Goal: Task Accomplishment & Management: Manage account settings

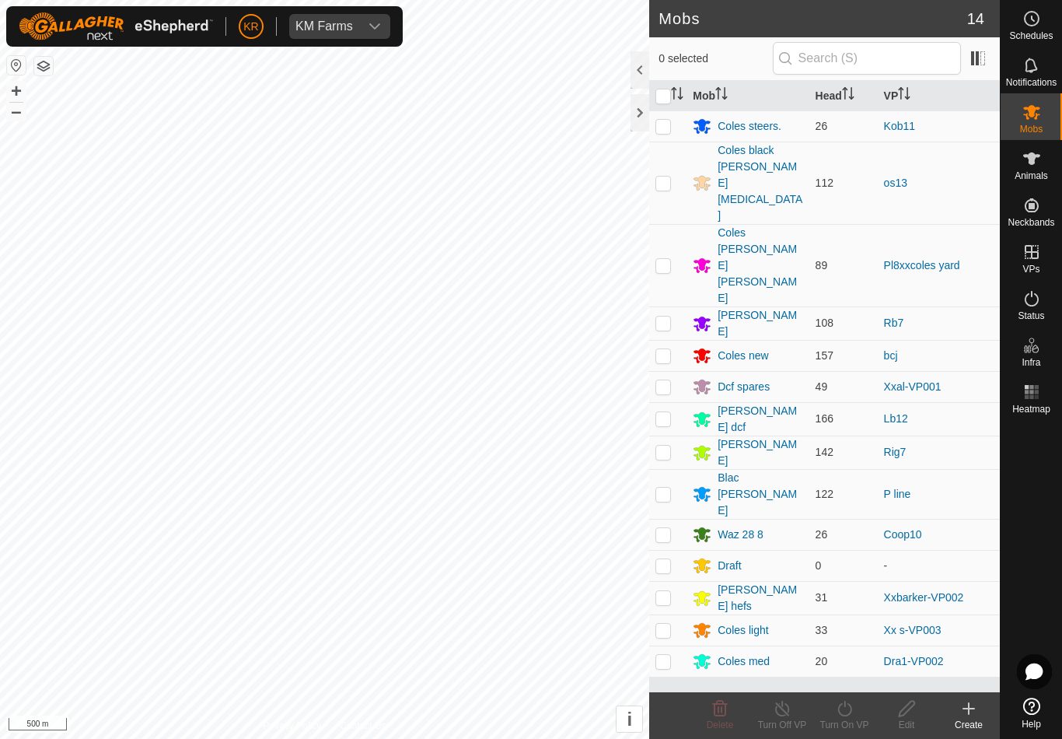
click at [763, 225] on div "Coles [PERSON_NAME] [PERSON_NAME]" at bounding box center [760, 266] width 85 height 82
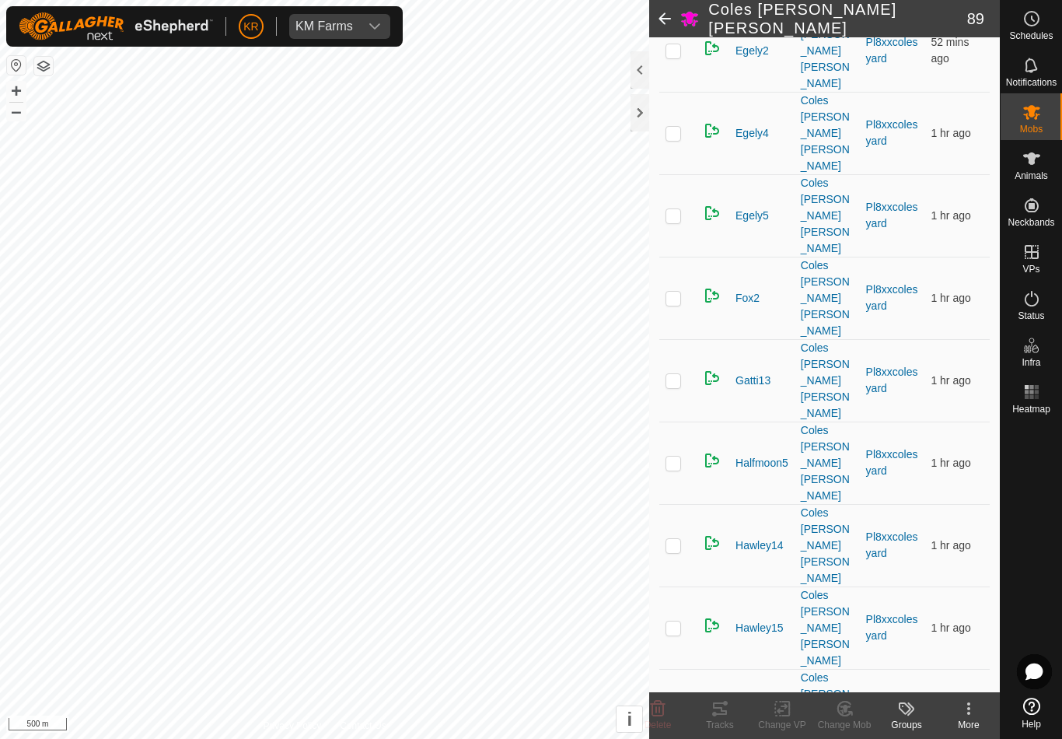
scroll to position [1166, 0]
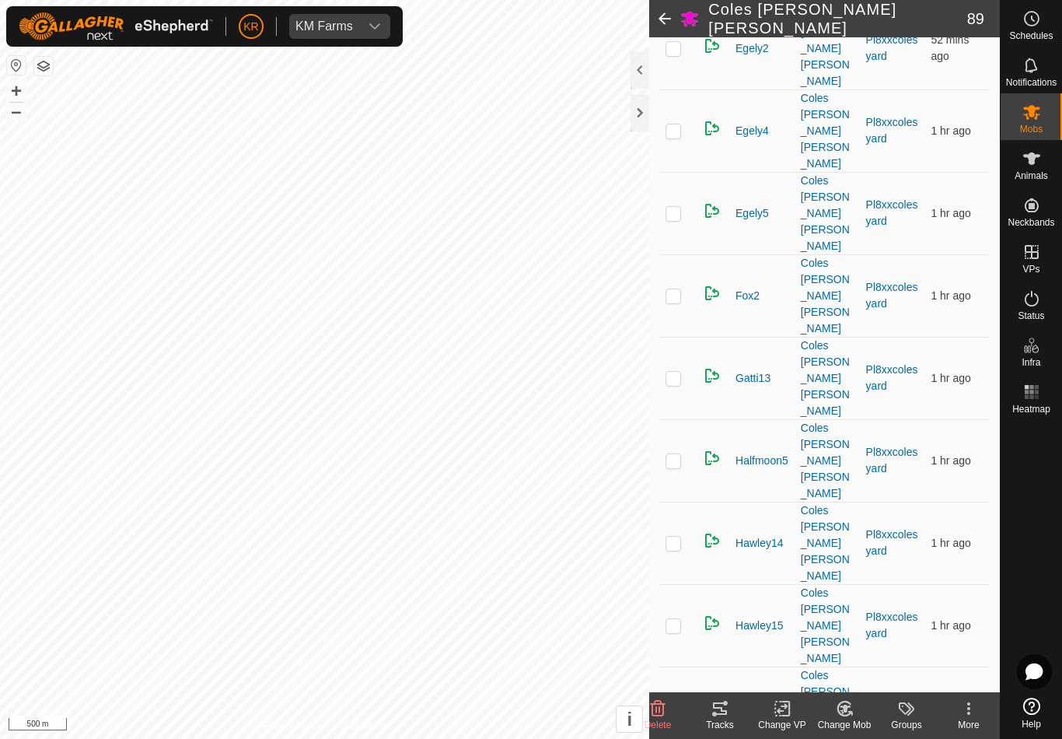
click at [656, 710] on icon at bounding box center [658, 709] width 15 height 16
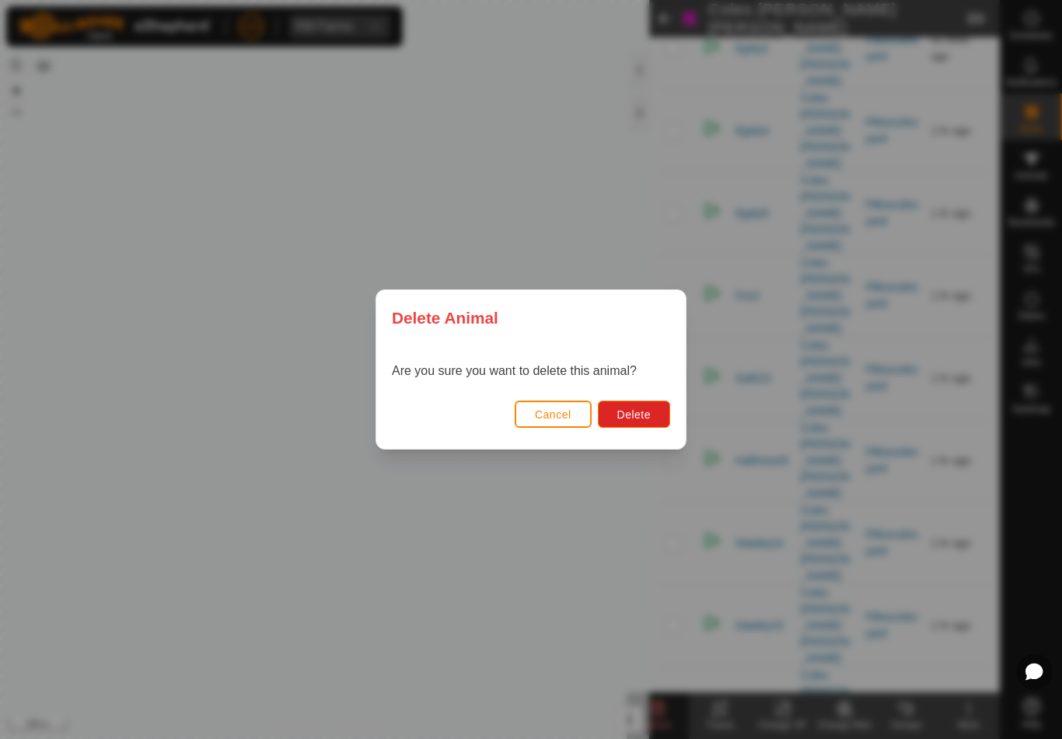
click at [653, 411] on button "Delete" at bounding box center [634, 414] width 72 height 27
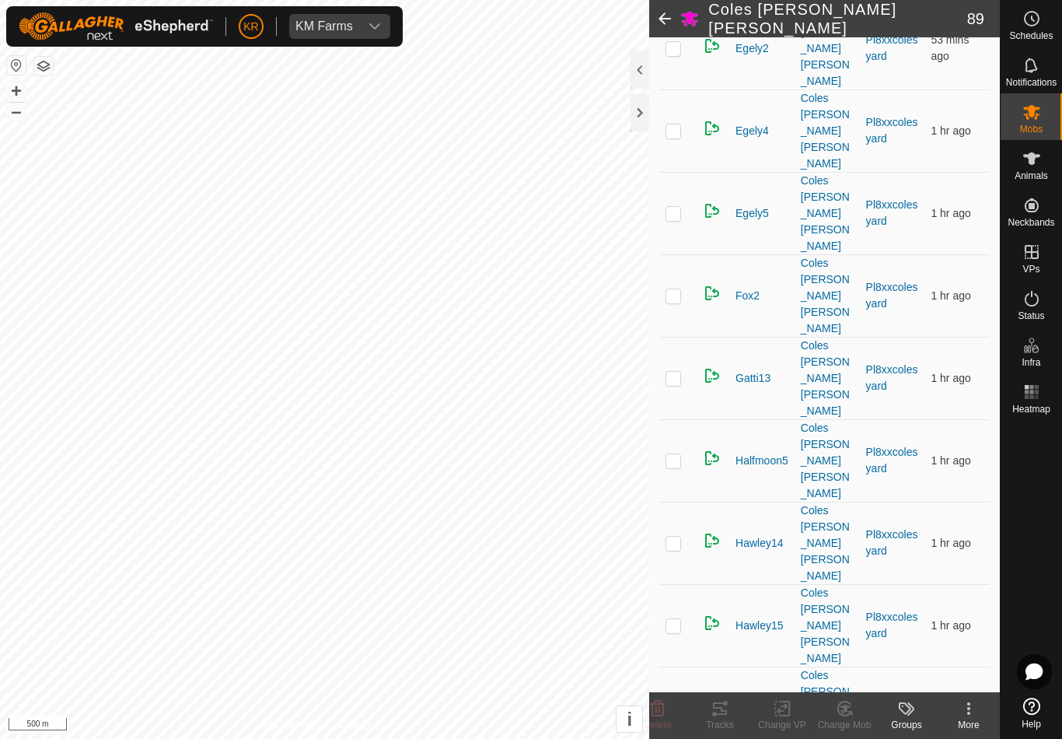
click at [658, 706] on icon at bounding box center [658, 708] width 19 height 19
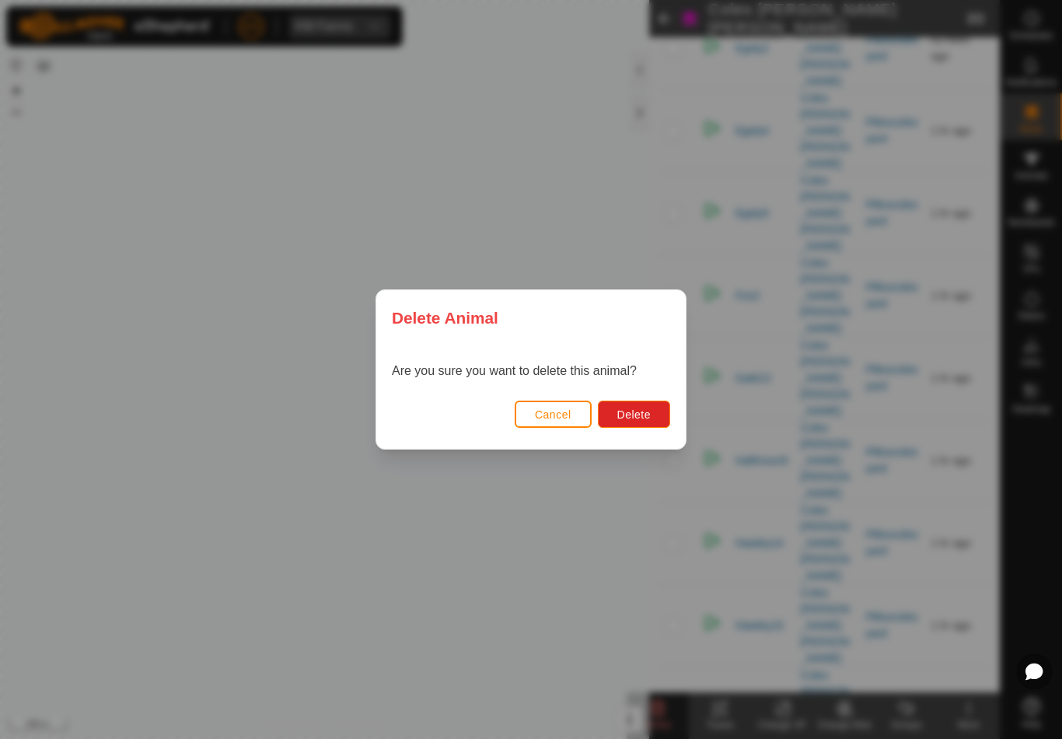
click at [637, 410] on span "Delete" at bounding box center [634, 414] width 33 height 12
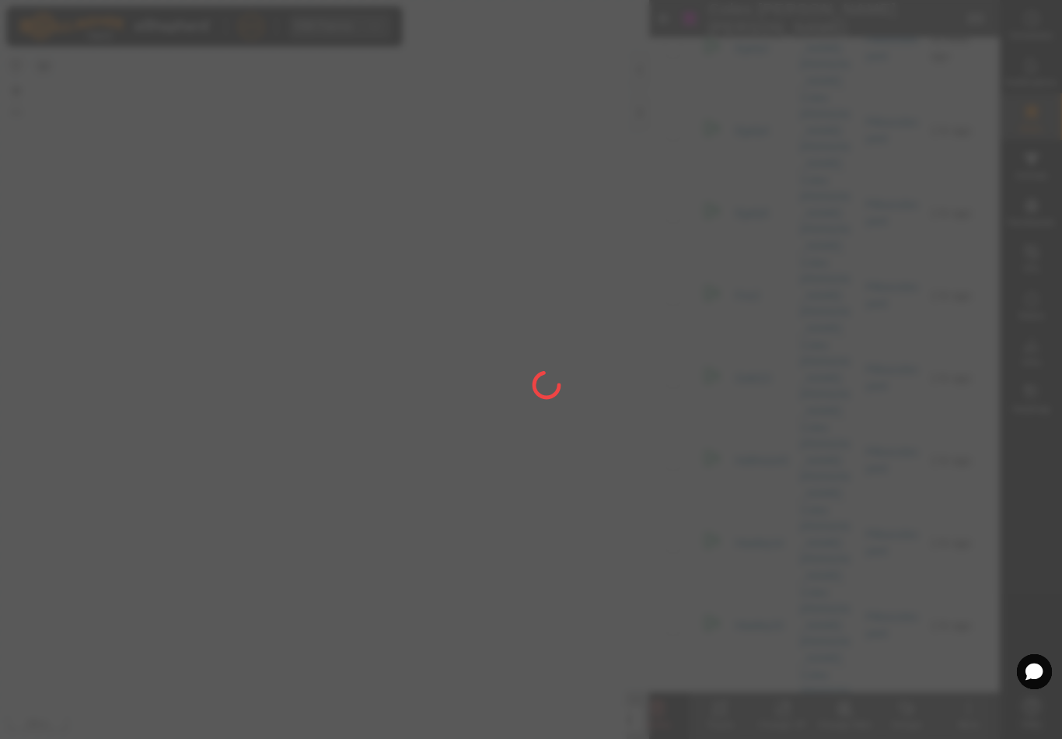
checkbox input "false"
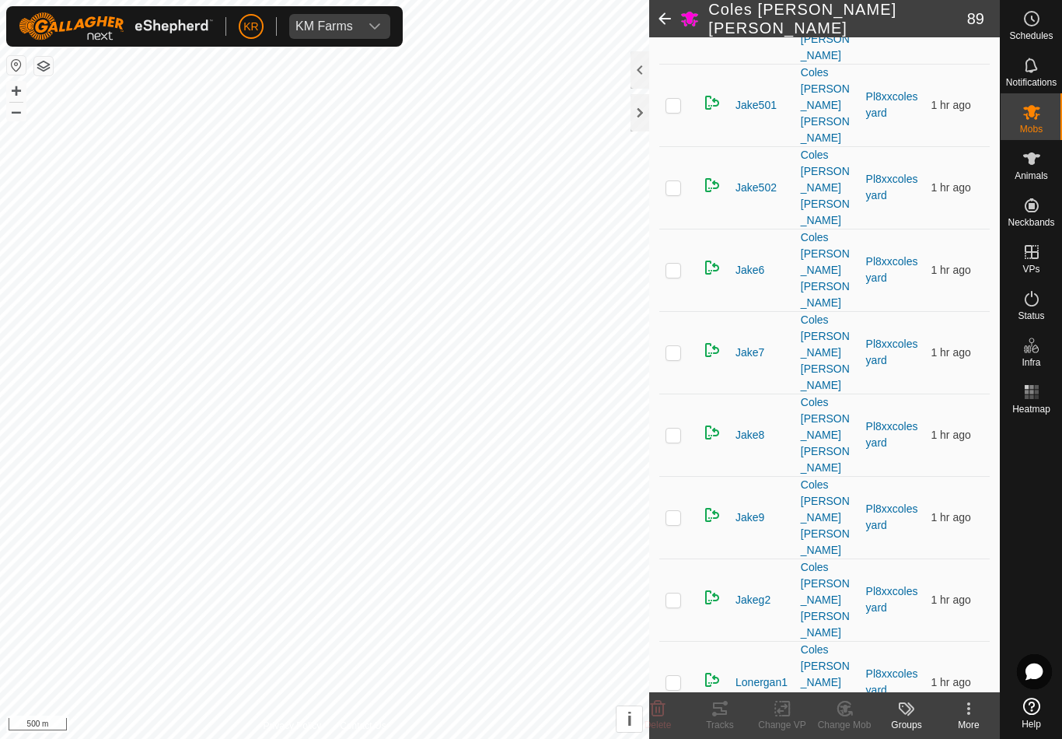
scroll to position [3090, 0]
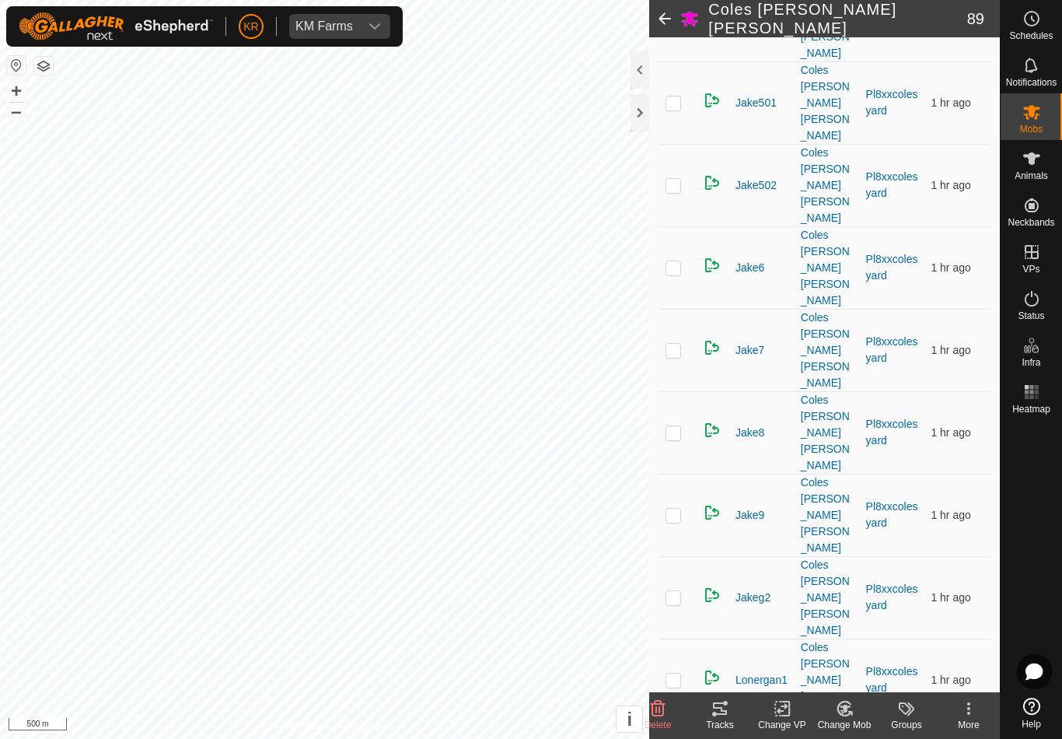
click at [660, 705] on icon at bounding box center [658, 709] width 15 height 16
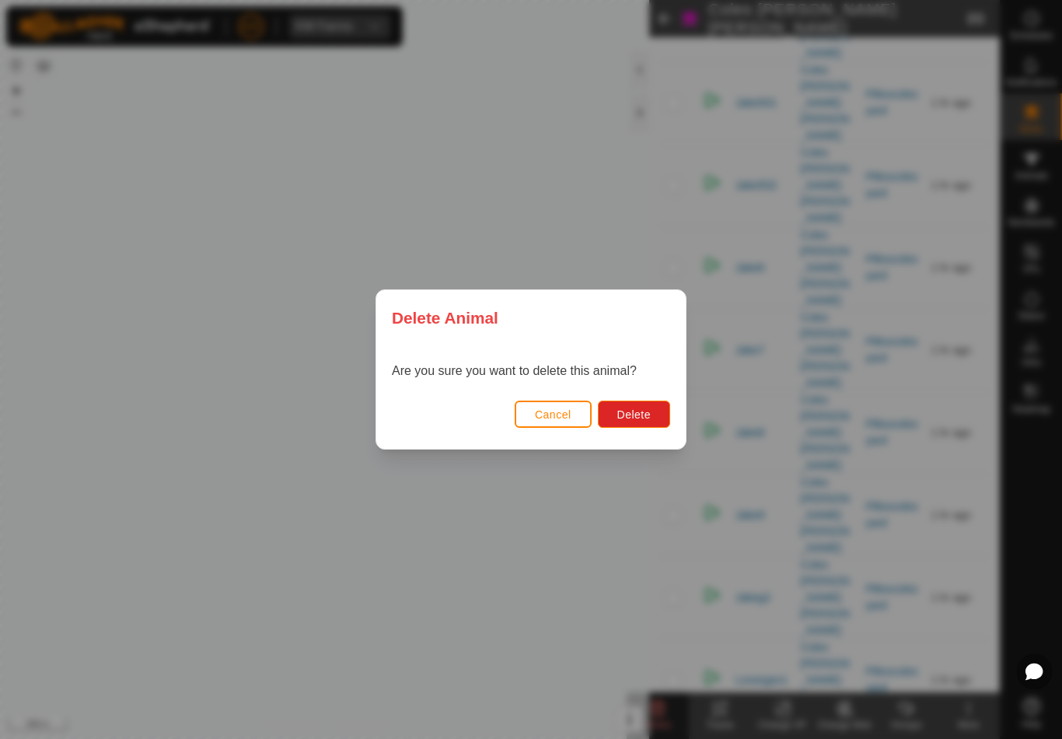
click at [643, 406] on button "Delete" at bounding box center [634, 414] width 72 height 27
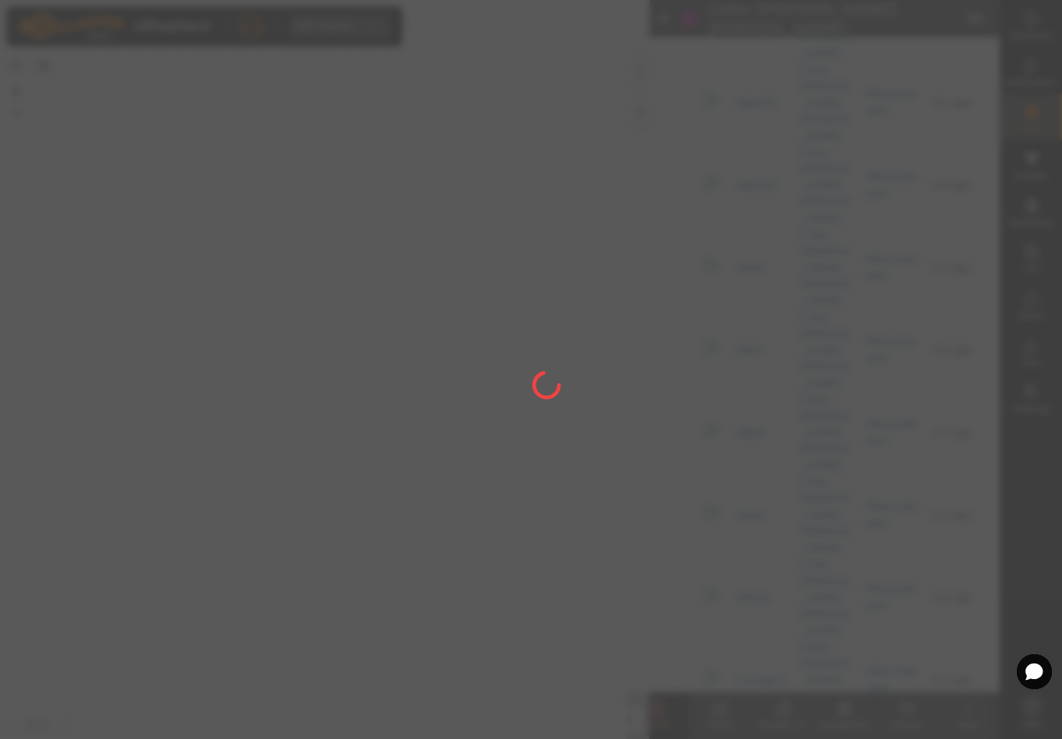
checkbox input "false"
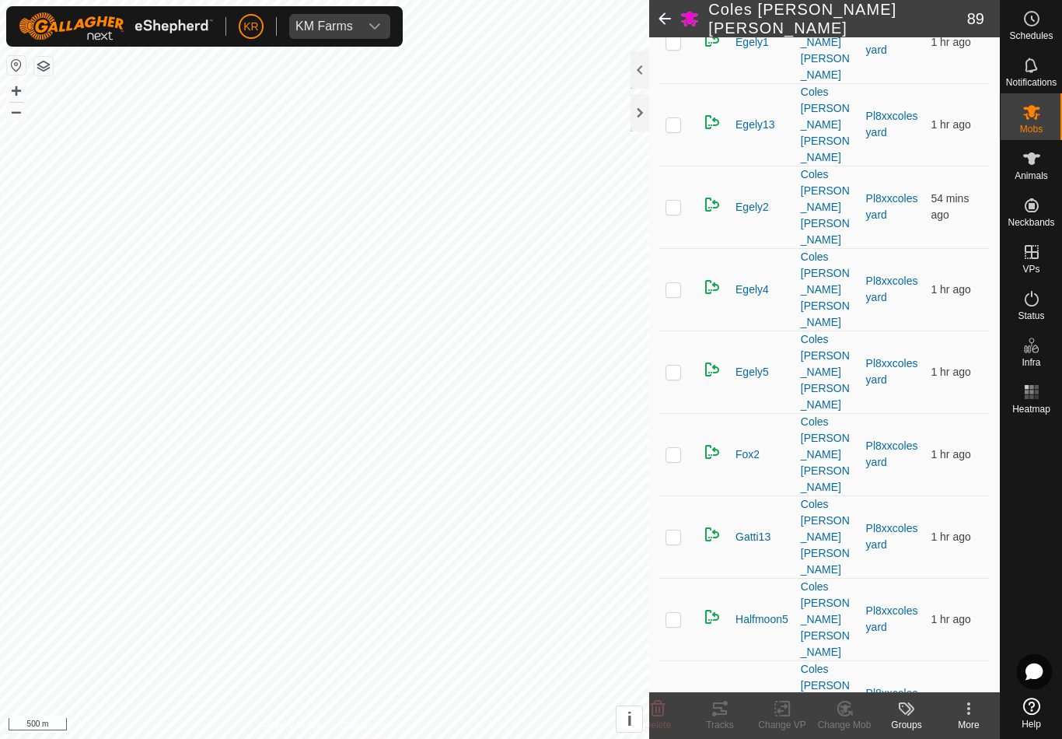
scroll to position [993, 0]
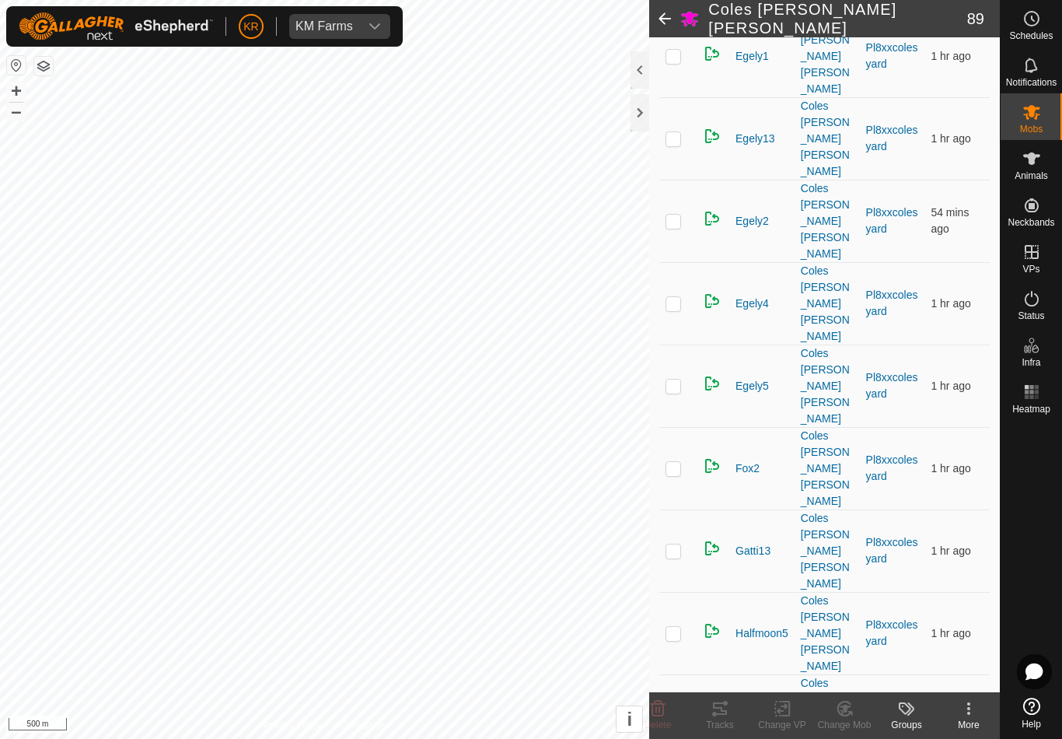
click at [662, 707] on icon at bounding box center [658, 708] width 19 height 19
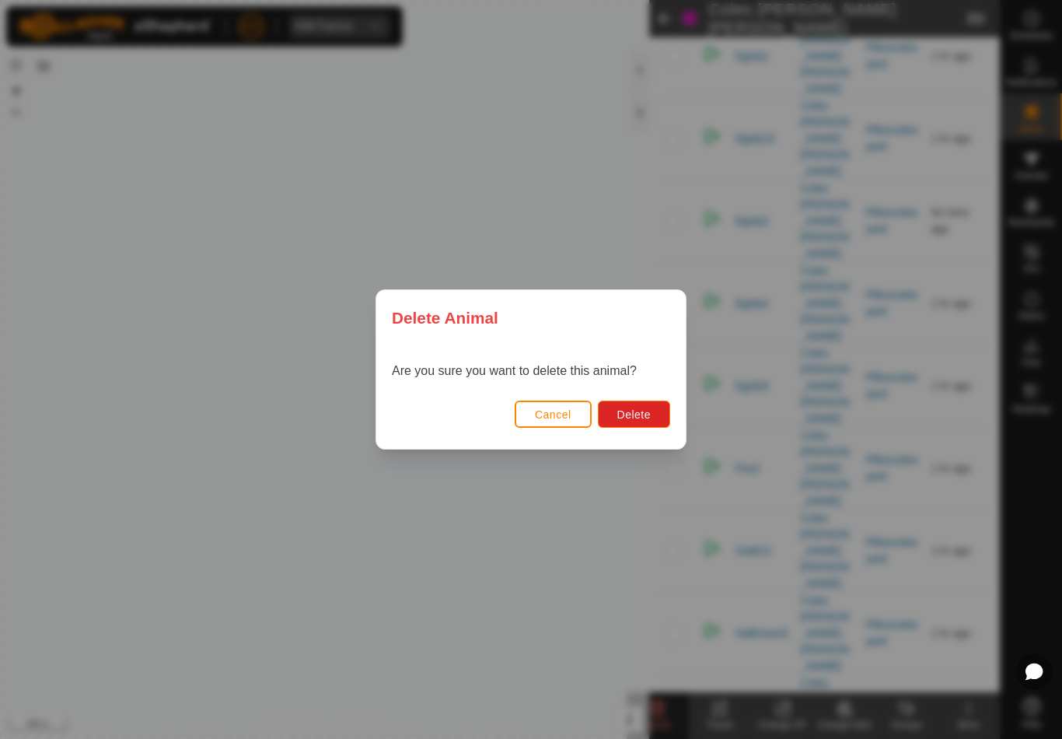
click at [642, 418] on span "Delete" at bounding box center [634, 414] width 33 height 12
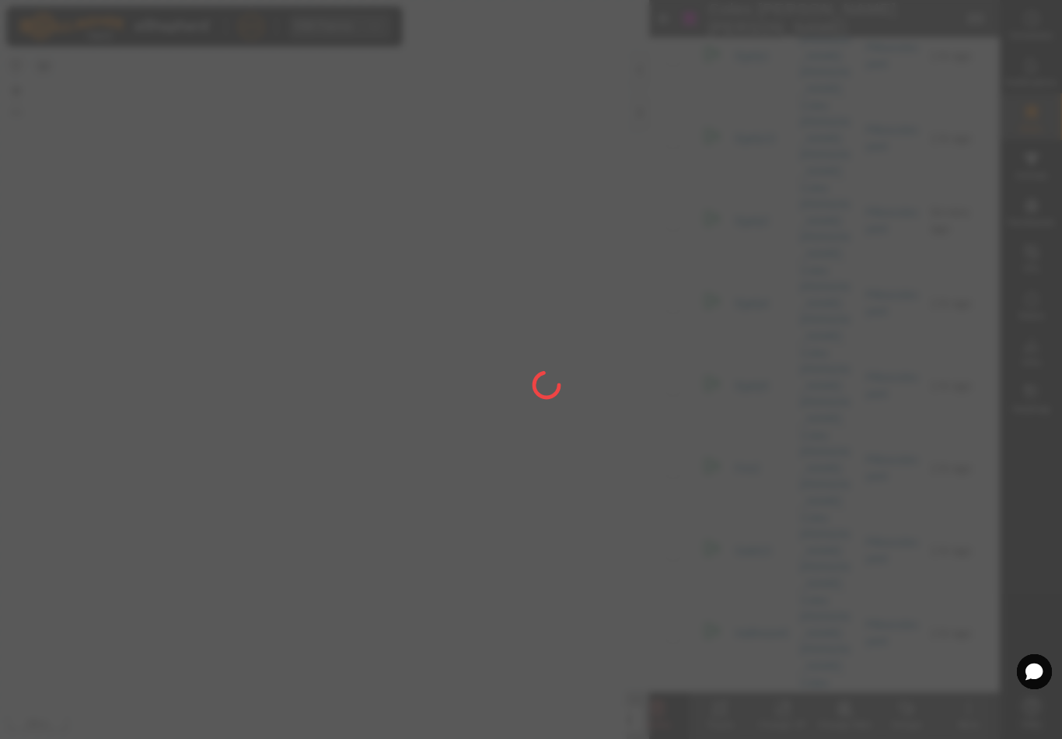
checkbox input "false"
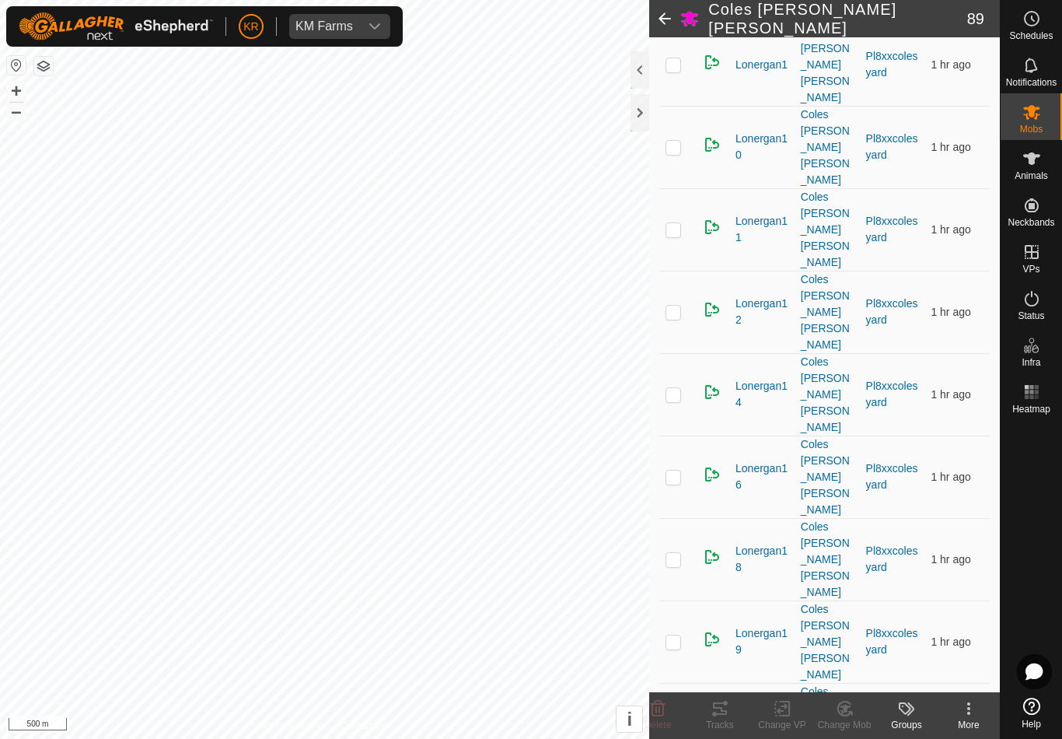
scroll to position [3708, 0]
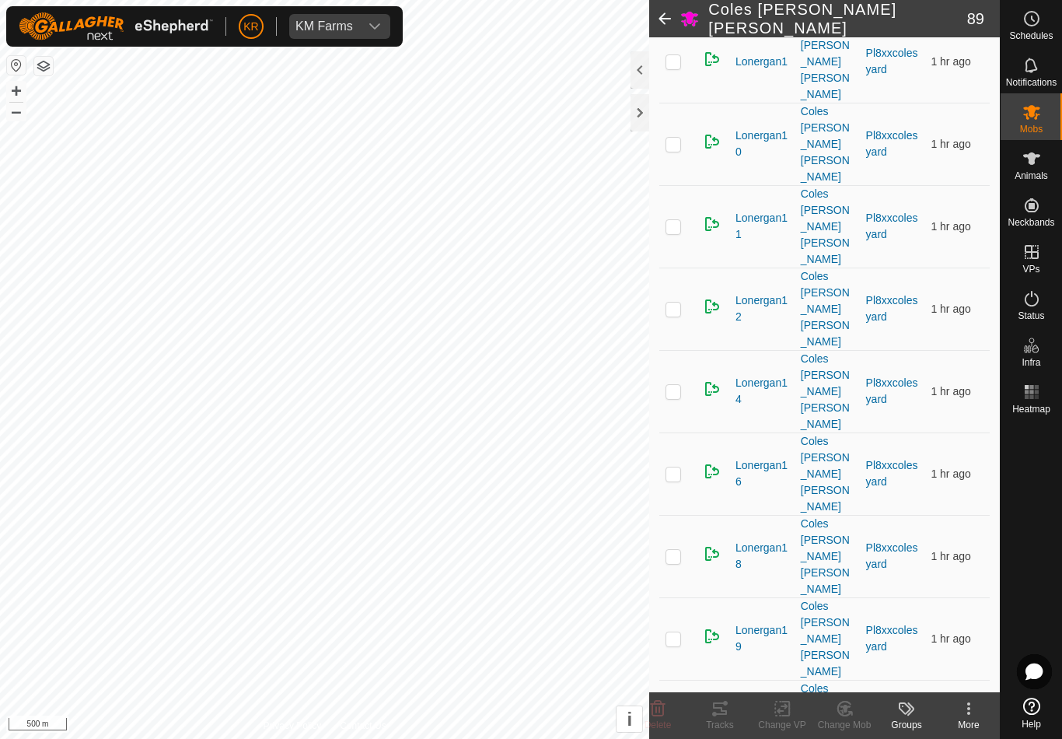
click at [677, 725] on div "Delete" at bounding box center [658, 725] width 62 height 14
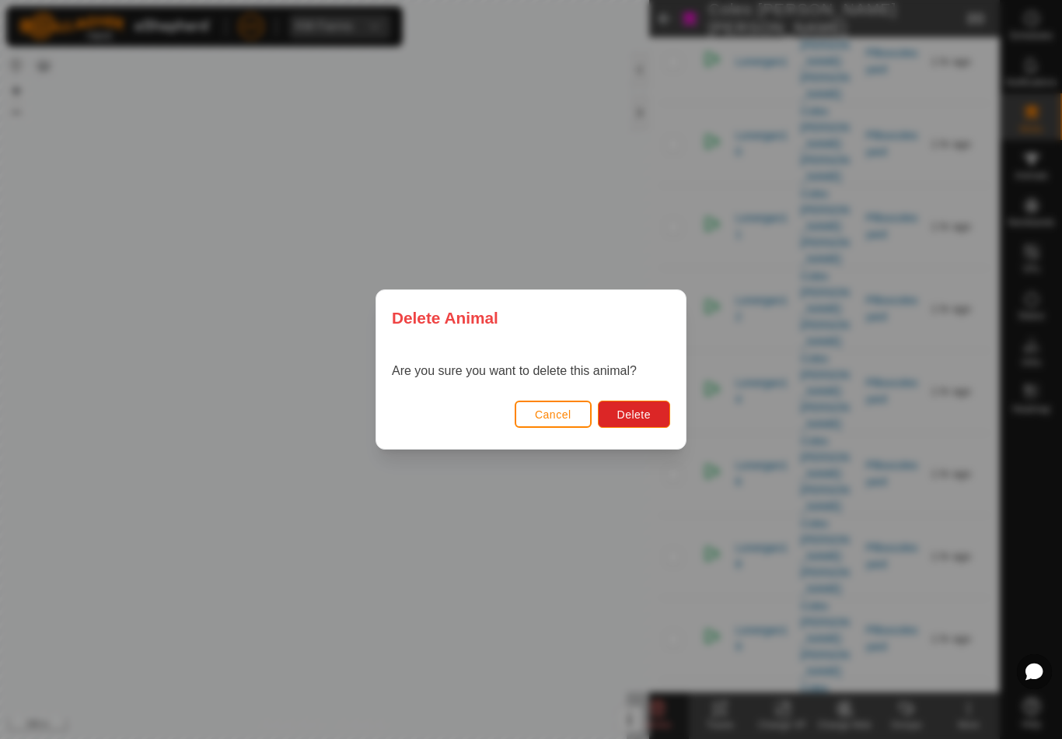
click at [632, 413] on span "Delete" at bounding box center [634, 414] width 33 height 12
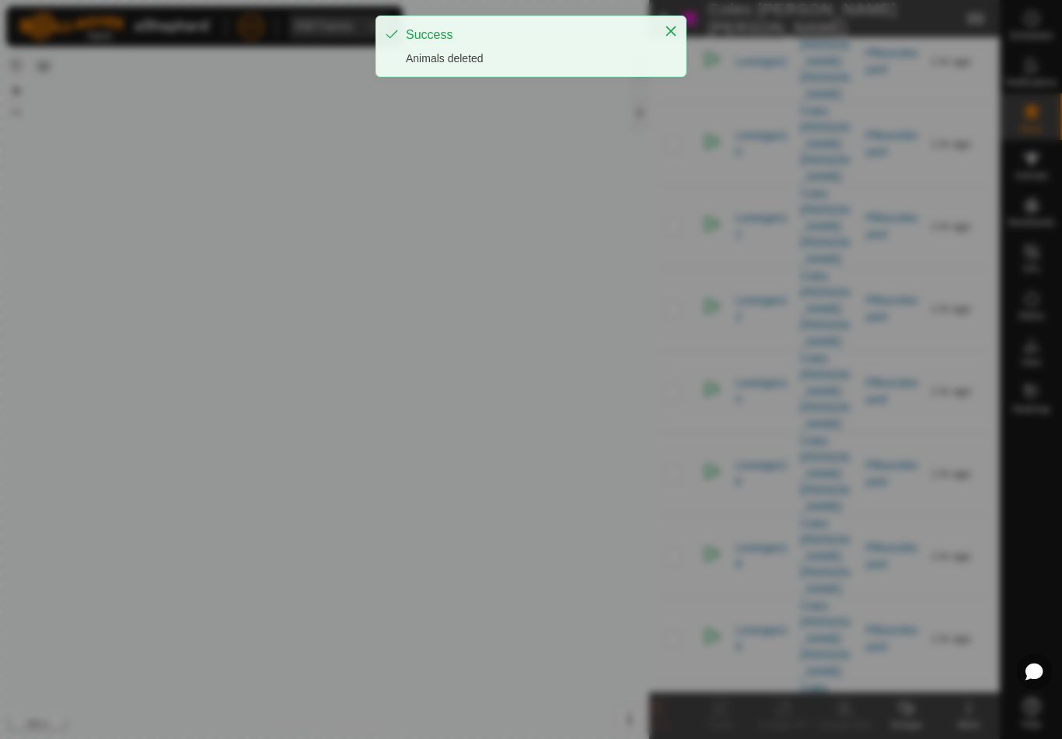
checkbox input "false"
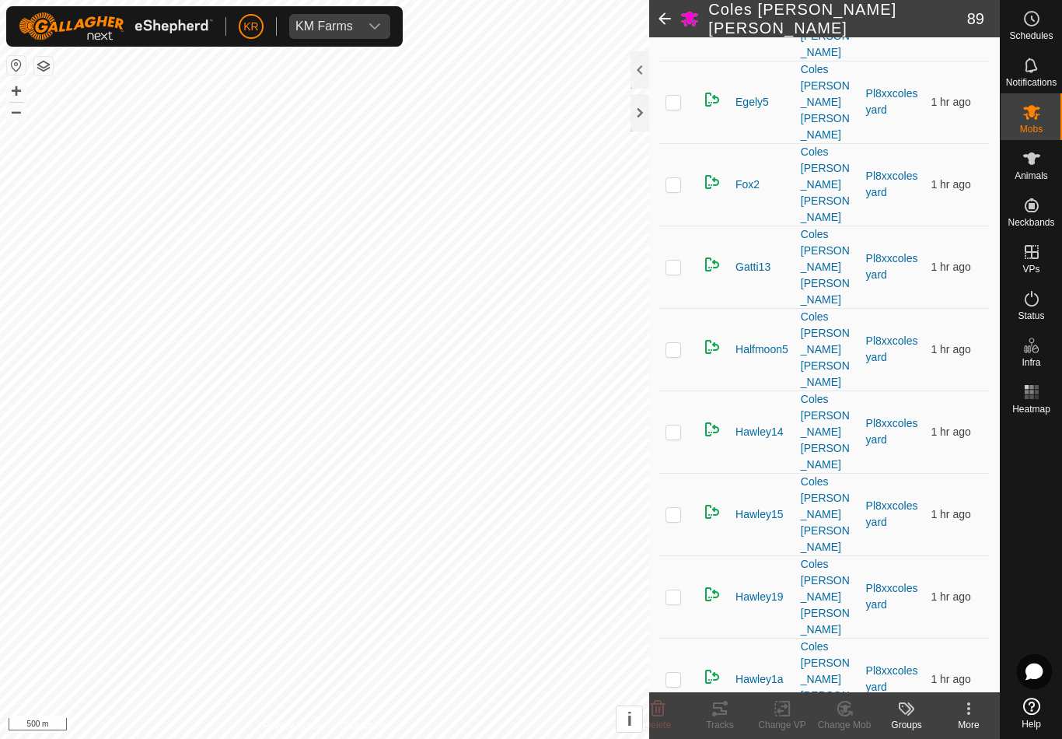
scroll to position [1279, 0]
click at [667, 706] on delete-svg-icon at bounding box center [658, 708] width 62 height 19
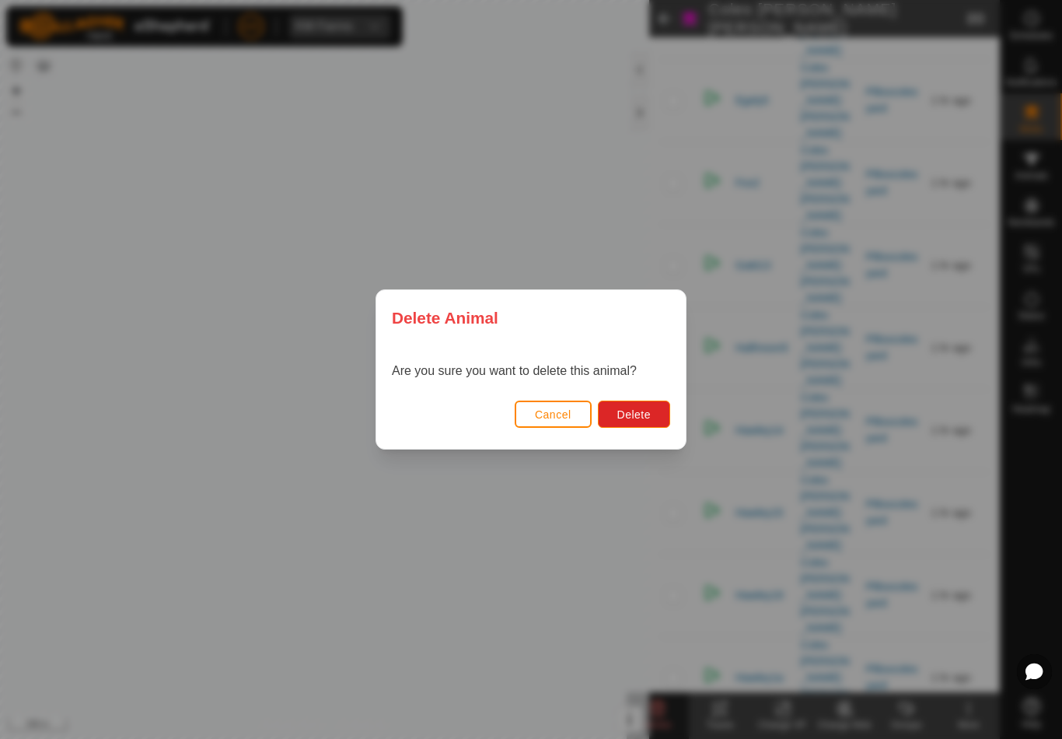
click at [645, 407] on button "Delete" at bounding box center [634, 414] width 72 height 27
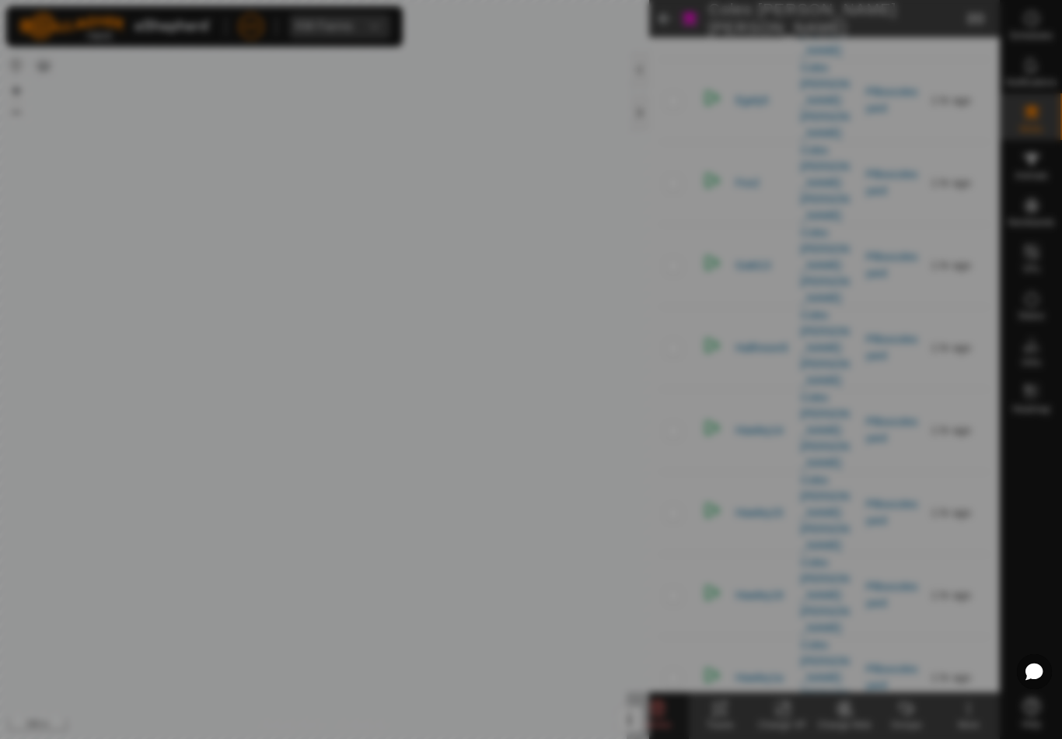
checkbox input "false"
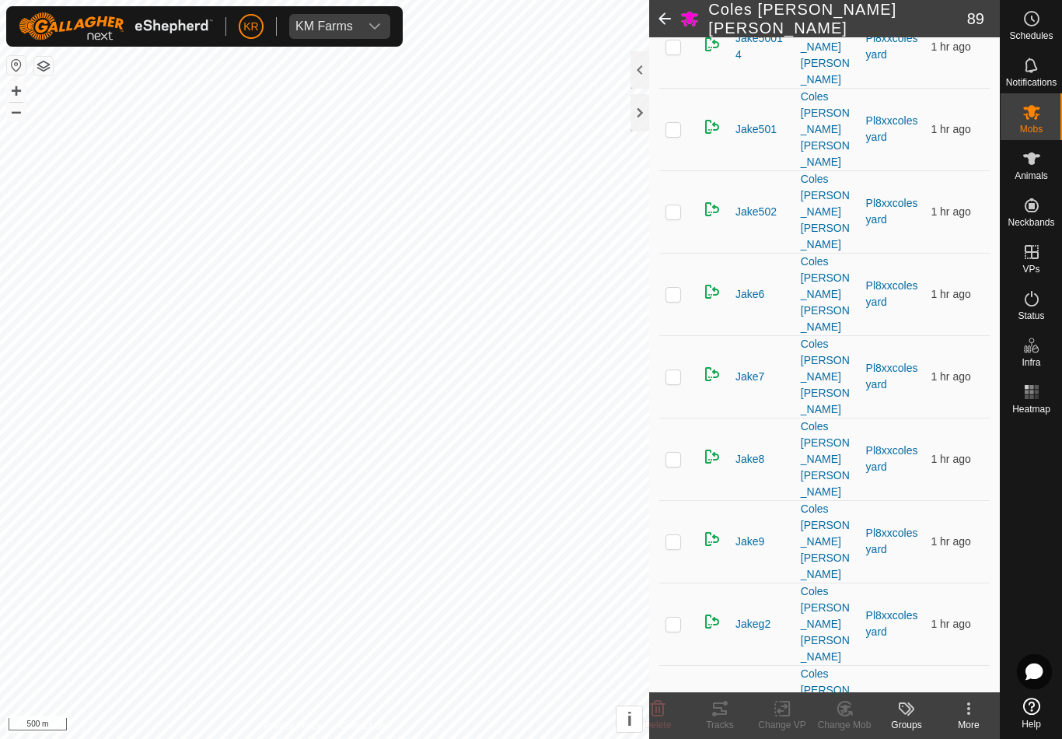
scroll to position [3065, 0]
click at [660, 708] on icon at bounding box center [658, 709] width 15 height 16
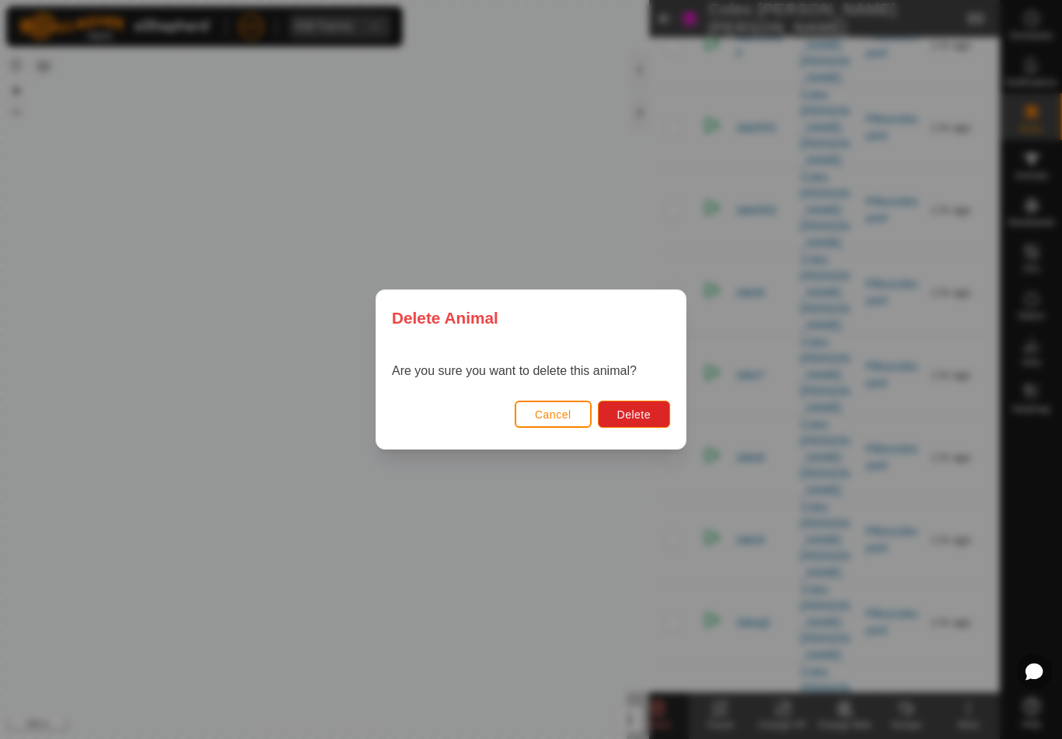
click at [639, 409] on span "Delete" at bounding box center [634, 414] width 33 height 12
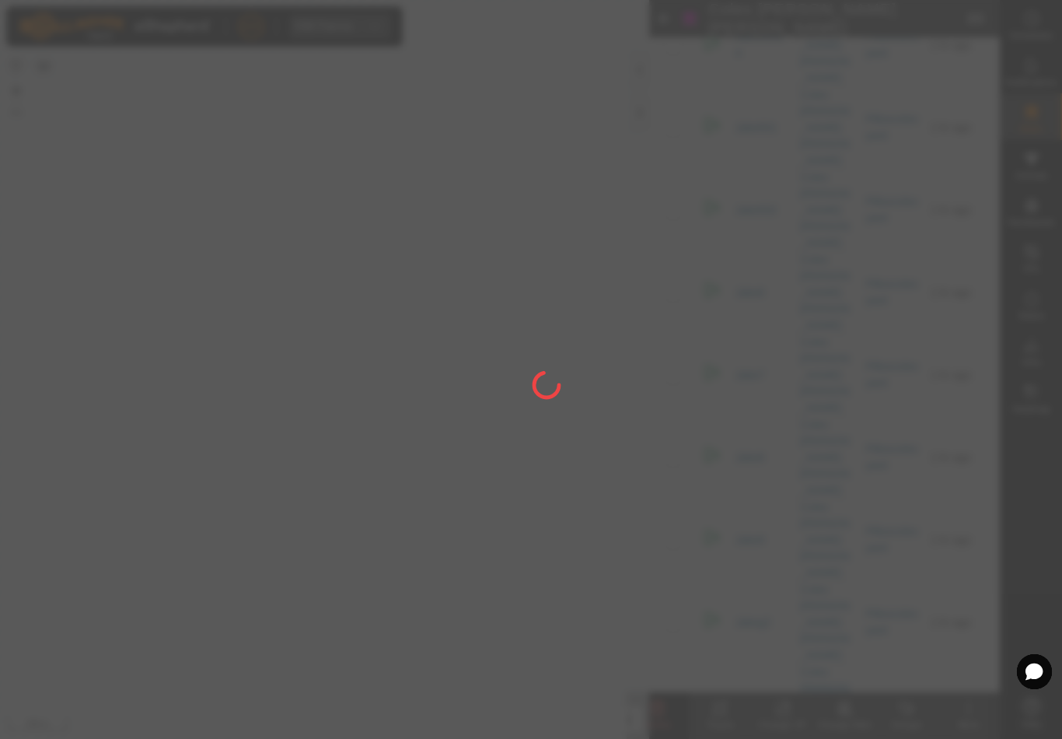
checkbox input "false"
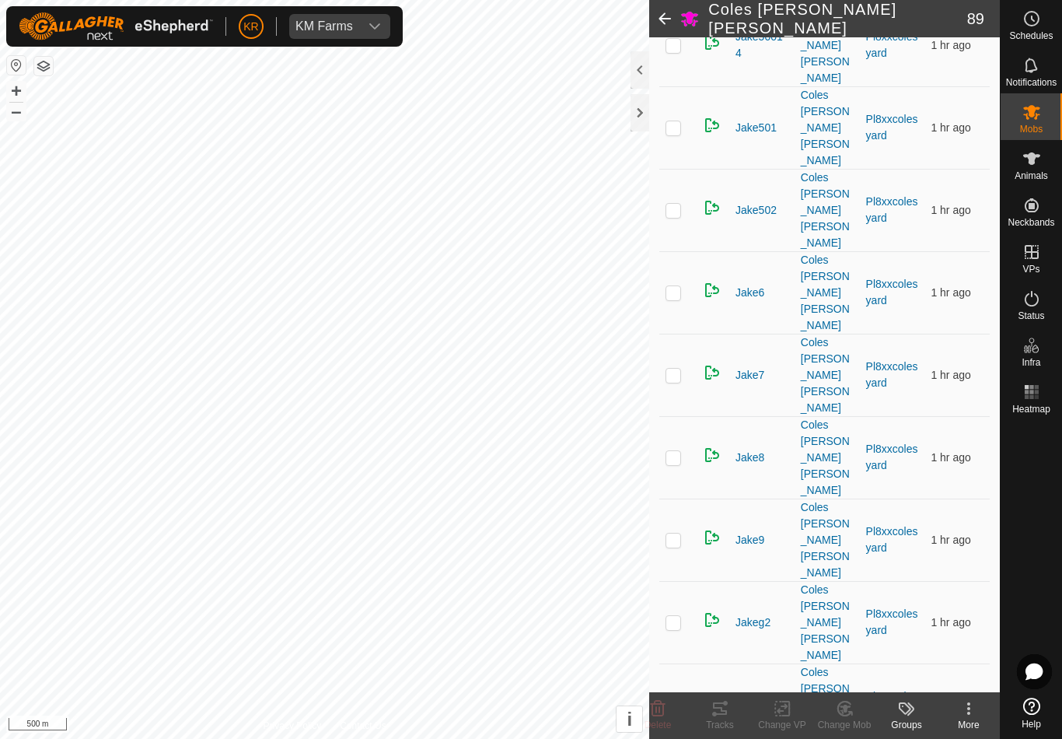
click at [657, 707] on icon at bounding box center [658, 709] width 15 height 16
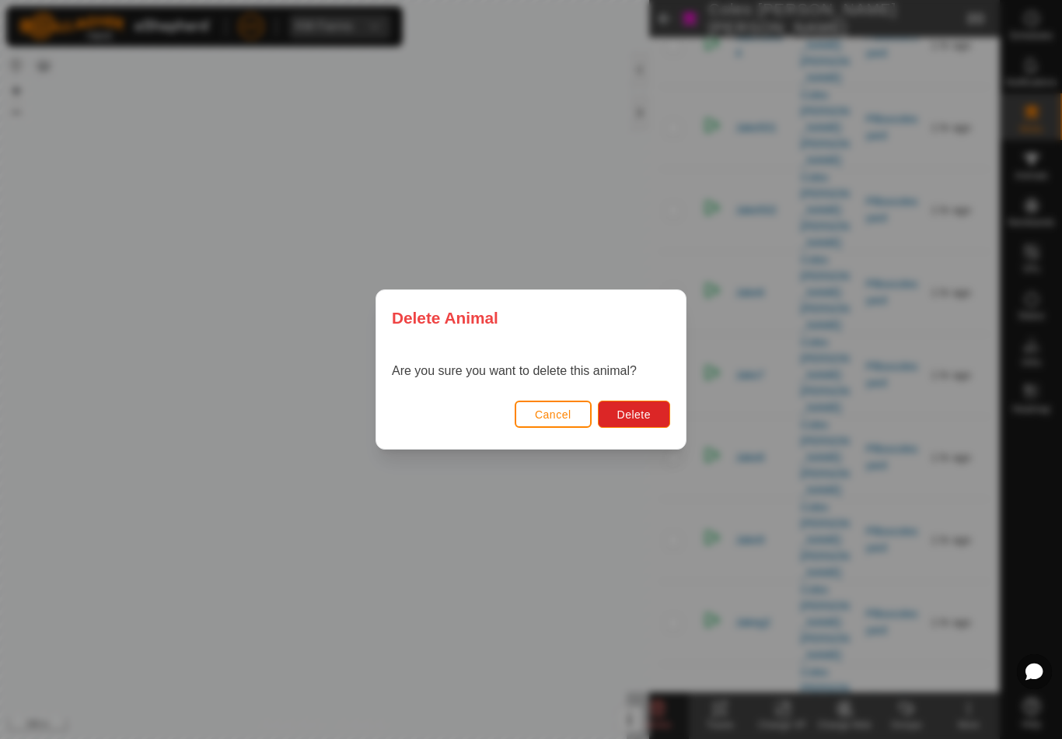
click at [640, 402] on button "Delete" at bounding box center [634, 414] width 72 height 27
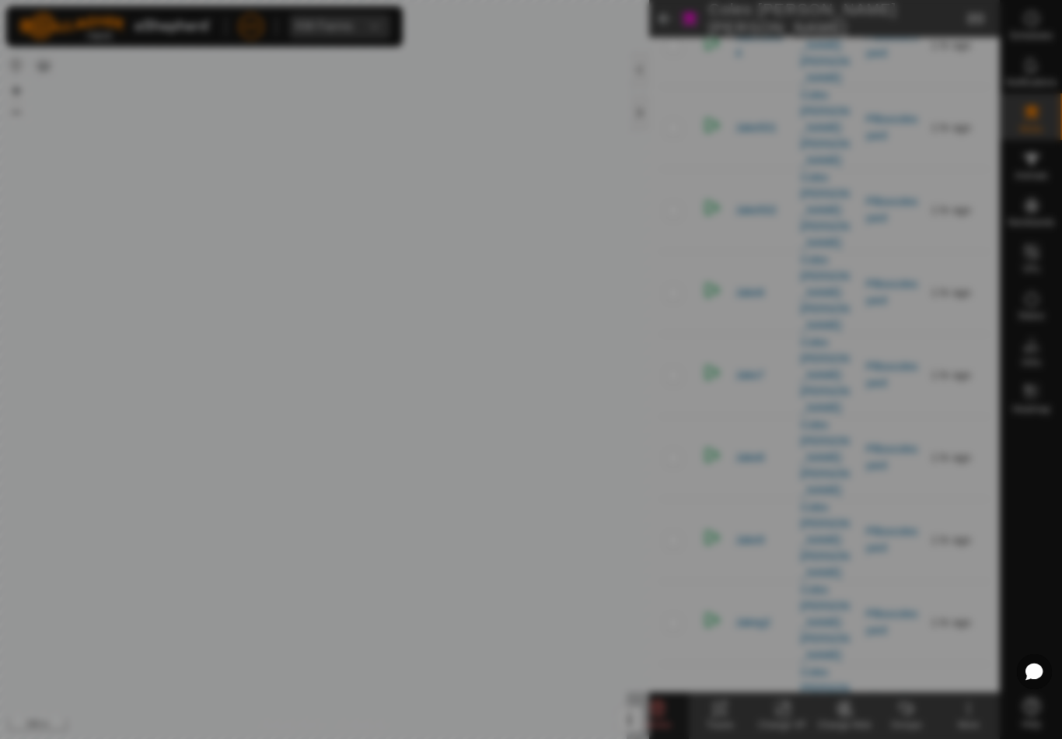
checkbox input "false"
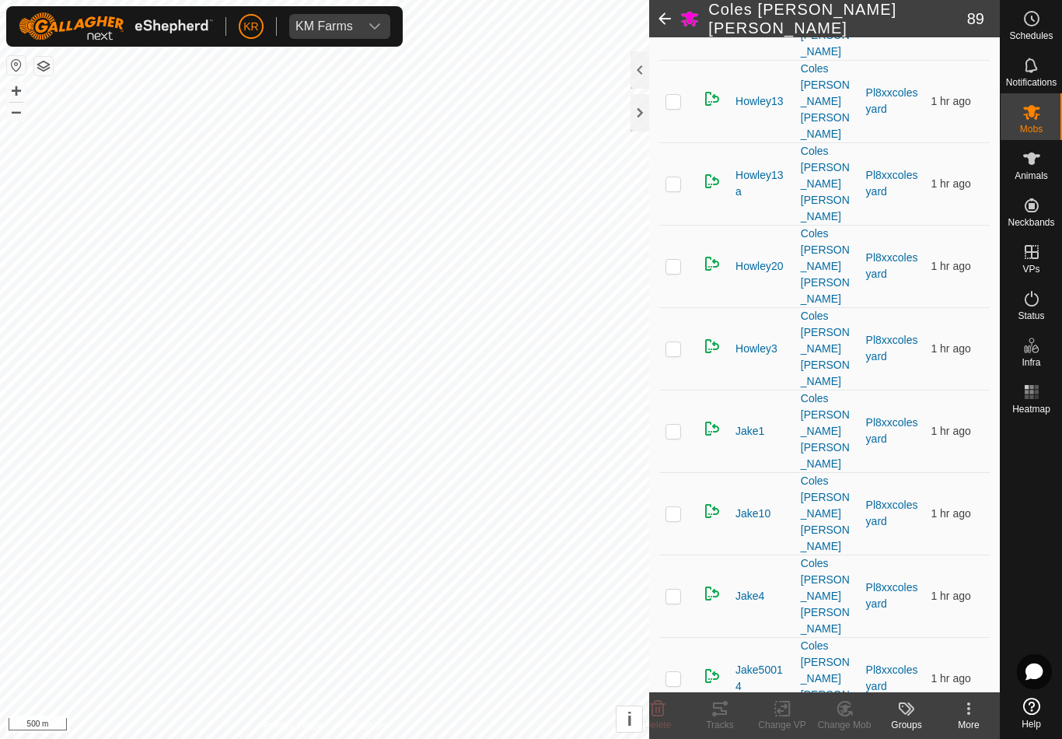
scroll to position [2428, 0]
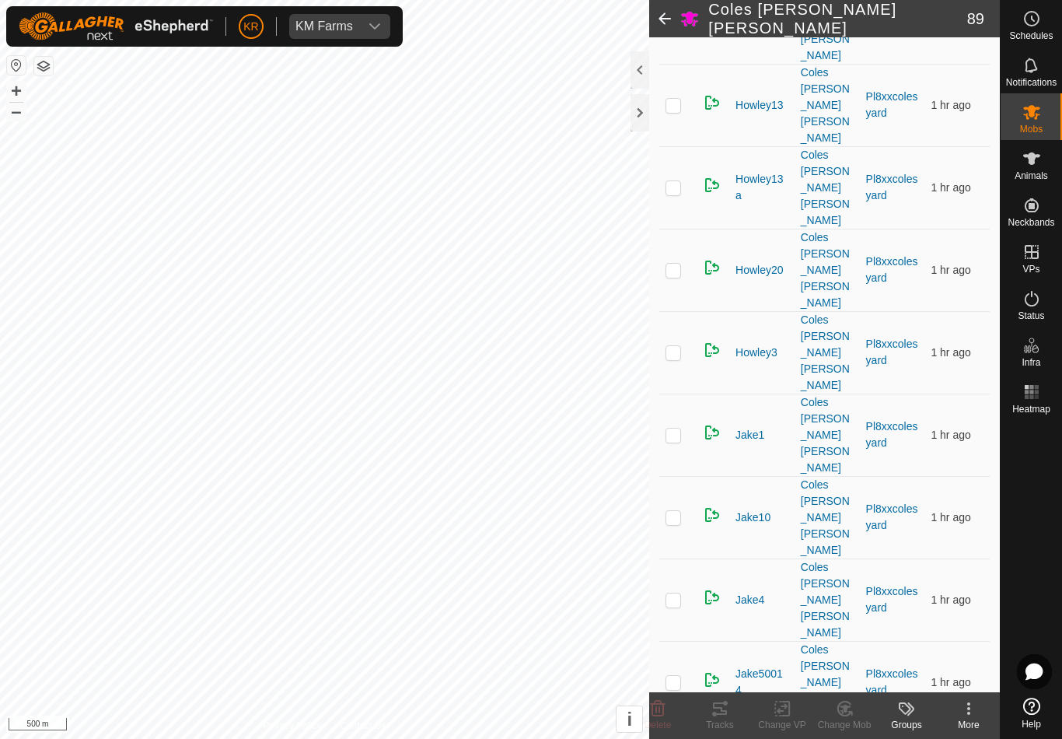
click at [657, 702] on icon at bounding box center [658, 709] width 15 height 16
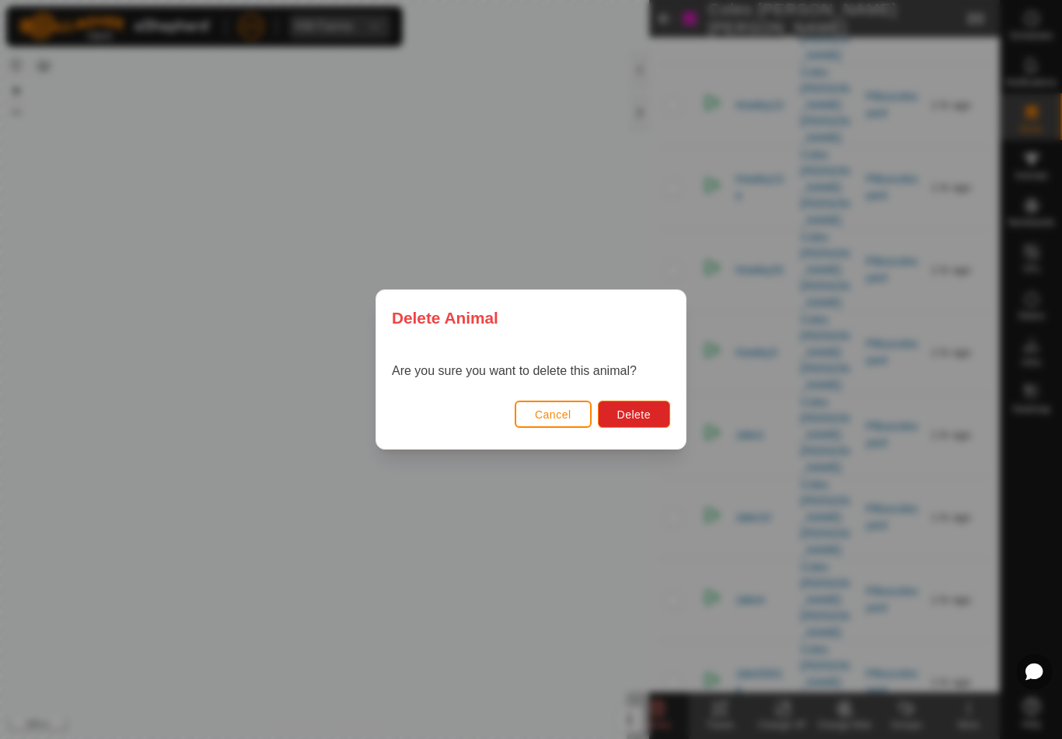
click at [640, 408] on span "Delete" at bounding box center [634, 414] width 33 height 12
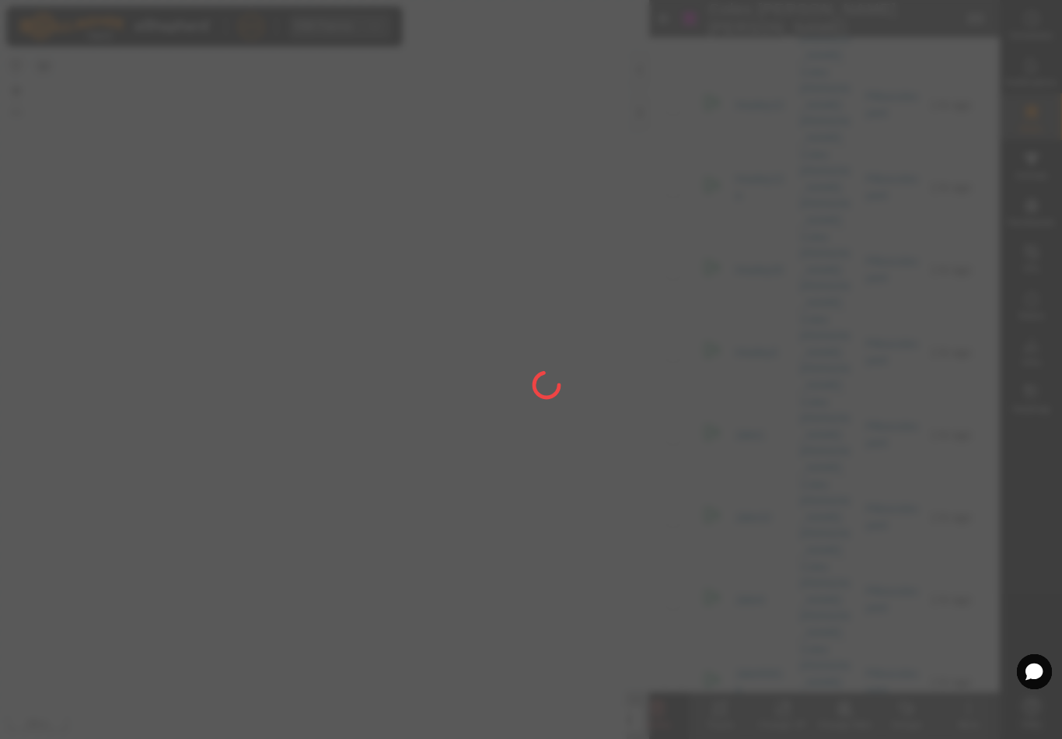
checkbox input "false"
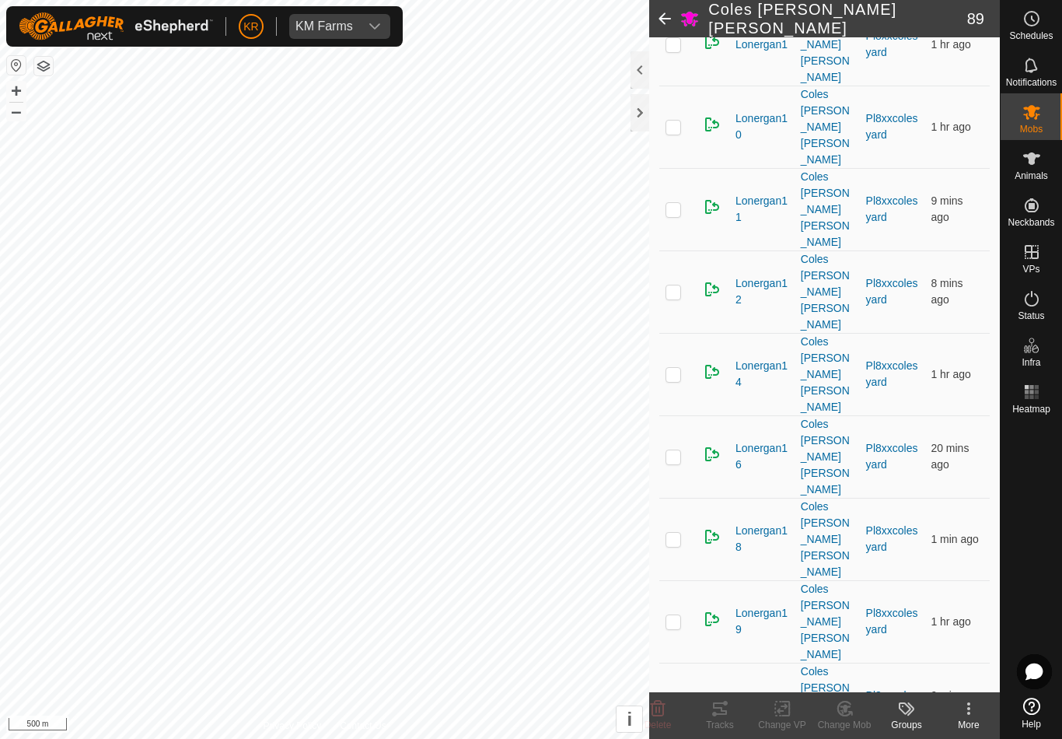
scroll to position [3762, 0]
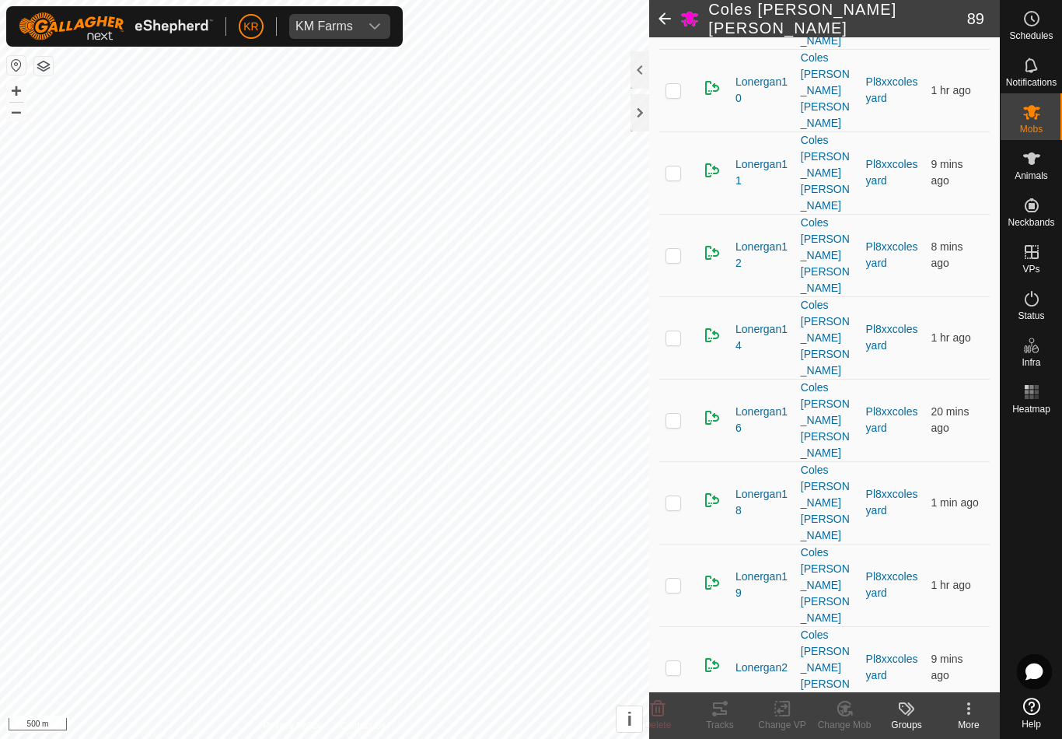
click at [656, 369] on div "DETAILS Description 415kg Animals in This Mob 0 selected of 89 Animal Mob VP La…" at bounding box center [824, 364] width 351 height 655
click at [668, 709] on delete-svg-icon at bounding box center [658, 708] width 62 height 19
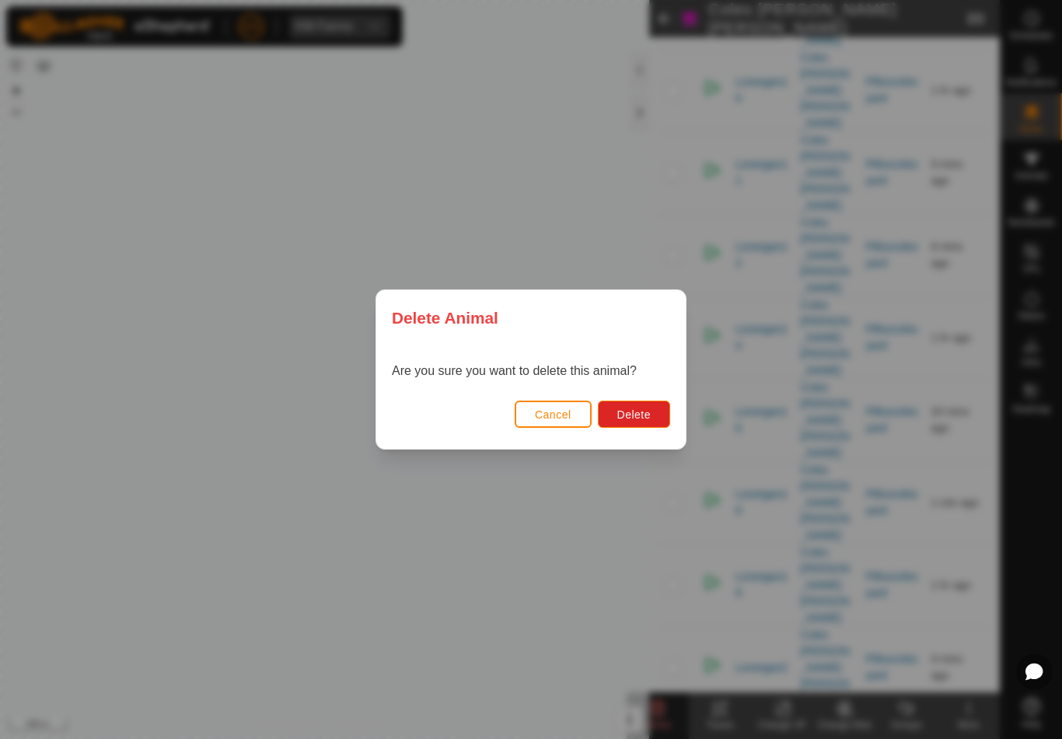
click at [628, 409] on span "Delete" at bounding box center [634, 414] width 33 height 12
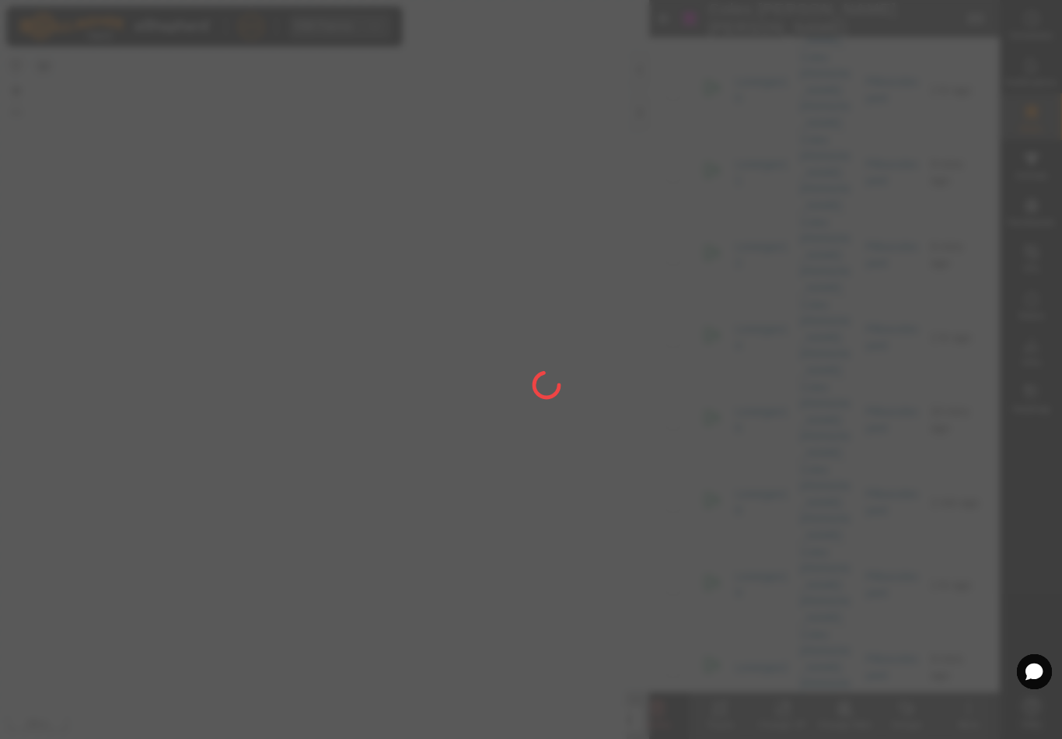
checkbox input "false"
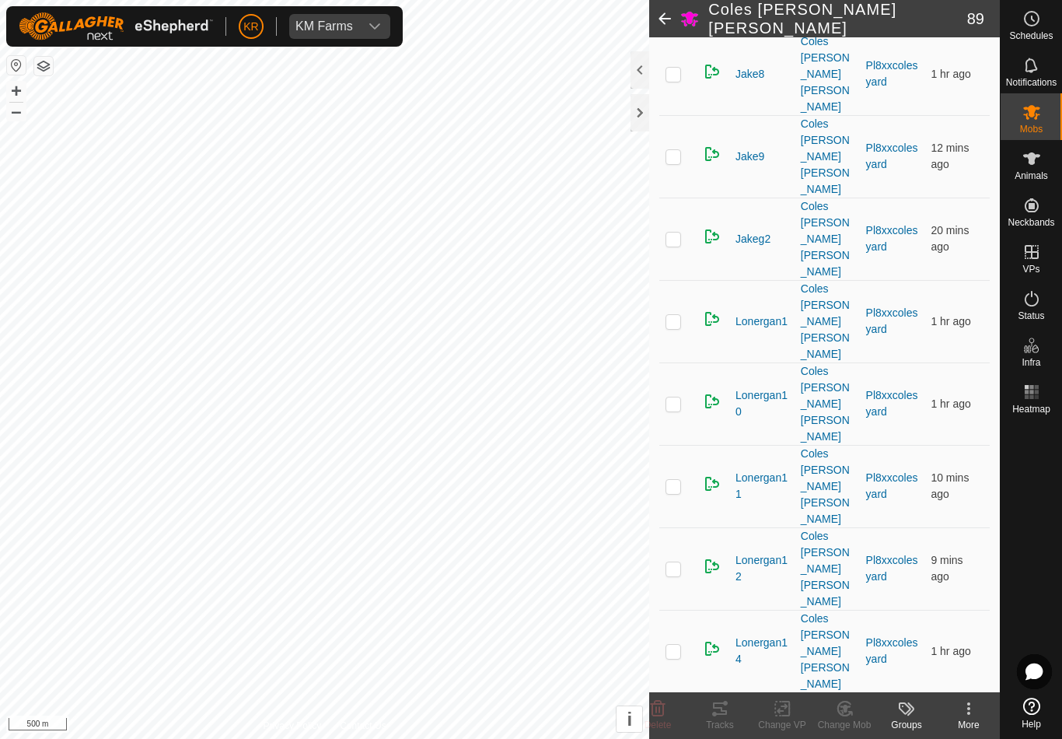
scroll to position [3433, 0]
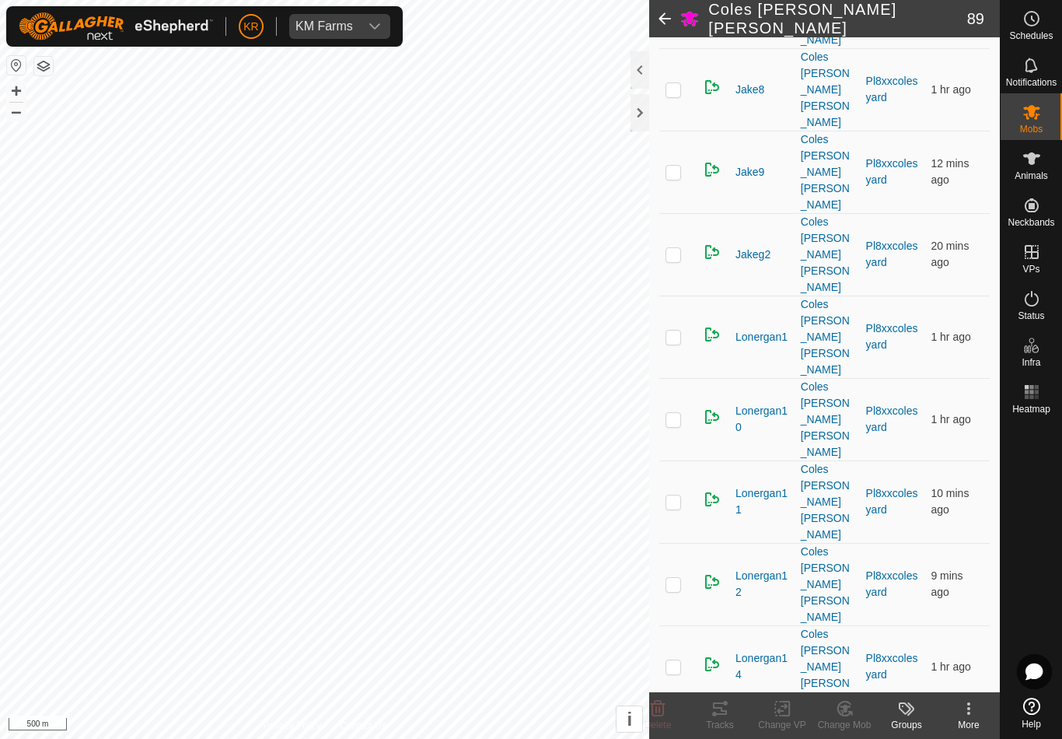
click at [661, 699] on icon at bounding box center [658, 708] width 19 height 19
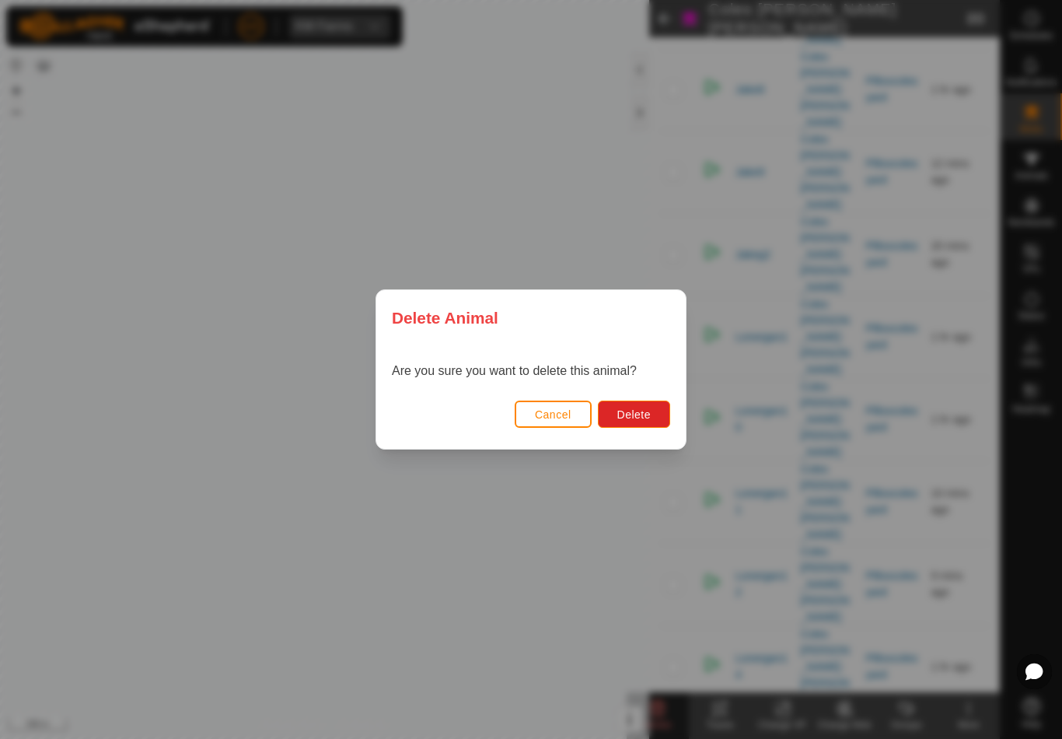
click at [626, 406] on button "Delete" at bounding box center [634, 414] width 72 height 27
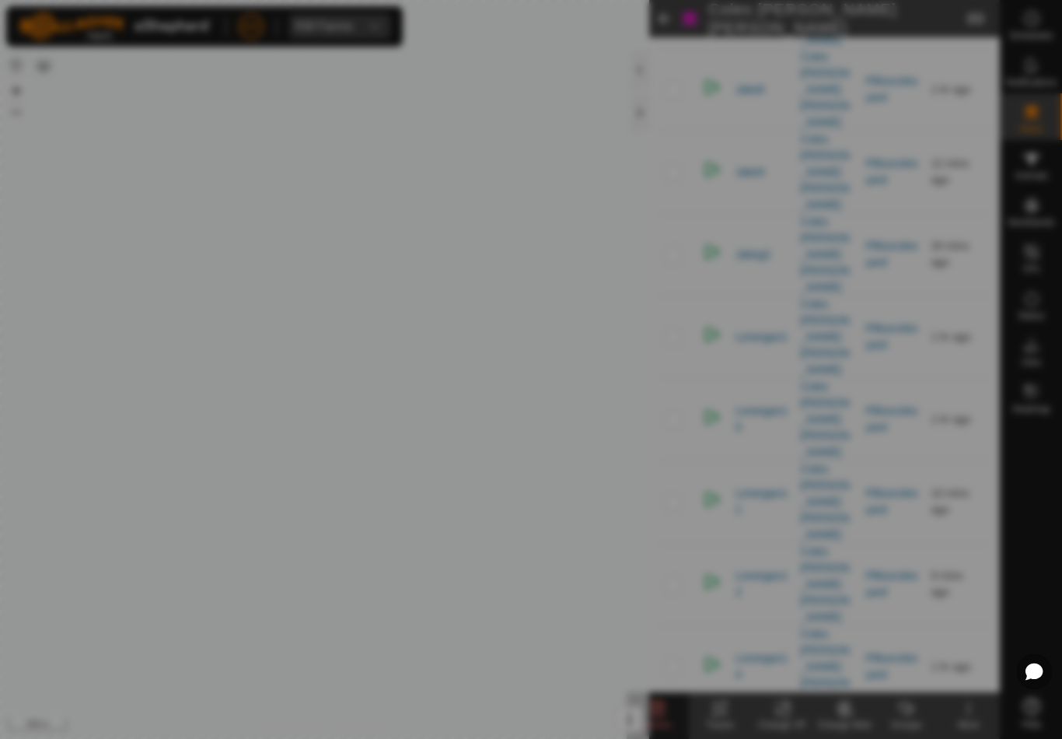
checkbox input "false"
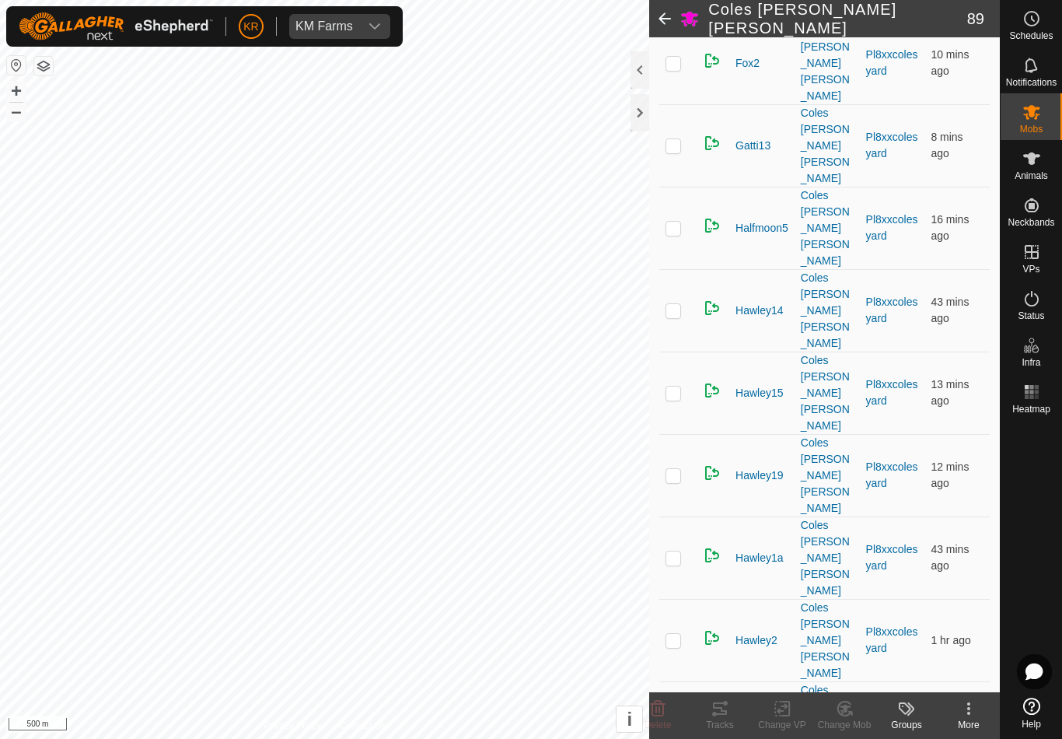
scroll to position [1370, 0]
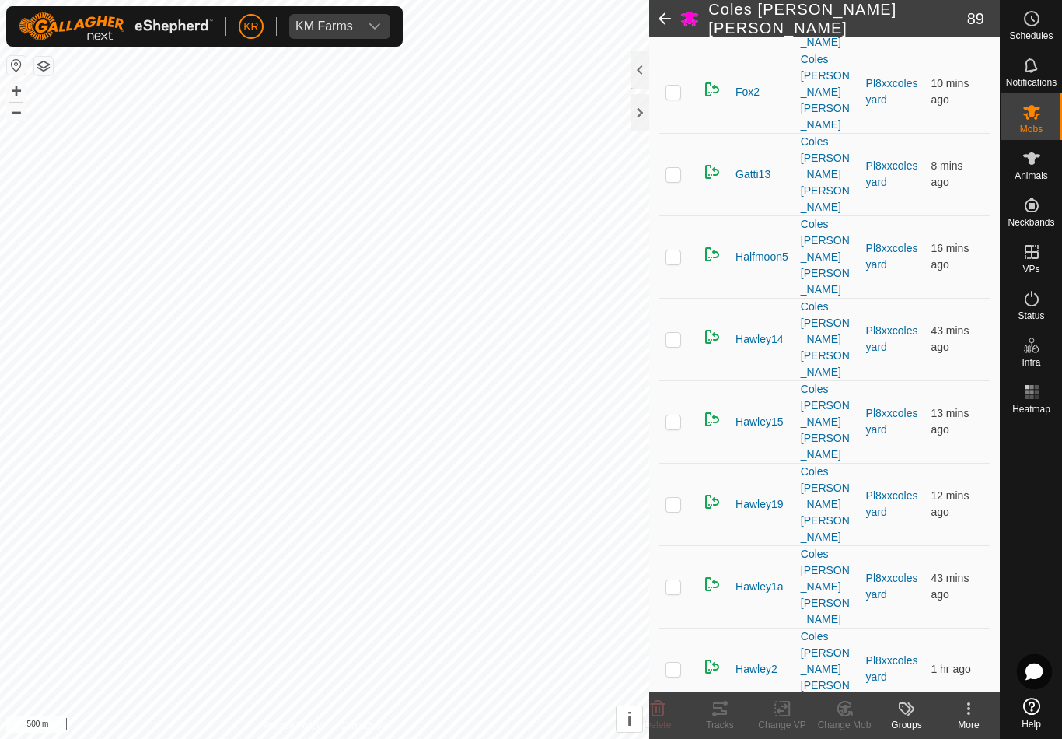
click at [657, 705] on icon at bounding box center [658, 708] width 19 height 19
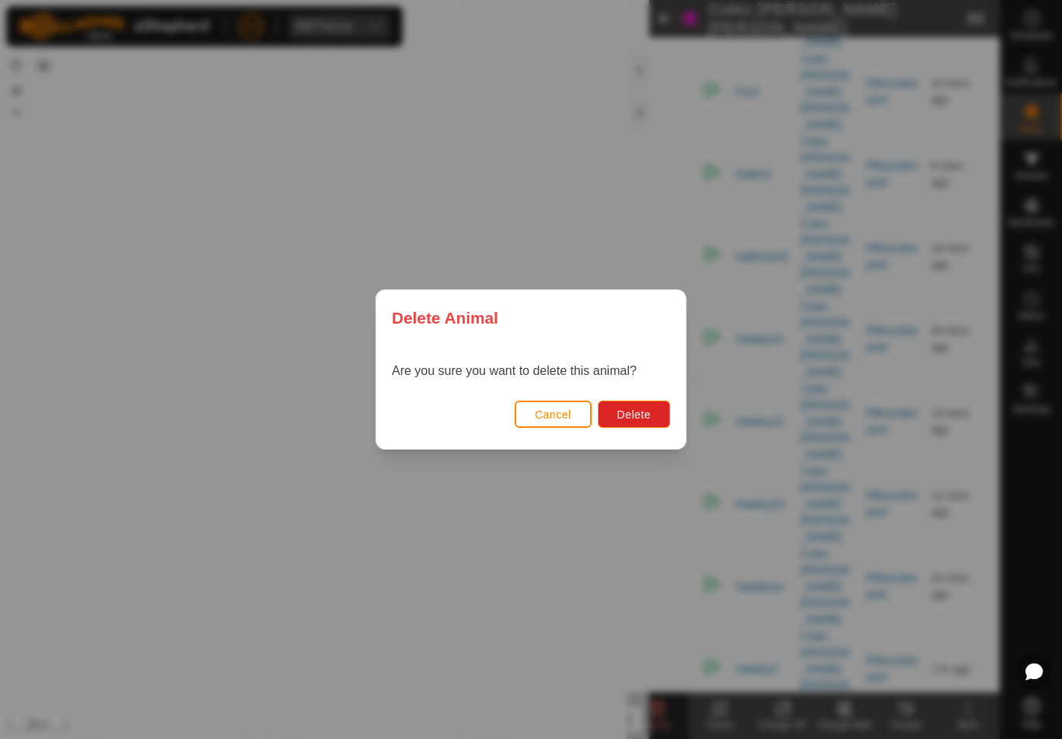
click at [655, 408] on button "Delete" at bounding box center [634, 414] width 72 height 27
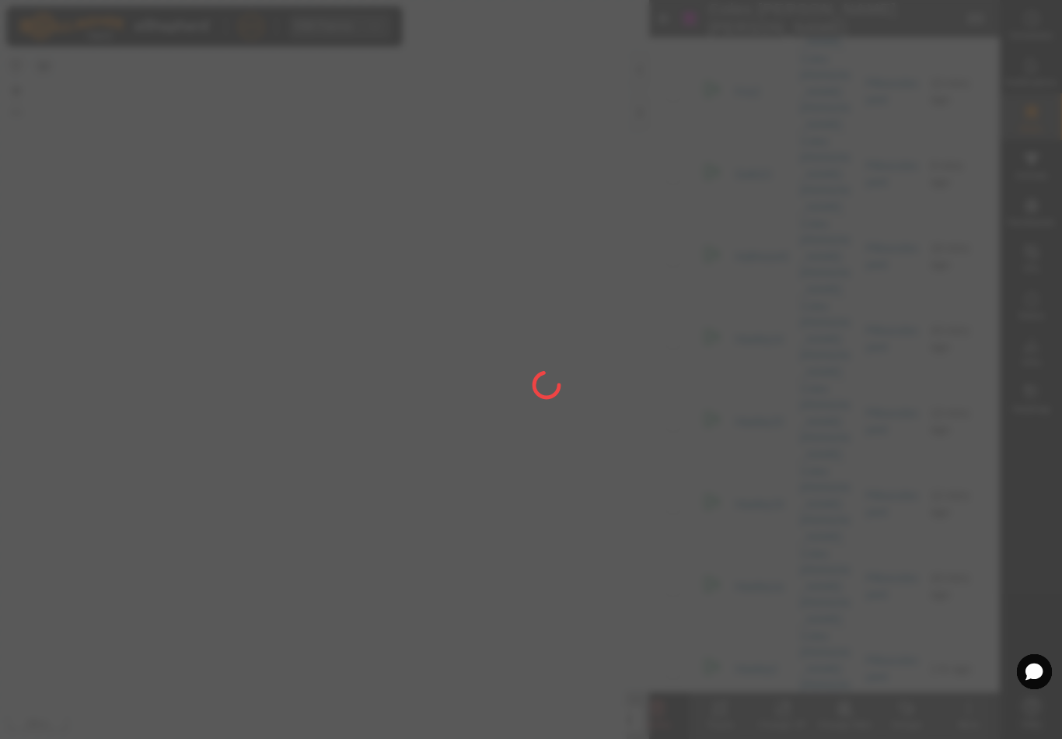
checkbox input "false"
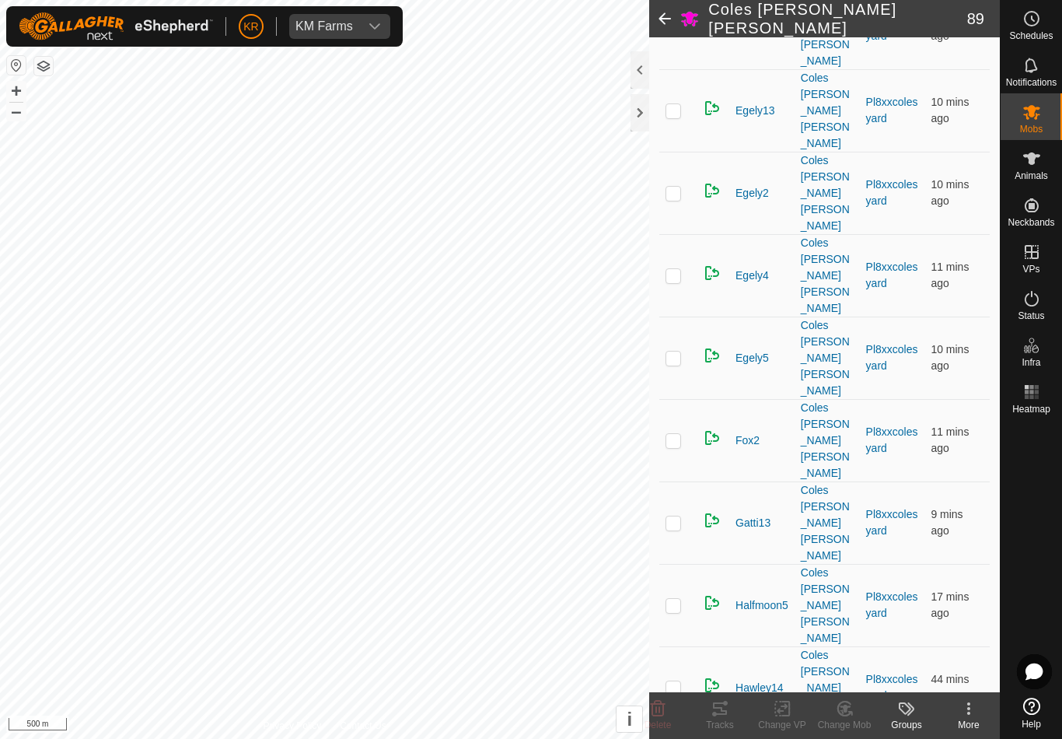
scroll to position [1021, 0]
click at [652, 705] on icon at bounding box center [658, 709] width 15 height 16
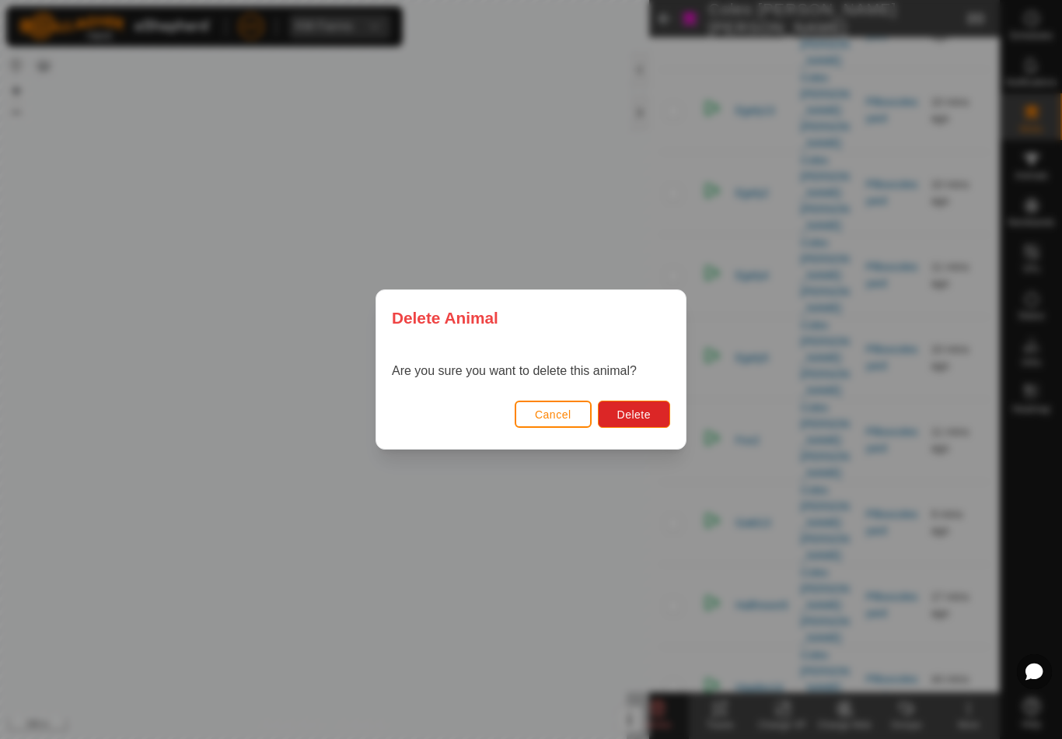
click at [639, 401] on button "Delete" at bounding box center [634, 414] width 72 height 27
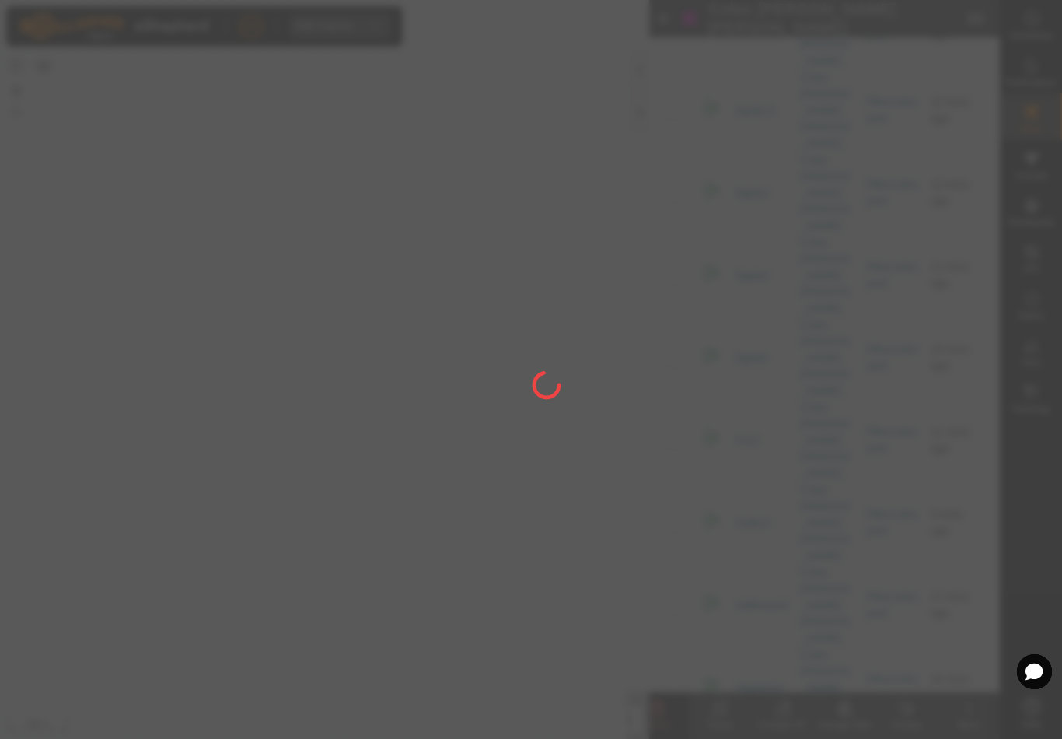
checkbox input "false"
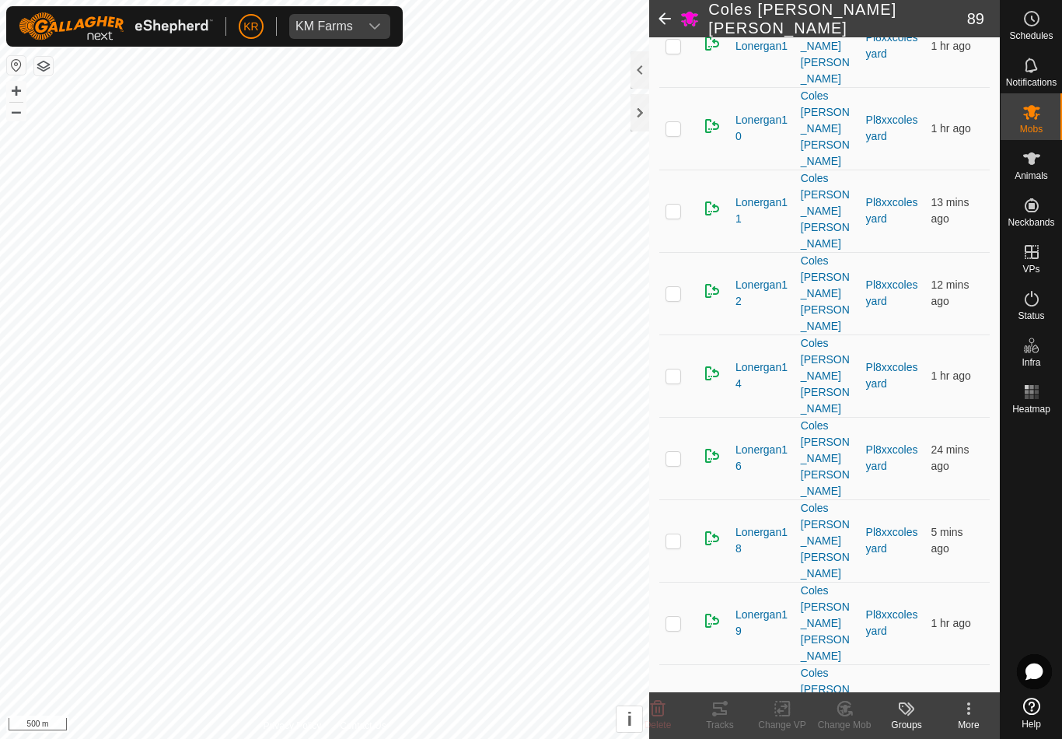
scroll to position [3725, 0]
click at [656, 699] on icon at bounding box center [658, 708] width 19 height 19
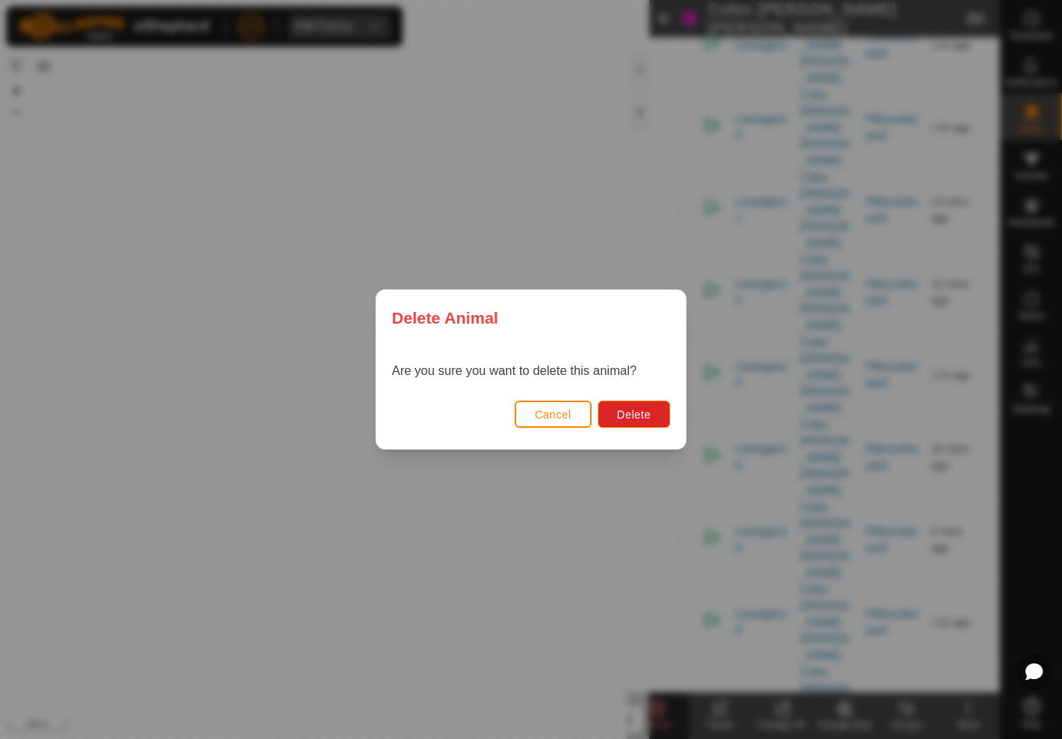
click at [642, 401] on button "Delete" at bounding box center [634, 414] width 72 height 27
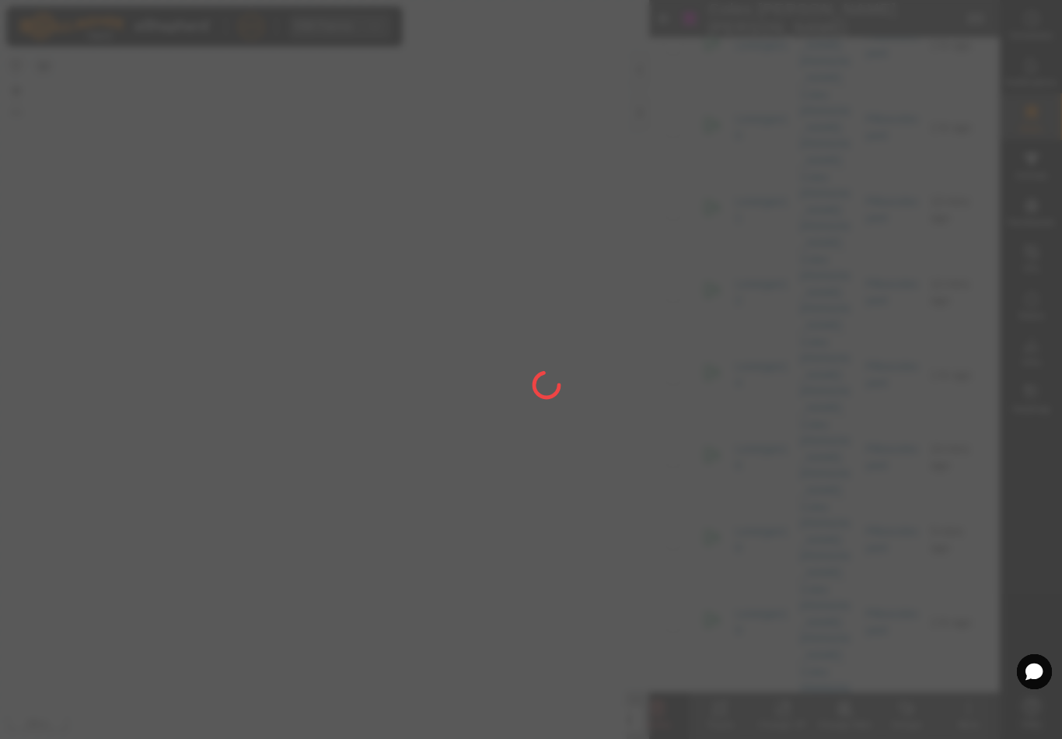
checkbox input "false"
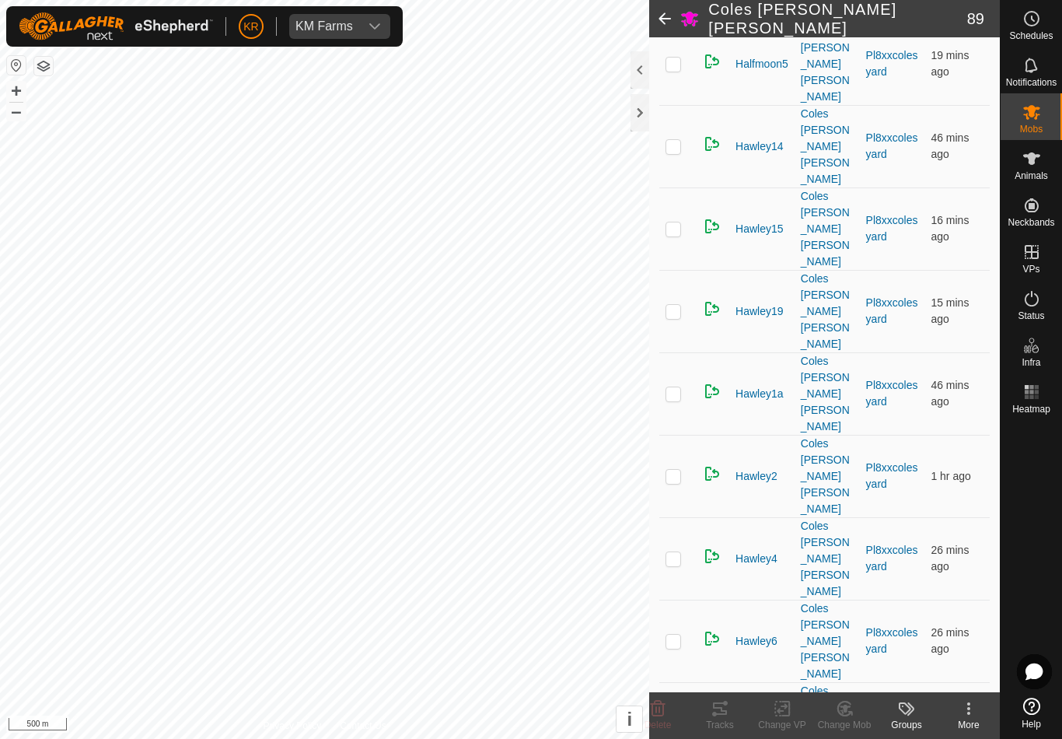
scroll to position [1558, 0]
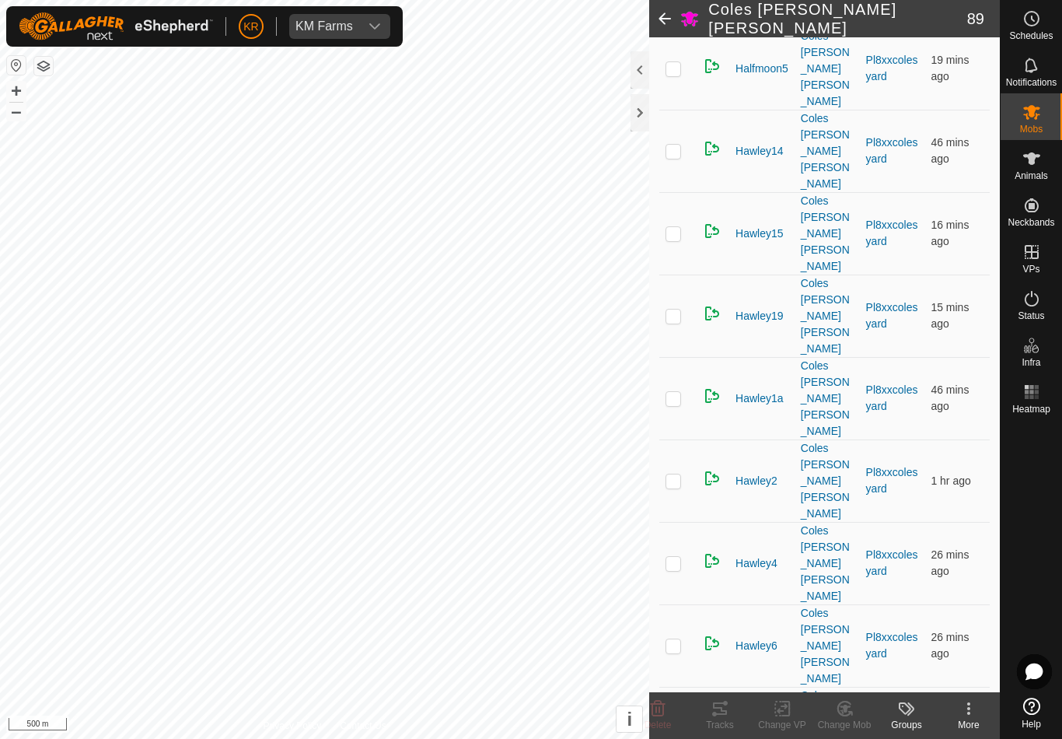
click at [662, 703] on icon at bounding box center [658, 709] width 15 height 16
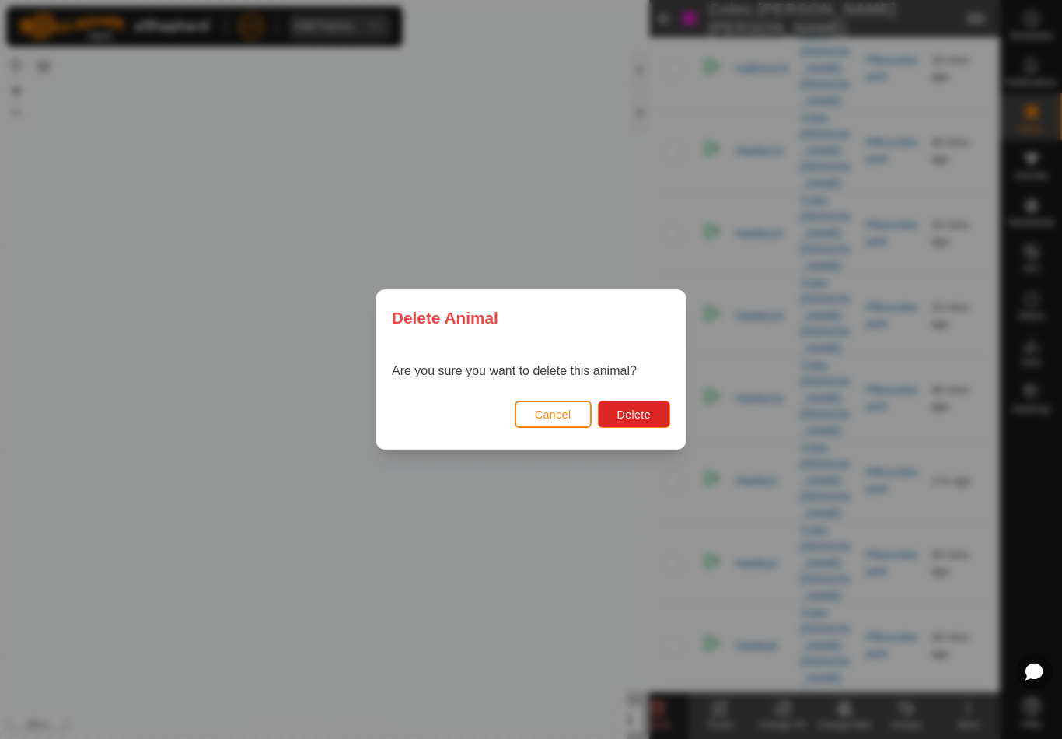
click at [653, 389] on div "Are you sure you want to delete this animal?" at bounding box center [531, 371] width 310 height 50
click at [657, 406] on button "Delete" at bounding box center [634, 414] width 72 height 27
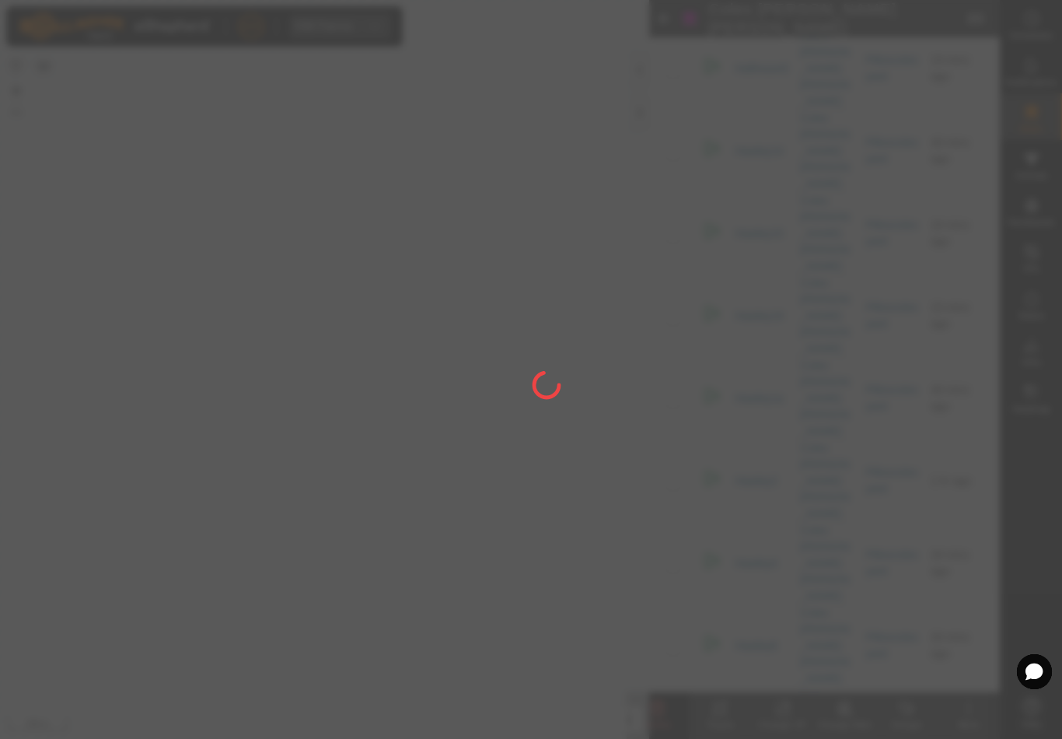
checkbox input "false"
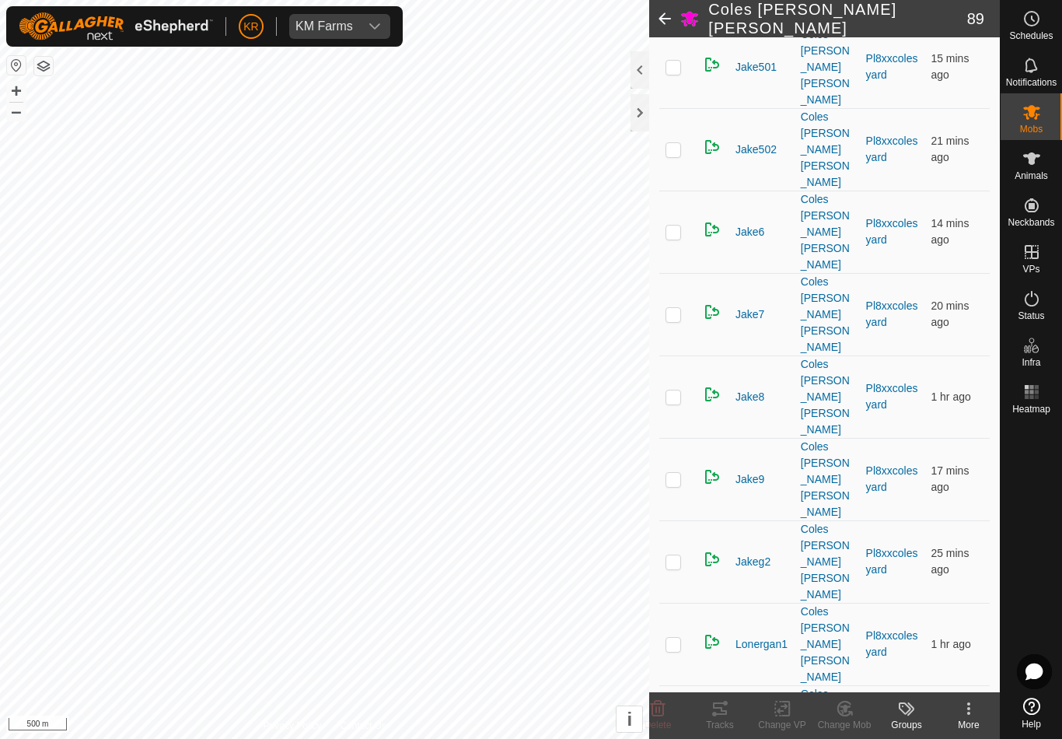
scroll to position [3125, 0]
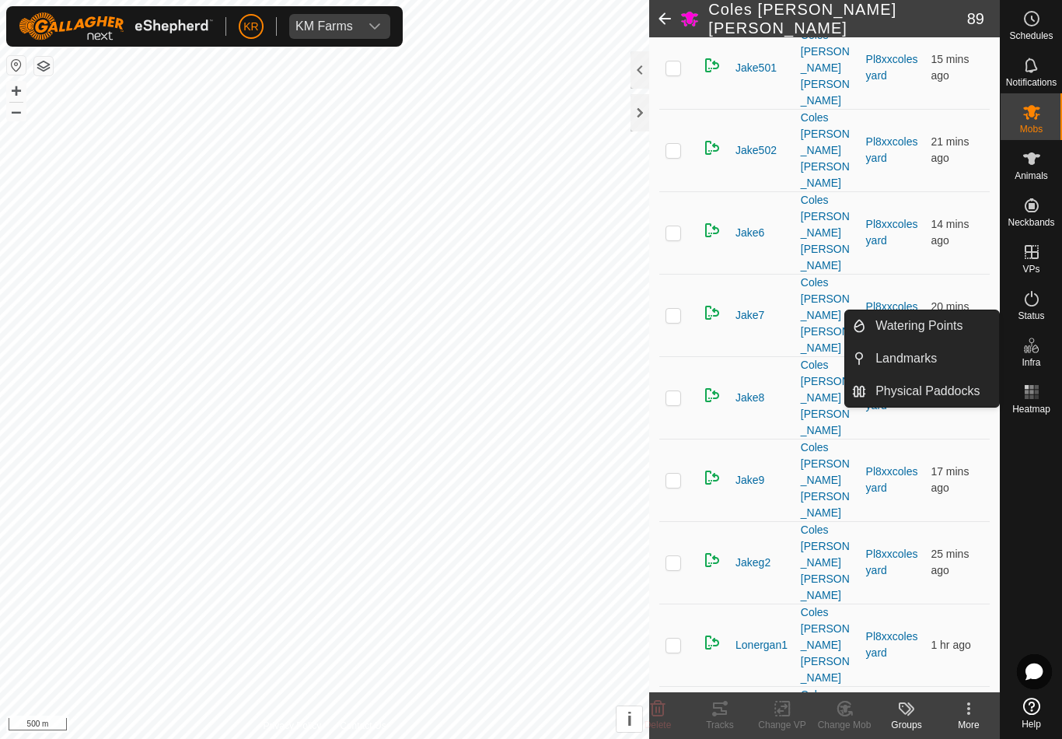
click at [1013, 502] on div at bounding box center [1031, 555] width 61 height 271
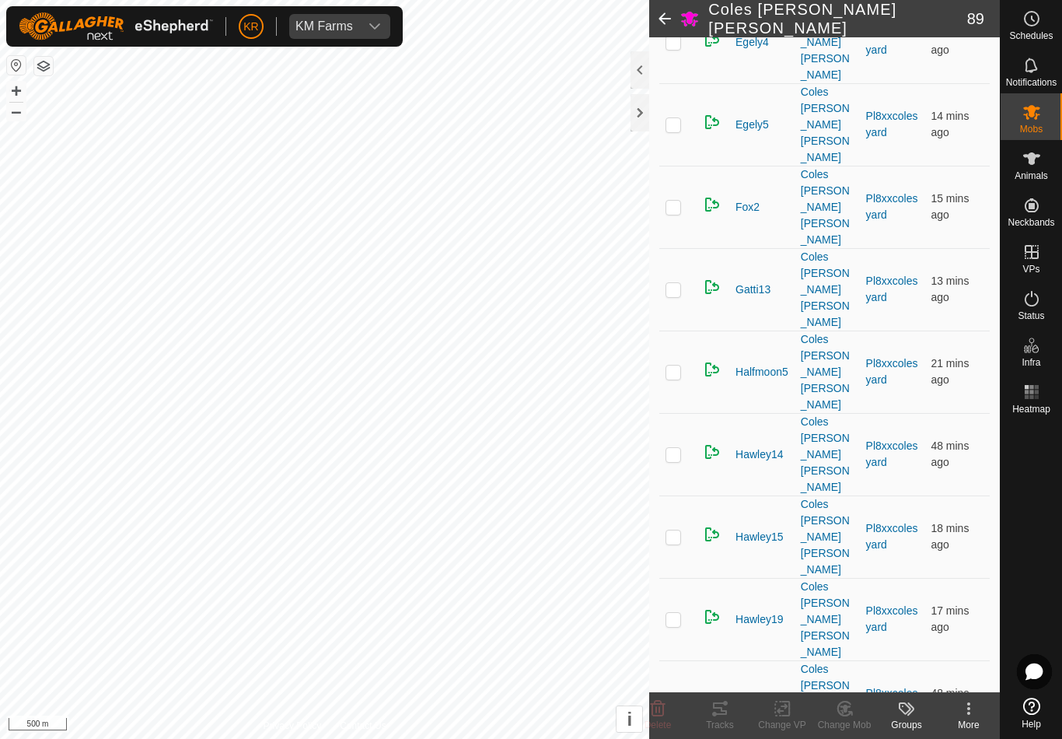
scroll to position [1256, 0]
click at [667, 702] on delete-svg-icon at bounding box center [658, 708] width 62 height 19
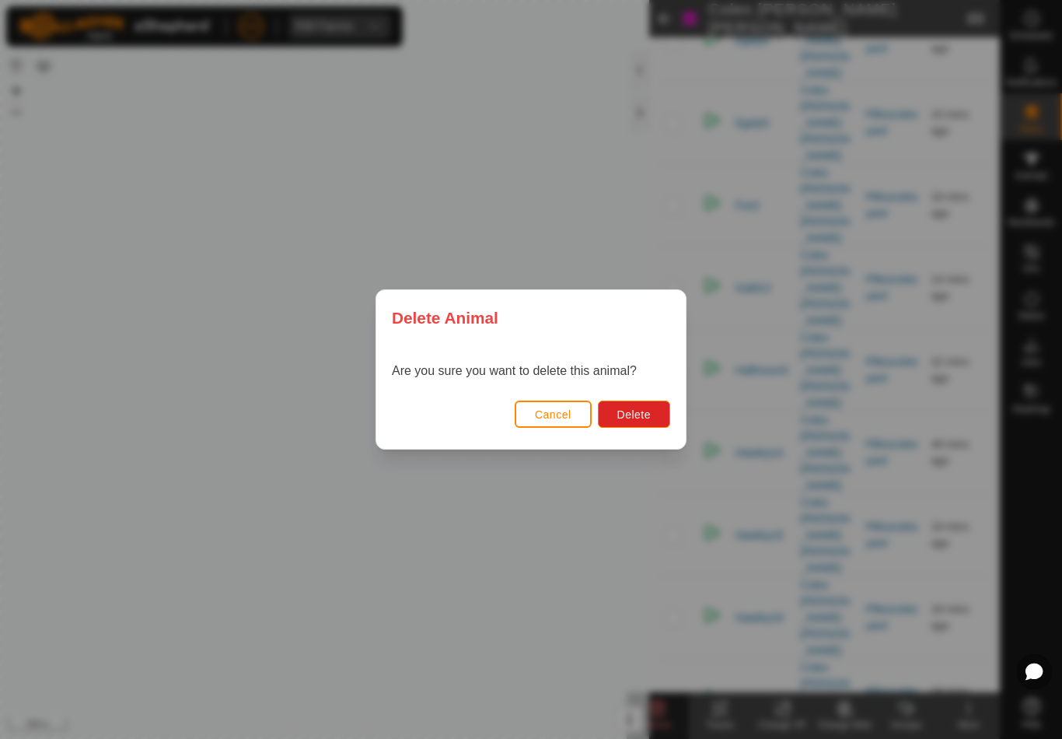
click at [638, 402] on button "Delete" at bounding box center [634, 414] width 72 height 27
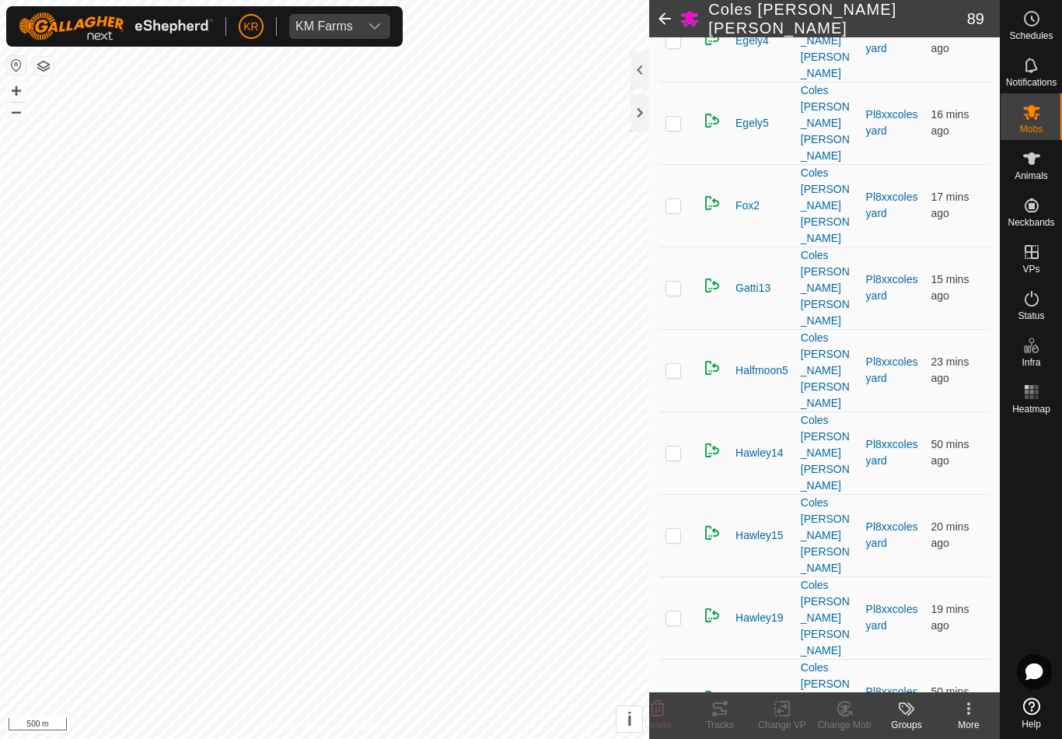
click at [662, 705] on icon at bounding box center [658, 708] width 19 height 19
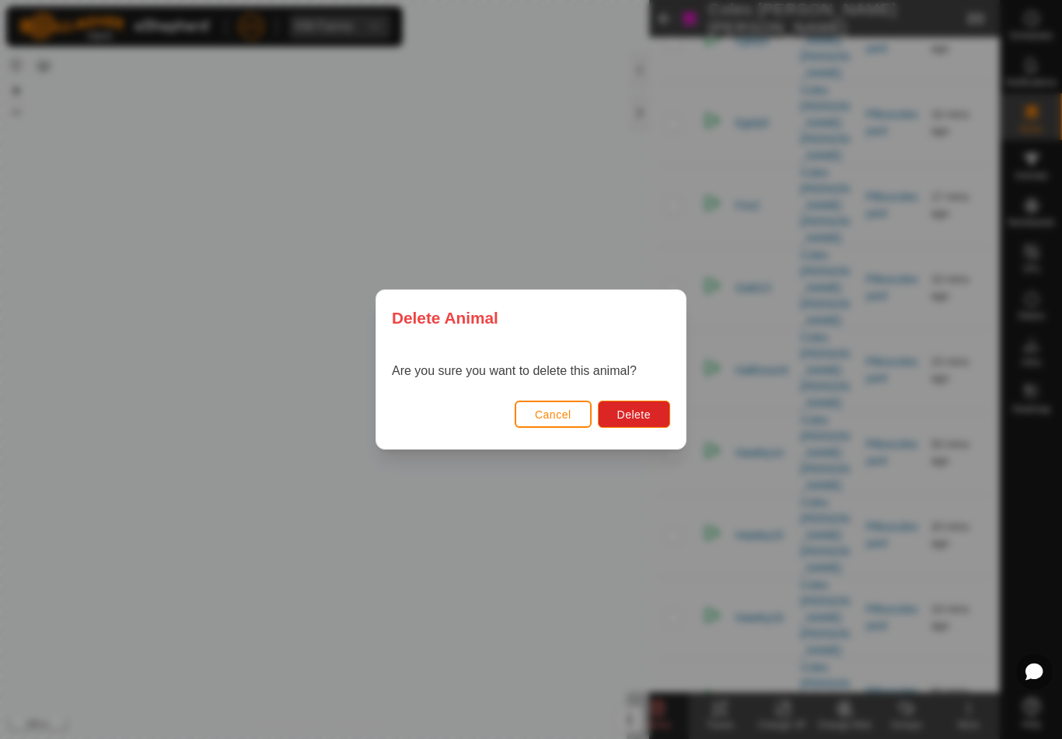
click at [638, 405] on button "Delete" at bounding box center [634, 414] width 72 height 27
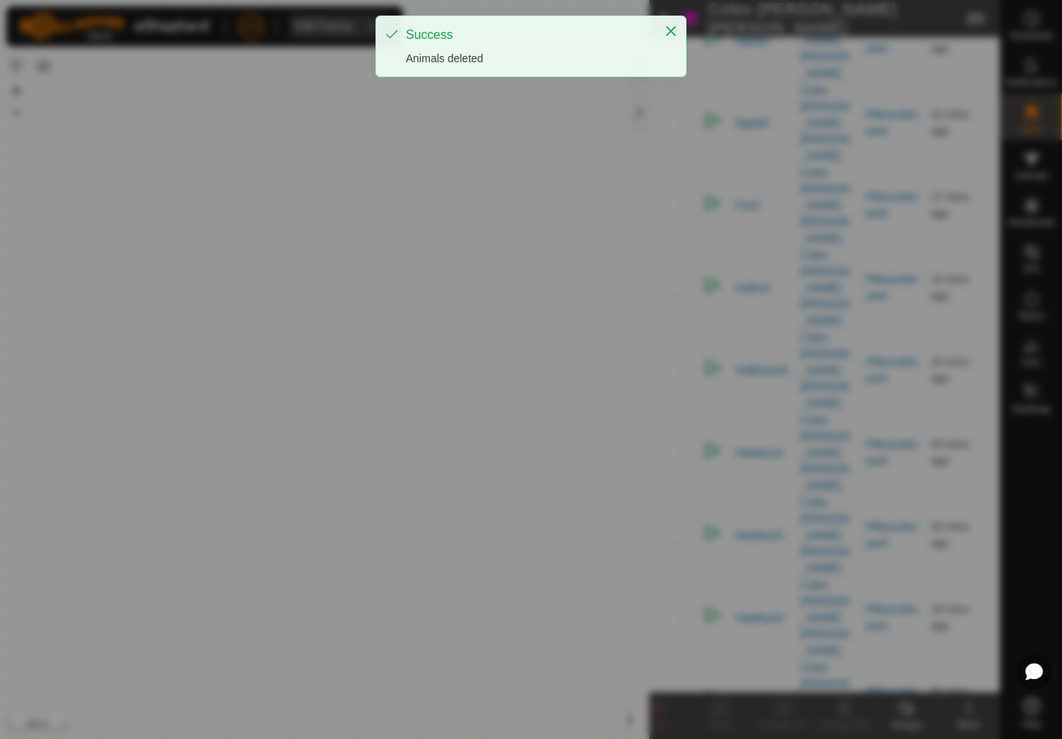
checkbox input "false"
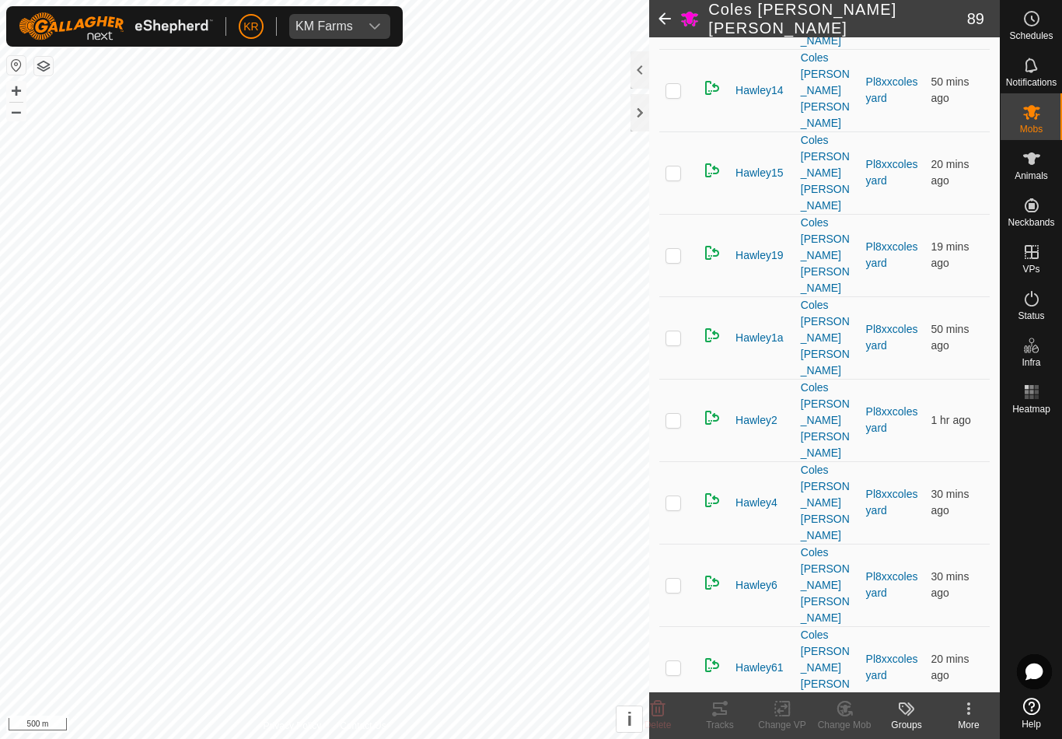
scroll to position [1630, 0]
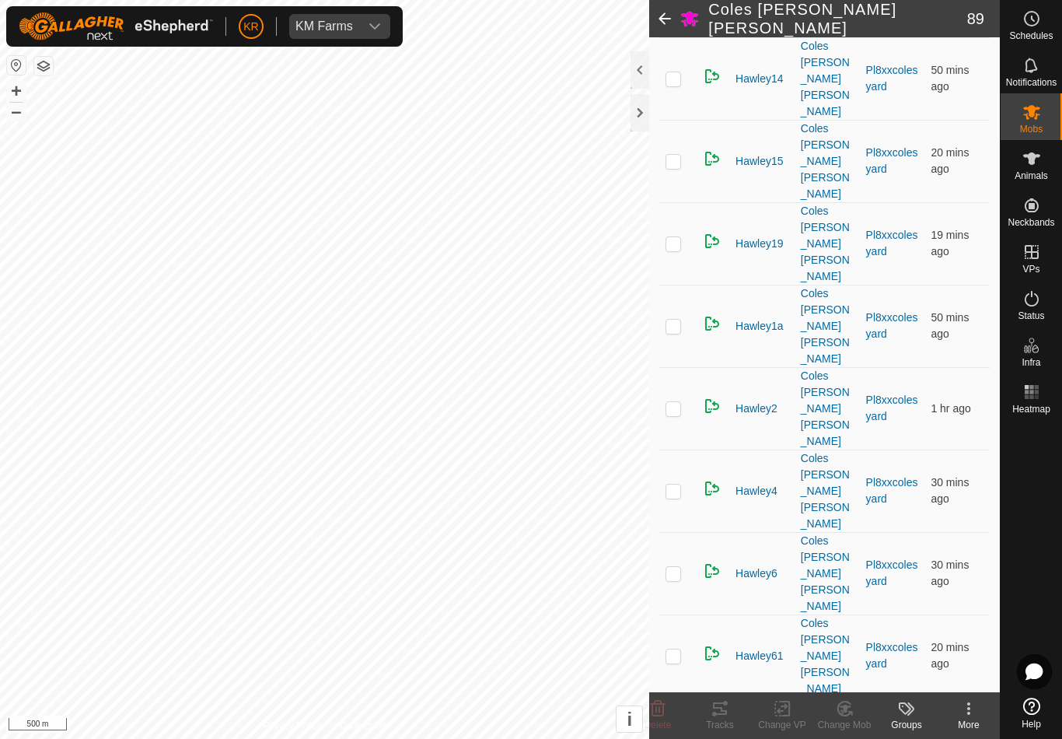
click at [667, 708] on icon at bounding box center [658, 708] width 19 height 19
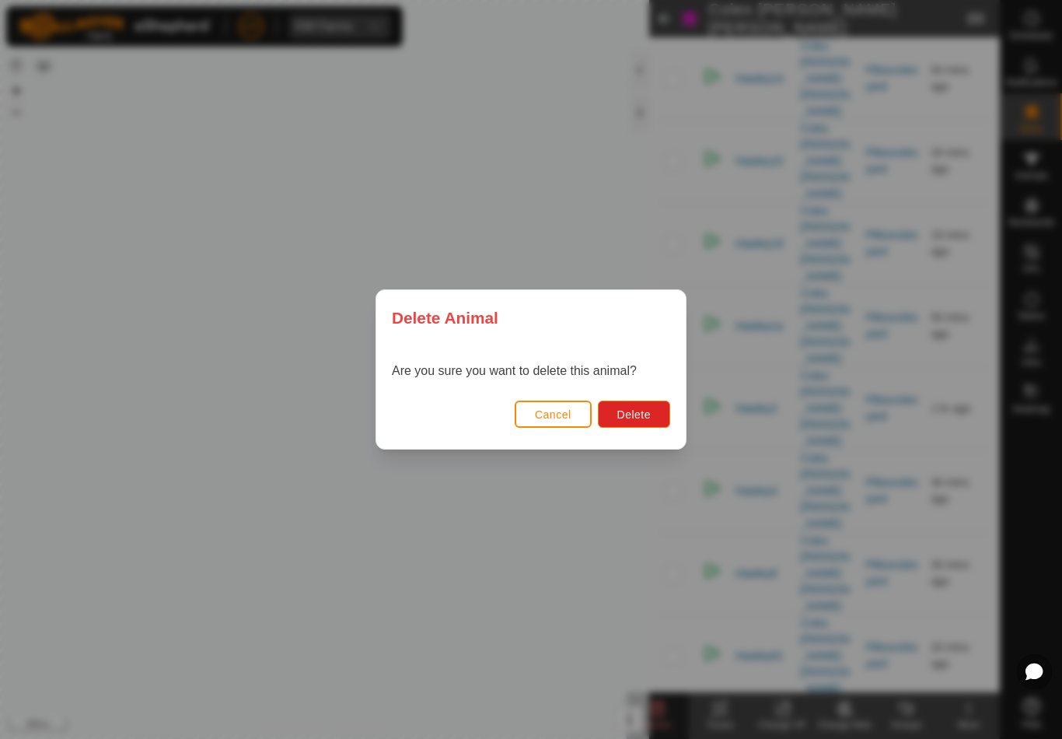
click at [652, 425] on button "Delete" at bounding box center [634, 414] width 72 height 27
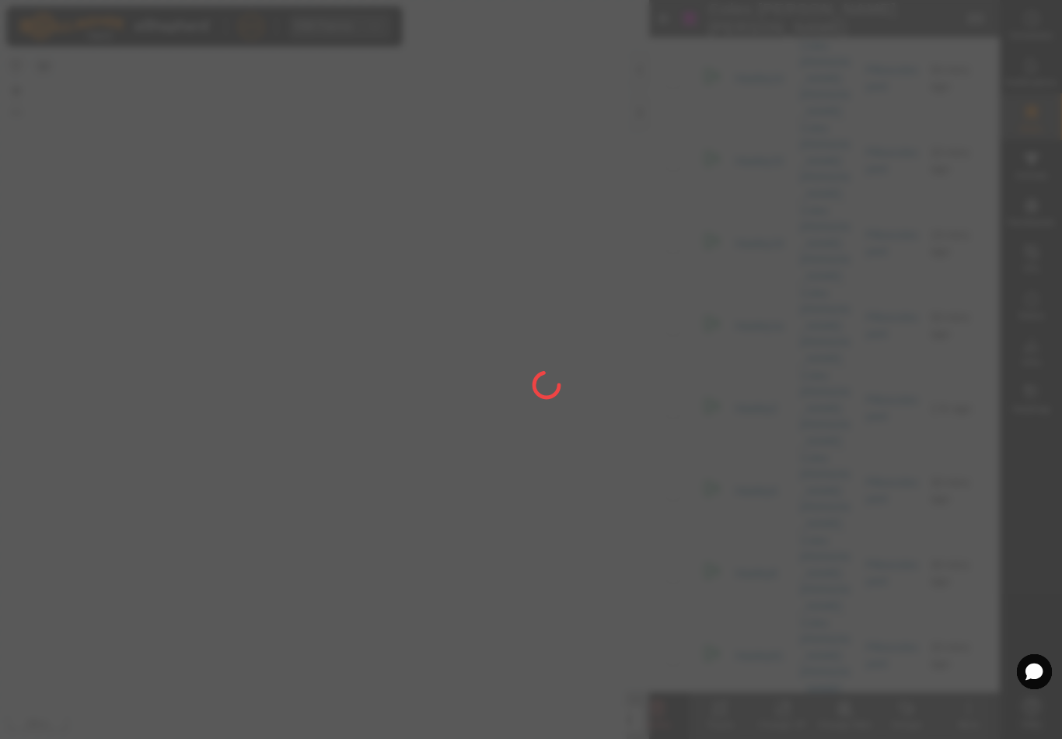
checkbox input "false"
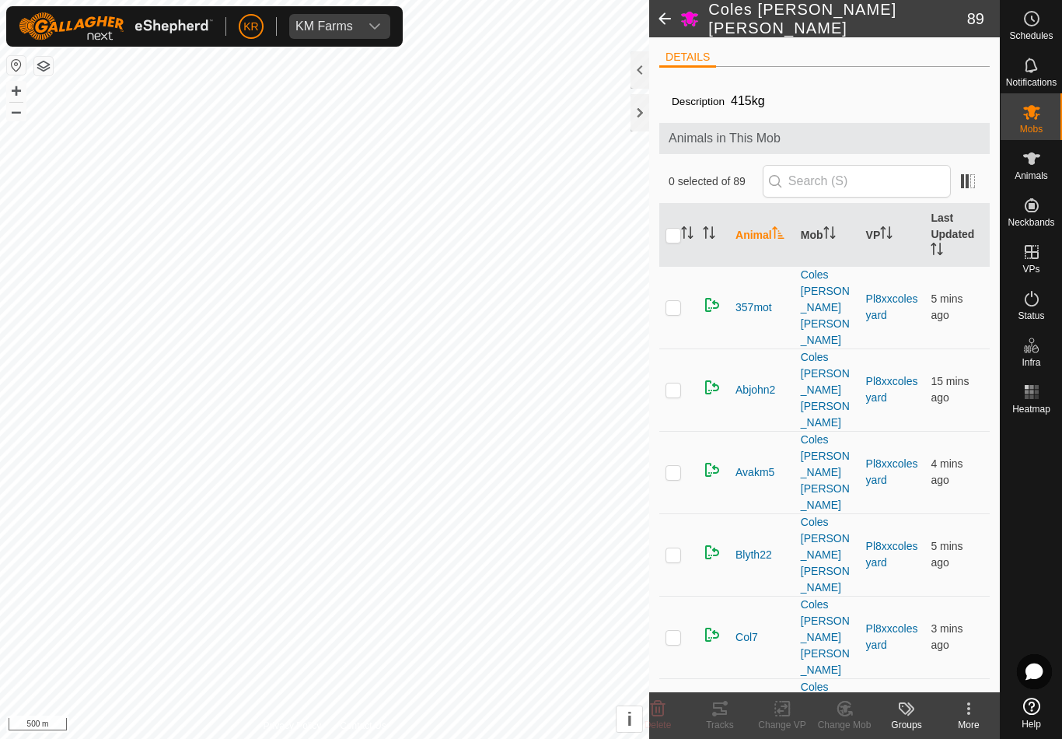
scroll to position [0, 0]
click at [1052, 124] on div "Mobs" at bounding box center [1031, 116] width 61 height 47
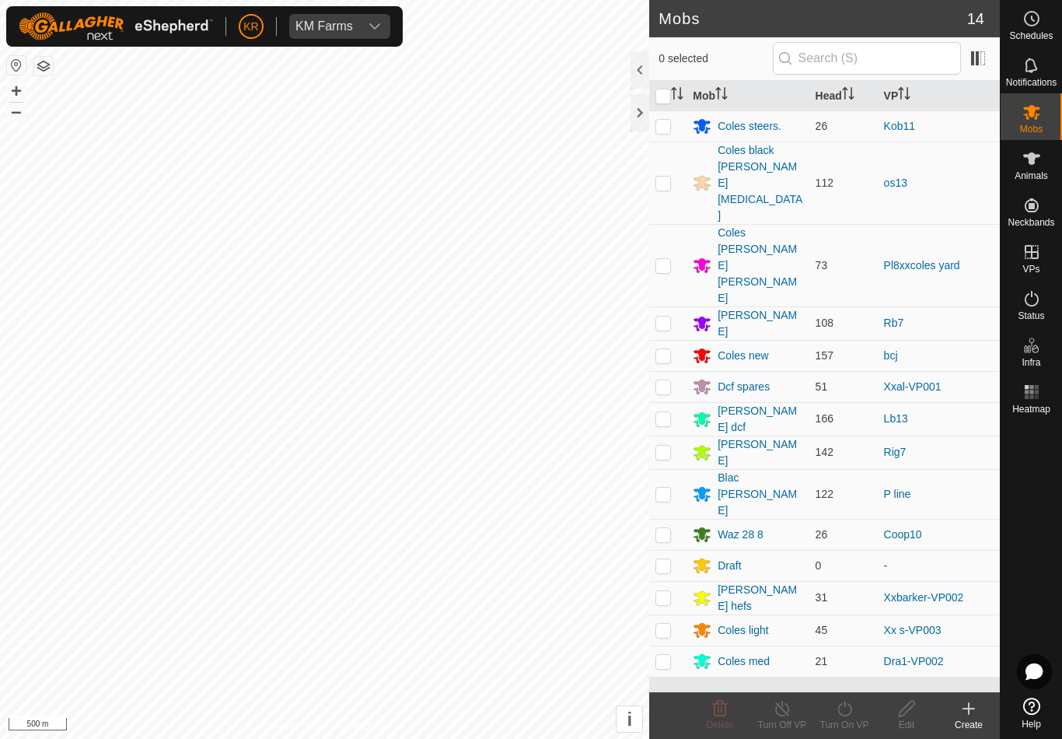
click at [732, 225] on div "Coles [PERSON_NAME] [PERSON_NAME]" at bounding box center [760, 266] width 85 height 82
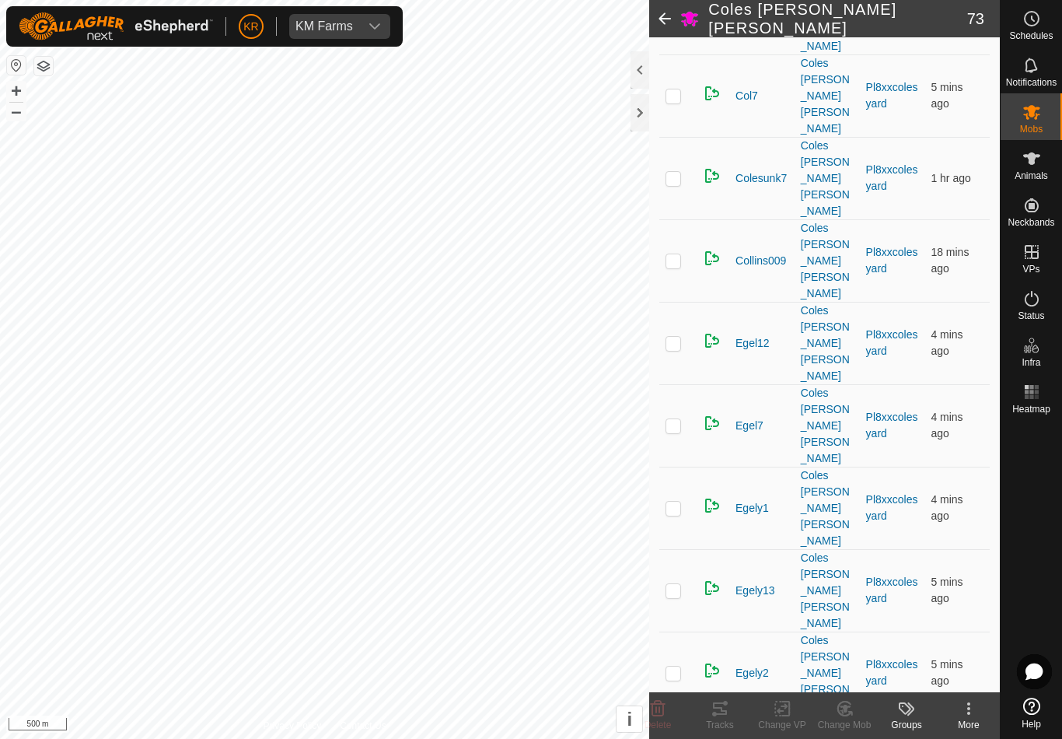
scroll to position [537, 0]
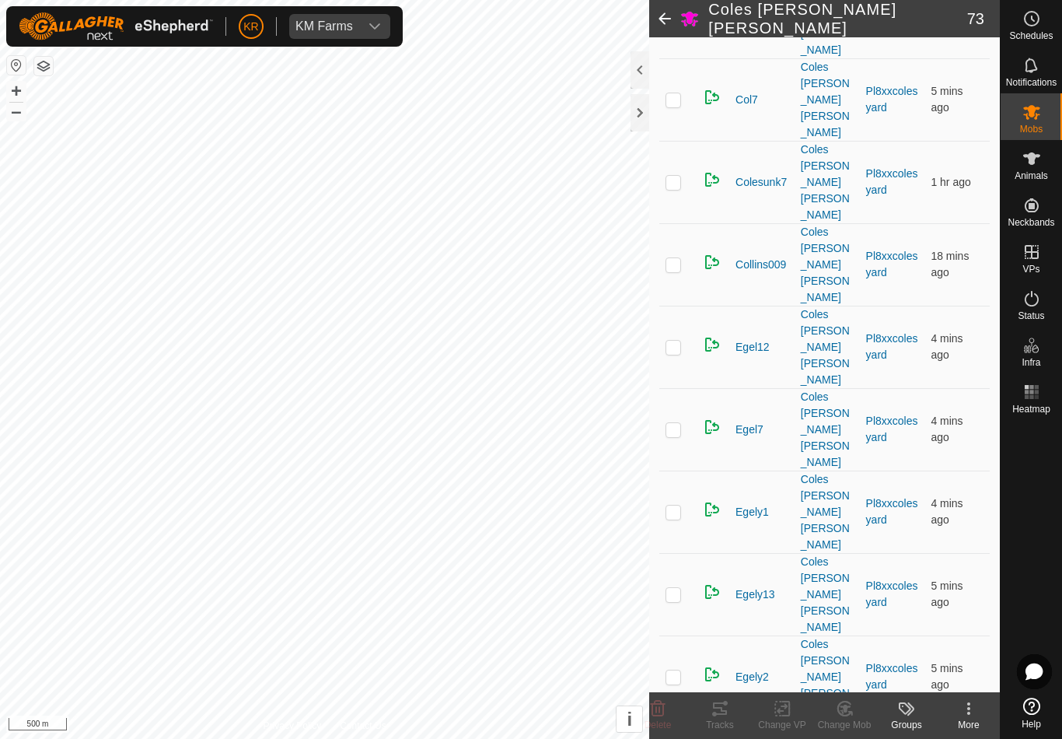
click at [662, 704] on icon at bounding box center [658, 709] width 15 height 16
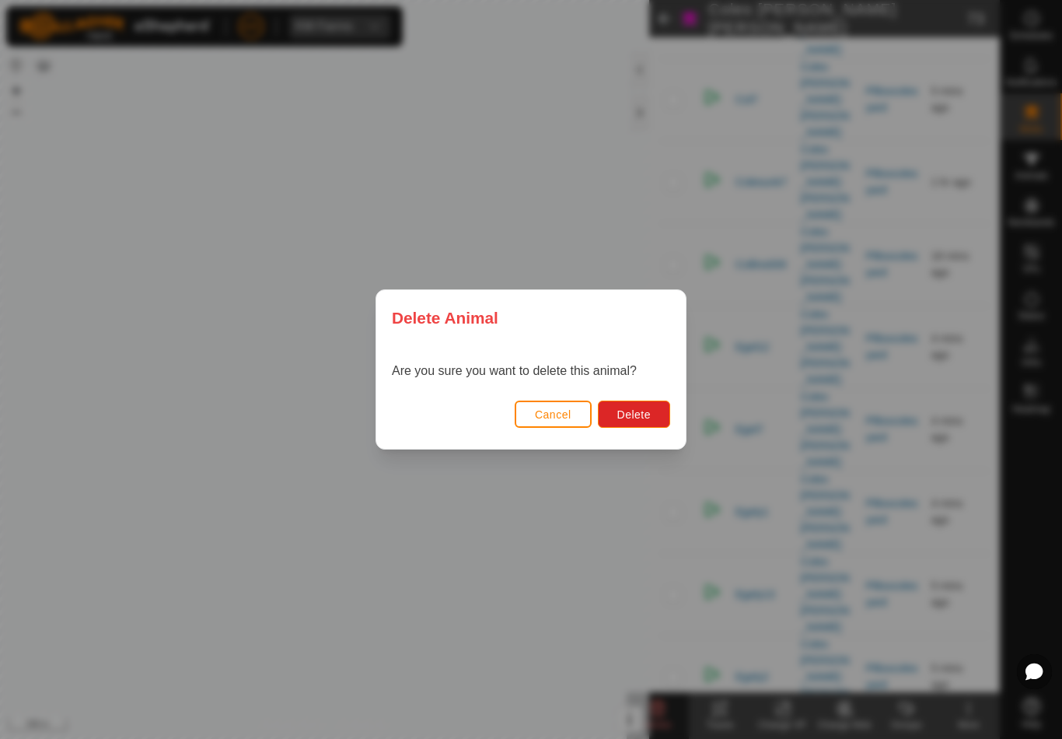
click at [639, 414] on span "Delete" at bounding box center [634, 414] width 33 height 12
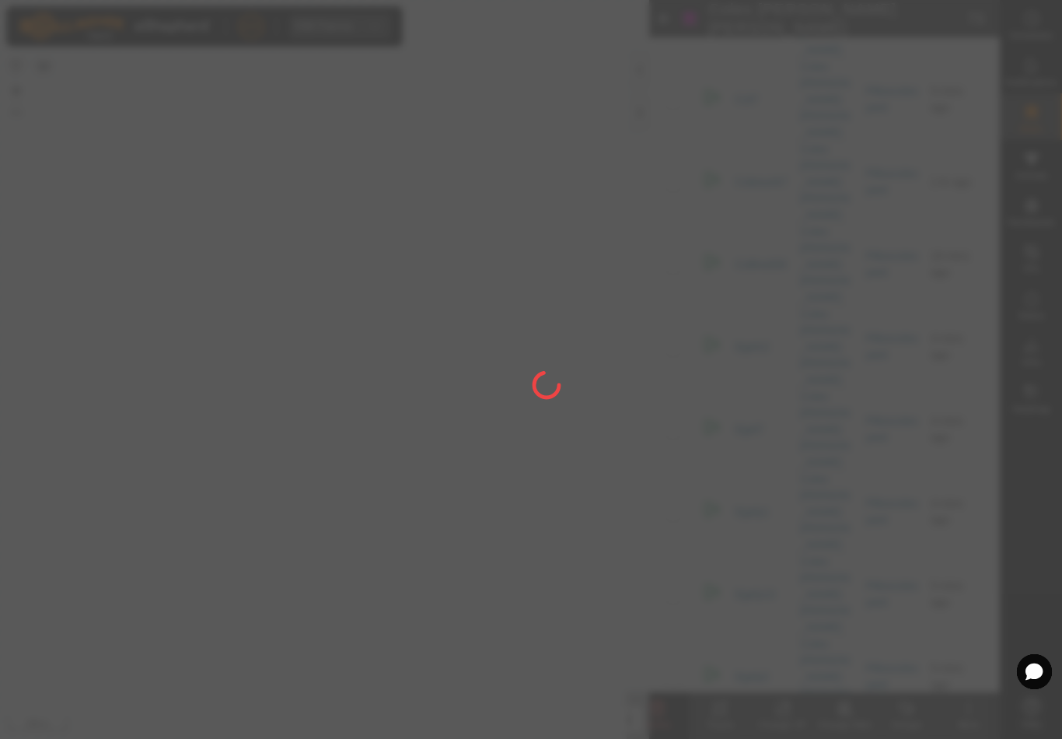
checkbox input "false"
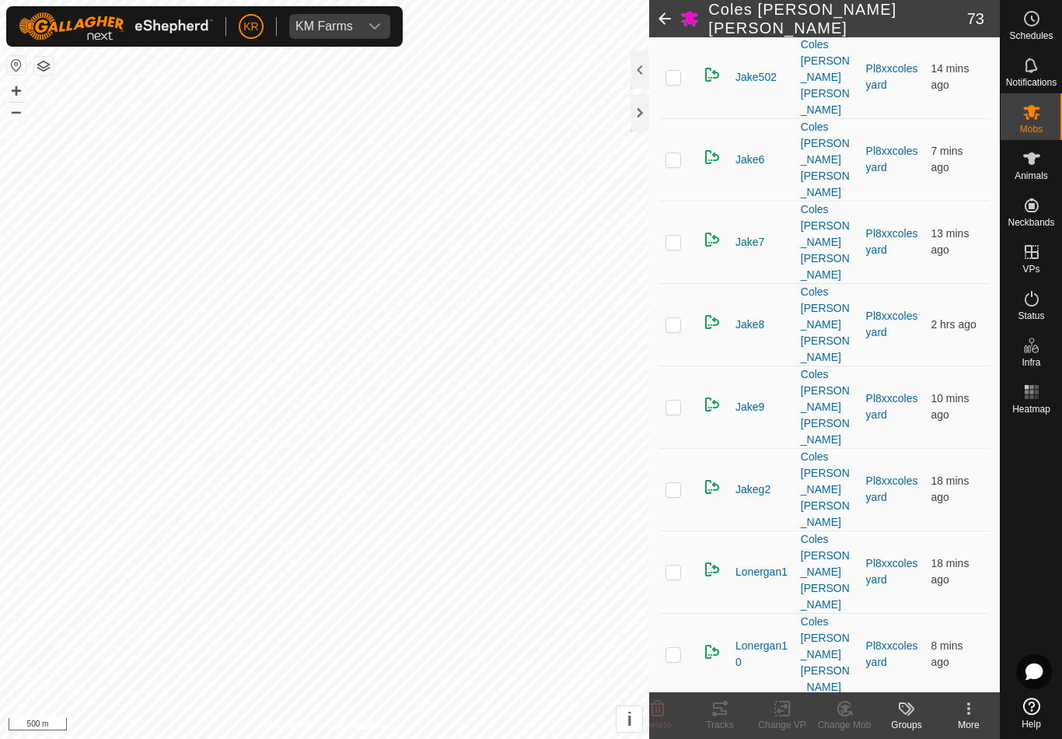
scroll to position [2627, 0]
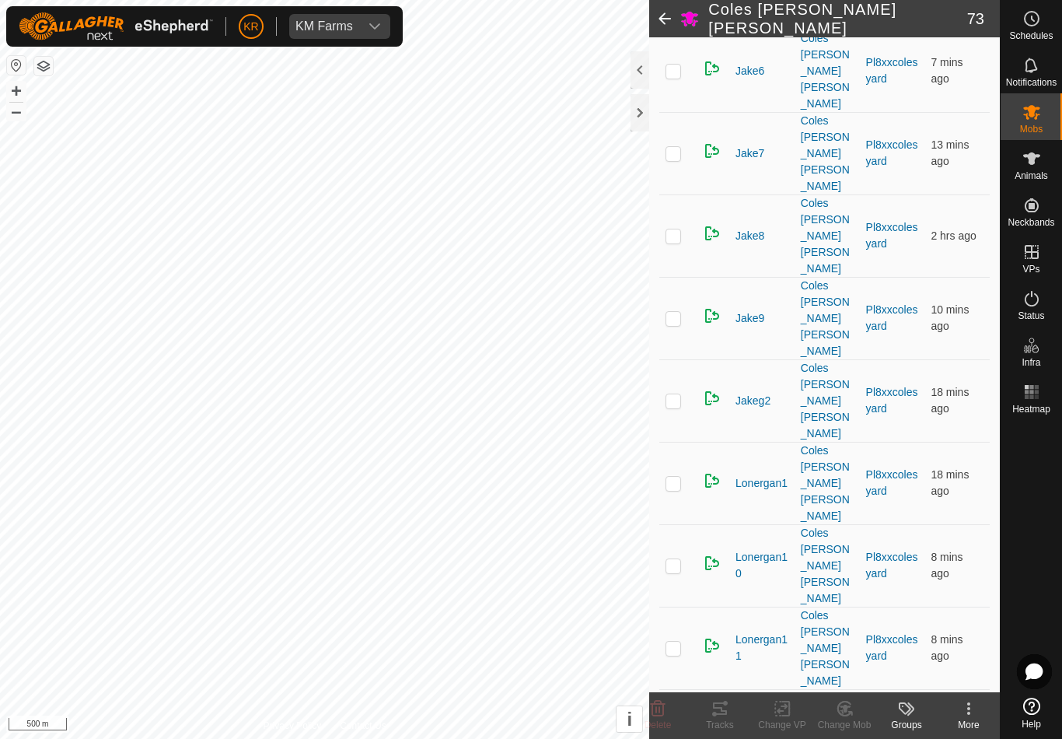
click at [663, 705] on icon at bounding box center [658, 709] width 15 height 16
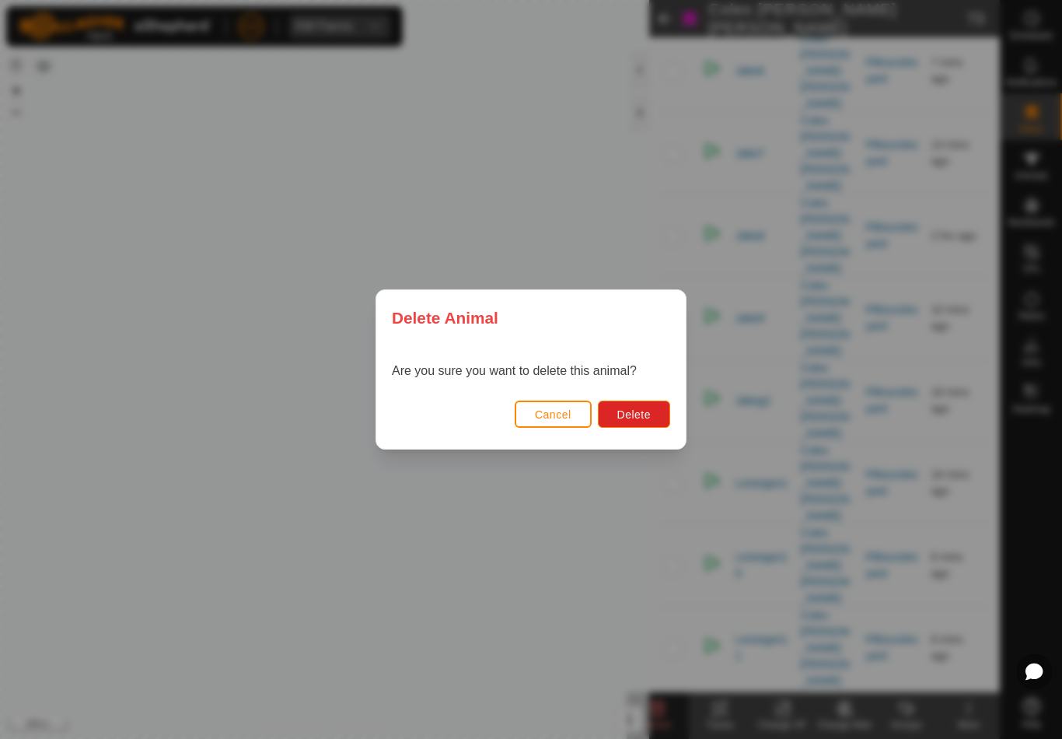
click at [635, 419] on span "Delete" at bounding box center [634, 414] width 33 height 12
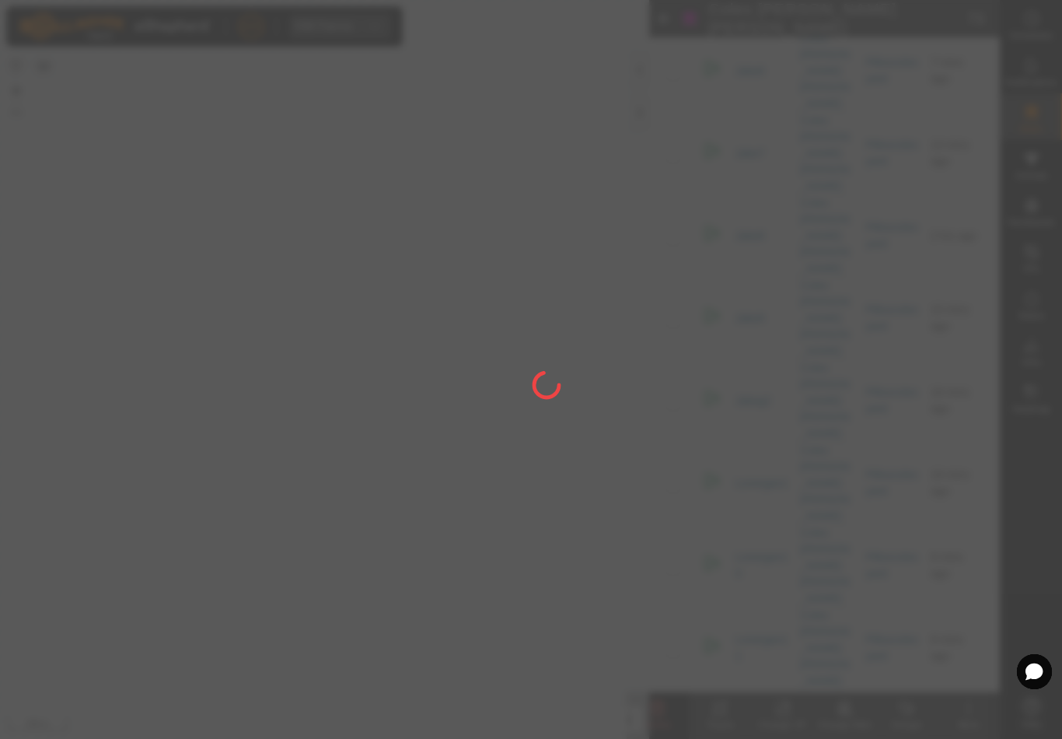
checkbox input "false"
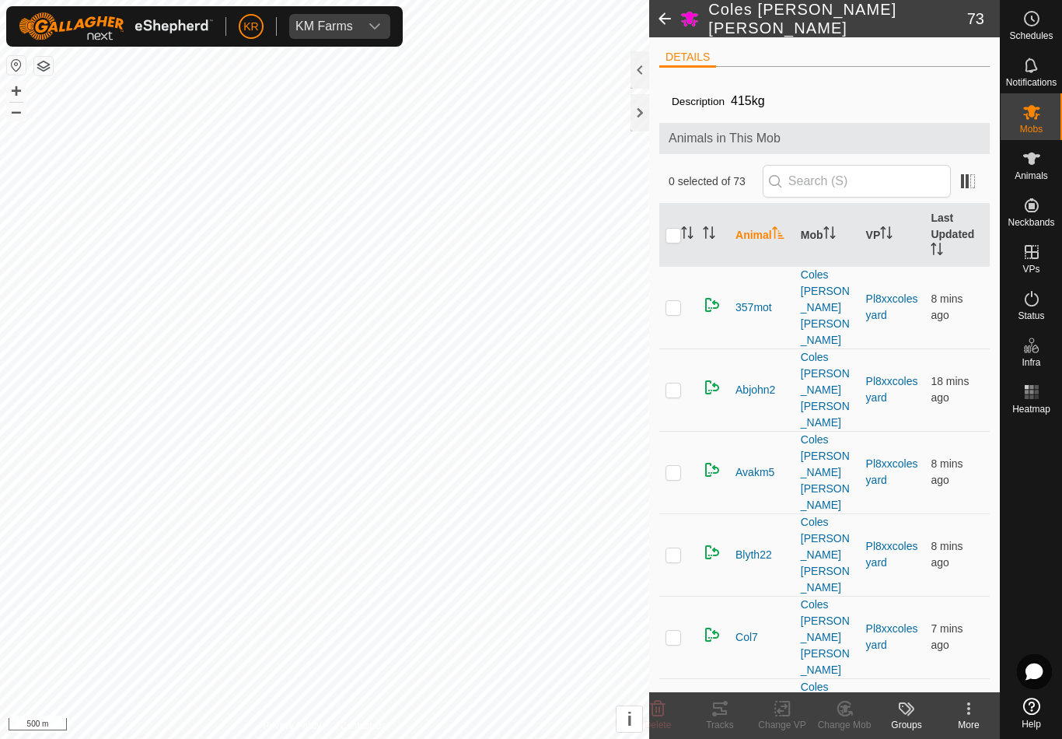
scroll to position [0, 0]
click at [671, 383] on p-checkbox at bounding box center [674, 389] width 16 height 12
click at [658, 709] on icon at bounding box center [658, 708] width 19 height 19
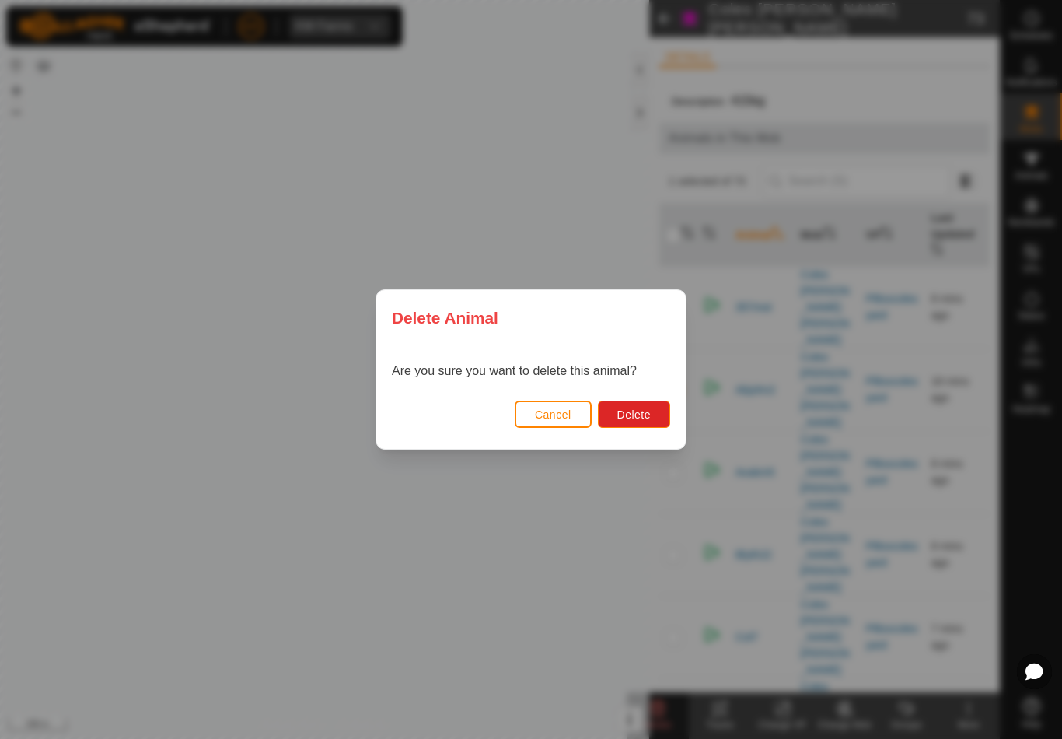
click at [646, 418] on span "Delete" at bounding box center [634, 414] width 33 height 12
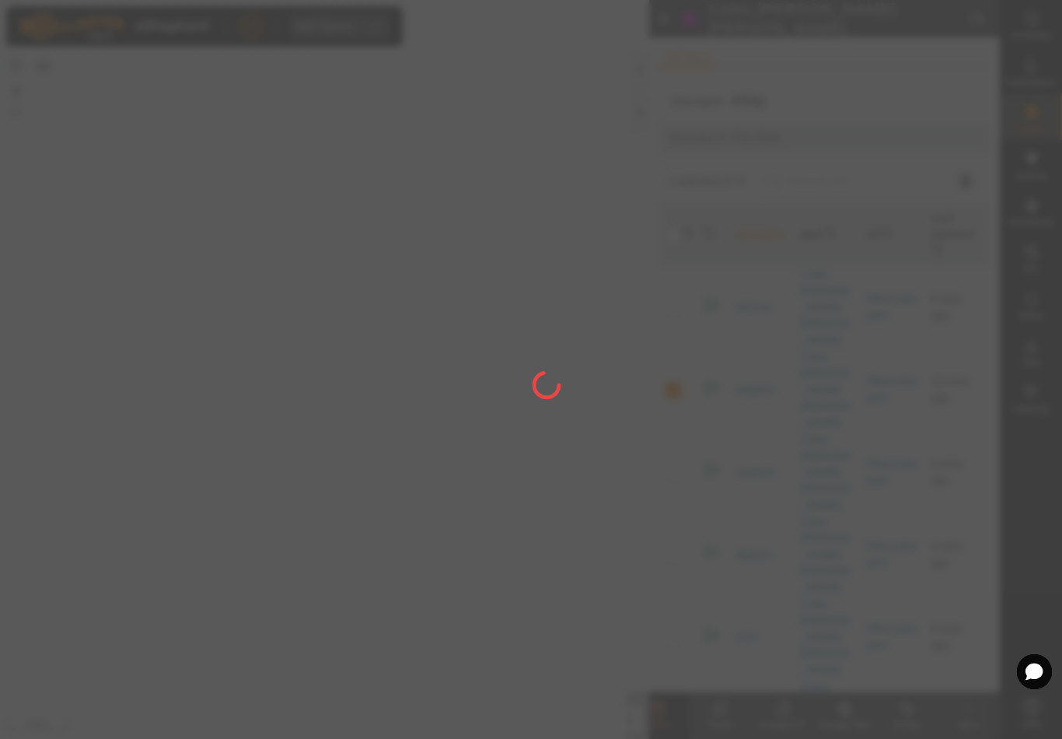
checkbox input "false"
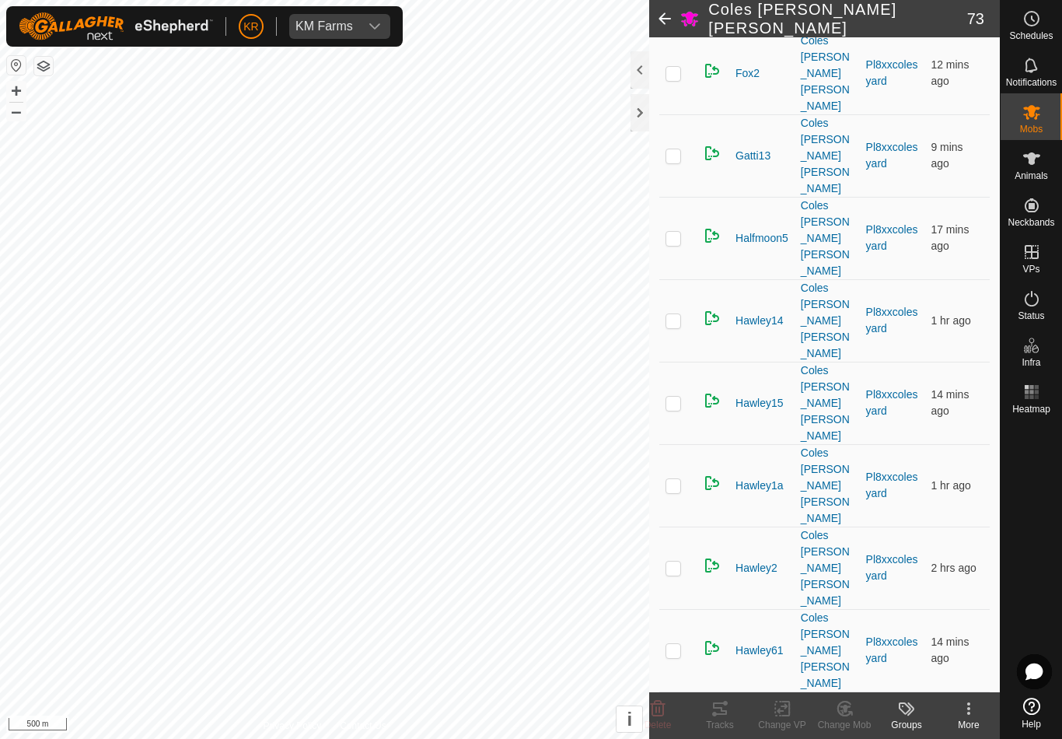
scroll to position [1378, 0]
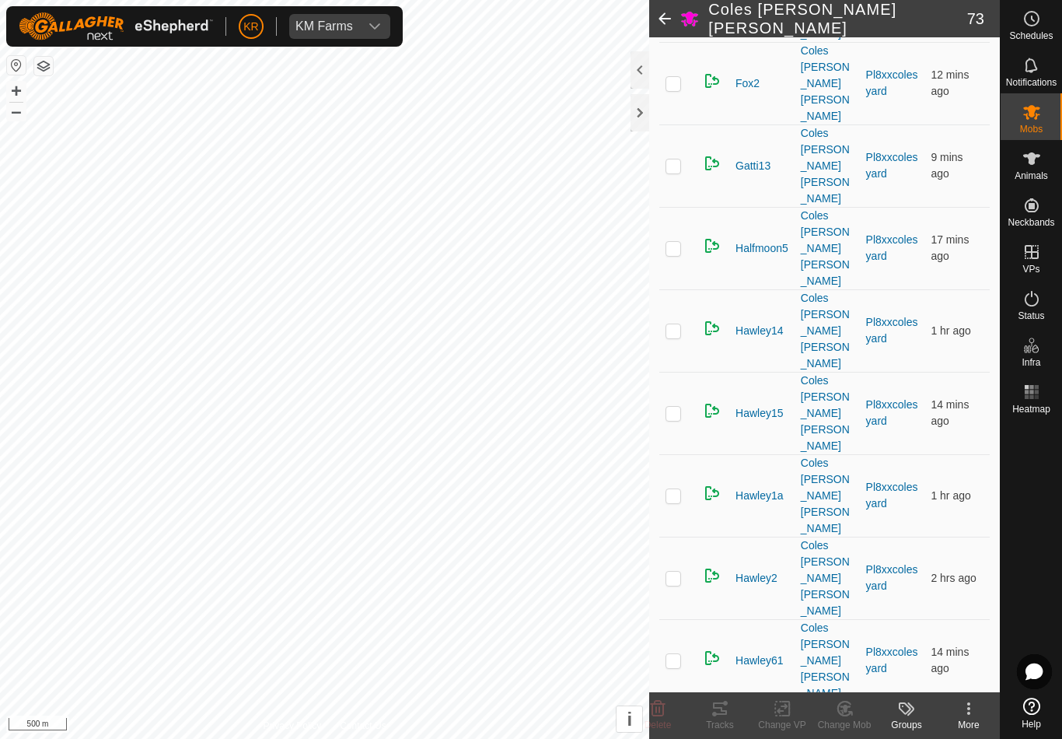
click at [662, 709] on icon at bounding box center [658, 708] width 19 height 19
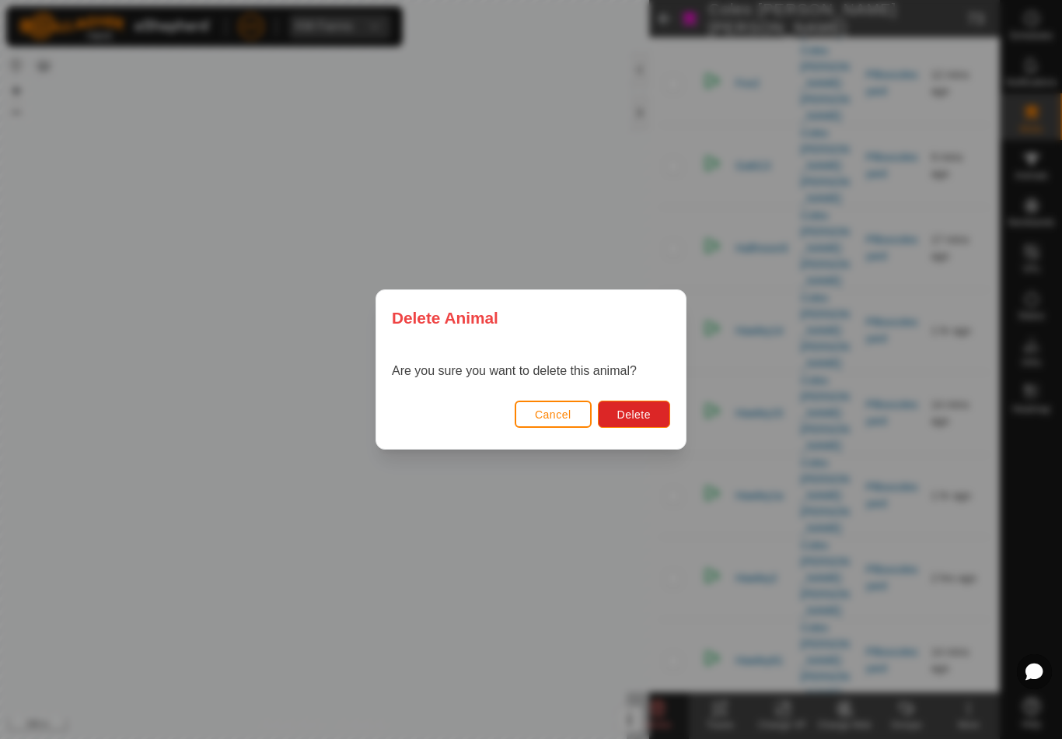
click at [647, 414] on span "Delete" at bounding box center [634, 414] width 33 height 12
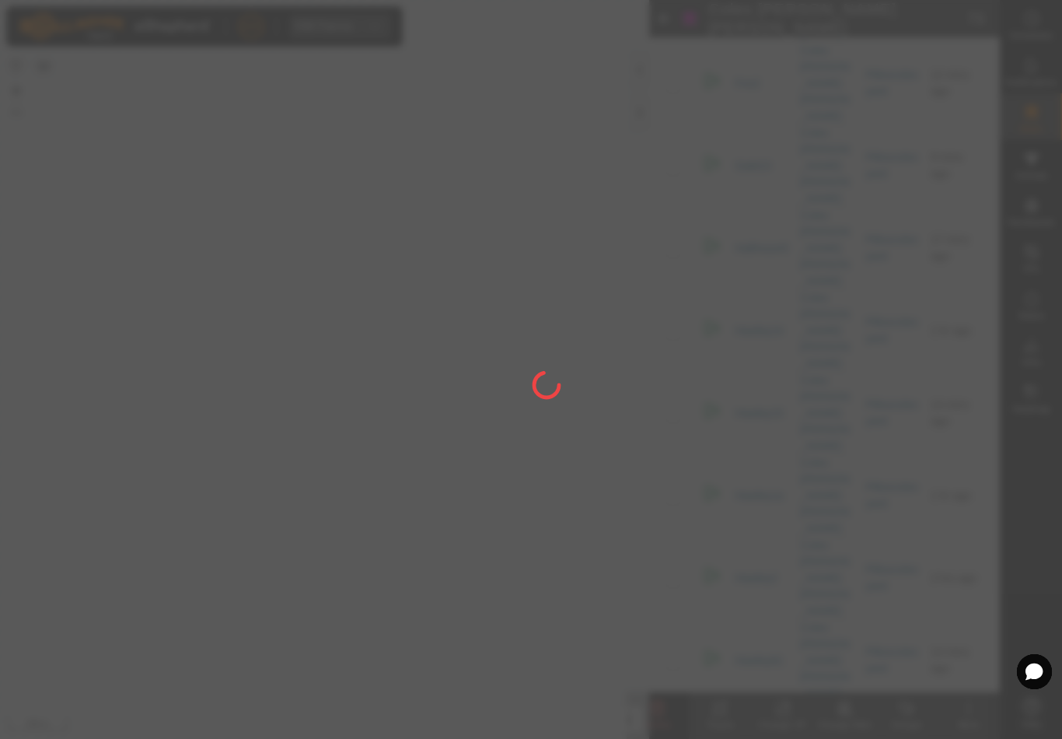
checkbox input "false"
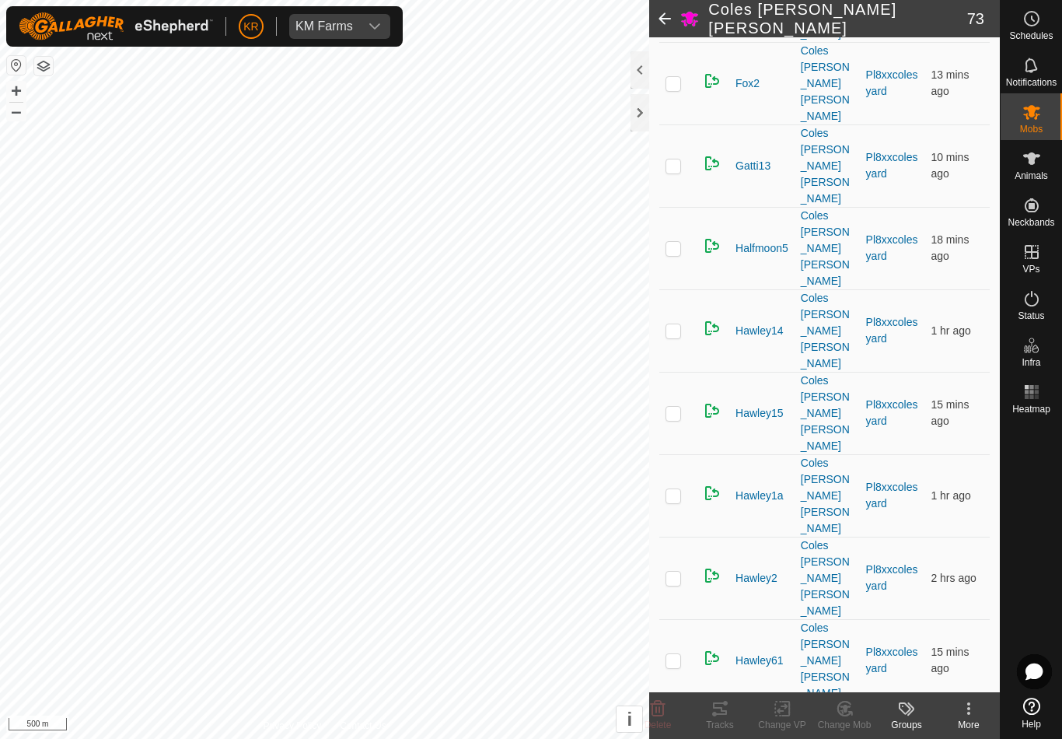
click at [656, 707] on icon at bounding box center [658, 709] width 15 height 16
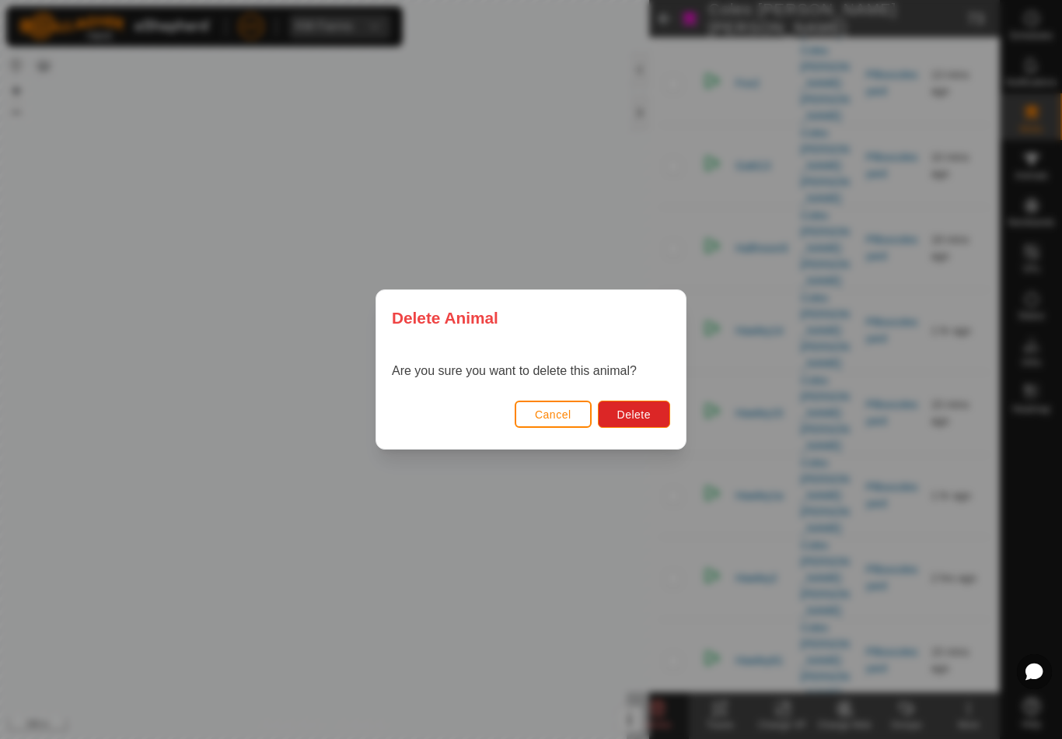
click at [647, 419] on span "Delete" at bounding box center [634, 414] width 33 height 12
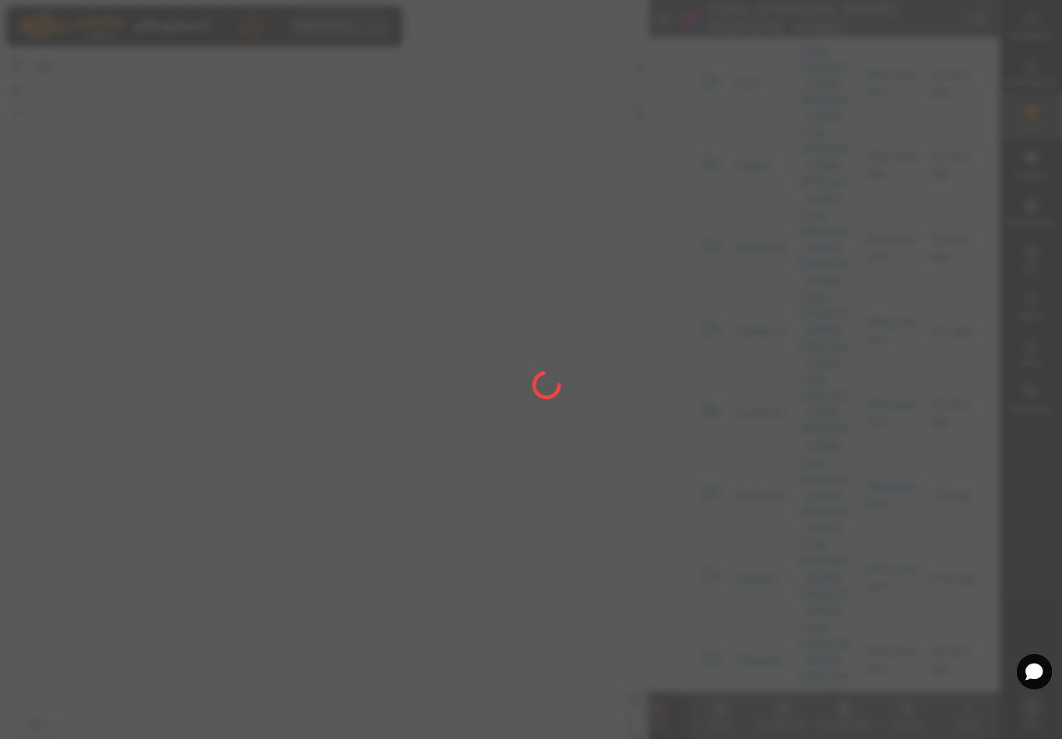
checkbox input "false"
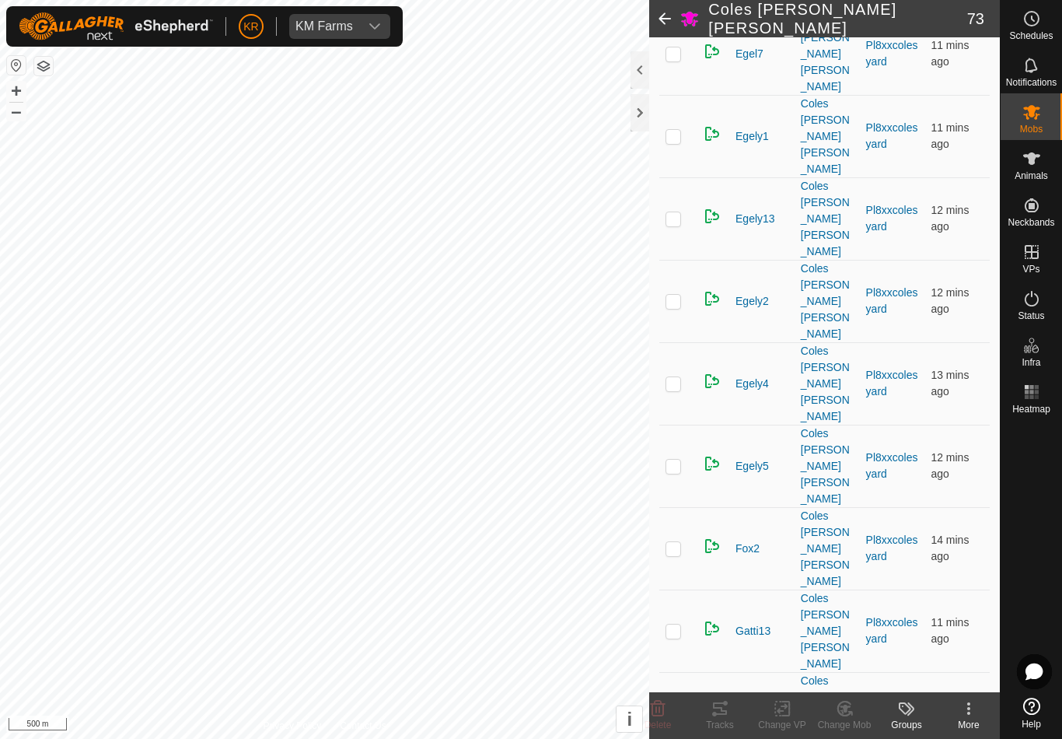
scroll to position [914, 0]
click at [665, 705] on icon at bounding box center [658, 709] width 15 height 16
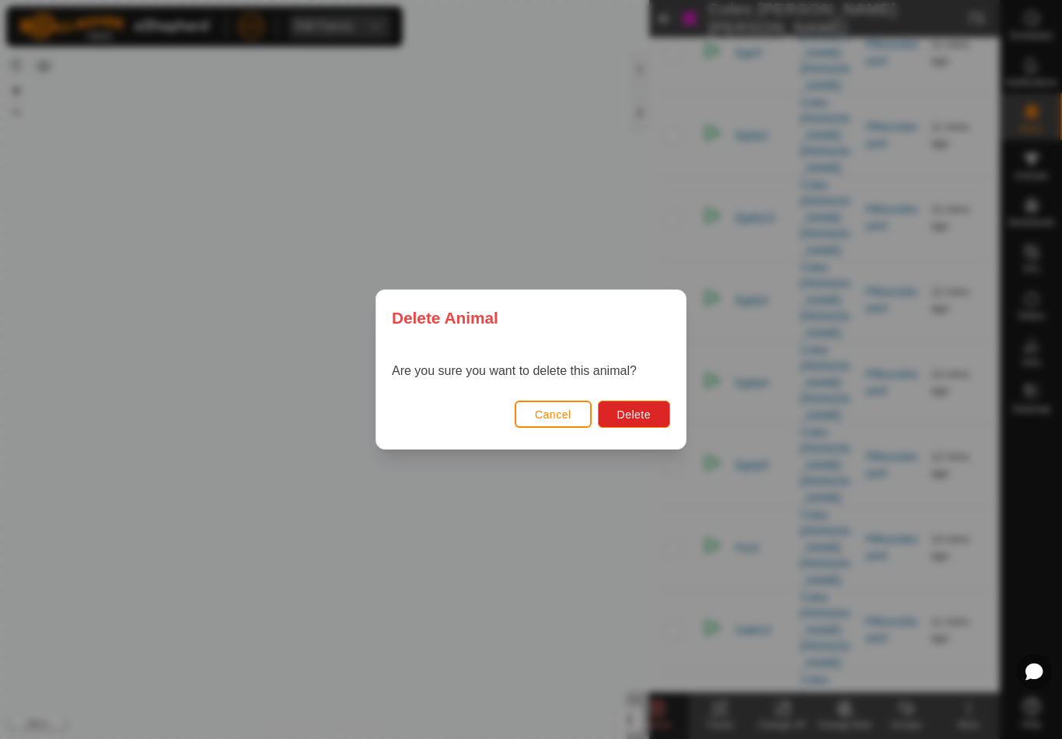
click at [650, 419] on span "Delete" at bounding box center [634, 414] width 33 height 12
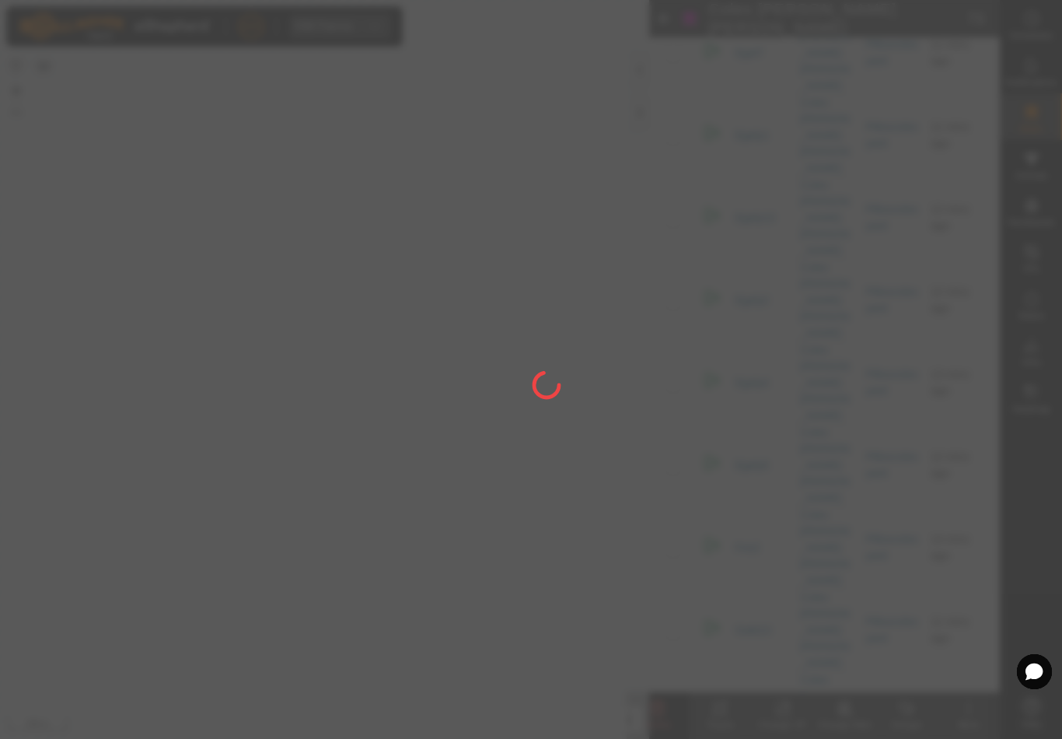
checkbox input "false"
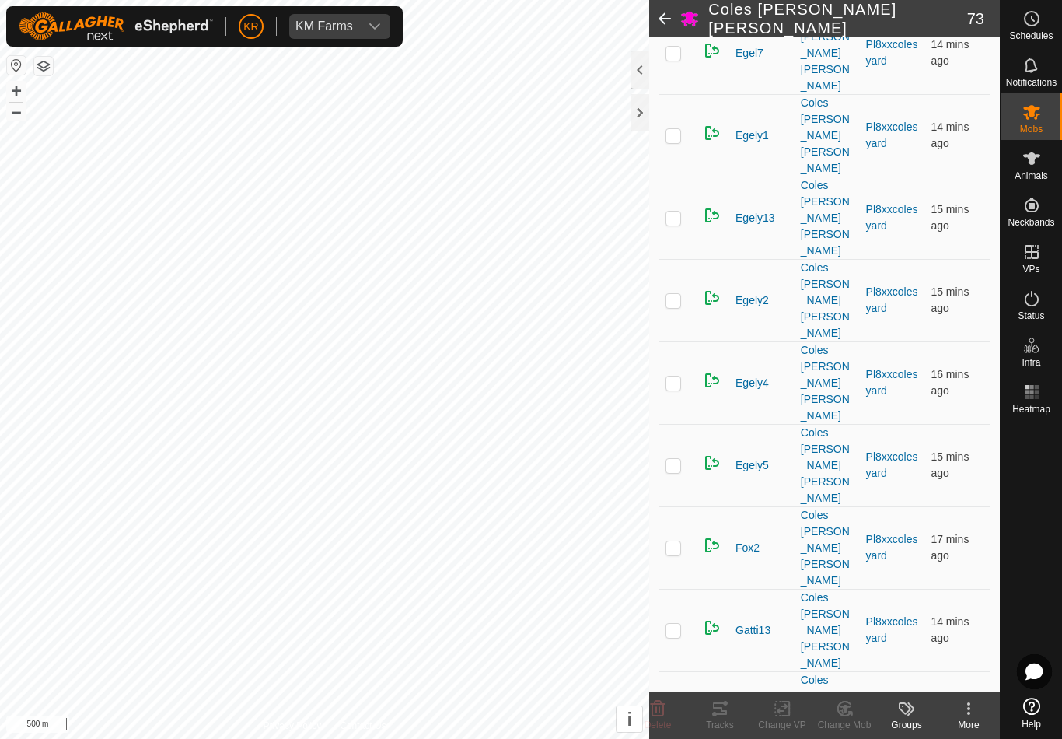
click at [651, 709] on icon at bounding box center [658, 708] width 19 height 19
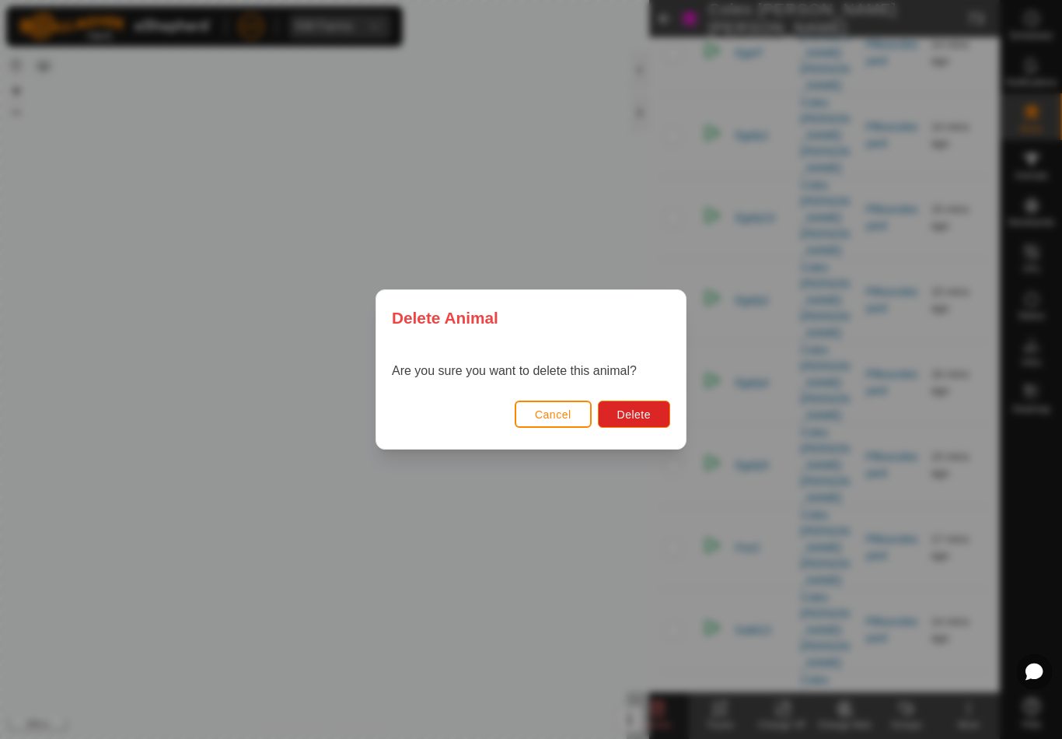
click at [632, 414] on span "Delete" at bounding box center [634, 414] width 33 height 12
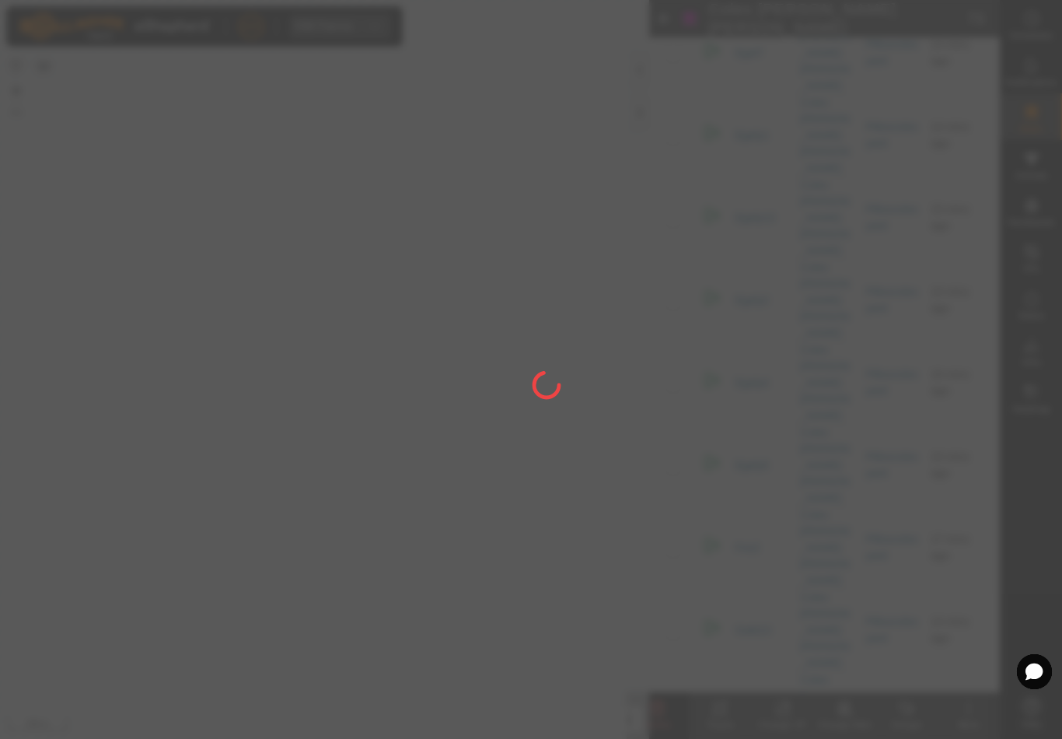
checkbox input "false"
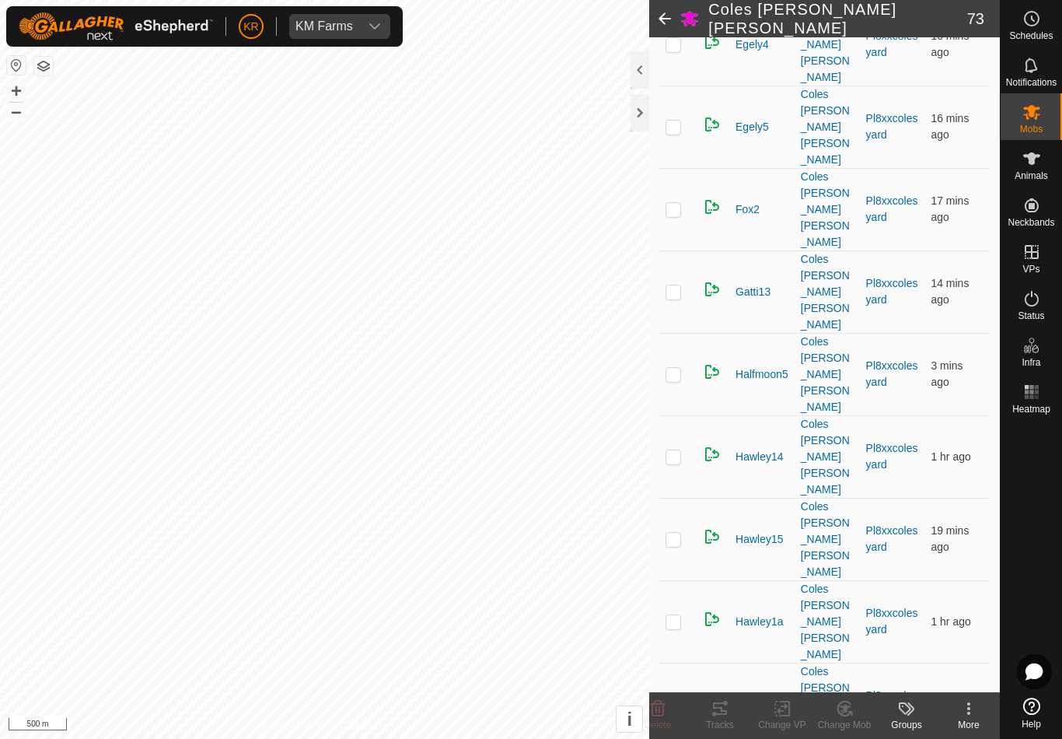
scroll to position [1252, 0]
click at [654, 705] on icon at bounding box center [658, 709] width 15 height 16
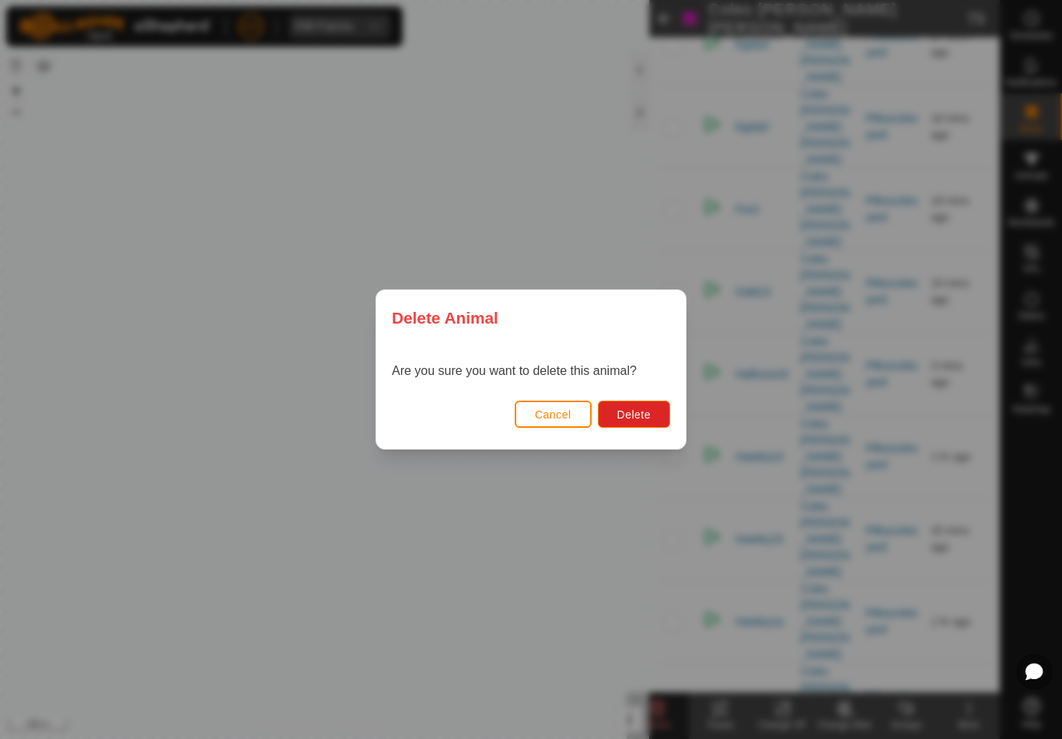
click at [630, 413] on span "Delete" at bounding box center [634, 414] width 33 height 12
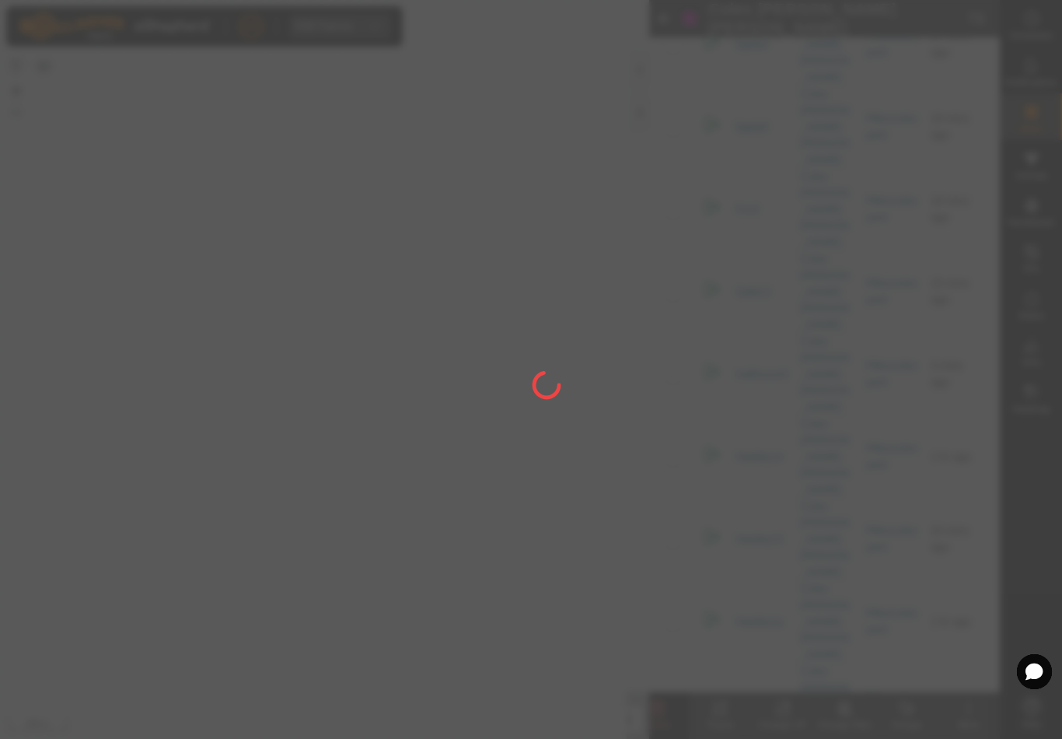
checkbox input "false"
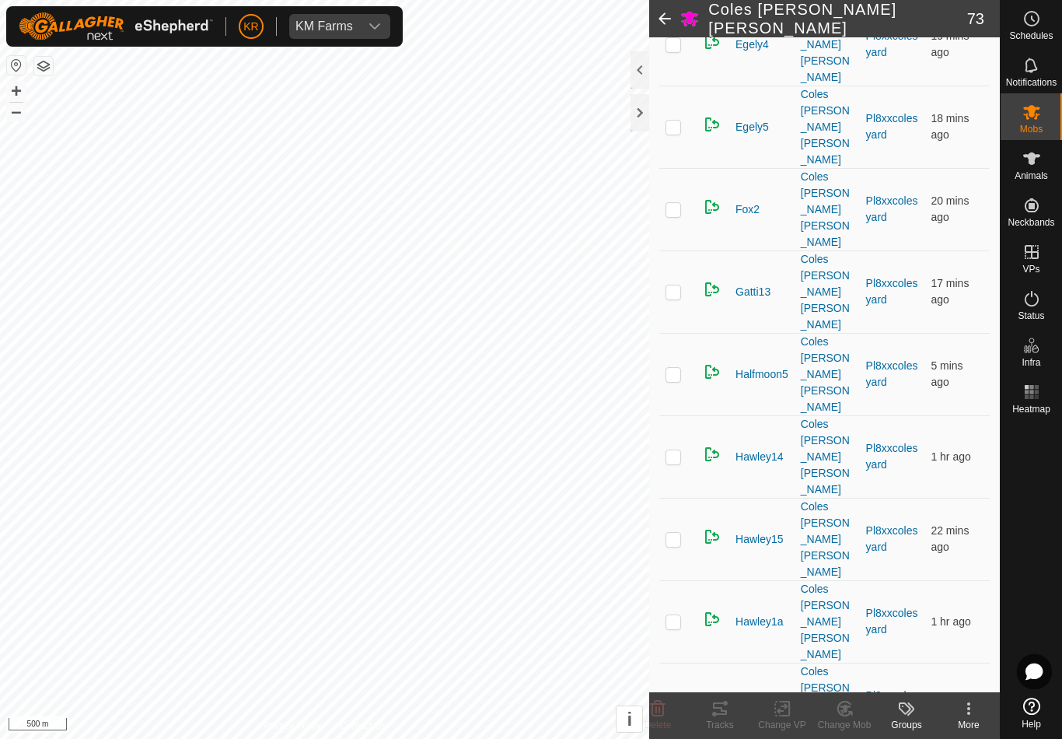
click at [667, 711] on delete-svg-icon at bounding box center [658, 708] width 62 height 19
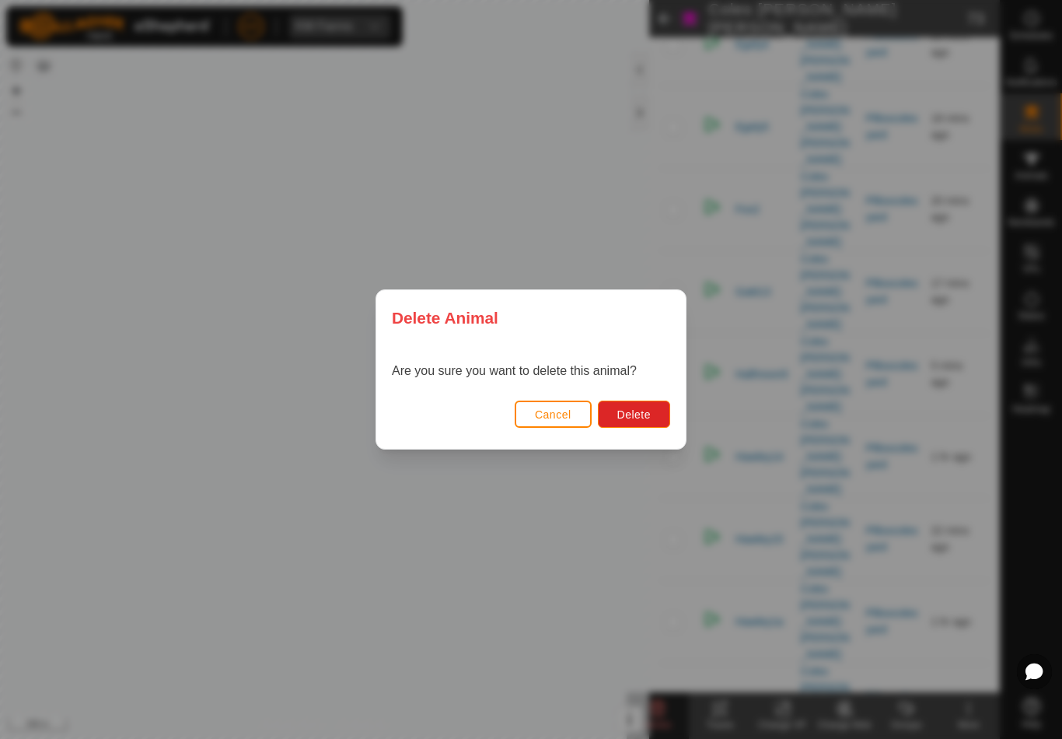
click at [635, 407] on button "Delete" at bounding box center [634, 414] width 72 height 27
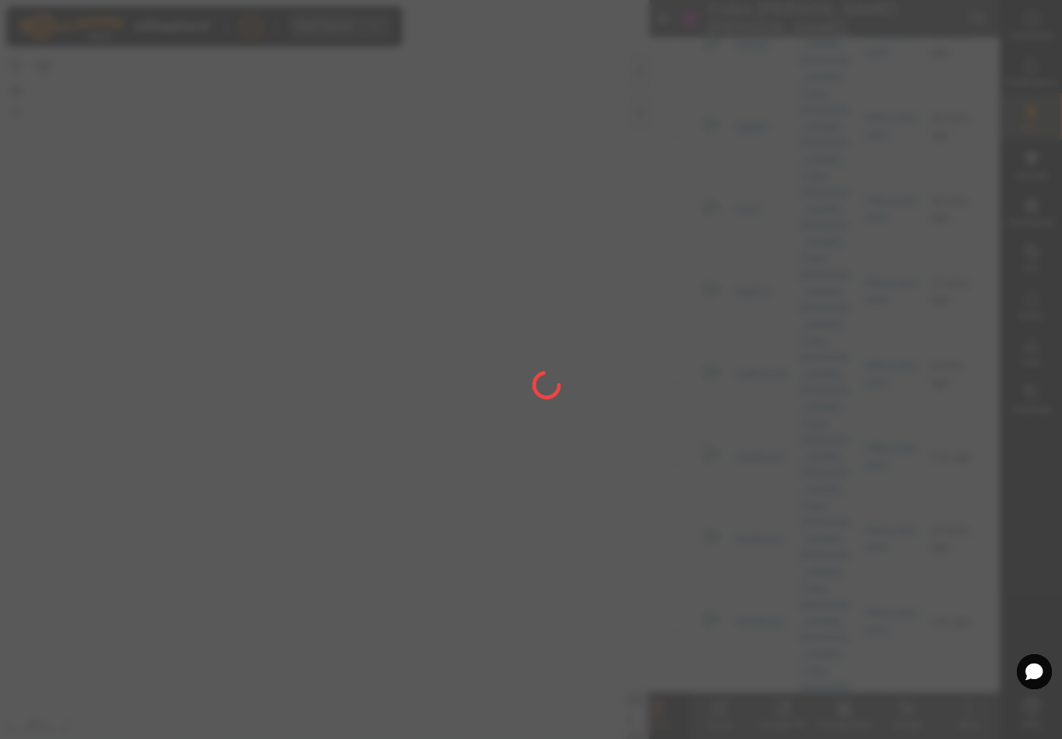
checkbox input "false"
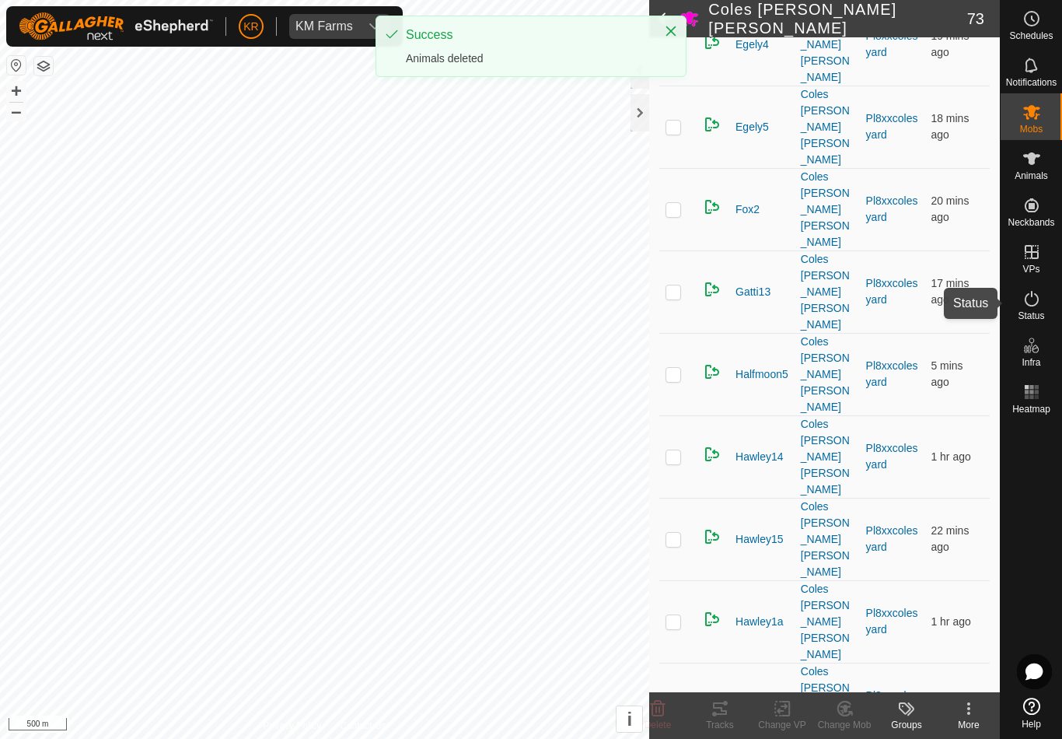
click at [1045, 324] on div "Status" at bounding box center [1031, 303] width 61 height 47
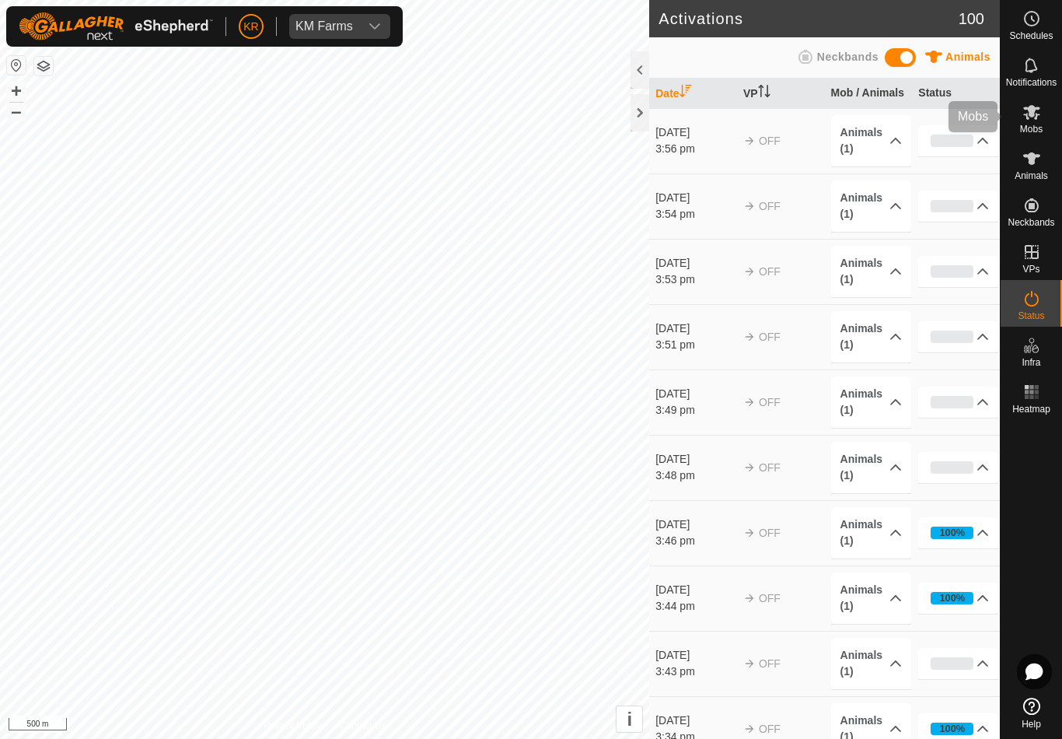
click at [1037, 110] on icon at bounding box center [1032, 112] width 17 height 15
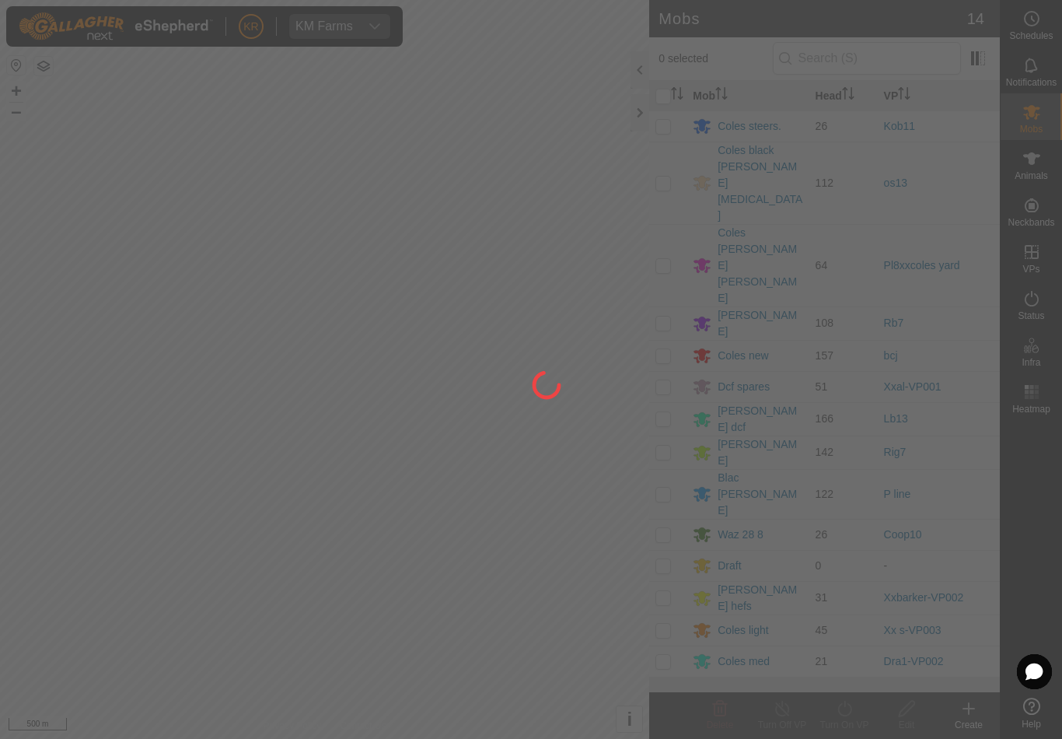
click at [769, 225] on div "Coles [PERSON_NAME] [PERSON_NAME]" at bounding box center [760, 266] width 85 height 82
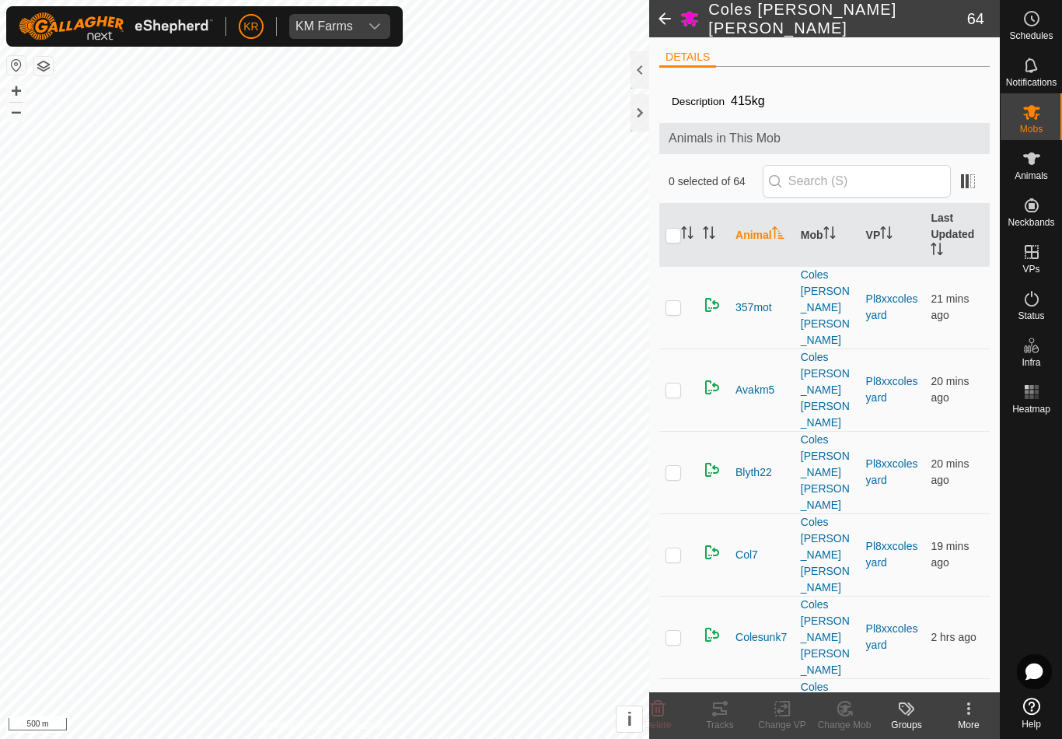
click at [772, 192] on div "0 selected of 64" at bounding box center [825, 181] width 312 height 33
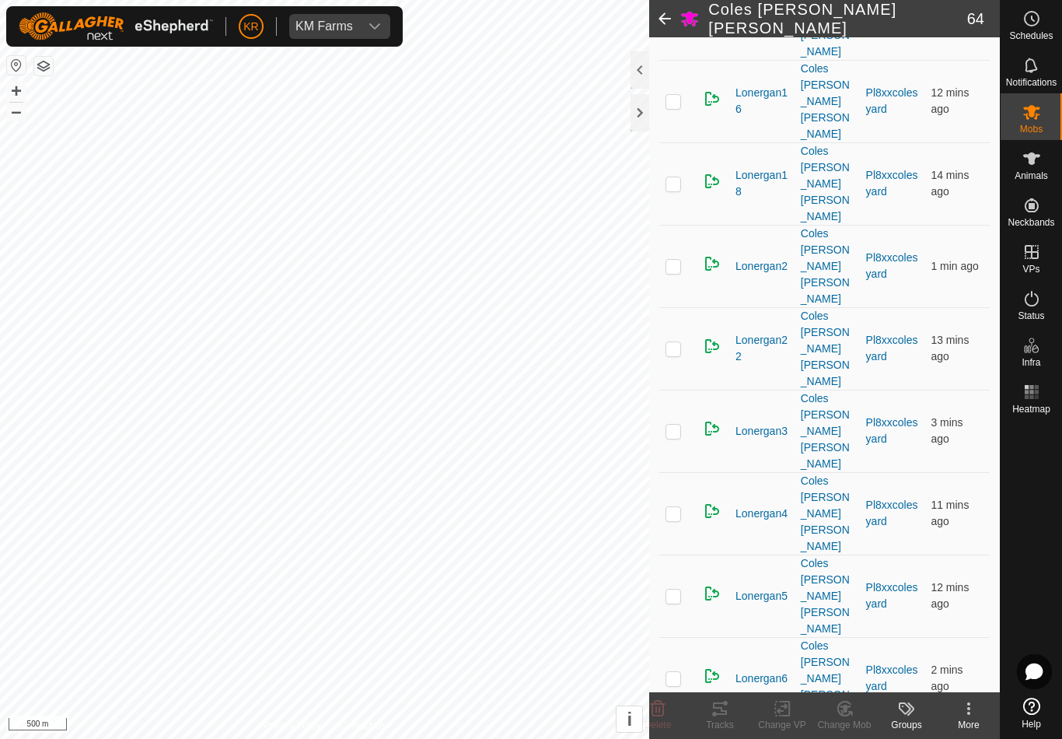
scroll to position [2761, 0]
click at [651, 709] on icon at bounding box center [658, 708] width 19 height 19
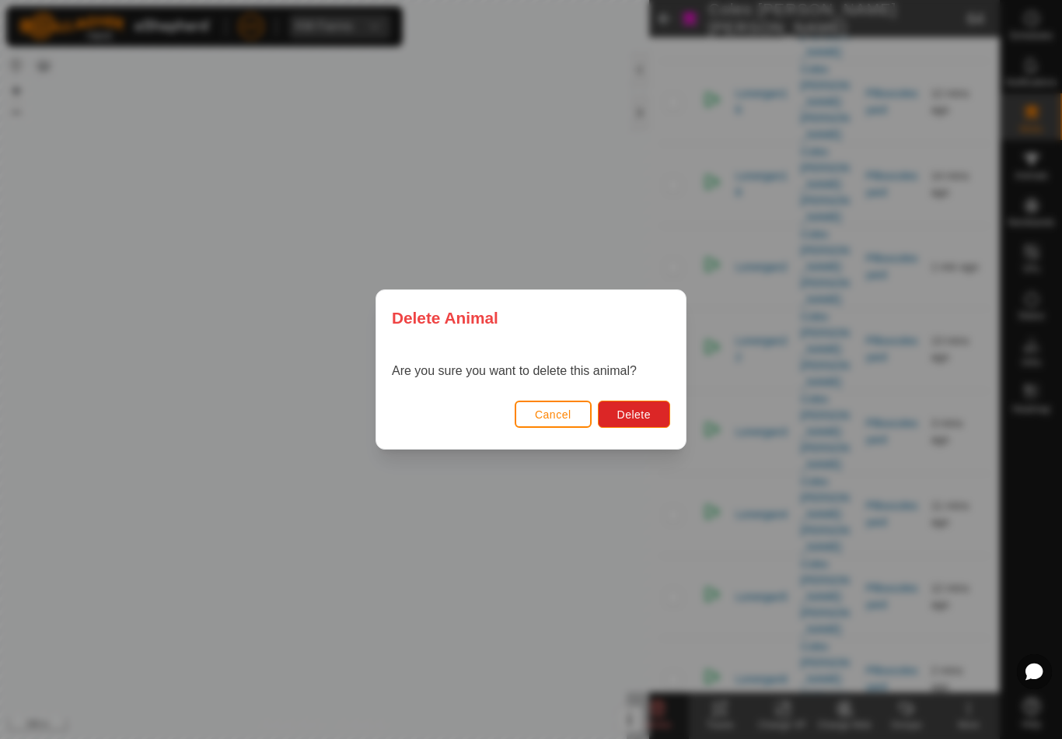
click at [666, 402] on button "Delete" at bounding box center [634, 414] width 72 height 27
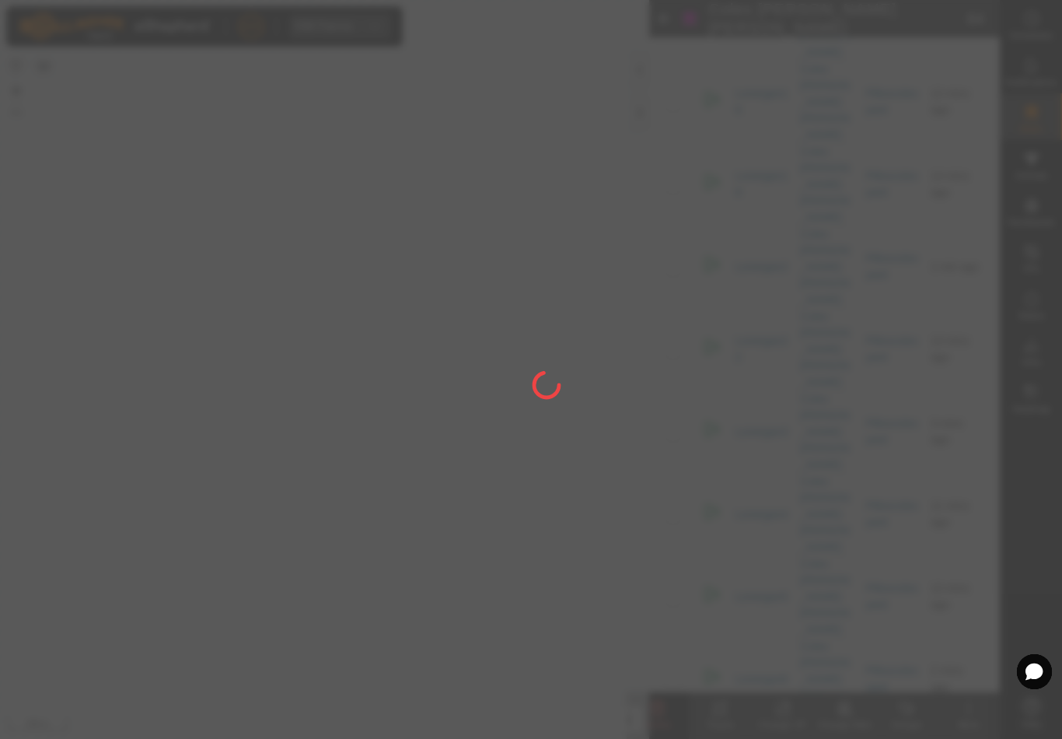
checkbox input "false"
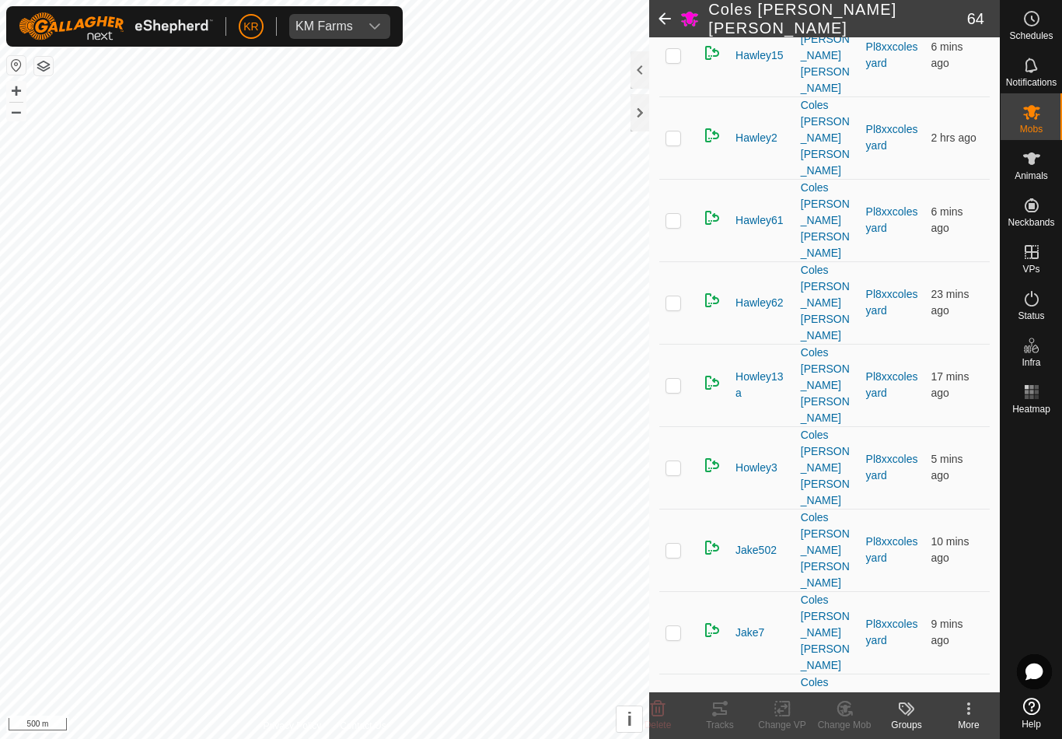
scroll to position [1493, 0]
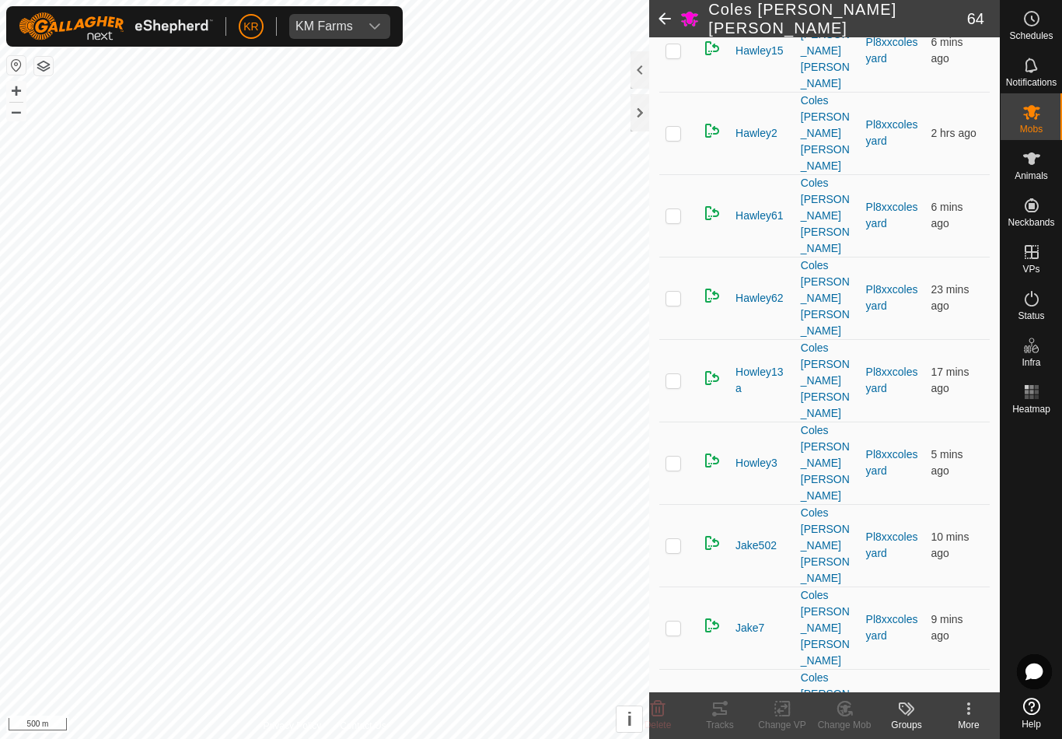
click at [661, 710] on icon at bounding box center [658, 708] width 19 height 19
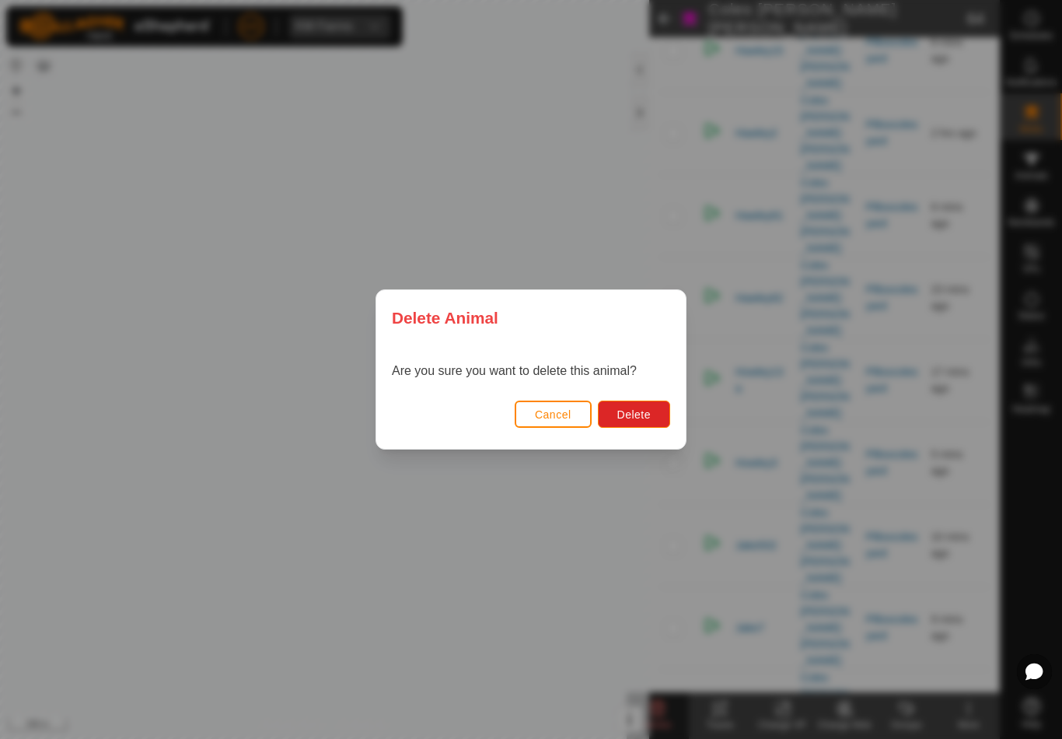
click at [644, 418] on span "Delete" at bounding box center [634, 414] width 33 height 12
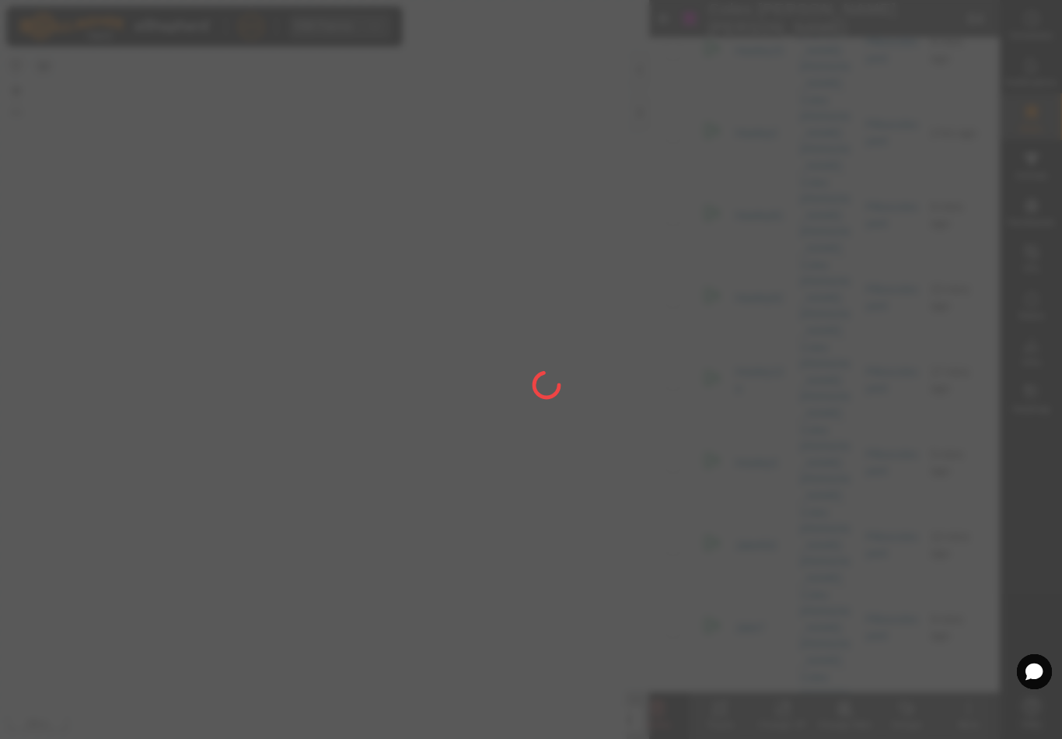
checkbox input "false"
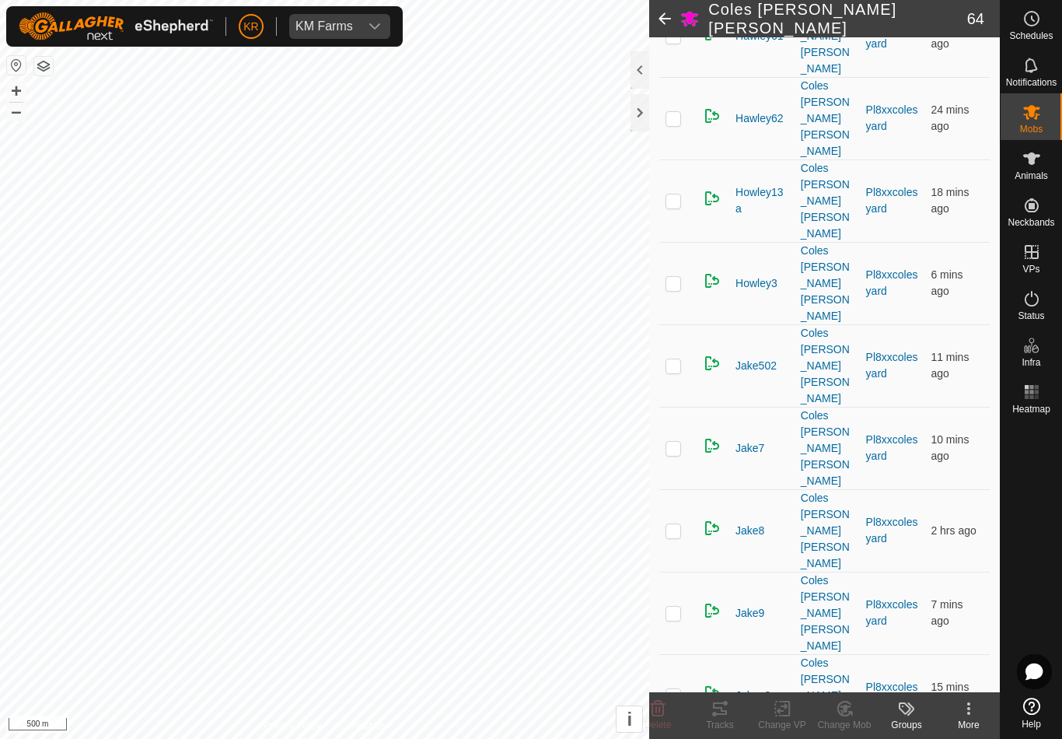
scroll to position [1668, 0]
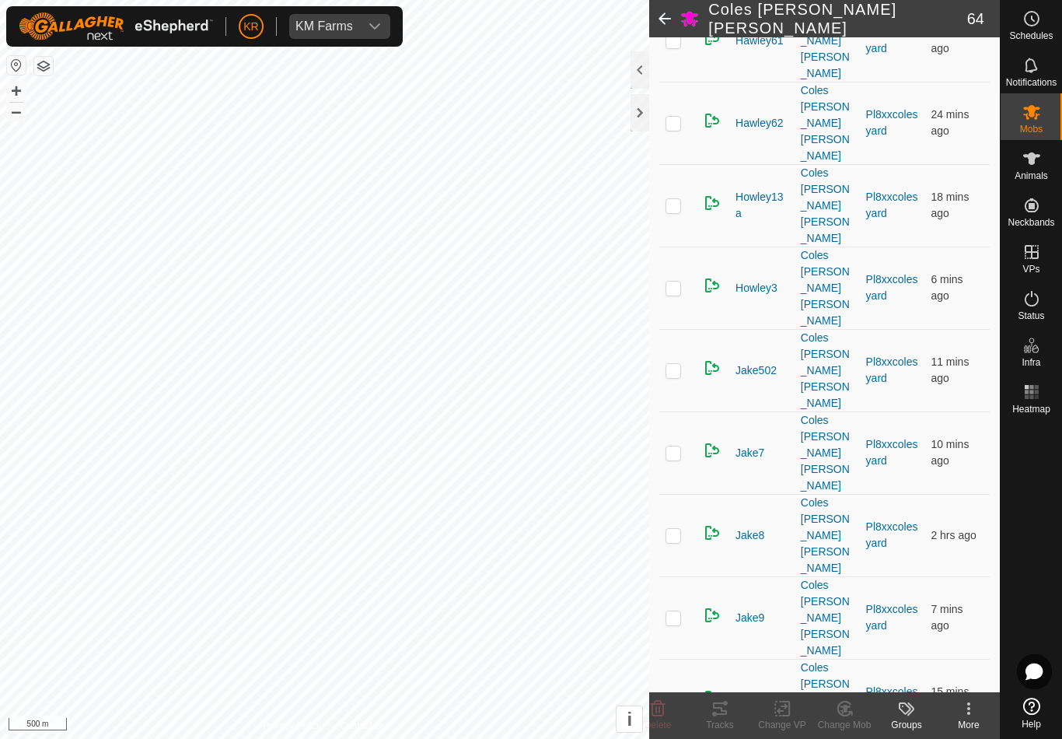
click at [656, 709] on icon at bounding box center [658, 709] width 15 height 16
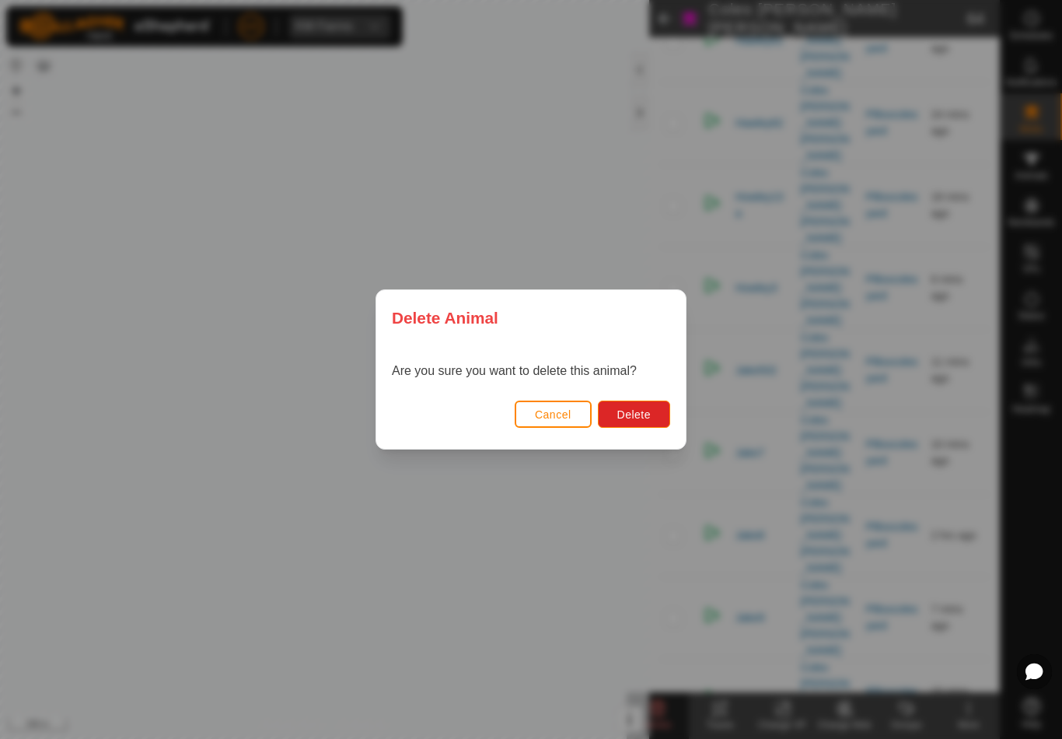
click at [651, 417] on button "Delete" at bounding box center [634, 414] width 72 height 27
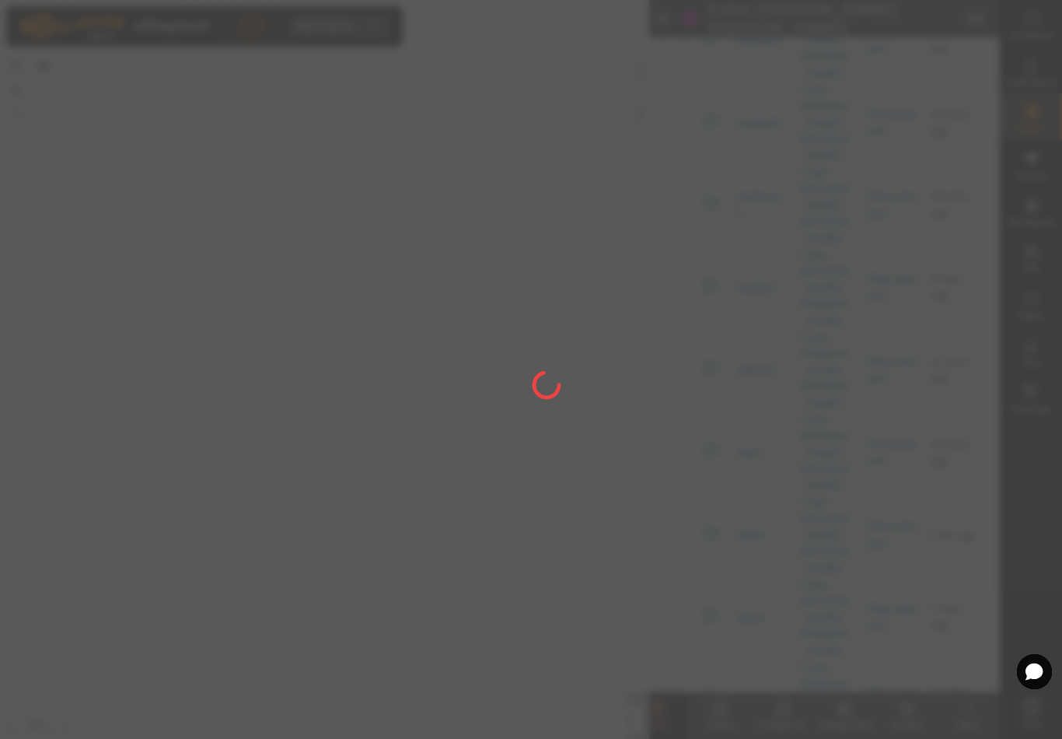
checkbox input "false"
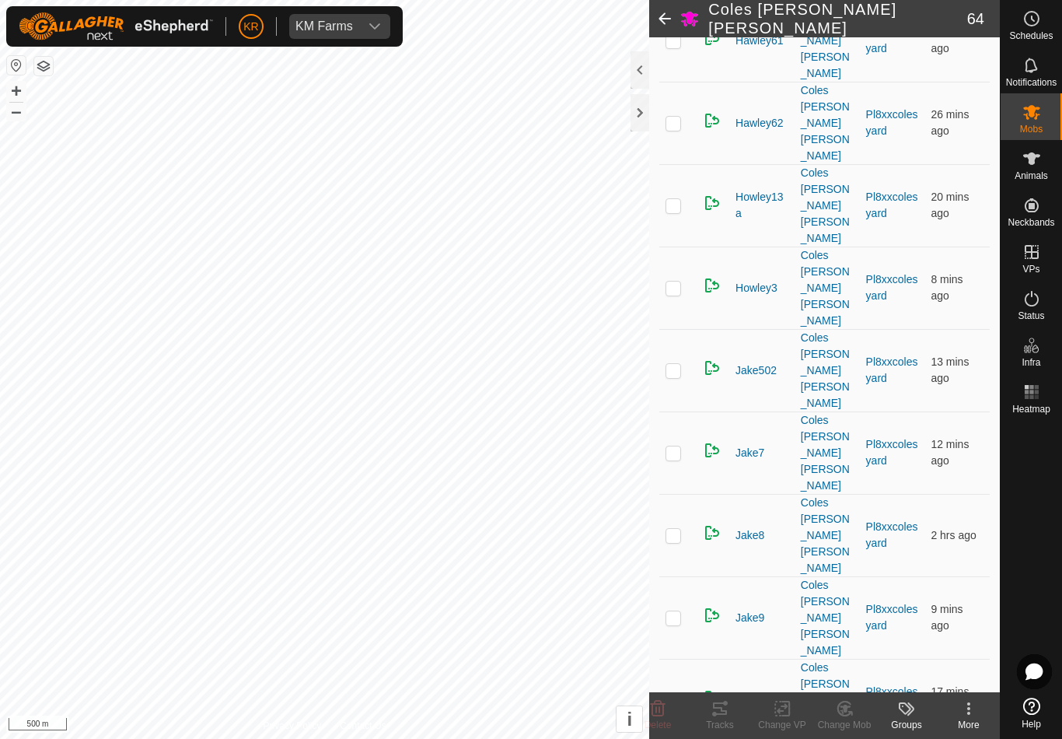
click at [16, 35] on div "KR KM Farms" at bounding box center [204, 26] width 397 height 40
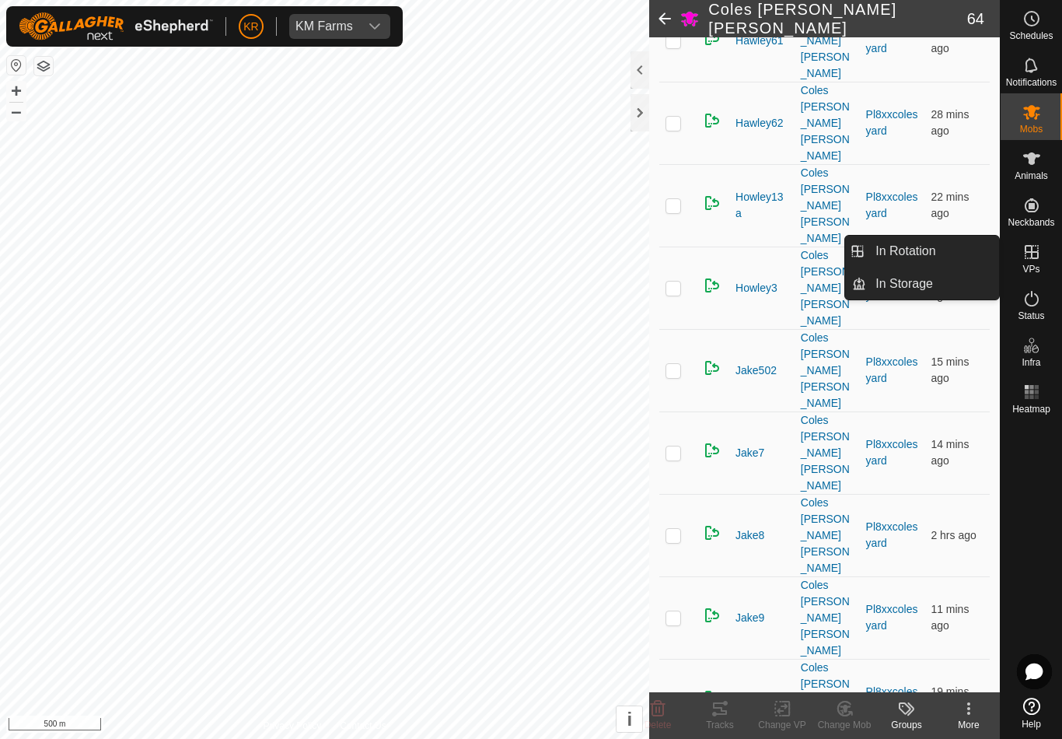
click at [954, 251] on link "In Rotation" at bounding box center [932, 251] width 133 height 31
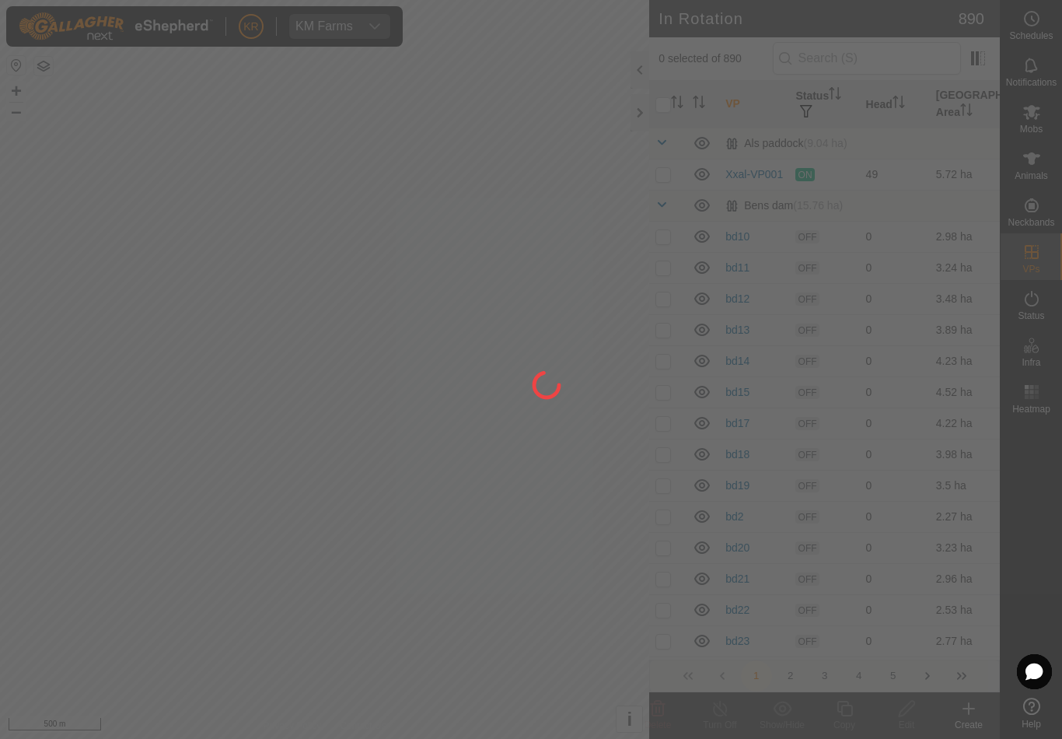
click at [57, 599] on div at bounding box center [531, 369] width 1062 height 739
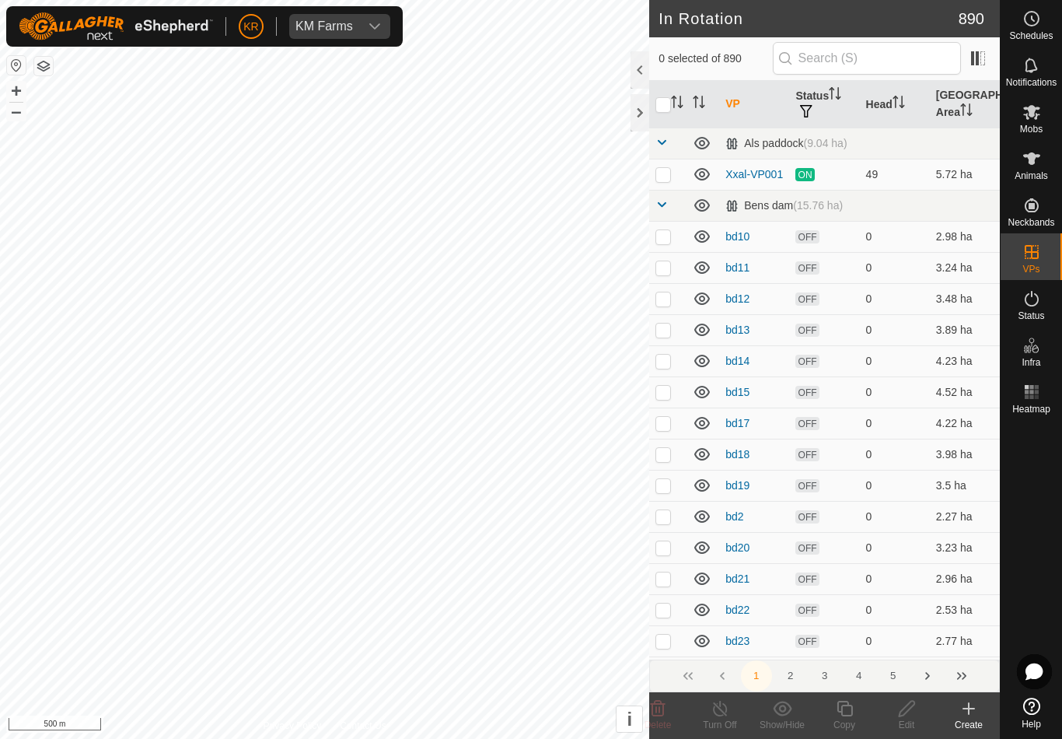
click at [974, 715] on icon at bounding box center [969, 708] width 19 height 19
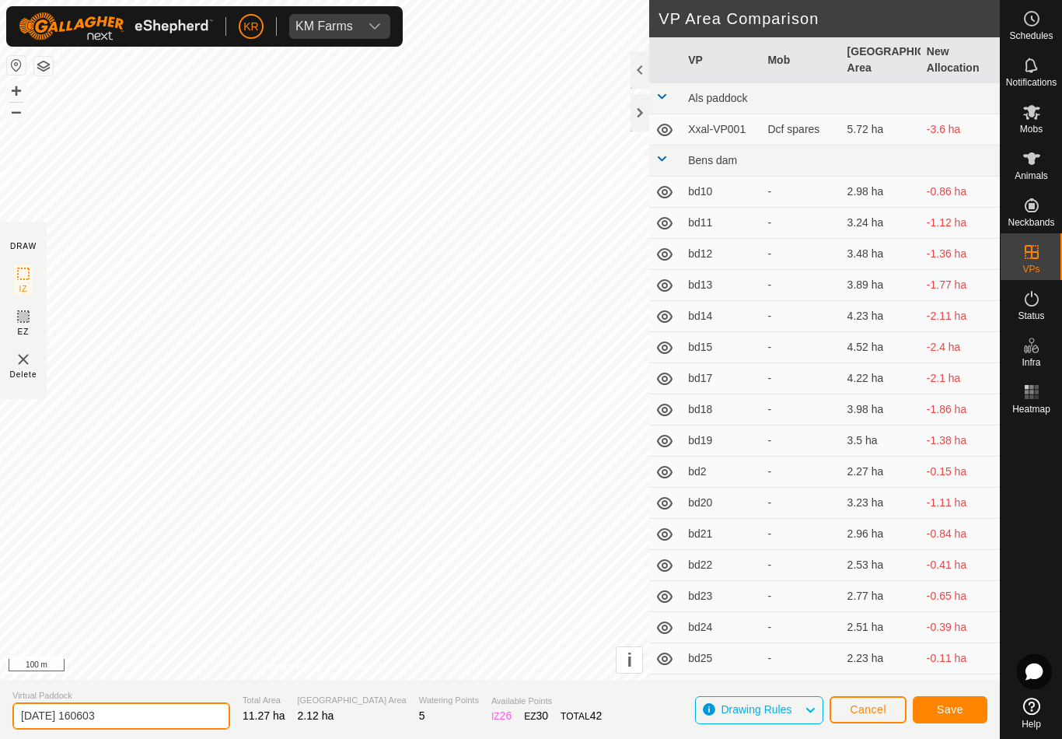
click at [129, 710] on input "2025-08-18 160603" at bounding box center [121, 715] width 218 height 27
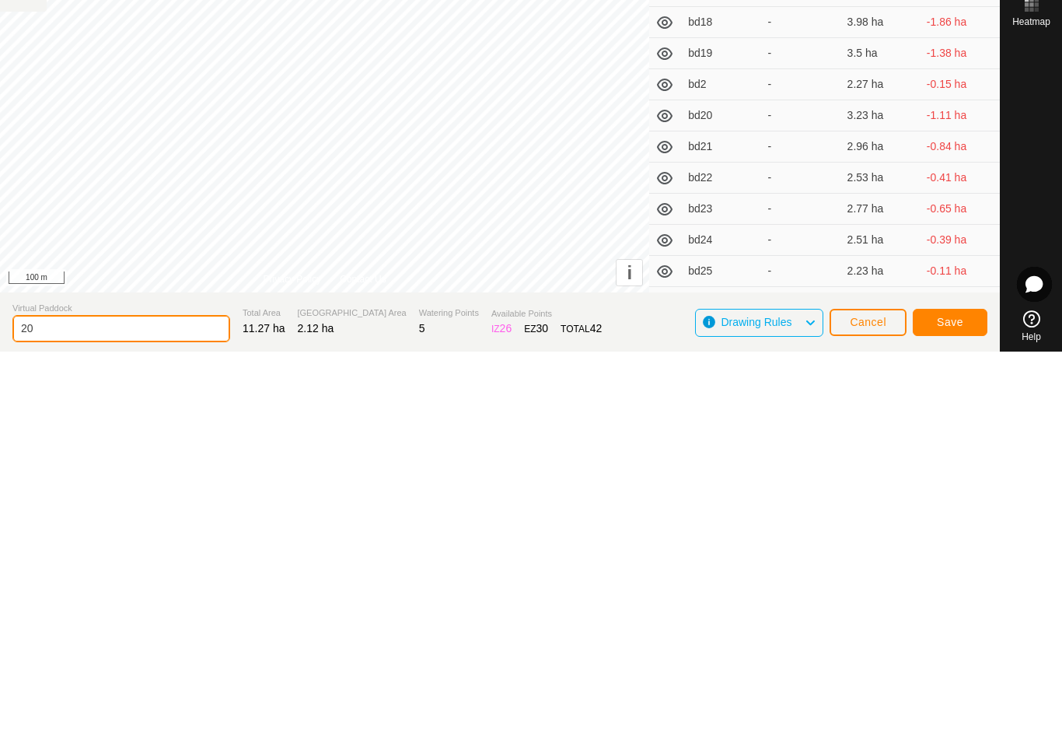
type input "2"
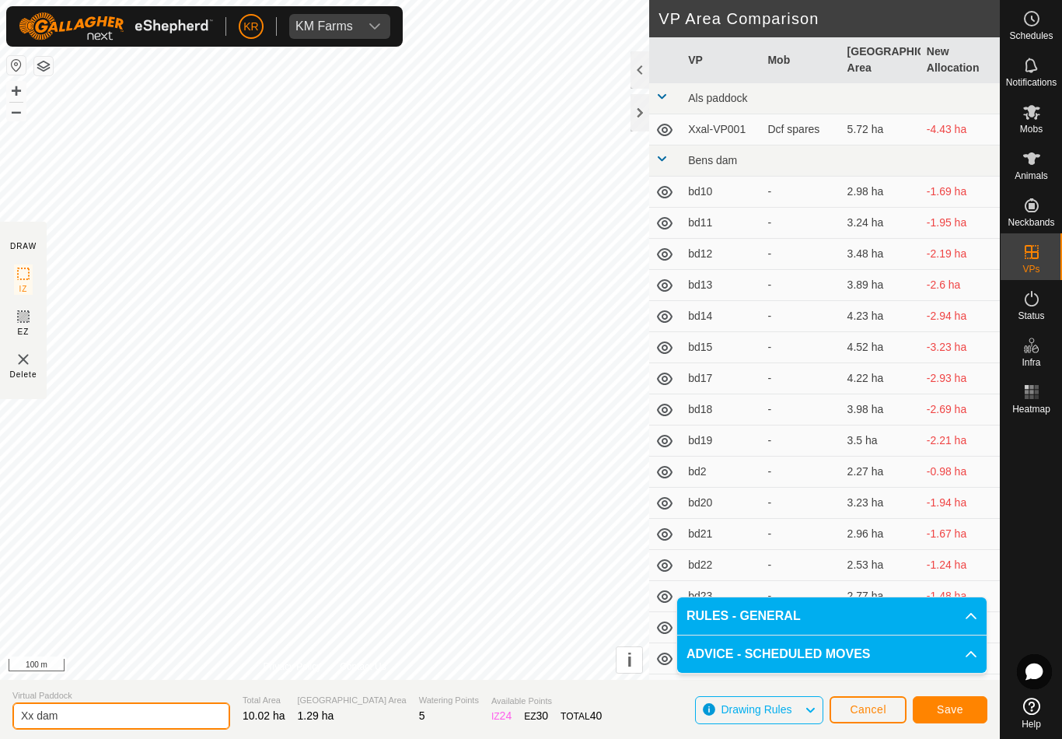
type input "Xx dam"
click at [957, 705] on span "Save" at bounding box center [950, 709] width 26 height 12
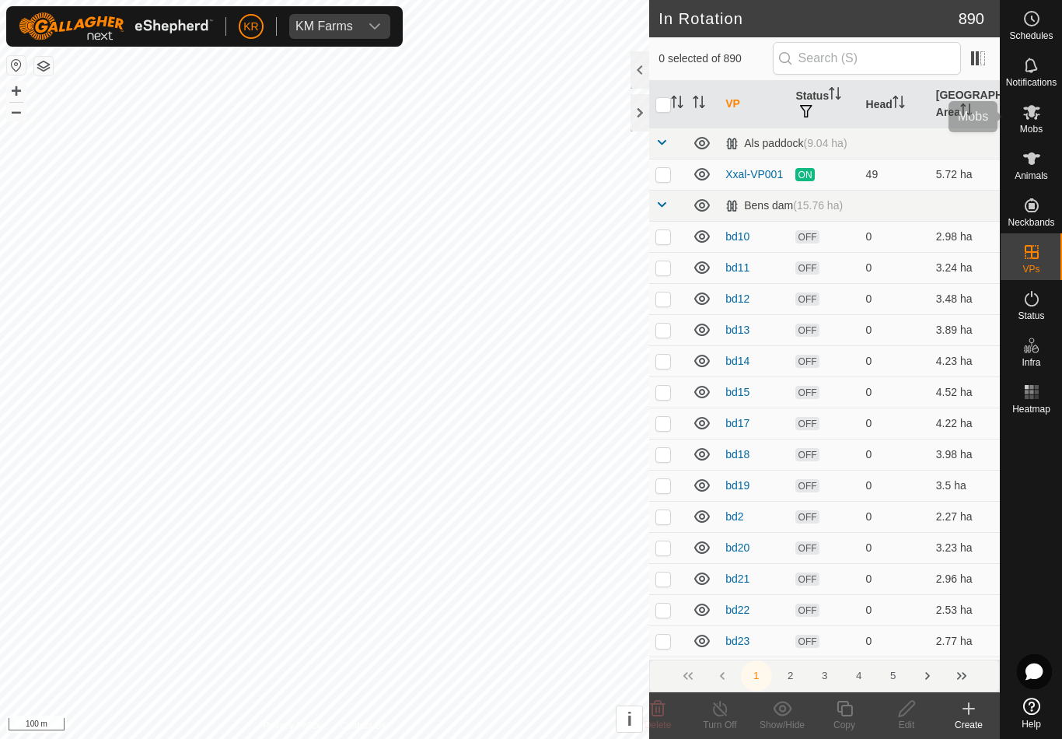
click at [1041, 119] on icon at bounding box center [1032, 112] width 19 height 19
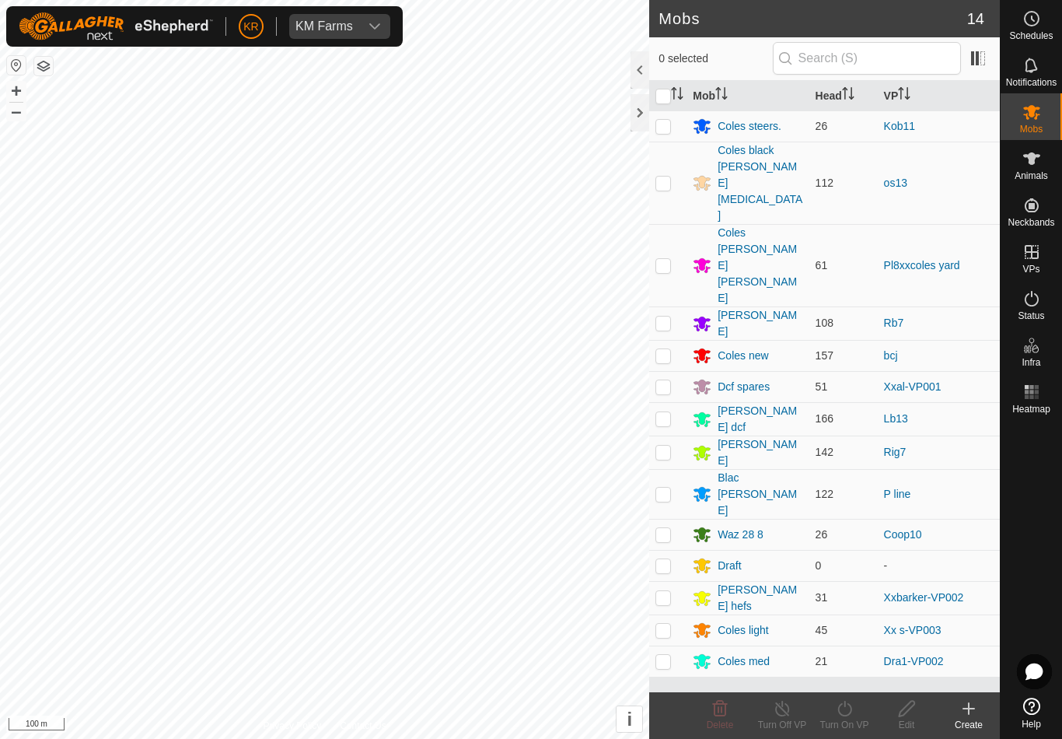
click at [759, 225] on div "Coles [PERSON_NAME] [PERSON_NAME]" at bounding box center [760, 266] width 85 height 82
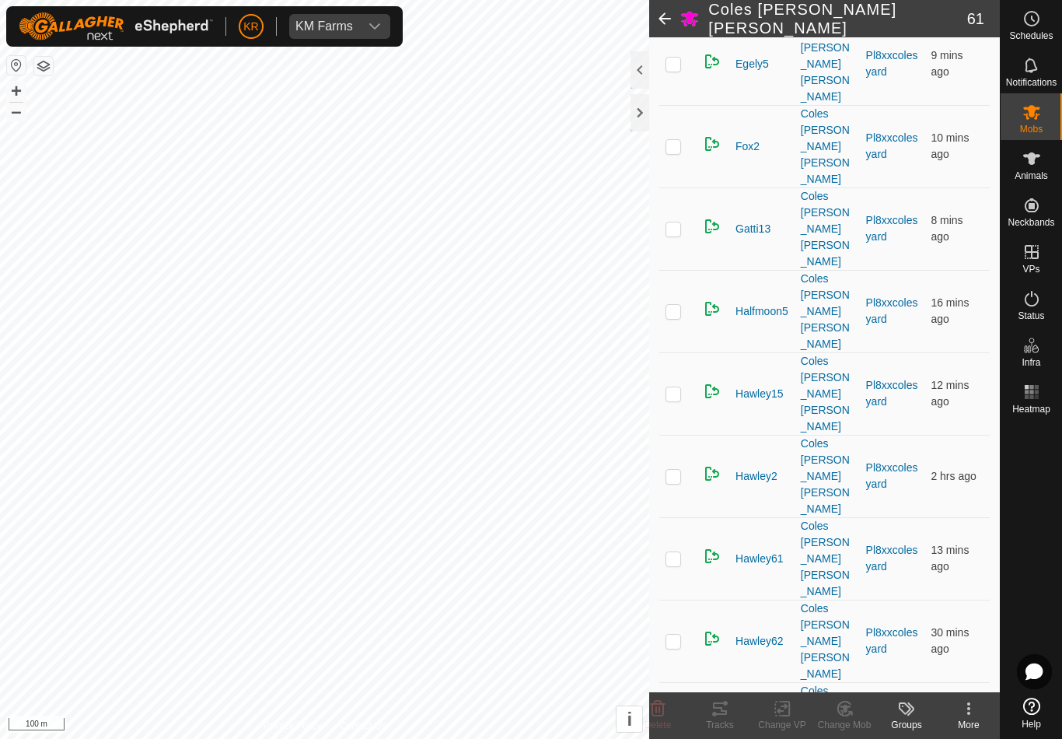
scroll to position [1150, 0]
click at [670, 700] on delete-svg-icon at bounding box center [658, 708] width 62 height 19
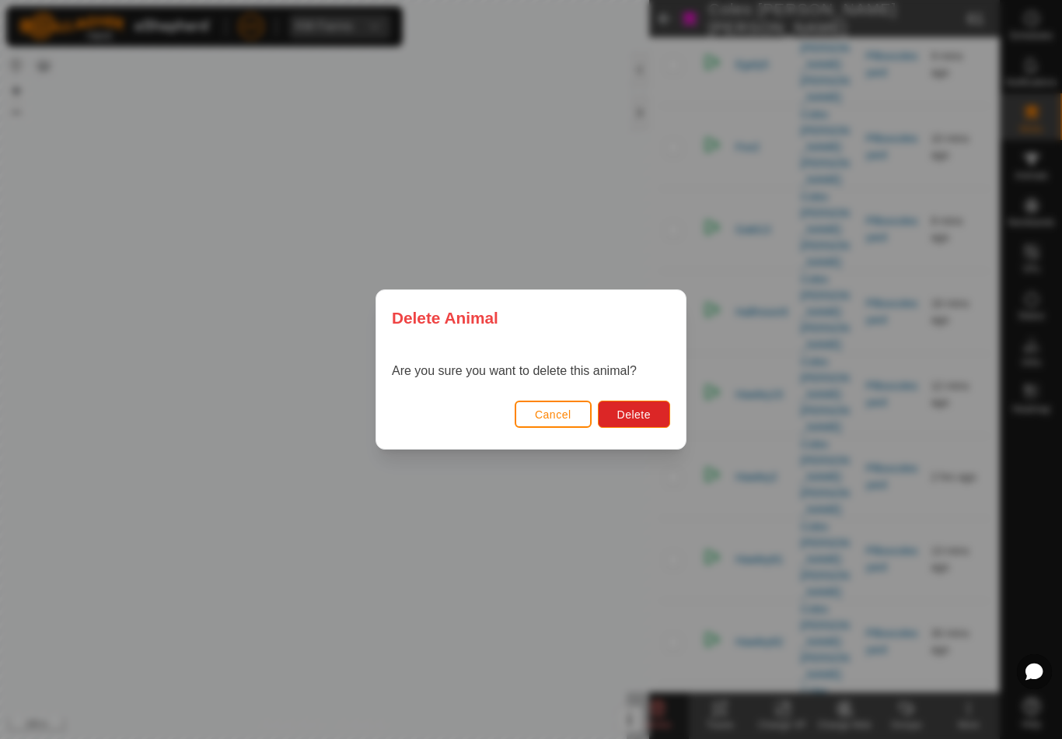
click at [634, 413] on span "Delete" at bounding box center [634, 414] width 33 height 12
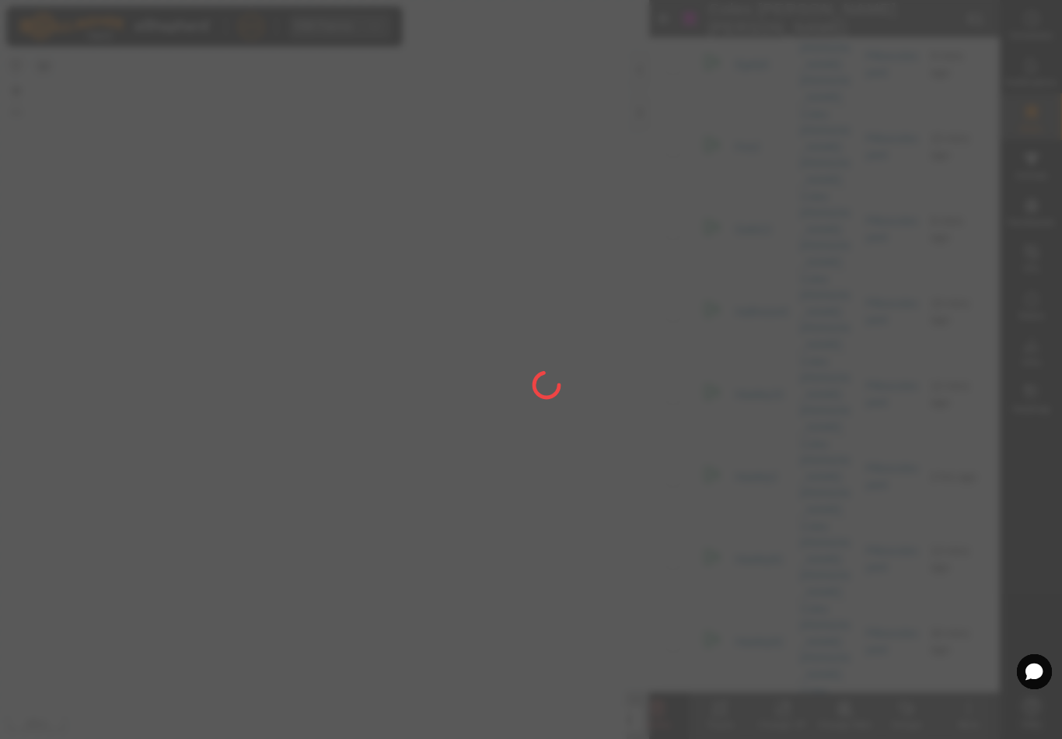
checkbox input "false"
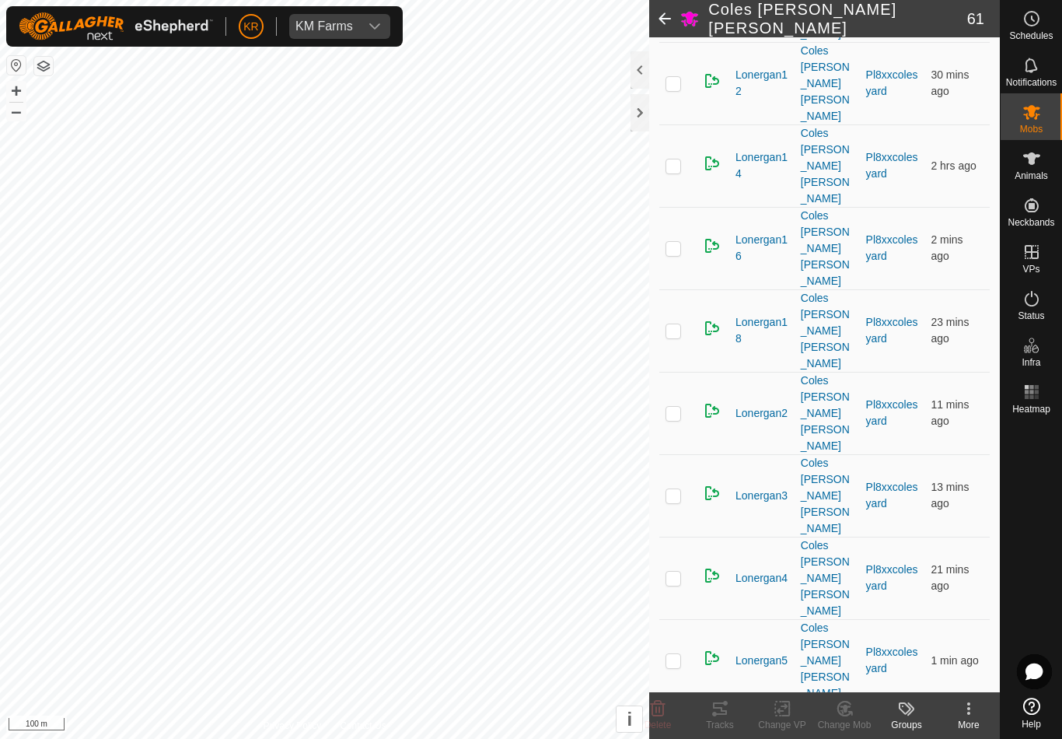
scroll to position [2612, 0]
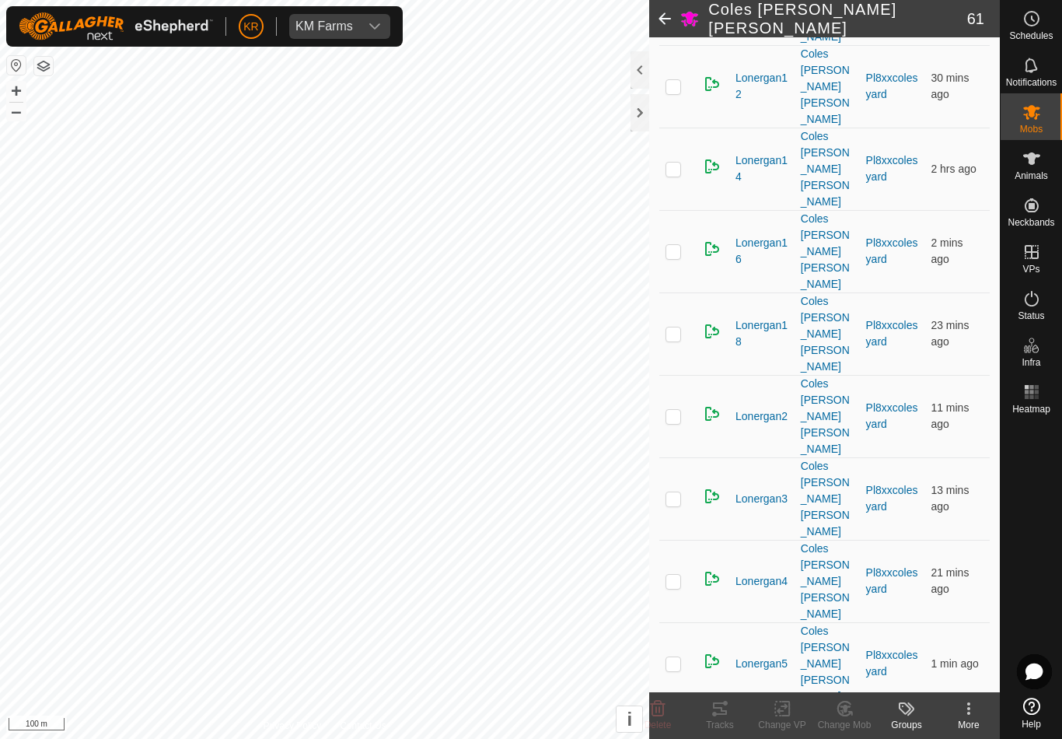
click at [661, 705] on icon at bounding box center [658, 709] width 15 height 16
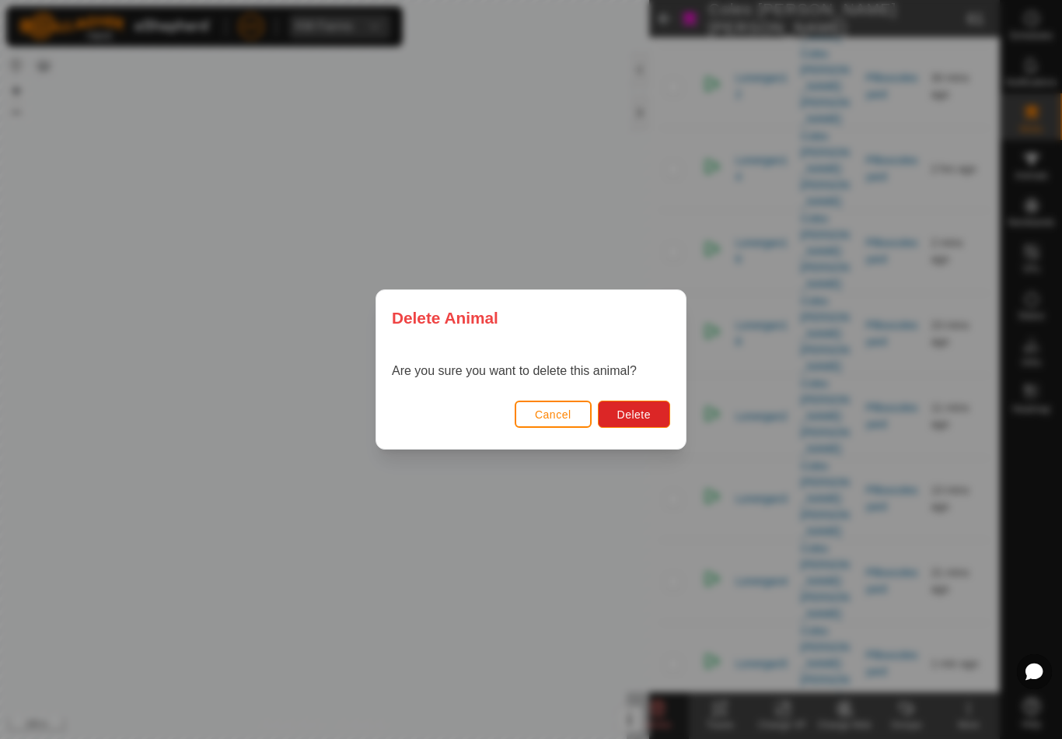
click at [633, 415] on span "Delete" at bounding box center [634, 414] width 33 height 12
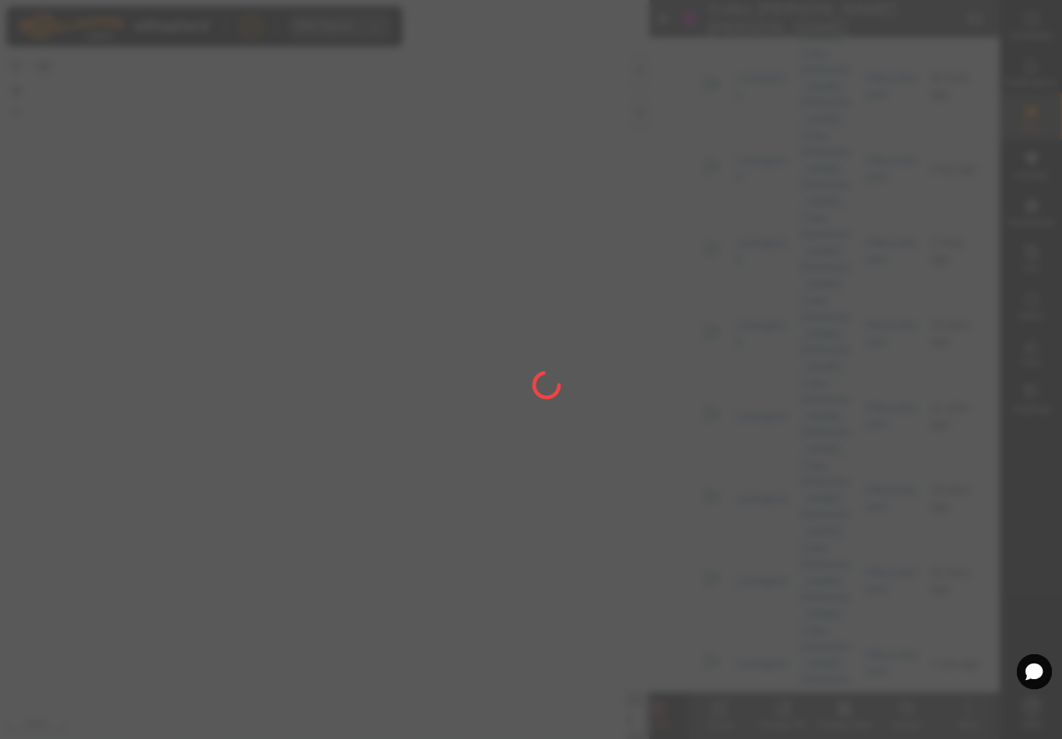
checkbox input "false"
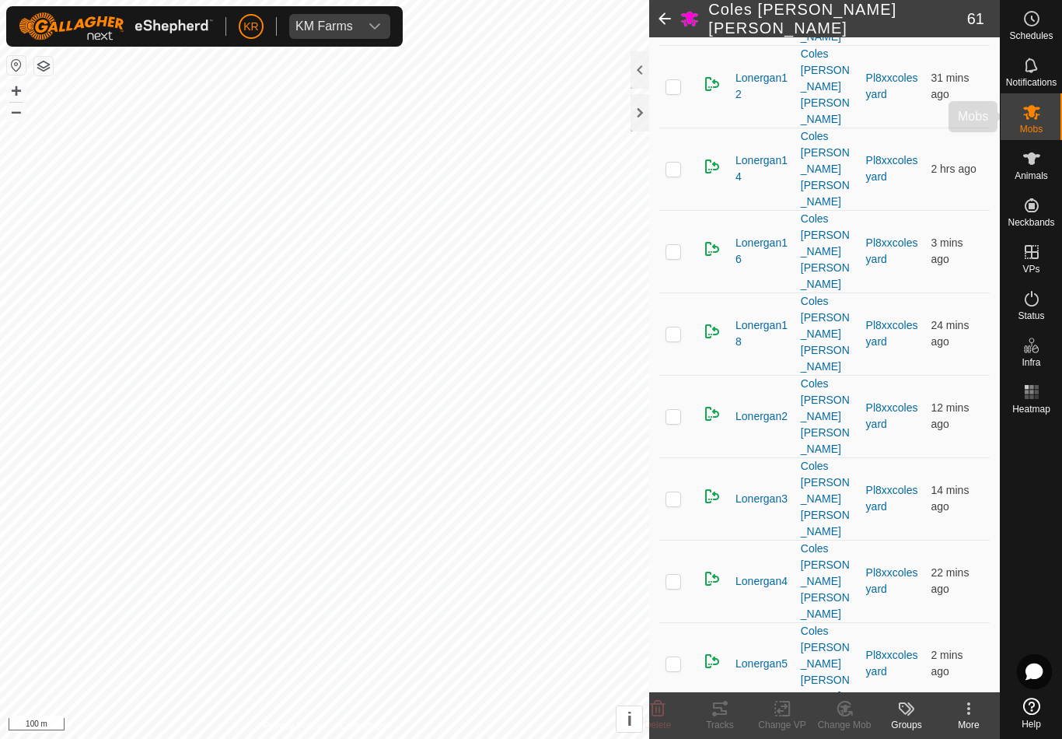
click at [1059, 124] on div "Mobs" at bounding box center [1031, 116] width 61 height 47
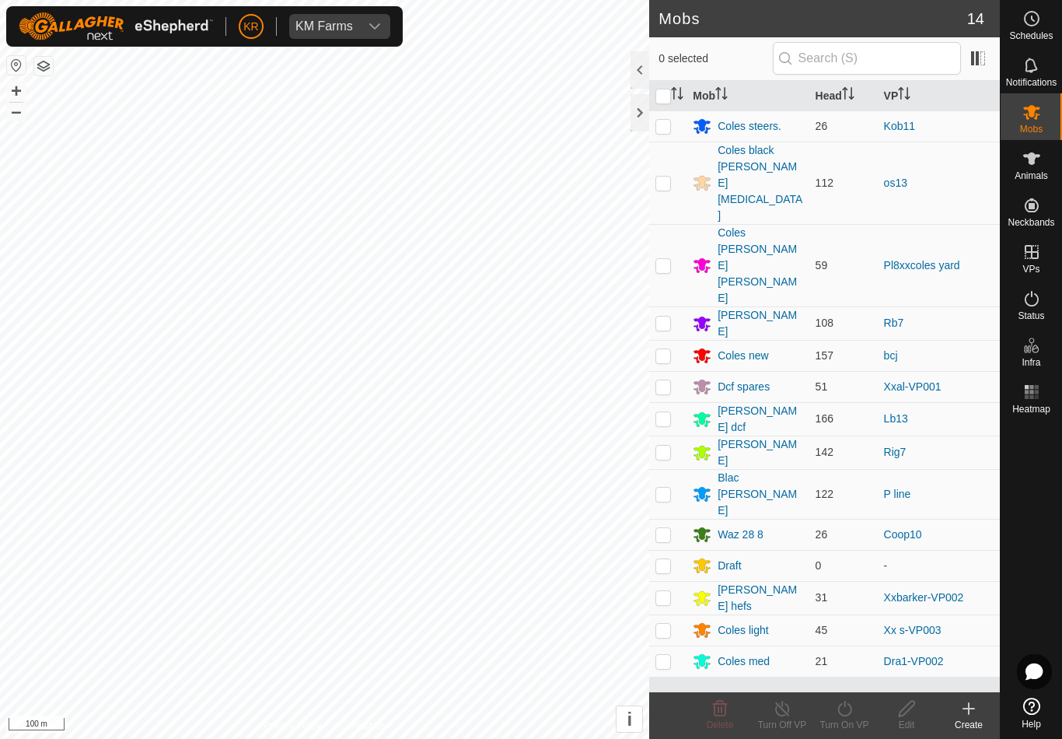
click at [745, 225] on div "Coles [PERSON_NAME] [PERSON_NAME]" at bounding box center [760, 266] width 85 height 82
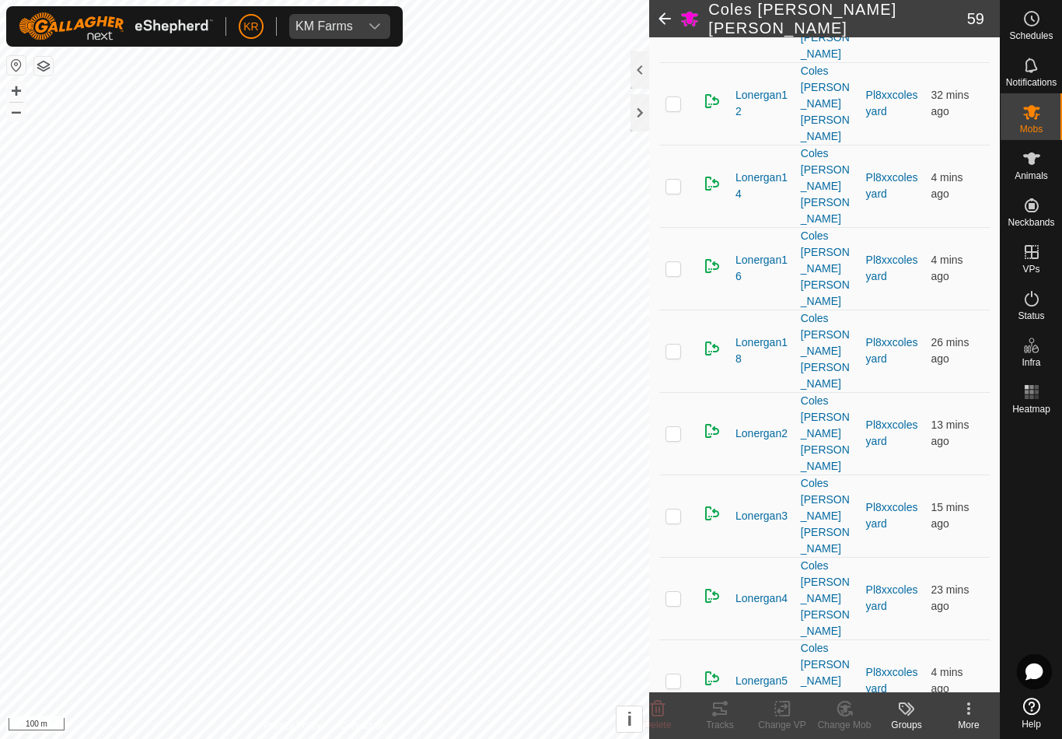
scroll to position [2512, 0]
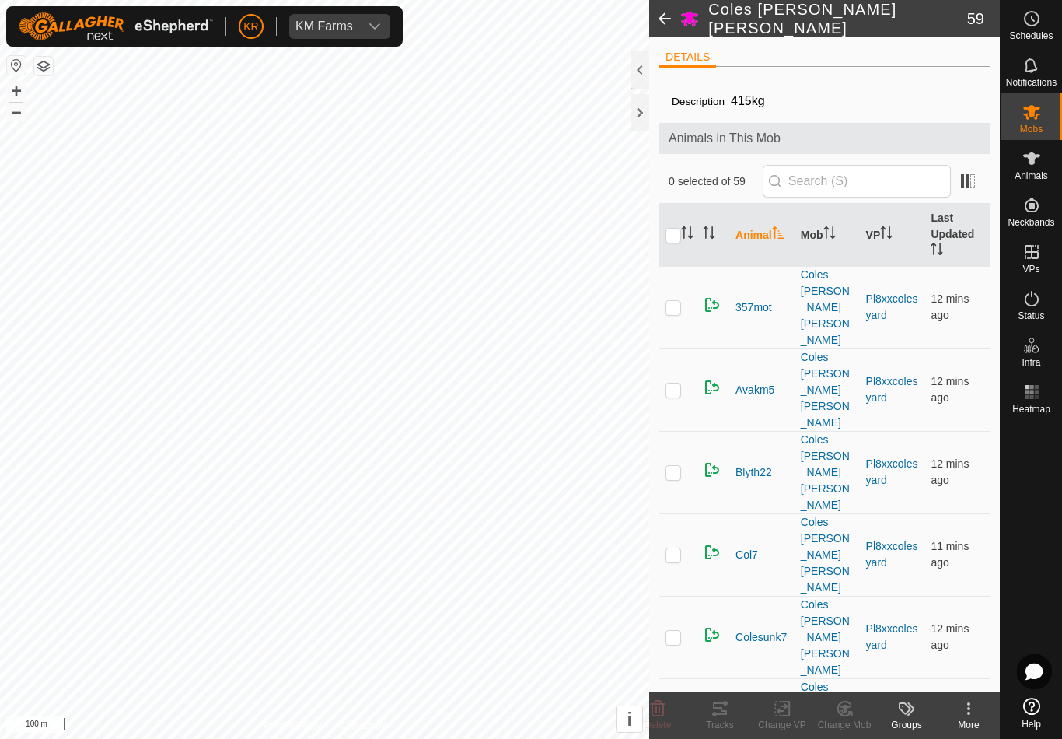
scroll to position [0, 0]
click at [897, 188] on input "text" at bounding box center [857, 181] width 188 height 33
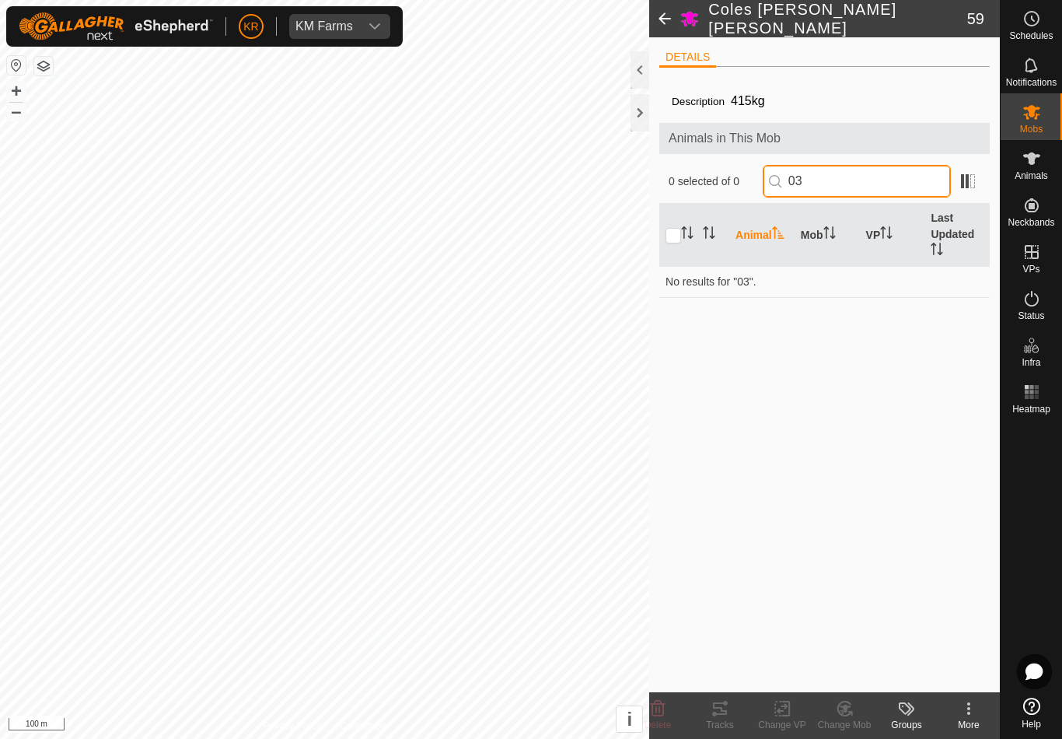
type input "0"
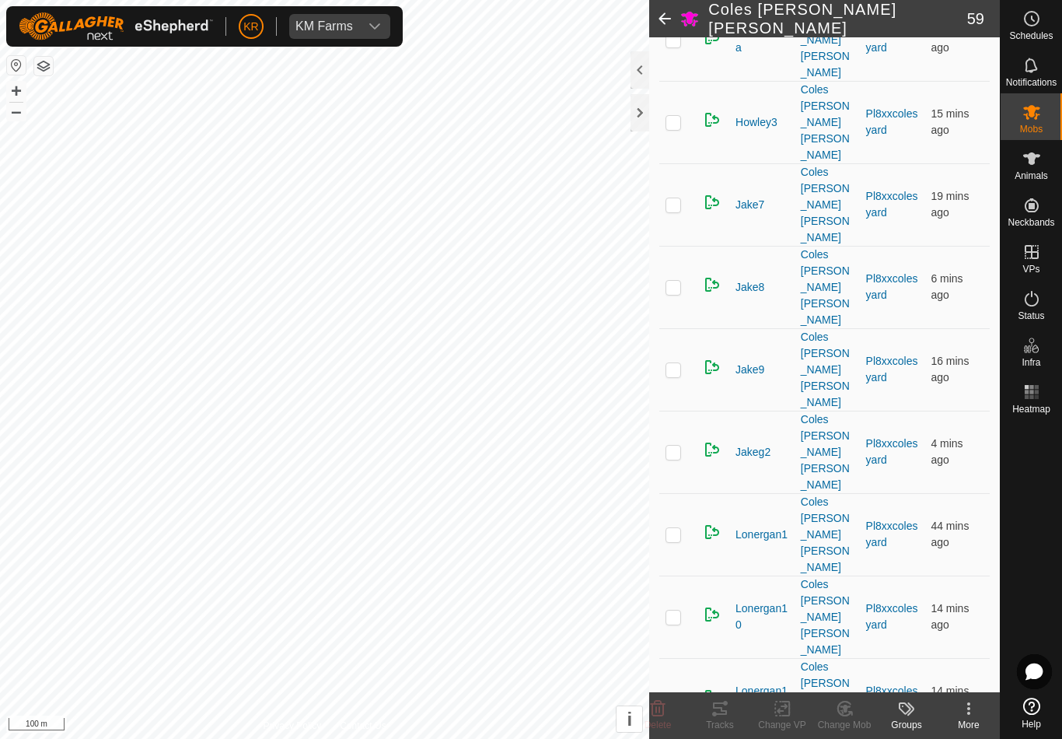
scroll to position [1836, 0]
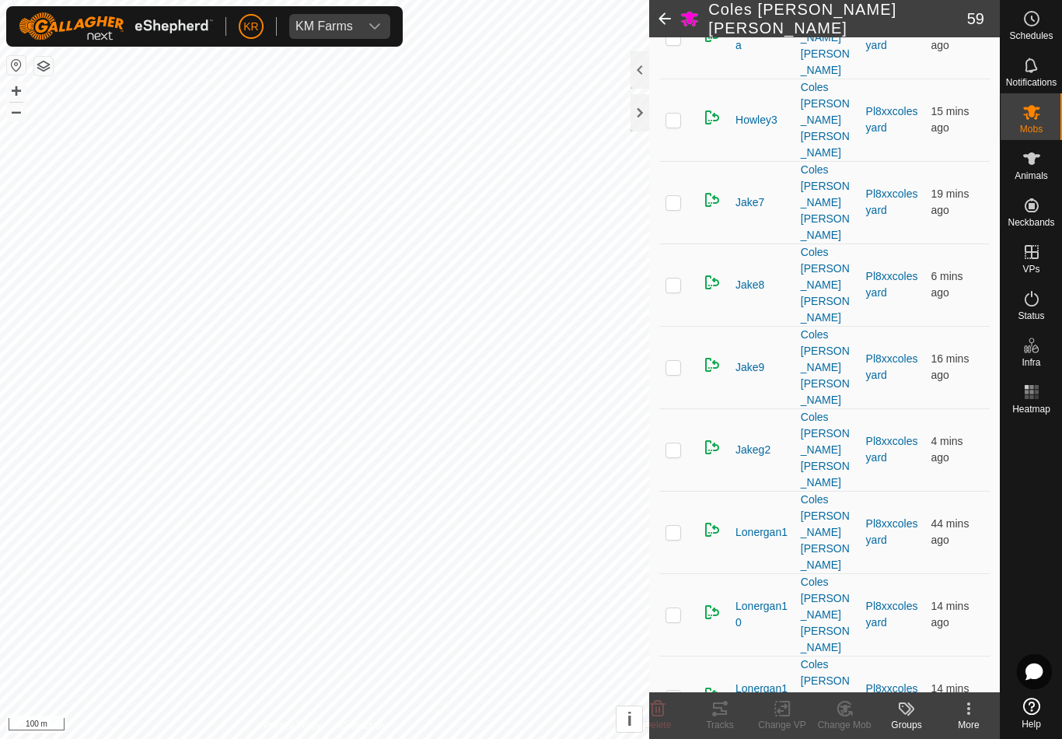
click at [656, 699] on icon at bounding box center [658, 708] width 19 height 19
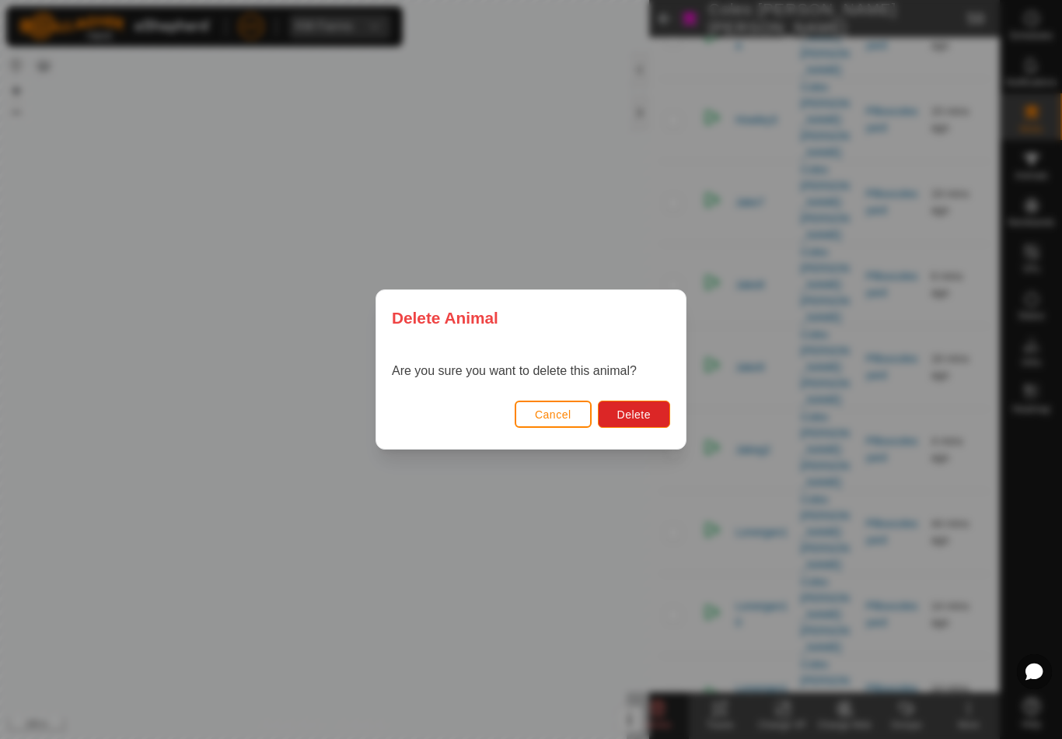
click at [639, 412] on span "Delete" at bounding box center [634, 414] width 33 height 12
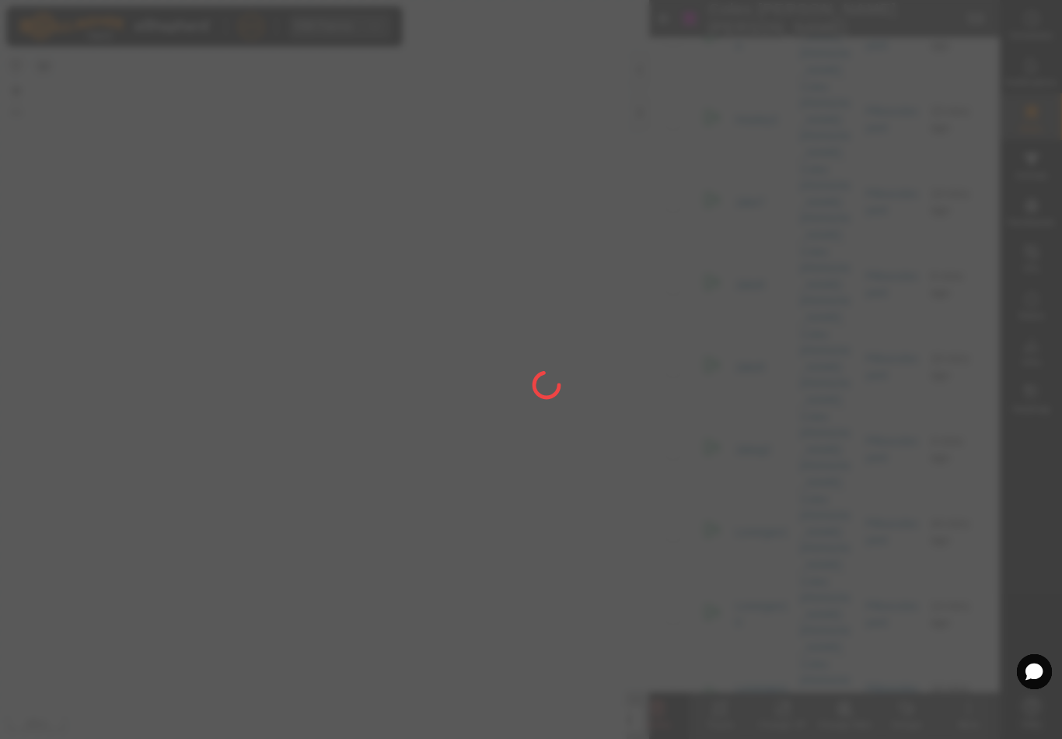
checkbox input "false"
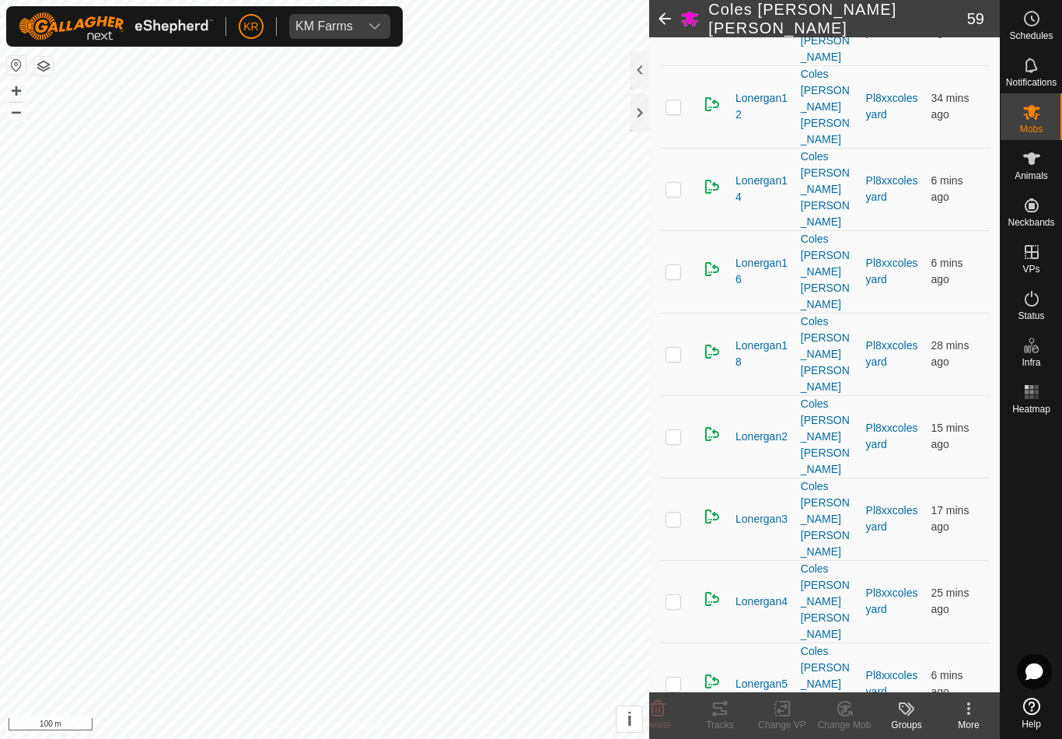
scroll to position [2510, 0]
click at [663, 709] on icon at bounding box center [658, 709] width 15 height 16
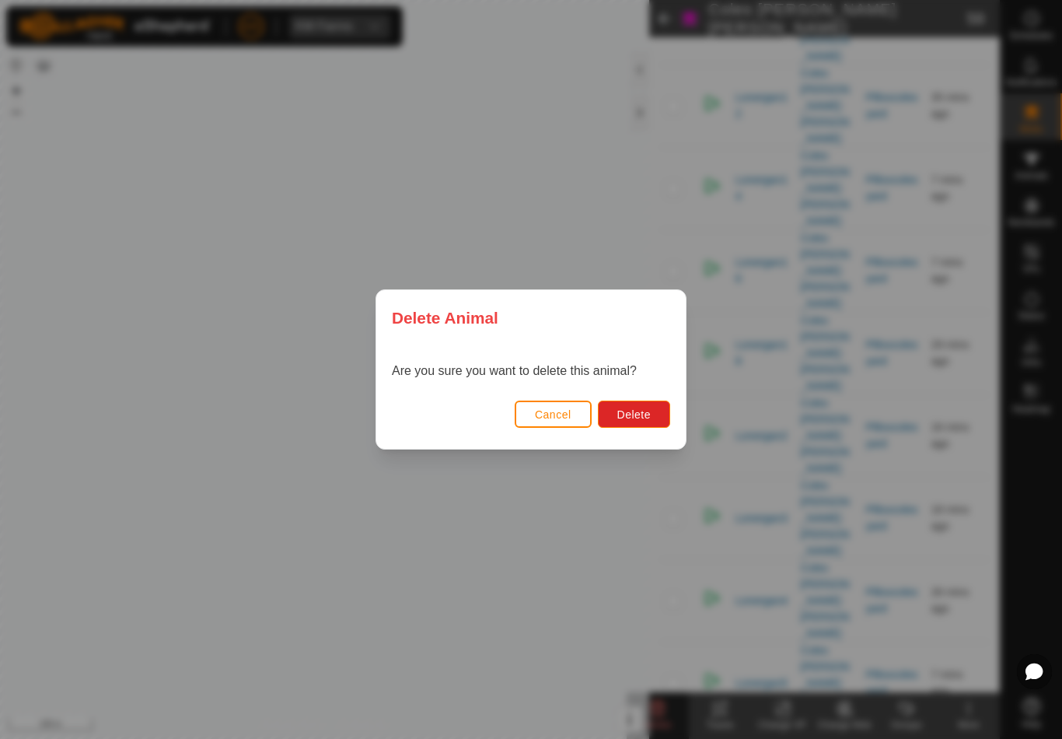
click at [639, 411] on span "Delete" at bounding box center [634, 414] width 33 height 12
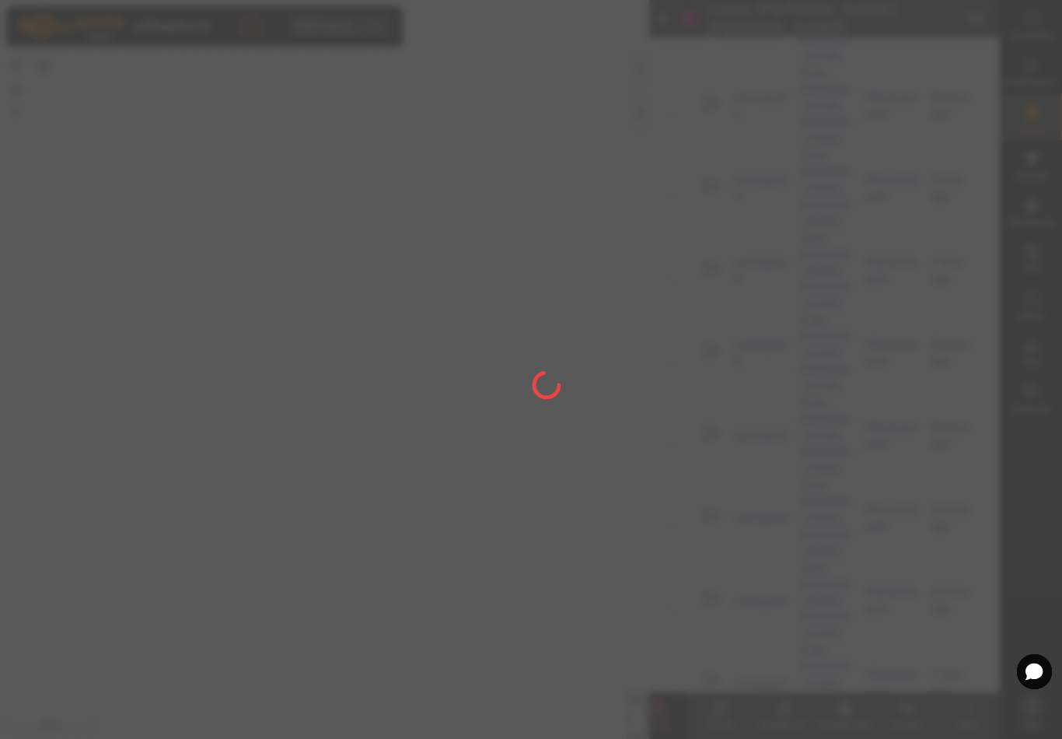
checkbox input "false"
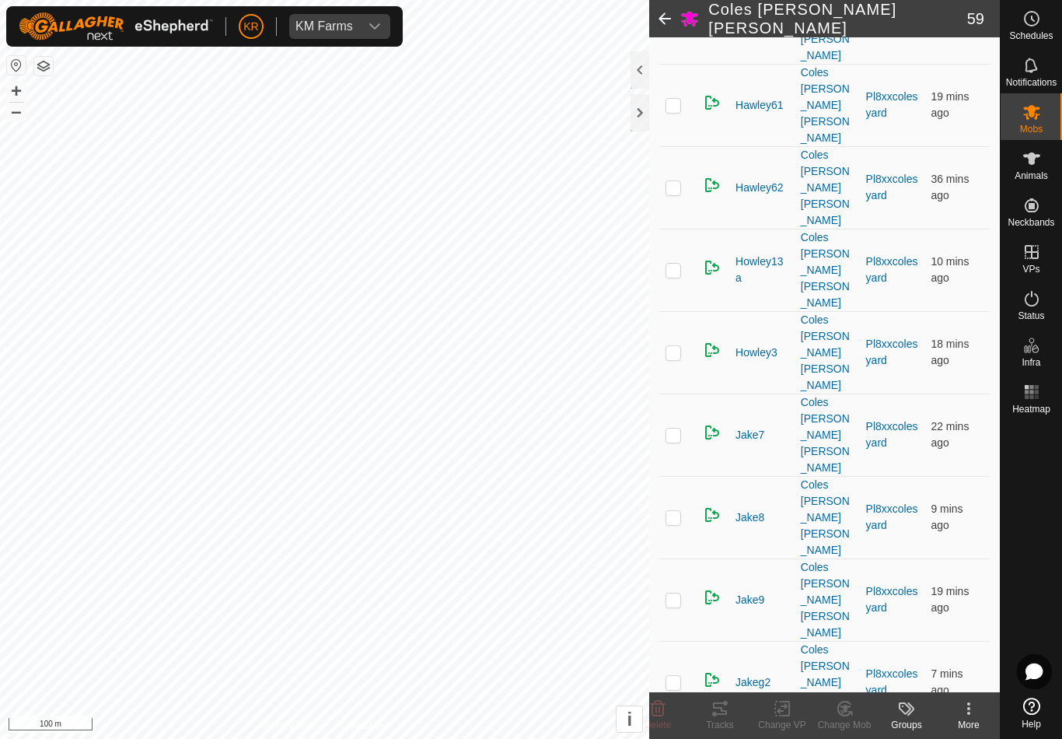
scroll to position [1577, 0]
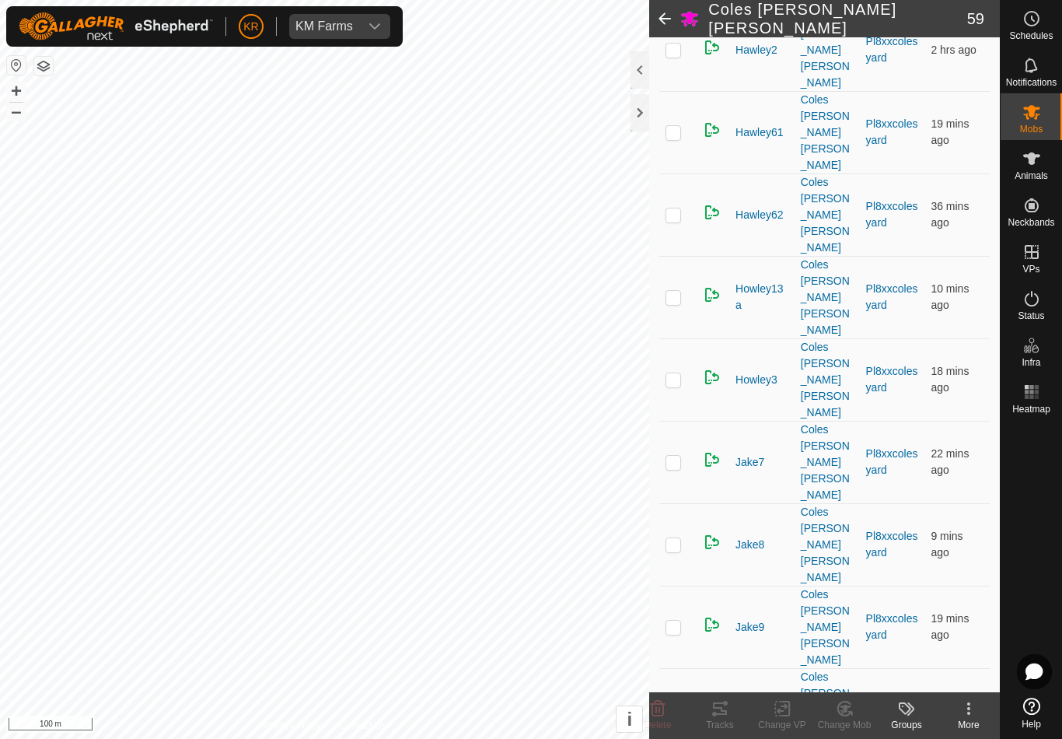
click at [653, 703] on icon at bounding box center [658, 709] width 15 height 16
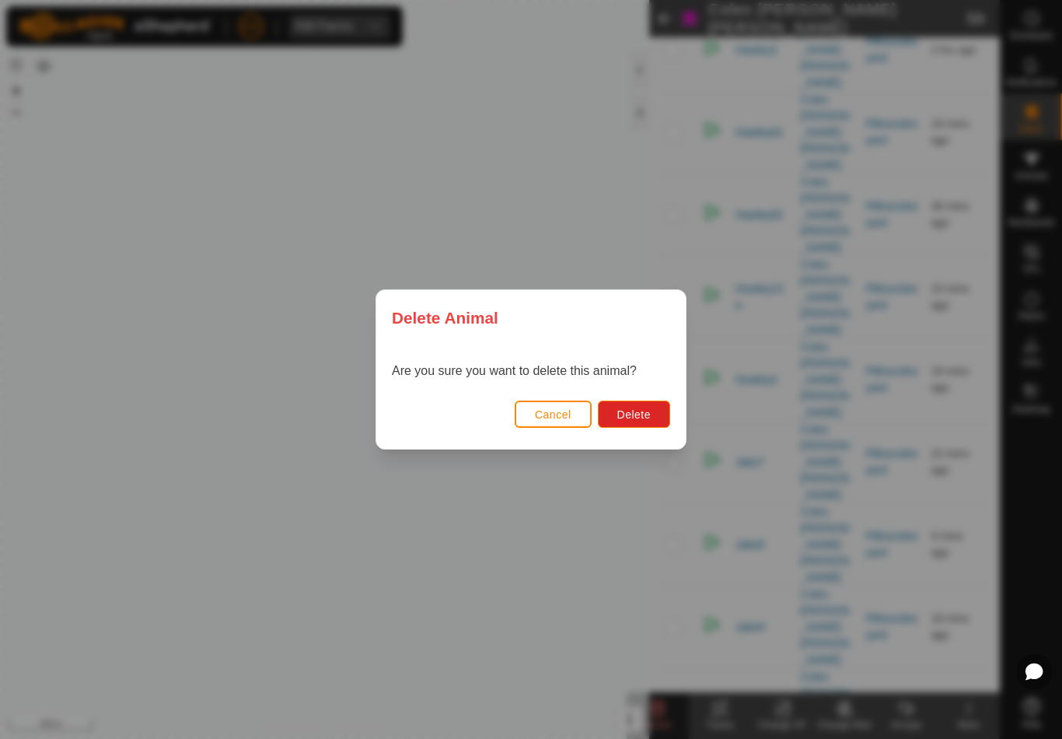
click at [637, 404] on button "Delete" at bounding box center [634, 414] width 72 height 27
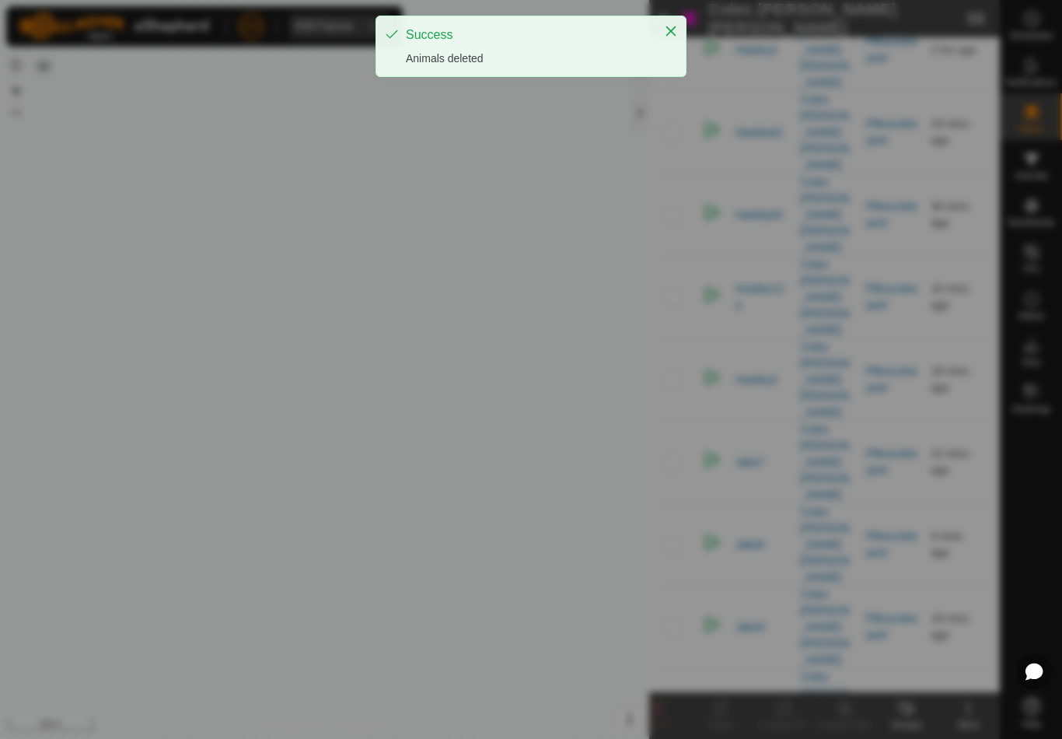
checkbox input "false"
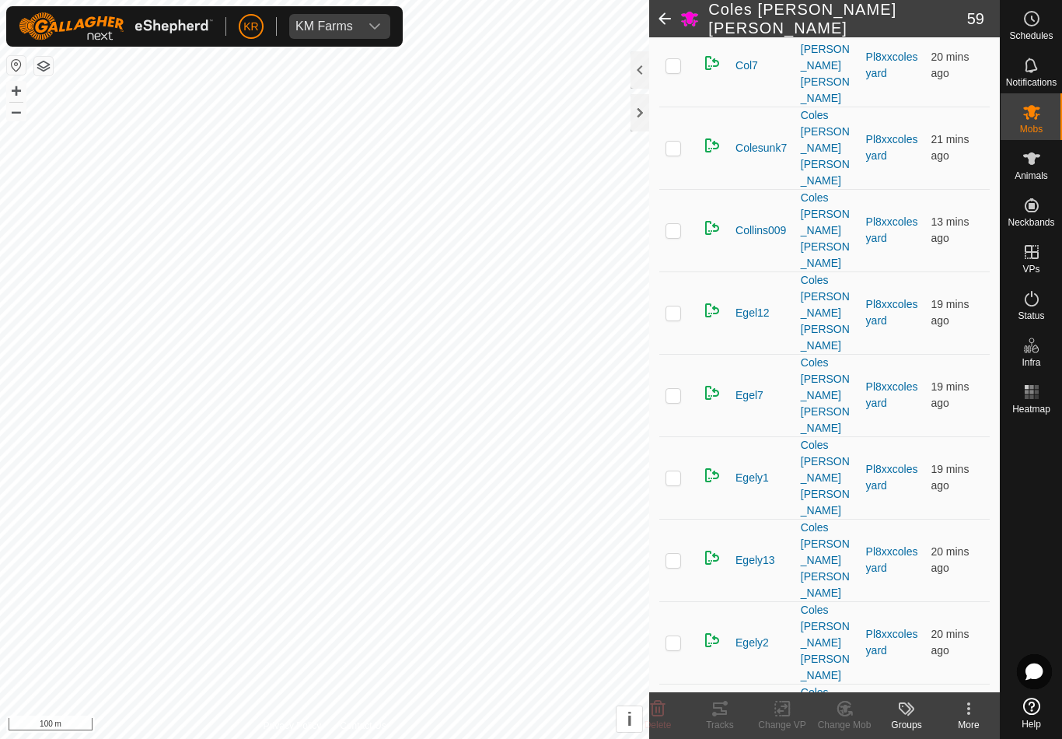
scroll to position [478, 0]
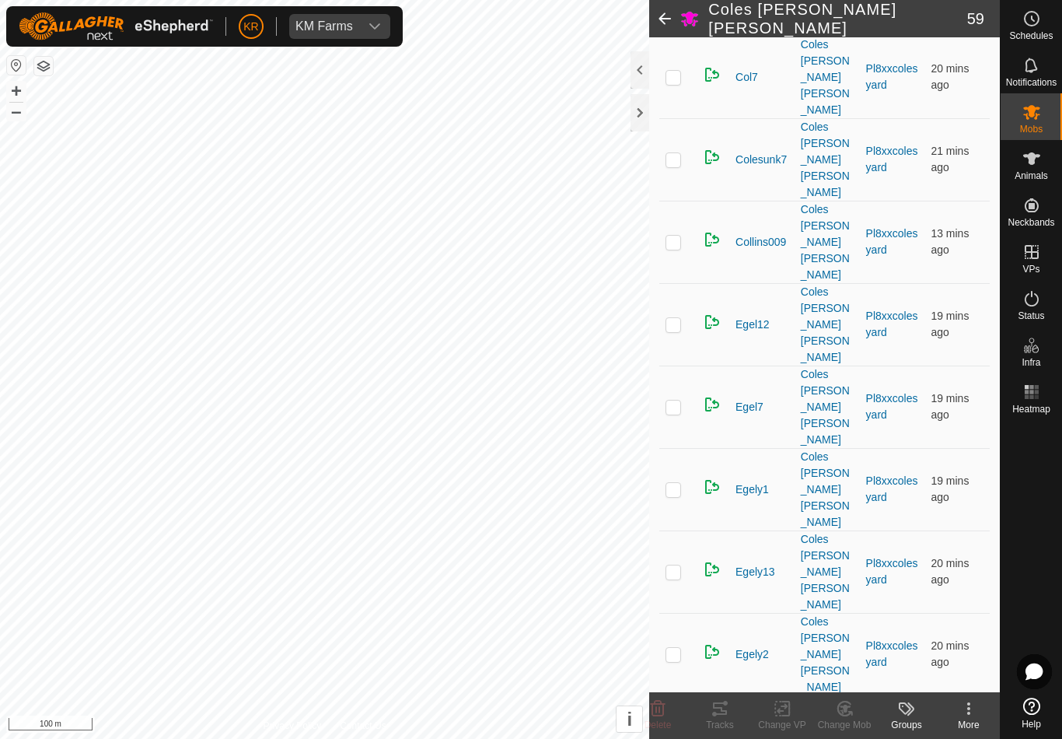
click at [659, 705] on icon at bounding box center [658, 708] width 19 height 19
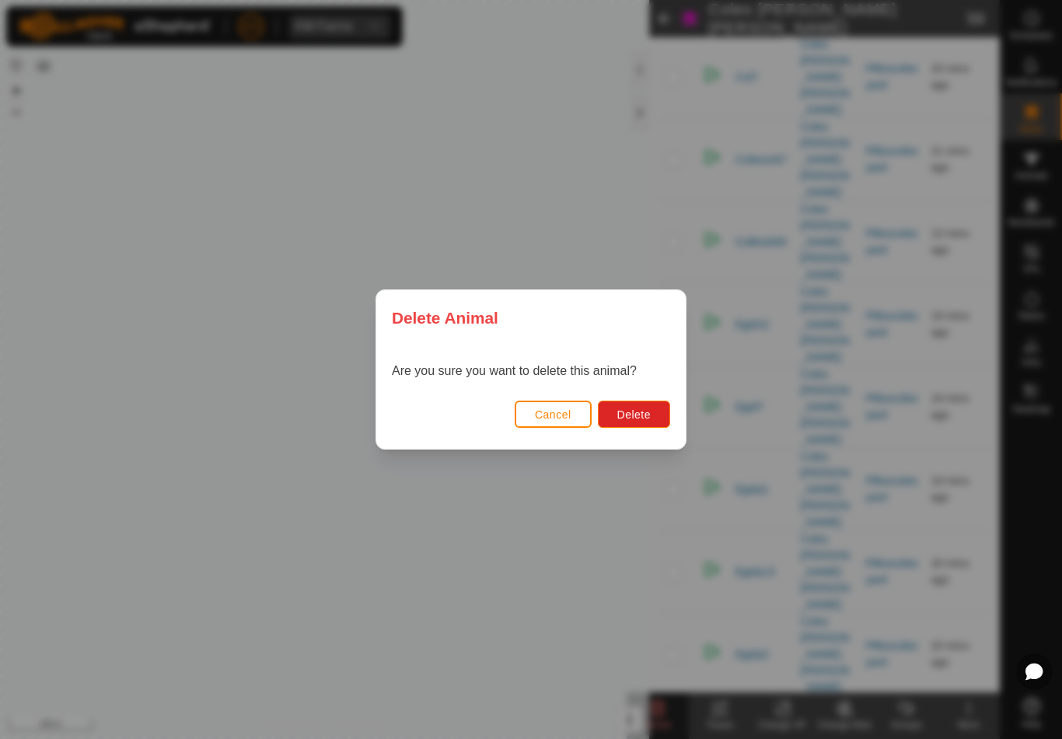
click at [650, 401] on button "Delete" at bounding box center [634, 414] width 72 height 27
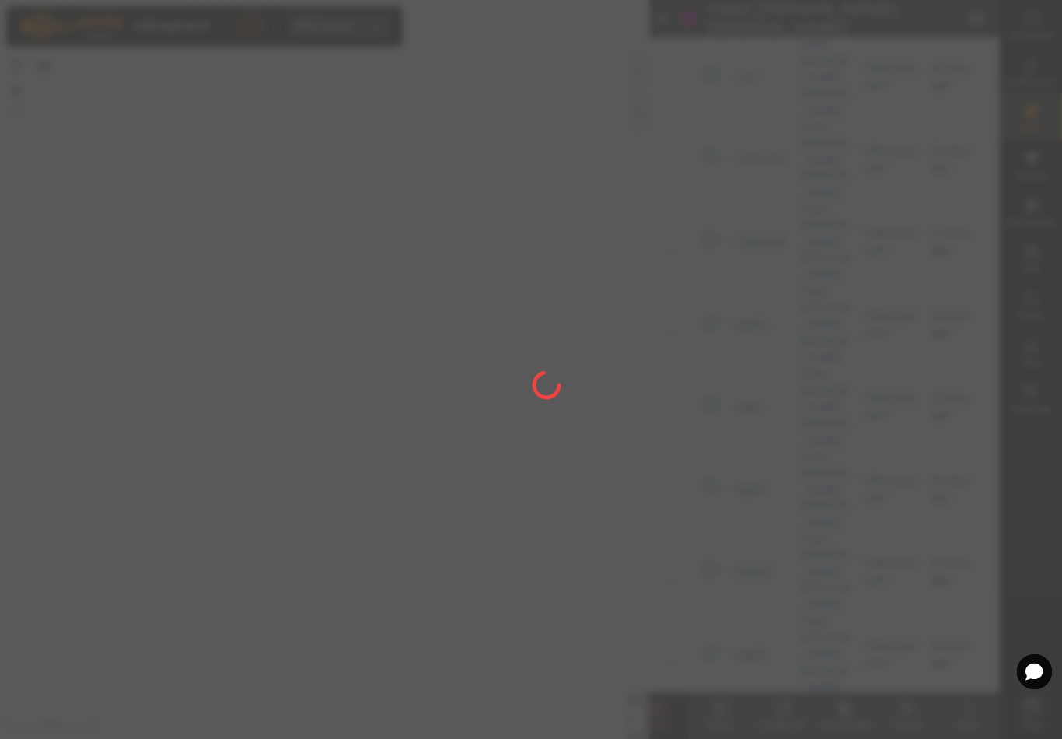
checkbox input "false"
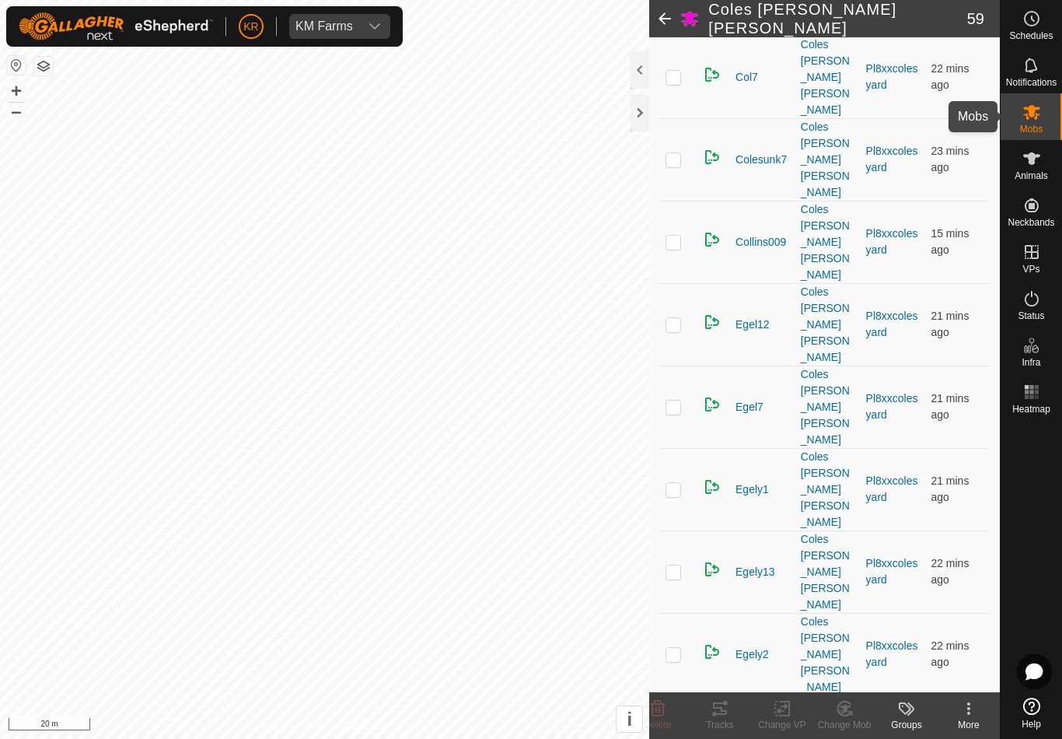
click at [1043, 120] on es-mob-svg-icon at bounding box center [1032, 112] width 28 height 25
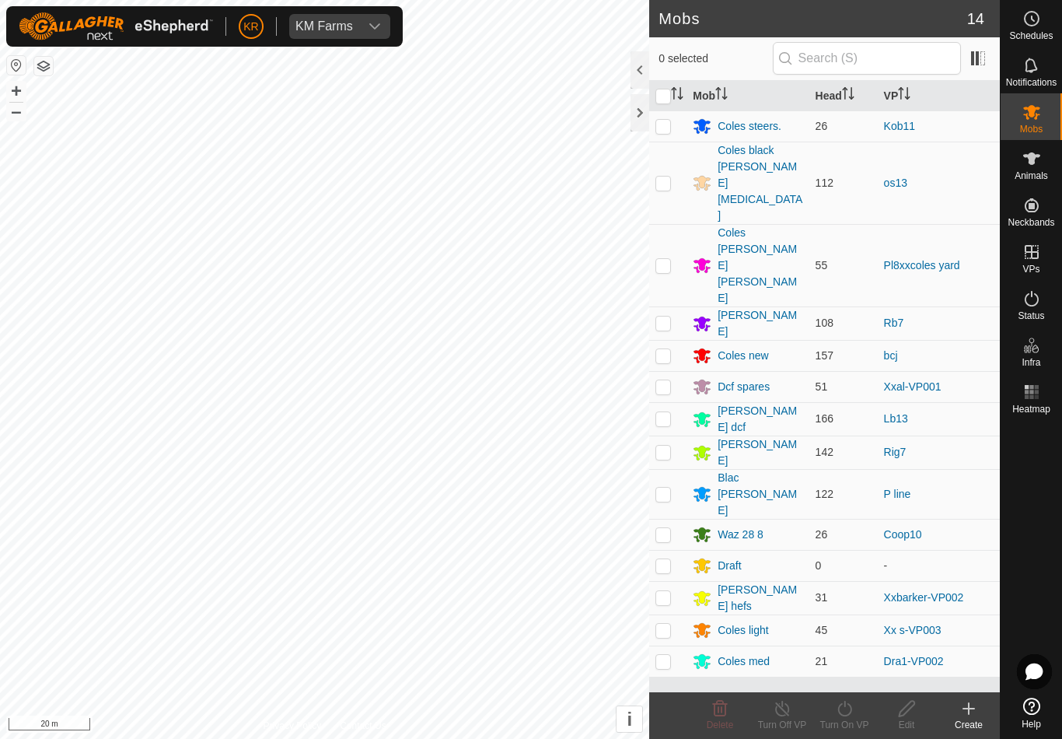
click at [677, 224] on td at bounding box center [667, 265] width 37 height 82
checkbox input "true"
click at [836, 714] on icon at bounding box center [844, 708] width 19 height 19
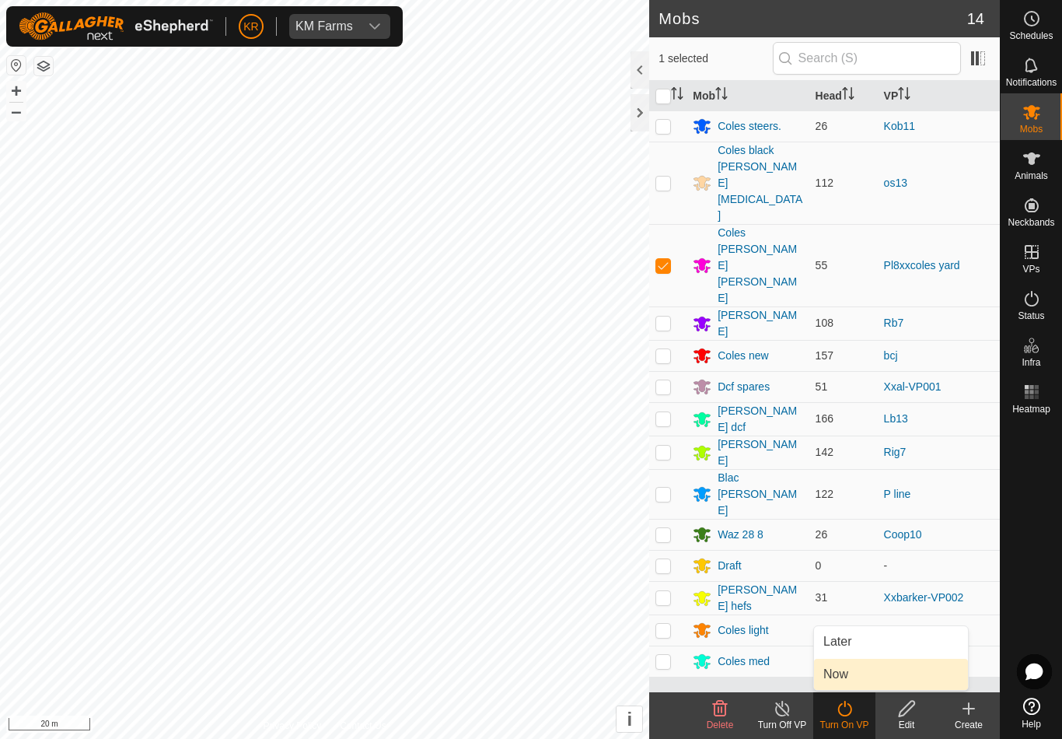
click at [864, 680] on link "Now" at bounding box center [891, 674] width 154 height 31
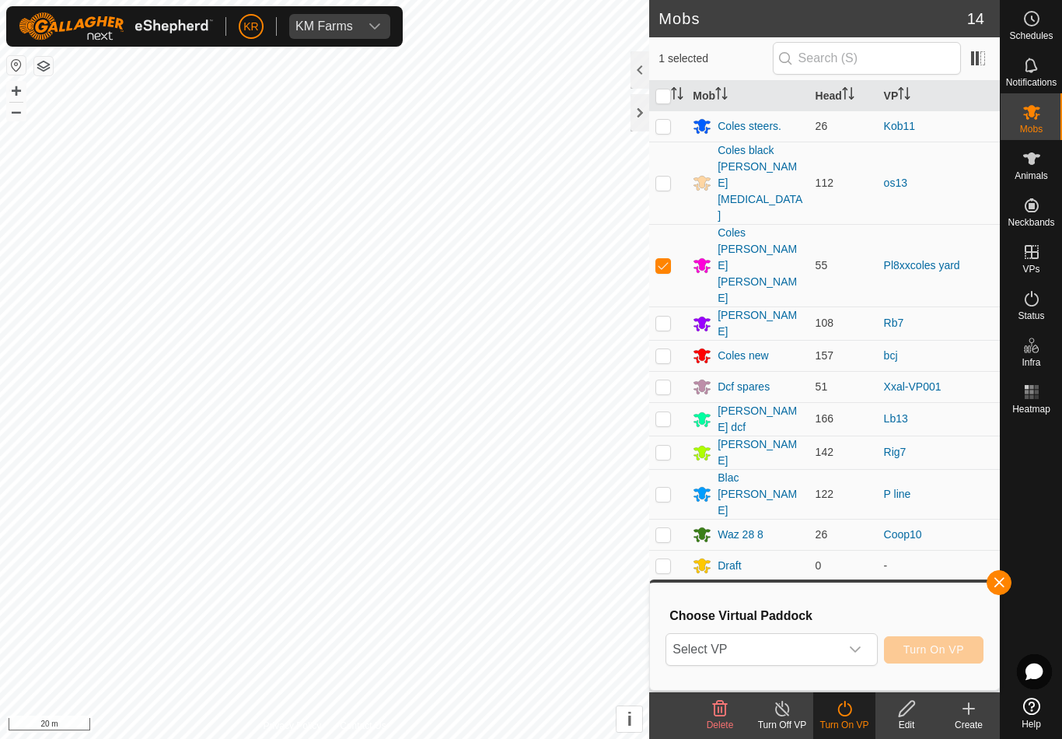
click at [835, 663] on span "Select VP" at bounding box center [753, 649] width 173 height 31
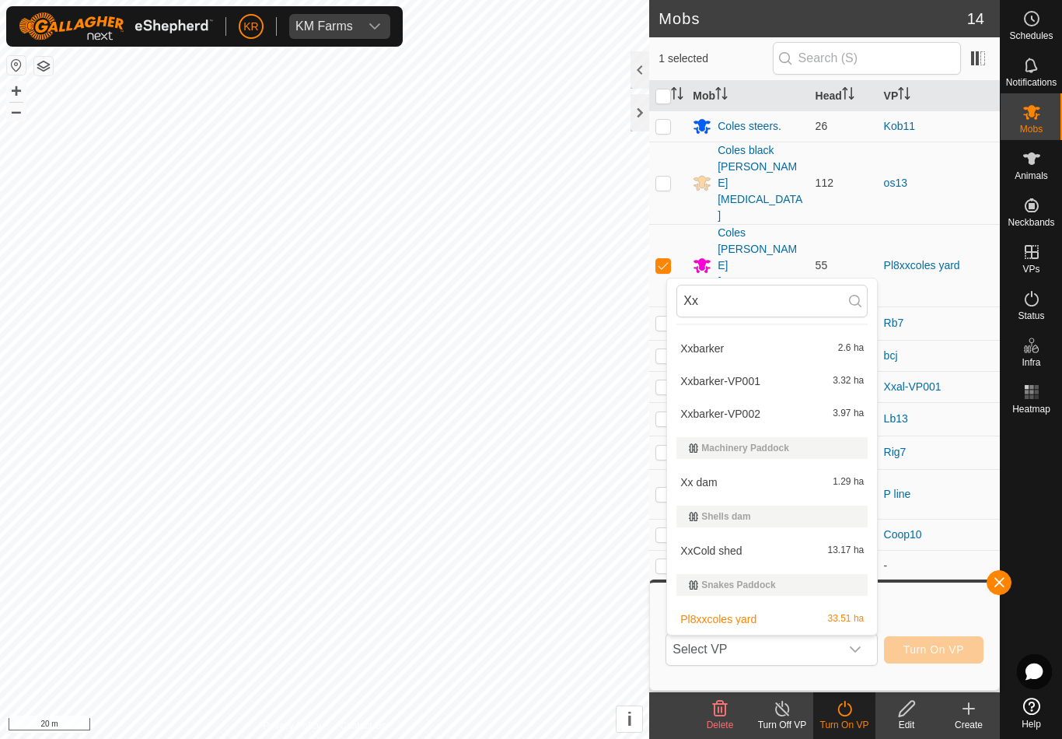
scroll to position [297, 0]
type input "Xx"
click at [824, 488] on div "Xx dam 1.29 ha" at bounding box center [772, 482] width 191 height 19
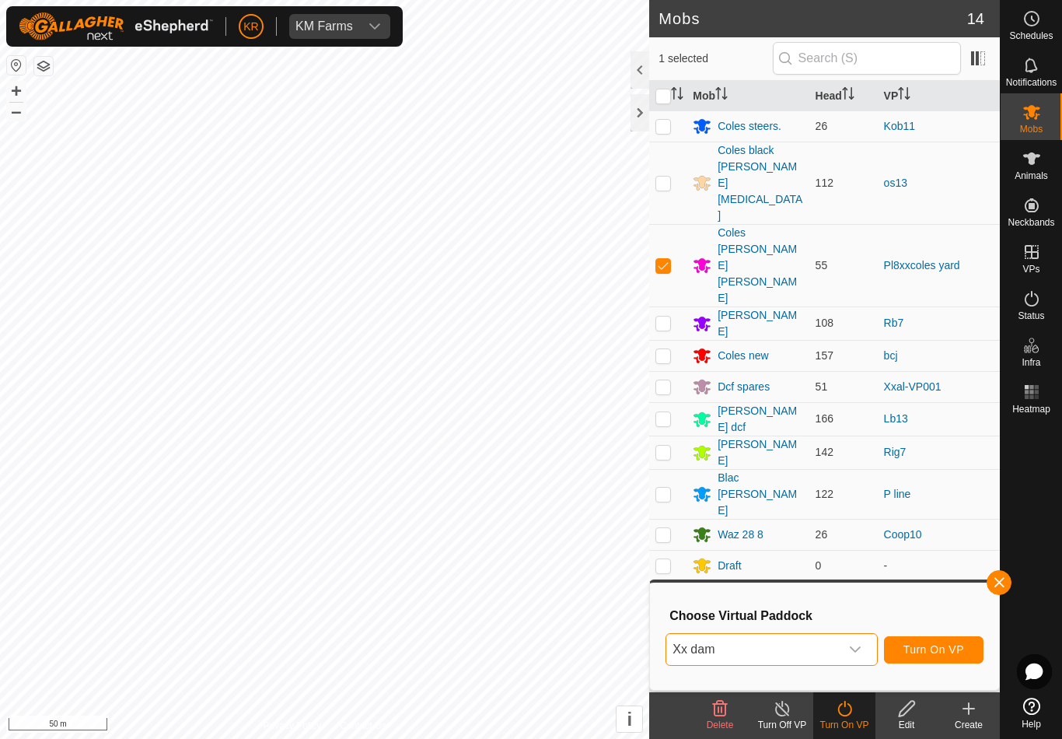
click at [935, 642] on button "Turn On VP" at bounding box center [934, 649] width 100 height 27
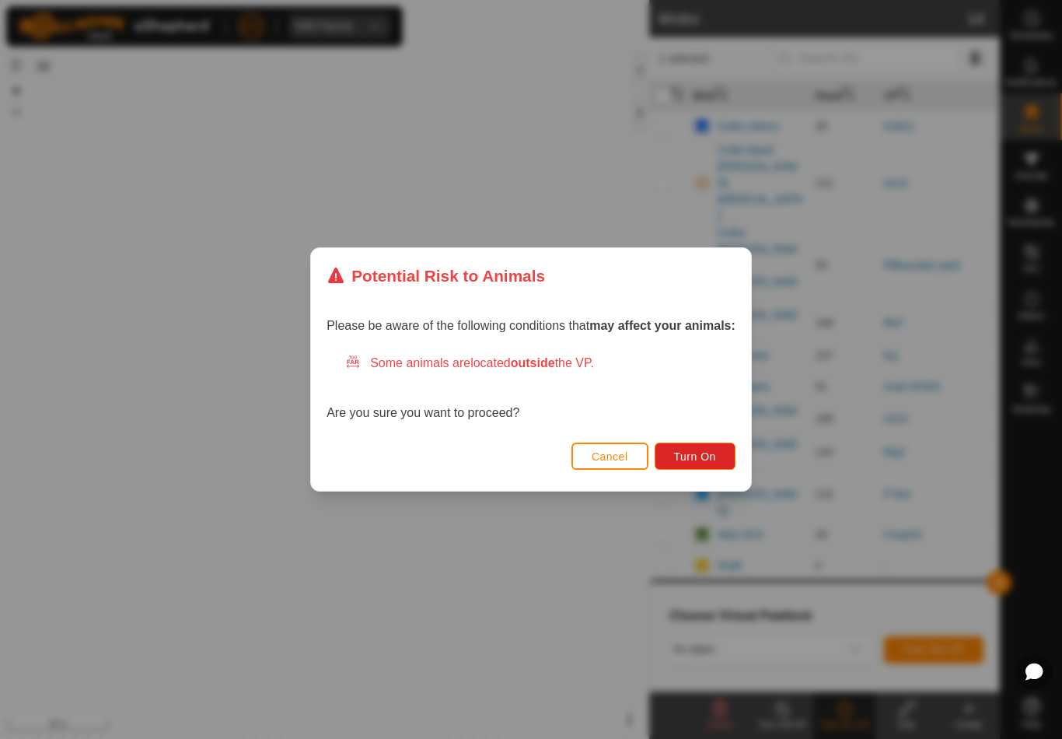
click at [716, 462] on span "Turn On" at bounding box center [695, 456] width 42 height 12
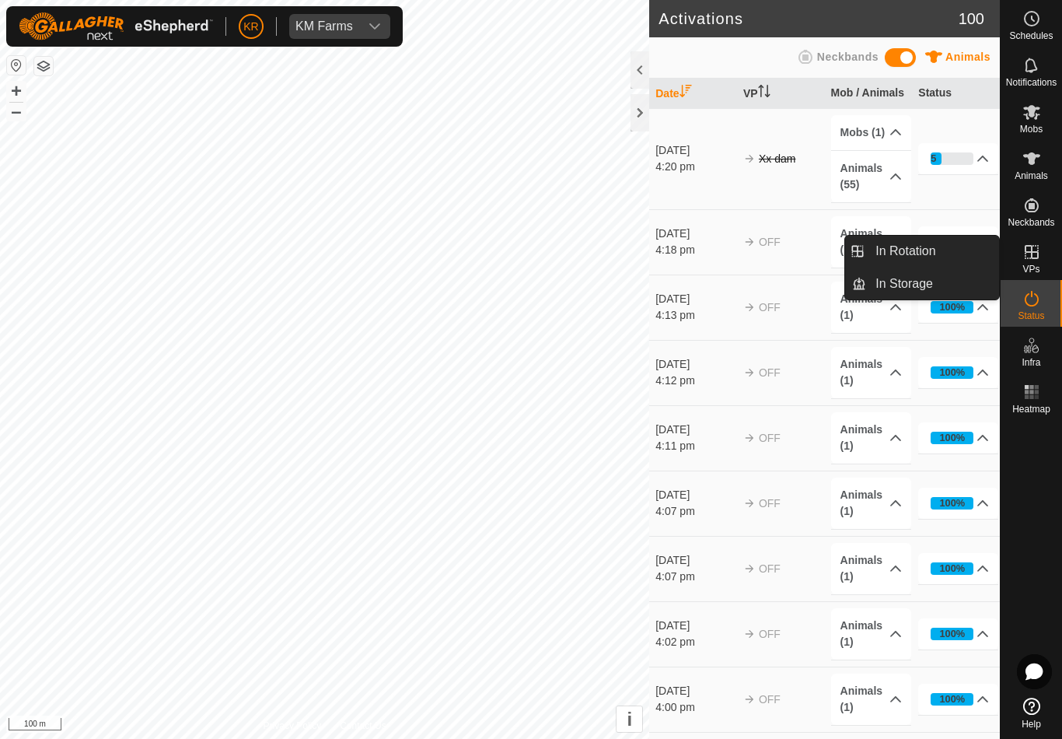
click at [959, 253] on link "In Rotation" at bounding box center [932, 251] width 133 height 31
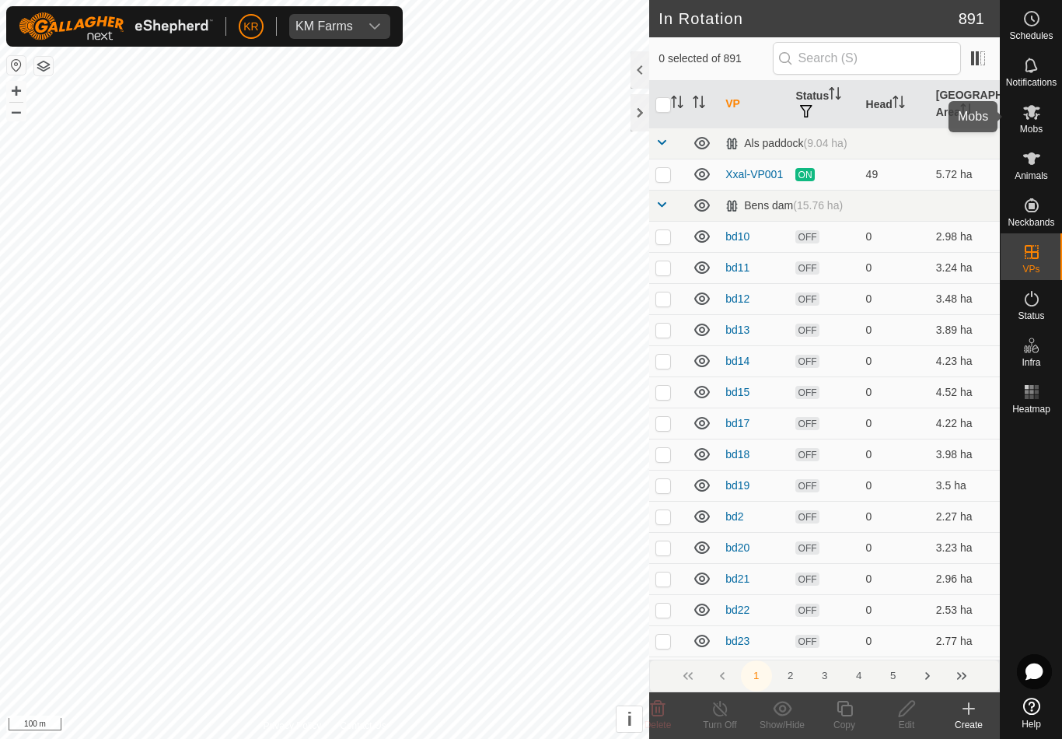
click at [1045, 117] on es-mob-svg-icon at bounding box center [1032, 112] width 28 height 25
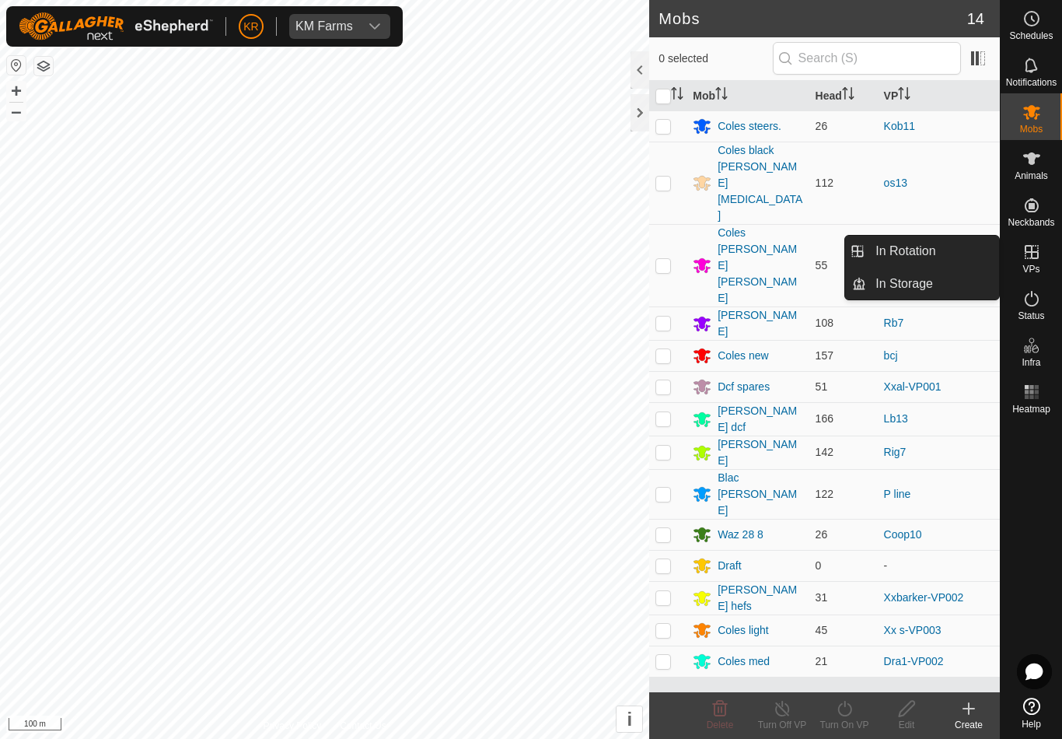
click at [923, 237] on link "In Rotation" at bounding box center [932, 251] width 133 height 31
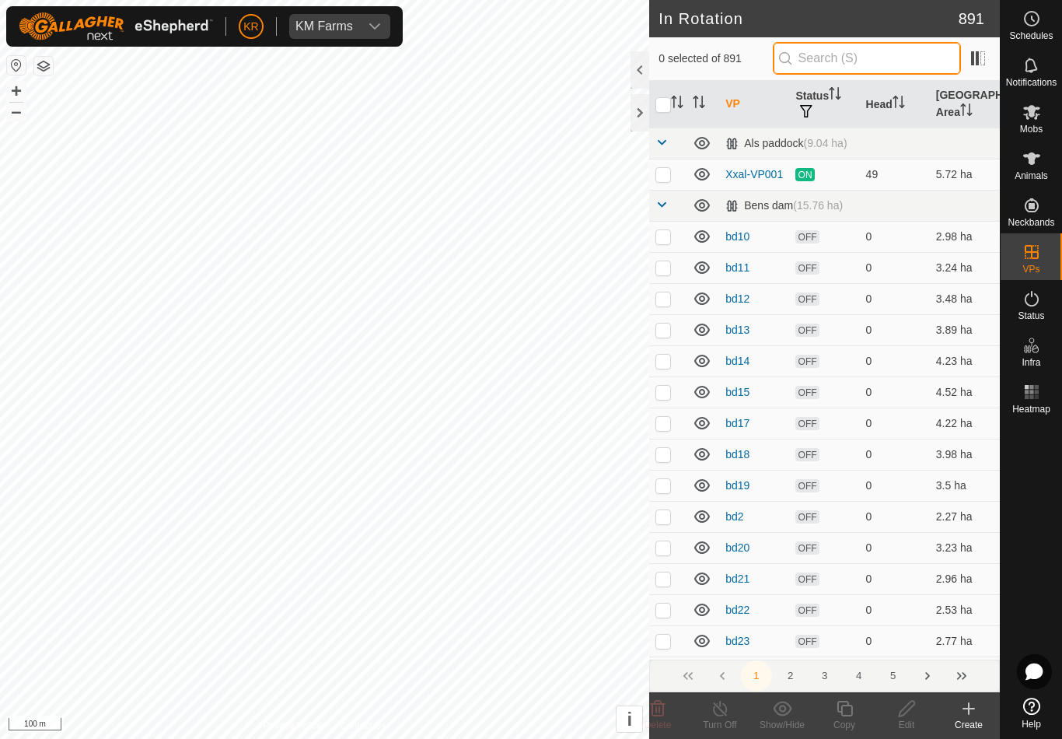
click at [907, 60] on input "text" at bounding box center [867, 58] width 188 height 33
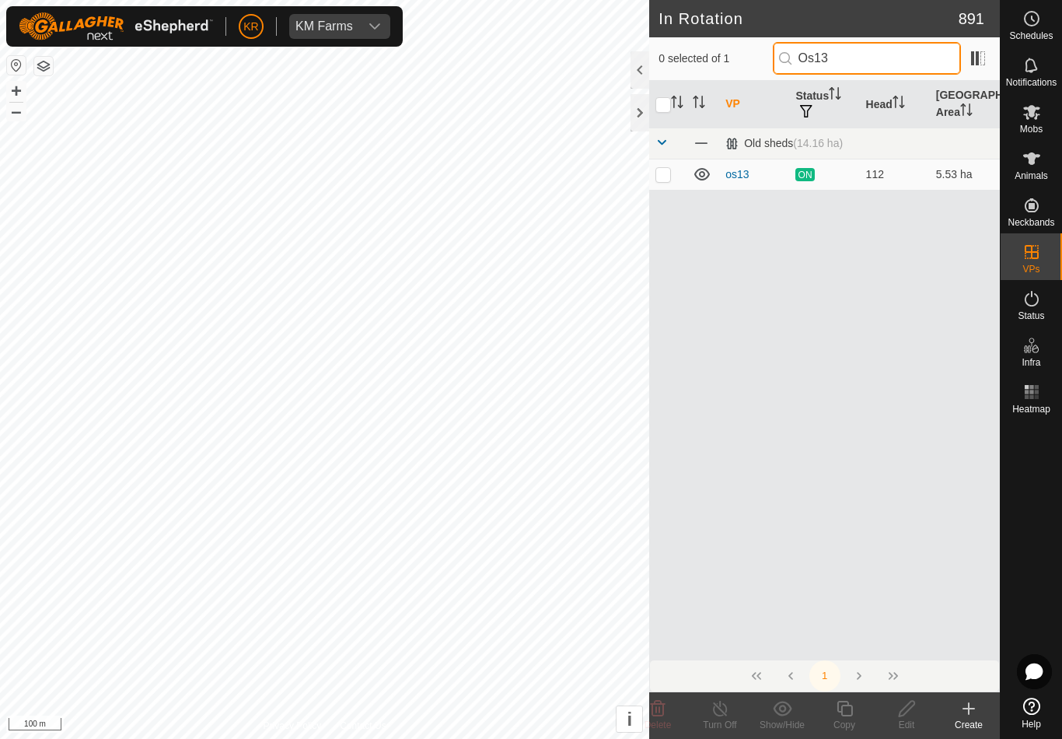
type input "Os13"
click at [659, 169] on p-checkbox at bounding box center [664, 174] width 16 height 12
click at [894, 61] on input "Os13" at bounding box center [867, 58] width 188 height 33
click at [666, 175] on p-checkbox at bounding box center [664, 174] width 16 height 12
checkbox input "false"
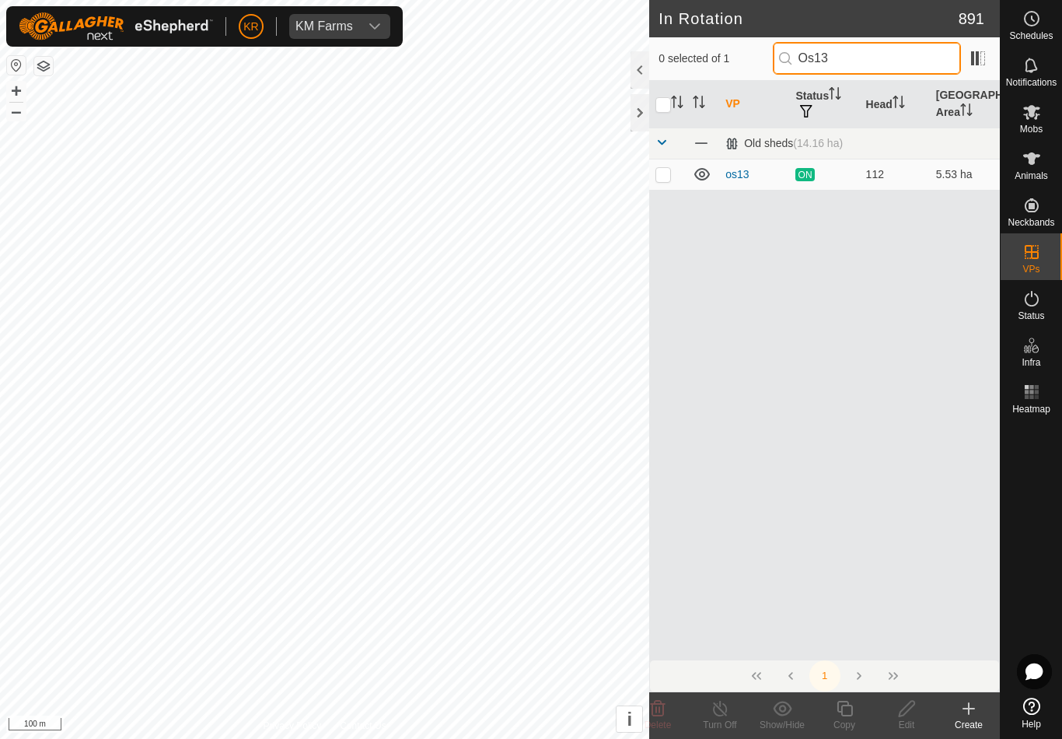
click at [895, 61] on input "Os13" at bounding box center [867, 58] width 188 height 33
type input "Os12"
click at [670, 172] on p-checkbox at bounding box center [664, 174] width 16 height 12
checkbox input "true"
click at [908, 713] on icon at bounding box center [907, 708] width 19 height 19
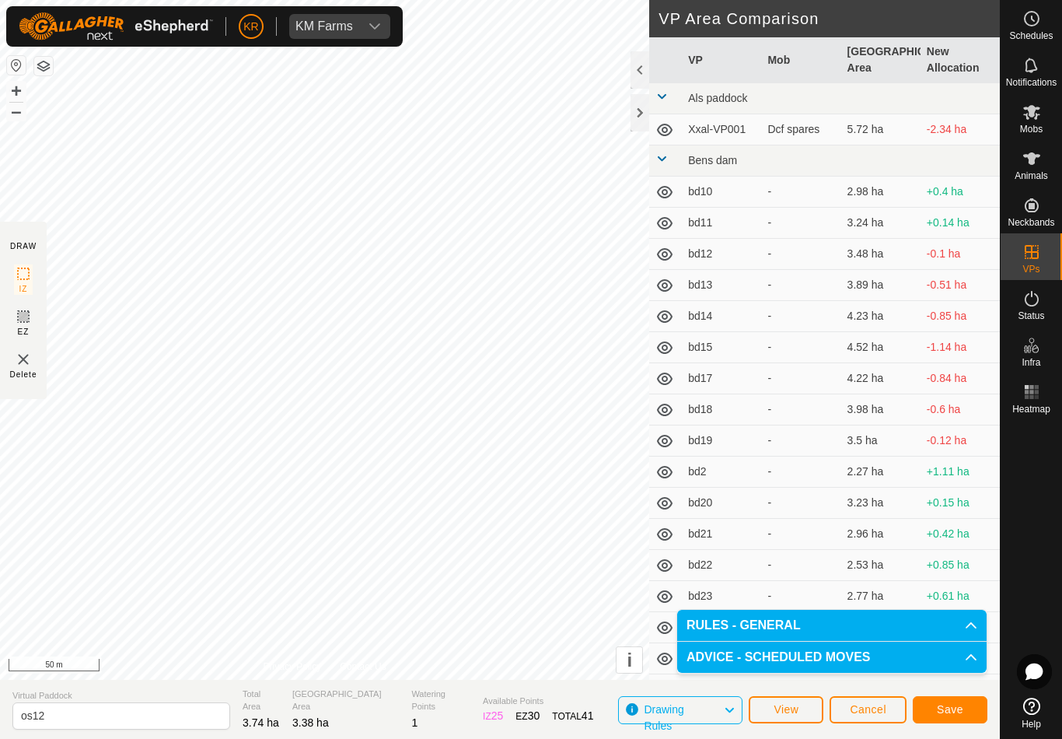
click at [964, 704] on button "Save" at bounding box center [950, 709] width 75 height 27
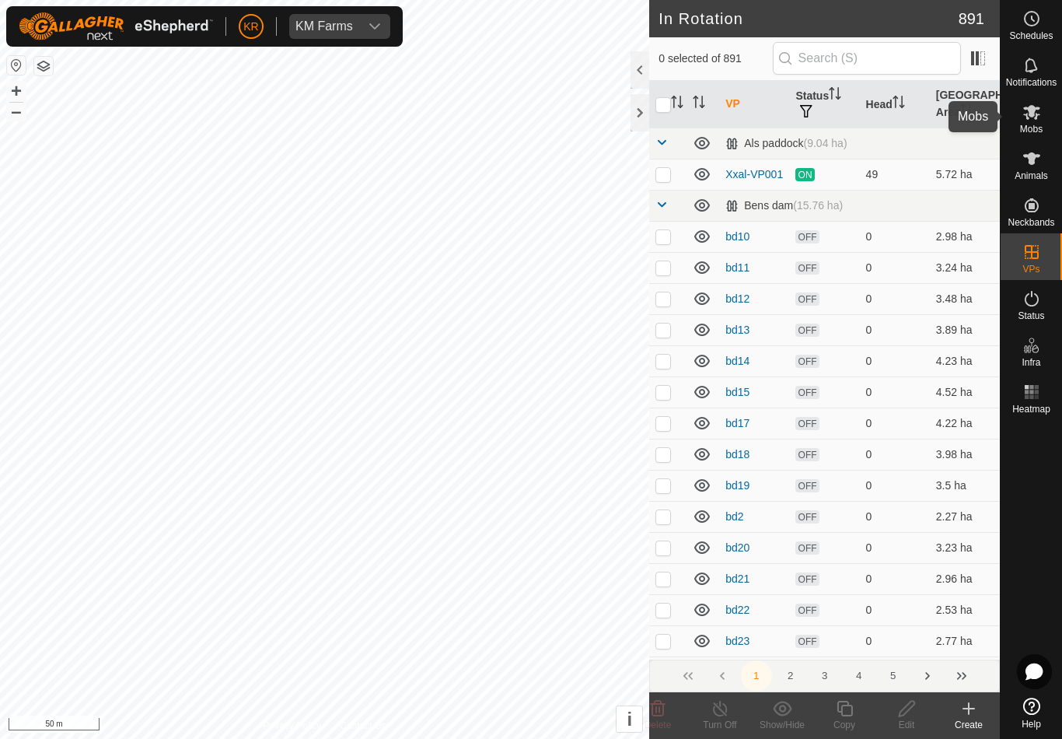
click at [1048, 131] on div "Mobs" at bounding box center [1031, 116] width 61 height 47
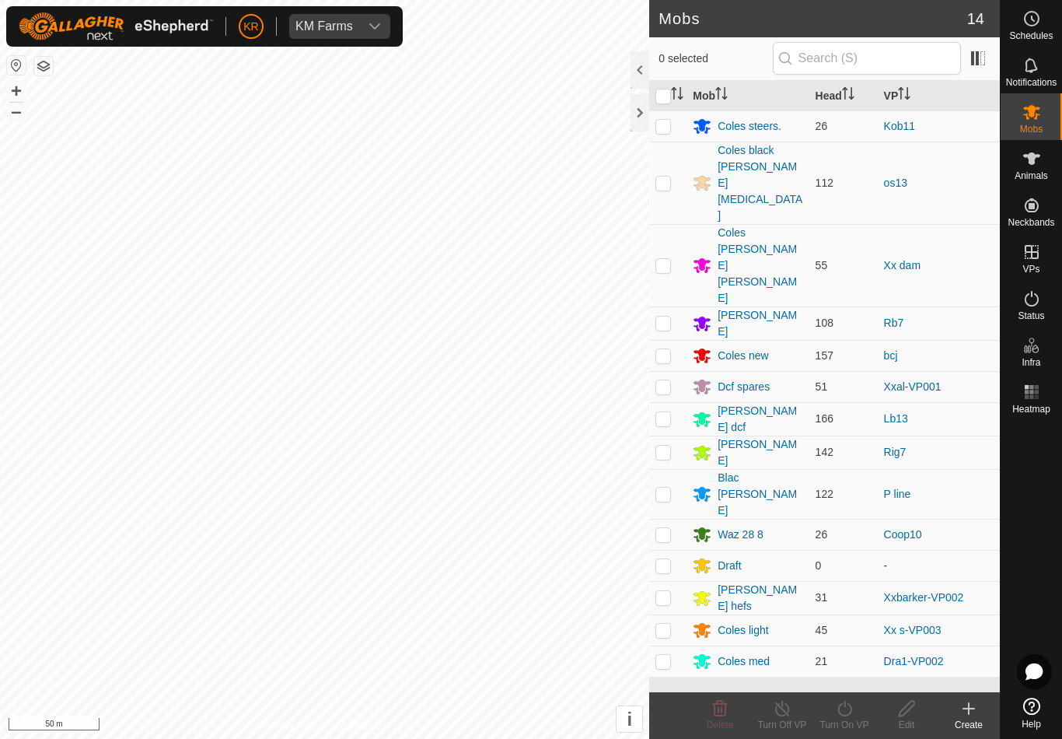
click at [674, 171] on td at bounding box center [667, 183] width 37 height 82
checkbox input "true"
click at [851, 715] on icon at bounding box center [844, 708] width 19 height 19
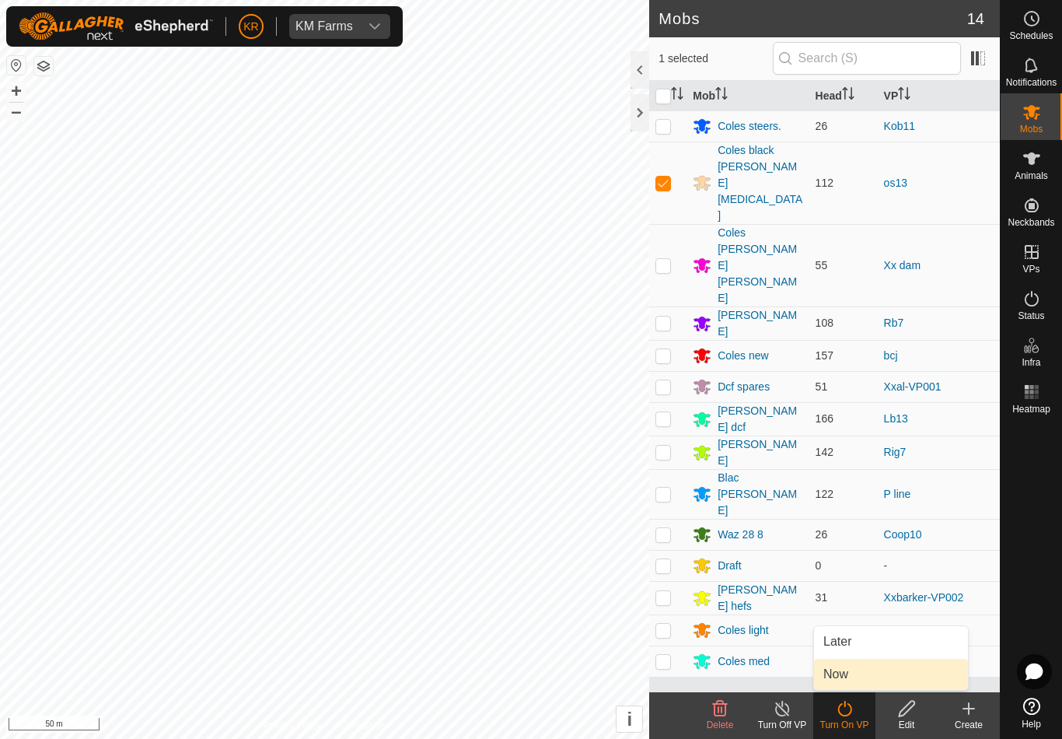
click at [871, 675] on link "Now" at bounding box center [891, 674] width 154 height 31
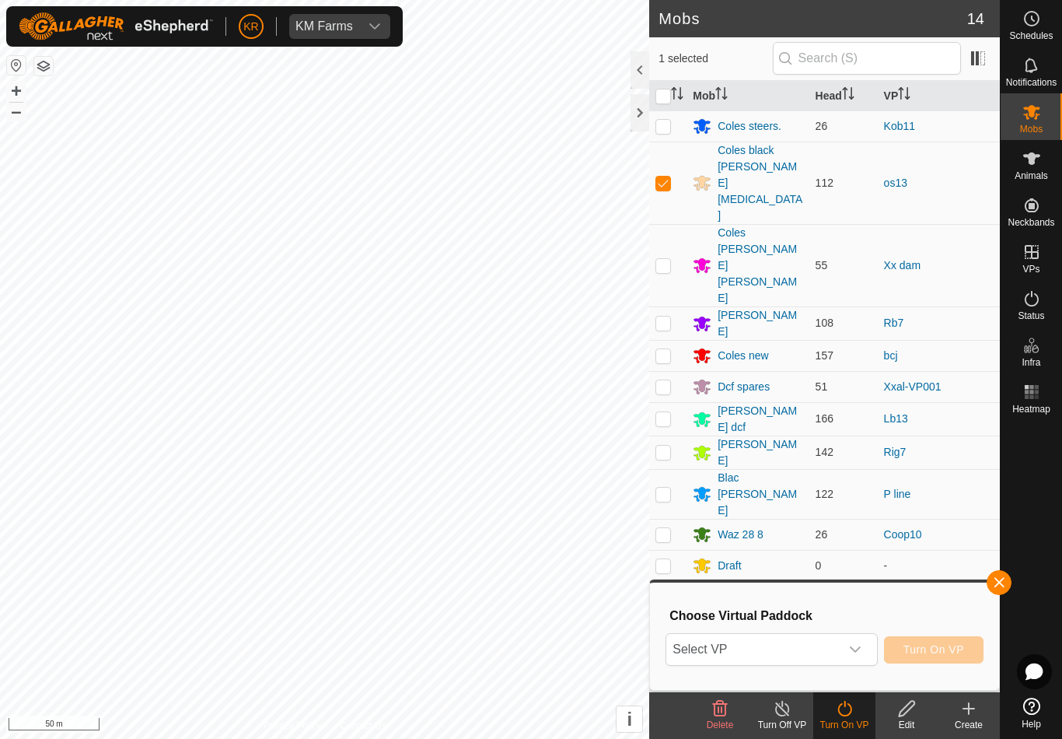
click at [858, 659] on div "dropdown trigger" at bounding box center [855, 649] width 31 height 31
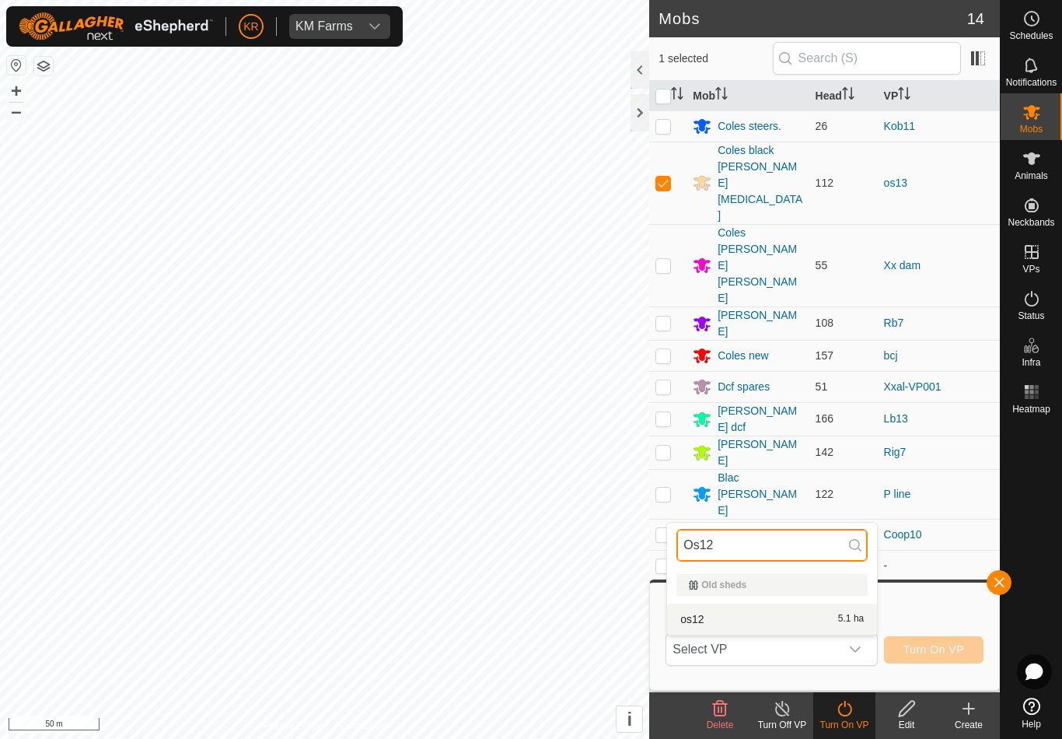
type input "Os12"
click at [817, 621] on div "os12 5.1 ha" at bounding box center [772, 619] width 191 height 19
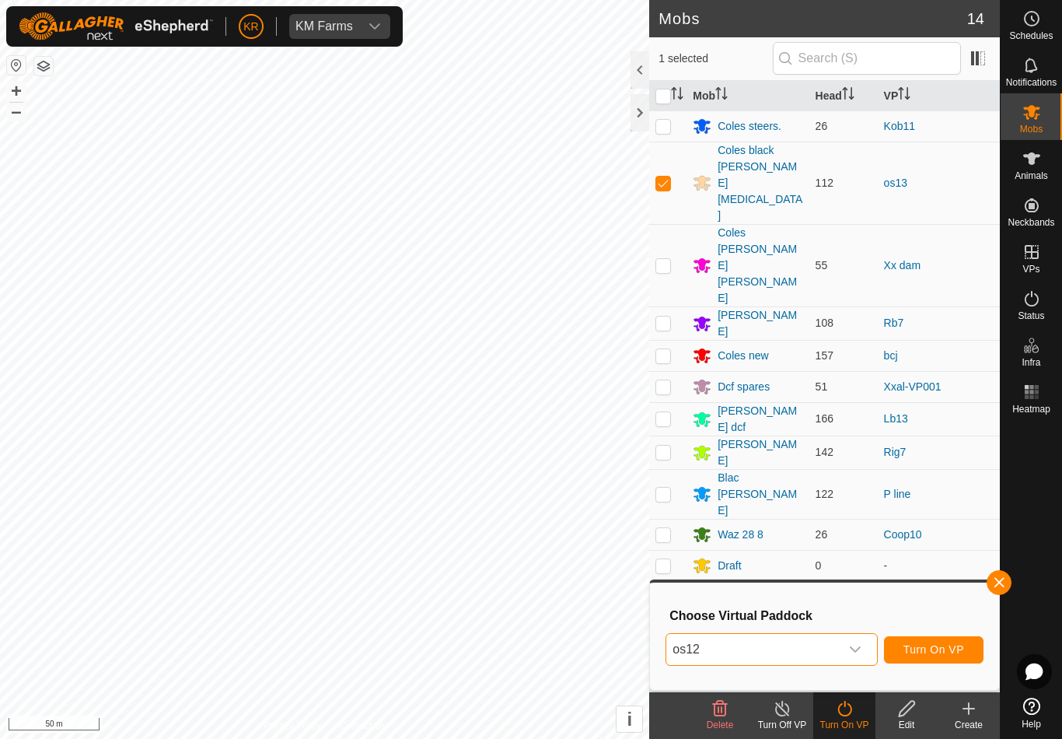
click at [946, 649] on span "Turn On VP" at bounding box center [934, 649] width 61 height 12
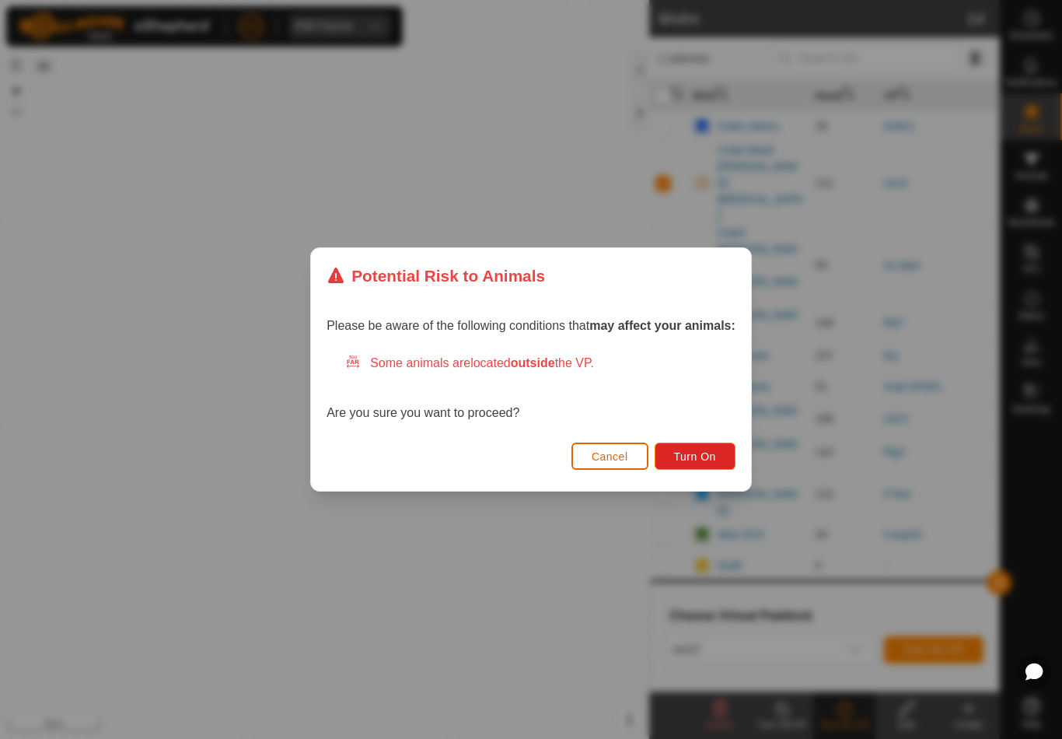
click at [683, 448] on button "Turn On" at bounding box center [695, 456] width 81 height 27
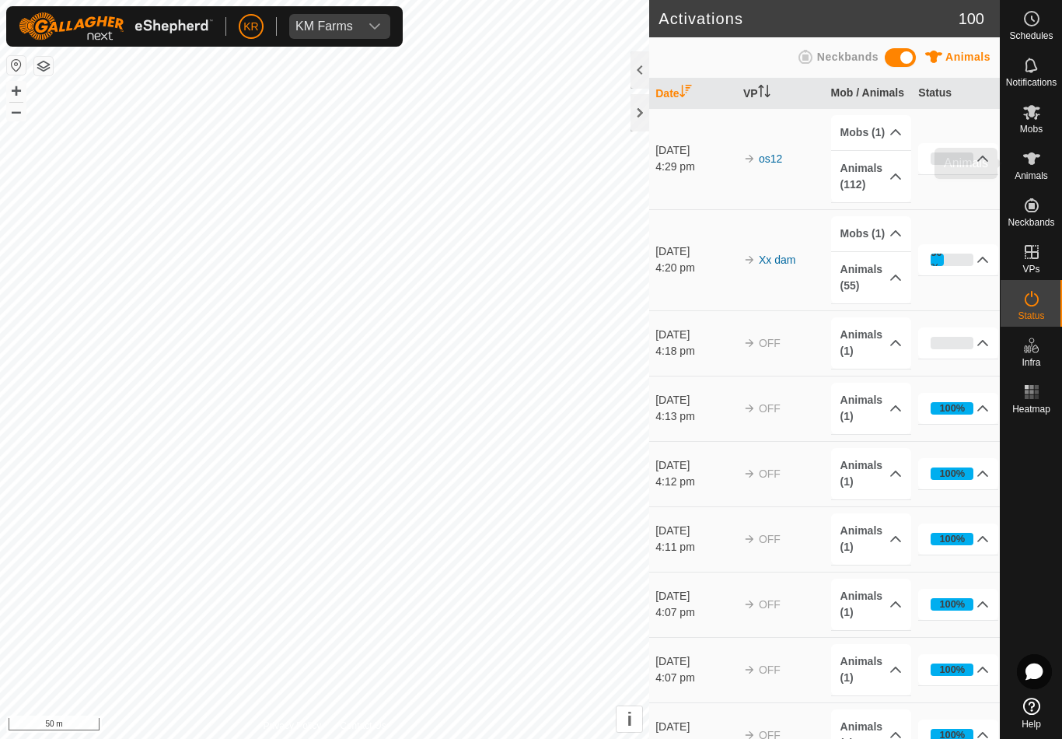
click at [1045, 171] on span "Animals" at bounding box center [1031, 175] width 33 height 9
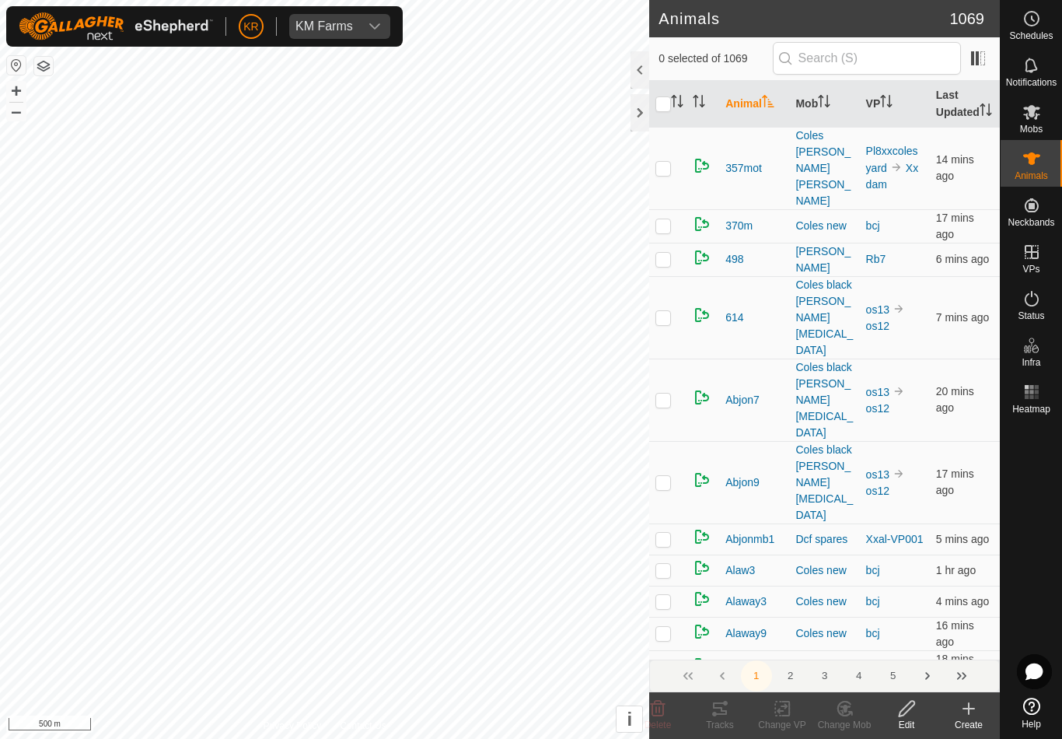
click at [974, 719] on div "Create" at bounding box center [969, 725] width 62 height 14
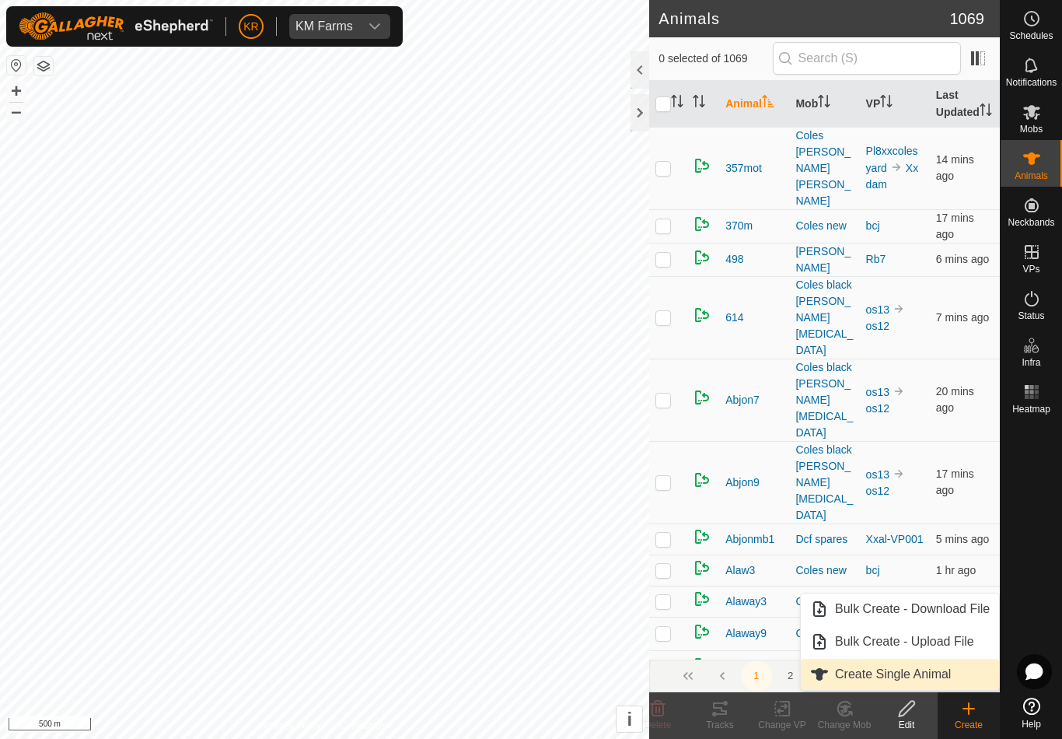
click at [948, 676] on span "Create Single Animal" at bounding box center [893, 674] width 116 height 19
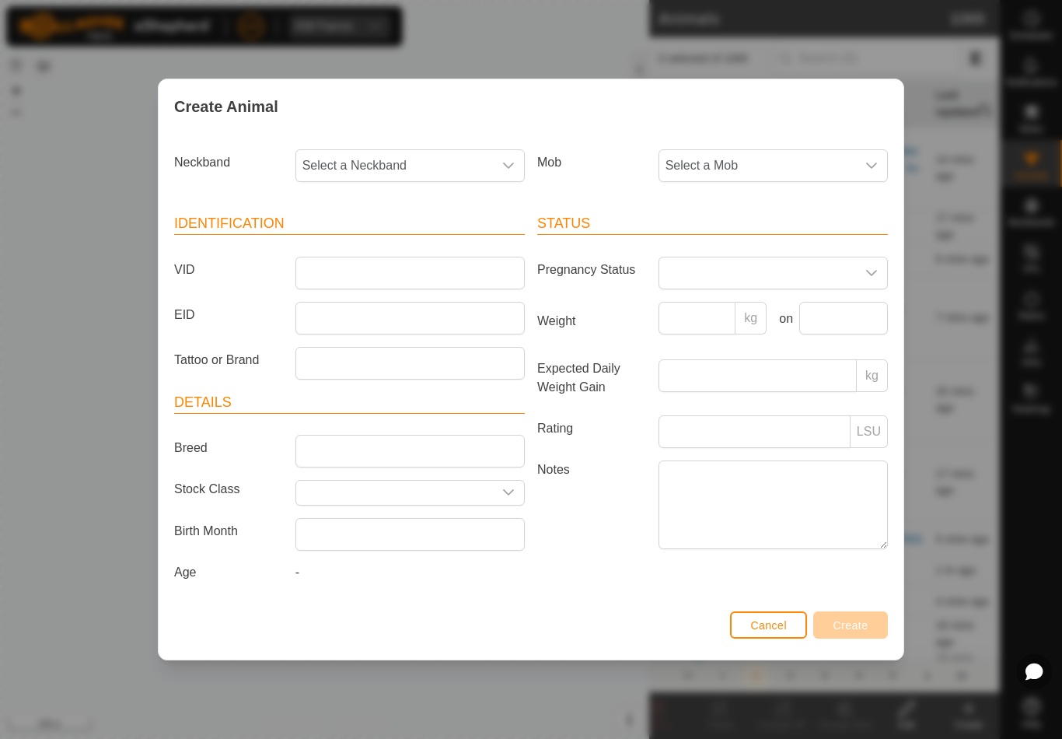
click at [765, 158] on span "Select a Mob" at bounding box center [758, 165] width 197 height 31
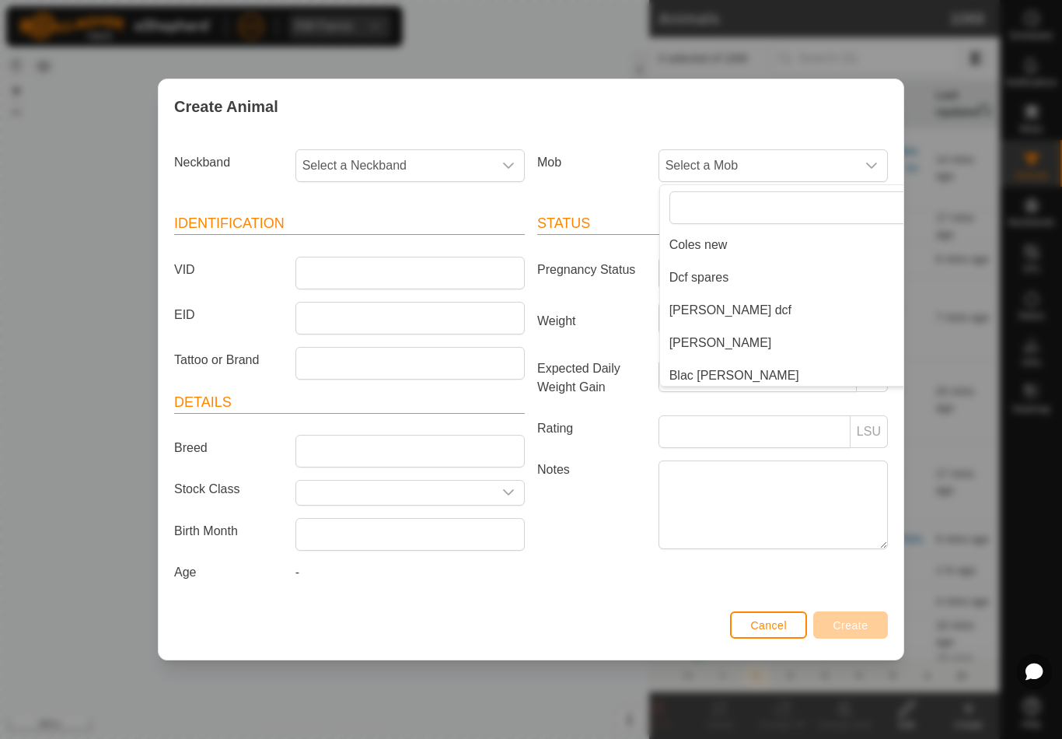
scroll to position [166, 0]
click at [734, 273] on li "Dcf spares" at bounding box center [804, 276] width 289 height 31
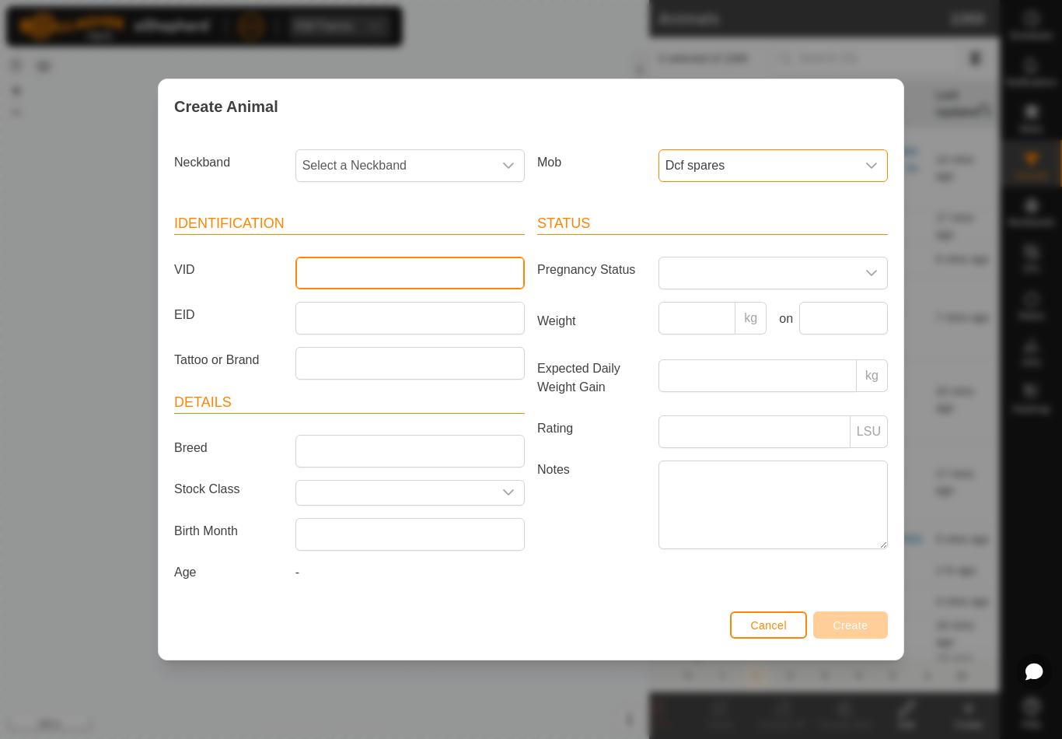
click at [438, 276] on input "VID" at bounding box center [410, 273] width 229 height 33
type input "Raptor3"
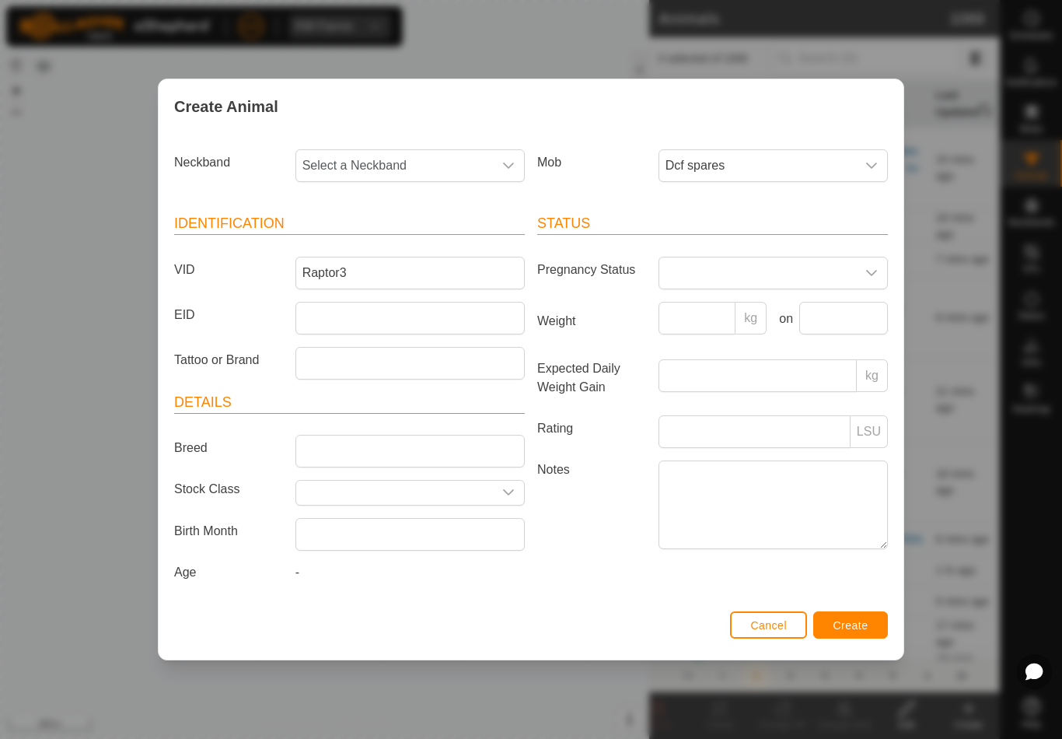
click at [435, 152] on span "Select a Neckband" at bounding box center [394, 165] width 197 height 31
type input "3311"
click at [415, 237] on li "3311038759" at bounding box center [411, 245] width 228 height 31
click at [869, 624] on button "Create" at bounding box center [851, 624] width 75 height 27
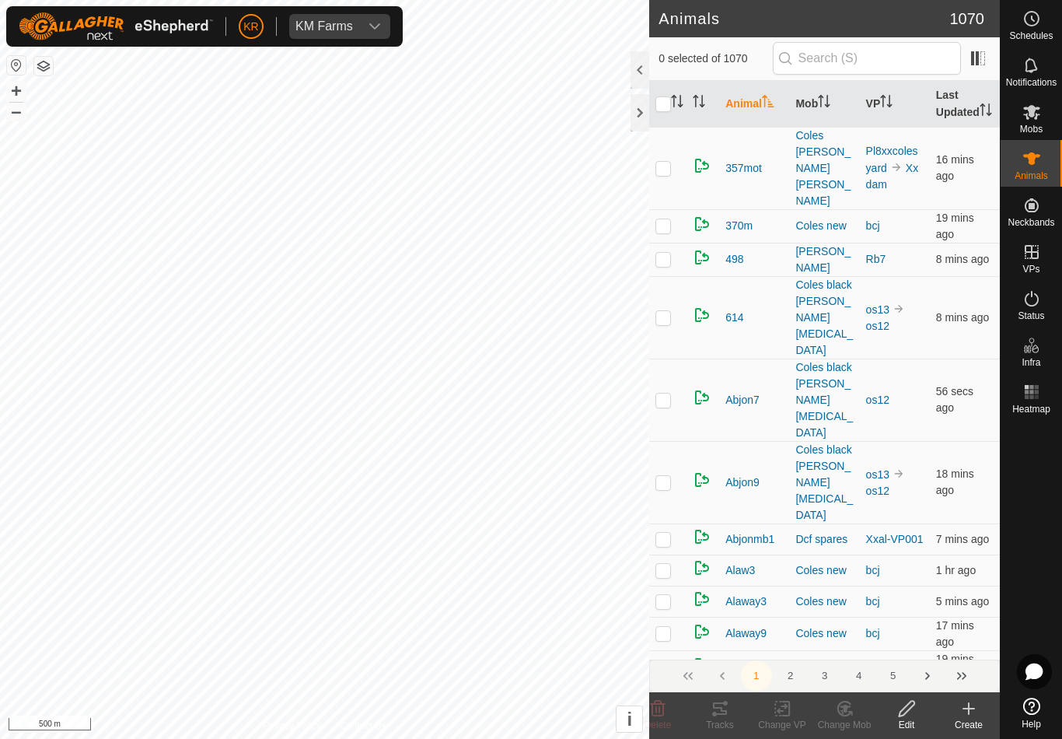
click at [964, 721] on div "Create" at bounding box center [969, 725] width 62 height 14
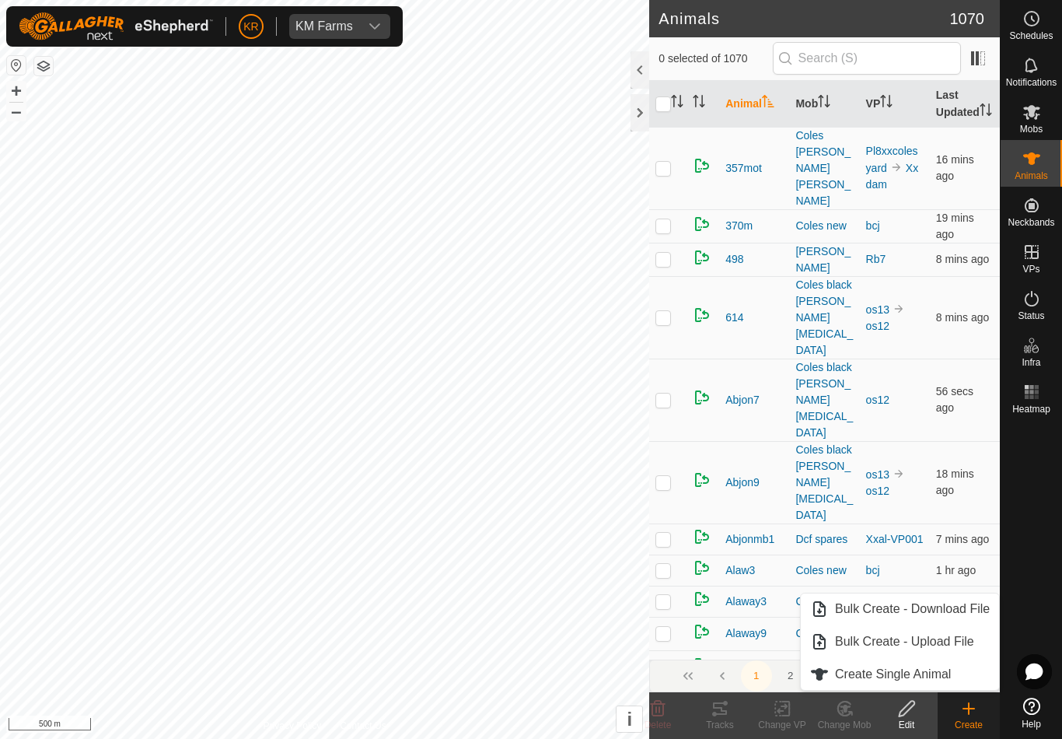
click at [943, 674] on span "Create Single Animal" at bounding box center [893, 674] width 116 height 19
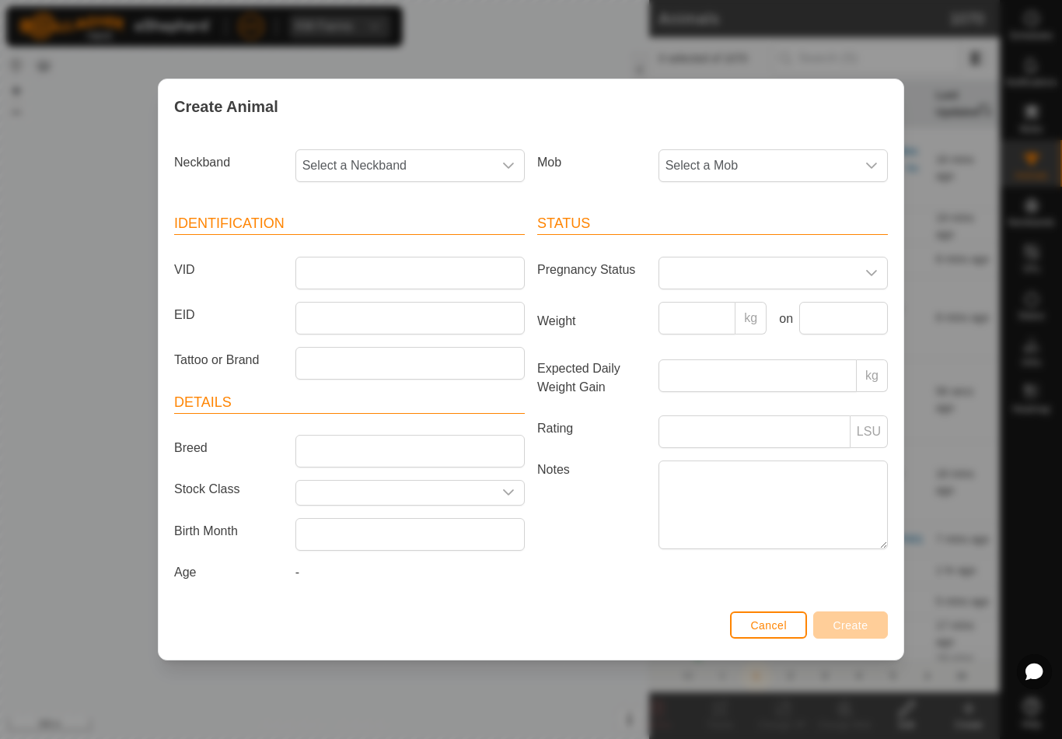
click at [804, 171] on span "Select a Mob" at bounding box center [758, 165] width 197 height 31
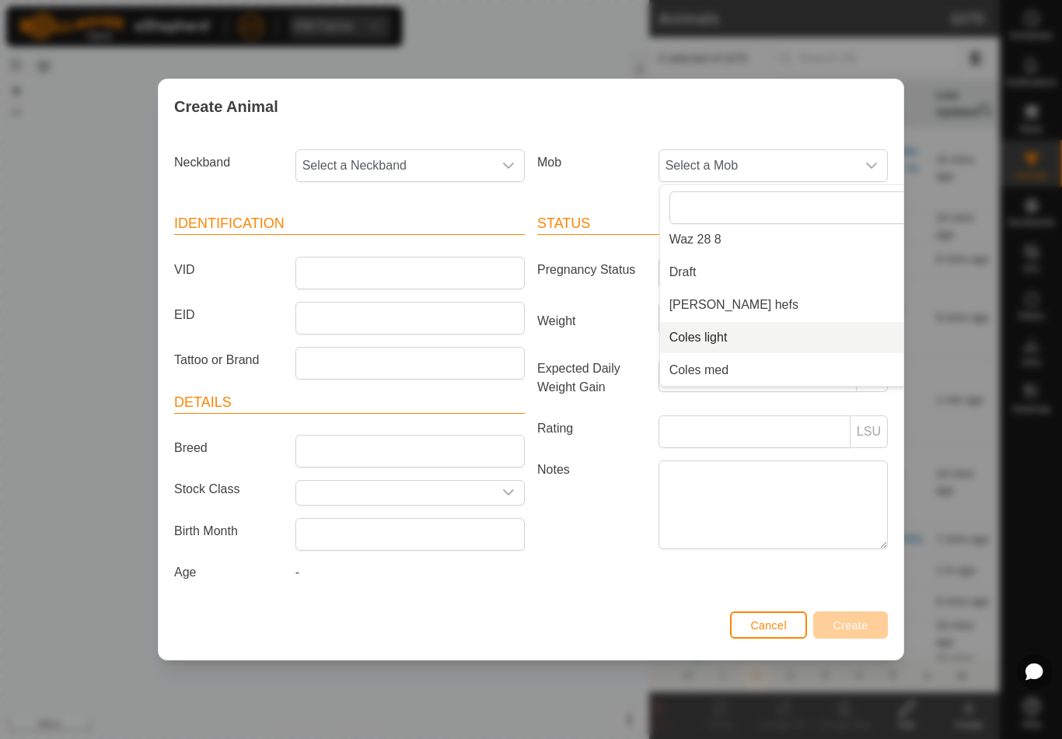
click at [762, 335] on li "Coles light" at bounding box center [804, 337] width 289 height 31
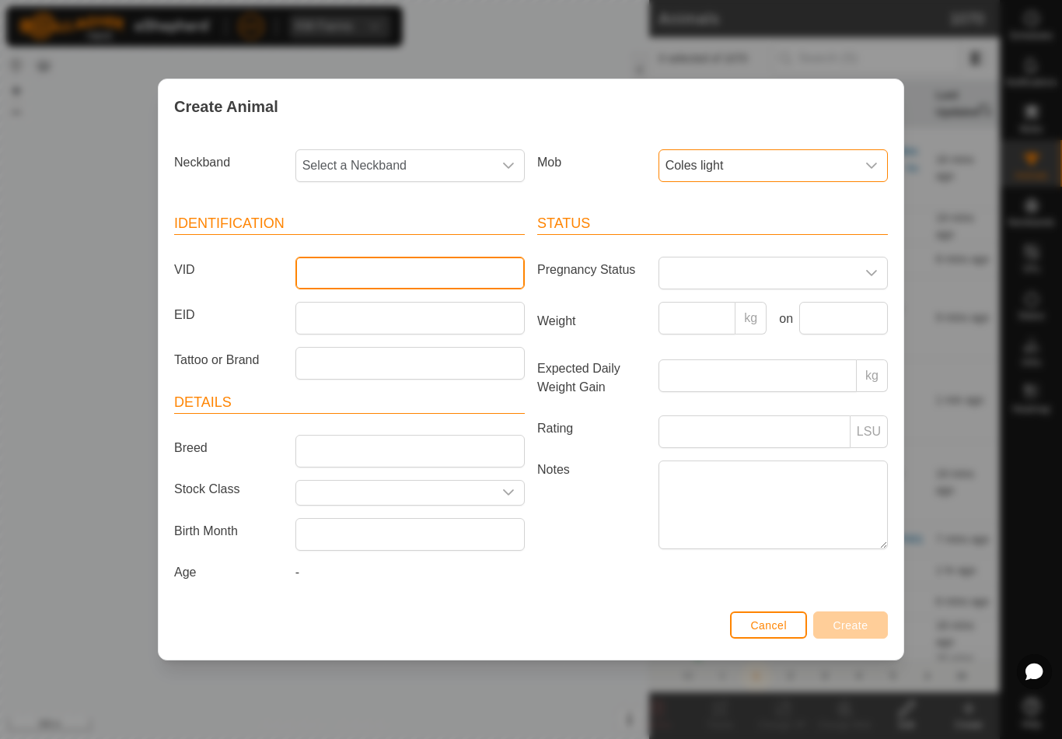
click at [464, 262] on input "VID" at bounding box center [410, 273] width 229 height 33
type input "Arbnoth10"
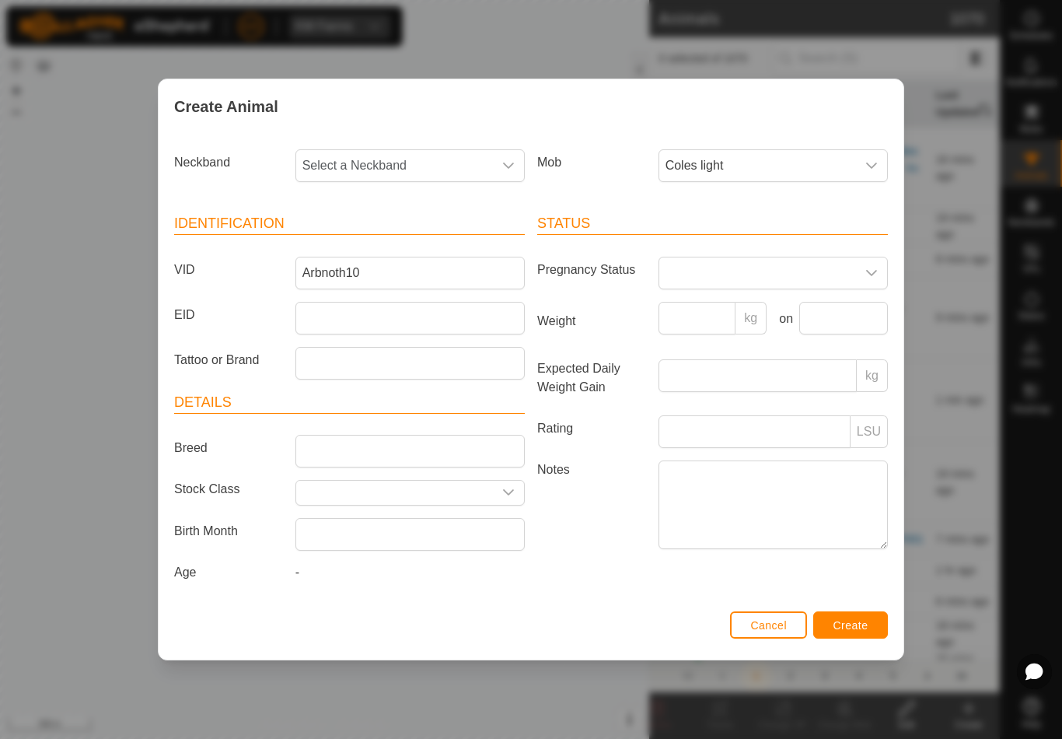
click at [433, 130] on div "Create Animal" at bounding box center [531, 106] width 745 height 54
click at [450, 161] on span "Select a Neckband" at bounding box center [394, 165] width 197 height 31
type input "4090"
click at [395, 239] on li "4090394160" at bounding box center [411, 245] width 228 height 31
click at [859, 628] on span "Create" at bounding box center [851, 625] width 35 height 12
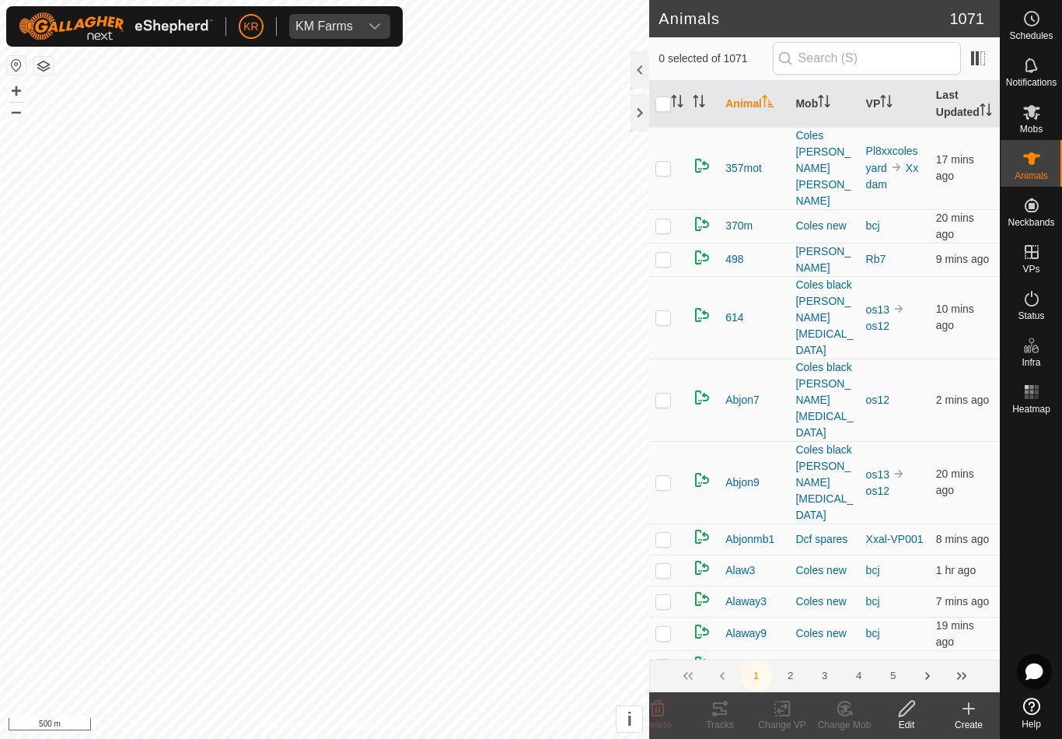
click at [971, 723] on div "Create" at bounding box center [969, 725] width 62 height 14
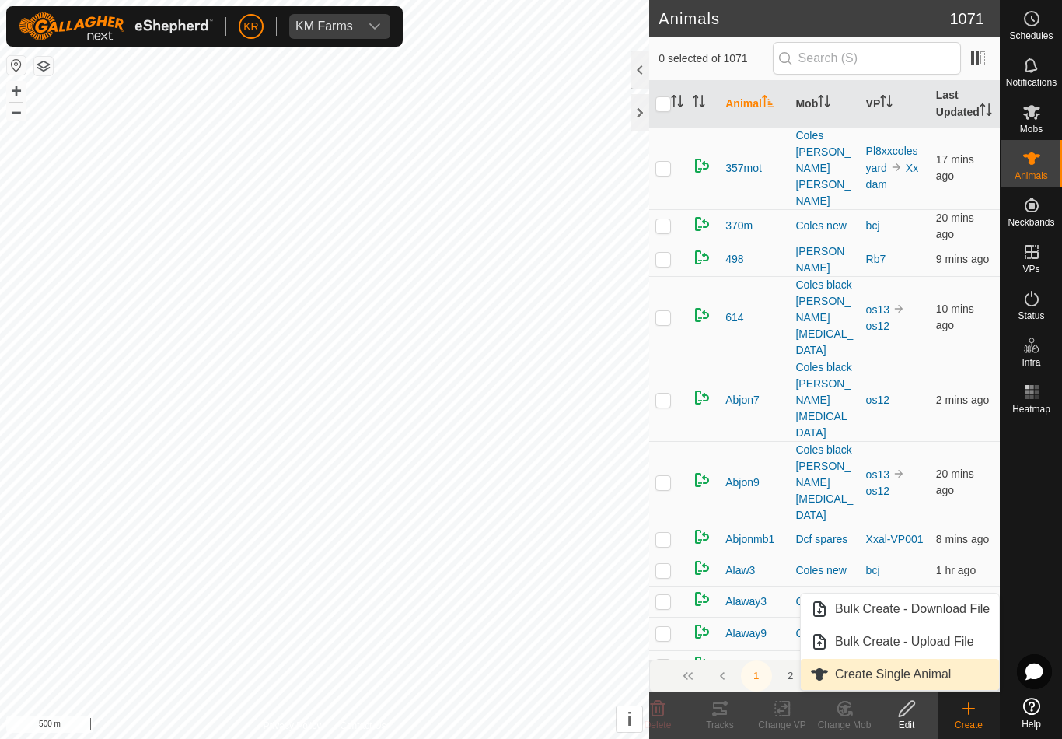
click at [942, 671] on span "Create Single Animal" at bounding box center [893, 674] width 116 height 19
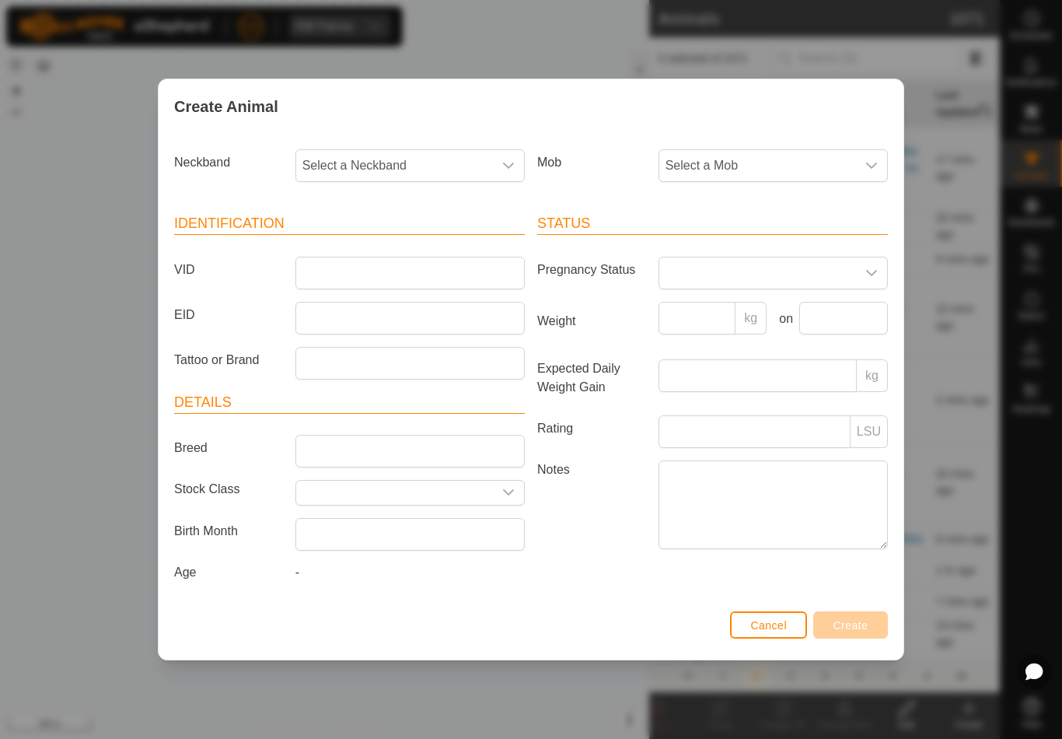
click at [793, 167] on span "Select a Mob" at bounding box center [758, 165] width 197 height 31
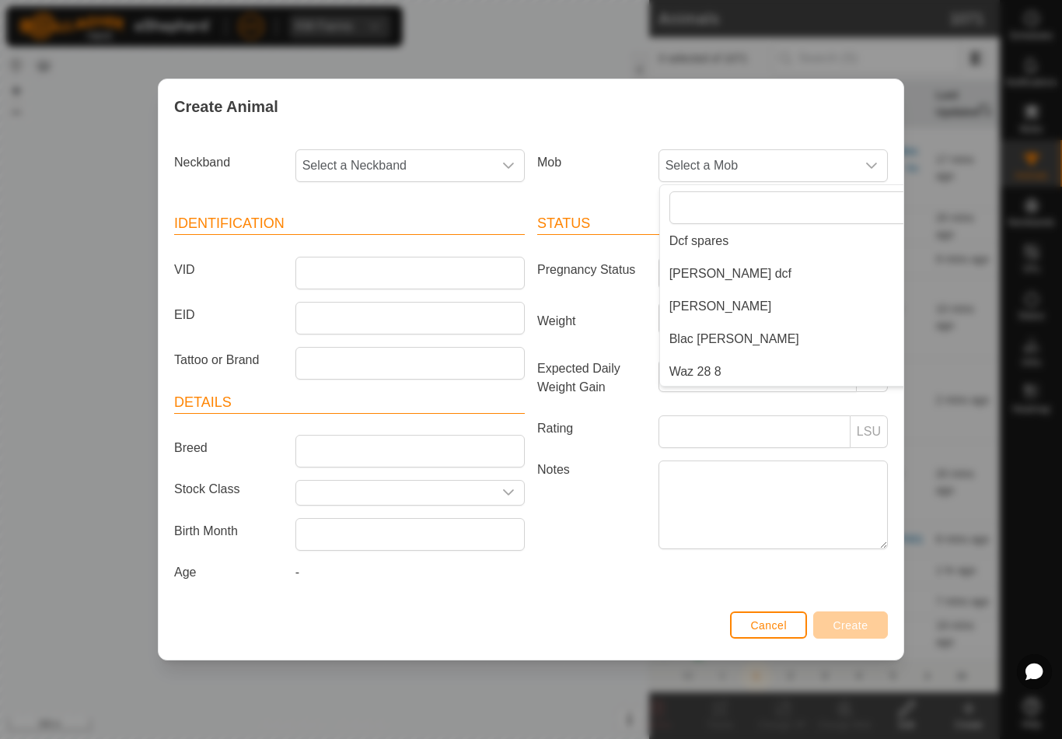
scroll to position [191, 0]
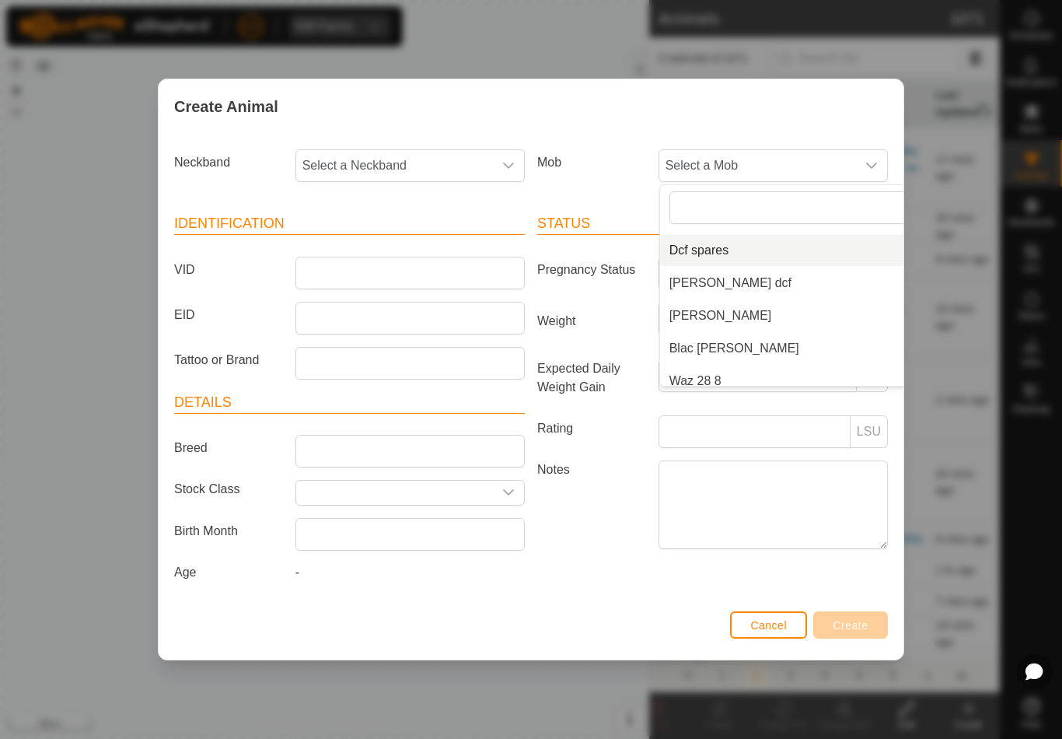
click at [768, 244] on li "Dcf spares" at bounding box center [804, 250] width 289 height 31
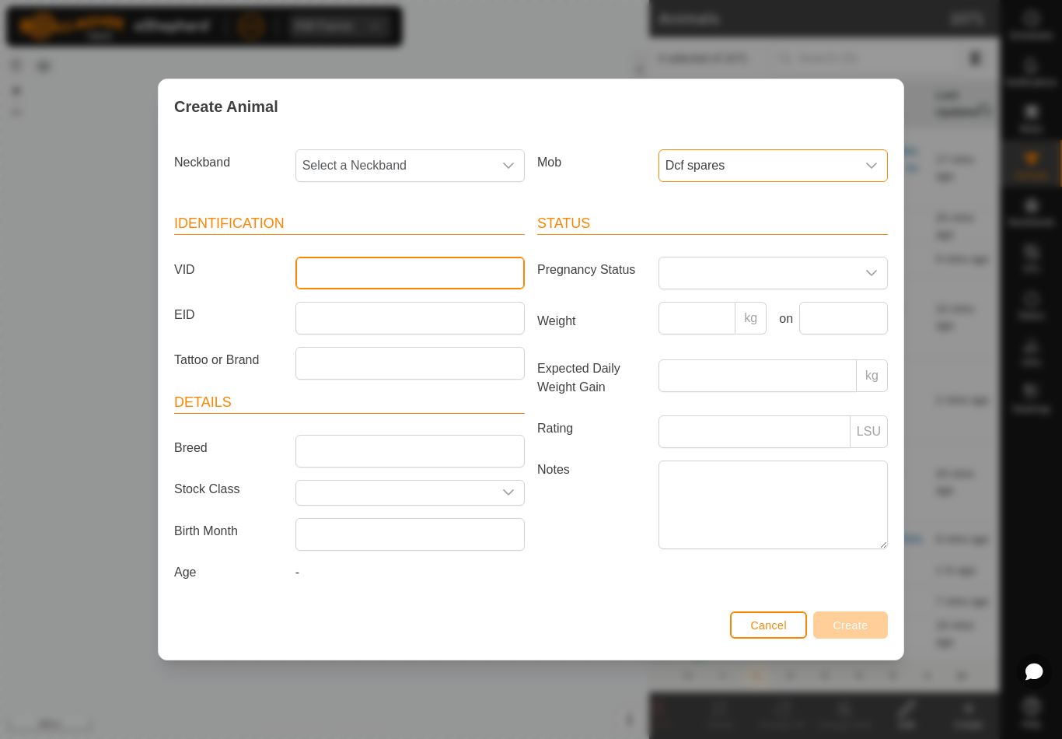
click at [413, 264] on input "VID" at bounding box center [410, 273] width 229 height 33
type input "Raptor4"
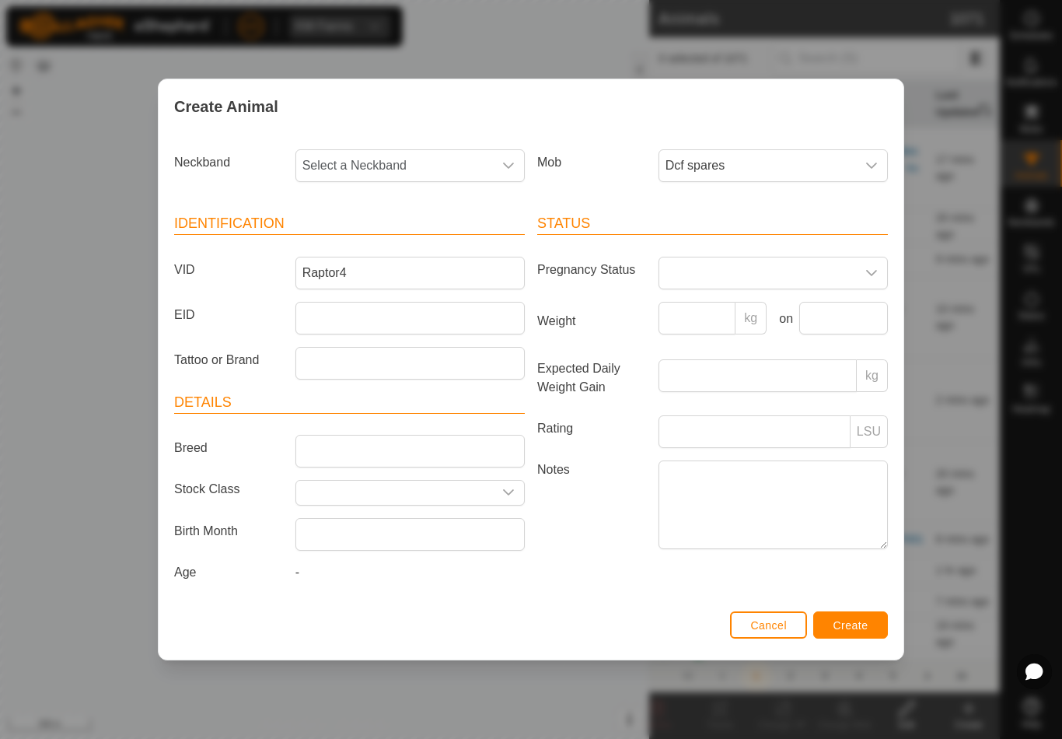
click at [418, 150] on span "Select a Neckband" at bounding box center [394, 165] width 197 height 31
type input "0884"
click at [410, 237] on li "0884640426" at bounding box center [411, 245] width 228 height 31
click at [870, 630] on button "Create" at bounding box center [851, 624] width 75 height 27
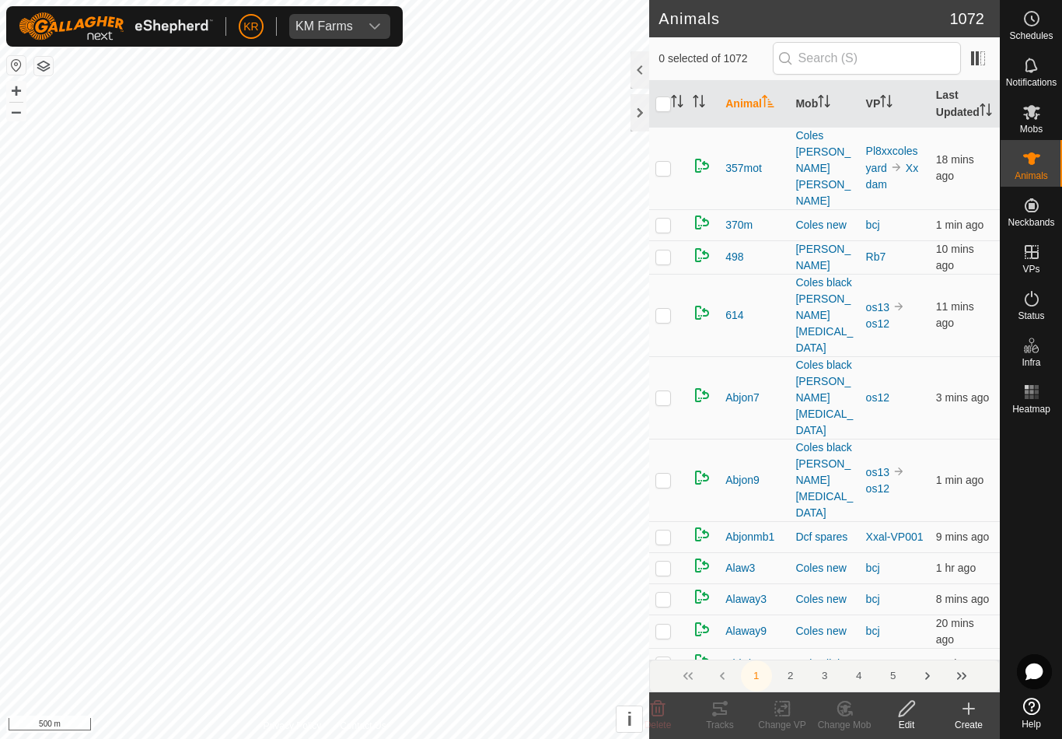
click at [971, 727] on div "Create" at bounding box center [969, 725] width 62 height 14
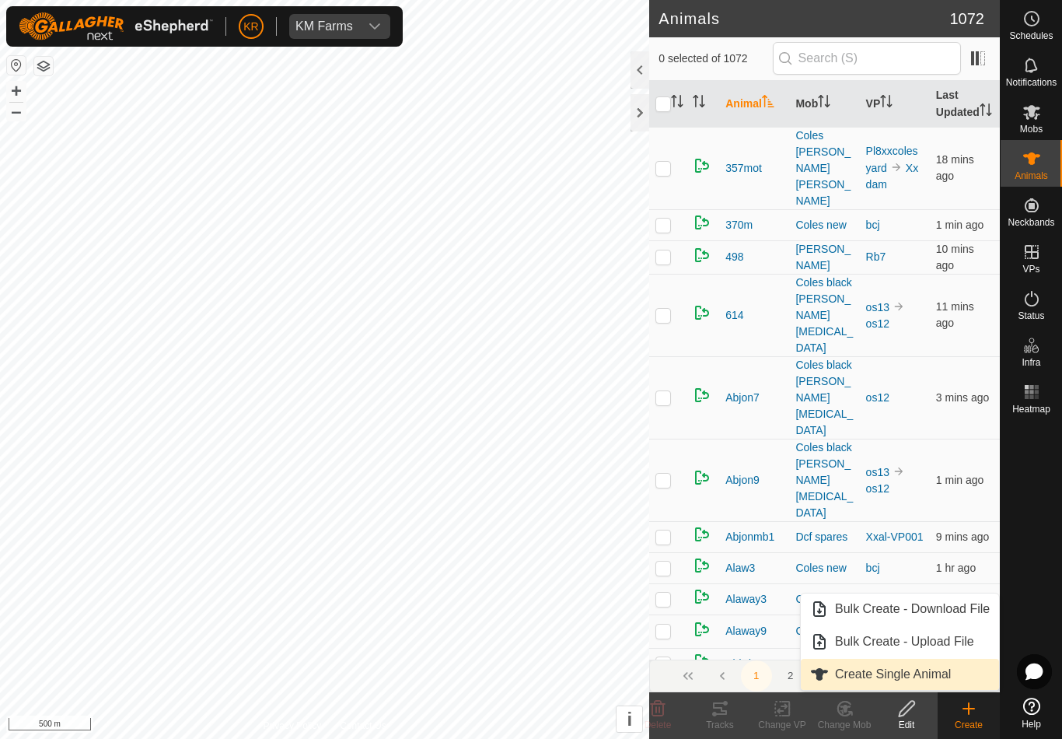
click at [942, 671] on span "Create Single Animal" at bounding box center [893, 674] width 116 height 19
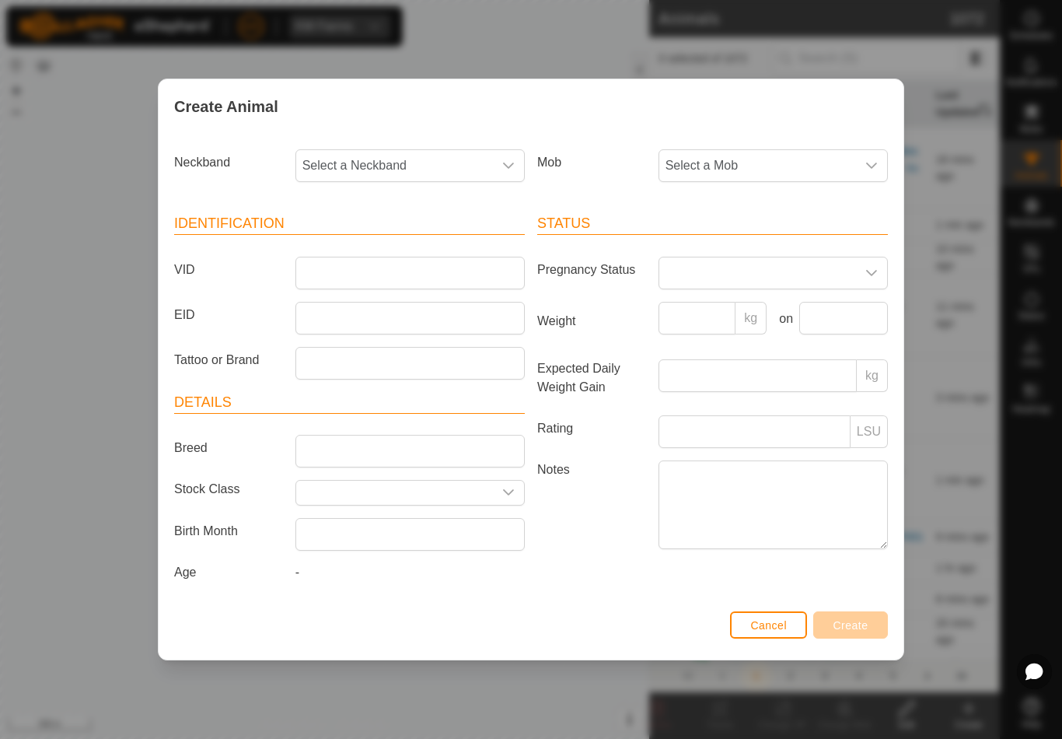
click at [758, 164] on span "Select a Mob" at bounding box center [758, 165] width 197 height 31
click at [768, 331] on li "Coles light" at bounding box center [804, 337] width 289 height 31
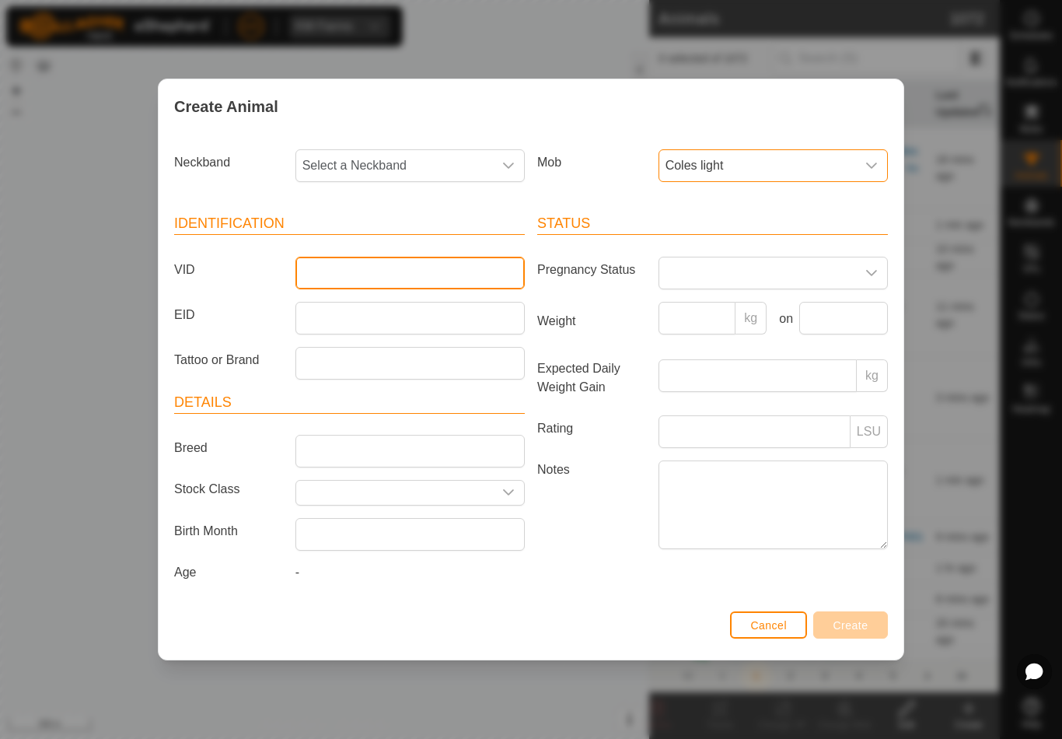
click at [390, 269] on input "VID" at bounding box center [410, 273] width 229 height 33
type input "Arboth18"
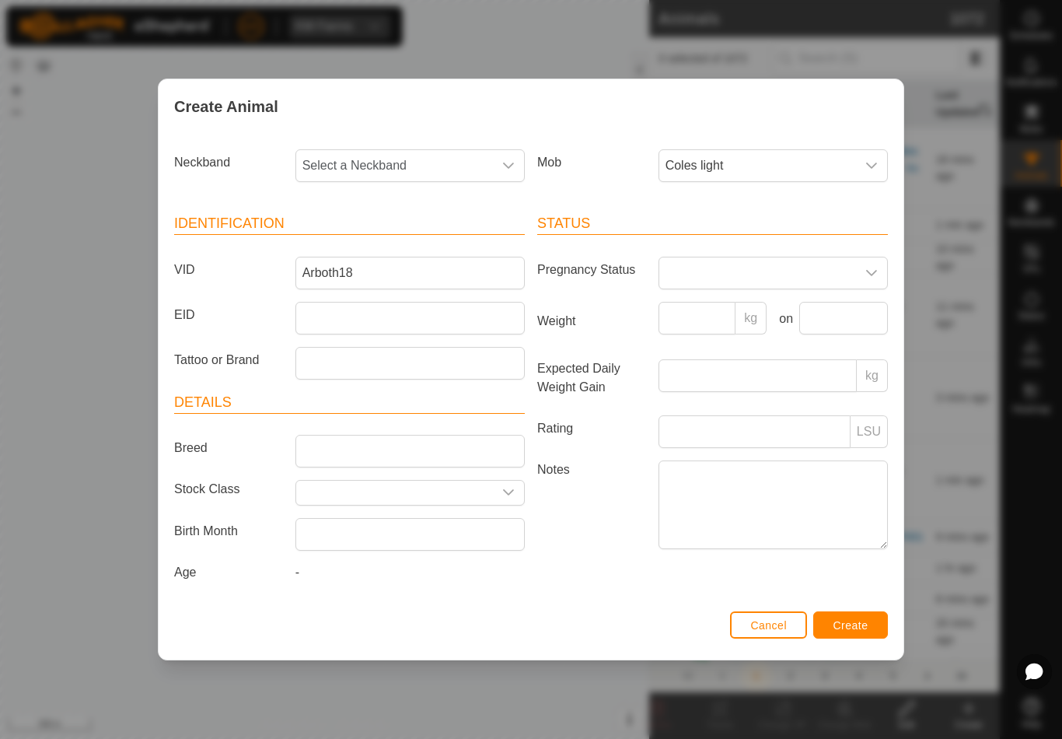
click at [388, 170] on span "Select a Neckband" at bounding box center [394, 165] width 197 height 31
type input "04897"
click at [414, 238] on li "0489778453" at bounding box center [411, 245] width 228 height 31
click at [881, 618] on button "Create" at bounding box center [851, 624] width 75 height 27
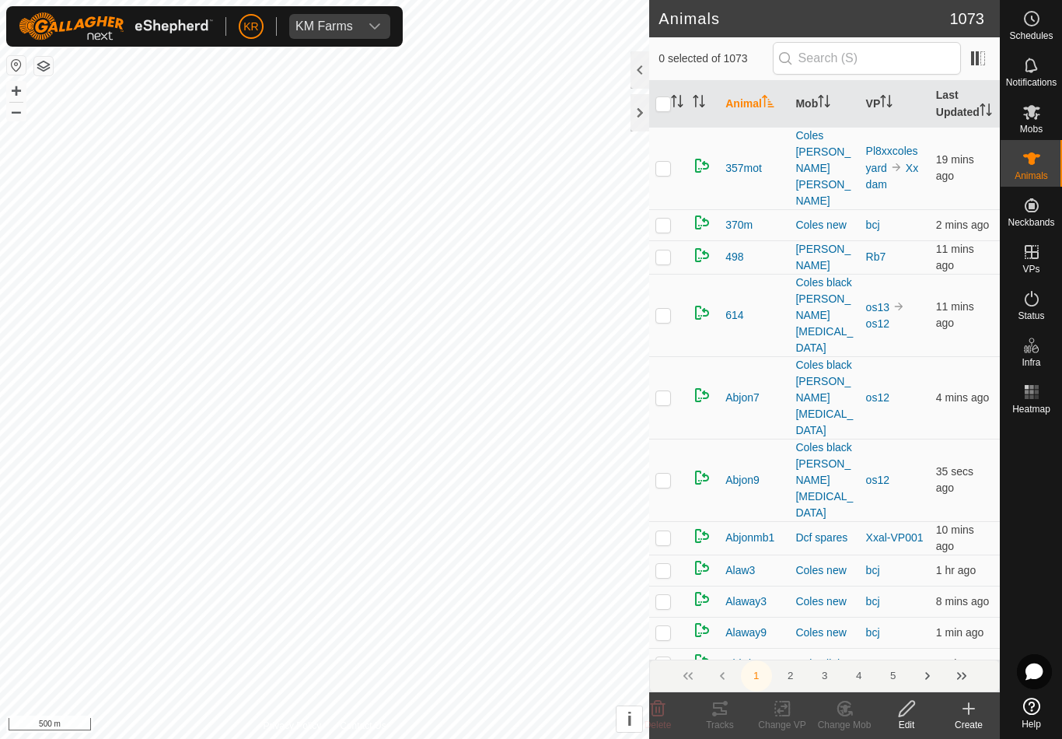
click at [972, 723] on div "Create" at bounding box center [969, 725] width 62 height 14
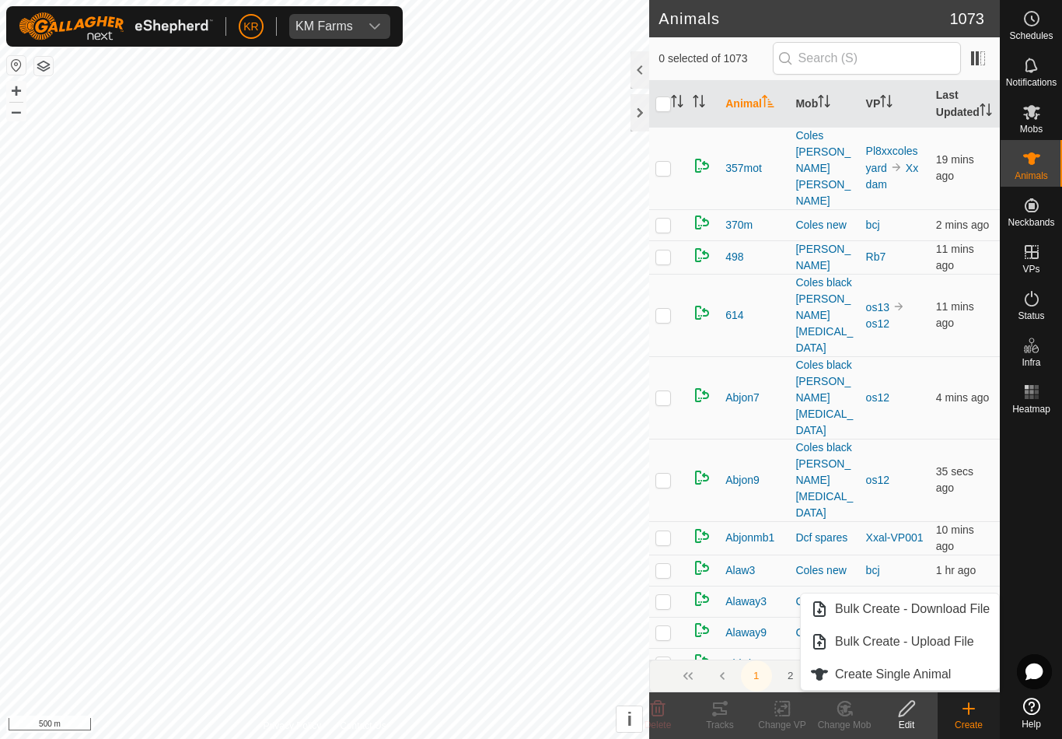
click at [937, 673] on span "Create Single Animal" at bounding box center [893, 674] width 116 height 19
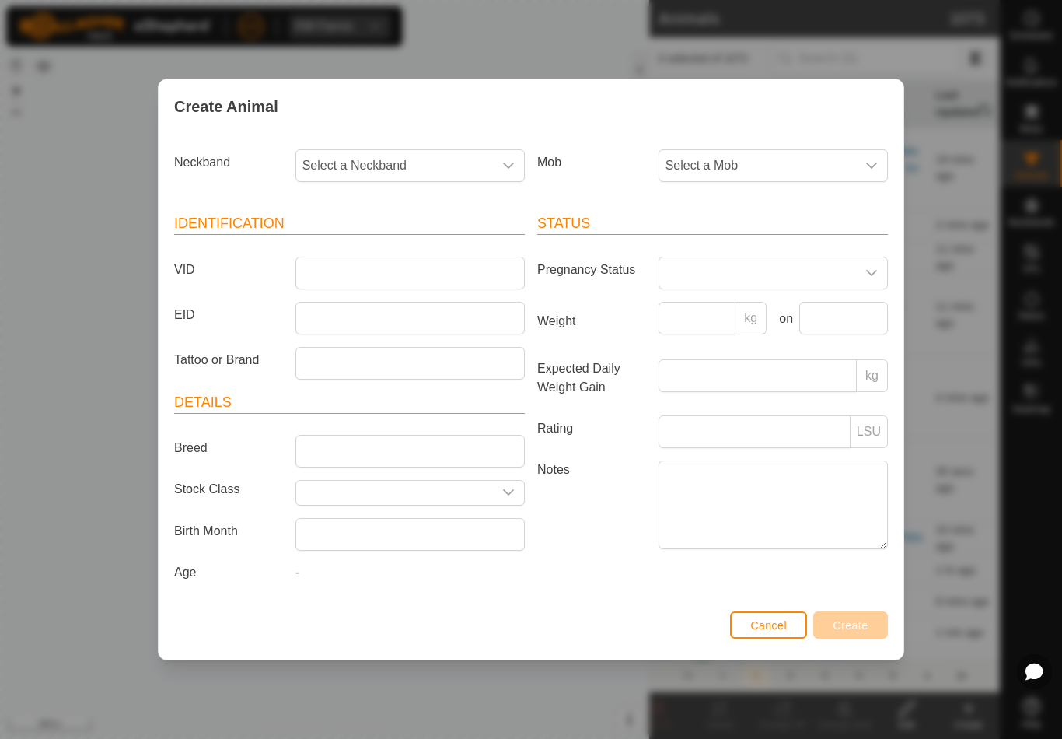
click at [820, 157] on span "Select a Mob" at bounding box center [758, 165] width 197 height 31
click at [775, 339] on li "Coles light" at bounding box center [804, 337] width 289 height 31
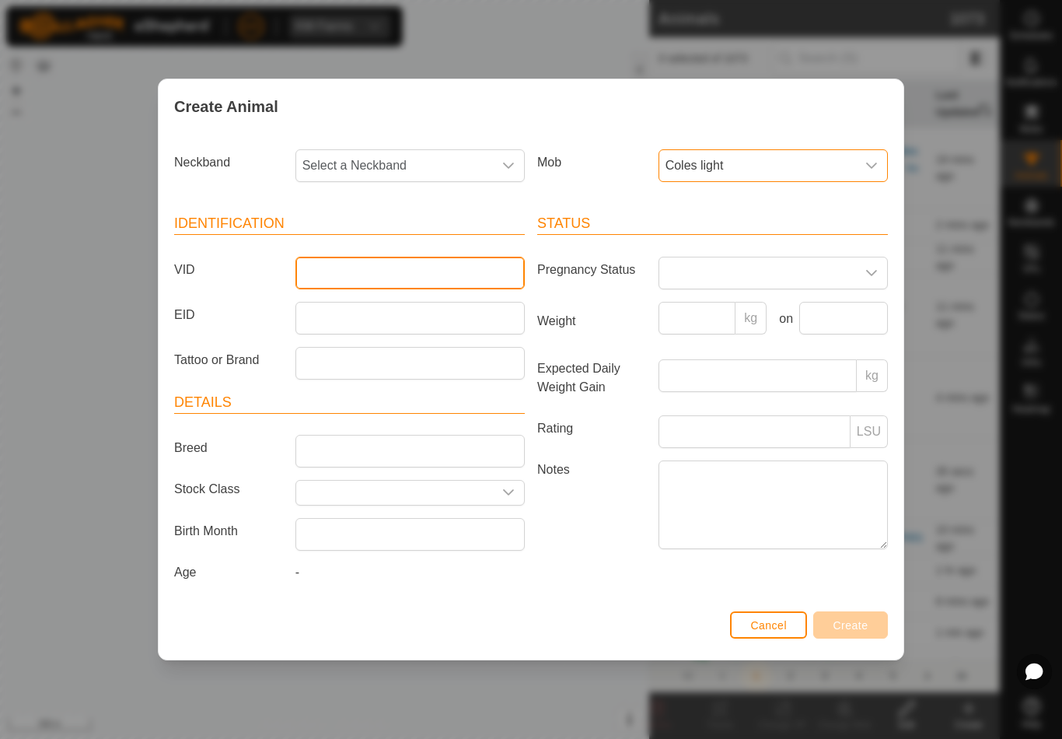
click at [408, 260] on input "VID" at bounding box center [410, 273] width 229 height 33
type input "Arbnoth4"
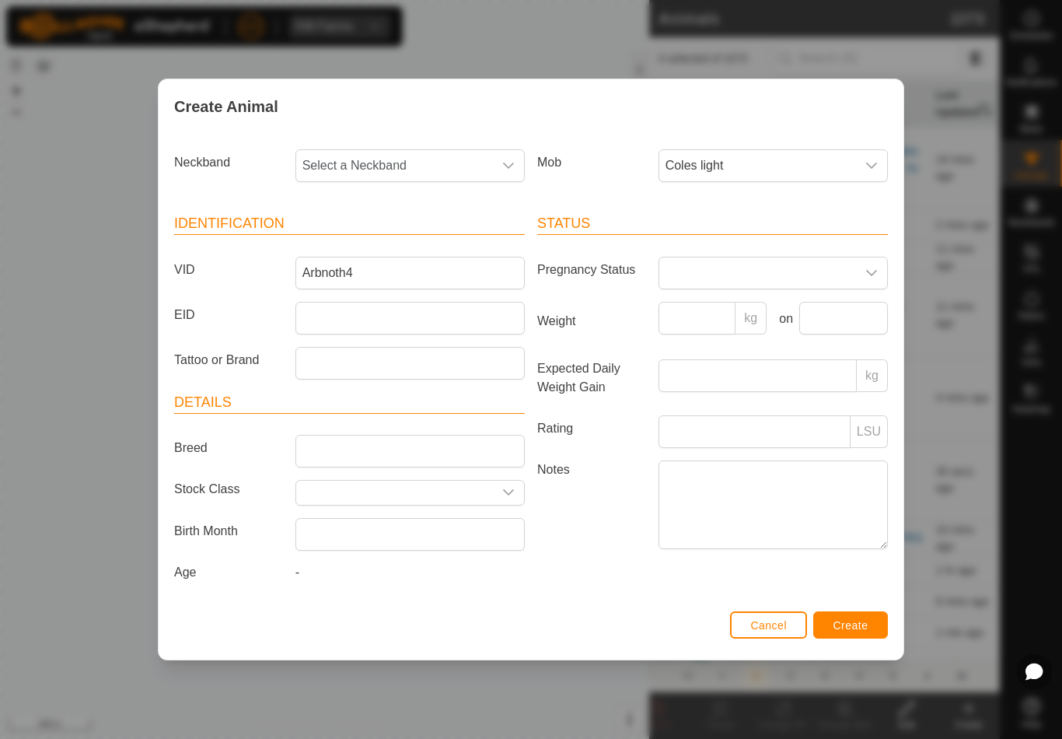
click at [439, 171] on span "Select a Neckband" at bounding box center [394, 165] width 197 height 31
type input "1349"
click at [395, 238] on li "1349231849" at bounding box center [411, 245] width 228 height 31
click at [863, 616] on button "Create" at bounding box center [851, 624] width 75 height 27
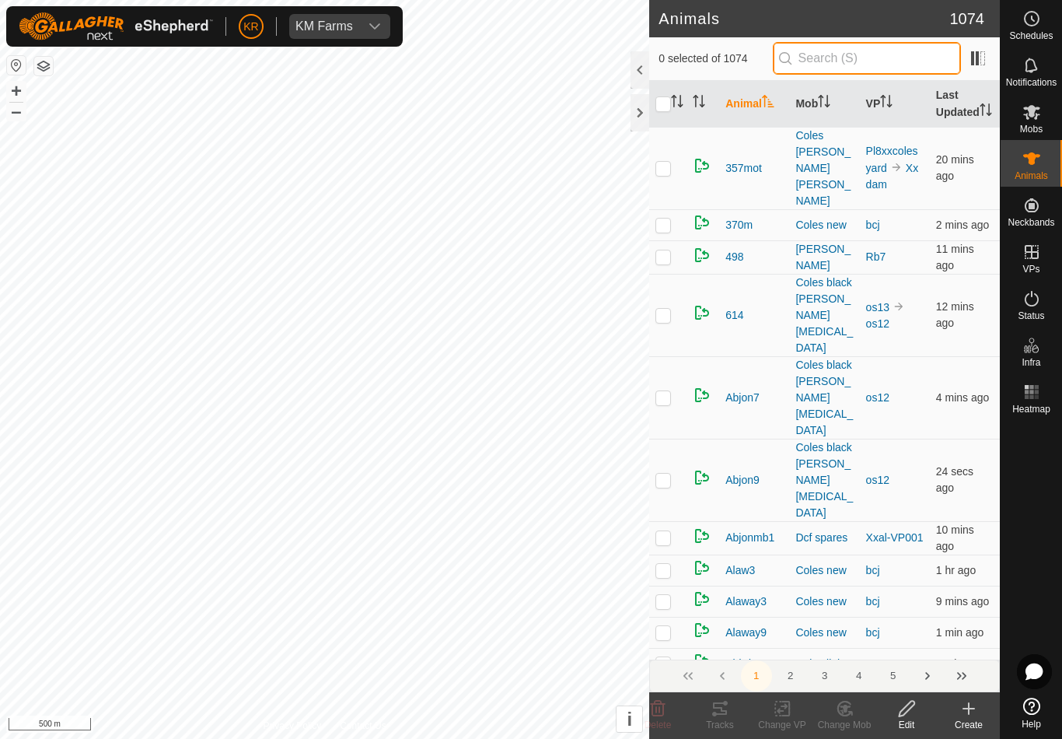
click at [909, 65] on input "text" at bounding box center [867, 58] width 188 height 33
click at [866, 52] on input "text" at bounding box center [867, 58] width 188 height 33
click at [964, 697] on div "Create" at bounding box center [969, 715] width 62 height 47
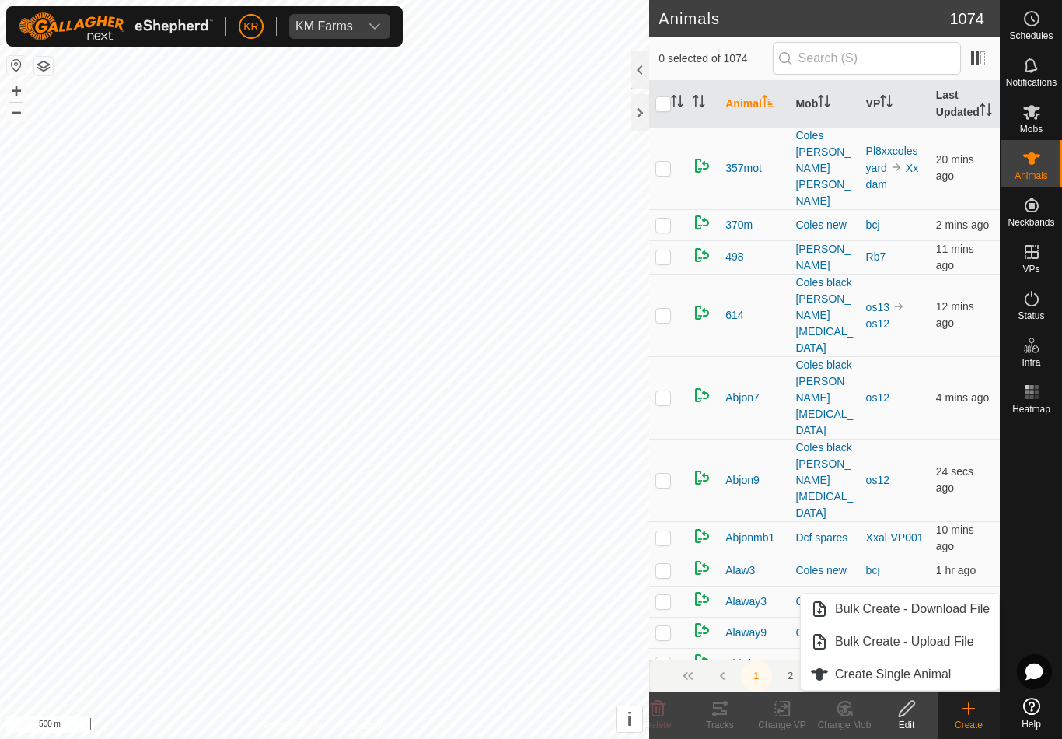
click at [933, 662] on link "Create Single Animal" at bounding box center [900, 674] width 198 height 31
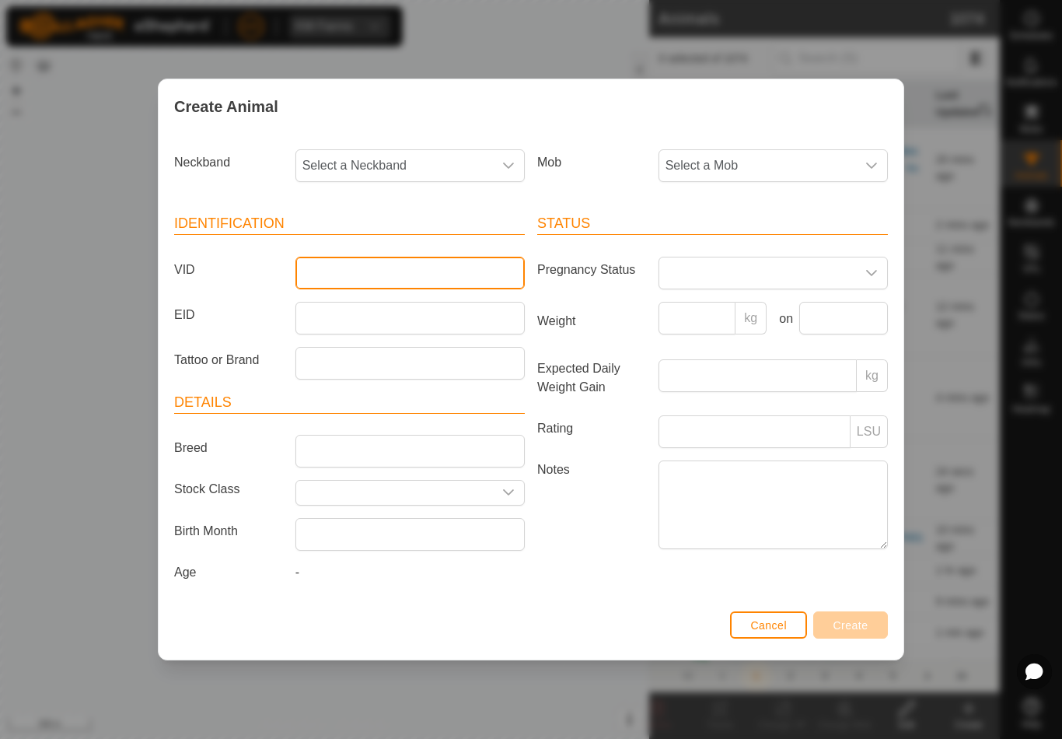
click at [408, 268] on input "VID" at bounding box center [410, 273] width 229 height 33
type input "Raptor5"
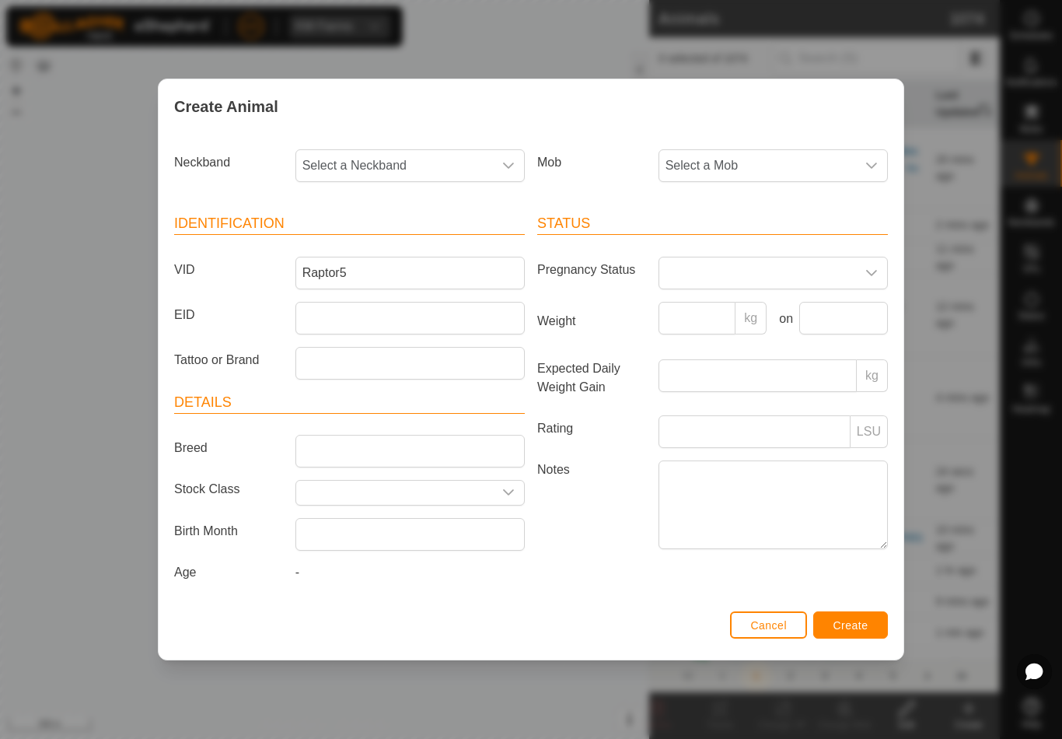
click at [422, 155] on span "Select a Neckband" at bounding box center [394, 165] width 197 height 31
type input "111"
click at [420, 236] on li "1110321256" at bounding box center [411, 245] width 228 height 31
click at [782, 165] on span "Select a Mob" at bounding box center [758, 165] width 197 height 31
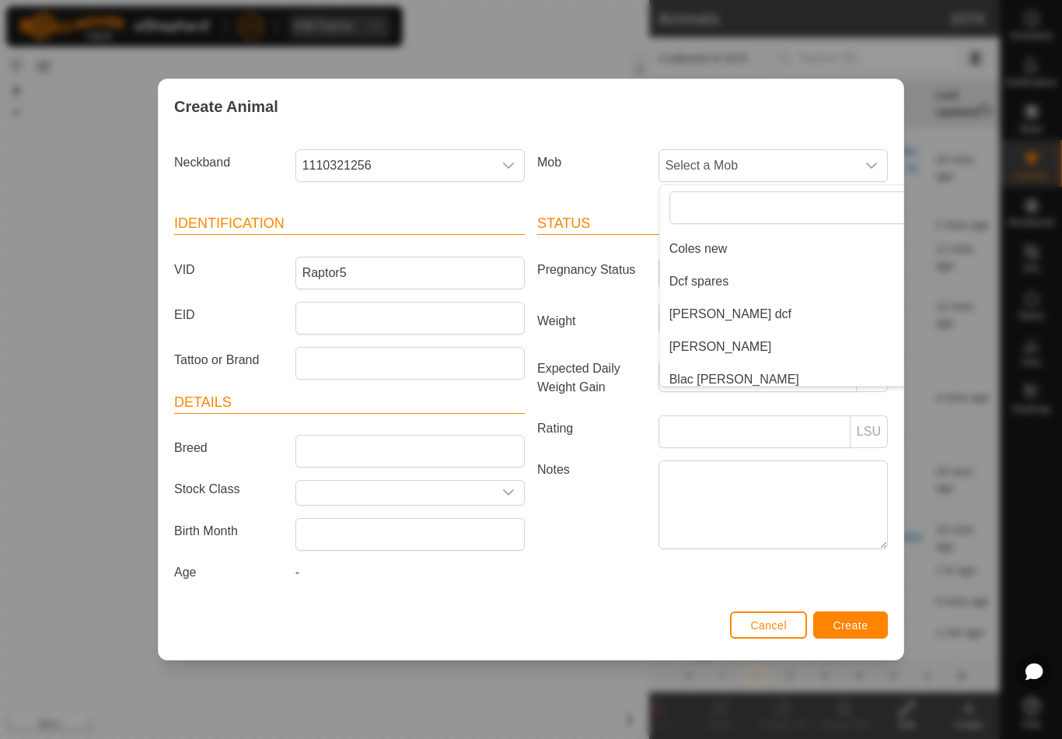
scroll to position [159, 0]
click at [751, 272] on li "Dcf spares" at bounding box center [804, 283] width 289 height 31
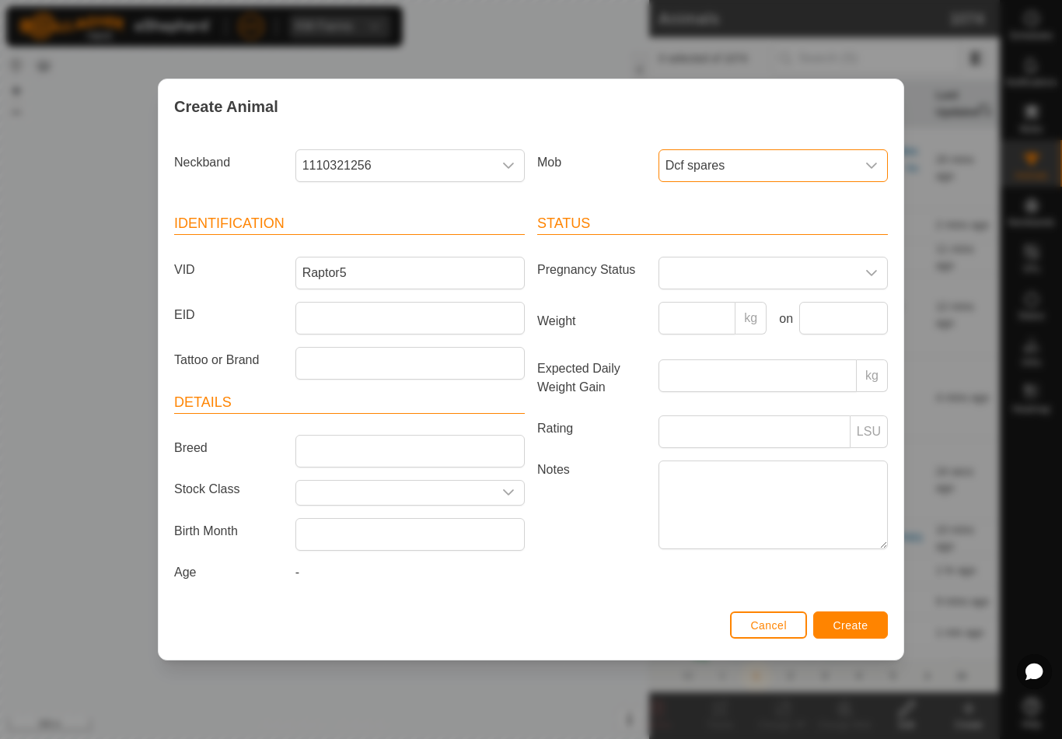
click at [866, 623] on span "Create" at bounding box center [851, 625] width 35 height 12
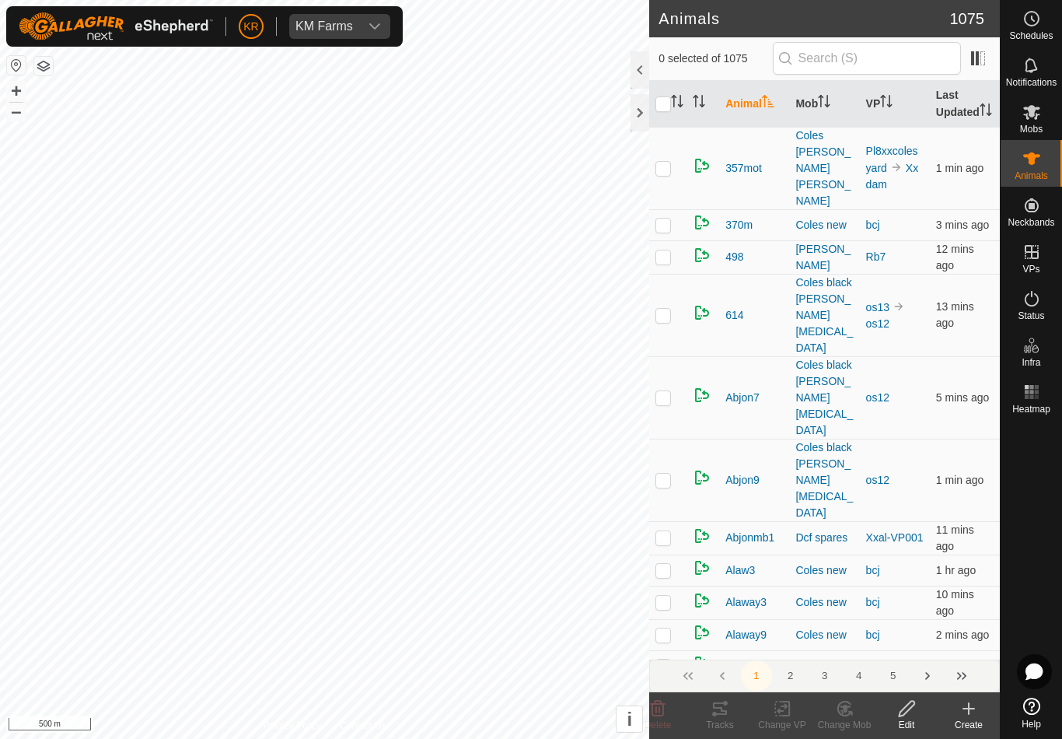
click at [969, 713] on icon at bounding box center [969, 708] width 0 height 11
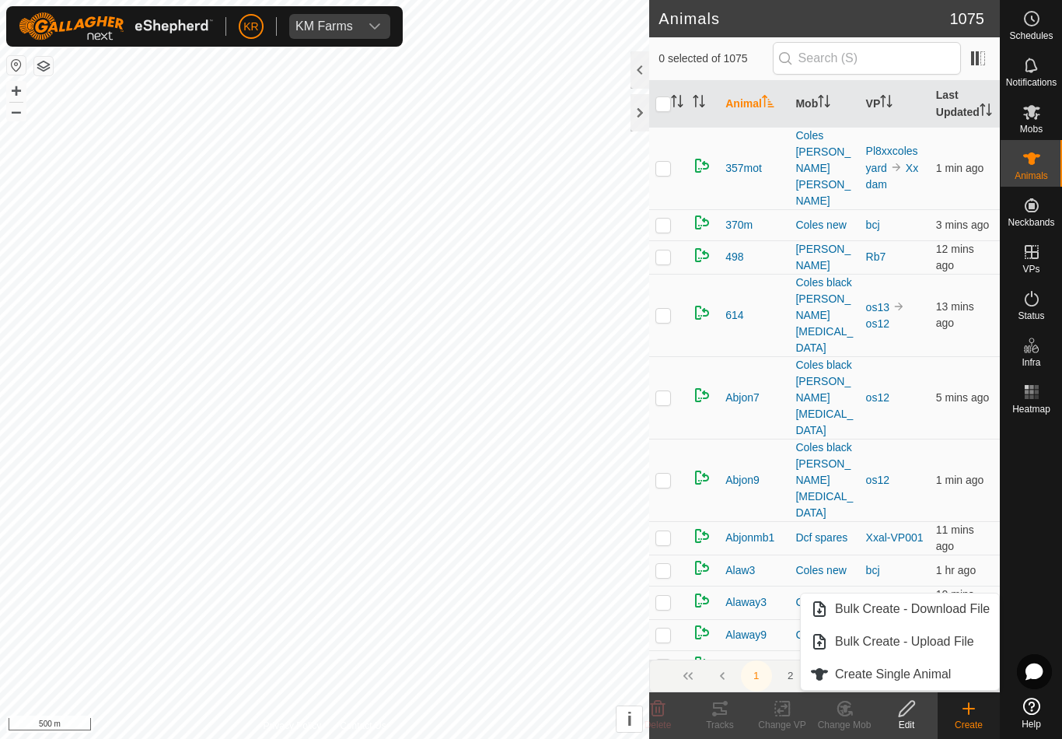
click at [963, 674] on link "Create Single Animal" at bounding box center [900, 674] width 198 height 31
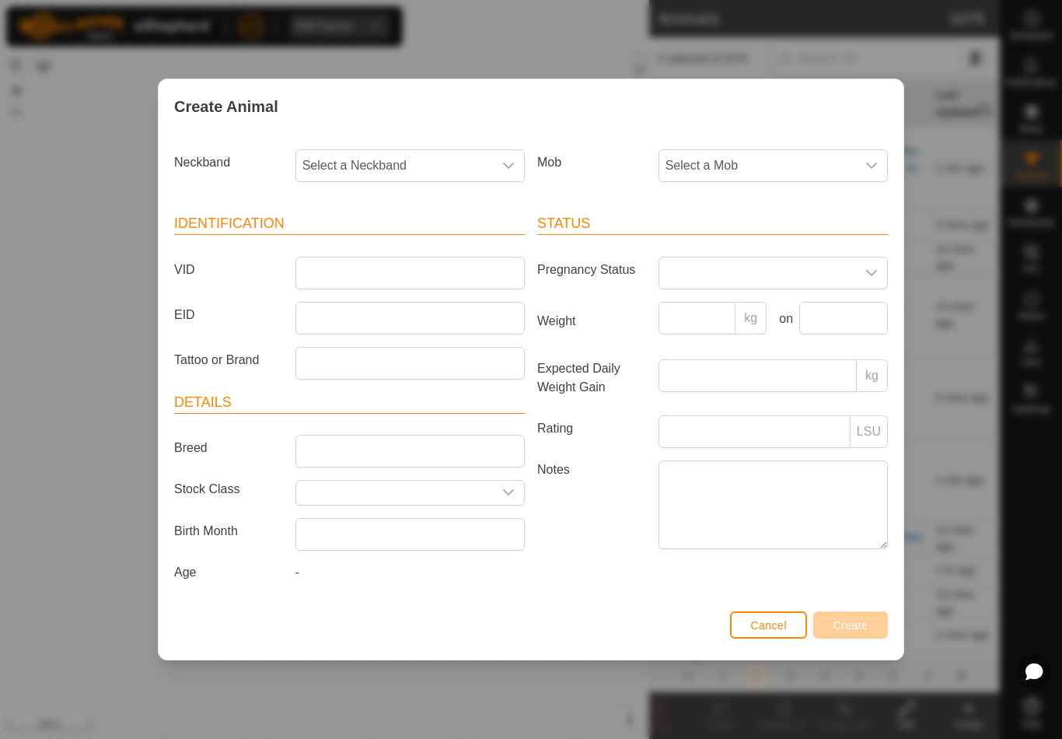
click at [781, 163] on span "Select a Mob" at bounding box center [758, 165] width 197 height 31
click at [775, 327] on li "Coles light" at bounding box center [804, 337] width 289 height 31
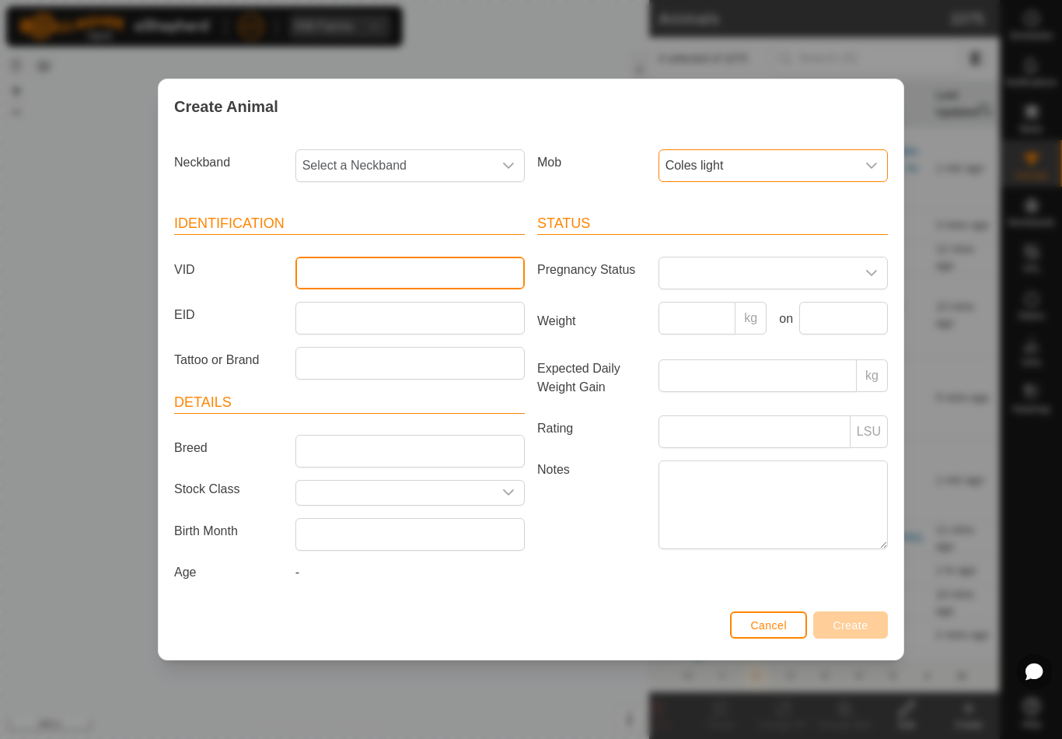
click at [393, 260] on input "VID" at bounding box center [410, 273] width 229 height 33
type input "Arbnoth19"
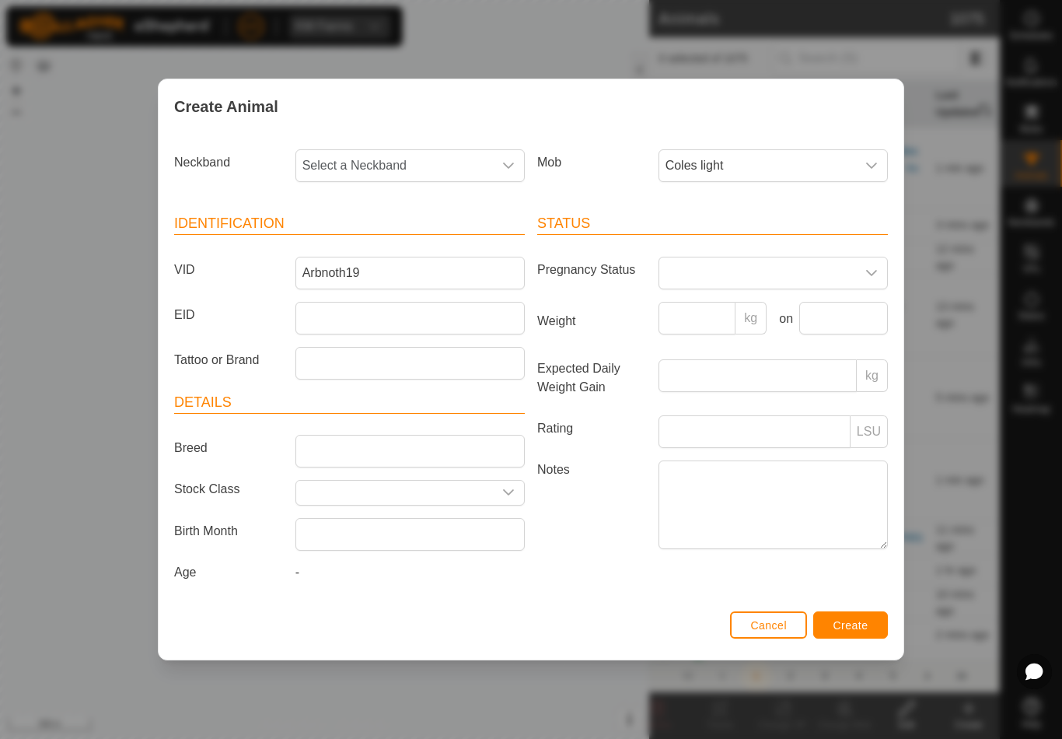
click at [414, 163] on span "Select a Neckband" at bounding box center [394, 165] width 197 height 31
type input "01843"
click at [404, 239] on li "0184389005" at bounding box center [411, 245] width 228 height 31
click at [853, 623] on span "Create" at bounding box center [851, 625] width 35 height 12
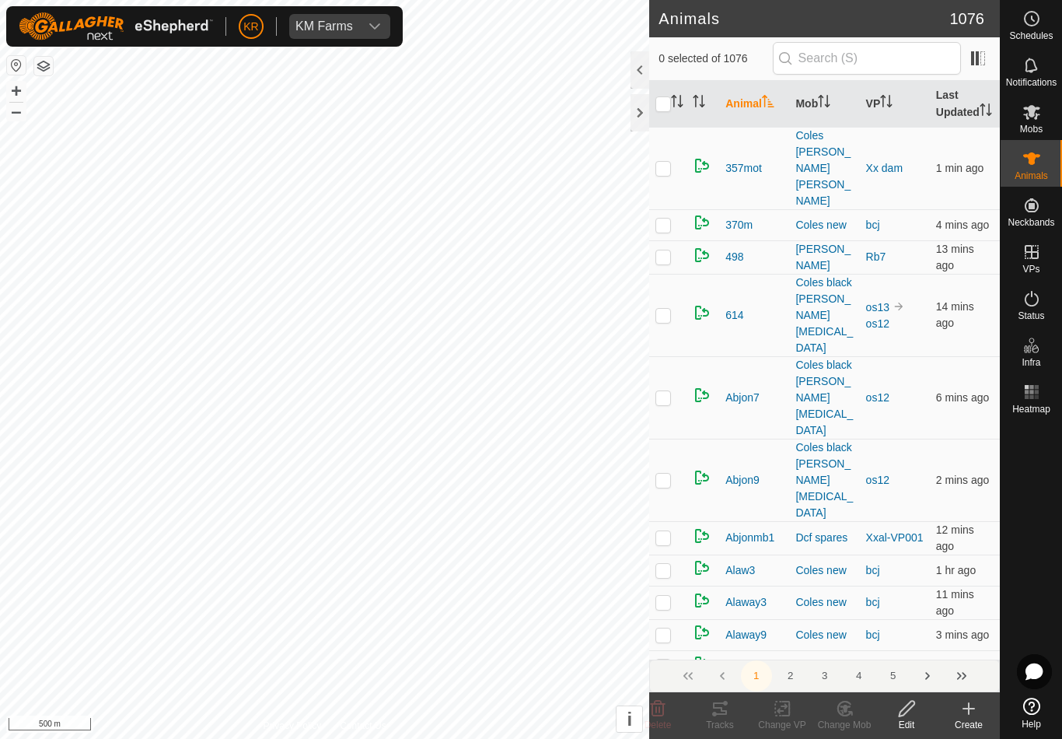
click at [966, 715] on icon at bounding box center [969, 708] width 19 height 19
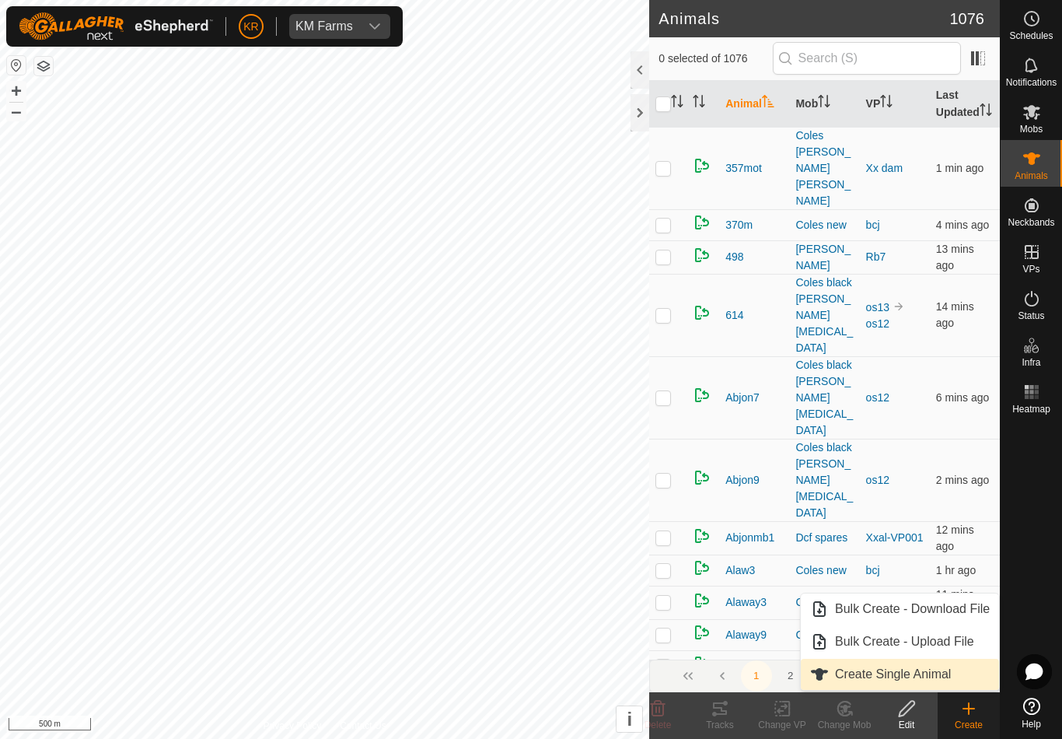
click at [957, 672] on link "Create Single Animal" at bounding box center [900, 674] width 198 height 31
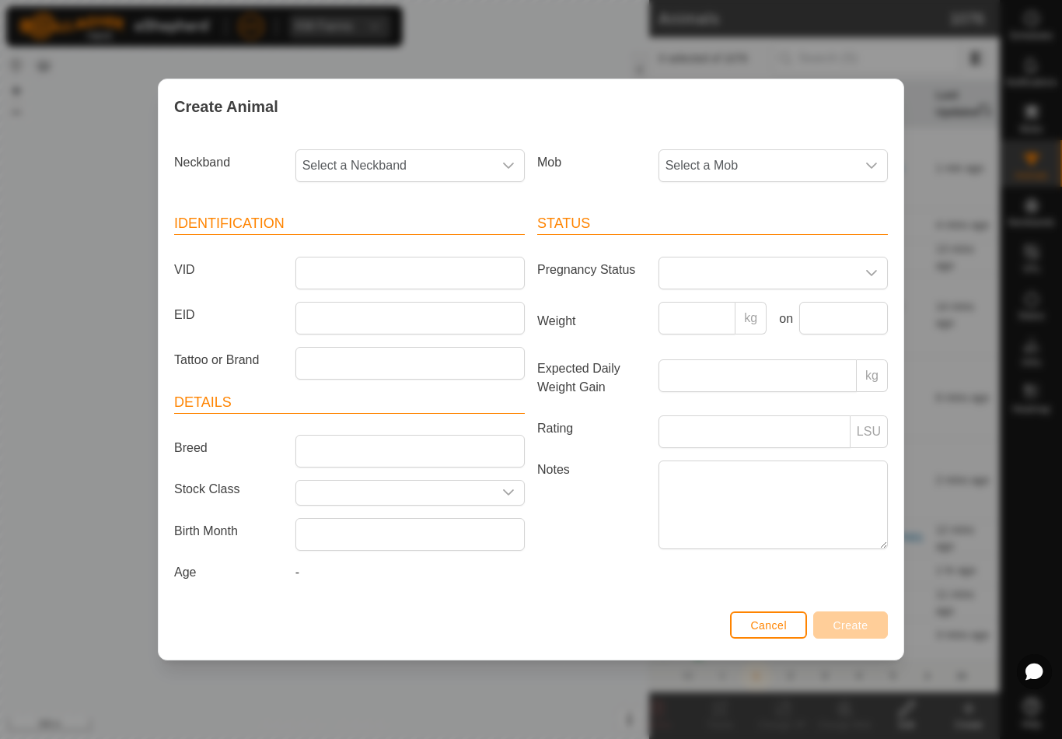
click at [786, 163] on span "Select a Mob" at bounding box center [758, 165] width 197 height 31
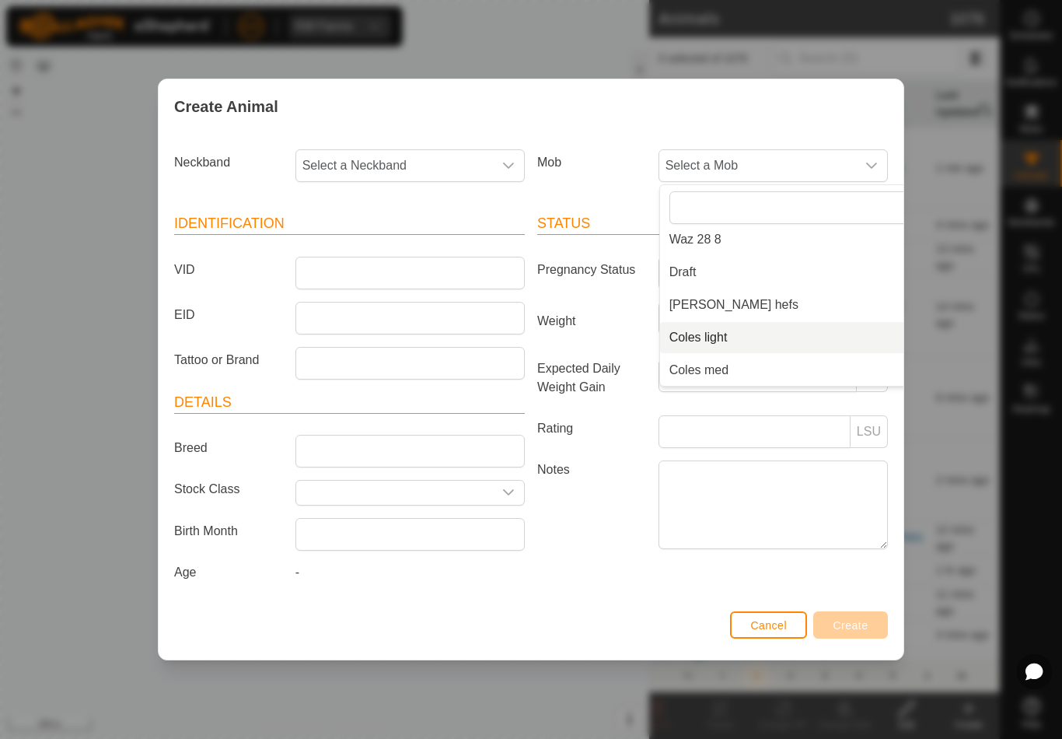
click at [765, 332] on li "Coles light" at bounding box center [804, 337] width 289 height 31
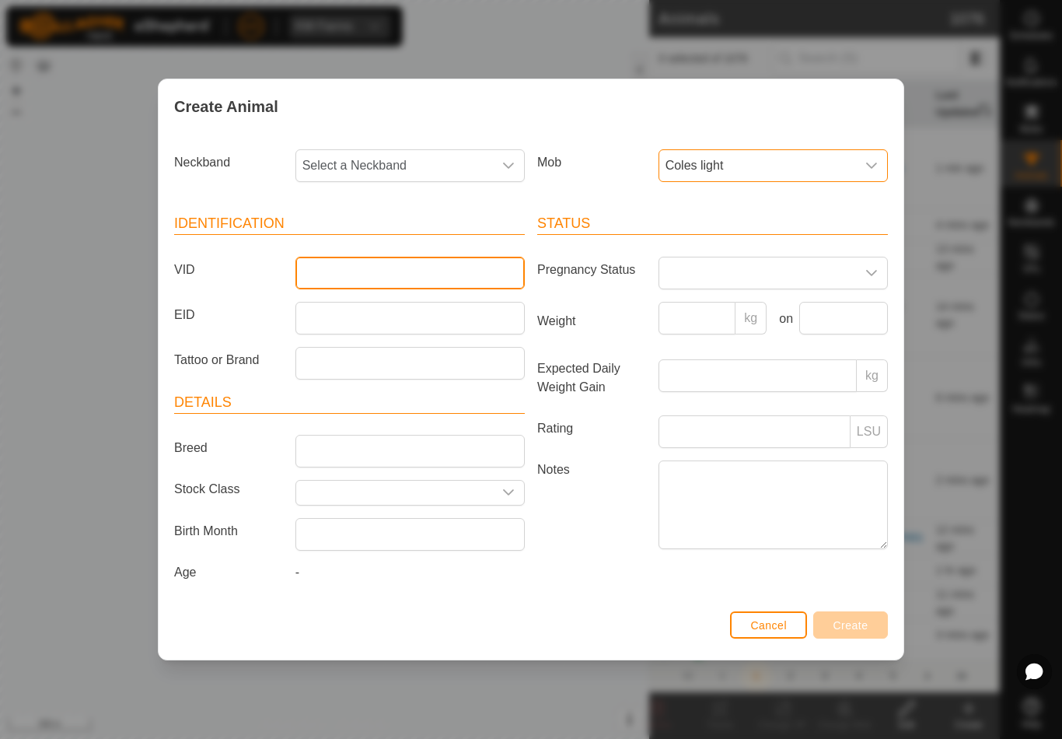
click at [369, 268] on input "VID" at bounding box center [410, 273] width 229 height 33
type input "Arbnoth1"
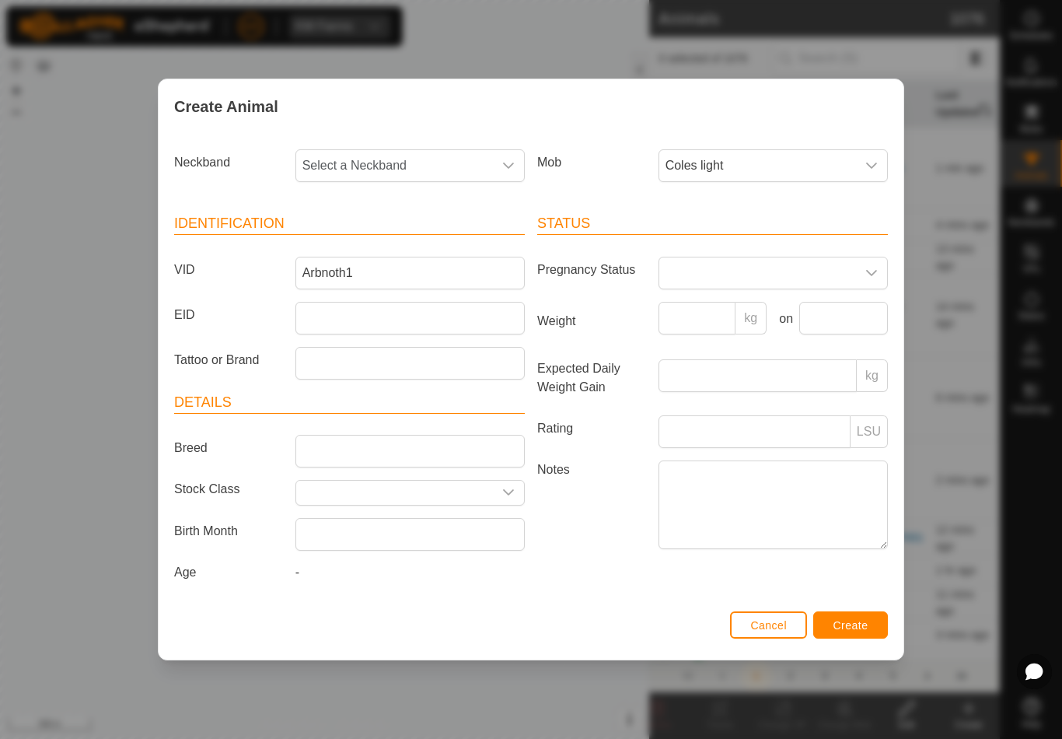
click at [423, 150] on span "Select a Neckband" at bounding box center [394, 165] width 197 height 31
type input "2979"
click at [410, 240] on li "2979440088" at bounding box center [411, 245] width 228 height 31
click at [866, 621] on button "Create" at bounding box center [851, 624] width 75 height 27
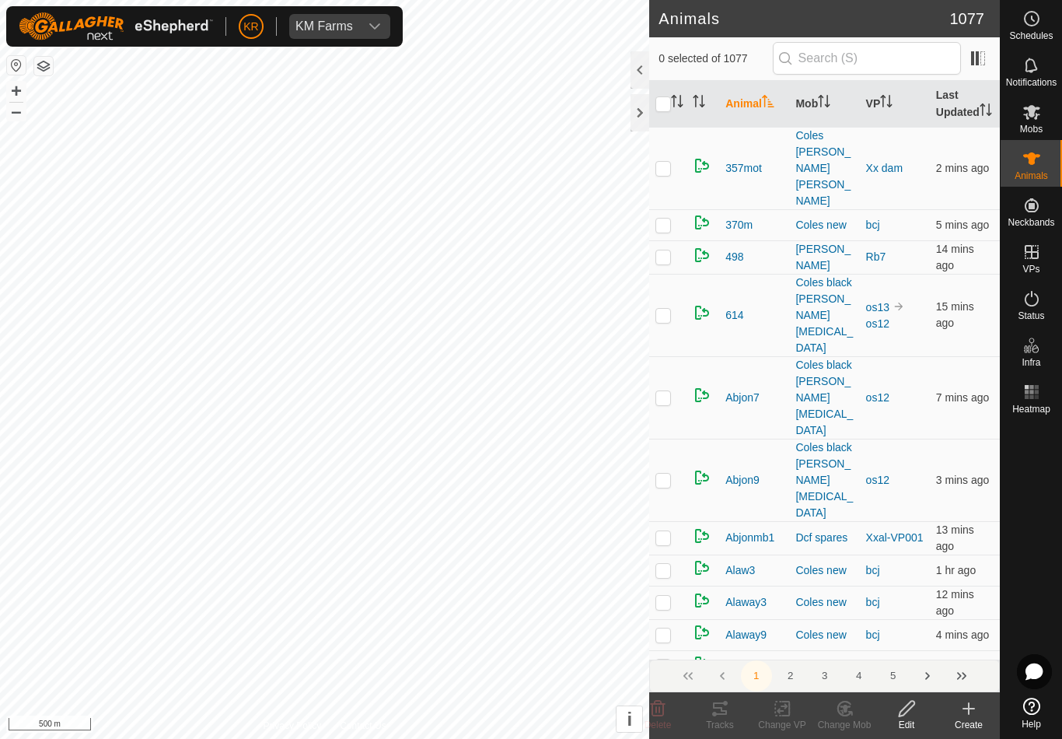
click at [977, 710] on icon at bounding box center [969, 708] width 19 height 19
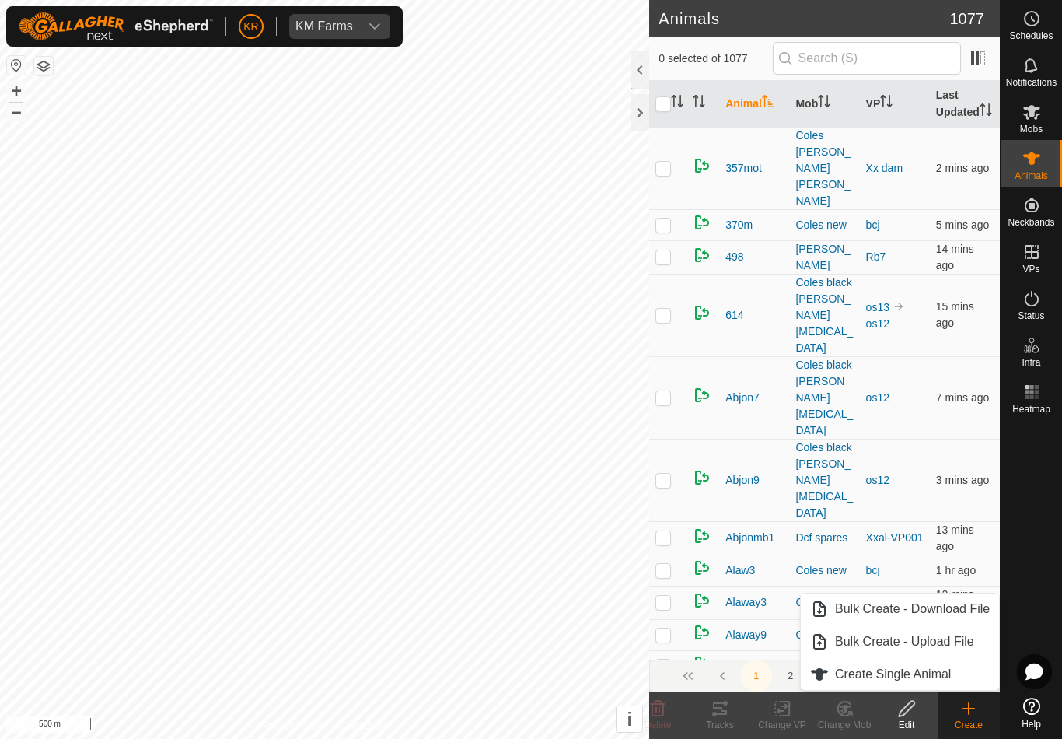
click at [954, 674] on link "Create Single Animal" at bounding box center [900, 674] width 198 height 31
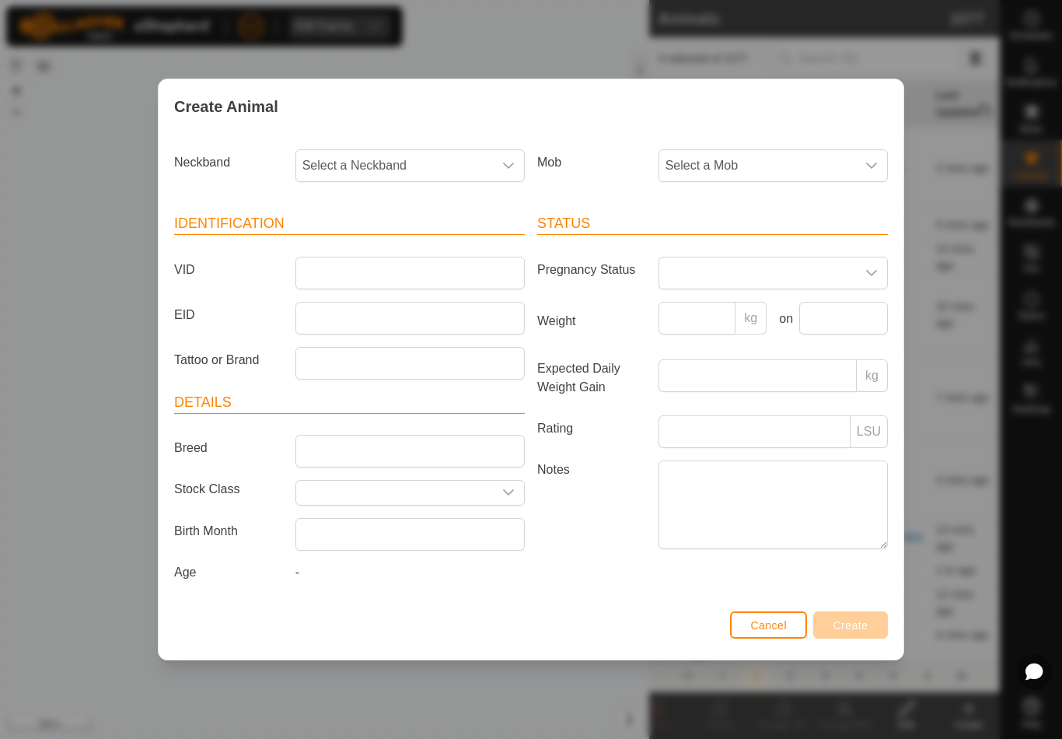
click at [782, 163] on span "Select a Mob" at bounding box center [758, 165] width 197 height 31
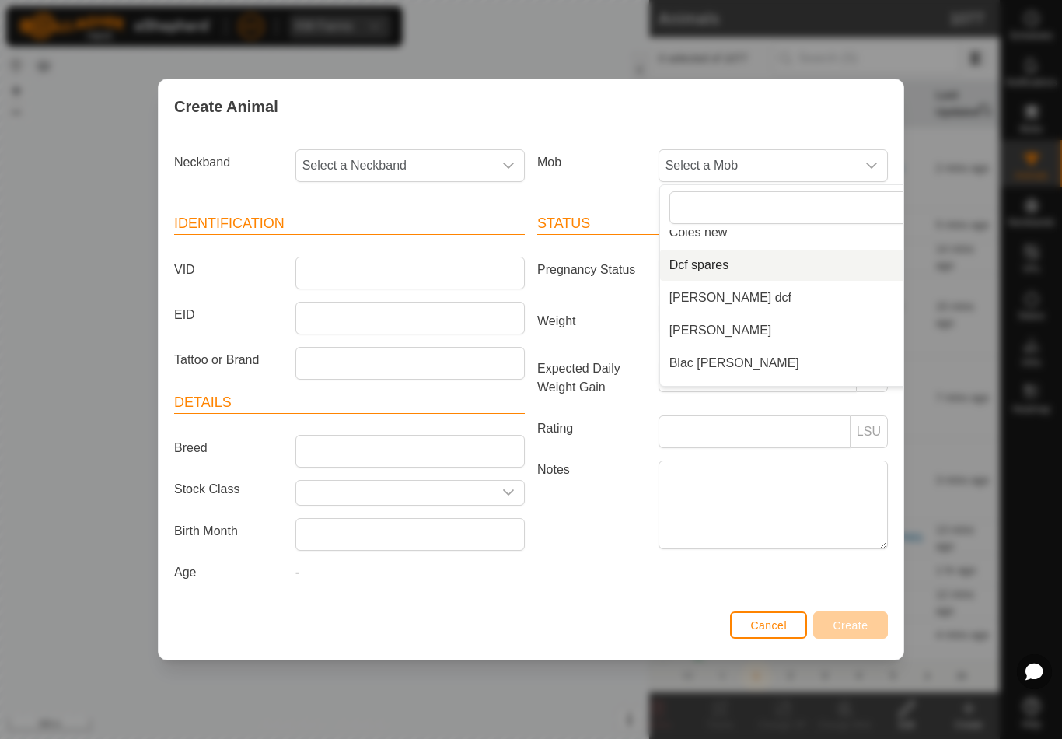
click at [785, 269] on li "Dcf spares" at bounding box center [804, 265] width 289 height 31
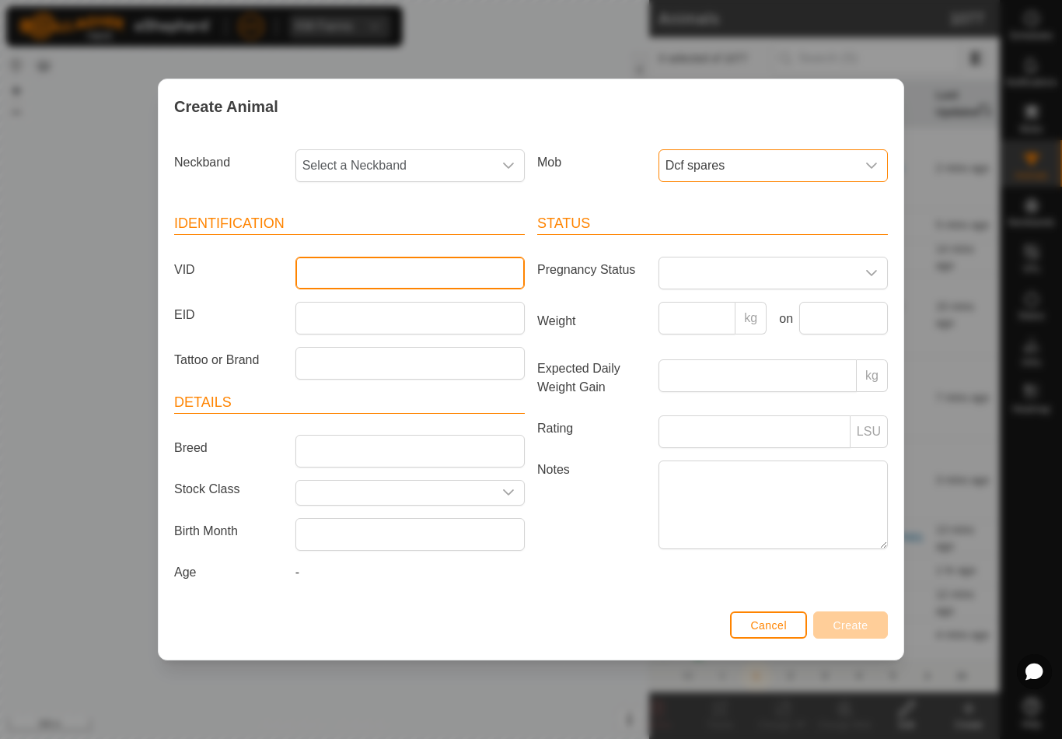
click at [413, 271] on input "VID" at bounding box center [410, 273] width 229 height 33
type input "Raptor6"
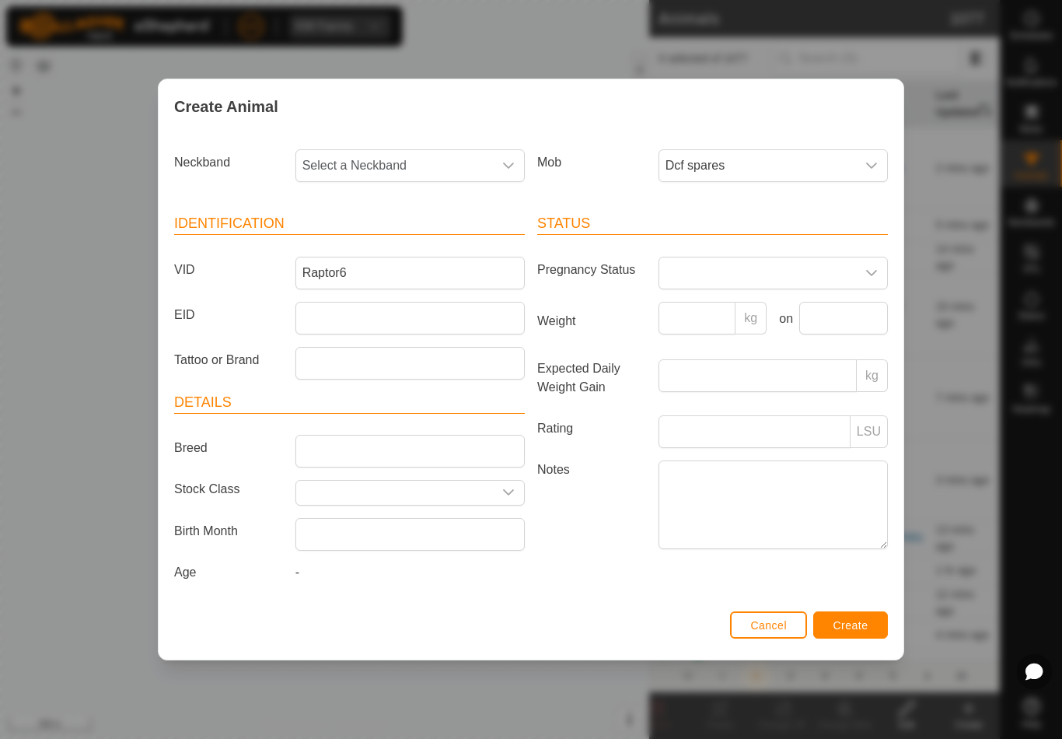
click at [397, 154] on span "Select a Neckband" at bounding box center [394, 165] width 197 height 31
type input "1084"
click at [394, 237] on li "1084956912" at bounding box center [411, 245] width 228 height 31
click at [854, 626] on span "Create" at bounding box center [851, 625] width 35 height 12
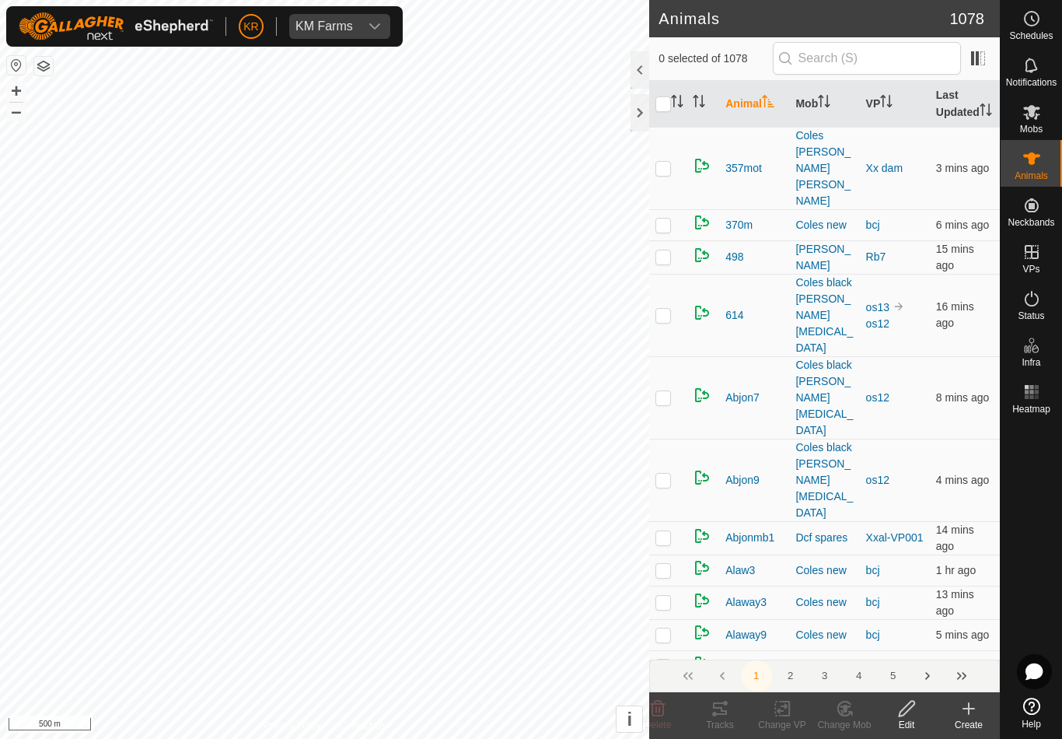
click at [971, 712] on icon at bounding box center [969, 708] width 19 height 19
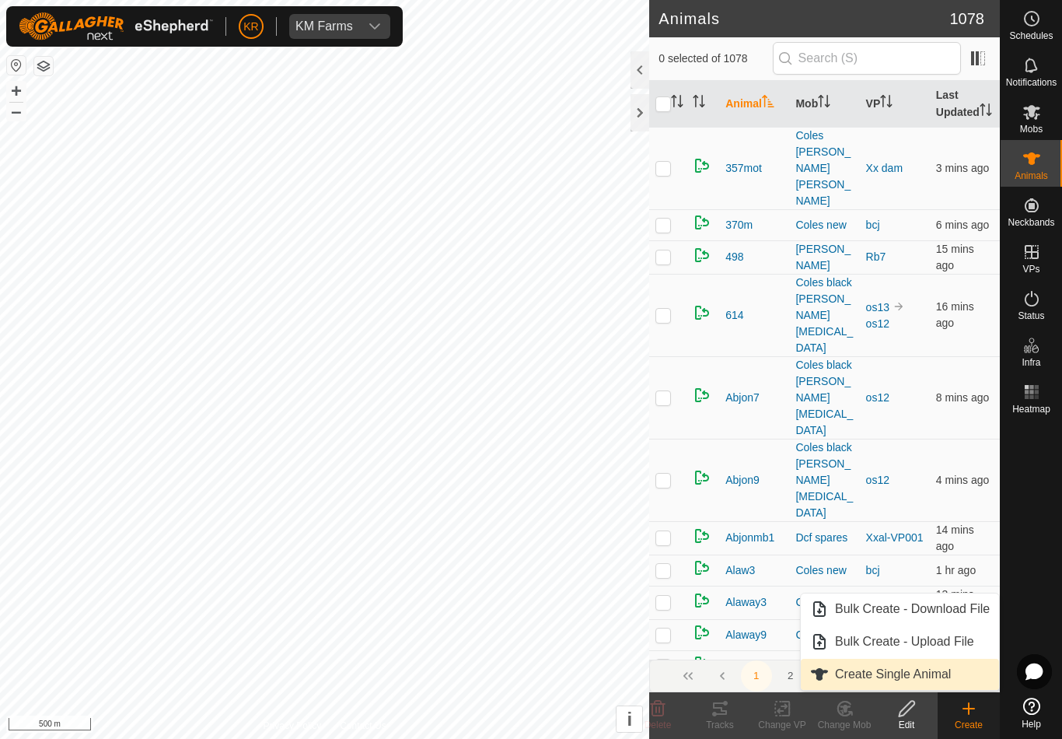
click at [950, 670] on span "Create Single Animal" at bounding box center [893, 674] width 116 height 19
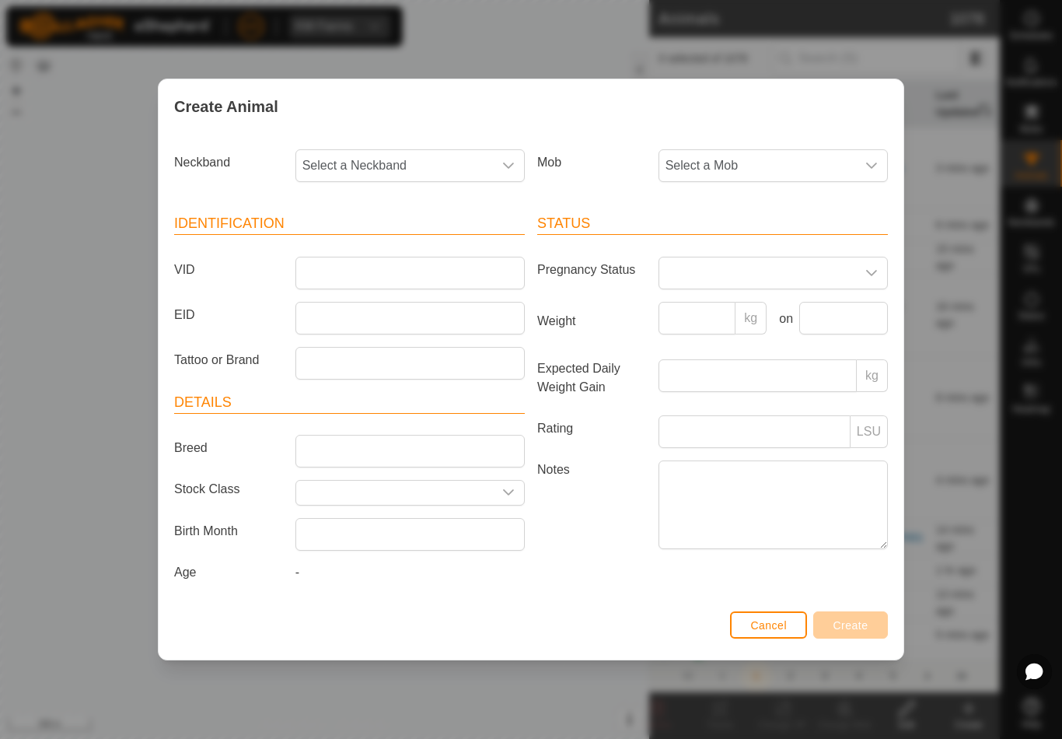
click at [786, 152] on span "Select a Mob" at bounding box center [758, 165] width 197 height 31
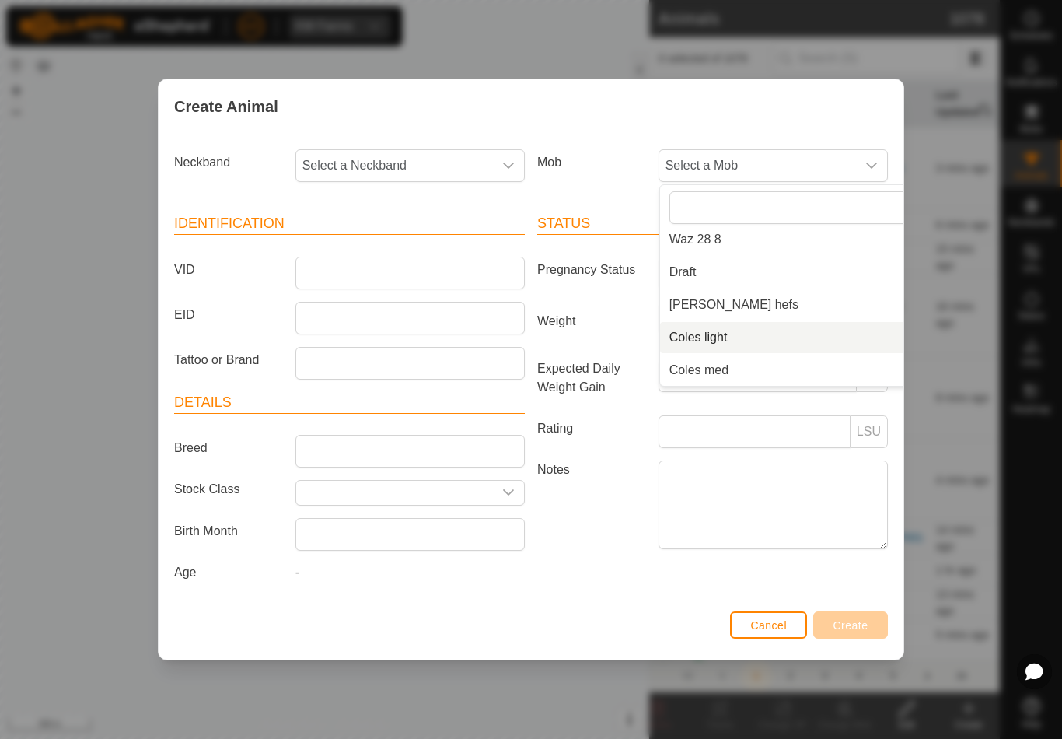
click at [746, 334] on li "Coles light" at bounding box center [804, 337] width 289 height 31
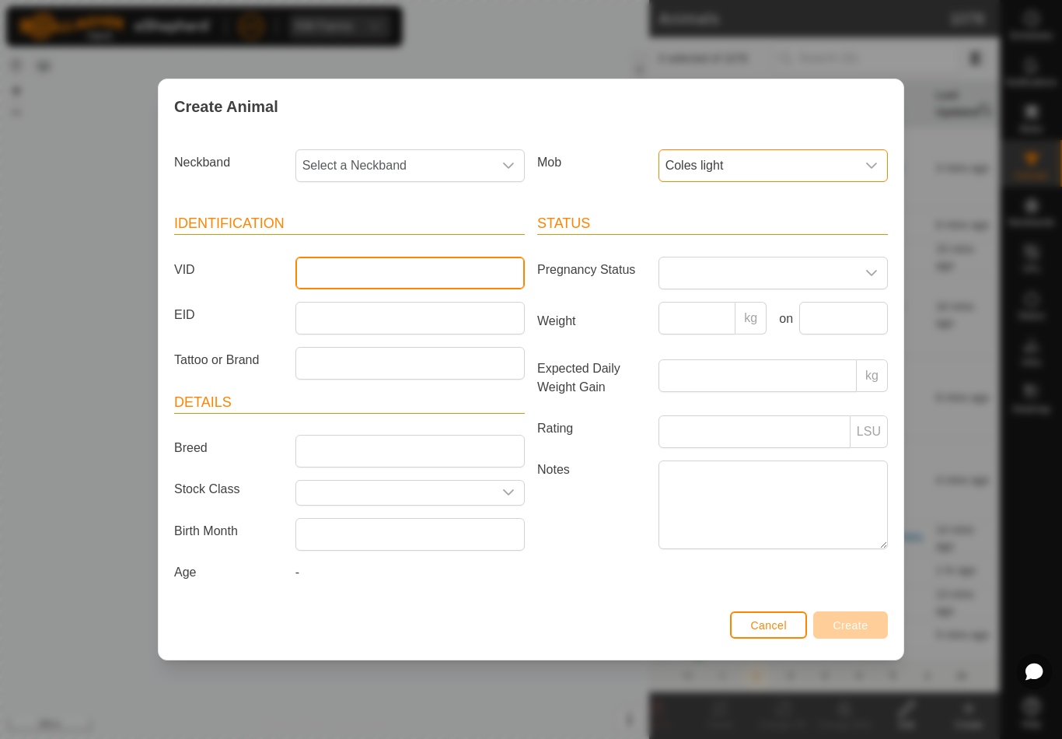
click at [373, 282] on input "VID" at bounding box center [410, 273] width 229 height 33
type input "Arbnoth3"
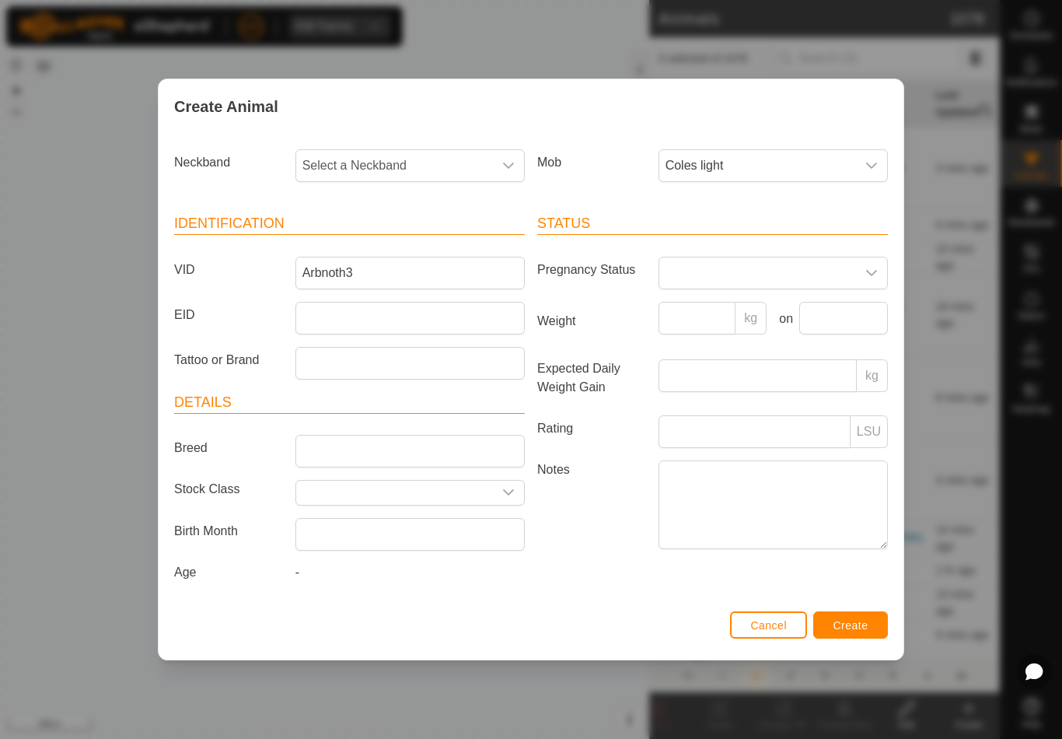
click at [419, 163] on span "Select a Neckband" at bounding box center [394, 165] width 197 height 31
type input "091"
click at [391, 266] on li "0913638902" at bounding box center [411, 278] width 228 height 31
click at [845, 618] on button "Create" at bounding box center [851, 624] width 75 height 27
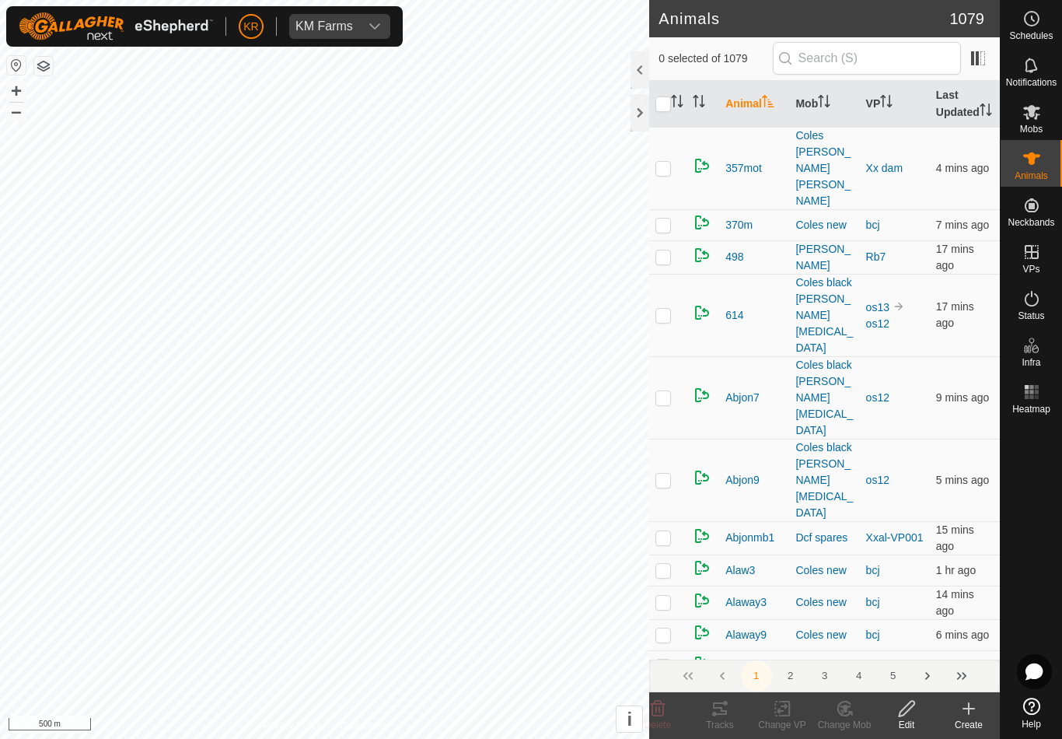
click at [978, 723] on div "Create" at bounding box center [969, 725] width 62 height 14
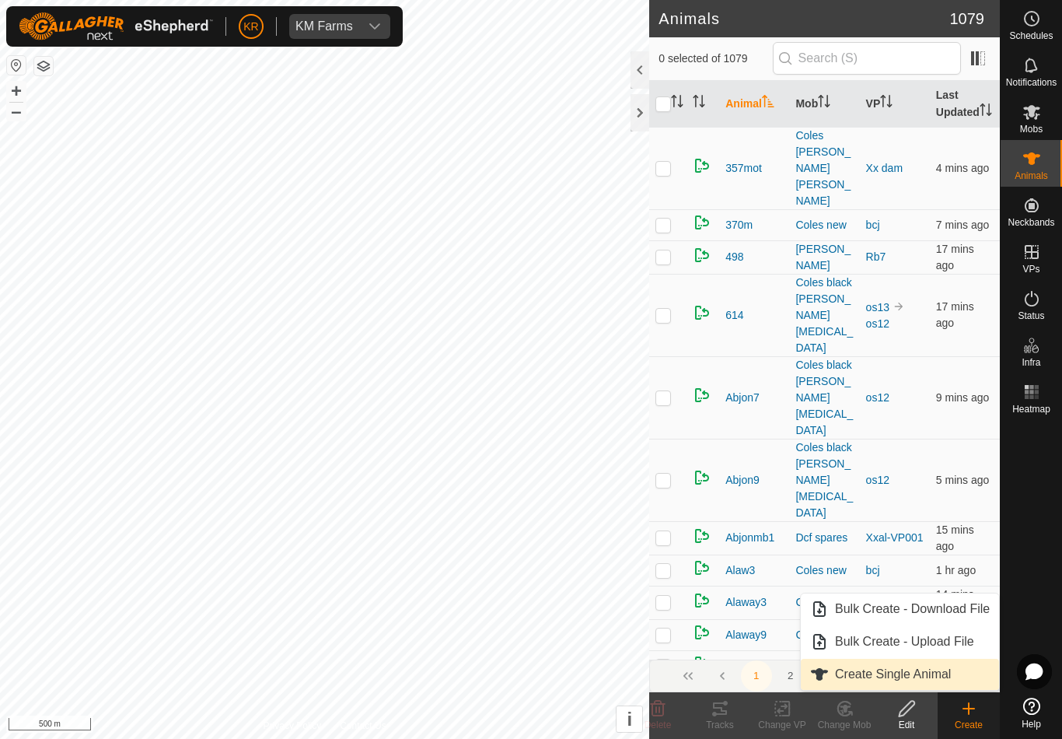
click at [946, 680] on span "Create Single Animal" at bounding box center [893, 674] width 116 height 19
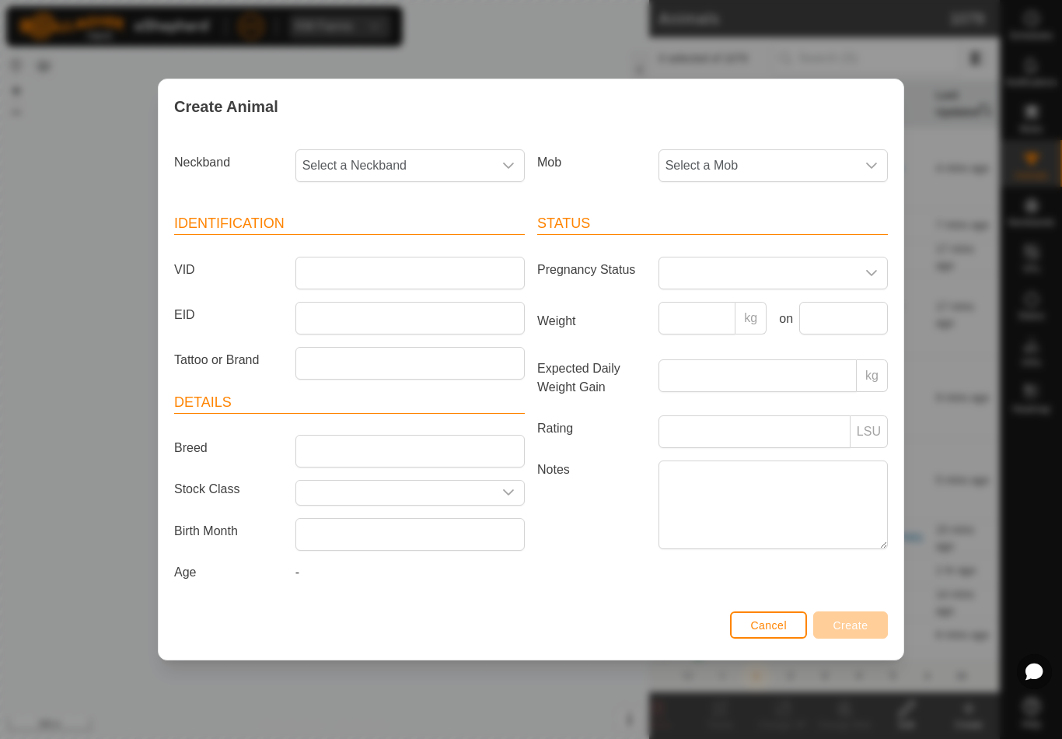
click at [963, 581] on div "Create Animal Neckband Select a Neckband Mob Select a Mob Identification VID EI…" at bounding box center [531, 369] width 1062 height 739
click at [792, 159] on span "Select a Mob" at bounding box center [758, 165] width 197 height 31
click at [784, 329] on li "Coles light" at bounding box center [804, 337] width 289 height 31
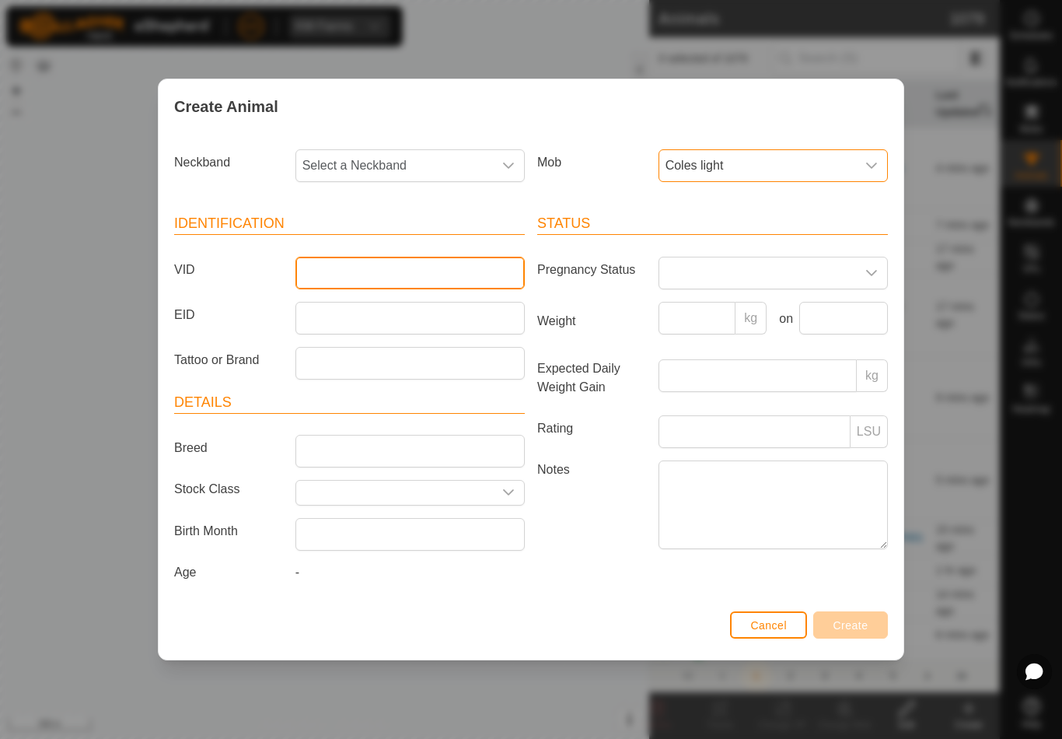
click at [400, 285] on input "VID" at bounding box center [410, 273] width 229 height 33
type input "Arbnoth16"
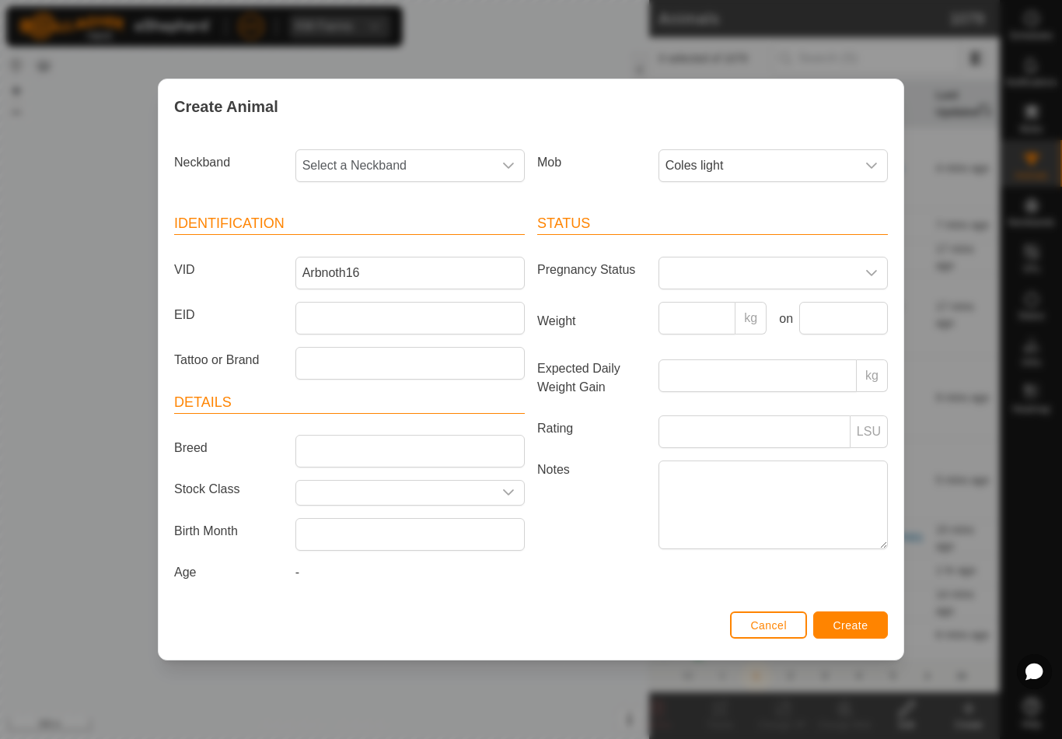
click at [374, 156] on span "Select a Neckband" at bounding box center [394, 165] width 197 height 31
type input "1"
type input "01122"
click at [400, 247] on li "0112224894" at bounding box center [411, 245] width 228 height 31
click at [864, 622] on span "Create" at bounding box center [851, 625] width 35 height 12
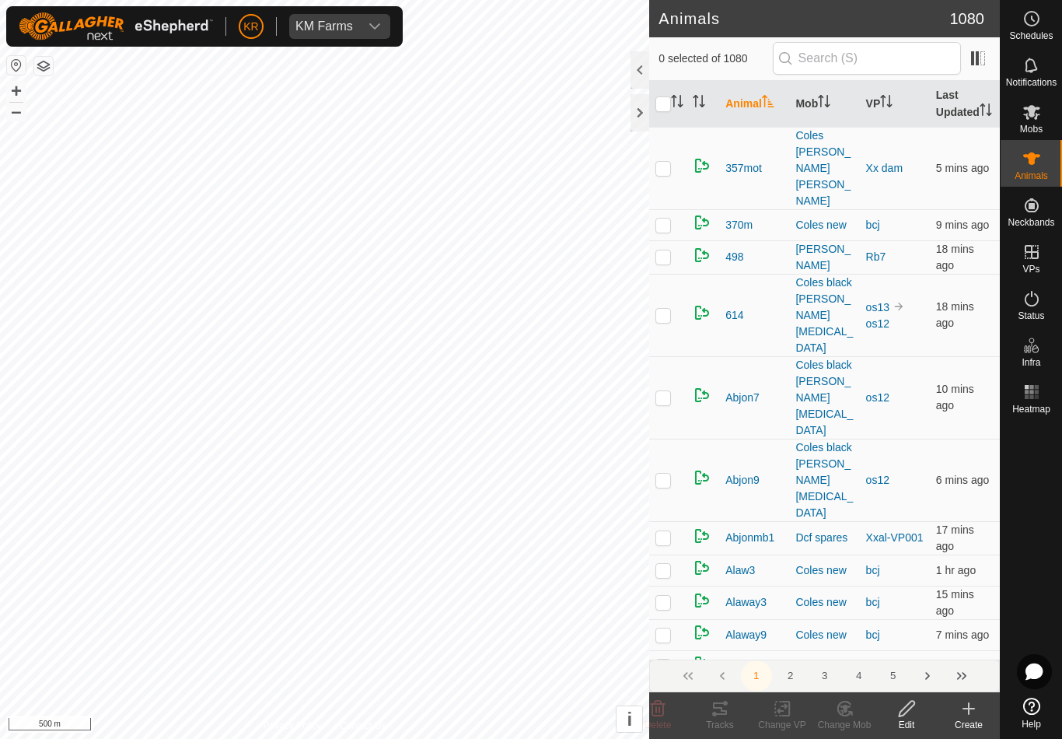
click at [971, 715] on icon at bounding box center [969, 708] width 19 height 19
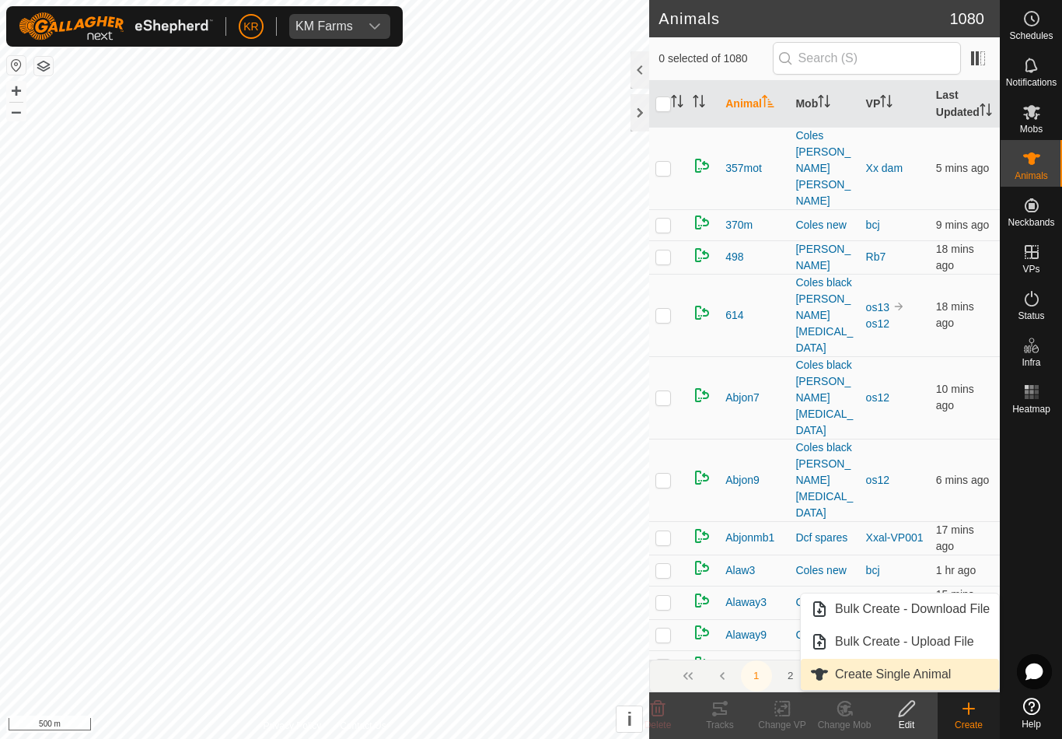
click at [959, 674] on link "Create Single Animal" at bounding box center [900, 674] width 198 height 31
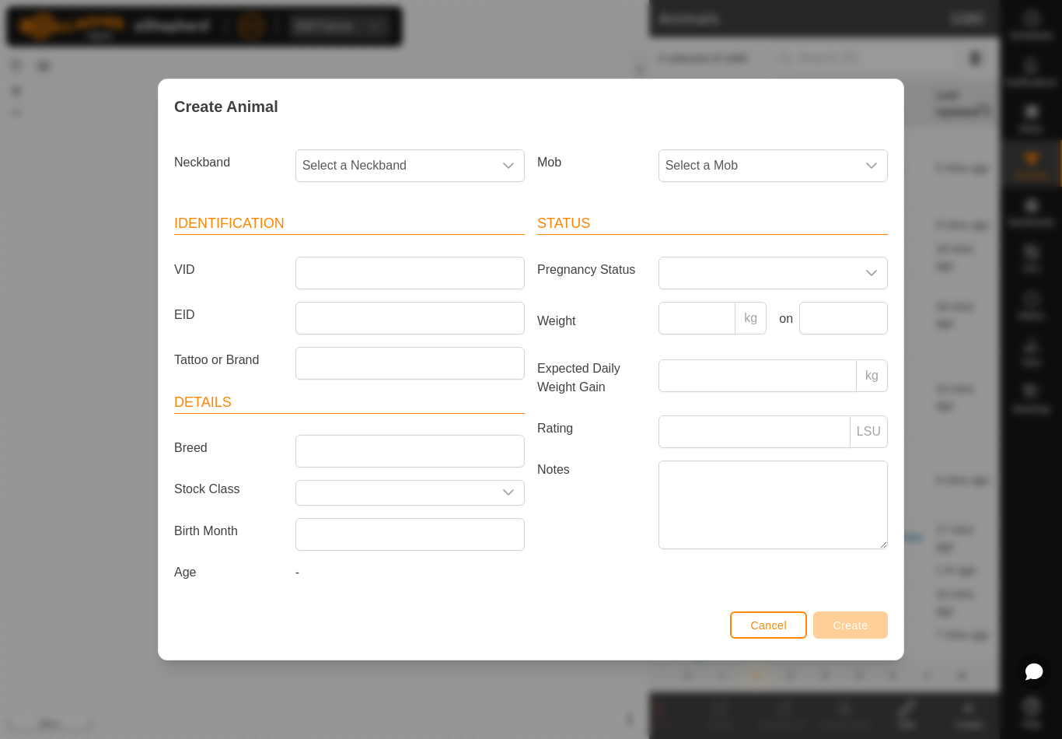
click at [801, 143] on div "Mob Select a Mob" at bounding box center [712, 172] width 363 height 58
click at [796, 166] on span "Select a Mob" at bounding box center [758, 165] width 197 height 31
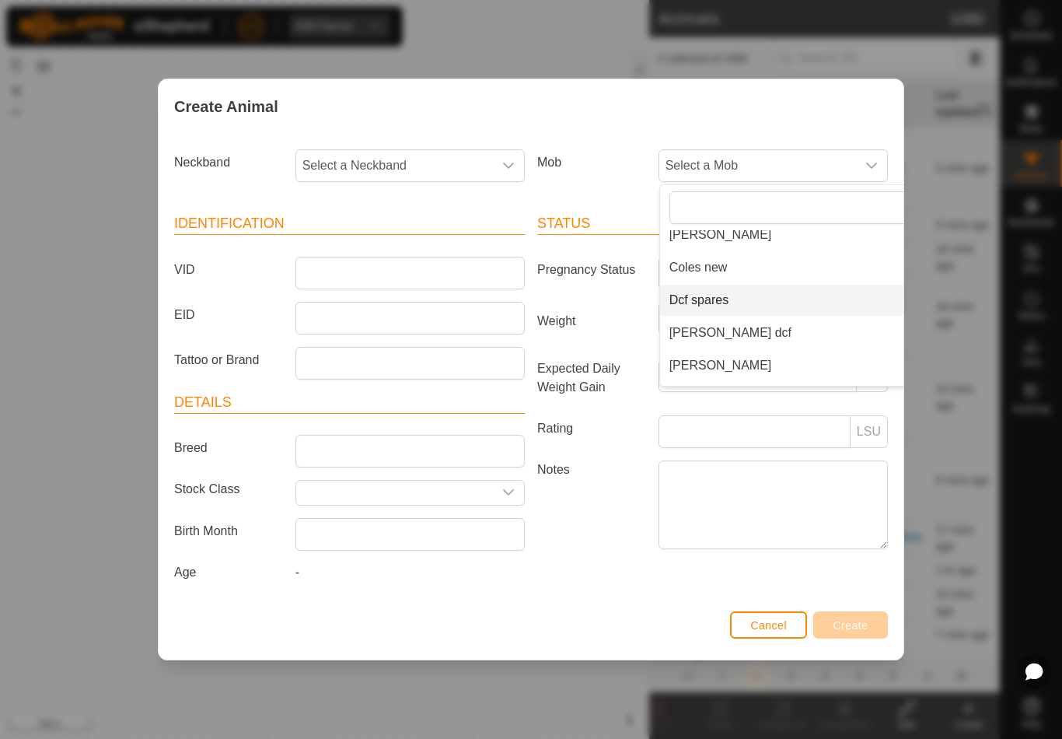
click at [756, 294] on li "Dcf spares" at bounding box center [804, 300] width 289 height 31
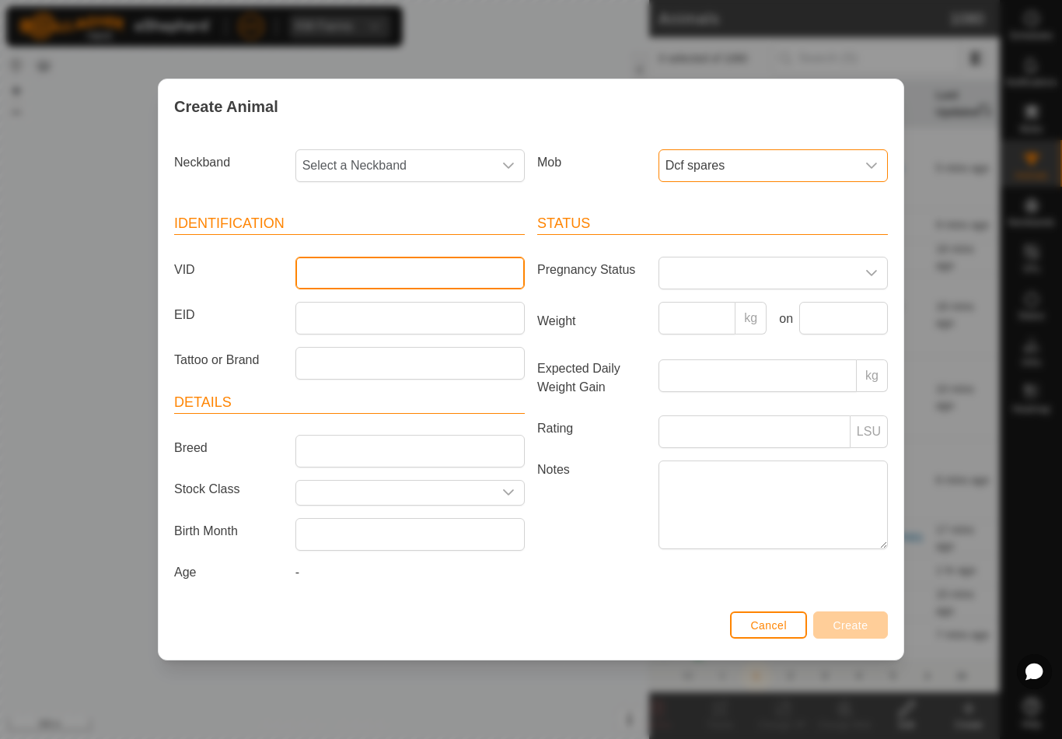
click at [416, 260] on input "VID" at bounding box center [410, 273] width 229 height 33
type input "Raptor7"
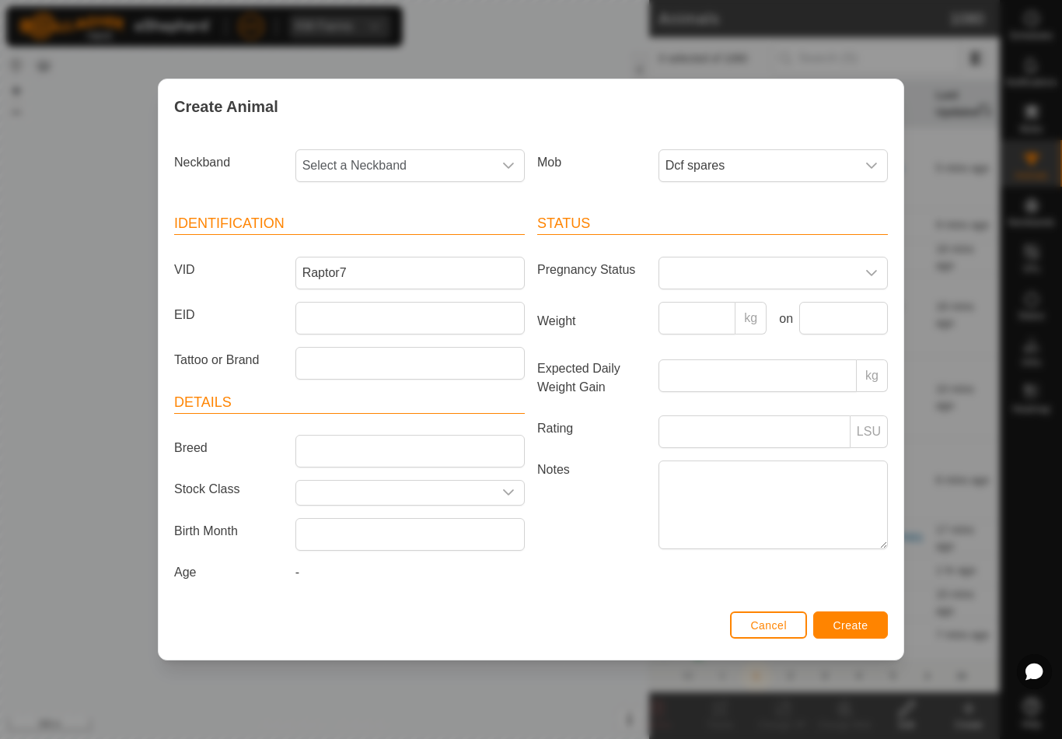
click at [427, 160] on span "Select a Neckband" at bounding box center [394, 165] width 197 height 31
type input "09534"
click at [412, 243] on li "0953407465" at bounding box center [411, 245] width 228 height 31
click at [855, 628] on span "Create" at bounding box center [851, 625] width 35 height 12
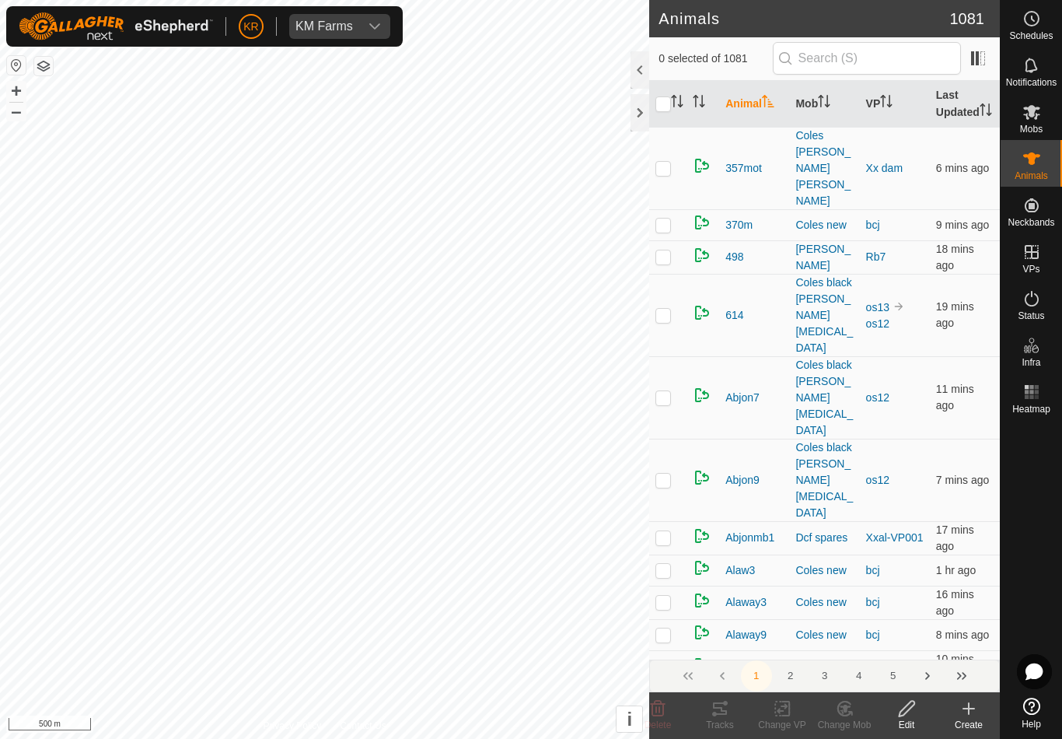
click at [972, 723] on div "Create" at bounding box center [969, 725] width 62 height 14
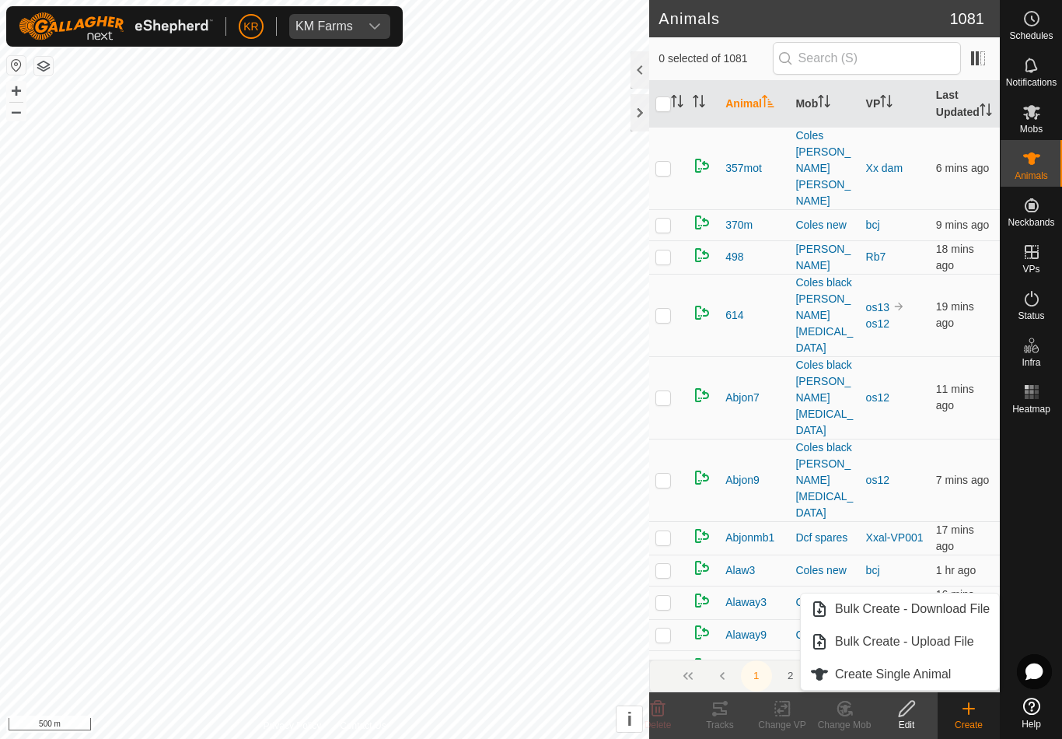
click at [942, 671] on span "Create Single Animal" at bounding box center [893, 674] width 116 height 19
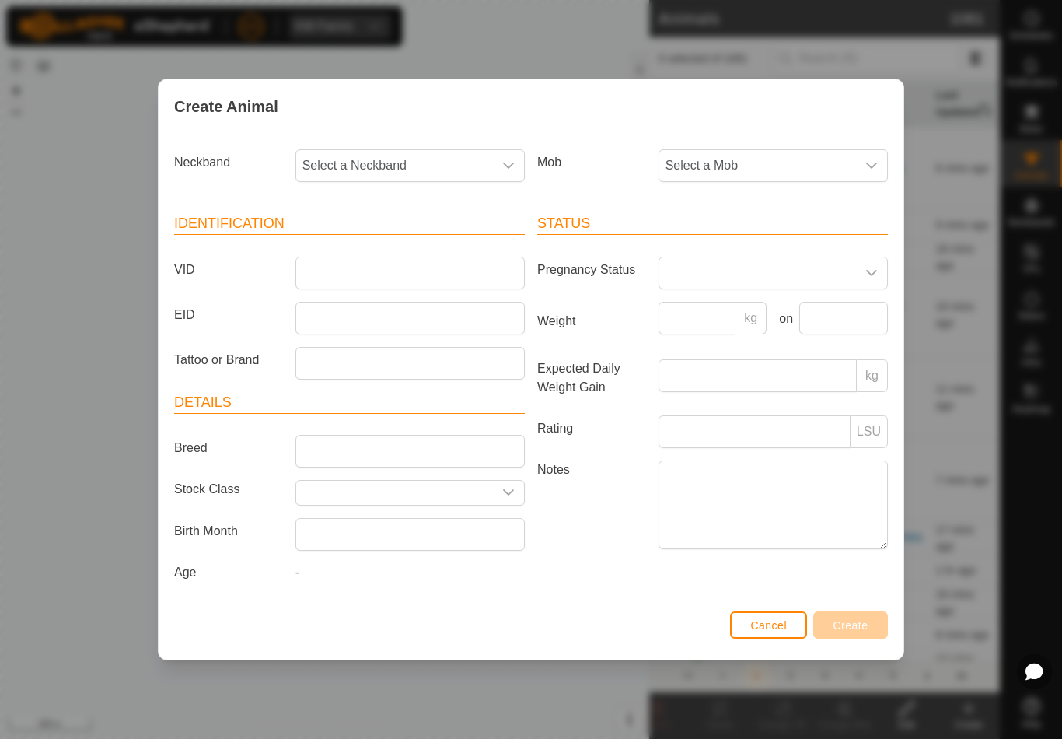
click at [772, 159] on span "Select a Mob" at bounding box center [758, 165] width 197 height 31
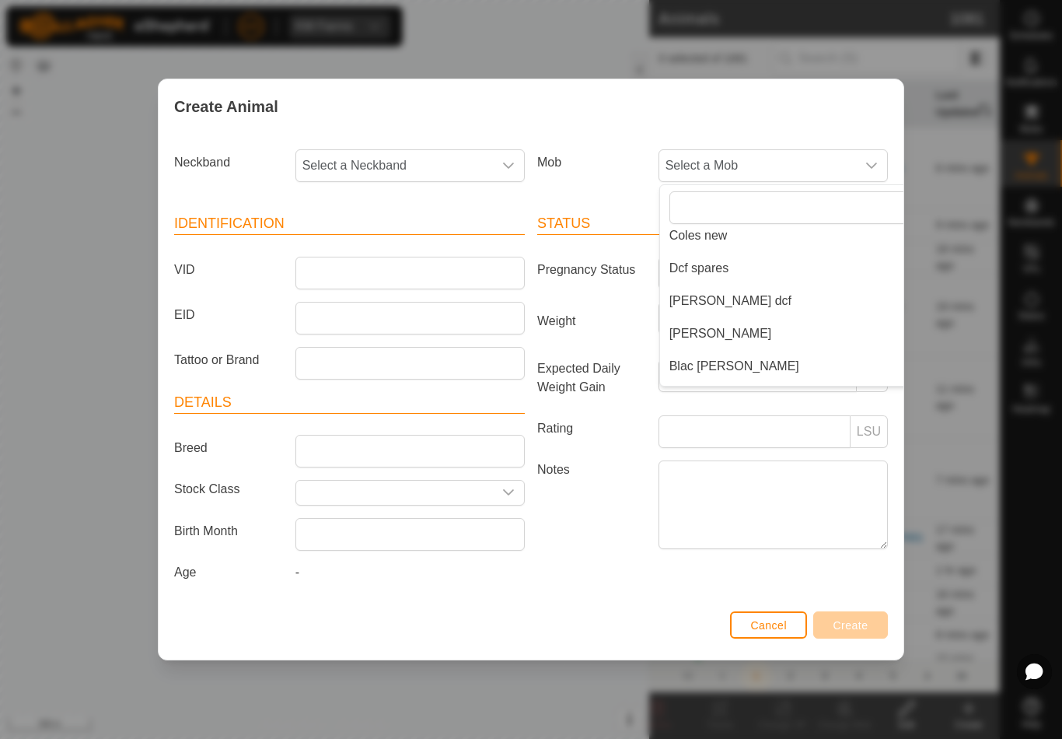
scroll to position [173, 0]
click at [755, 266] on li "Dcf spares" at bounding box center [804, 268] width 289 height 31
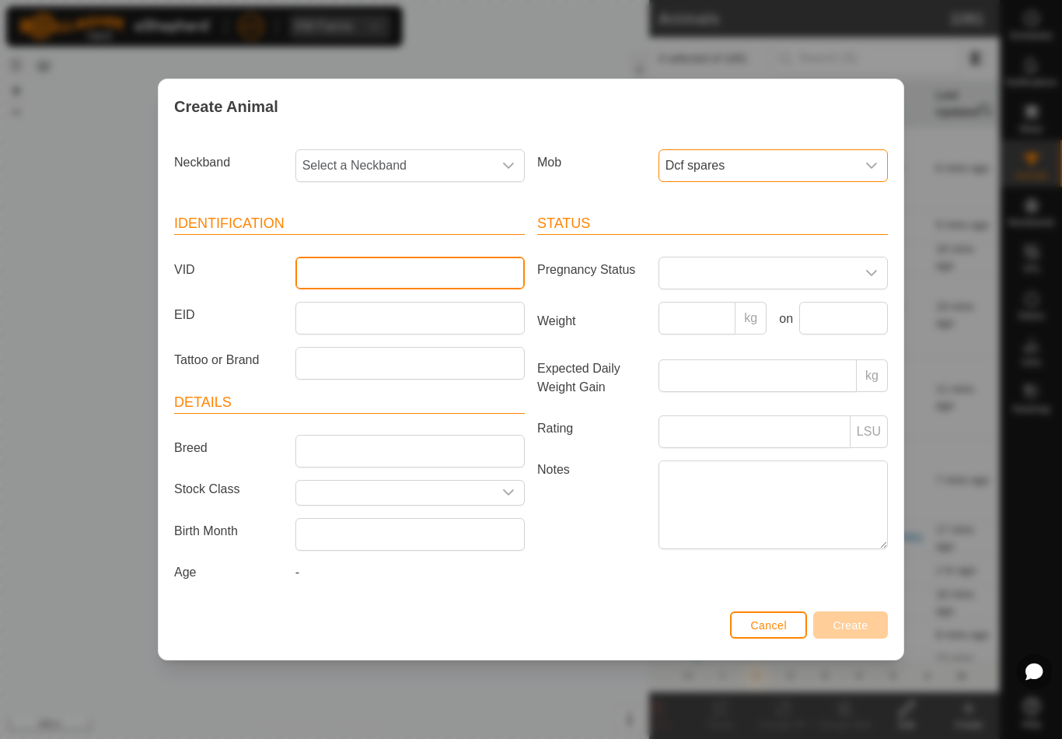
click at [442, 257] on input "VID" at bounding box center [410, 273] width 229 height 33
type input "Raptor8"
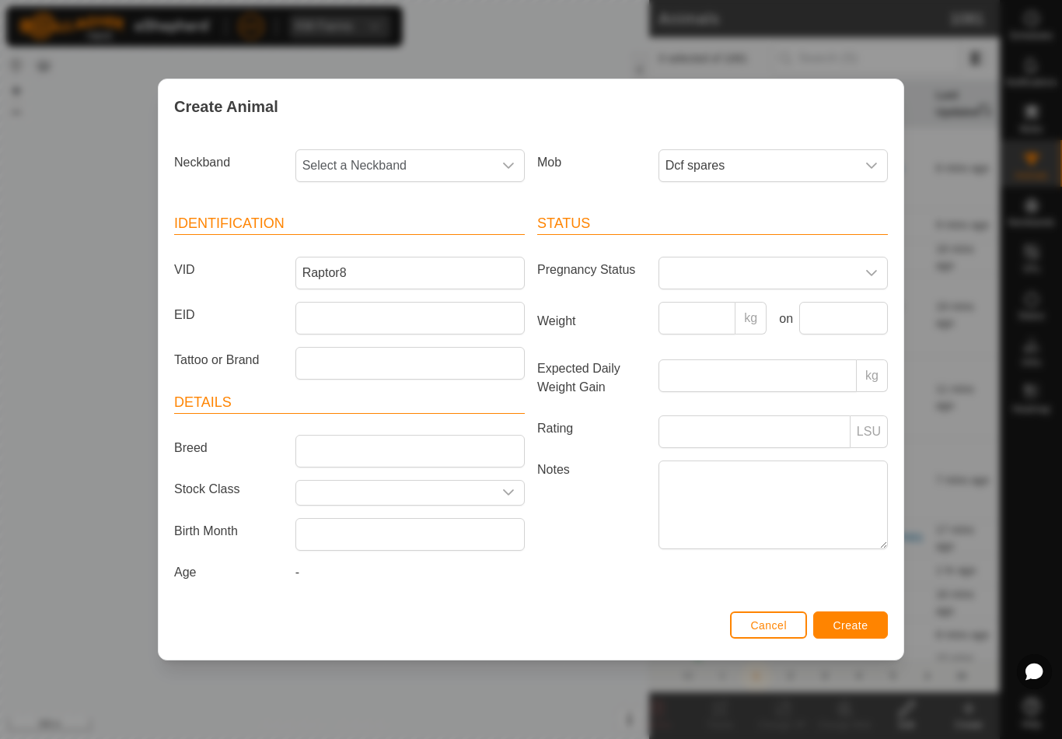
click at [423, 156] on span "Select a Neckband" at bounding box center [394, 165] width 197 height 31
type input "28590"
click at [402, 234] on li "2859023022" at bounding box center [411, 245] width 228 height 31
click at [856, 617] on button "Create" at bounding box center [851, 624] width 75 height 27
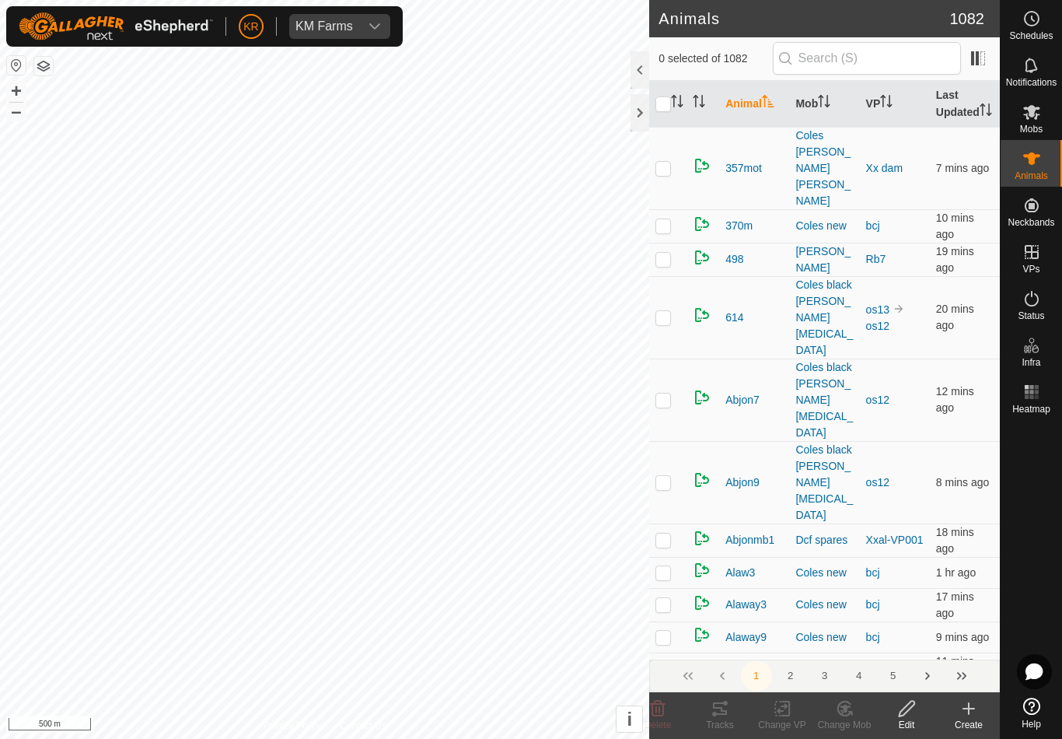
click at [964, 714] on icon at bounding box center [969, 708] width 19 height 19
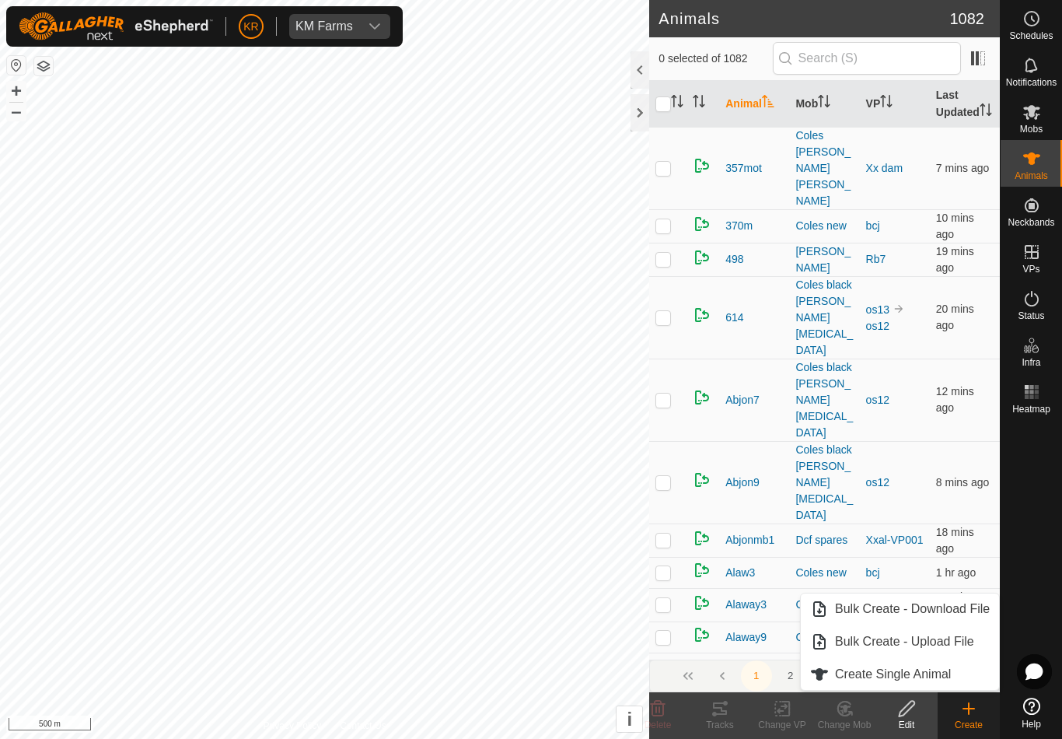
click at [950, 680] on span "Create Single Animal" at bounding box center [893, 674] width 116 height 19
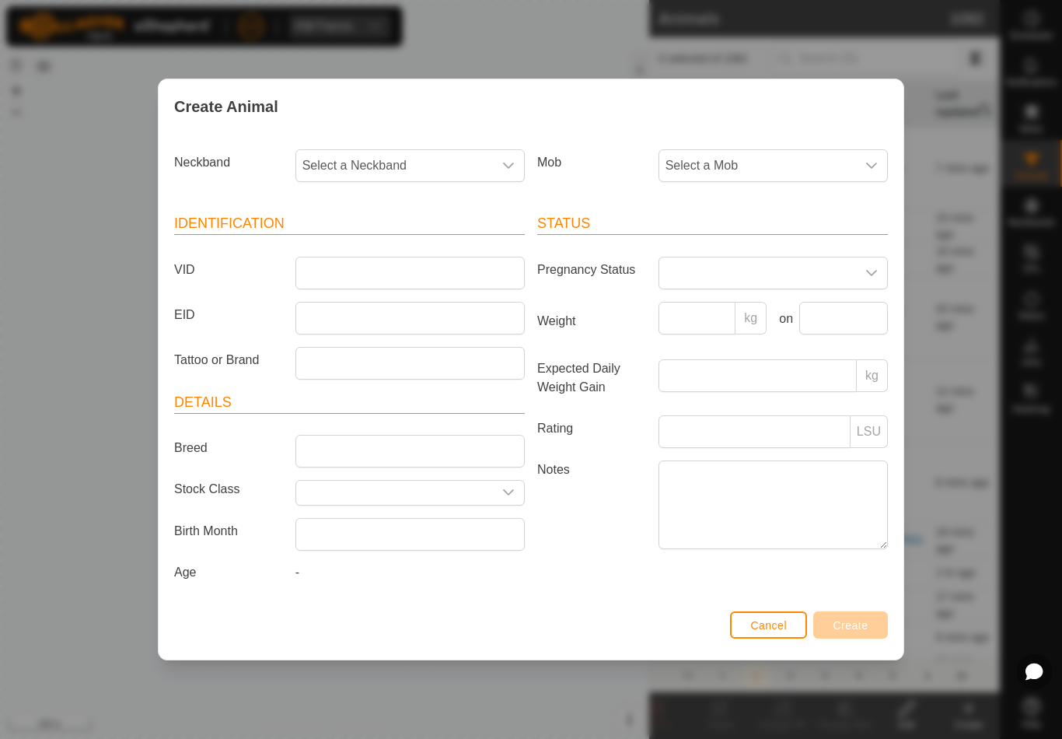
click at [774, 159] on span "Select a Mob" at bounding box center [758, 165] width 197 height 31
click at [782, 327] on li "Coles light" at bounding box center [804, 337] width 289 height 31
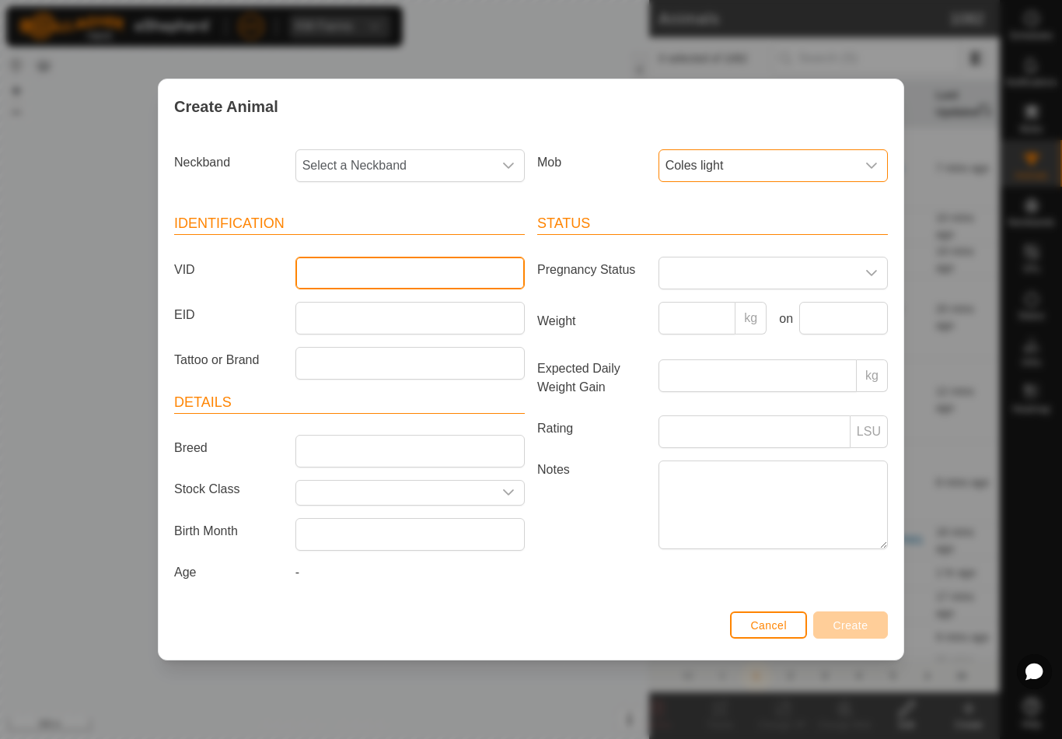
click at [402, 272] on input "VID" at bounding box center [410, 273] width 229 height 33
type input "Arbnoth23"
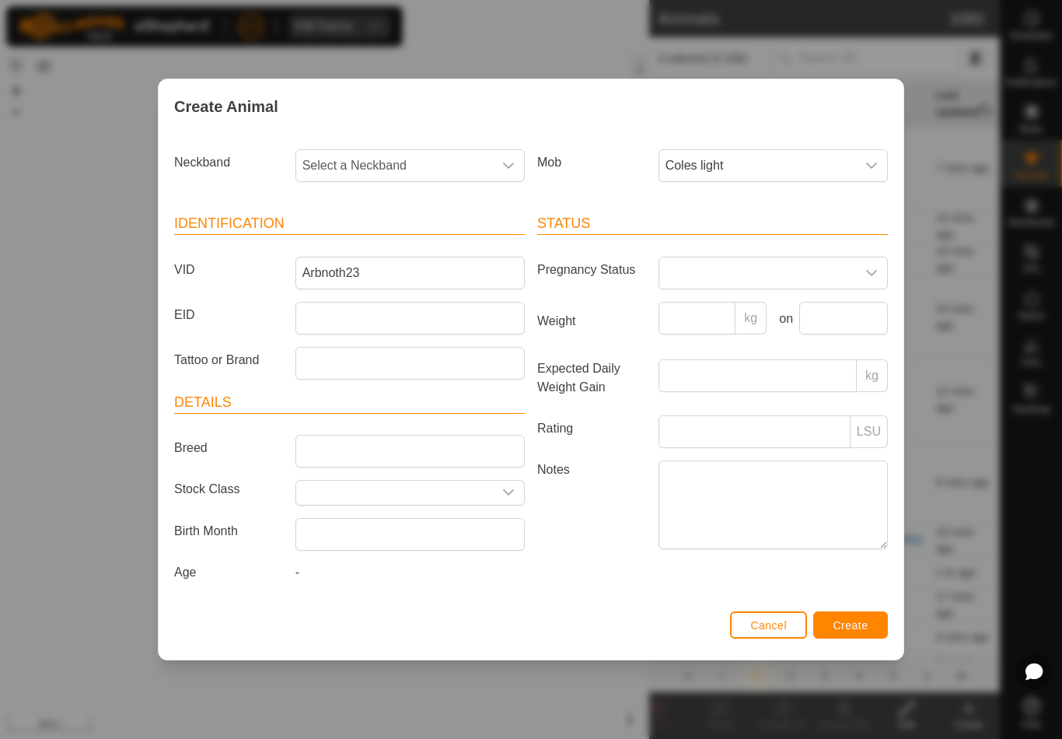
click at [417, 168] on span "Select a Neckband" at bounding box center [394, 165] width 197 height 31
type input "29167"
click at [415, 236] on li "2916788224" at bounding box center [411, 245] width 228 height 31
click at [856, 623] on span "Create" at bounding box center [851, 625] width 35 height 12
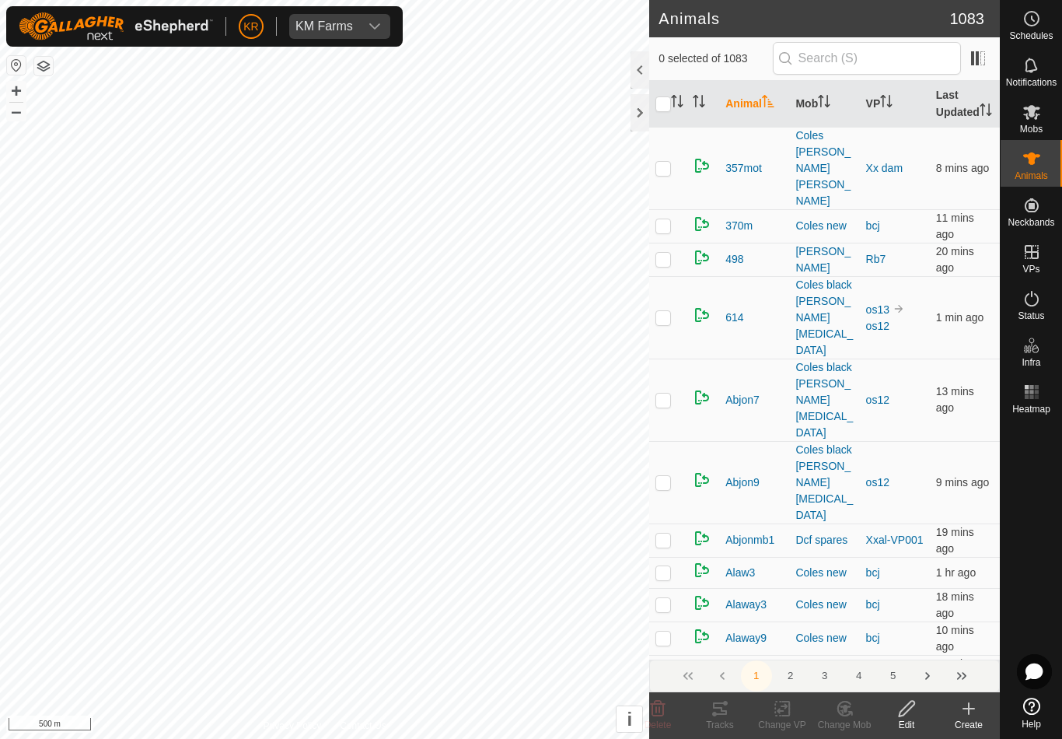
click at [967, 719] on div "Create" at bounding box center [969, 725] width 62 height 14
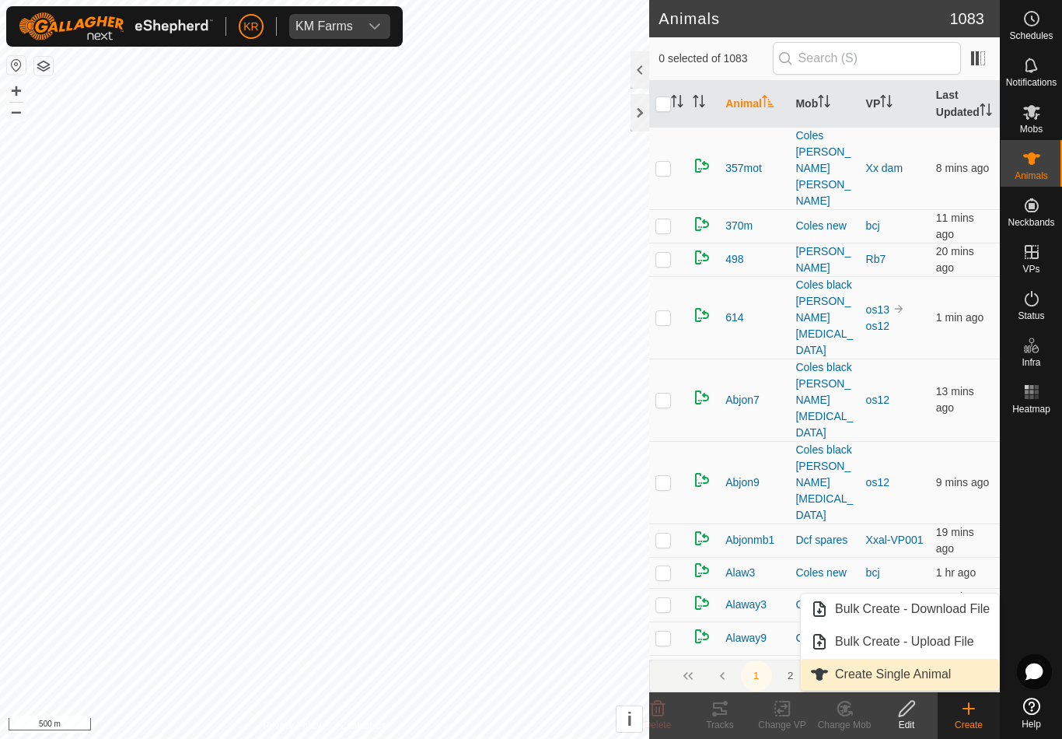
click at [949, 682] on span "Create Single Animal" at bounding box center [893, 674] width 116 height 19
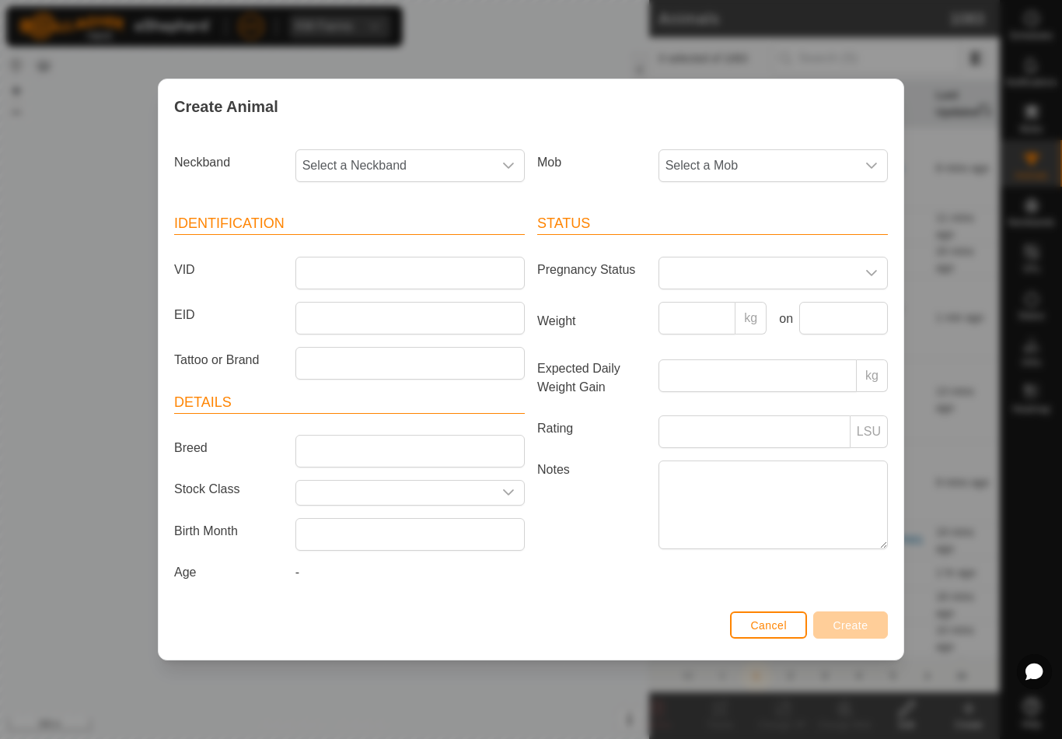
click at [765, 616] on button "Cancel" at bounding box center [768, 624] width 77 height 27
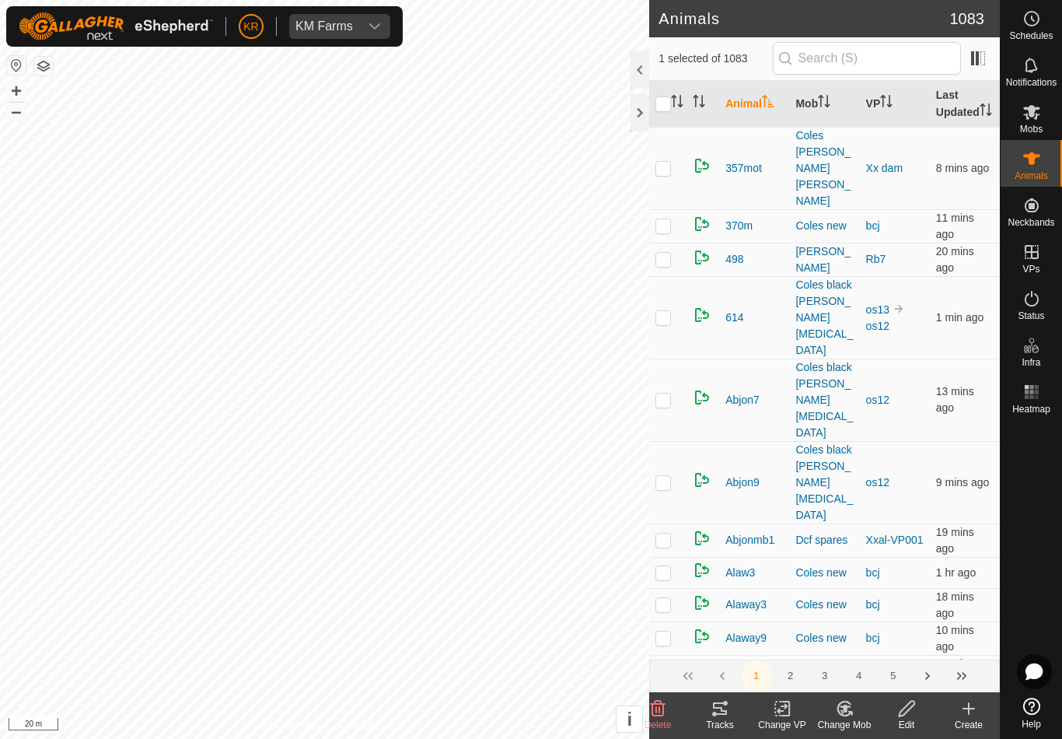
click at [849, 723] on div "Change Mob" at bounding box center [845, 725] width 62 height 14
click at [900, 644] on span "Choose Mob..." at bounding box center [889, 641] width 81 height 19
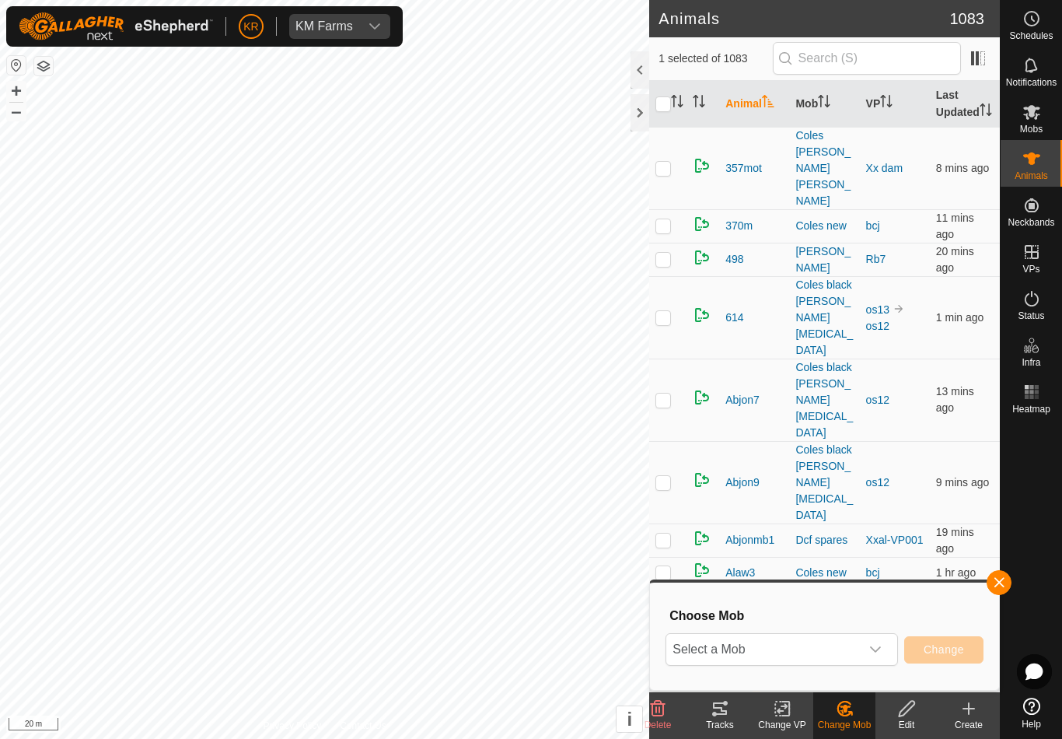
click at [868, 646] on div "dropdown trigger" at bounding box center [875, 649] width 31 height 31
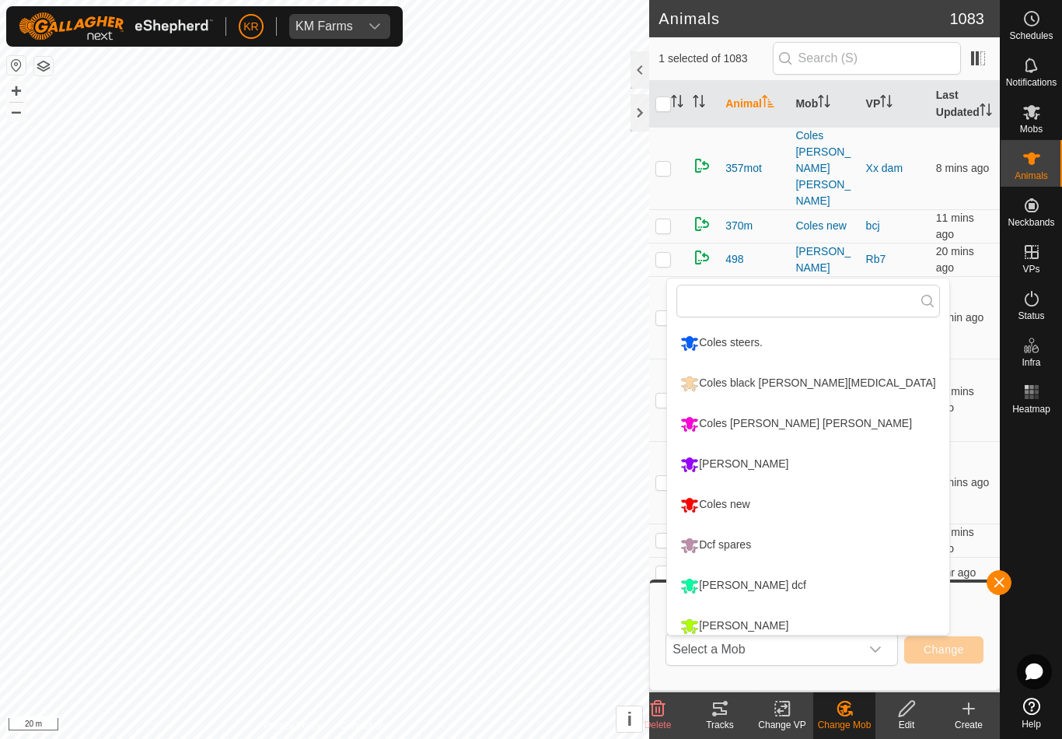
click at [817, 425] on div "Coles [PERSON_NAME] [PERSON_NAME]" at bounding box center [797, 424] width 240 height 26
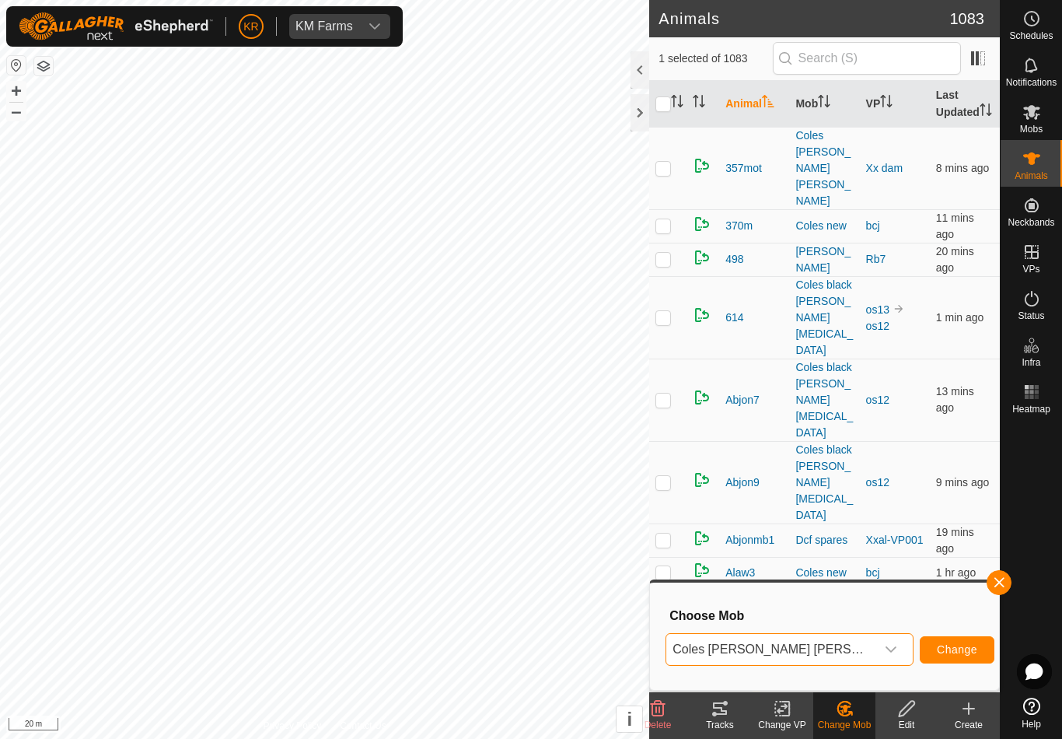
click at [951, 652] on span "Change" at bounding box center [957, 649] width 40 height 12
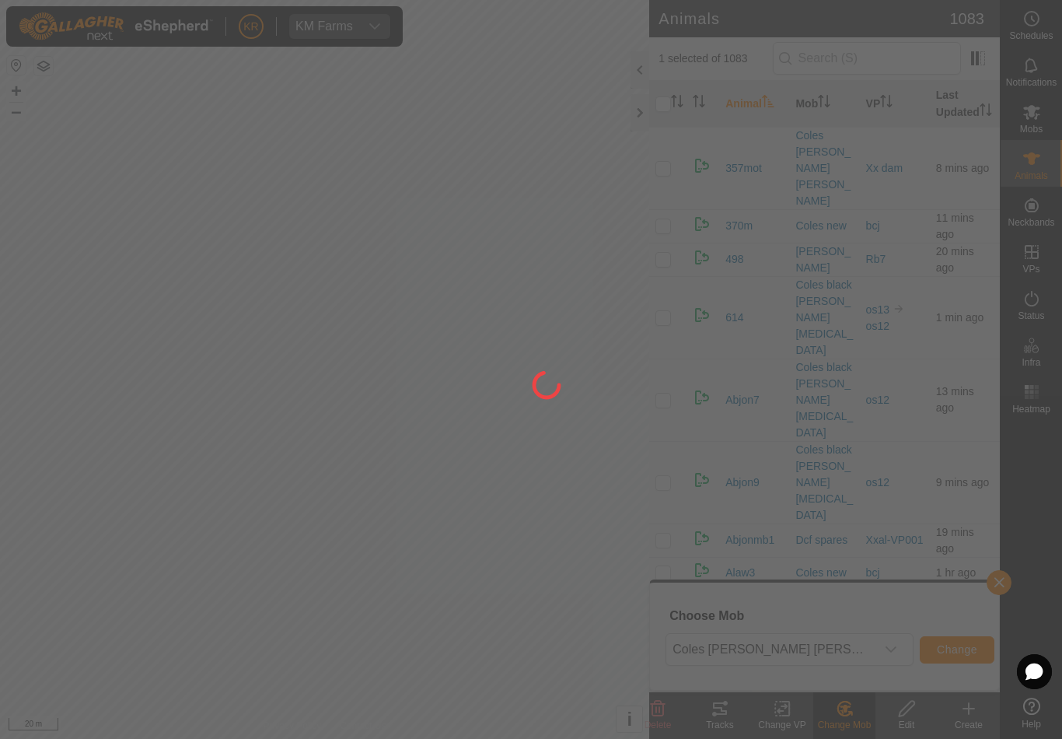
checkbox input "false"
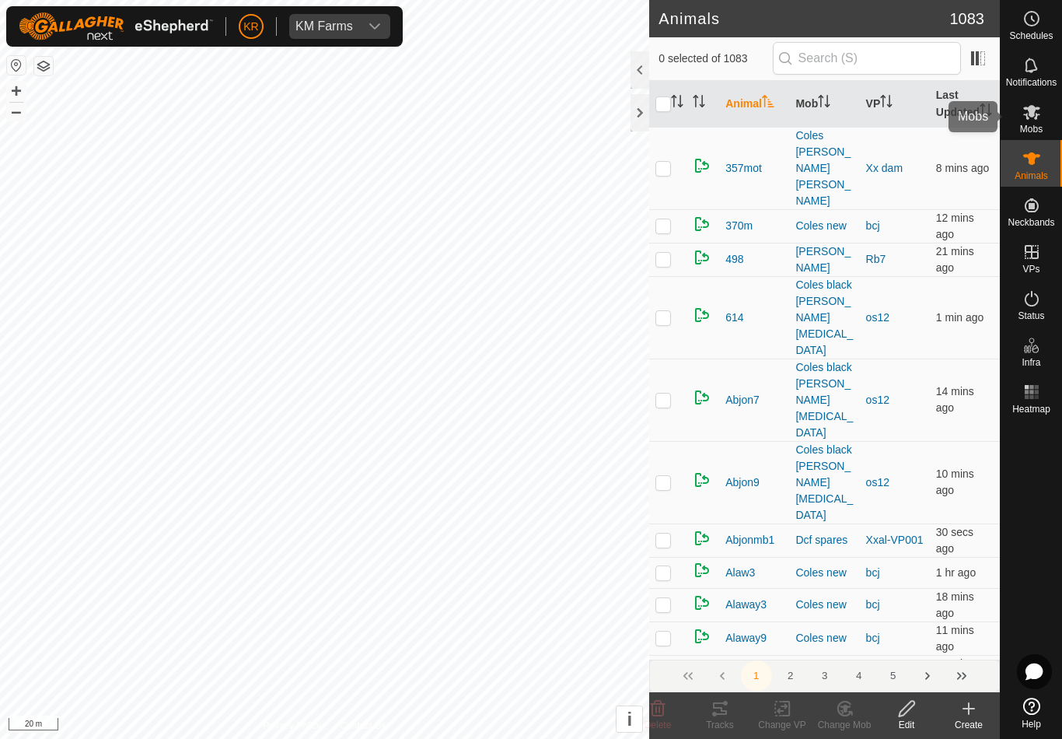
click at [1043, 127] on span "Mobs" at bounding box center [1031, 128] width 23 height 9
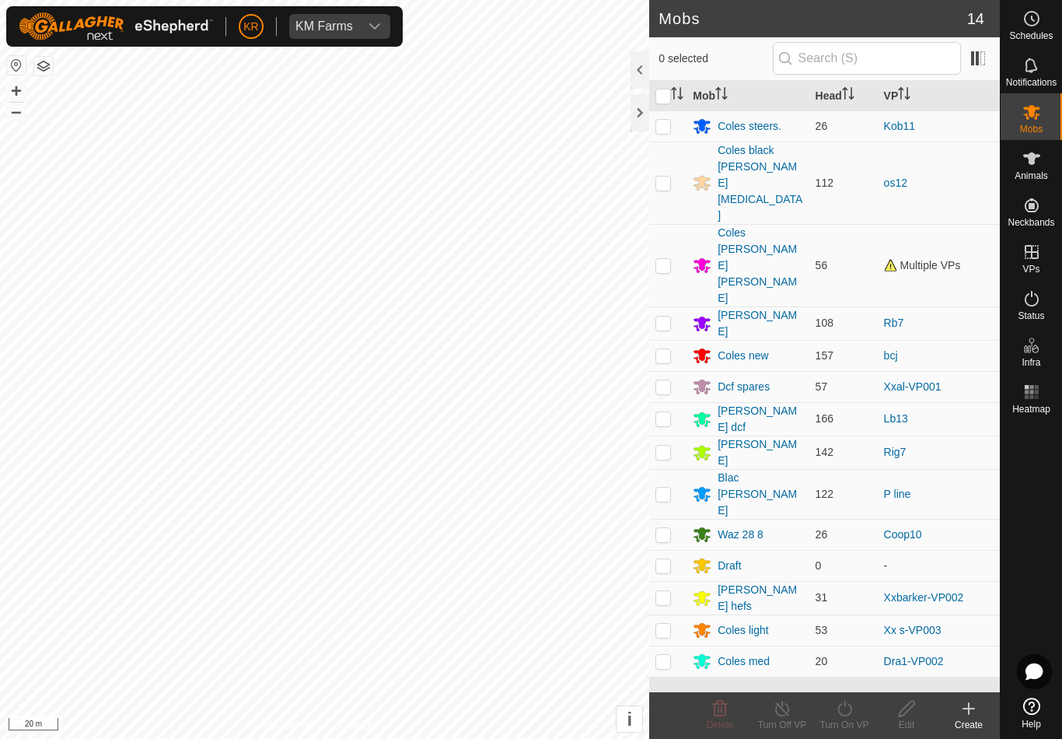
click at [670, 259] on p-checkbox at bounding box center [664, 265] width 16 height 12
checkbox input "true"
click at [846, 713] on icon at bounding box center [844, 708] width 19 height 19
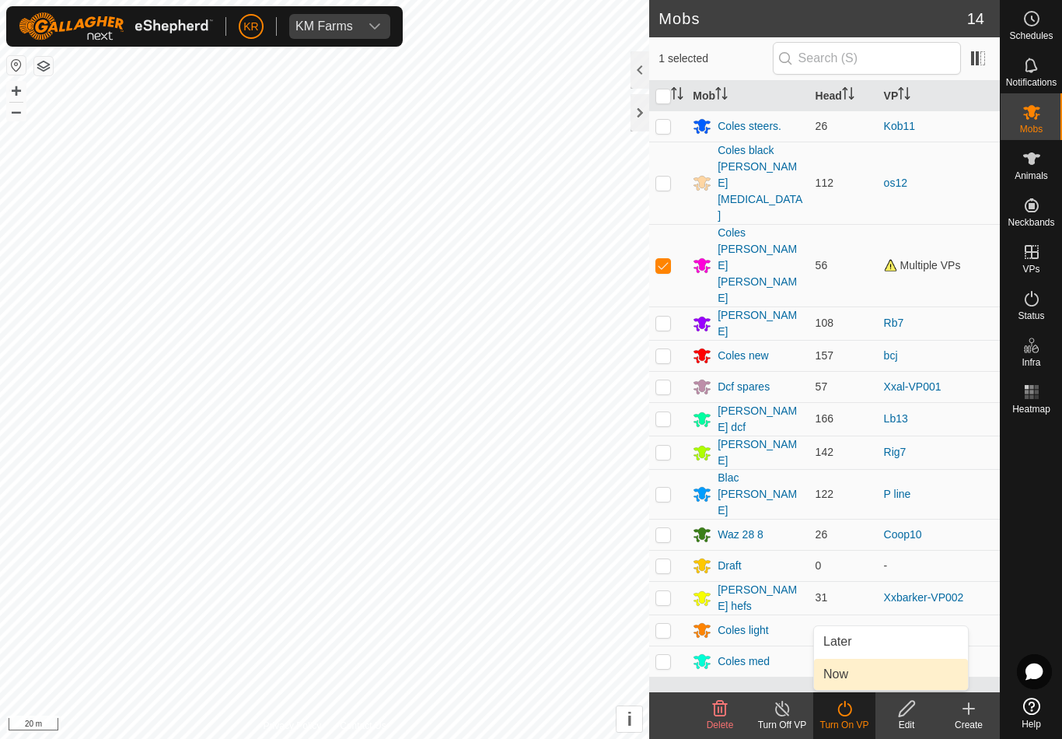
click at [863, 674] on link "Now" at bounding box center [891, 674] width 154 height 31
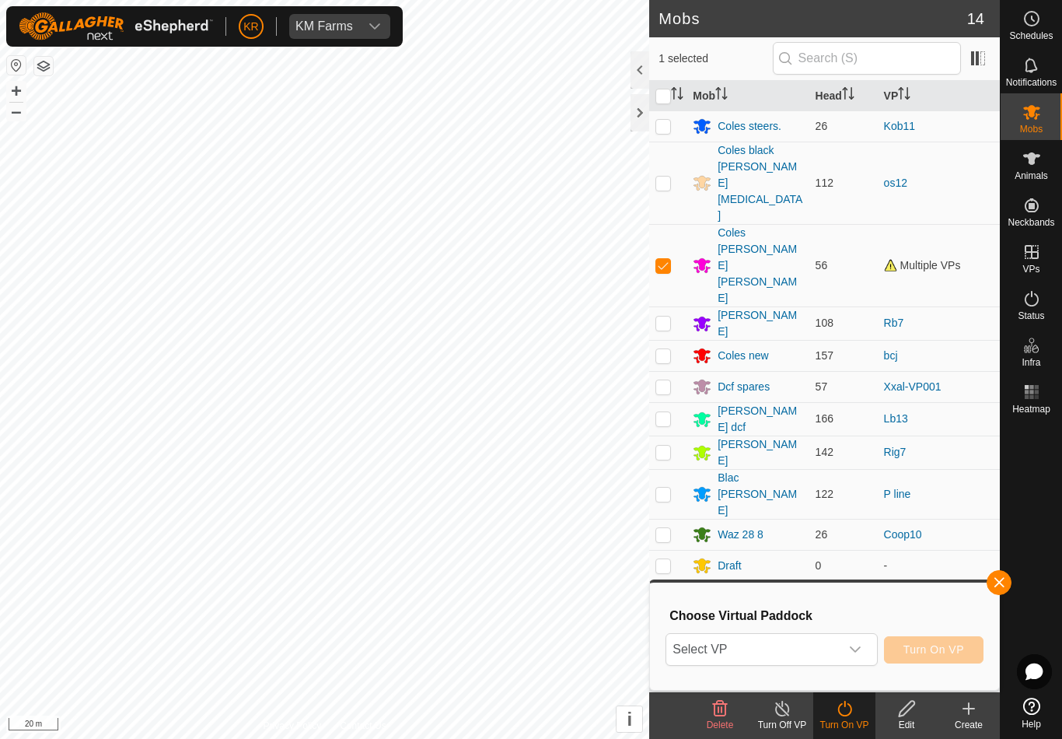
click at [820, 653] on span "Select VP" at bounding box center [753, 649] width 173 height 31
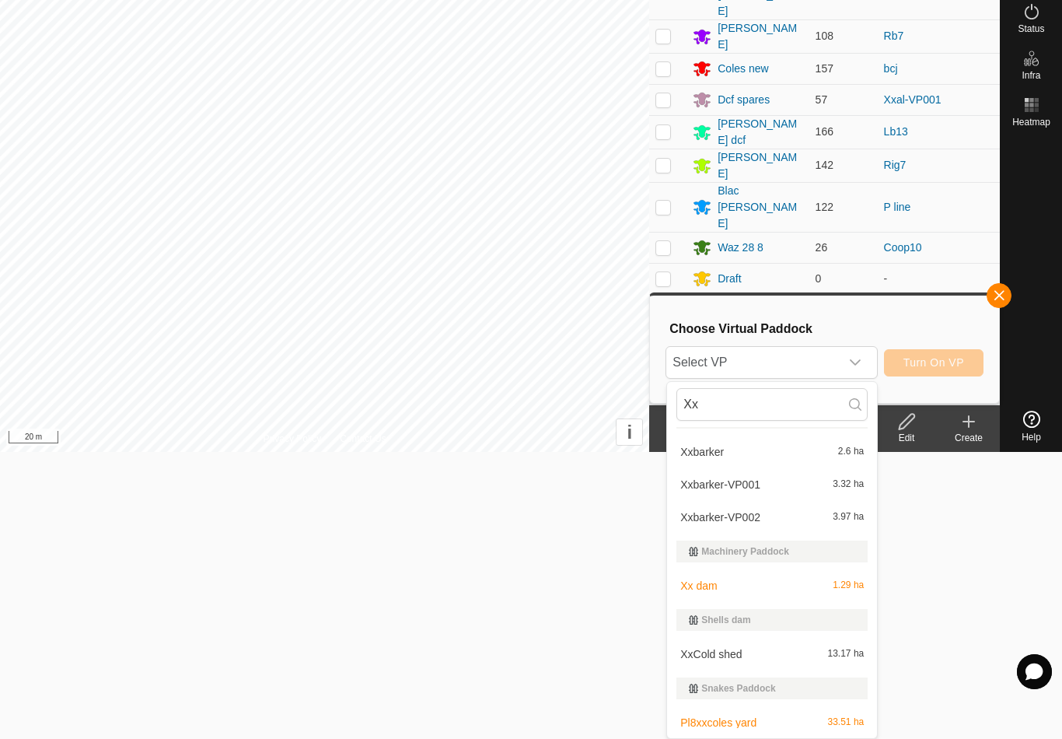
scroll to position [297, 0]
type input "Xx"
click at [824, 580] on div "Xx dam 1.29 ha" at bounding box center [772, 585] width 191 height 19
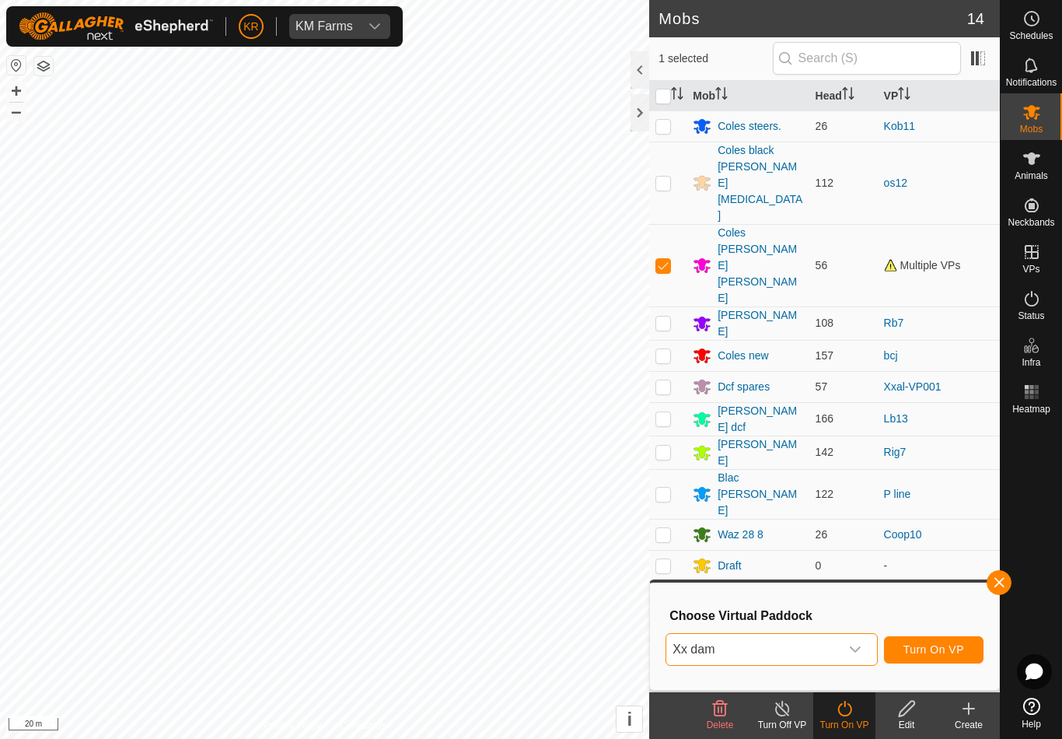
click at [933, 648] on span "Turn On VP" at bounding box center [934, 649] width 61 height 12
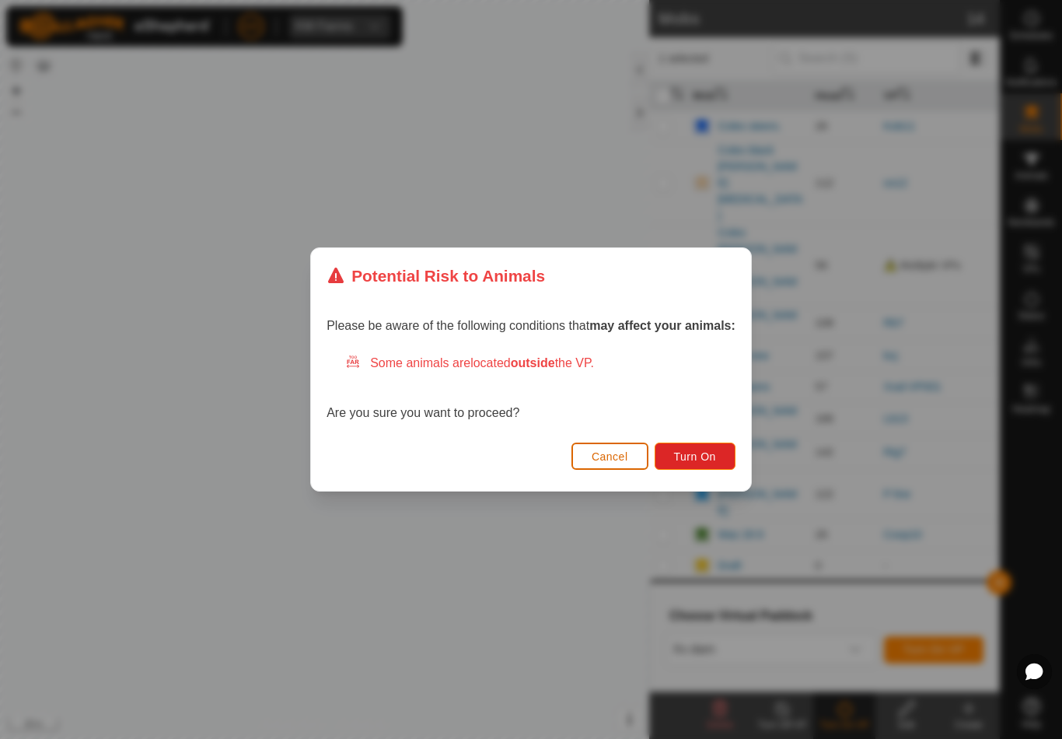
click at [716, 457] on span "Turn On" at bounding box center [695, 456] width 42 height 12
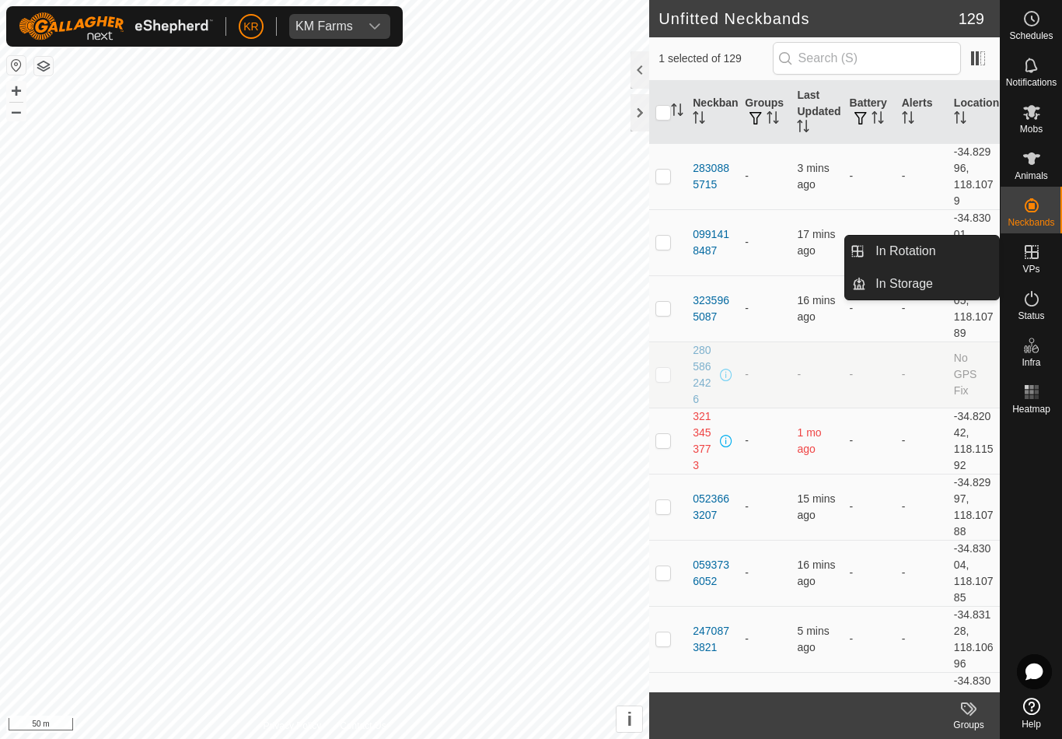
click at [1053, 261] on div "VPs" at bounding box center [1031, 256] width 61 height 47
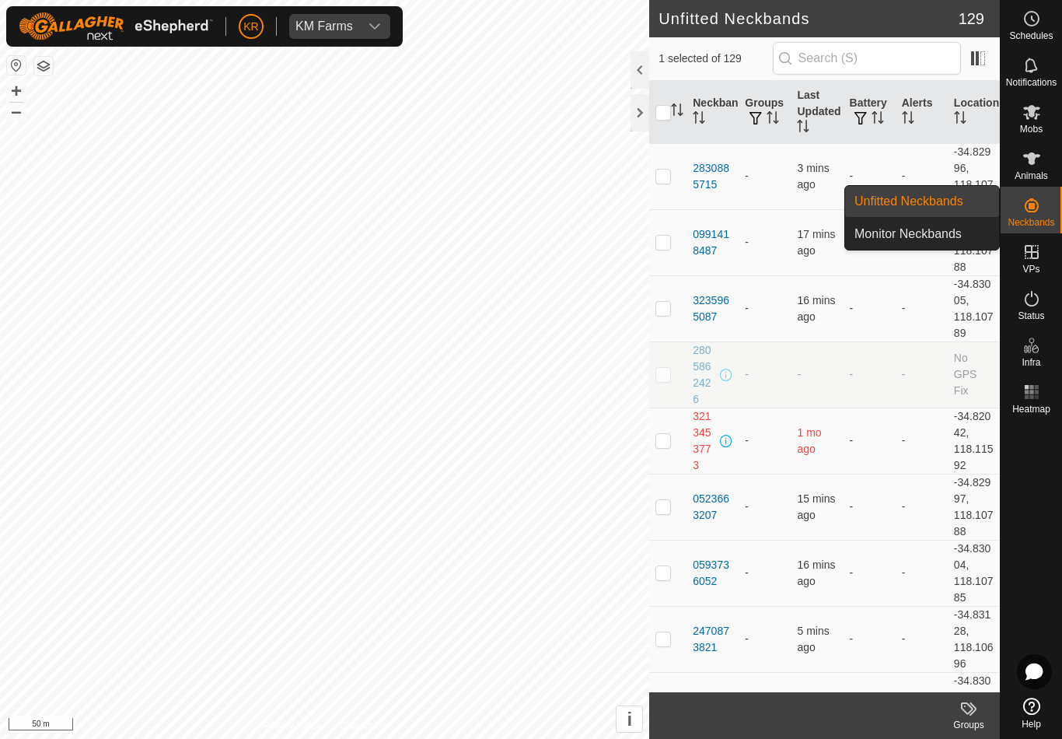
click at [957, 202] on span "Unfitted Neckbands" at bounding box center [909, 201] width 109 height 19
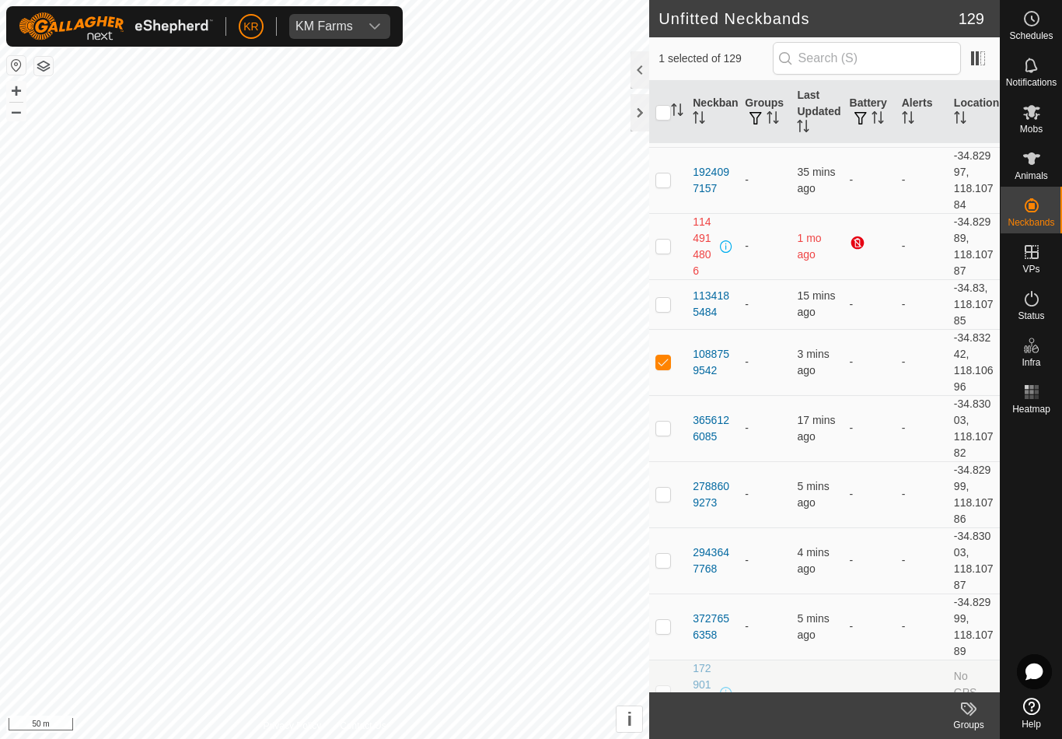
scroll to position [1171, 0]
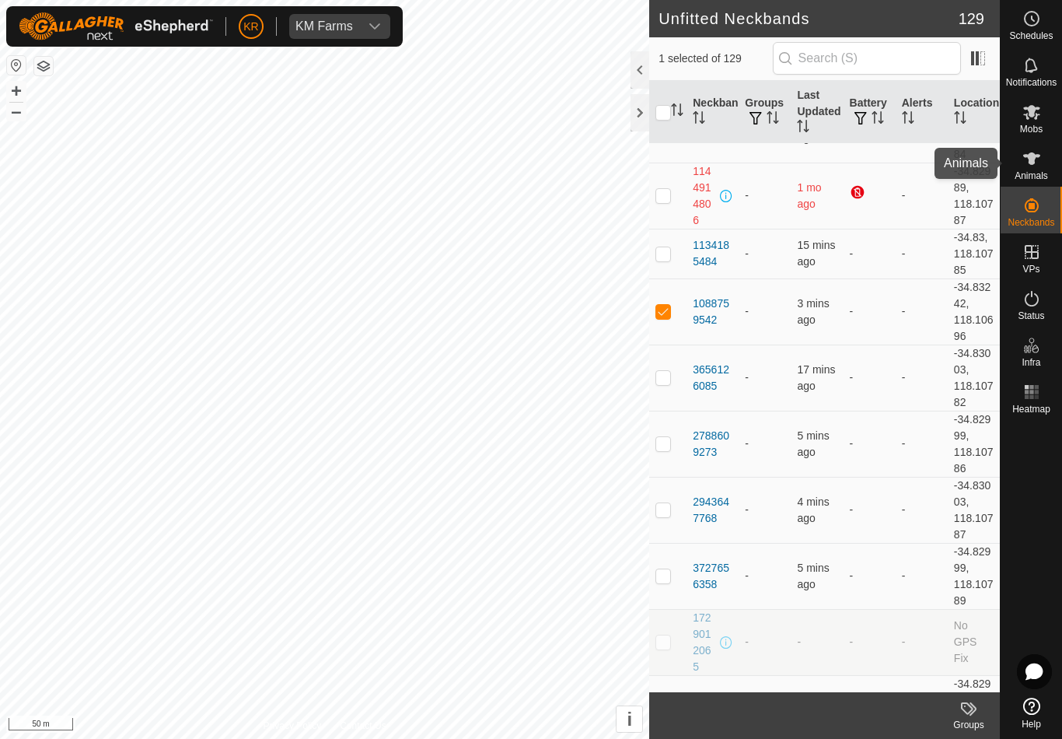
click at [1046, 162] on div "Animals" at bounding box center [1031, 163] width 61 height 47
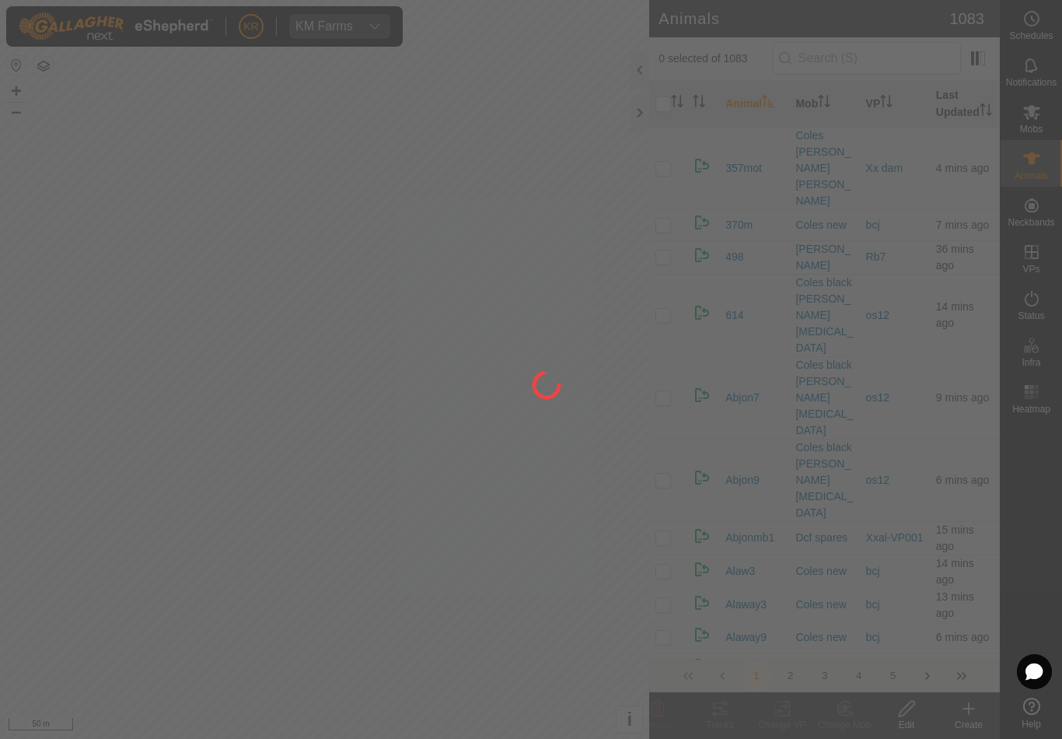
click at [979, 725] on div at bounding box center [531, 369] width 1062 height 739
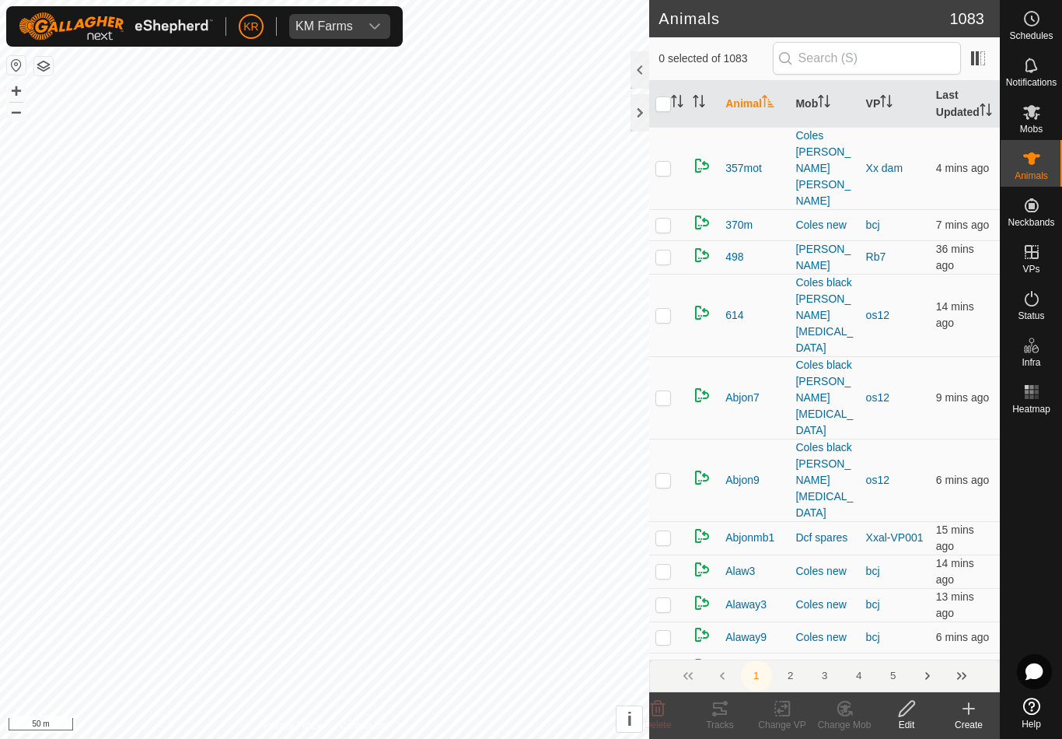
click at [973, 712] on icon at bounding box center [969, 708] width 19 height 19
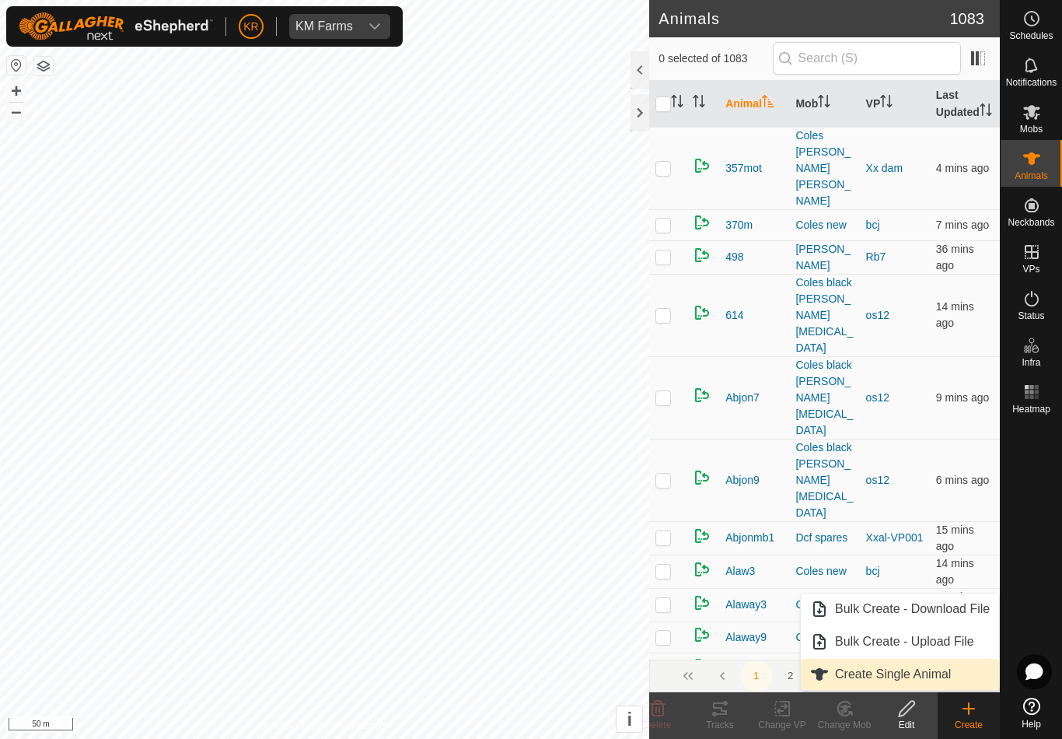
click at [933, 676] on span "Create Single Animal" at bounding box center [893, 674] width 116 height 19
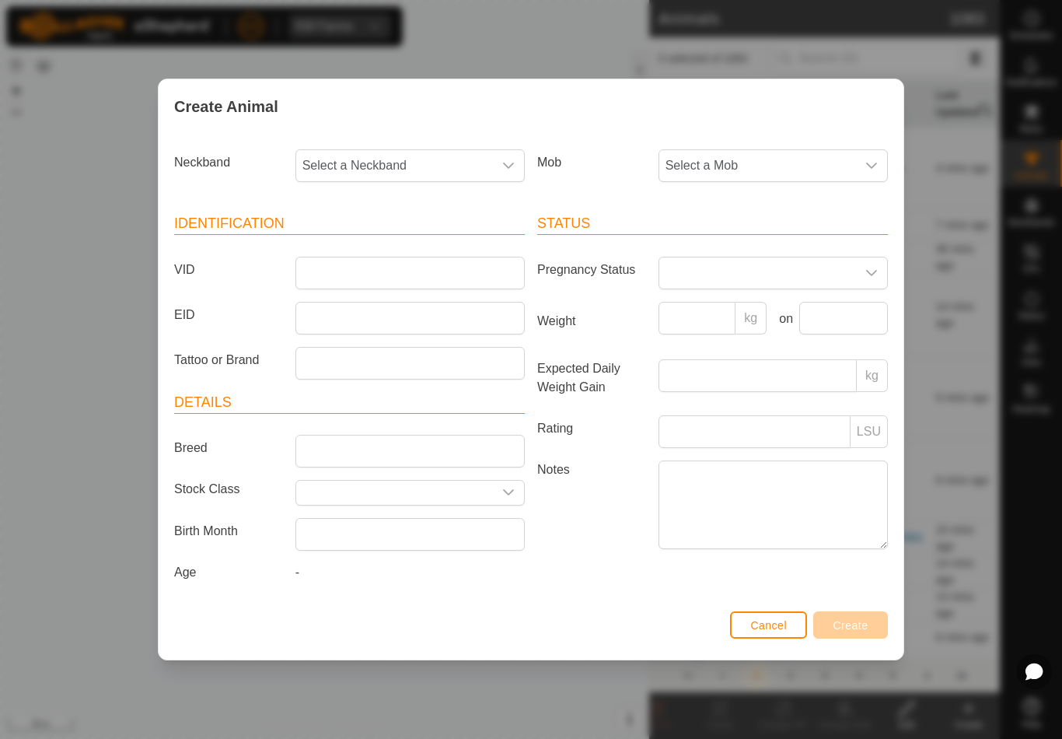
click at [408, 166] on span "Select a Neckband" at bounding box center [394, 165] width 197 height 31
type input "1088"
click at [407, 241] on li "1088759542" at bounding box center [411, 245] width 228 height 31
click at [759, 166] on span "Select a Mob" at bounding box center [758, 165] width 197 height 31
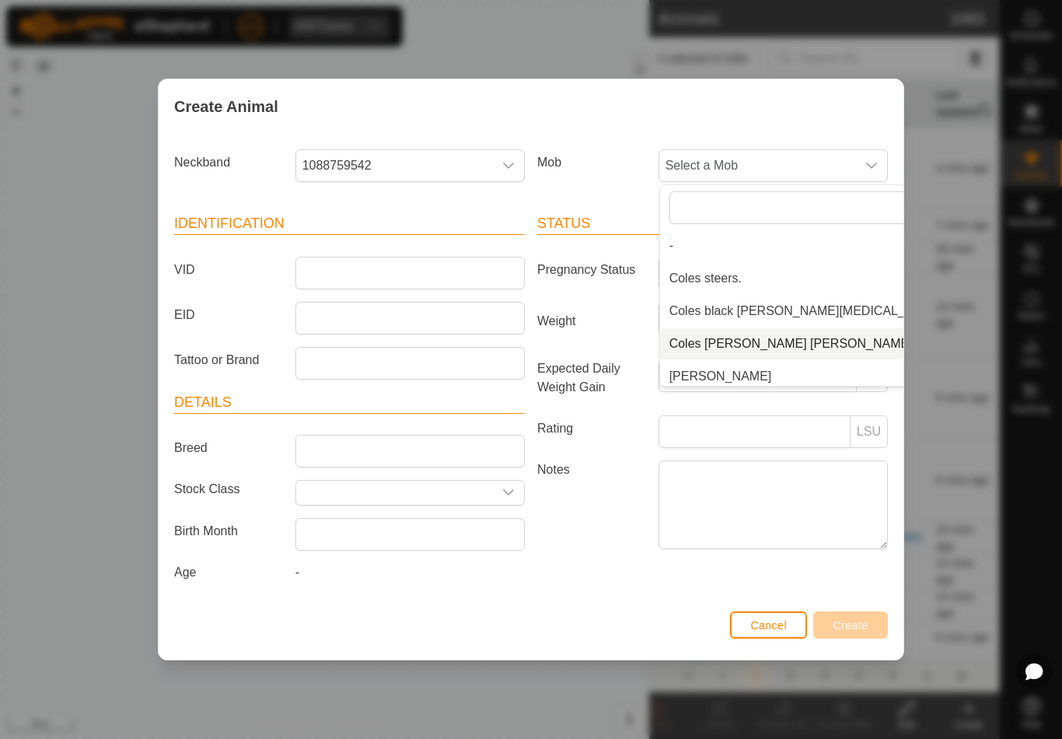
click at [851, 348] on li "Coles [PERSON_NAME] [PERSON_NAME]" at bounding box center [804, 343] width 289 height 31
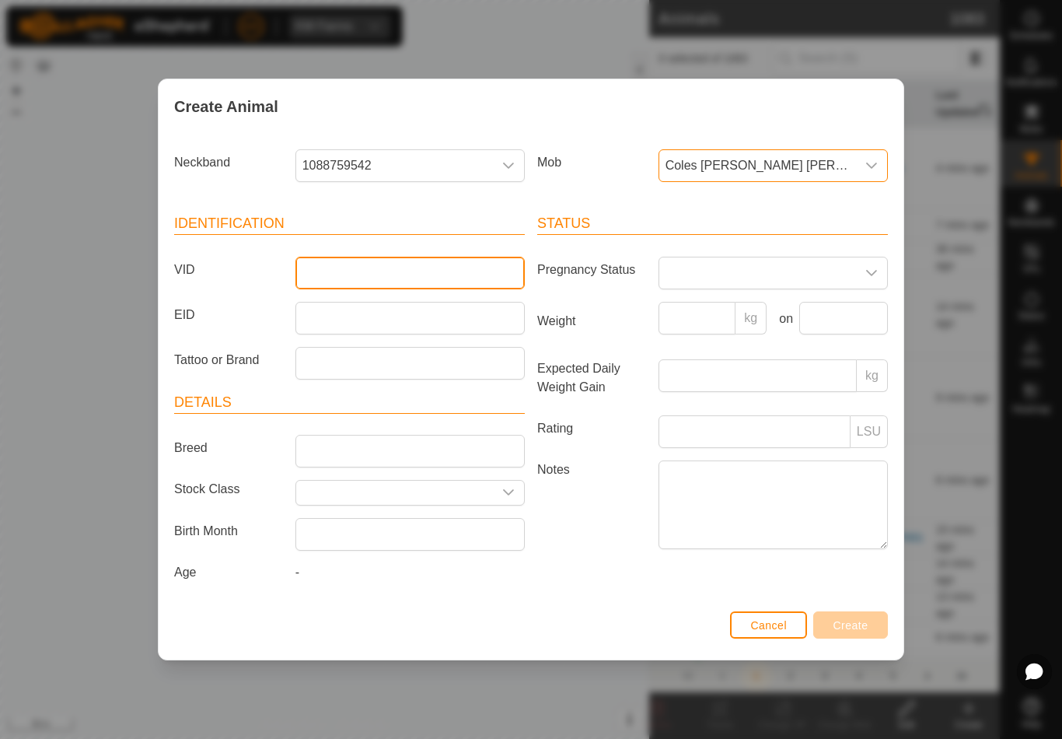
click at [440, 262] on input "VID" at bounding box center [410, 273] width 229 height 33
type input "Unk77"
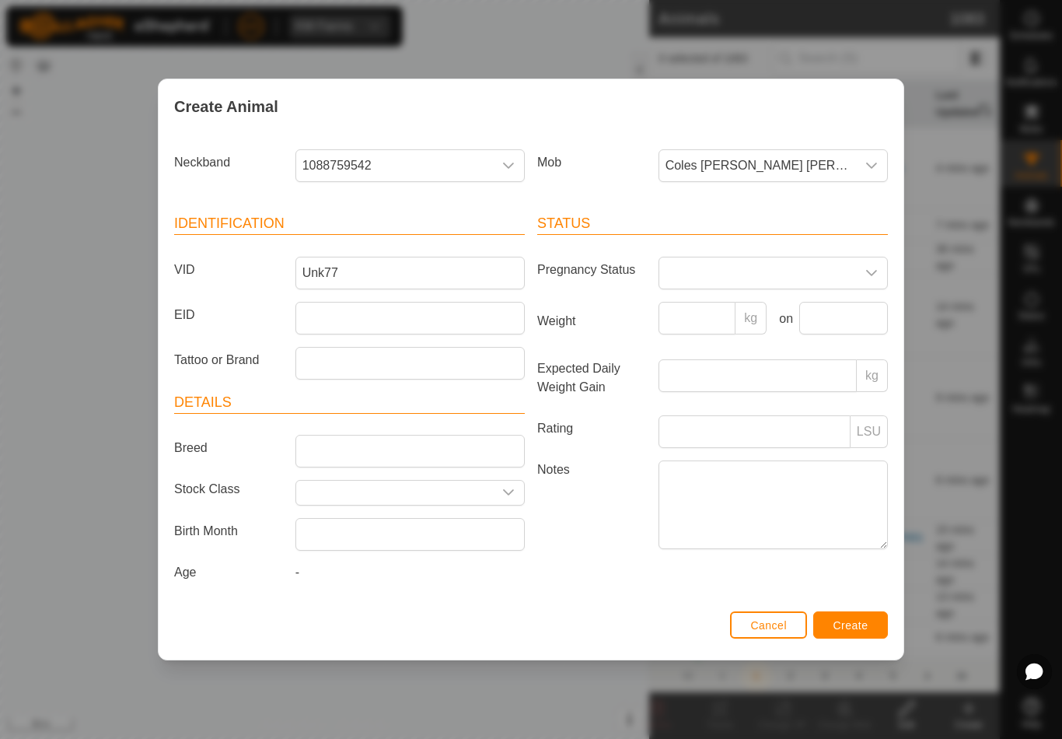
click at [860, 624] on span "Create" at bounding box center [851, 625] width 35 height 12
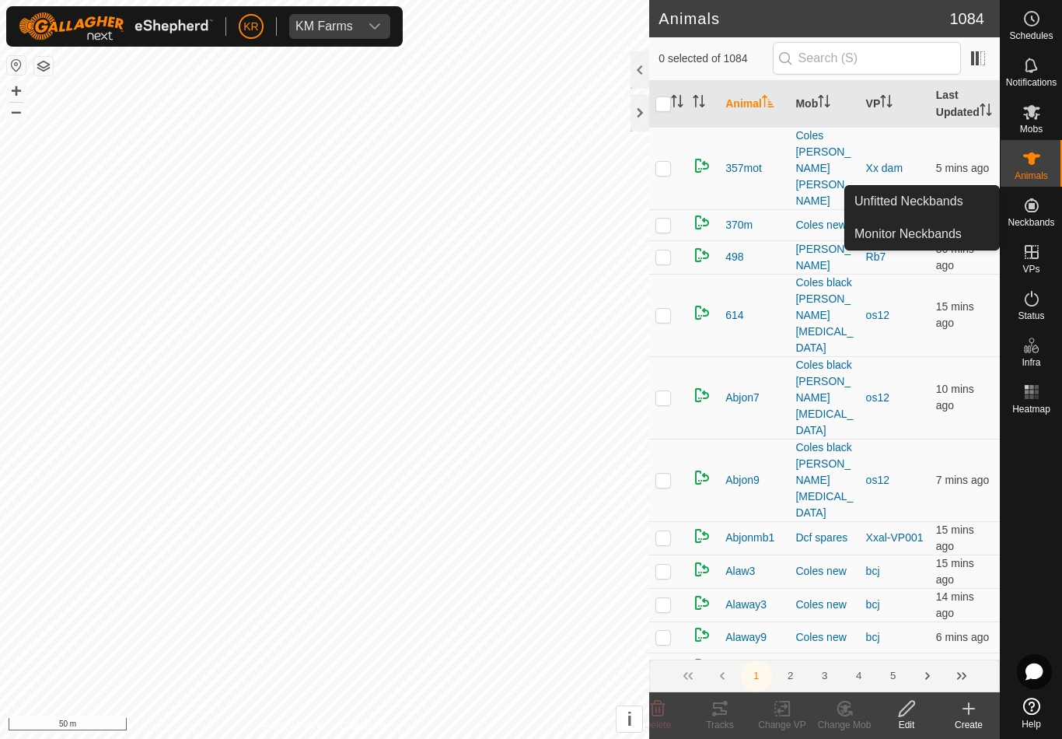
click at [942, 212] on link "Unfitted Neckbands" at bounding box center [922, 201] width 154 height 31
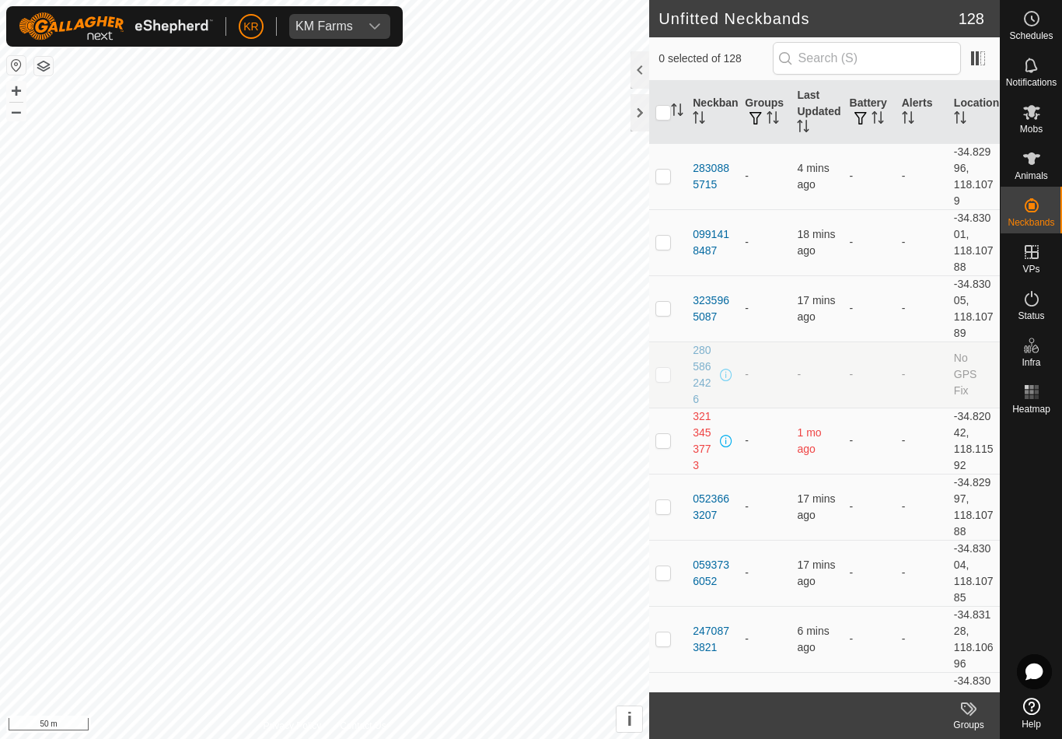
checkbox input "true"
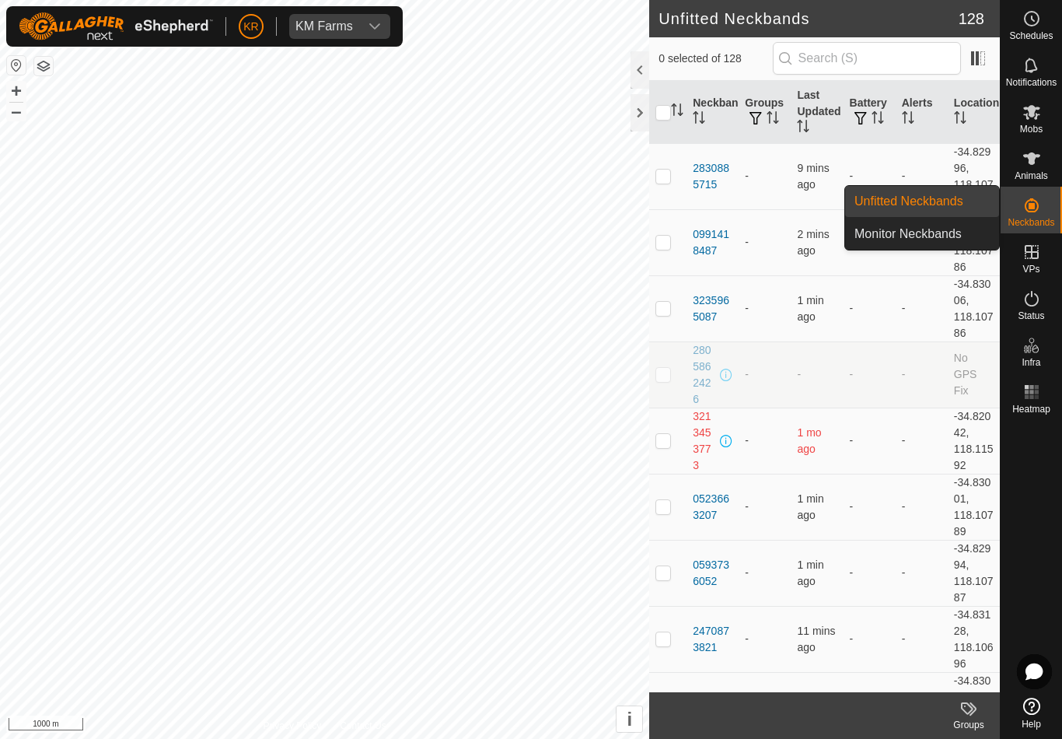
click at [943, 200] on span "Unfitted Neckbands" at bounding box center [909, 201] width 109 height 19
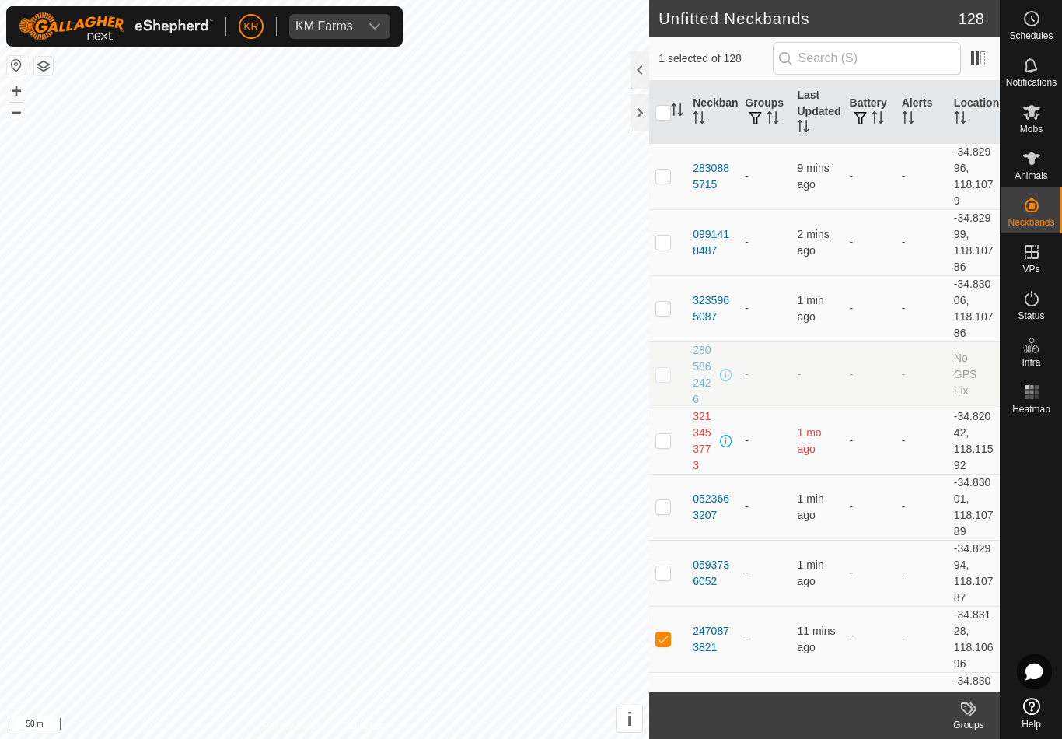
checkbox input "true"
click at [1038, 169] on es-animals-svg-icon at bounding box center [1032, 158] width 28 height 25
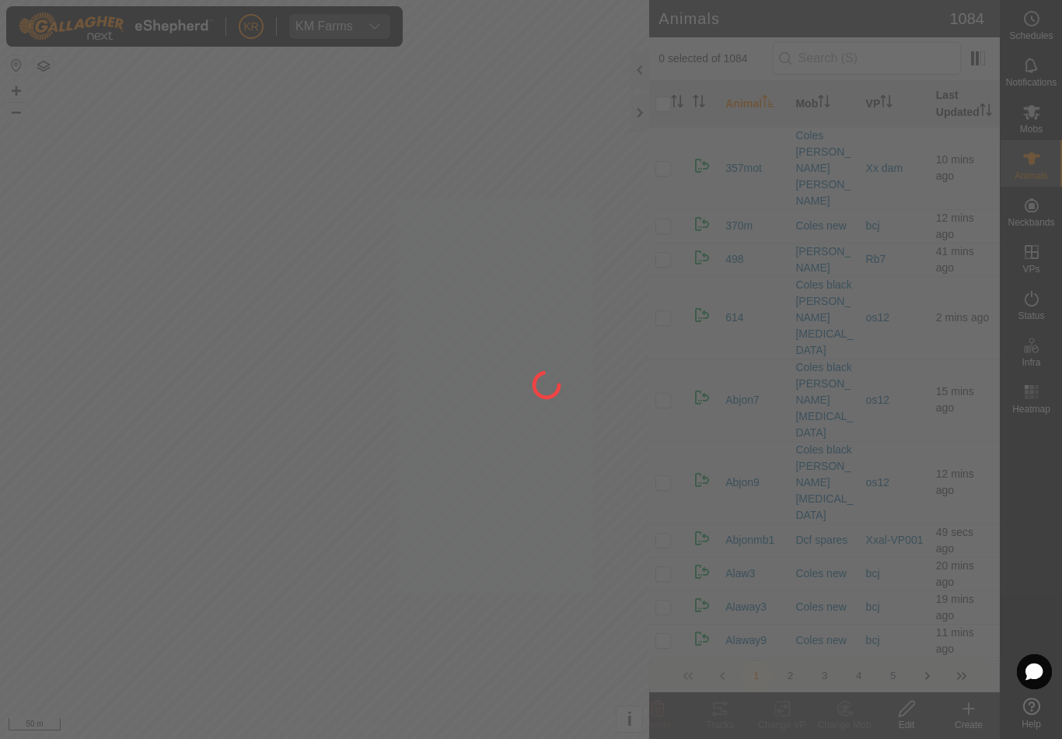
click at [969, 718] on div at bounding box center [531, 369] width 1062 height 739
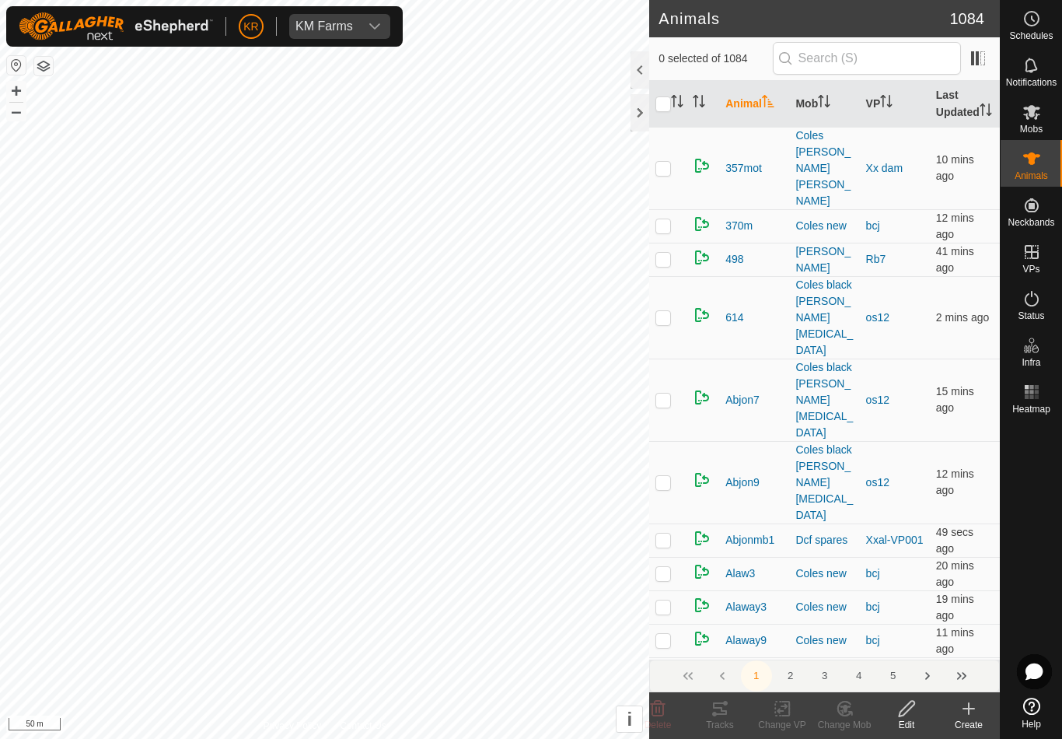
click at [968, 723] on div "Create" at bounding box center [969, 725] width 62 height 14
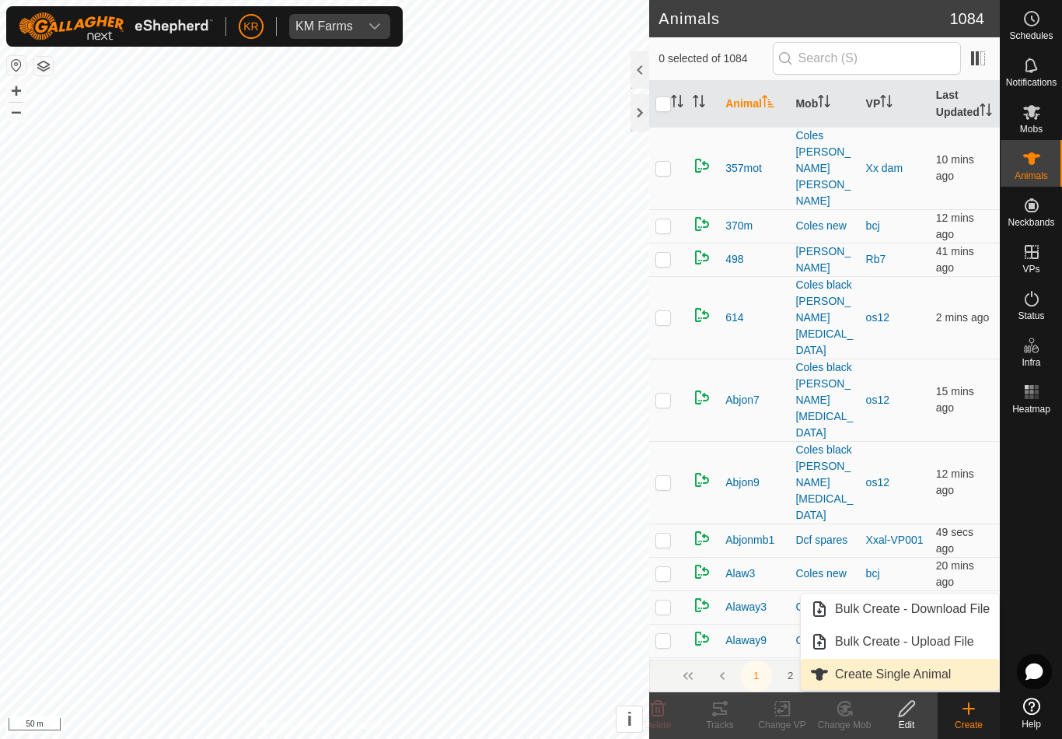
click at [941, 680] on span "Create Single Animal" at bounding box center [893, 674] width 116 height 19
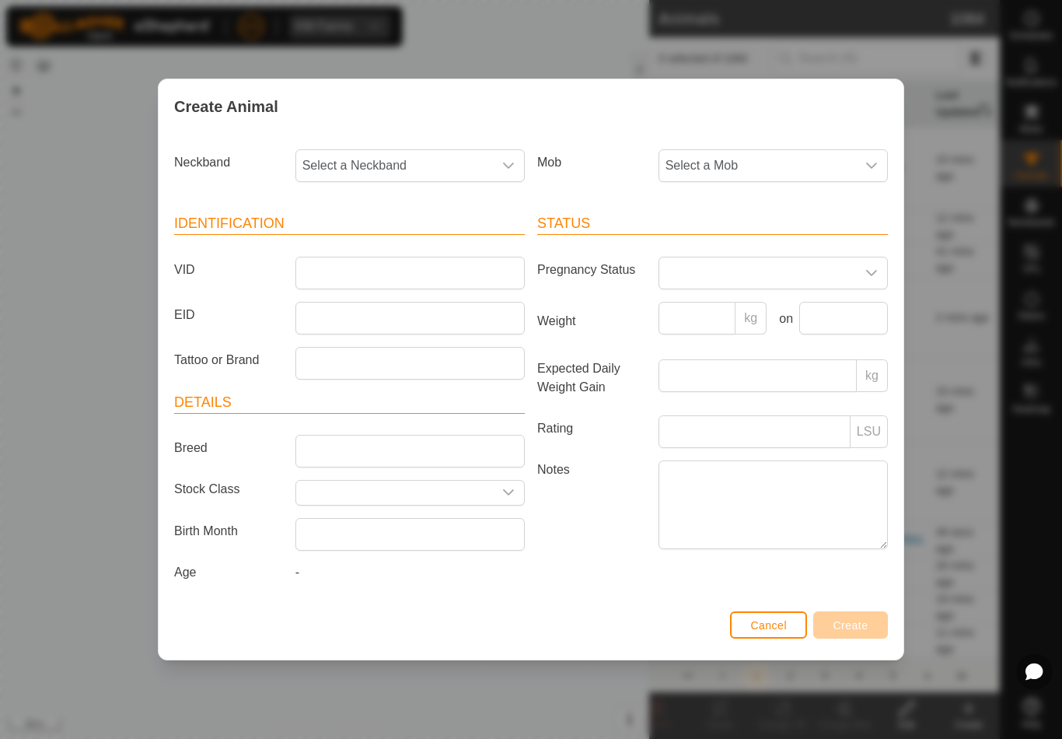
click at [401, 160] on span "Select a Neckband" at bounding box center [394, 165] width 197 height 31
type input "24708"
click at [397, 235] on li "2470873821" at bounding box center [411, 245] width 228 height 31
click at [763, 150] on span "Select a Mob" at bounding box center [758, 165] width 197 height 31
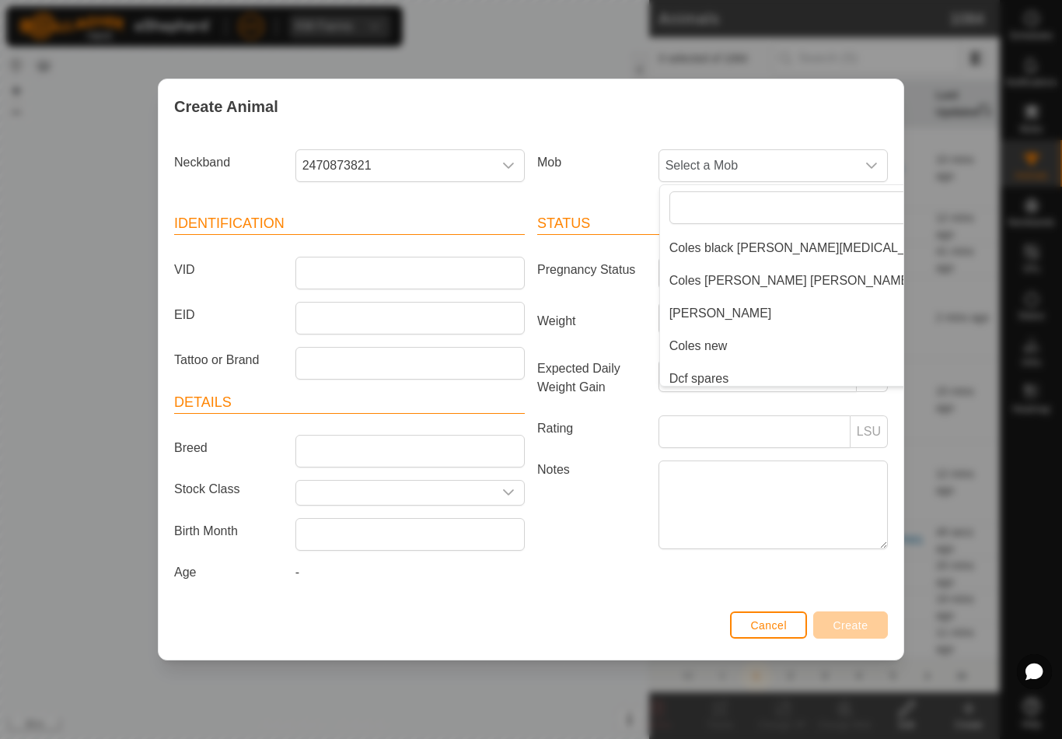
scroll to position [67, 0]
click at [779, 268] on span "Coles [PERSON_NAME] [PERSON_NAME]" at bounding box center [791, 277] width 243 height 19
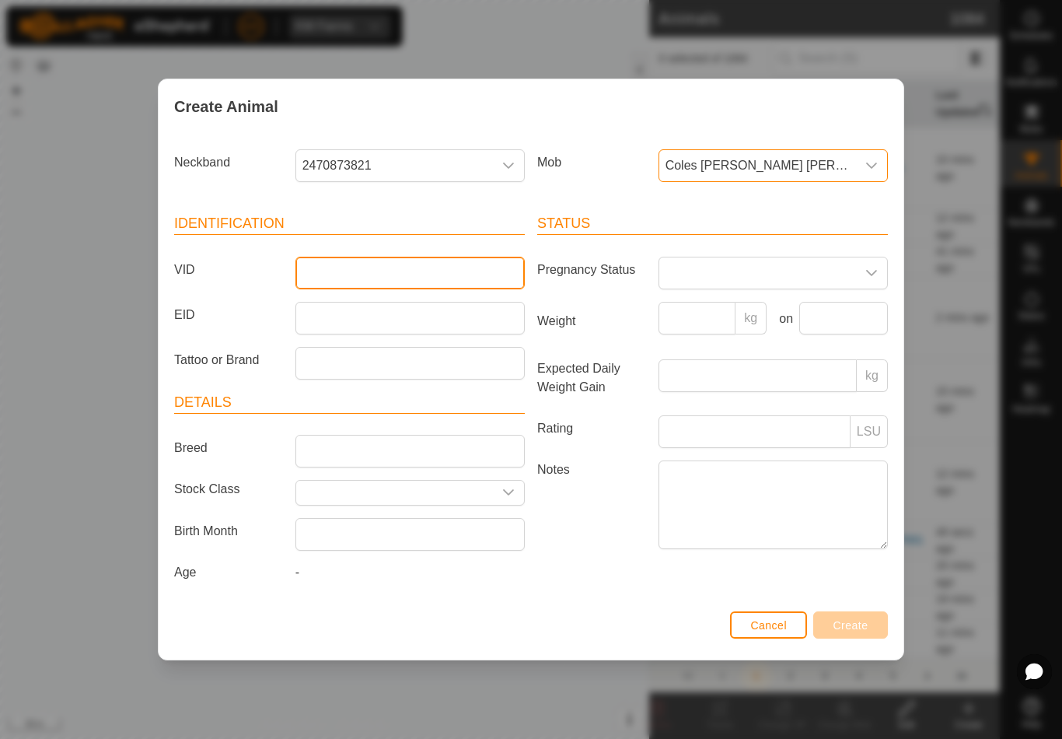
click at [435, 262] on input "VID" at bounding box center [410, 273] width 229 height 33
type input "Coles2"
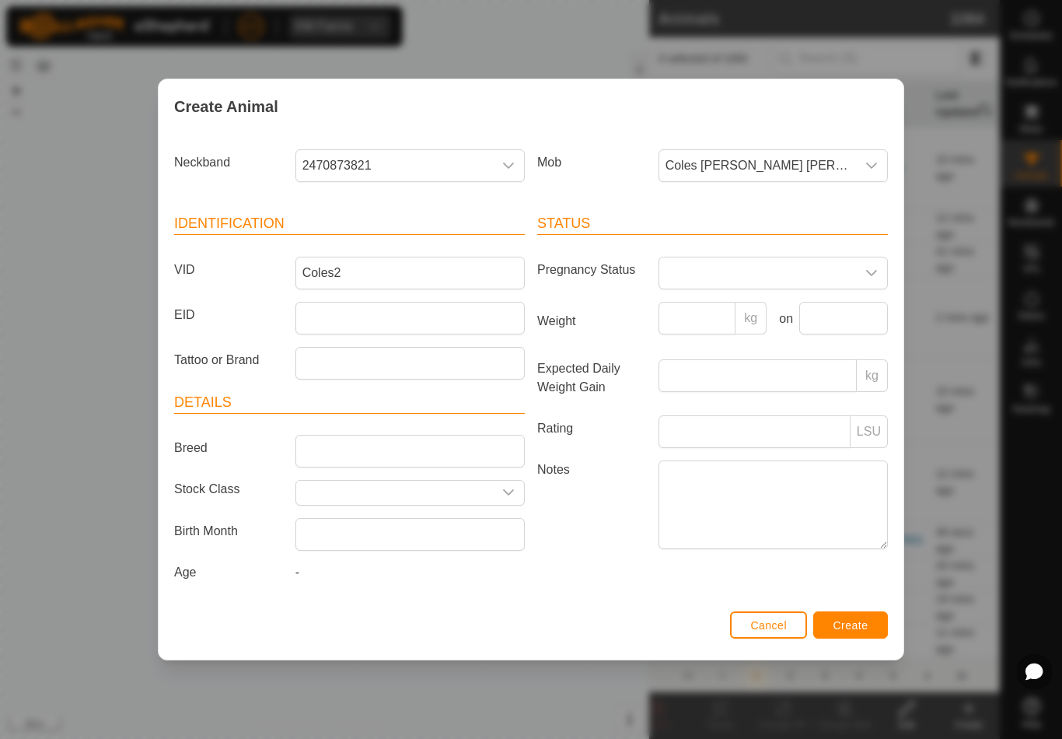
click at [858, 632] on span "Create" at bounding box center [851, 625] width 35 height 12
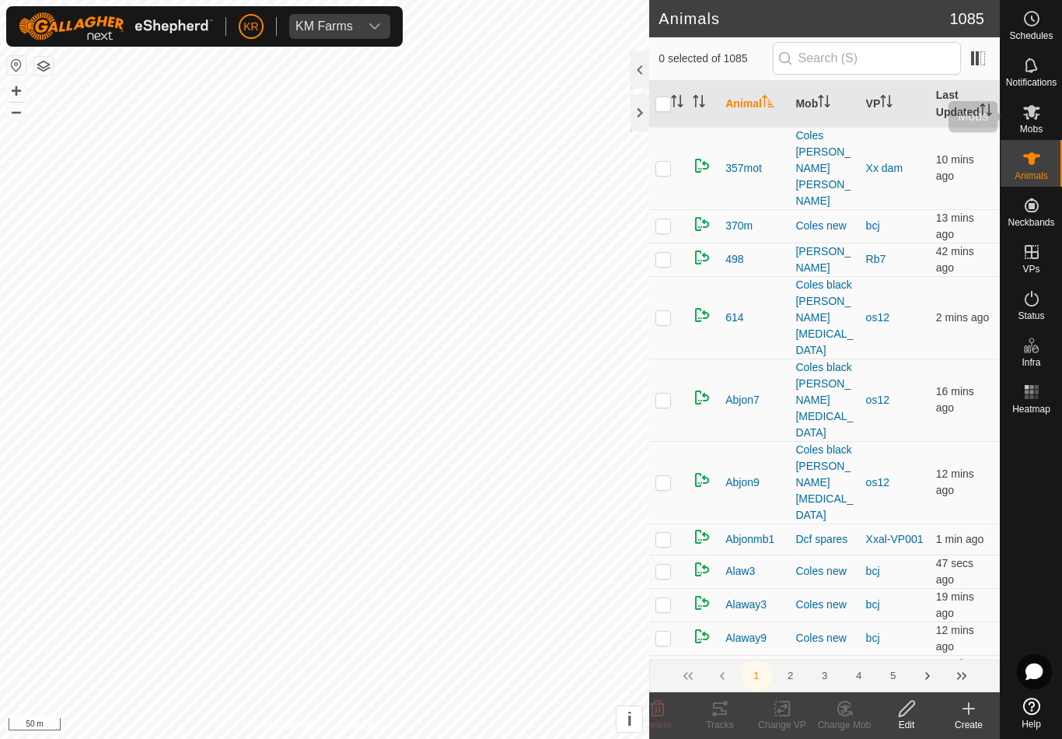
click at [1054, 119] on div "Mobs" at bounding box center [1031, 116] width 61 height 47
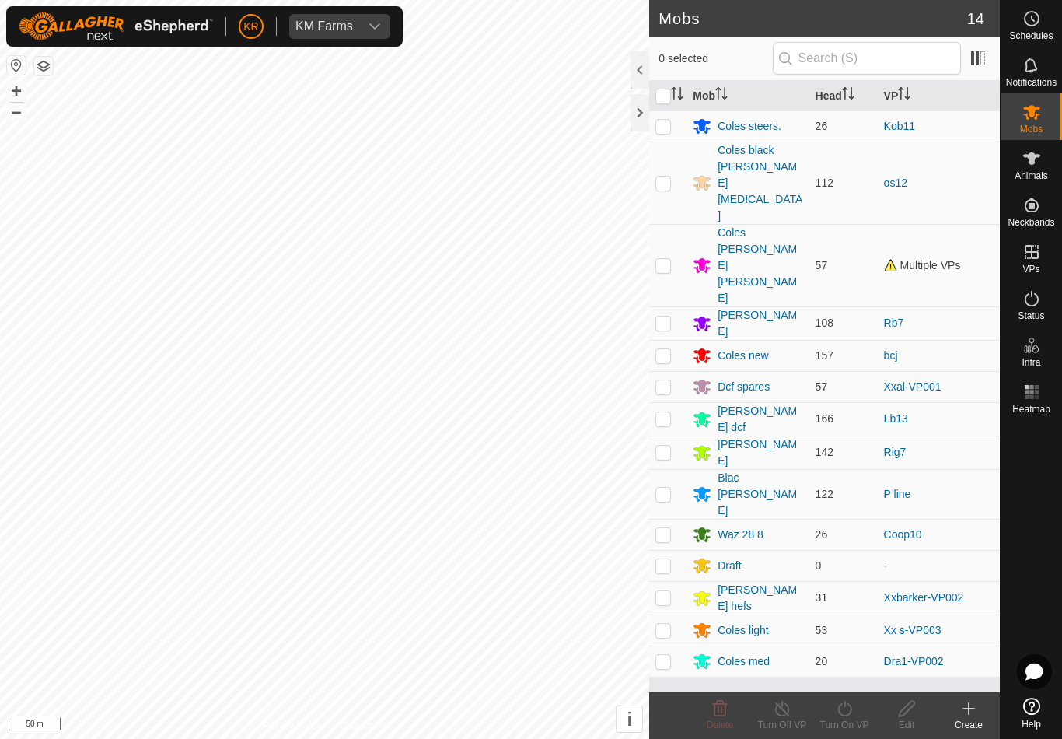
click at [677, 224] on td at bounding box center [667, 265] width 37 height 82
checkbox input "true"
click at [855, 713] on turn-on-svg-icon at bounding box center [845, 708] width 62 height 19
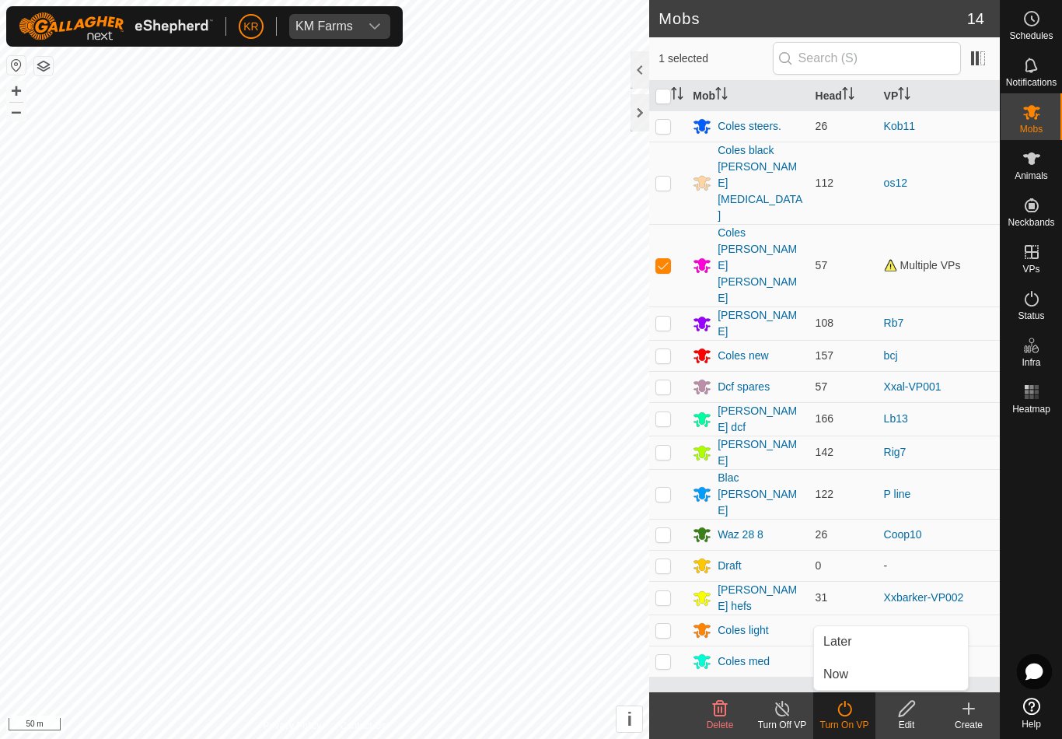
click at [886, 674] on link "Now" at bounding box center [891, 674] width 154 height 31
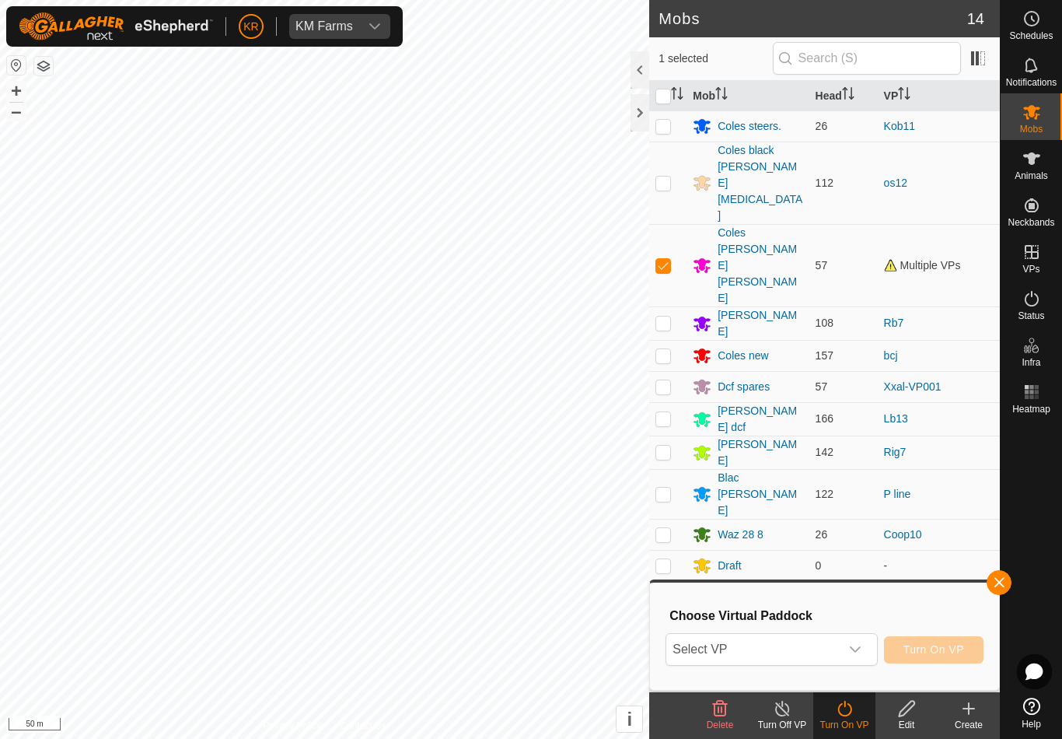
click at [838, 653] on span "Select VP" at bounding box center [753, 649] width 173 height 31
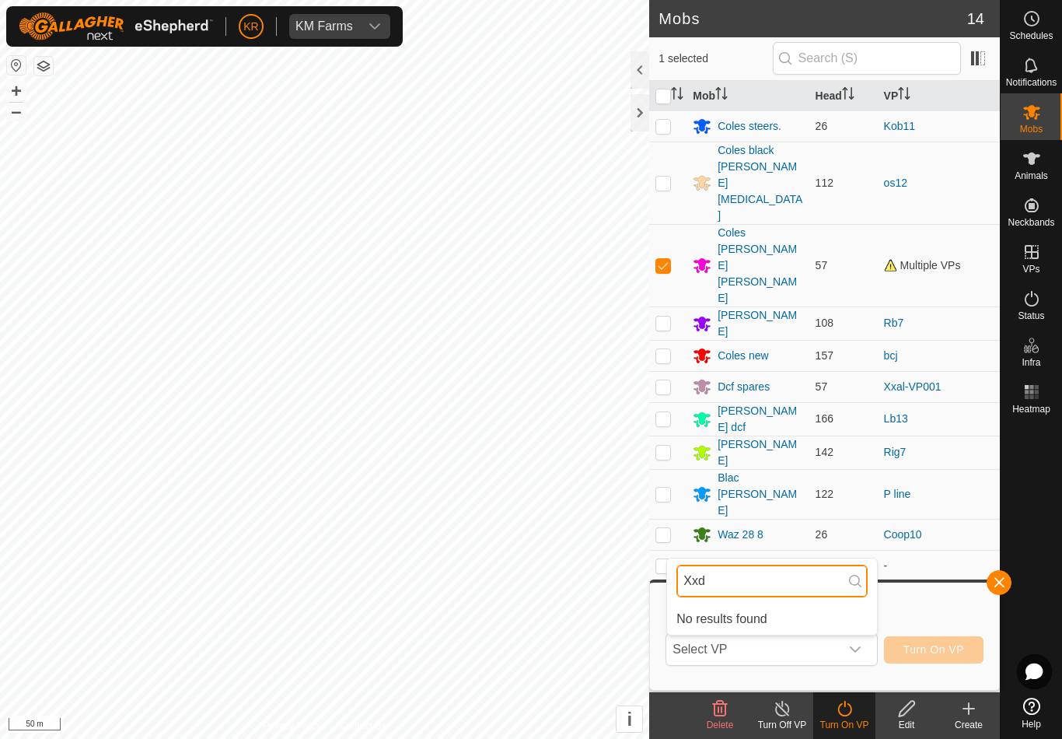
click at [822, 582] on input "Xxd" at bounding box center [772, 581] width 191 height 33
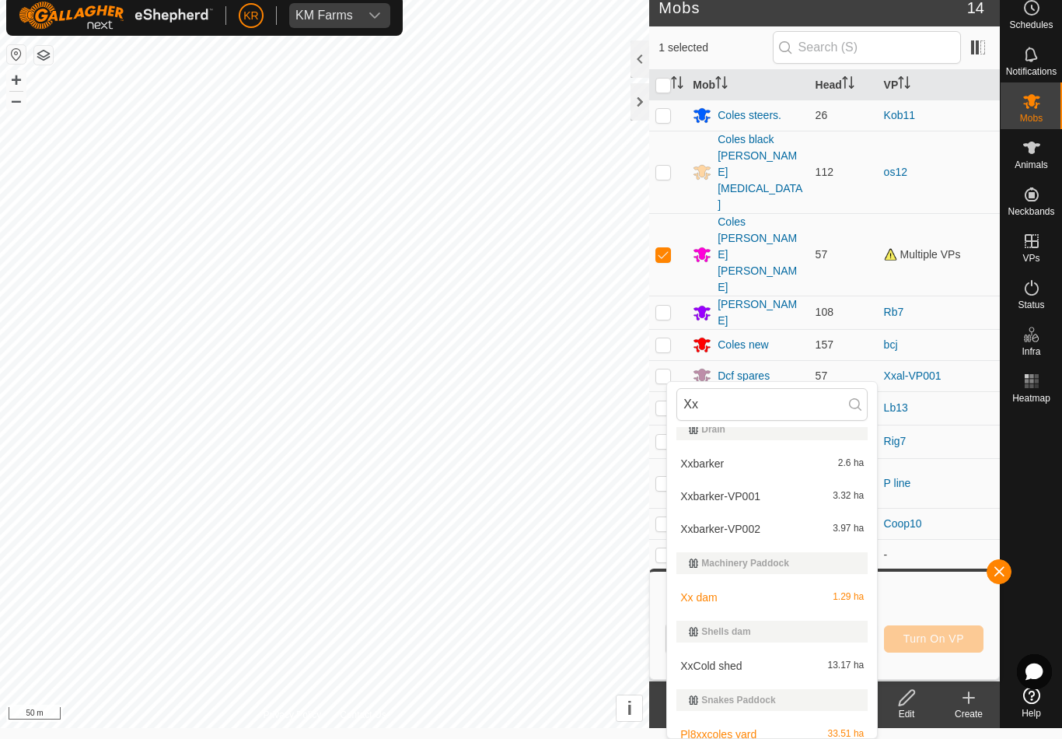
scroll to position [289, 0]
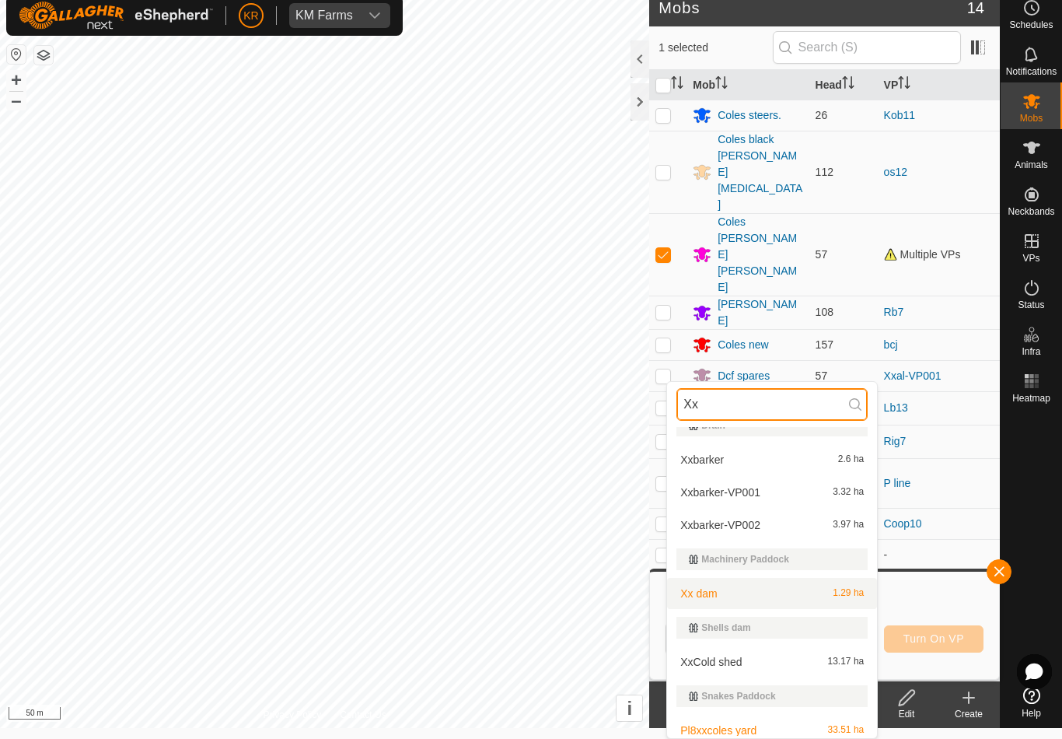
type input "Xx"
click at [829, 602] on div "Xx dam 1.29 ha" at bounding box center [772, 593] width 191 height 19
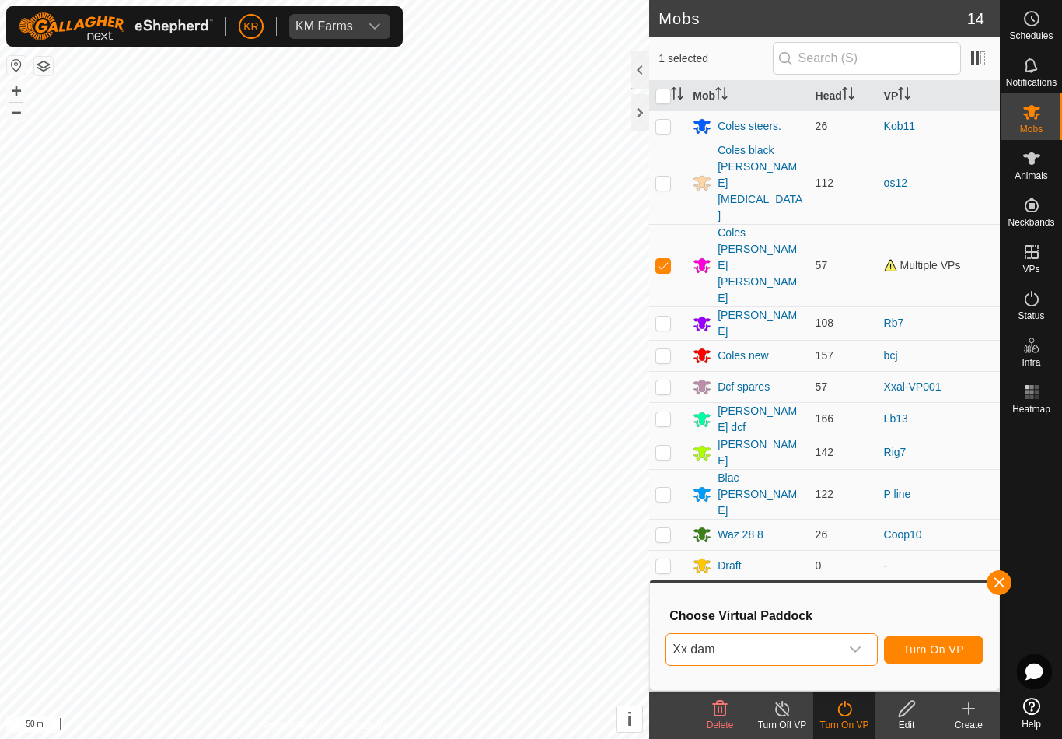
scroll to position [0, 0]
click at [959, 650] on span "Turn On VP" at bounding box center [934, 649] width 61 height 12
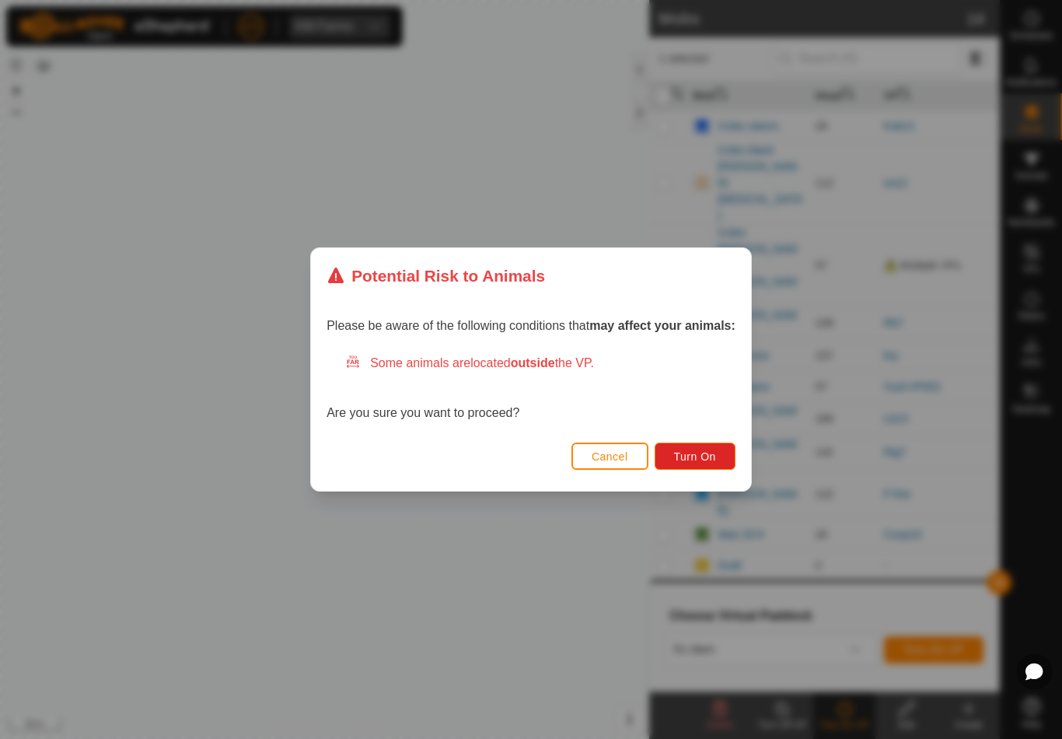
click at [714, 457] on span "Turn On" at bounding box center [695, 456] width 42 height 12
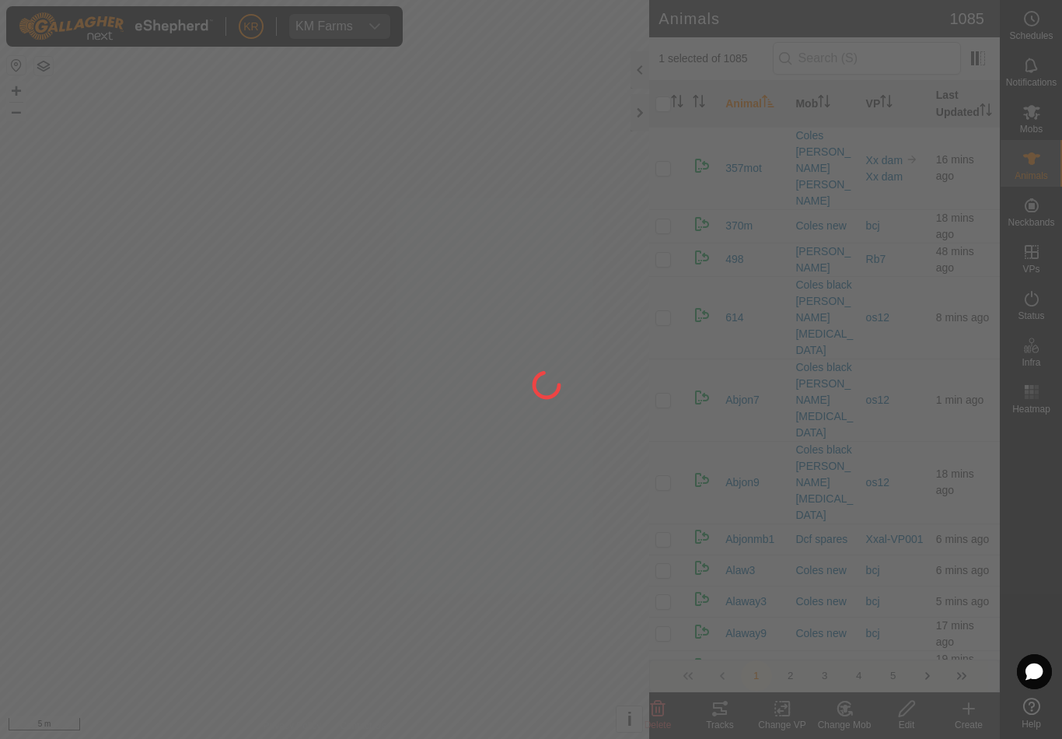
click at [370, 277] on div at bounding box center [531, 369] width 1062 height 739
click at [654, 710] on div at bounding box center [531, 369] width 1062 height 739
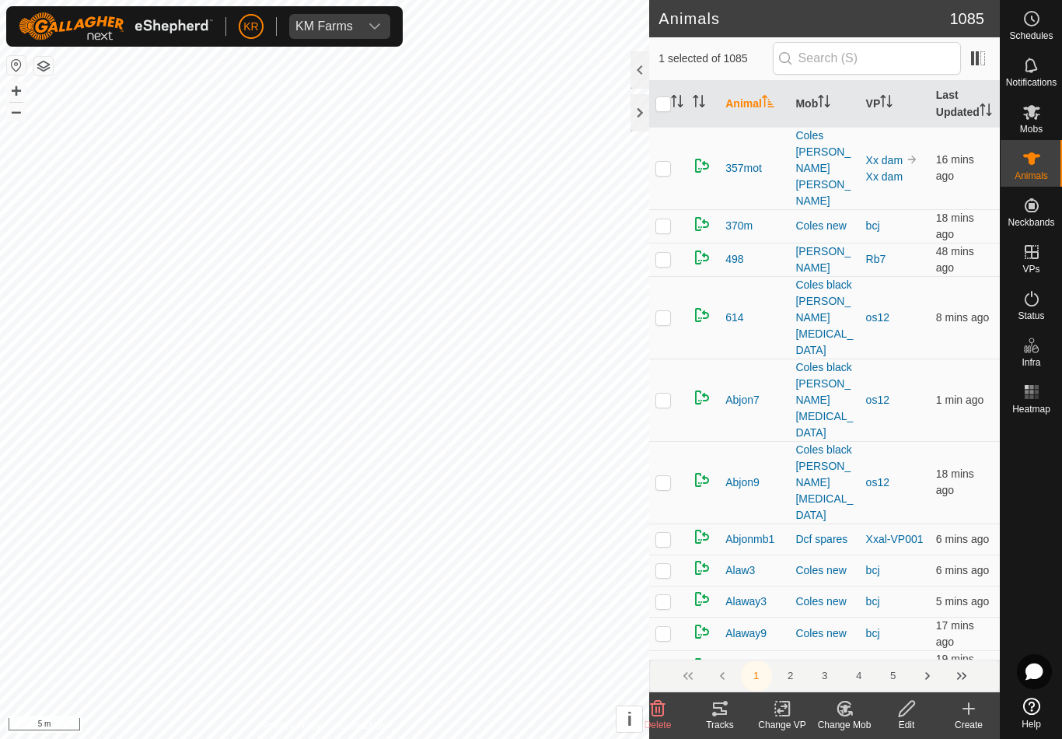
click at [661, 706] on icon at bounding box center [658, 708] width 19 height 19
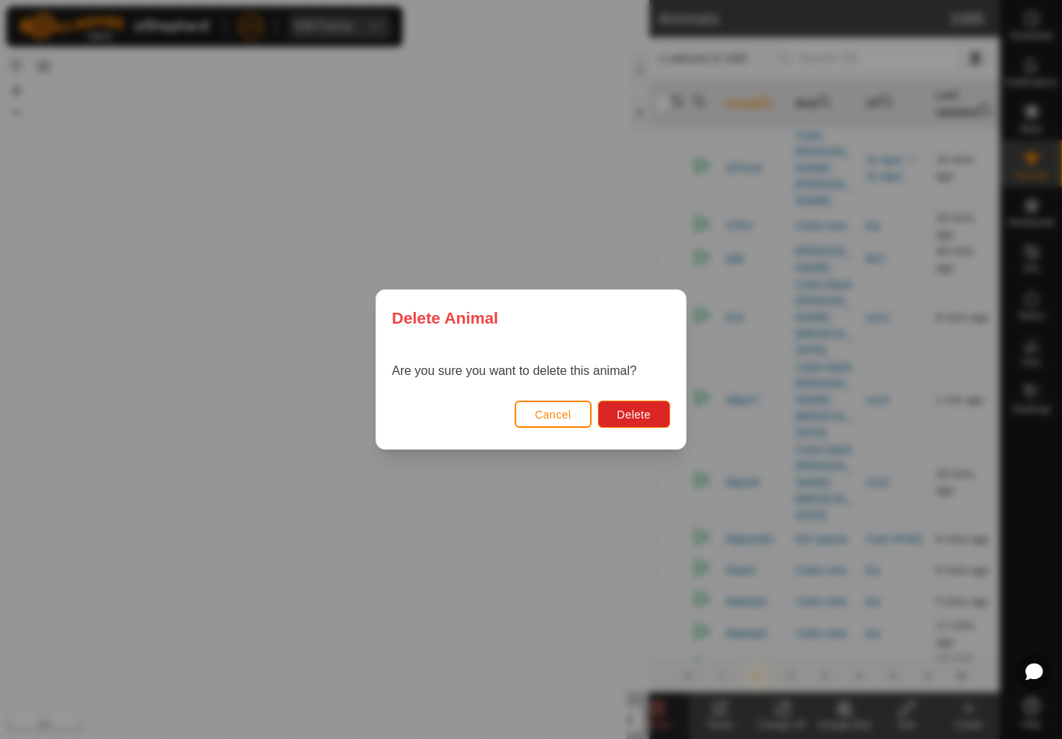
click at [626, 409] on span "Delete" at bounding box center [634, 414] width 33 height 12
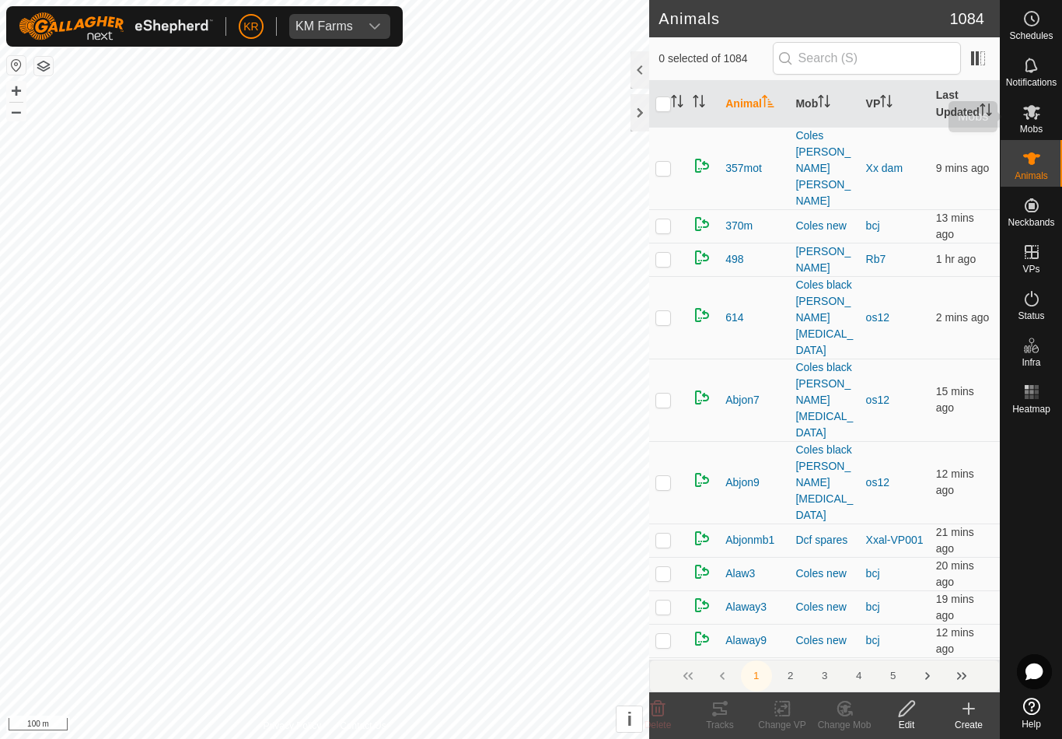
click at [1038, 126] on span "Mobs" at bounding box center [1031, 128] width 23 height 9
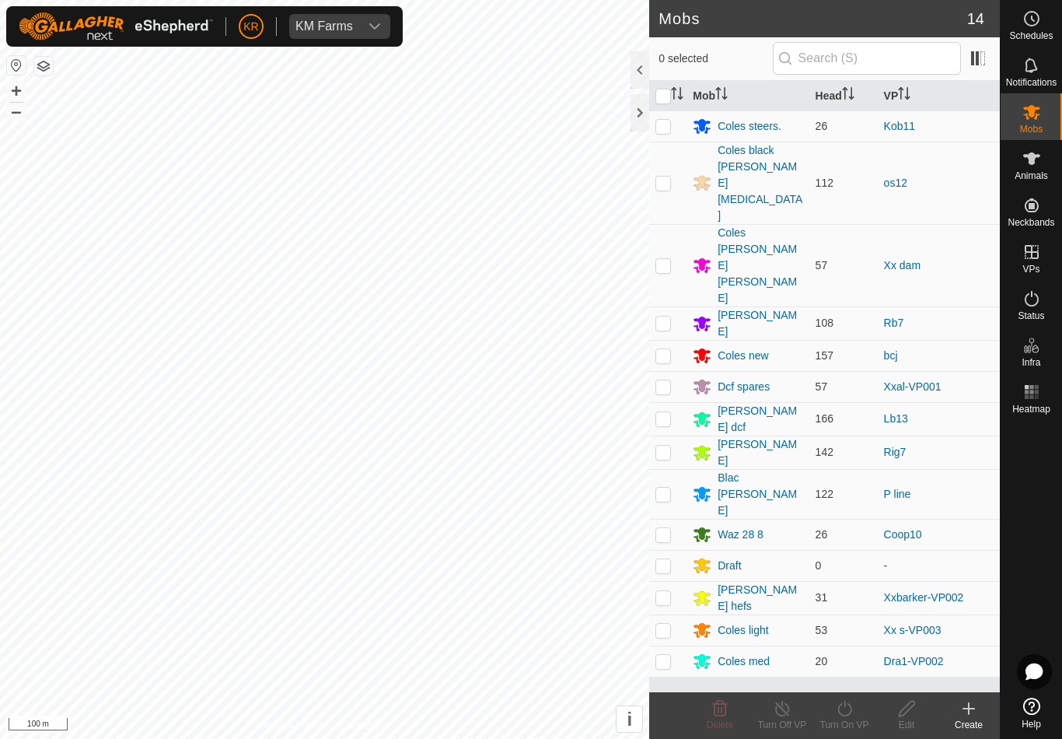
click at [671, 624] on p-checkbox at bounding box center [664, 630] width 16 height 12
checkbox input "true"
click at [855, 711] on turn-on-svg-icon at bounding box center [845, 708] width 62 height 19
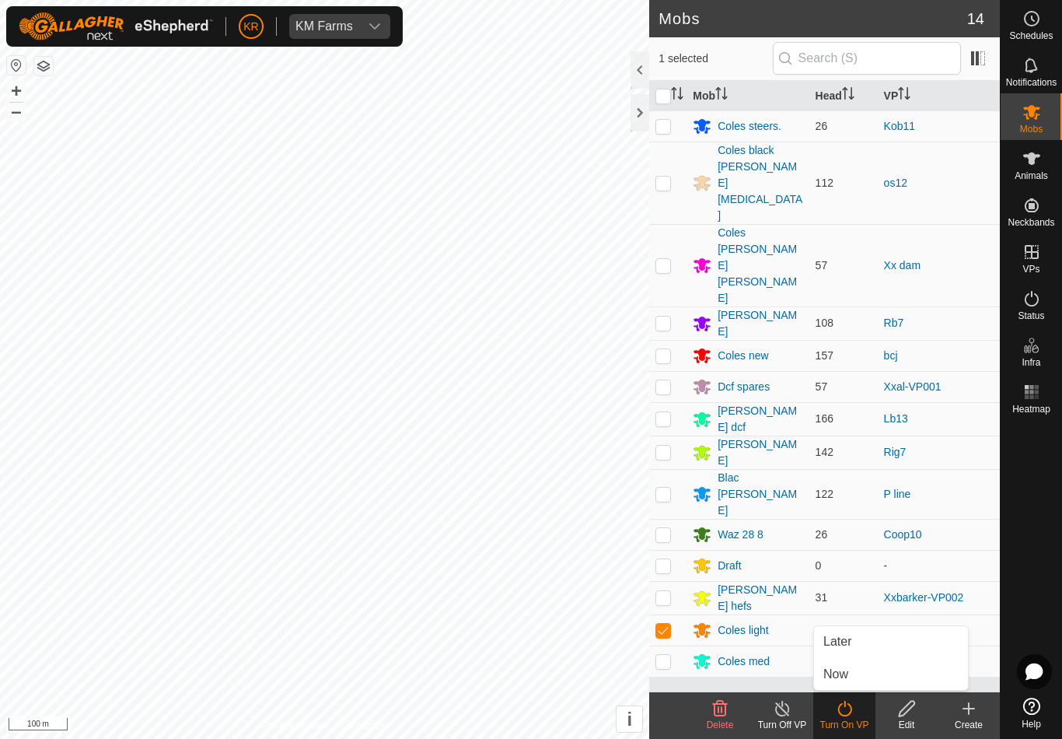
click at [866, 677] on link "Now" at bounding box center [891, 674] width 154 height 31
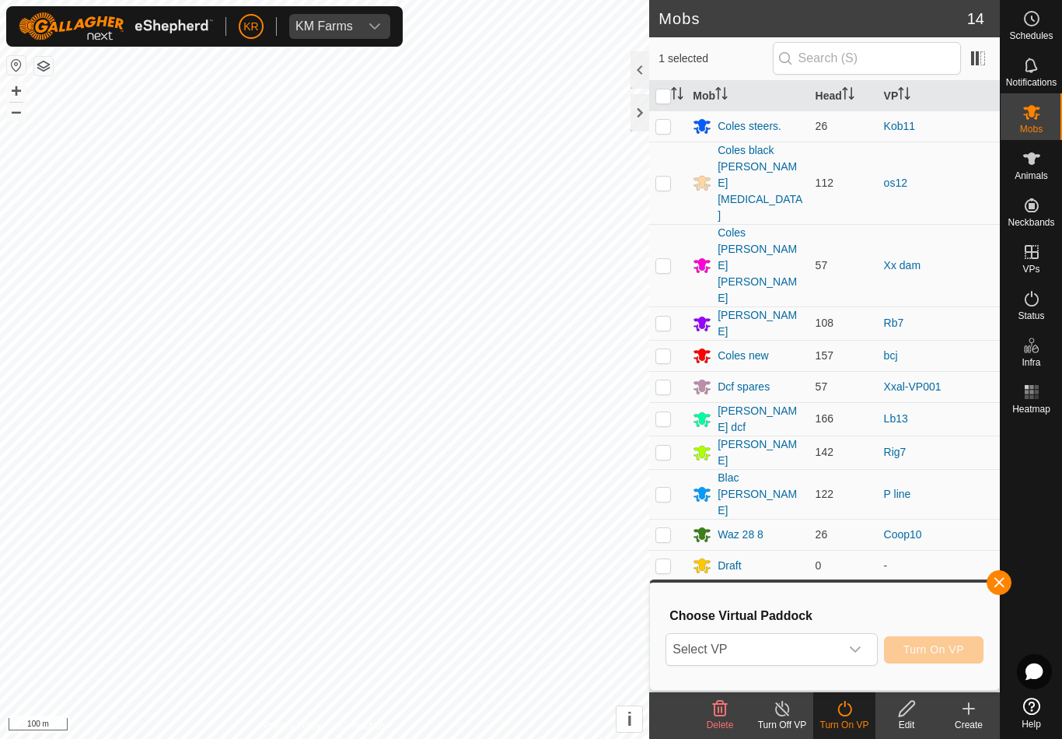
click at [836, 653] on span "Select VP" at bounding box center [753, 649] width 173 height 31
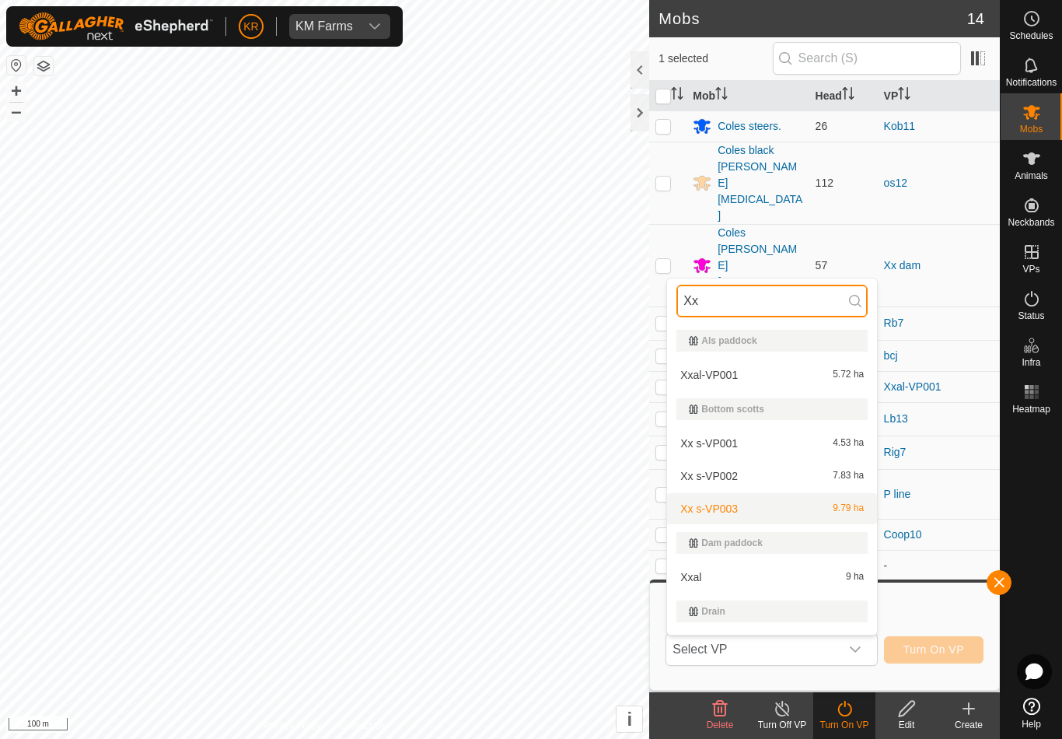
type input "Xx"
click at [766, 509] on div "Xx s-VP003 9.79 ha" at bounding box center [772, 508] width 191 height 19
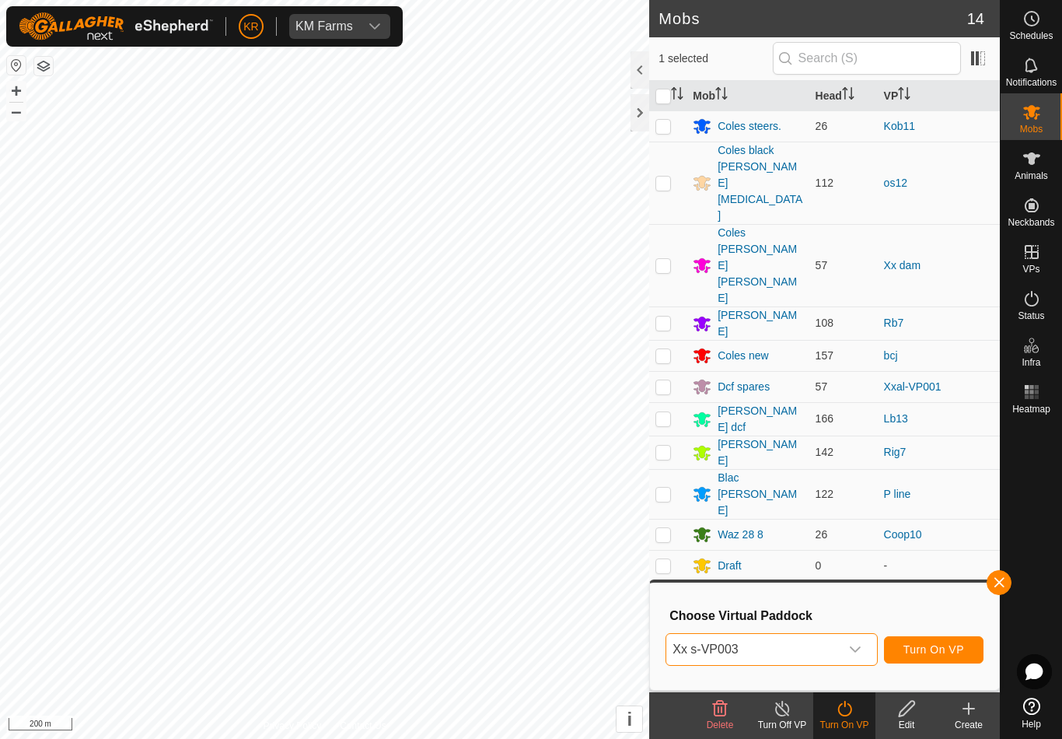
click at [956, 646] on span "Turn On VP" at bounding box center [934, 649] width 61 height 12
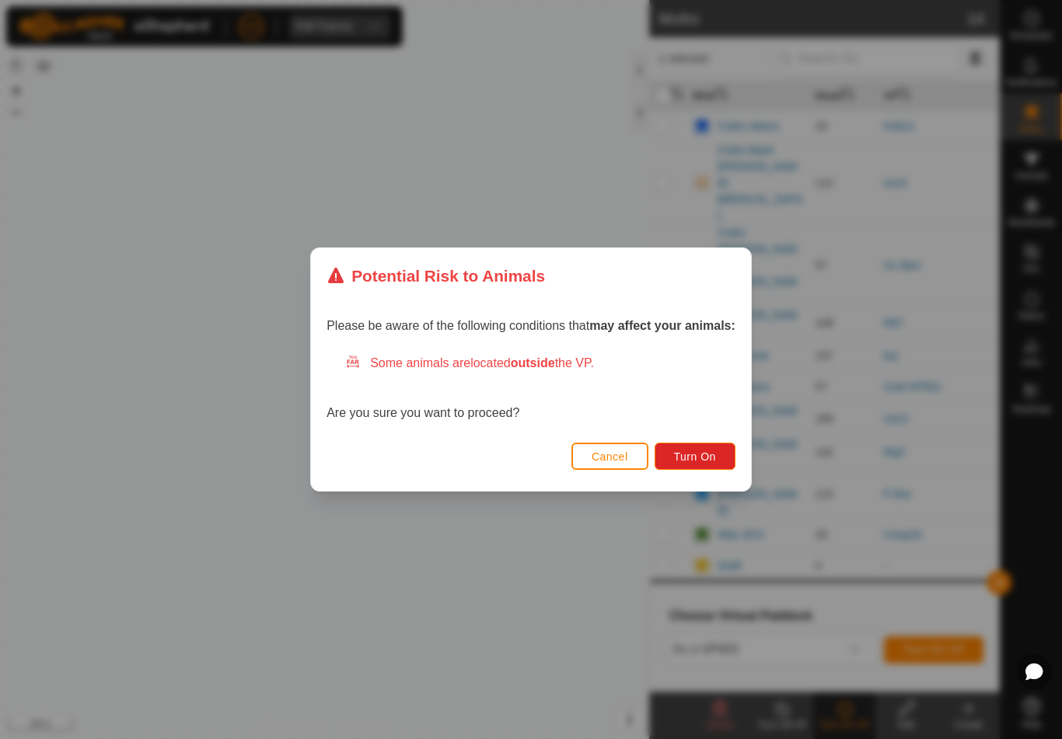
click at [705, 460] on span "Turn On" at bounding box center [695, 456] width 42 height 12
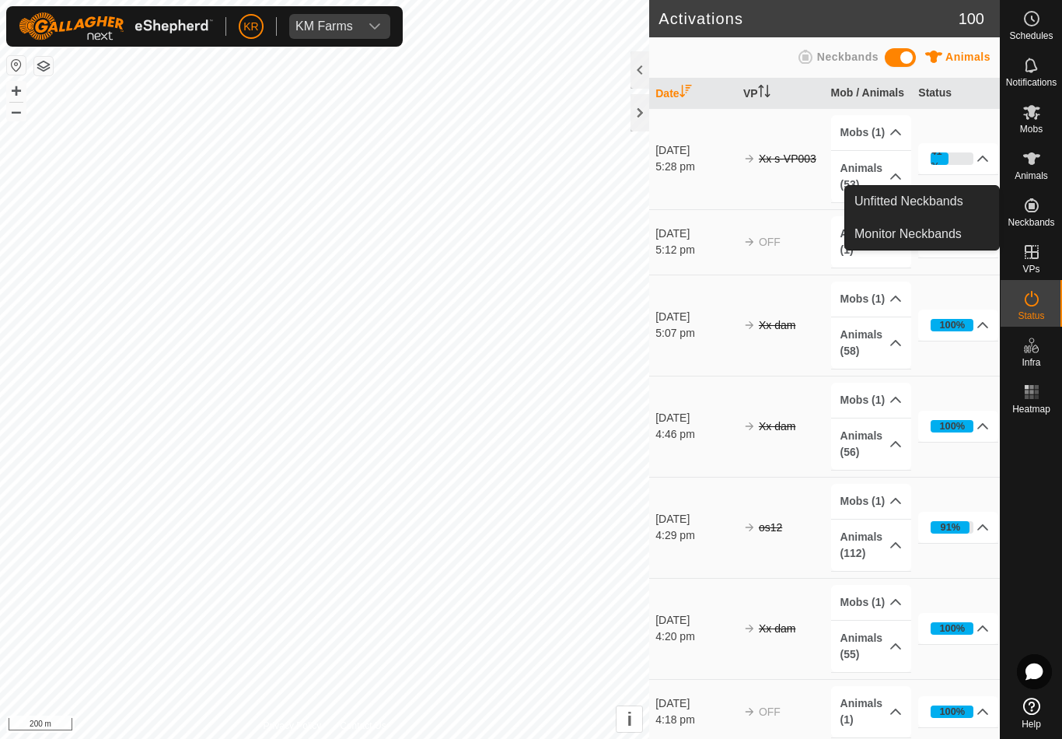
click at [965, 194] on link "Unfitted Neckbands" at bounding box center [922, 201] width 154 height 31
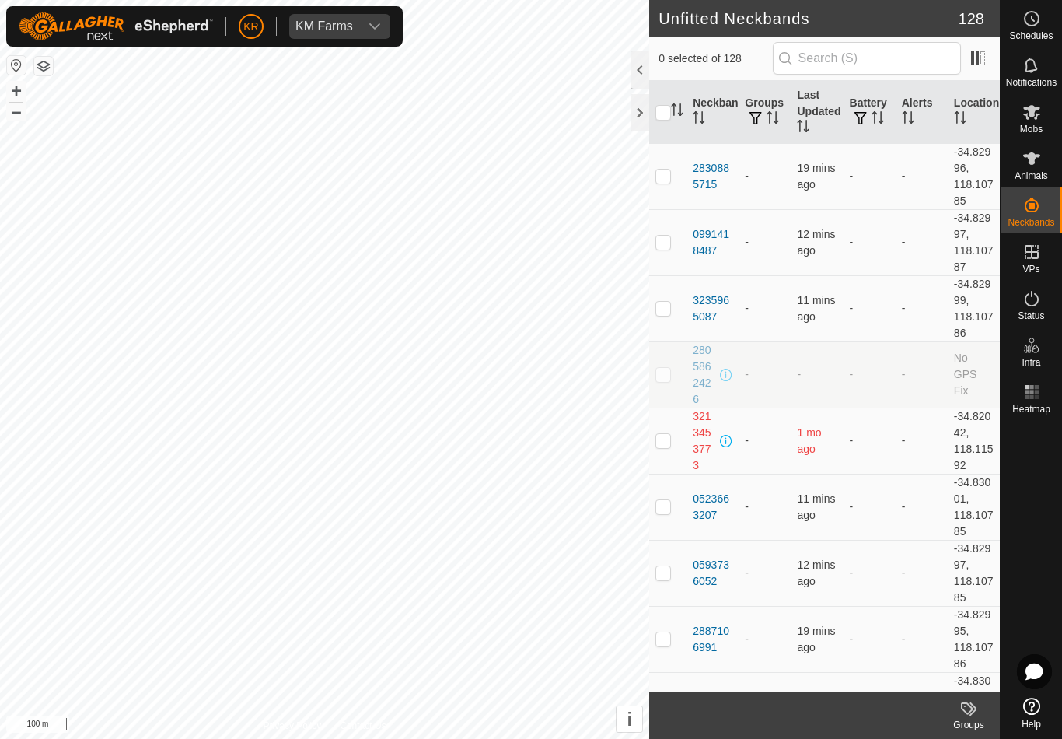
checkbox input "true"
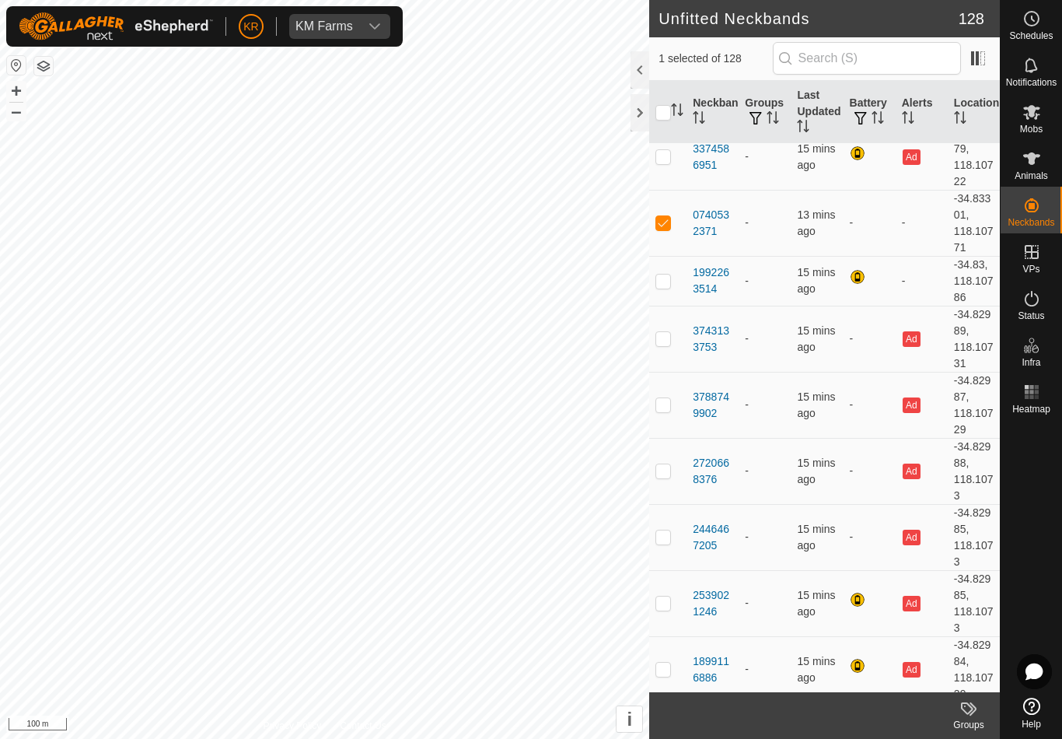
scroll to position [6550, 0]
click at [1054, 164] on div "Animals" at bounding box center [1031, 163] width 61 height 47
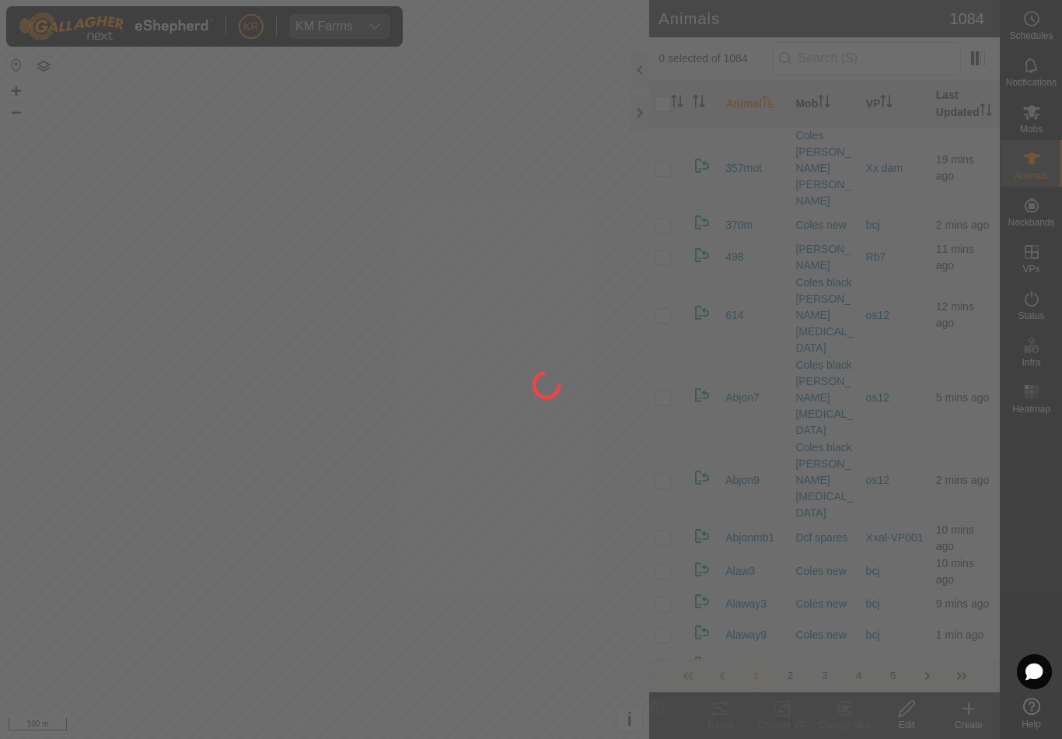
click at [975, 710] on div at bounding box center [531, 369] width 1062 height 739
click at [970, 719] on div at bounding box center [531, 369] width 1062 height 739
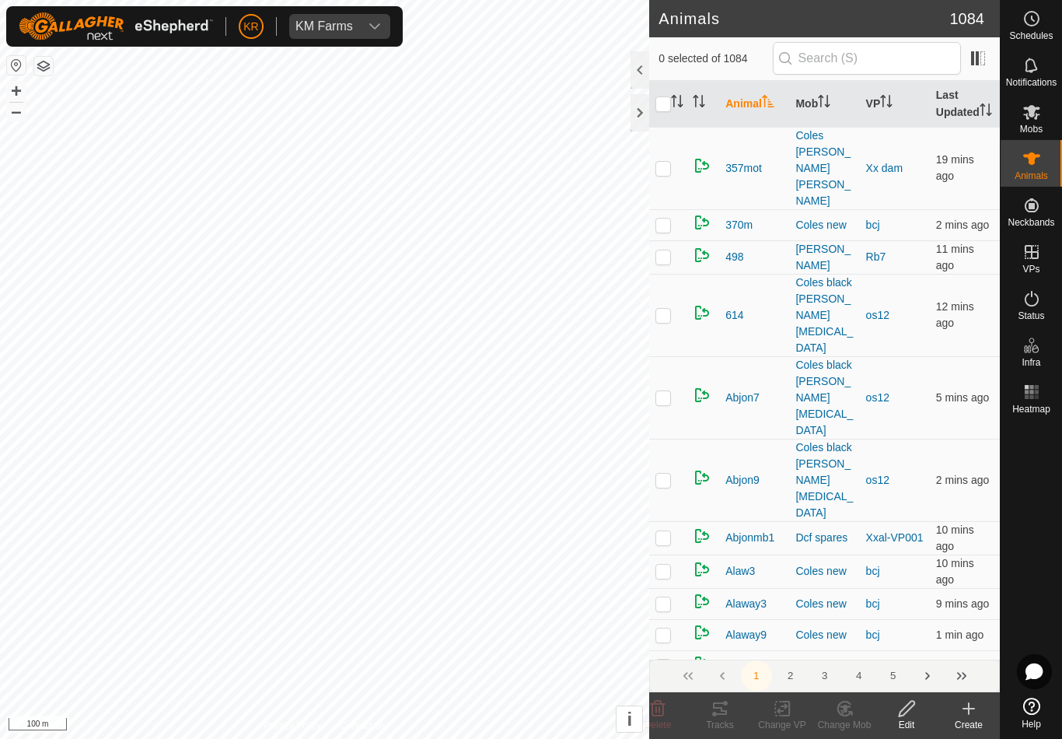
click at [972, 712] on icon at bounding box center [969, 708] width 19 height 19
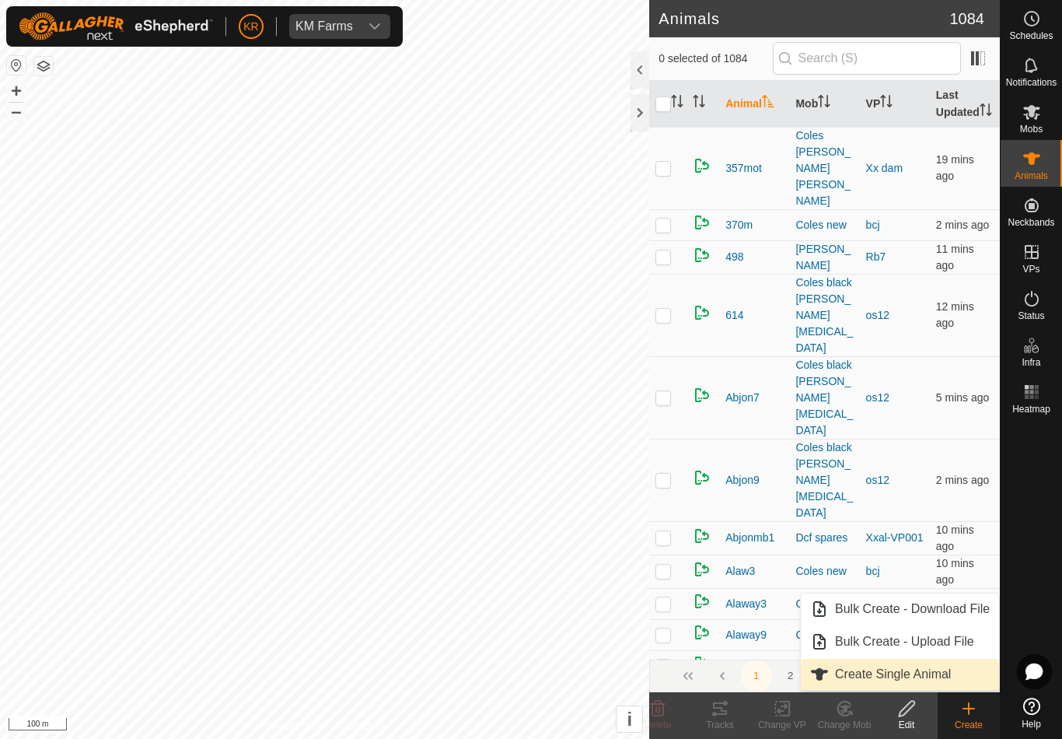
click at [940, 674] on span "Create Single Animal" at bounding box center [893, 674] width 116 height 19
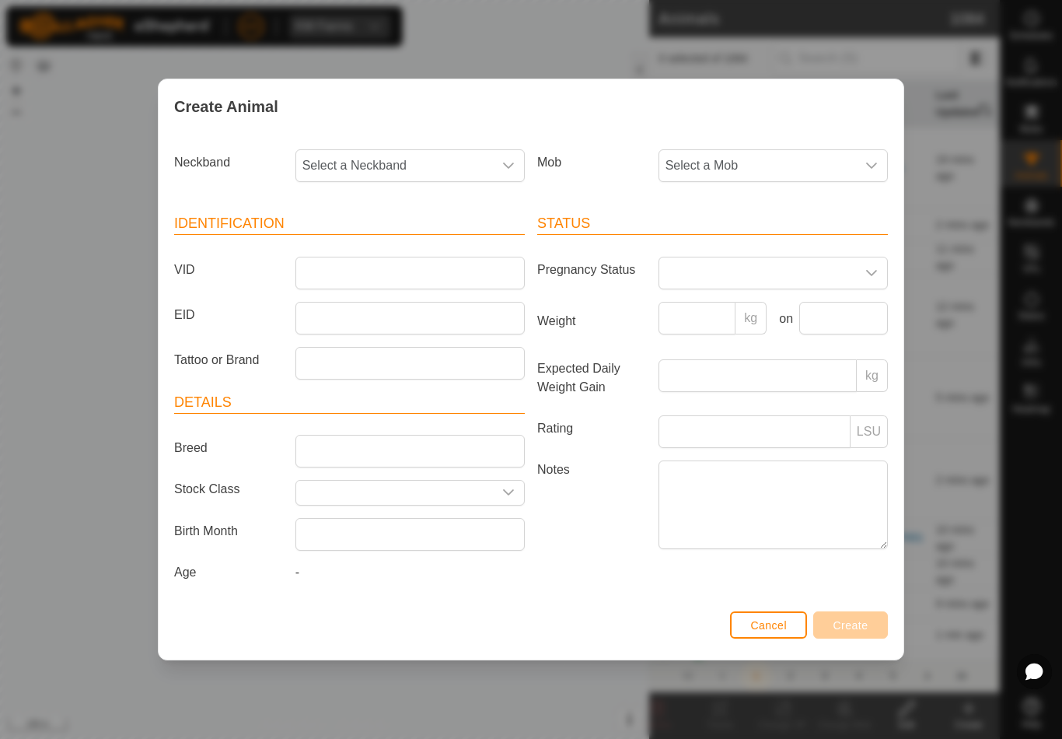
click at [375, 152] on span "Select a Neckband" at bounding box center [394, 165] width 197 height 31
type input "07405"
click at [402, 243] on li "0740532371" at bounding box center [411, 245] width 228 height 31
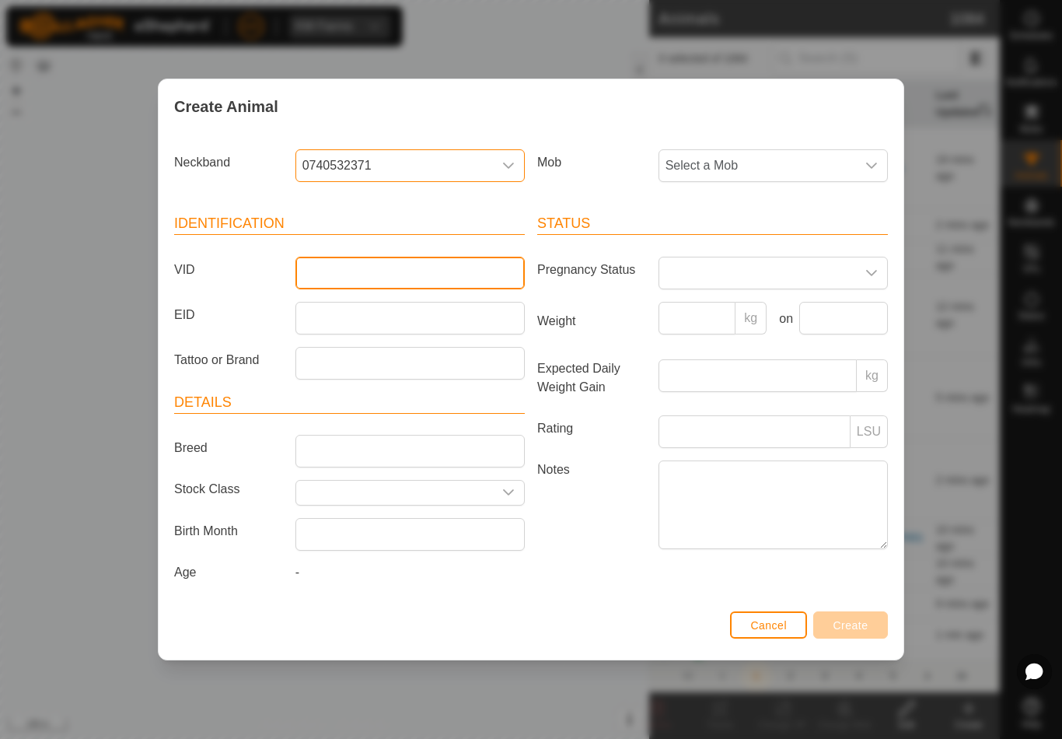
click at [394, 264] on input "VID" at bounding box center [410, 273] width 229 height 33
type input "Cols3"
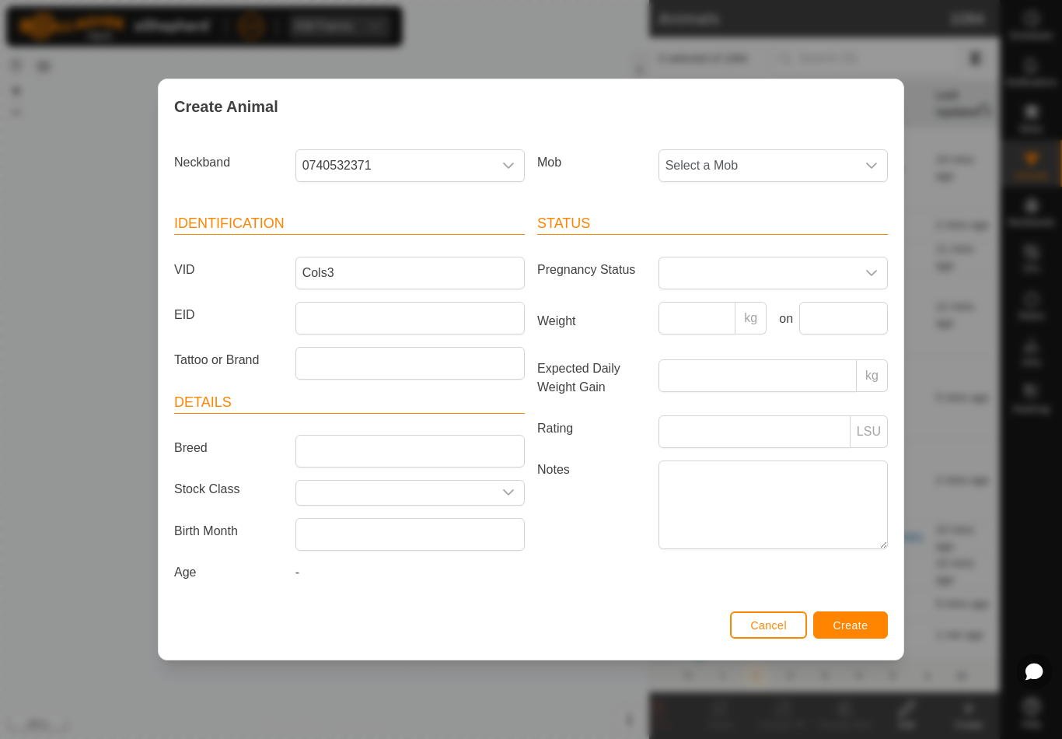
click at [821, 154] on span "Select a Mob" at bounding box center [758, 165] width 197 height 31
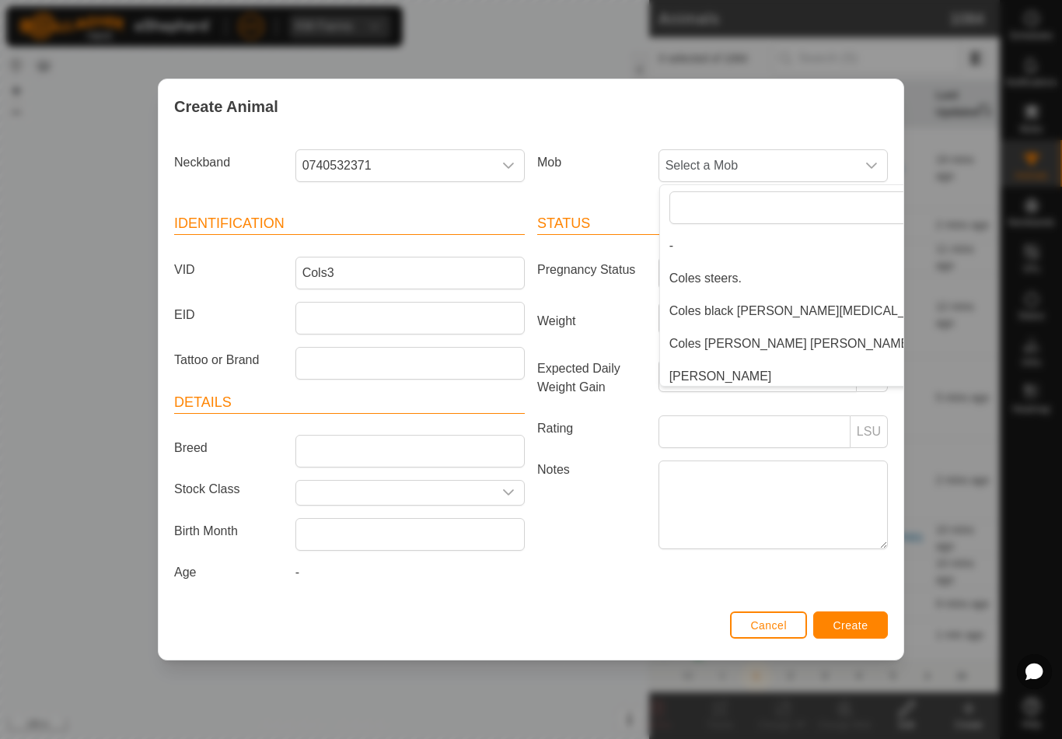
click at [777, 323] on li "Coles black [PERSON_NAME][MEDICAL_DATA]" at bounding box center [804, 311] width 289 height 31
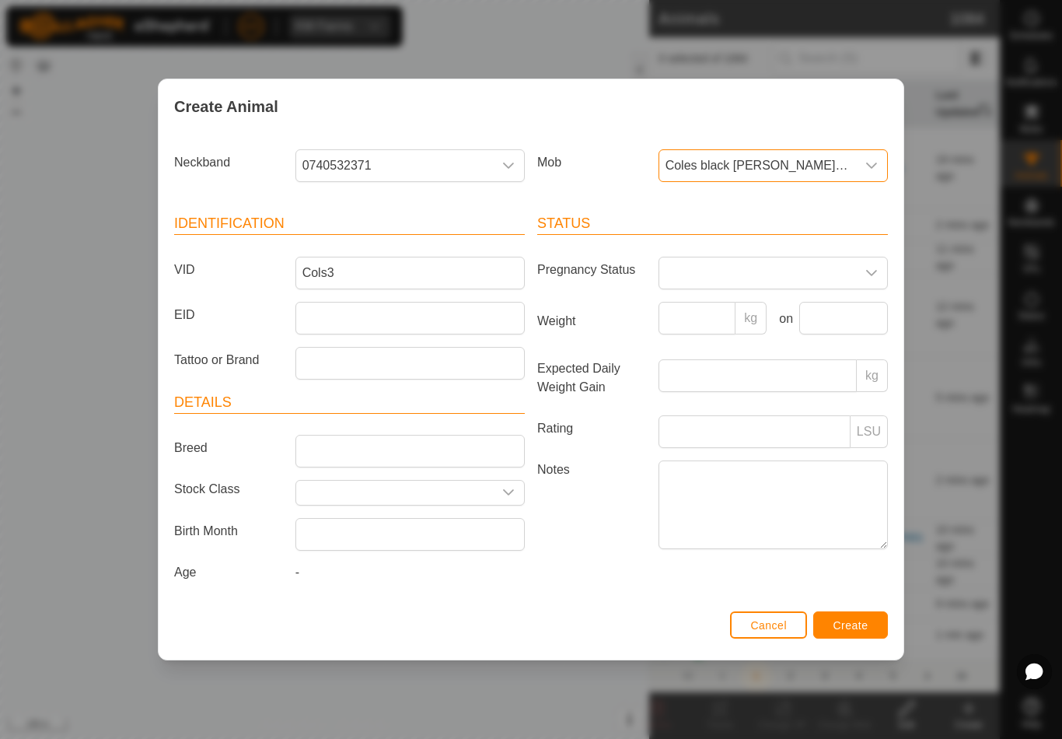
click at [805, 150] on span "Coles black [PERSON_NAME][MEDICAL_DATA]" at bounding box center [758, 165] width 197 height 31
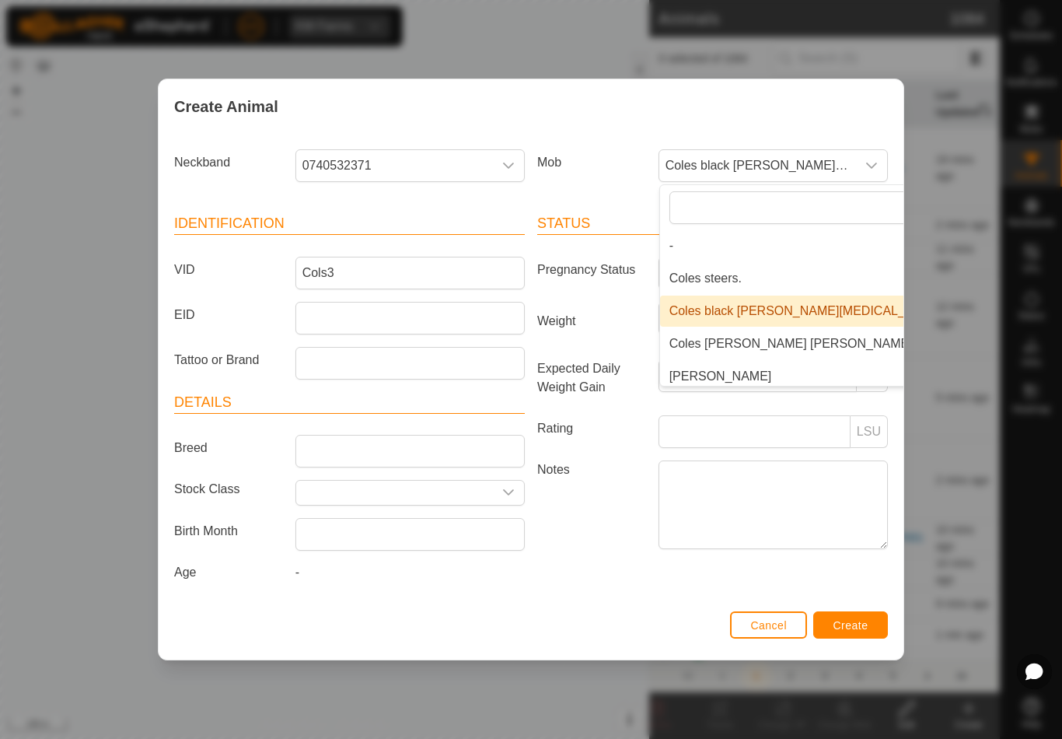
click at [803, 328] on li "Coles [PERSON_NAME] [PERSON_NAME]" at bounding box center [804, 343] width 289 height 31
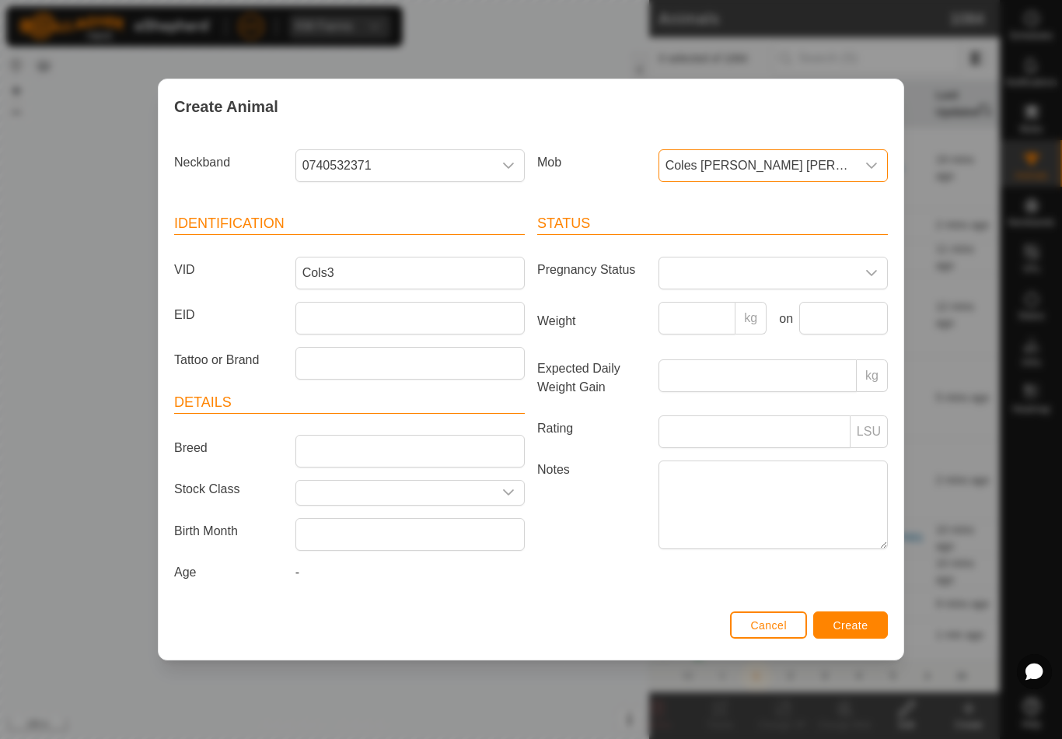
click at [867, 629] on span "Create" at bounding box center [851, 625] width 35 height 12
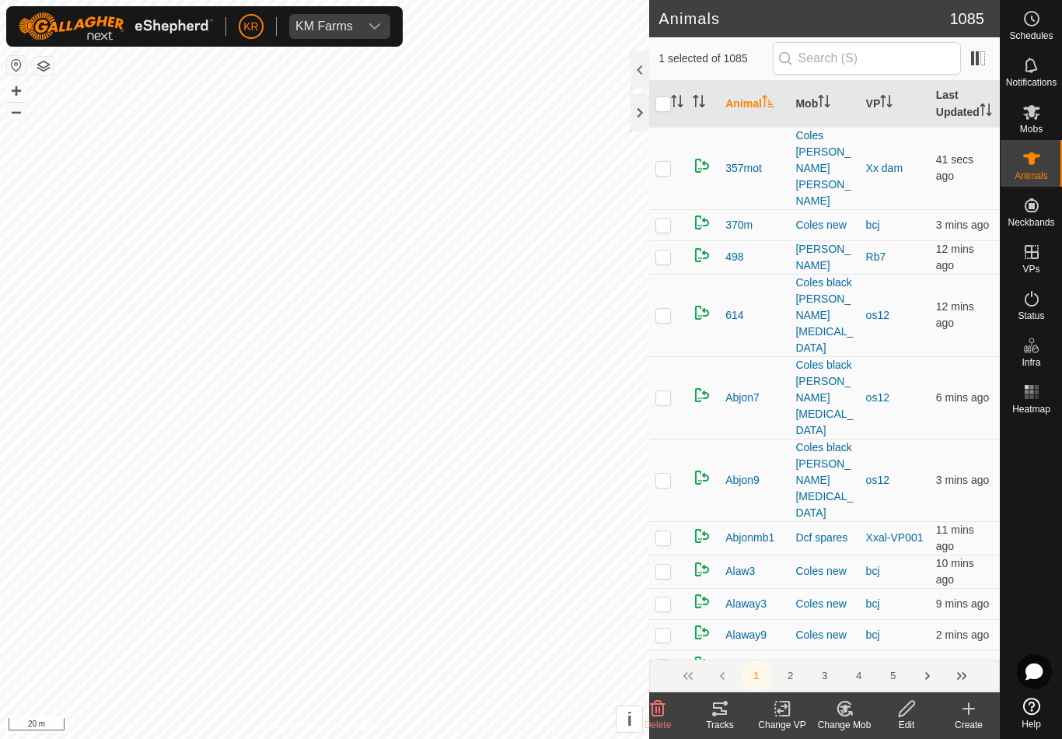
click at [788, 714] on icon at bounding box center [782, 708] width 19 height 19
click at [847, 643] on span "Choose VP..." at bounding box center [822, 641] width 72 height 19
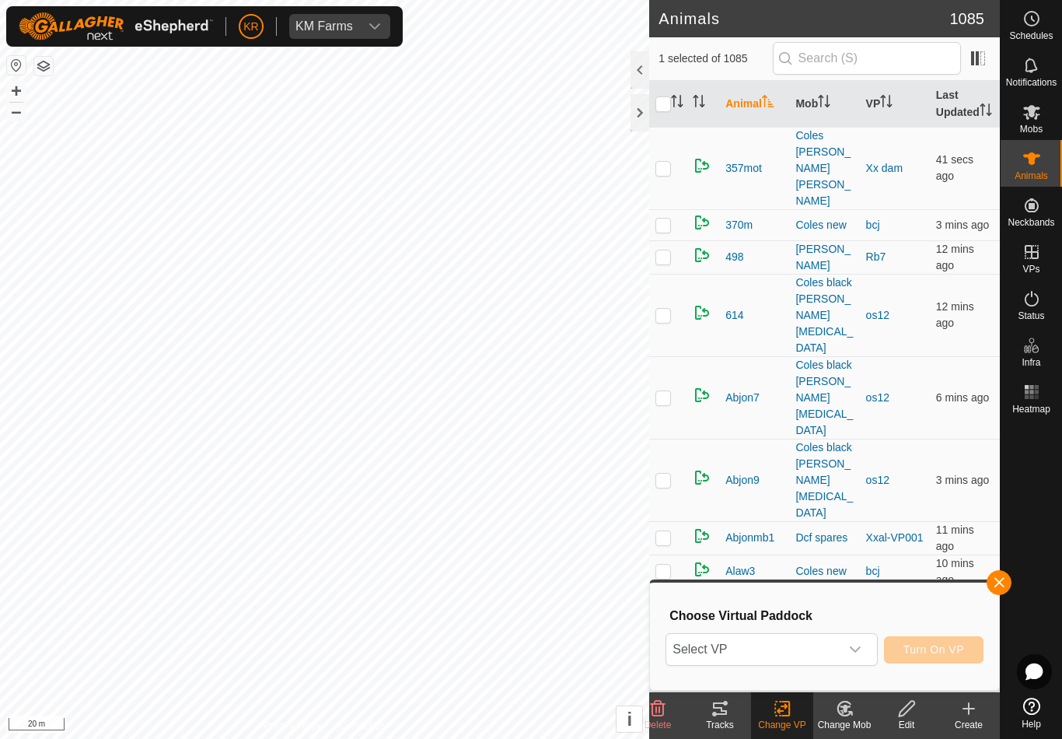
click at [837, 652] on span "Select VP" at bounding box center [753, 649] width 173 height 31
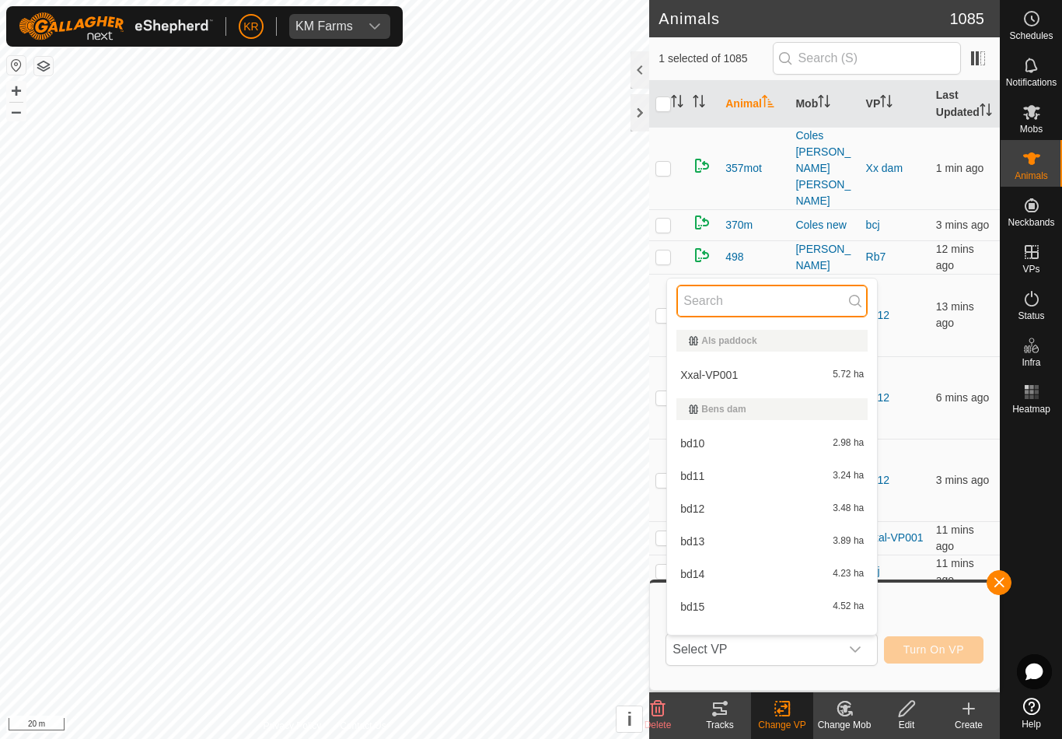
click at [784, 294] on input "text" at bounding box center [772, 301] width 191 height 33
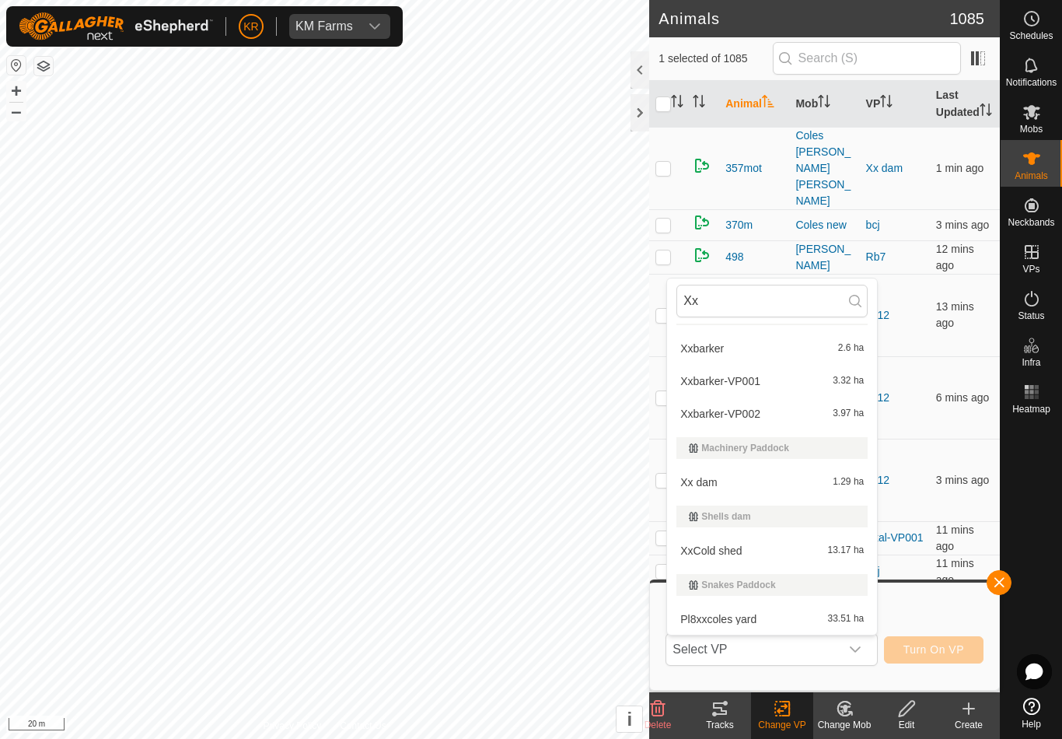
scroll to position [297, 0]
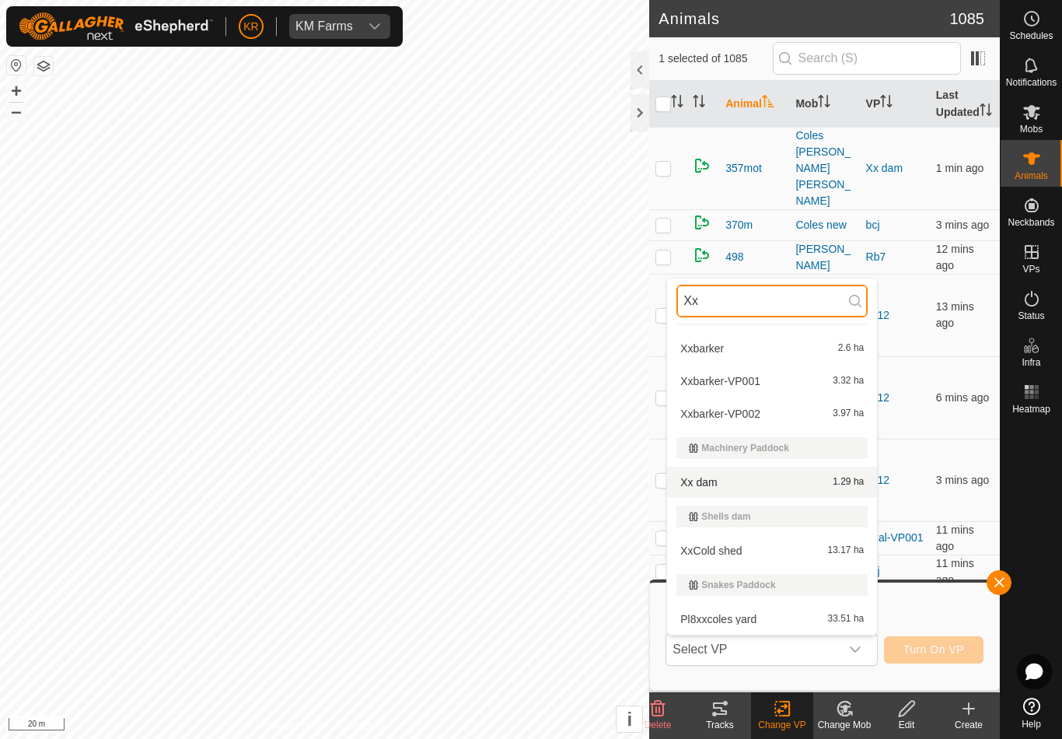
type input "Xx"
click at [824, 488] on div "Xx dam 1.29 ha" at bounding box center [772, 482] width 191 height 19
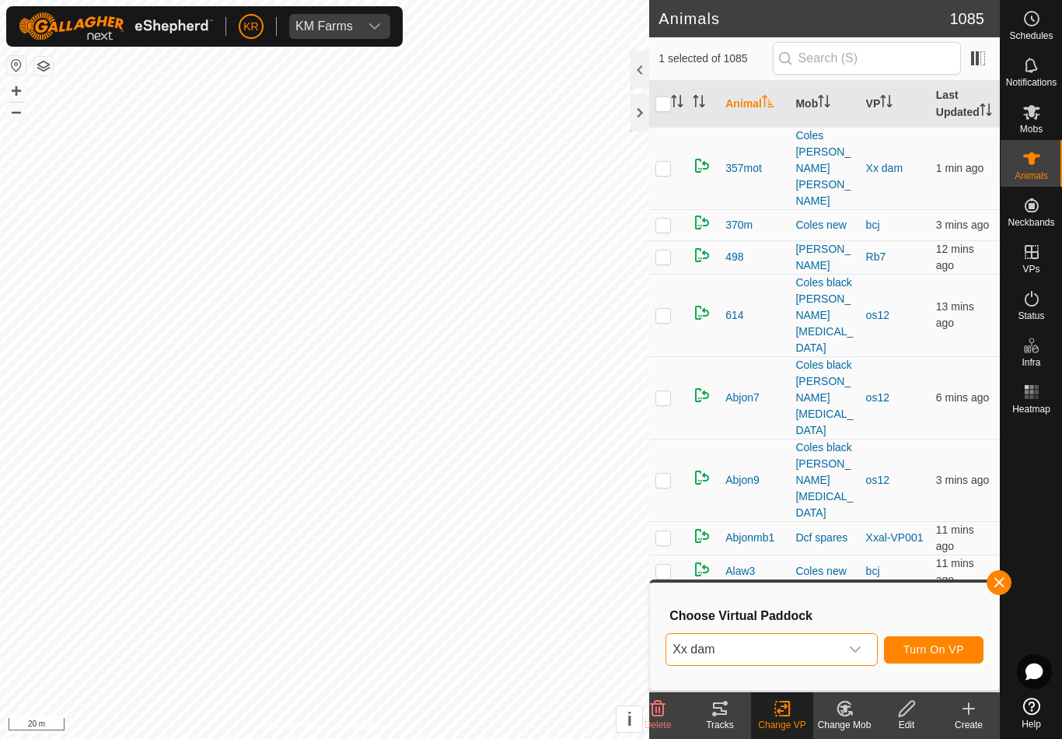
click at [942, 652] on span "Turn On VP" at bounding box center [934, 649] width 61 height 12
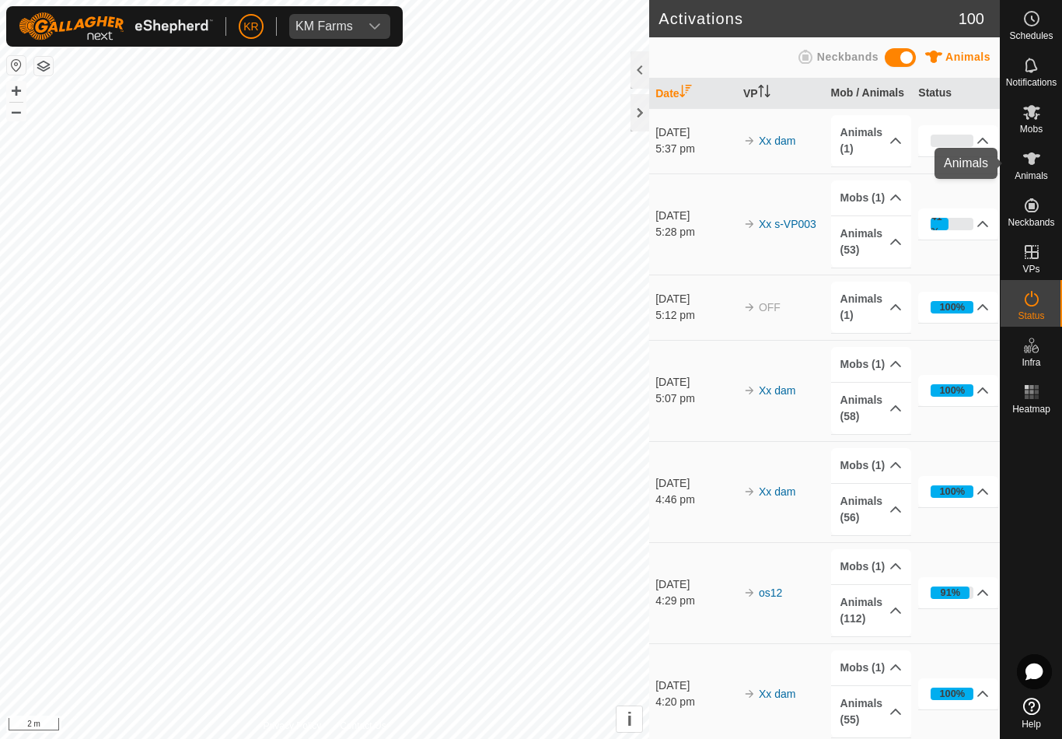
click at [1034, 154] on icon at bounding box center [1032, 158] width 17 height 12
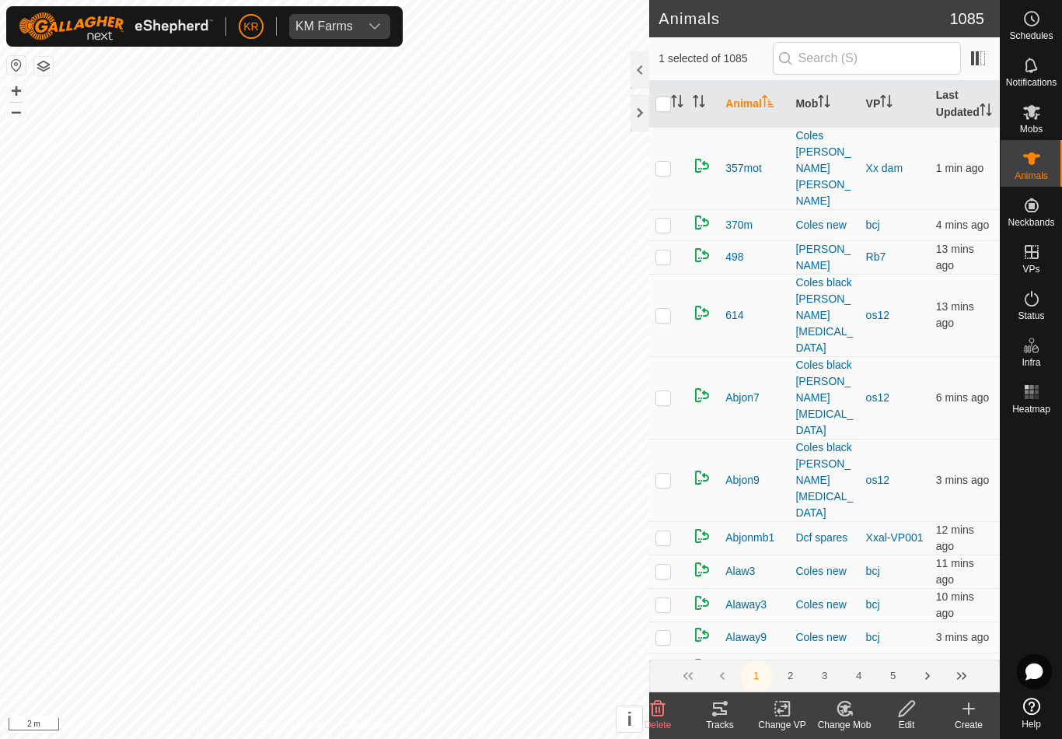
click at [663, 697] on div "Delete" at bounding box center [658, 715] width 62 height 47
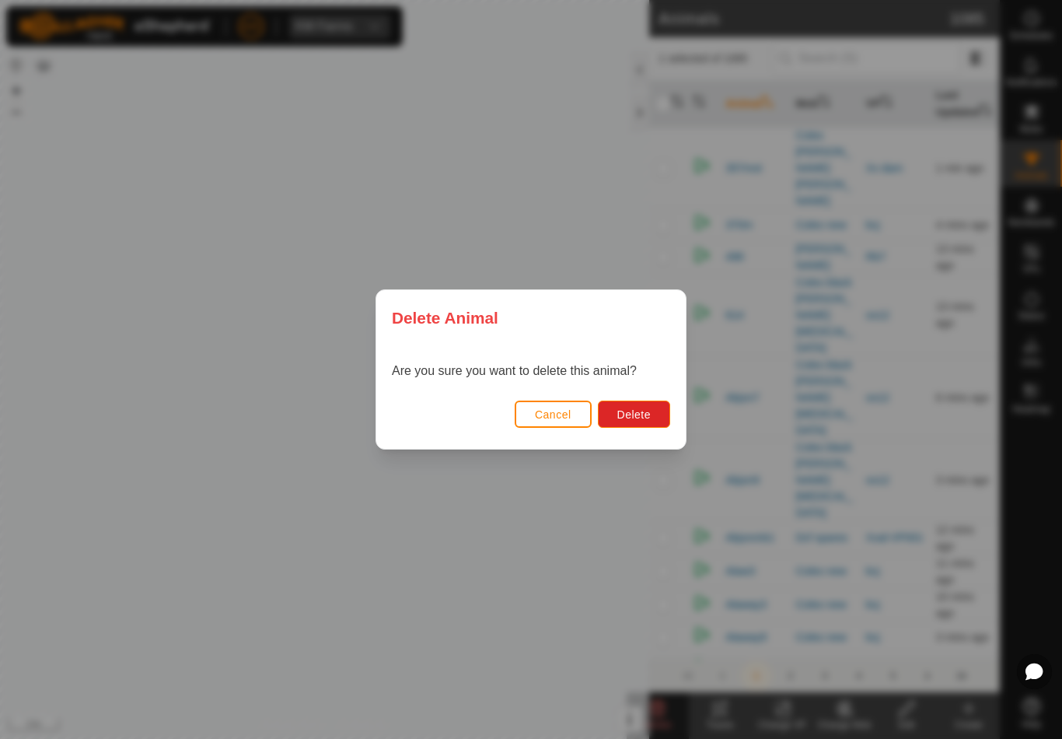
click at [641, 413] on span "Delete" at bounding box center [634, 414] width 33 height 12
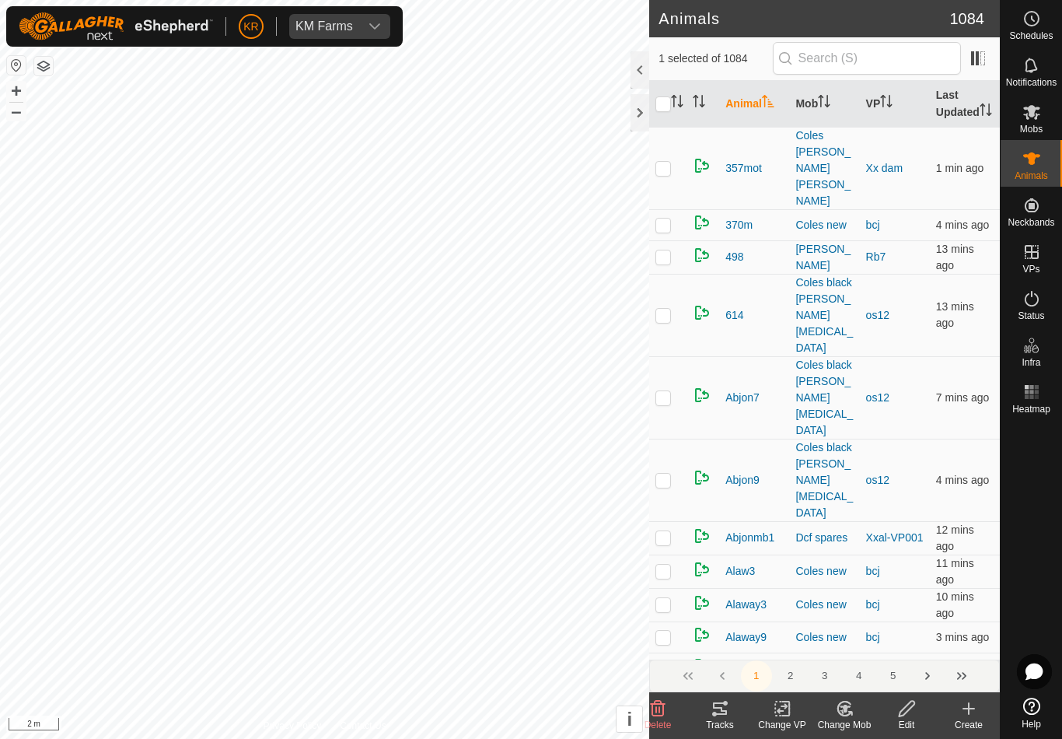
click at [656, 698] on div "Delete" at bounding box center [658, 715] width 62 height 47
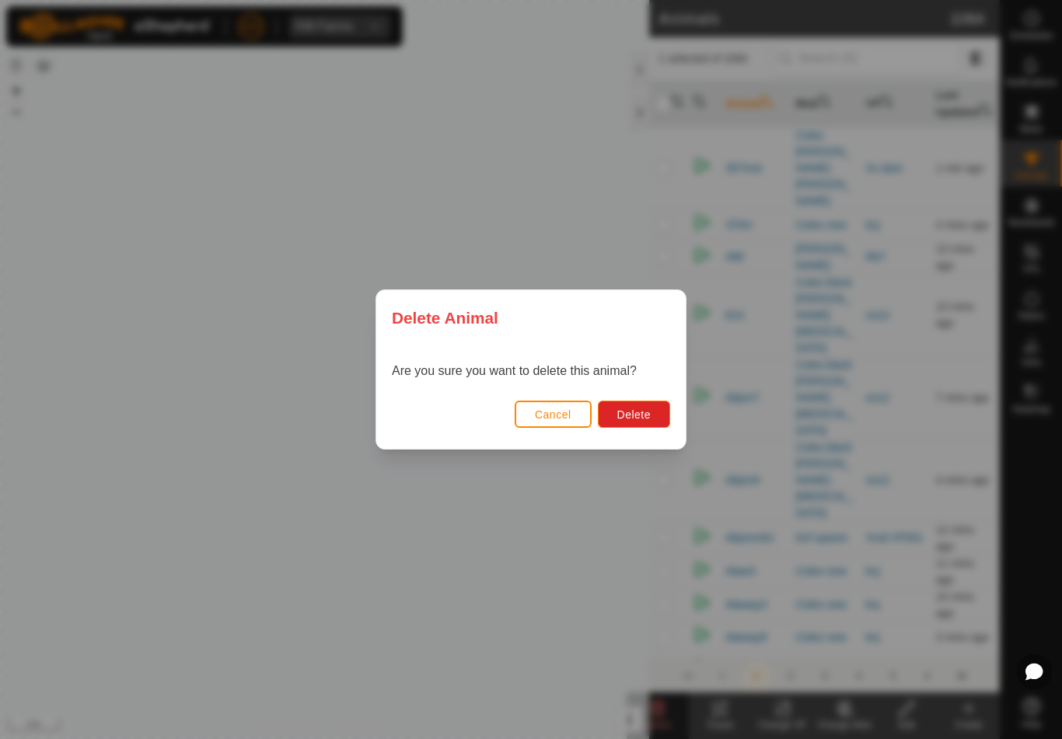
click at [625, 402] on button "Delete" at bounding box center [634, 414] width 72 height 27
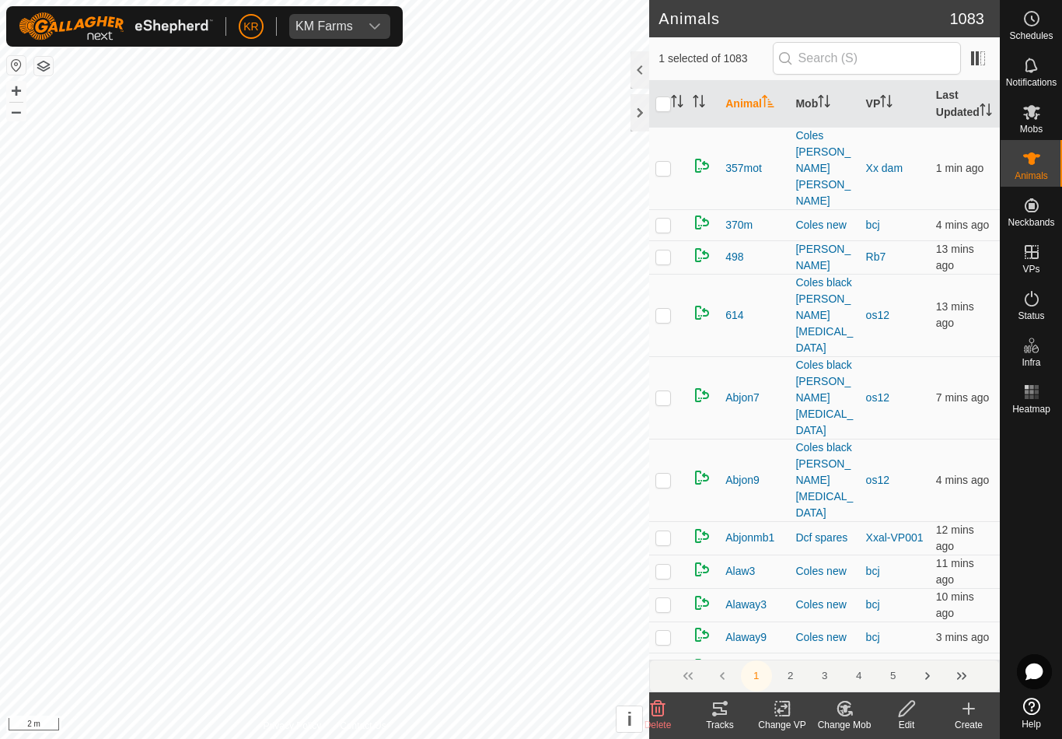
click at [664, 700] on icon at bounding box center [658, 708] width 19 height 19
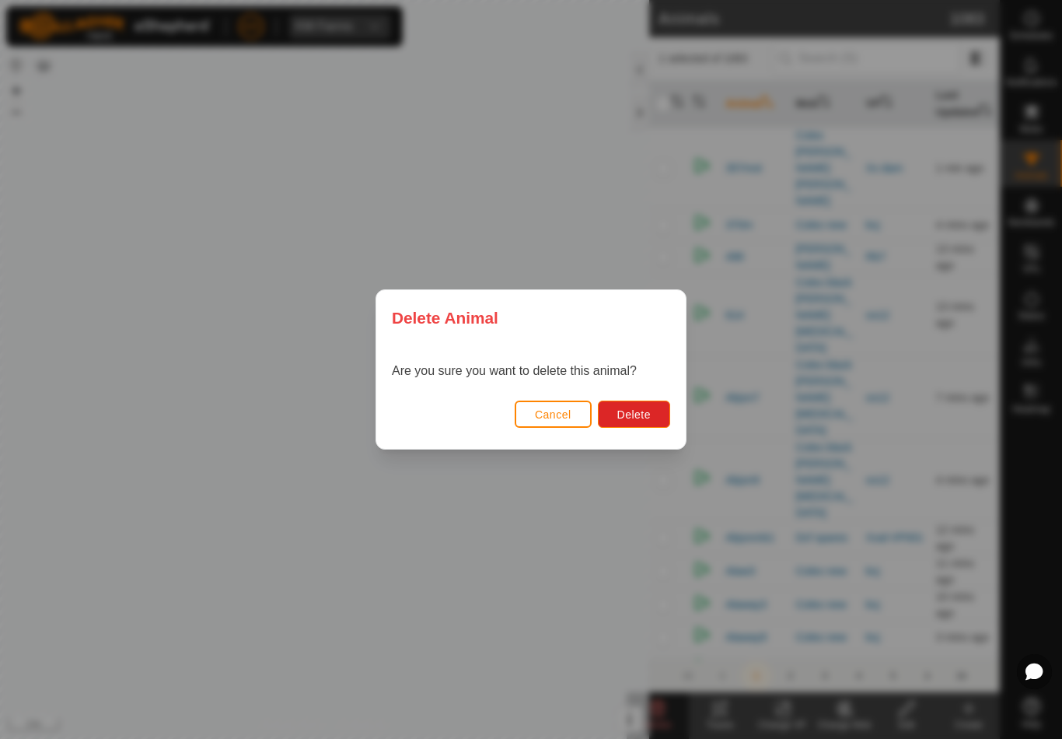
click at [633, 407] on button "Delete" at bounding box center [634, 414] width 72 height 27
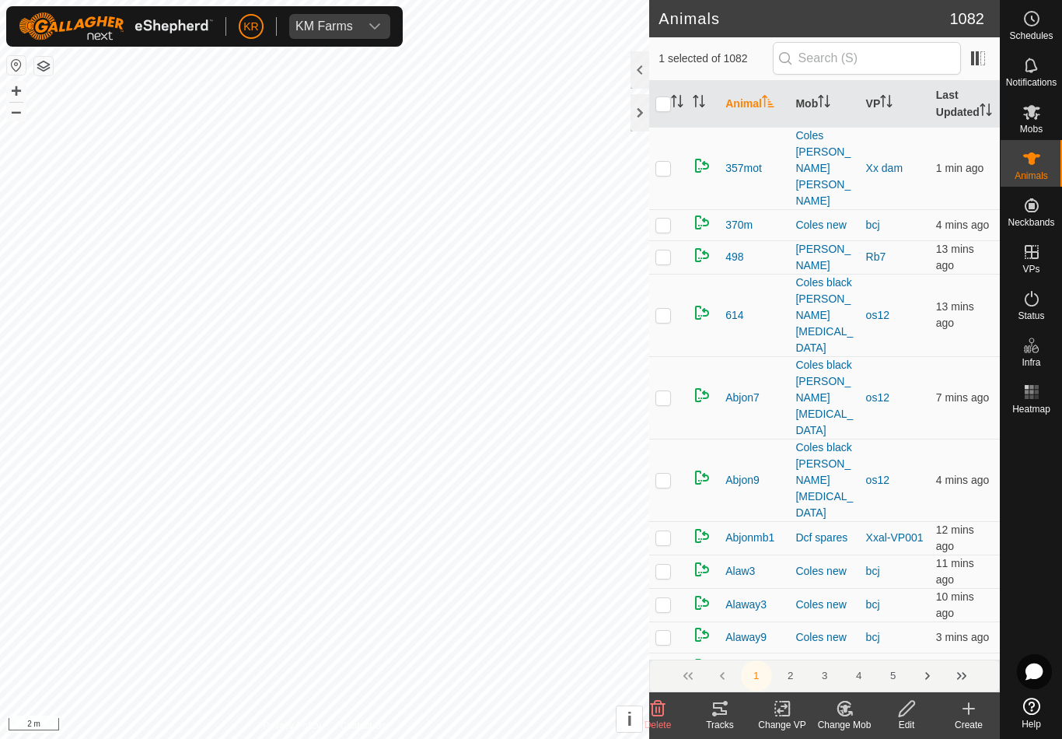
click at [666, 697] on div "Delete" at bounding box center [658, 715] width 62 height 47
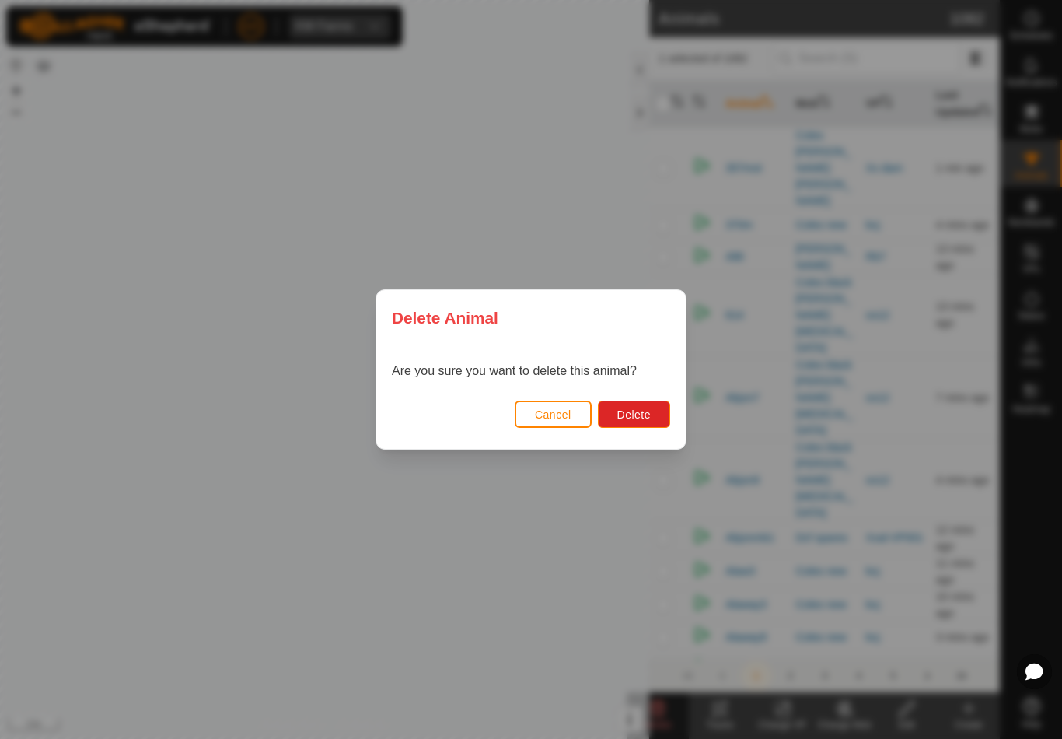
click at [645, 409] on span "Delete" at bounding box center [634, 414] width 33 height 12
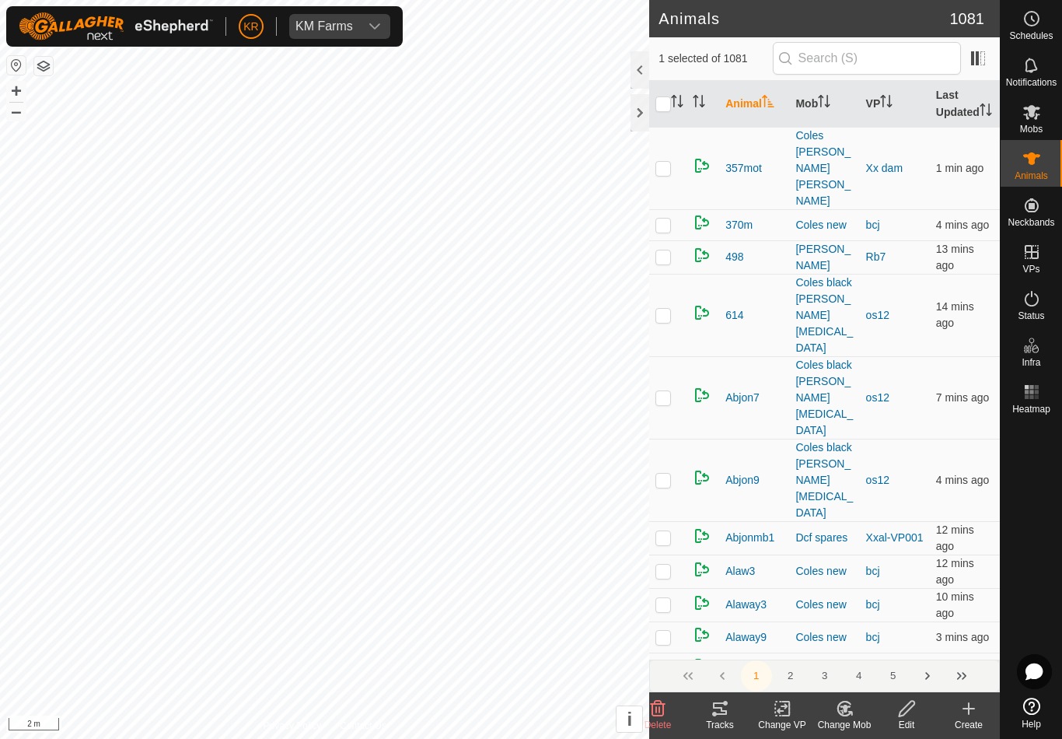
click at [664, 698] on div "Delete" at bounding box center [658, 715] width 62 height 47
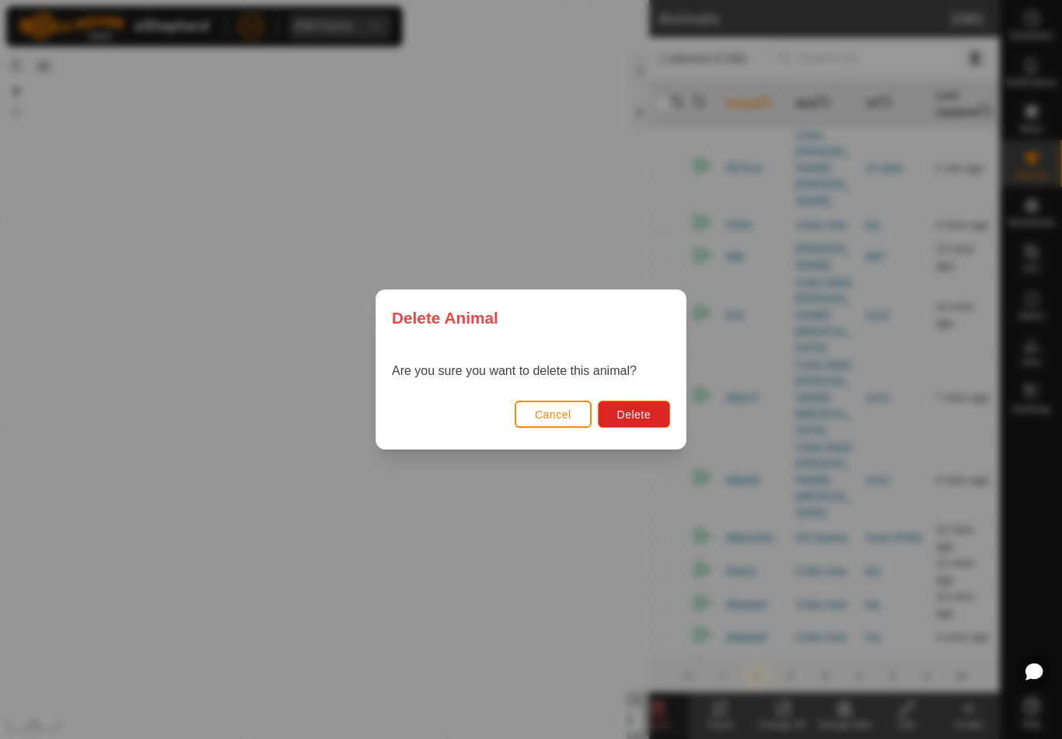
click at [631, 412] on span "Delete" at bounding box center [634, 414] width 33 height 12
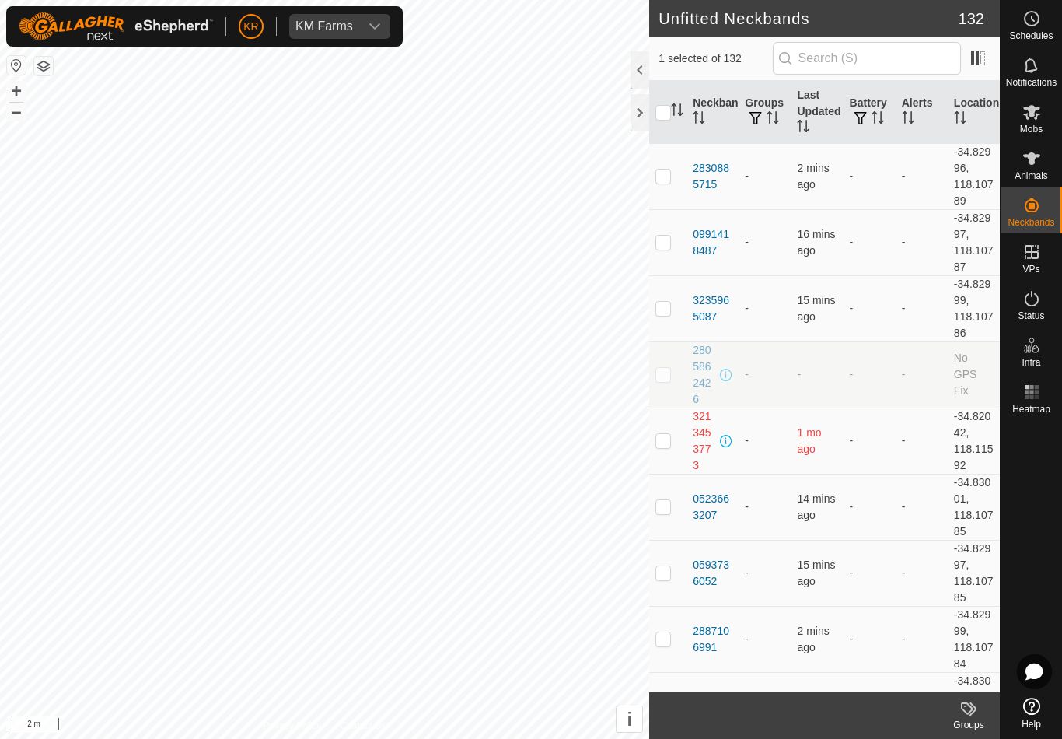
click at [654, 704] on footer "Groups" at bounding box center [824, 715] width 351 height 47
checkbox input "false"
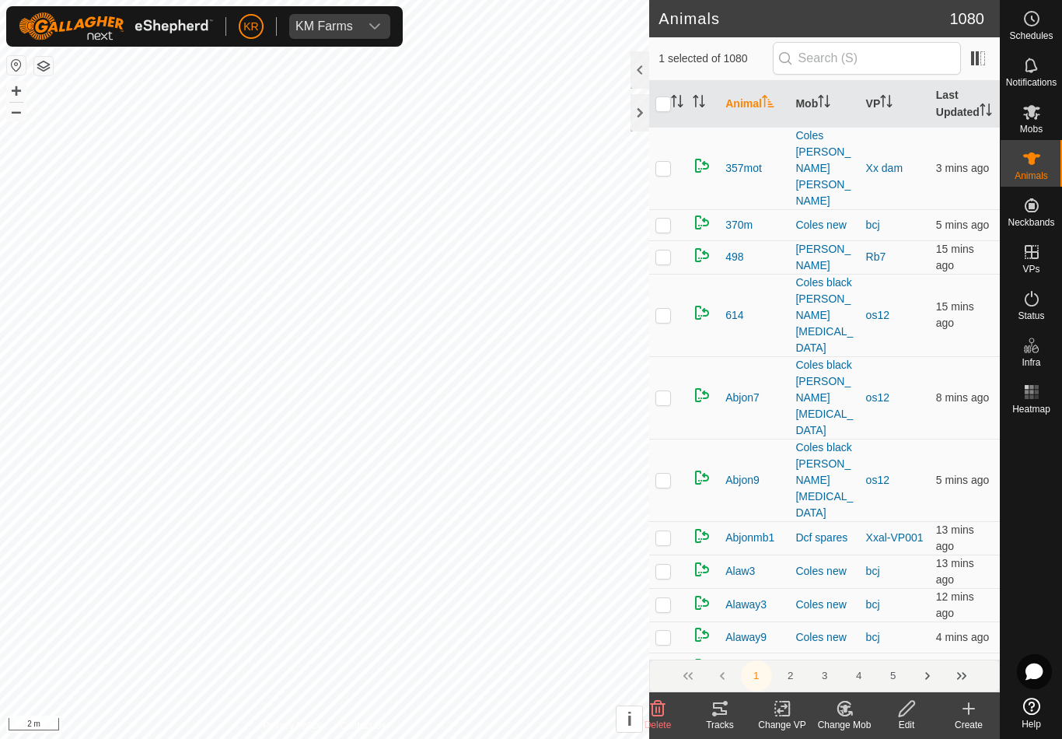
click at [666, 705] on icon at bounding box center [658, 708] width 19 height 19
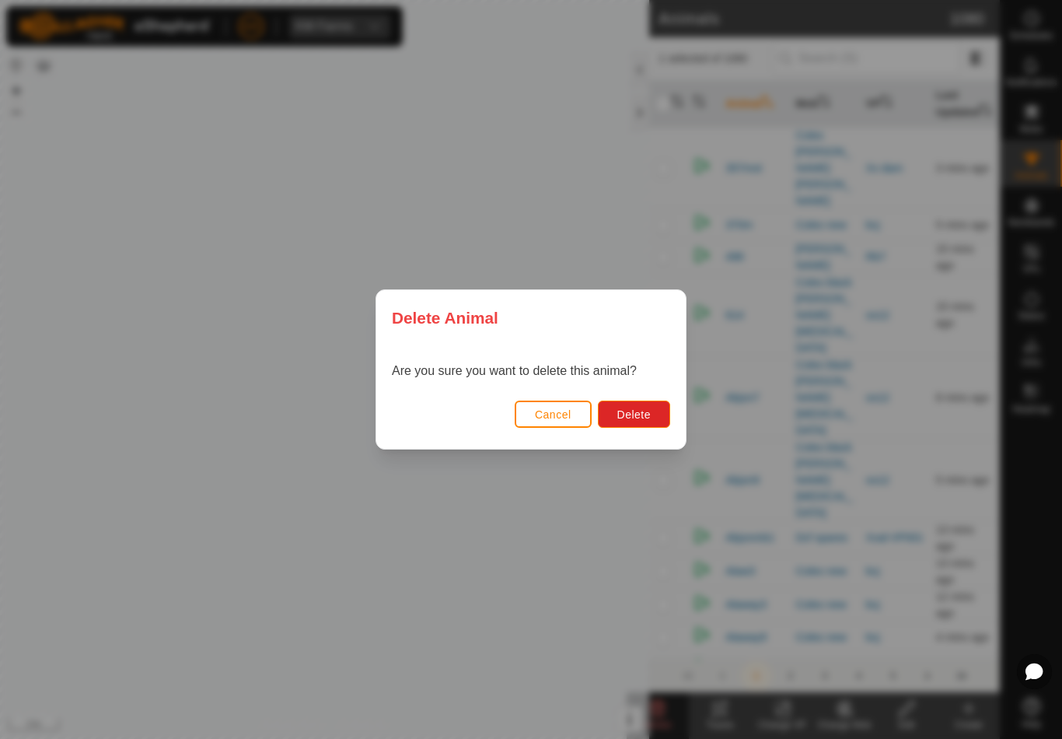
click at [629, 413] on span "Delete" at bounding box center [634, 414] width 33 height 12
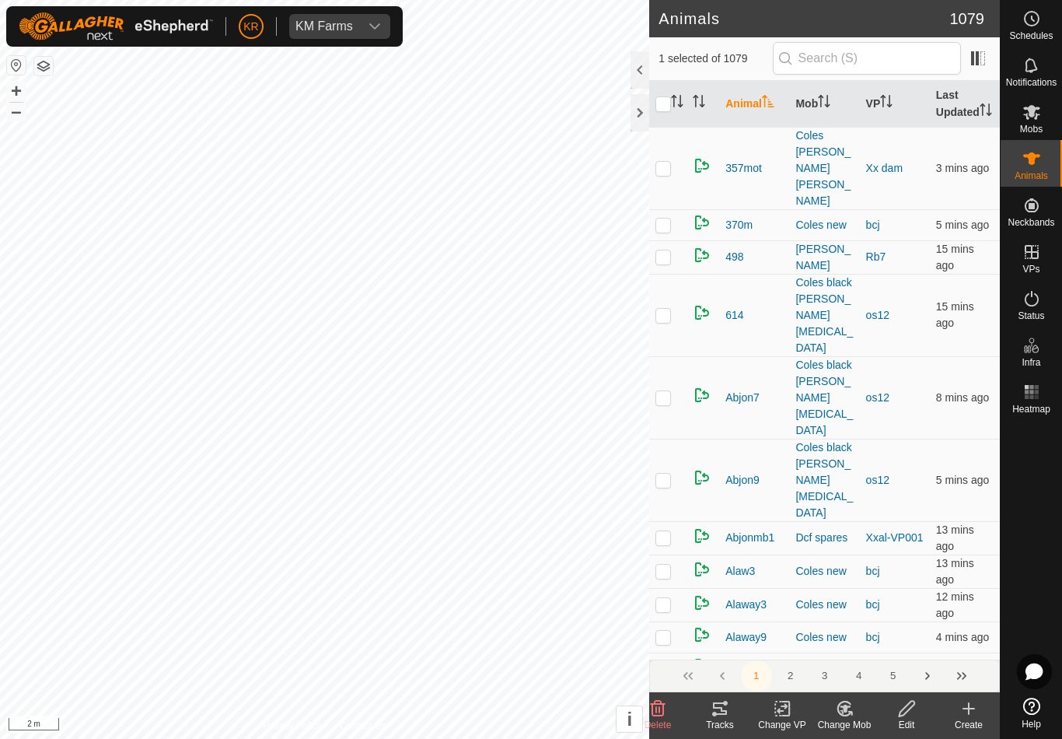
click at [655, 706] on icon at bounding box center [658, 708] width 19 height 19
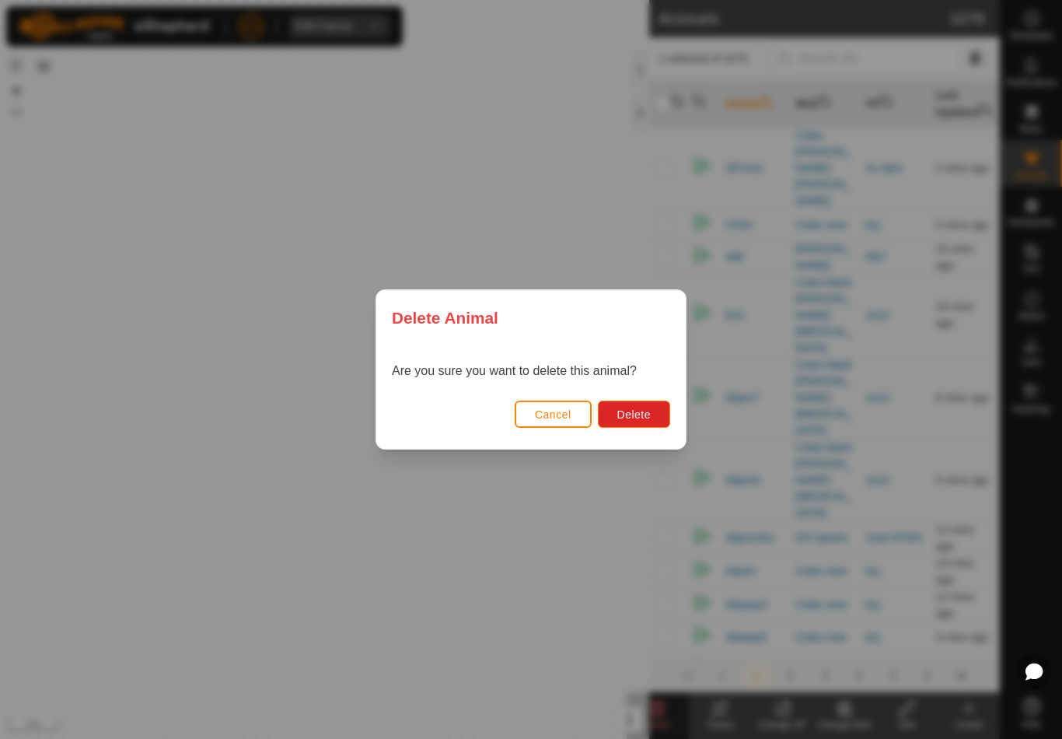
click at [627, 415] on span "Delete" at bounding box center [634, 414] width 33 height 12
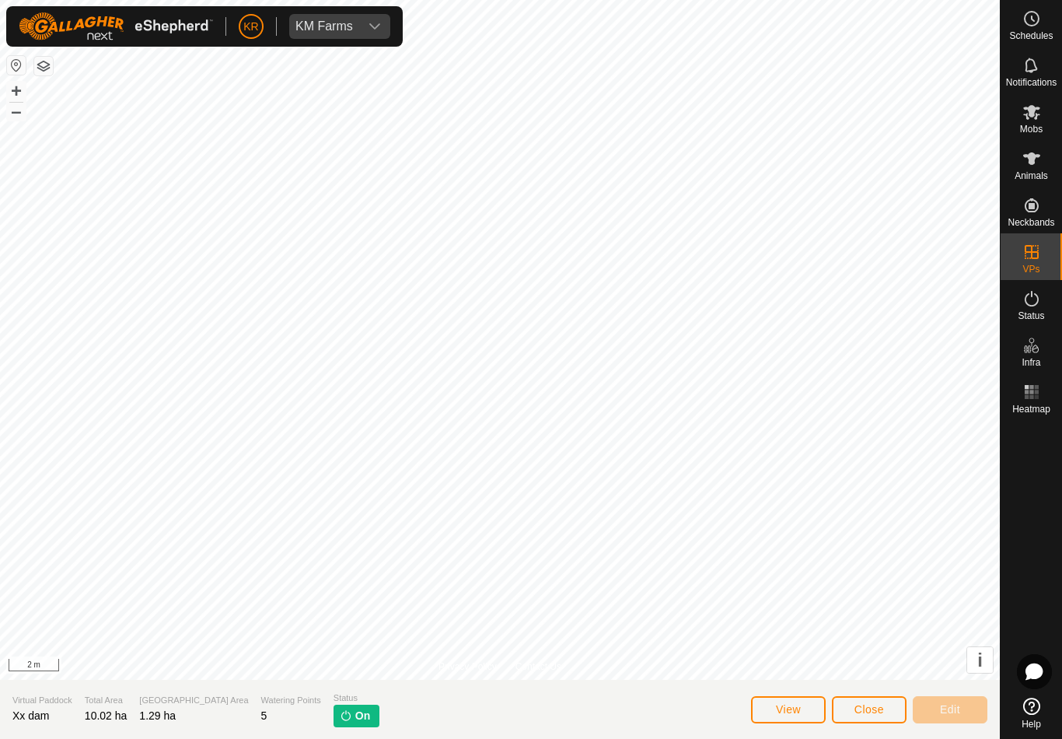
click at [870, 712] on span "Close" at bounding box center [870, 709] width 30 height 12
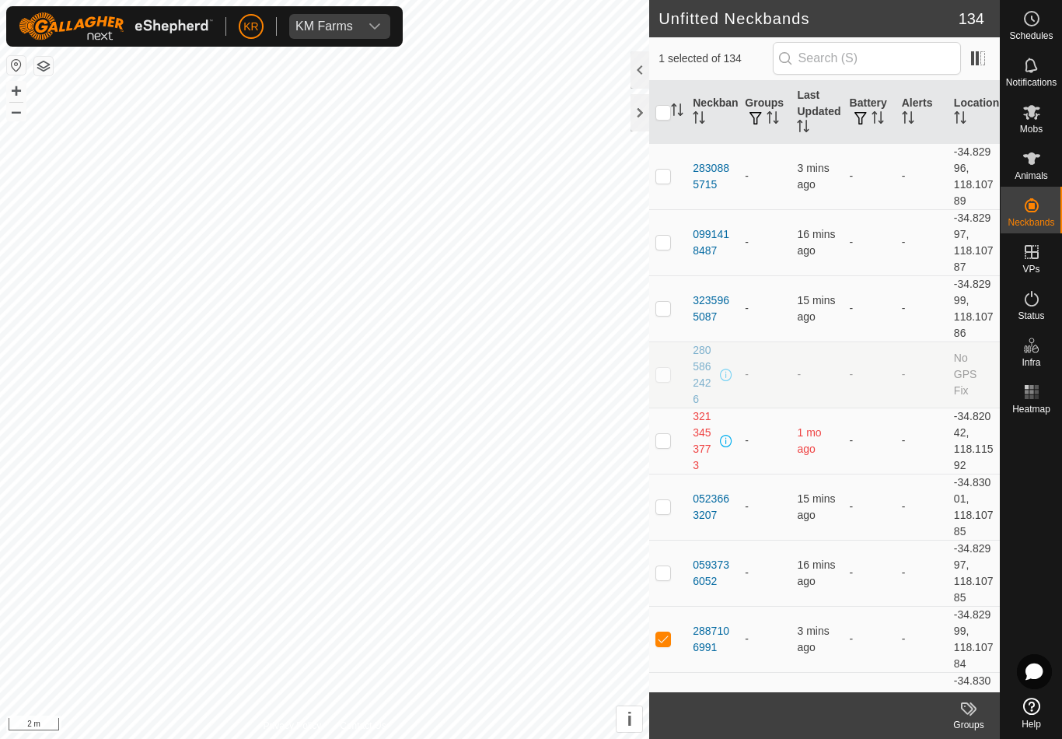
checkbox input "false"
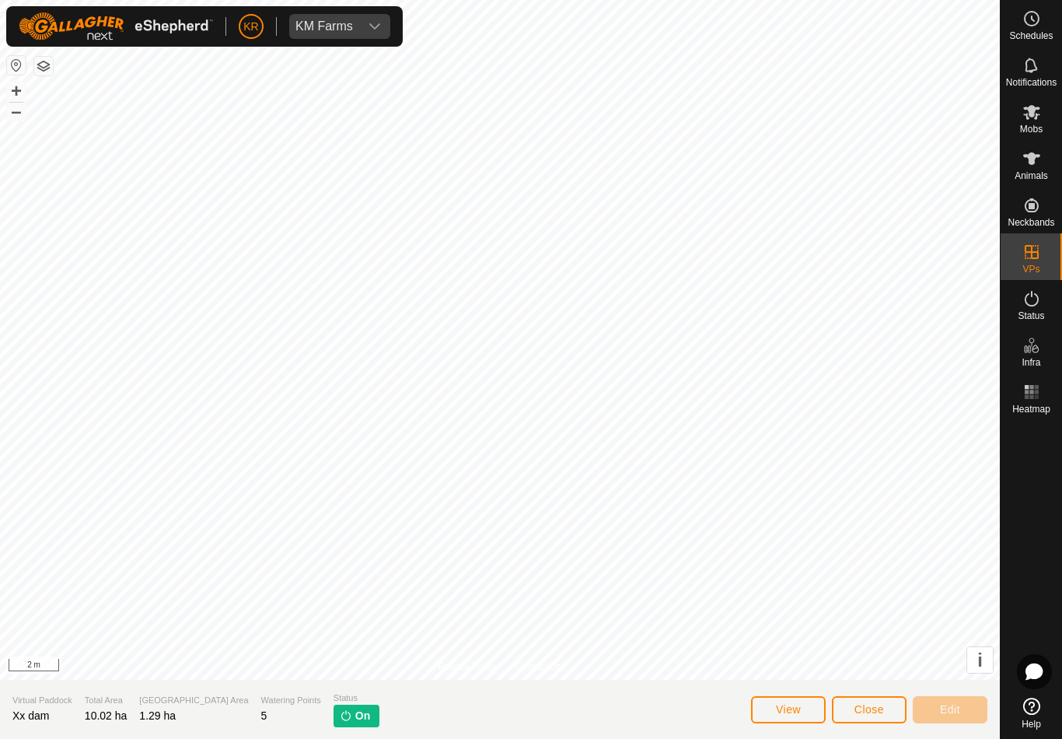
click at [877, 708] on span "Close" at bounding box center [870, 709] width 30 height 12
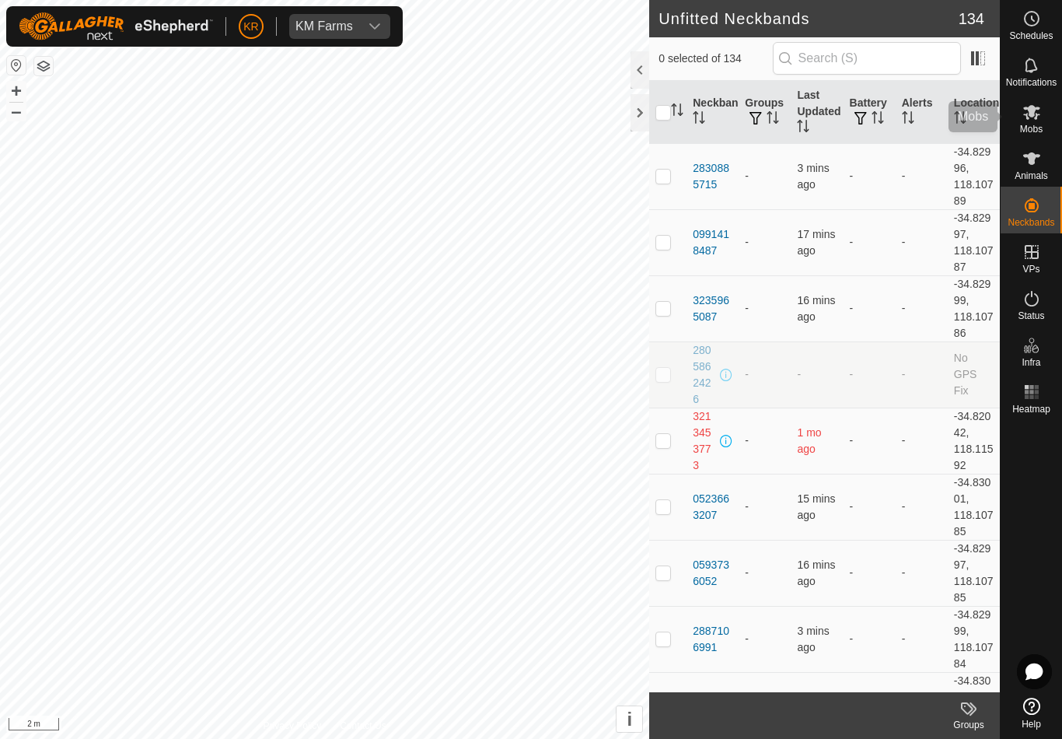
click at [1052, 123] on div "Mobs" at bounding box center [1031, 116] width 61 height 47
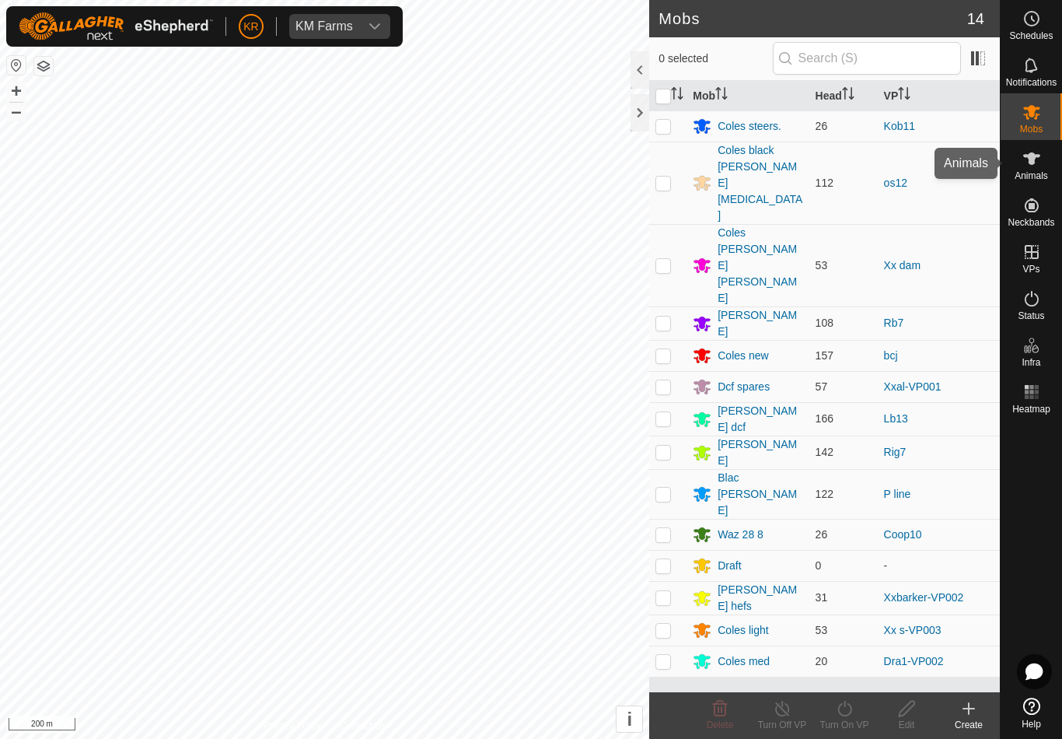
click at [1055, 162] on div "Animals" at bounding box center [1031, 163] width 61 height 47
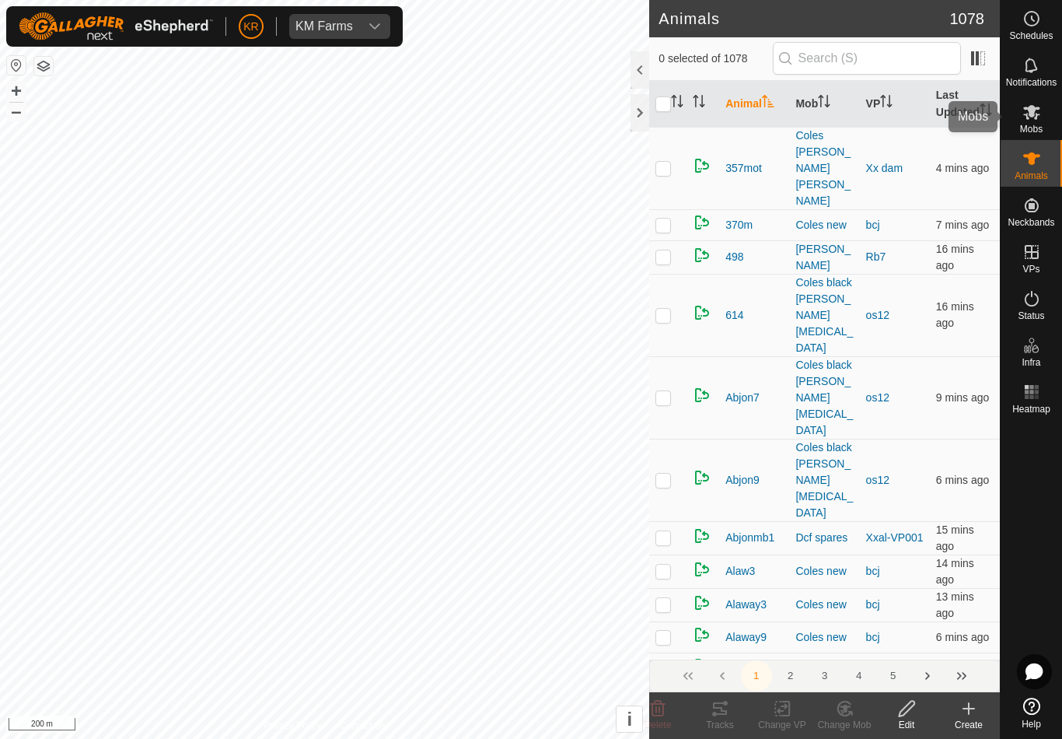
click at [1050, 123] on div "Mobs" at bounding box center [1031, 116] width 61 height 47
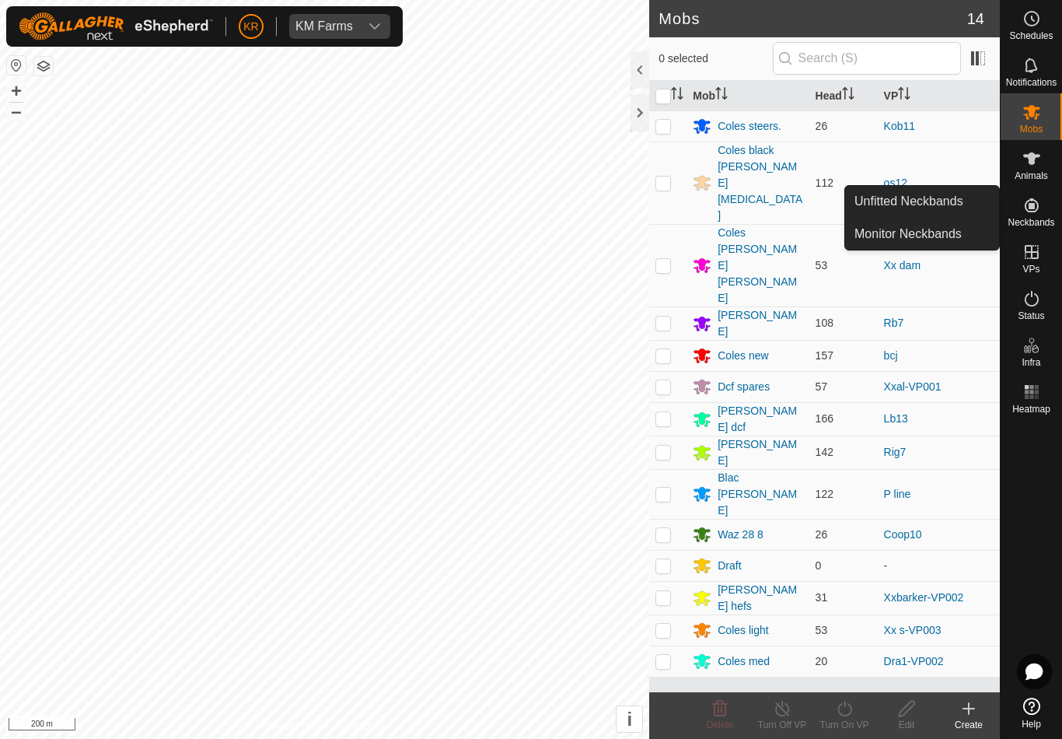
click at [962, 205] on span "Unfitted Neckbands" at bounding box center [909, 201] width 109 height 19
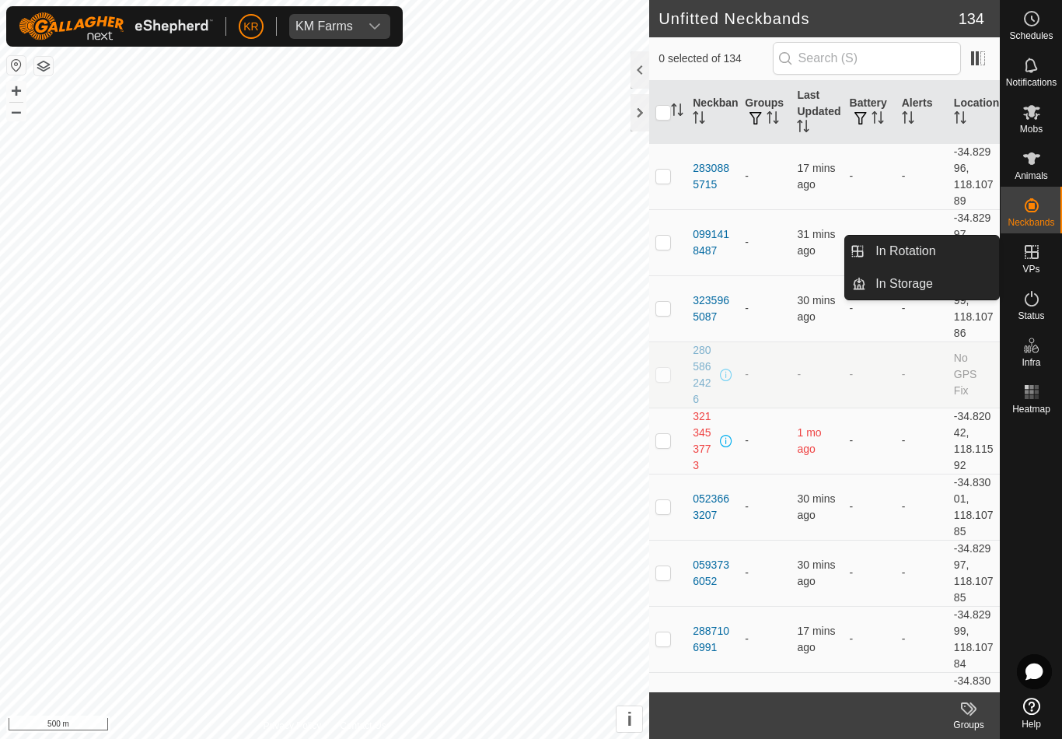
click at [951, 252] on link "In Rotation" at bounding box center [932, 251] width 133 height 31
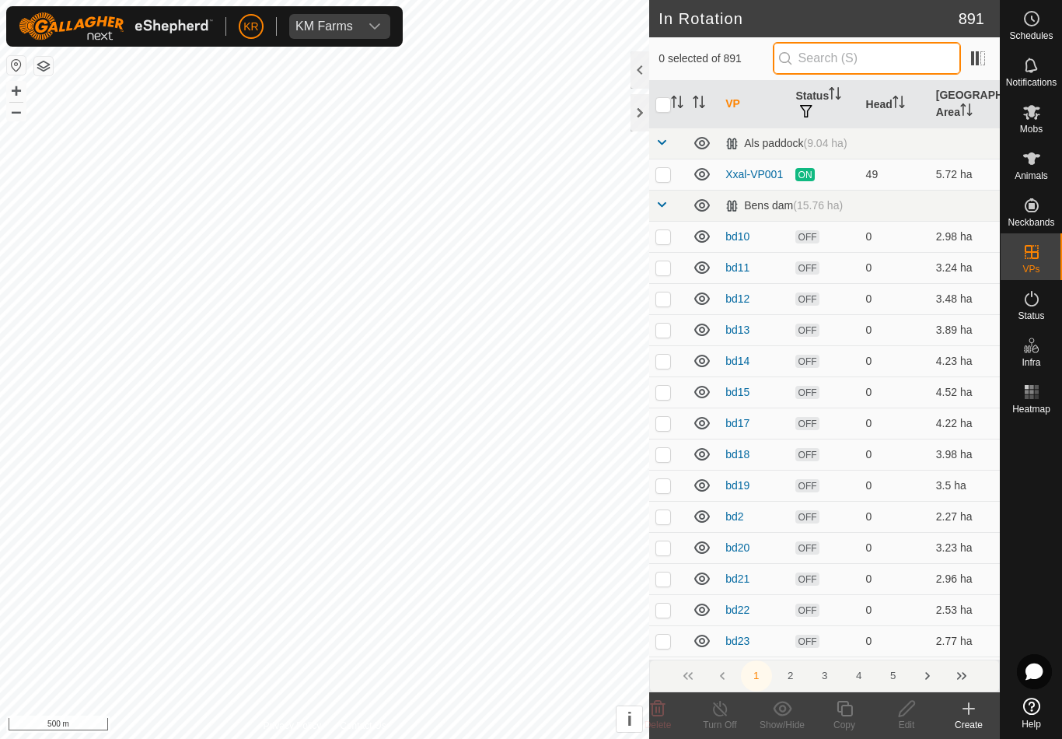
click at [882, 69] on input "text" at bounding box center [867, 58] width 188 height 33
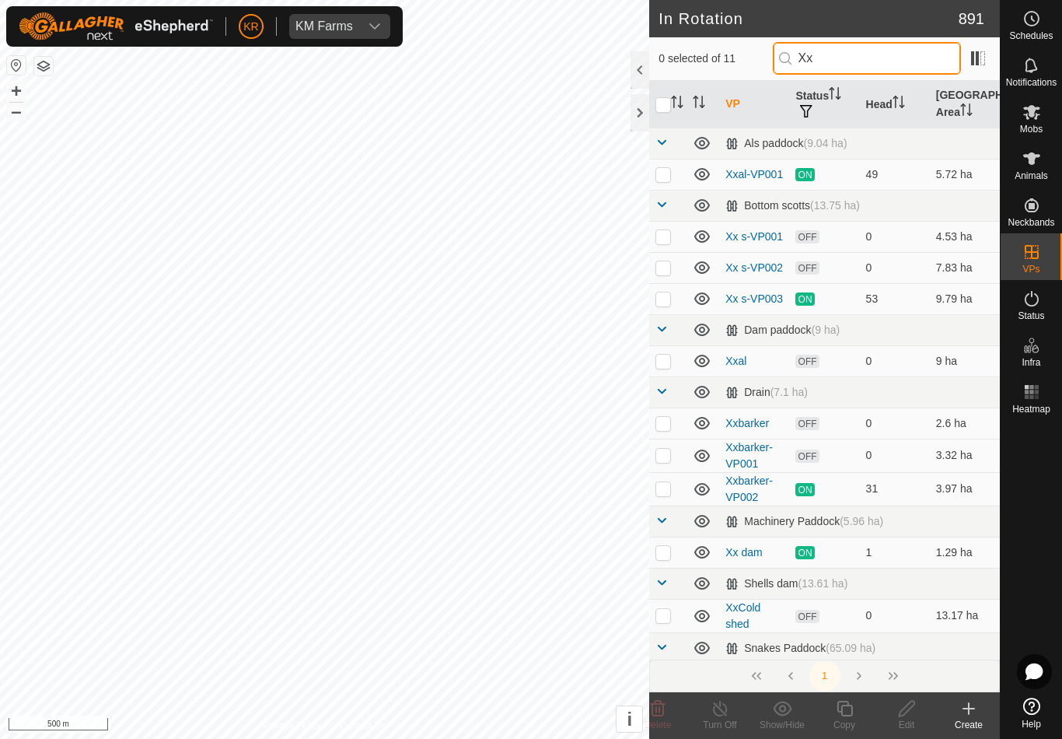
type input "Xx"
click at [660, 603] on td at bounding box center [667, 615] width 37 height 33
click at [662, 599] on td at bounding box center [667, 615] width 37 height 33
checkbox input "false"
click at [660, 598] on td at bounding box center [667, 583] width 37 height 31
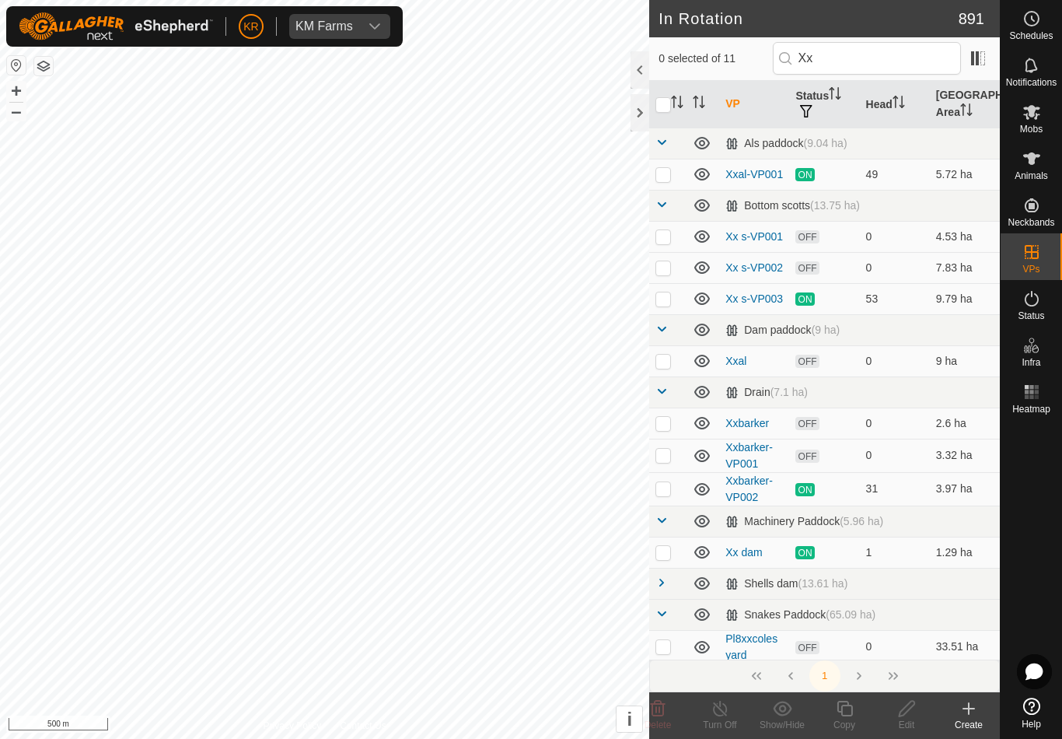
click at [669, 573] on td at bounding box center [667, 583] width 37 height 31
click at [661, 611] on p-checkbox at bounding box center [664, 615] width 16 height 12
checkbox input "true"
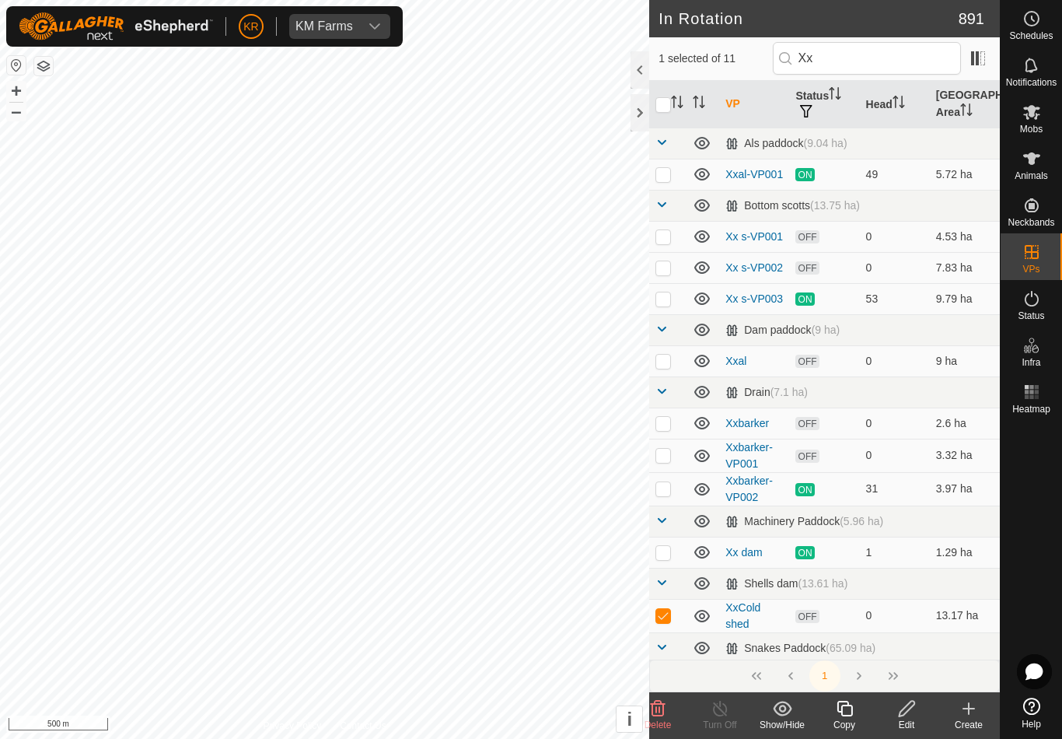
click at [668, 644] on span at bounding box center [662, 647] width 12 height 12
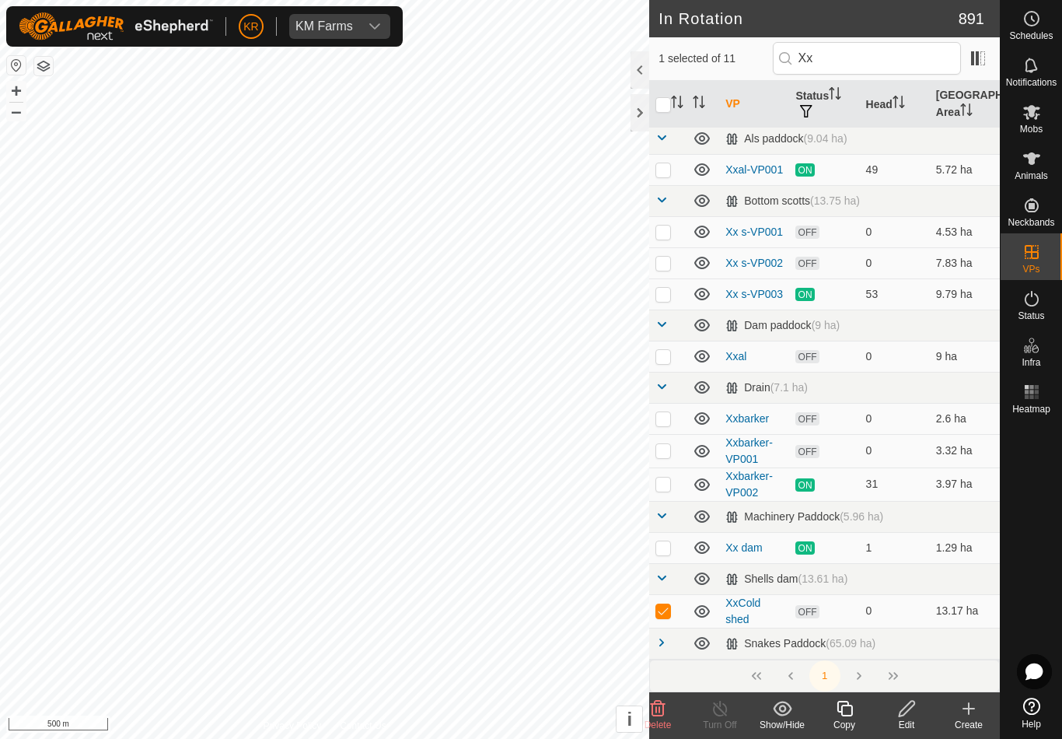
scroll to position [4, 0]
click at [666, 513] on span at bounding box center [662, 516] width 12 height 12
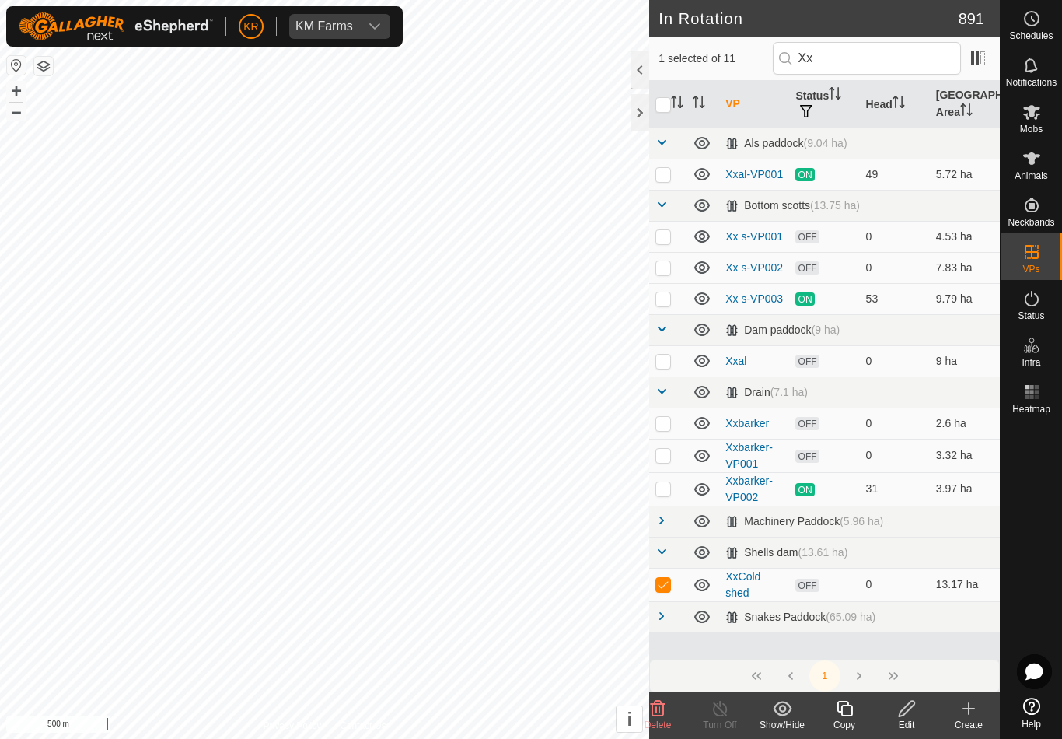
click at [667, 387] on span at bounding box center [662, 391] width 12 height 12
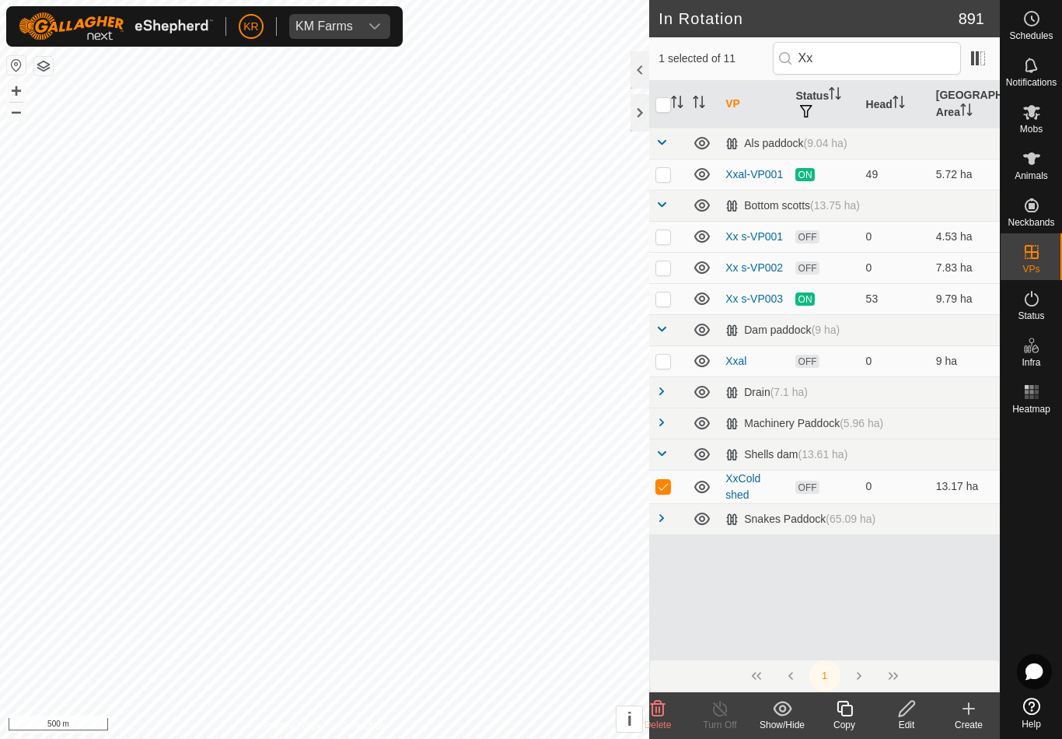
click at [666, 337] on link at bounding box center [662, 330] width 12 height 12
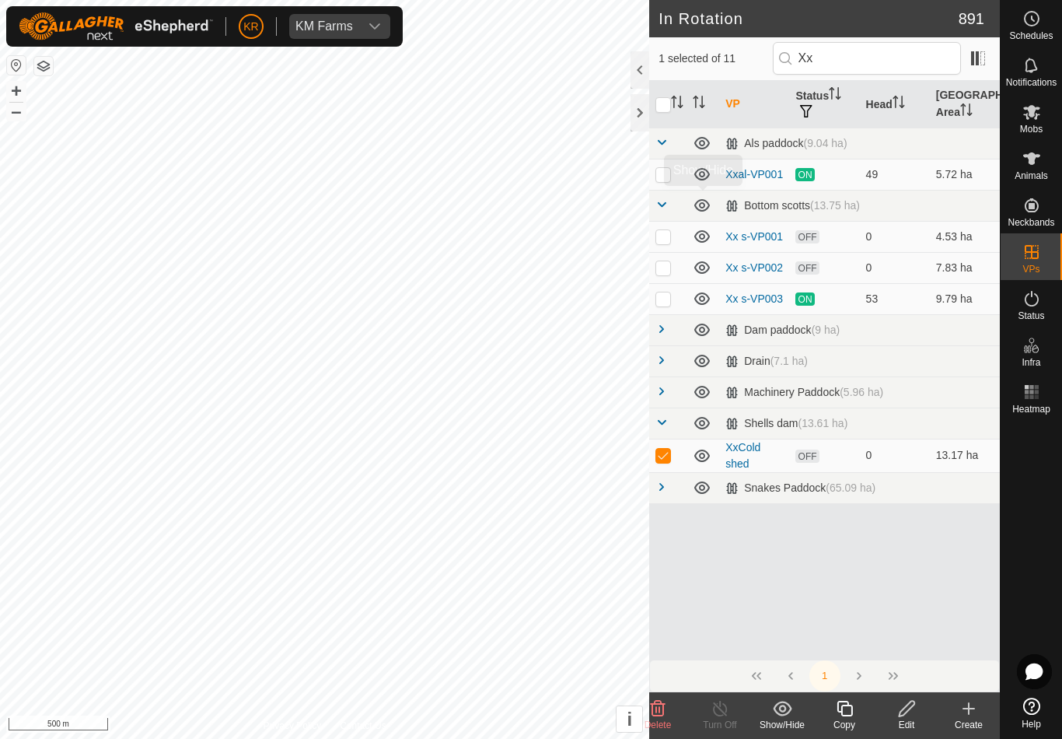
click at [688, 217] on td at bounding box center [703, 205] width 33 height 31
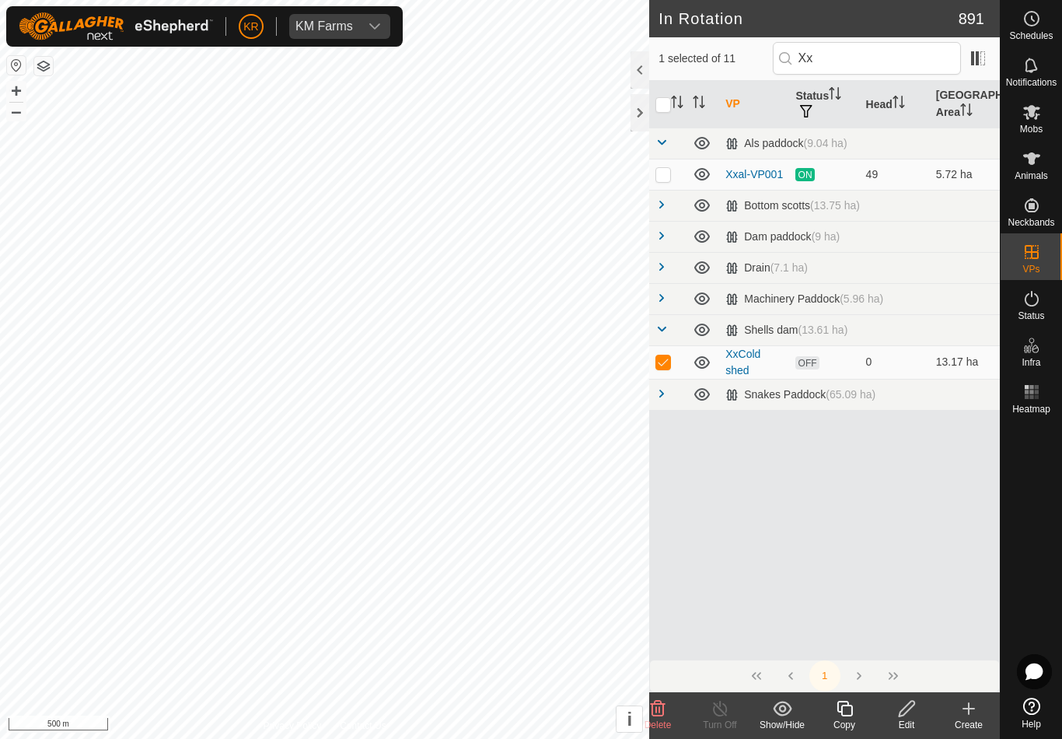
click at [667, 140] on span at bounding box center [662, 142] width 12 height 12
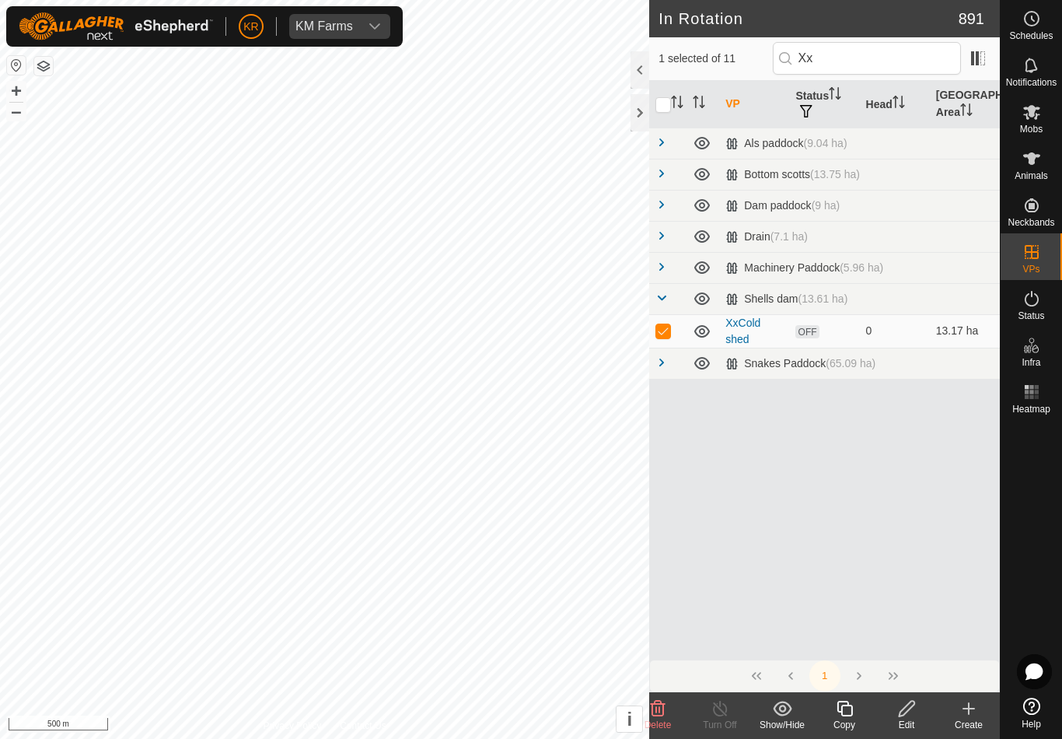
click at [663, 362] on span at bounding box center [662, 362] width 12 height 12
click at [667, 400] on p-checkbox at bounding box center [664, 395] width 16 height 12
checkbox input "true"
click at [651, 726] on span "Delete" at bounding box center [658, 724] width 27 height 11
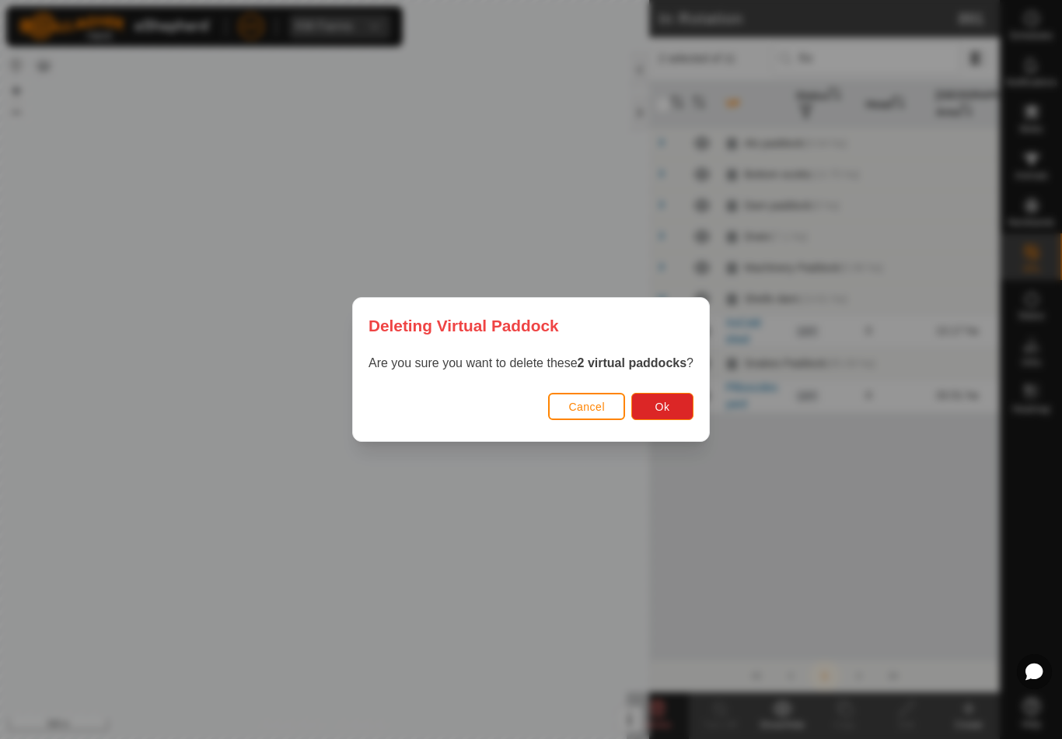
click at [667, 404] on span "Ok" at bounding box center [663, 407] width 15 height 12
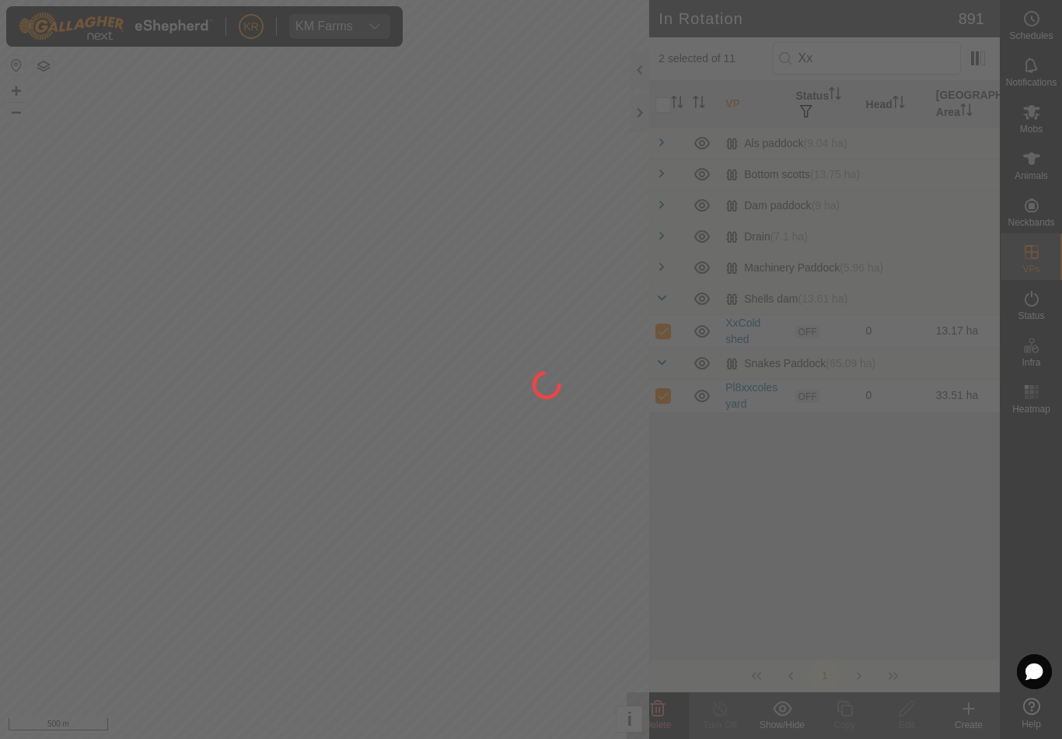
checkbox input "false"
